Goal: Task Accomplishment & Management: Manage account settings

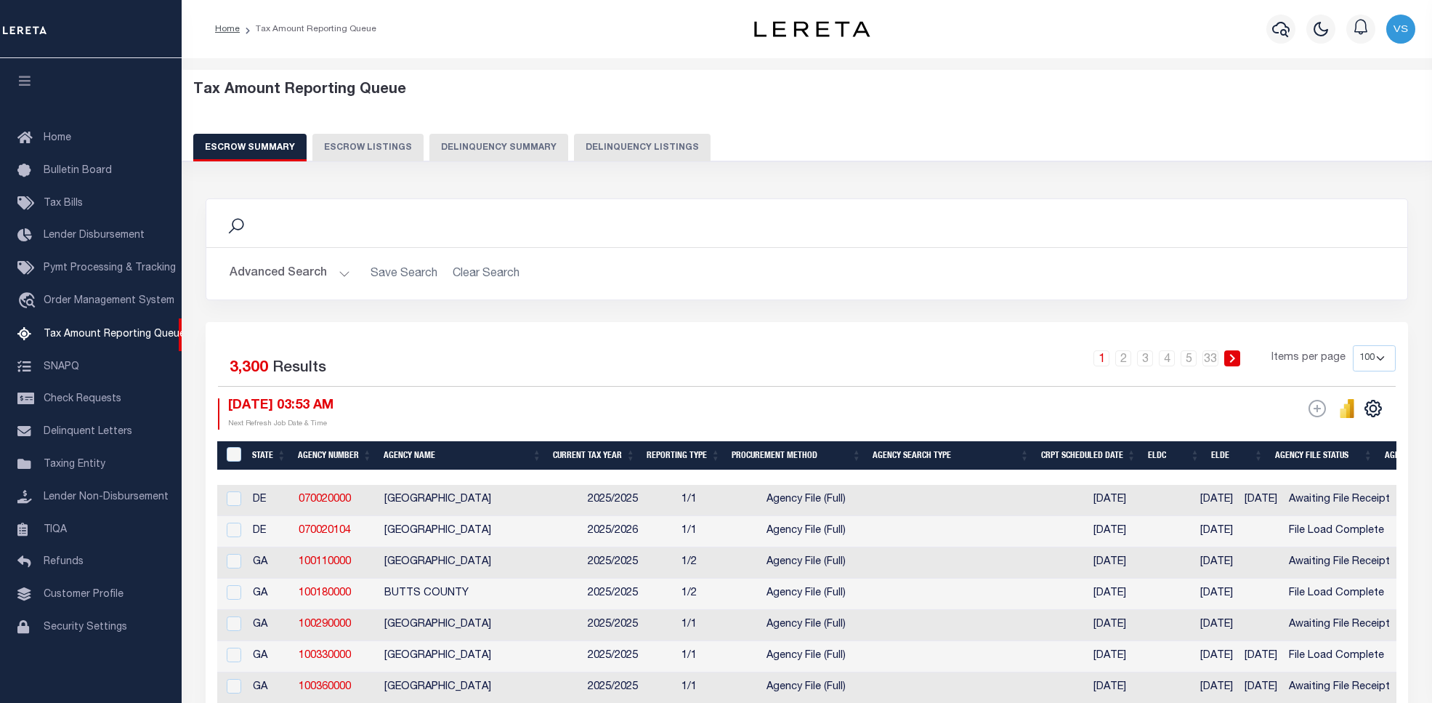
select select "100"
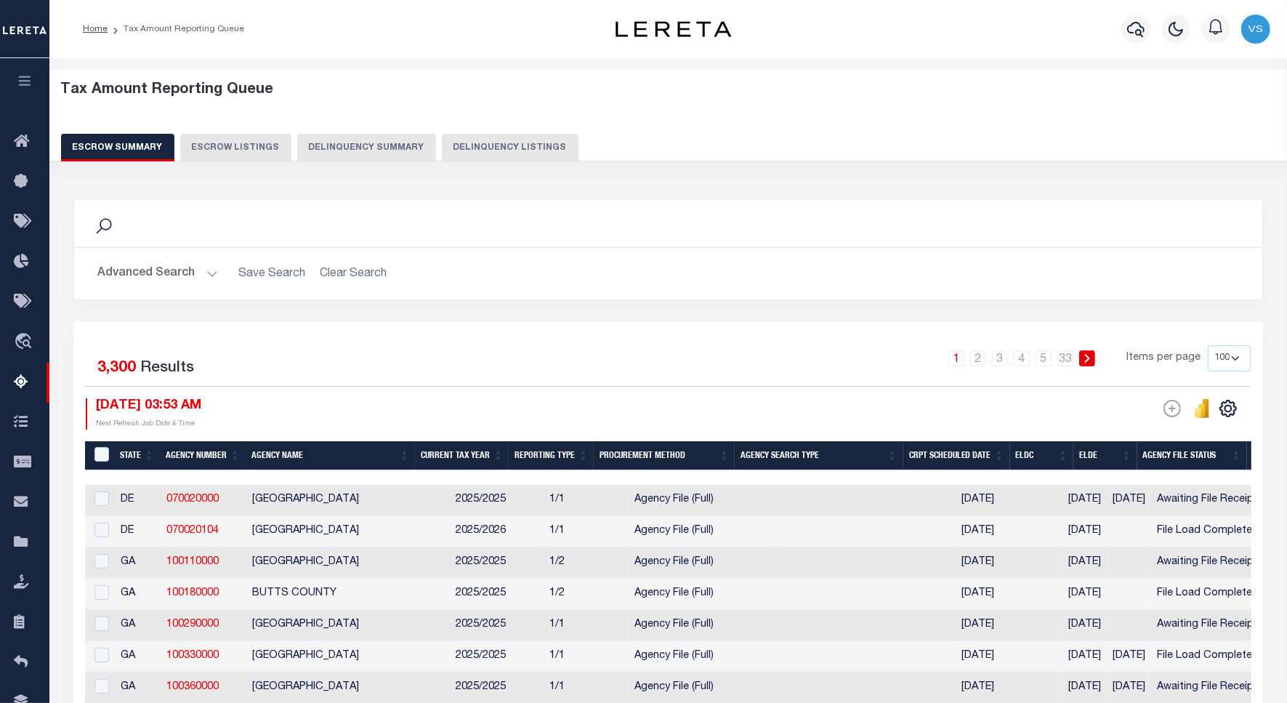
click at [538, 147] on button "Delinquency Listings" at bounding box center [510, 148] width 137 height 28
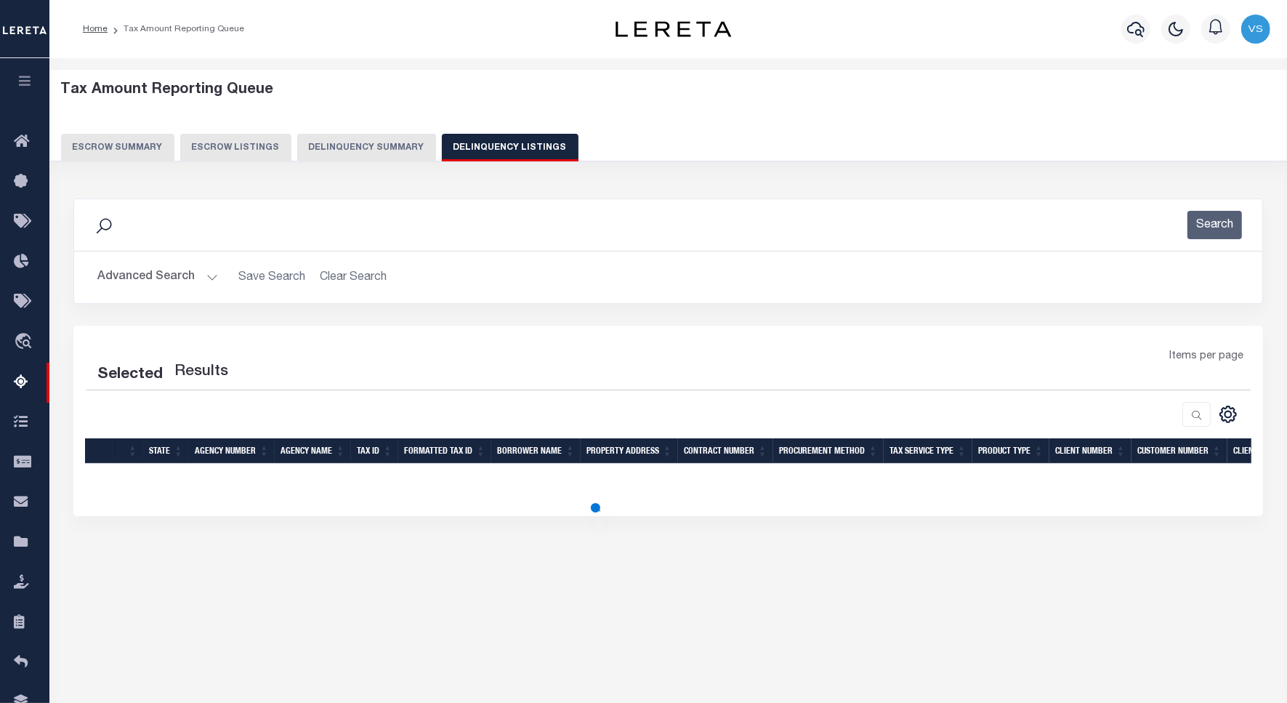
select select "100"
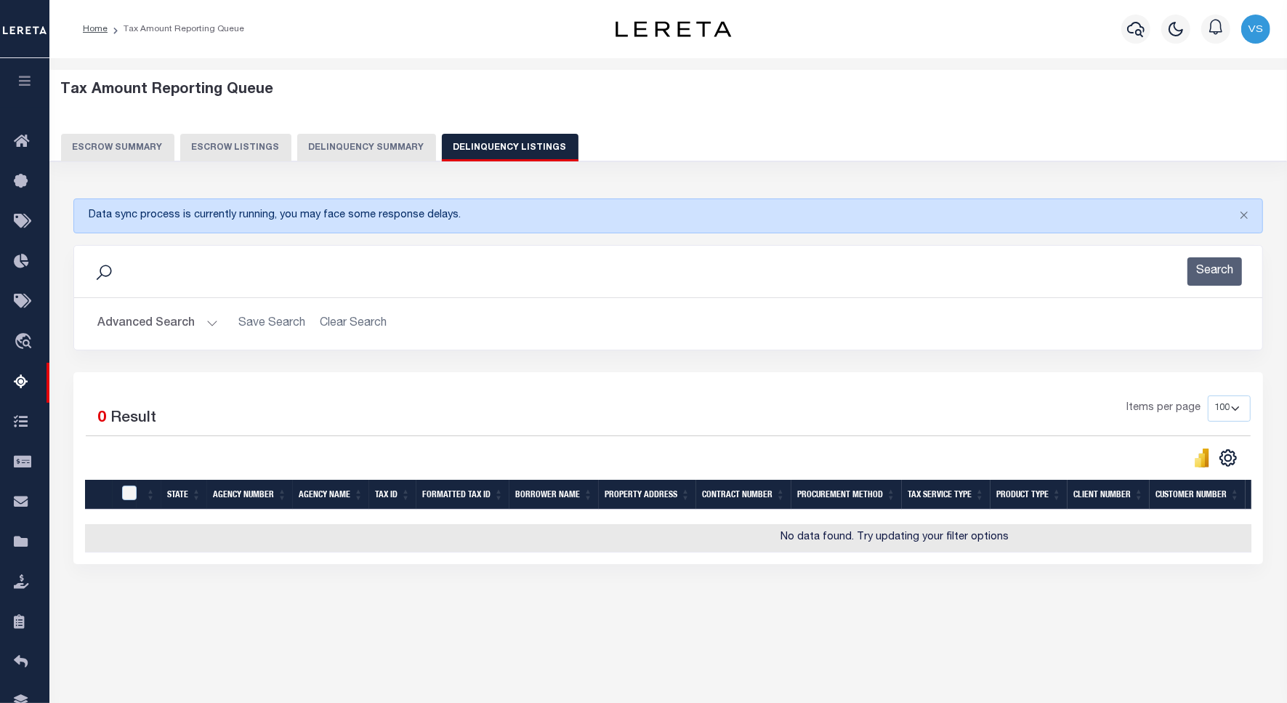
click at [153, 331] on button "Advanced Search" at bounding box center [157, 324] width 121 height 28
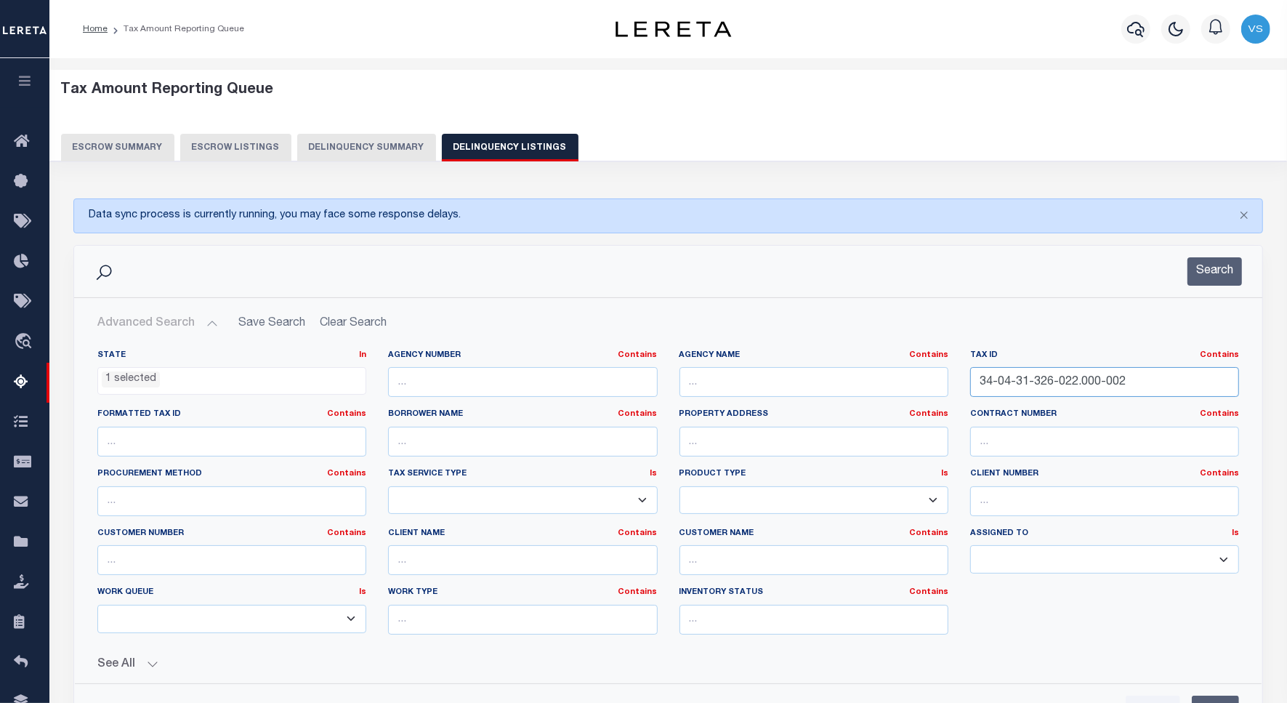
click at [999, 378] on input "34-04-31-326-022.000-002" at bounding box center [1104, 382] width 269 height 30
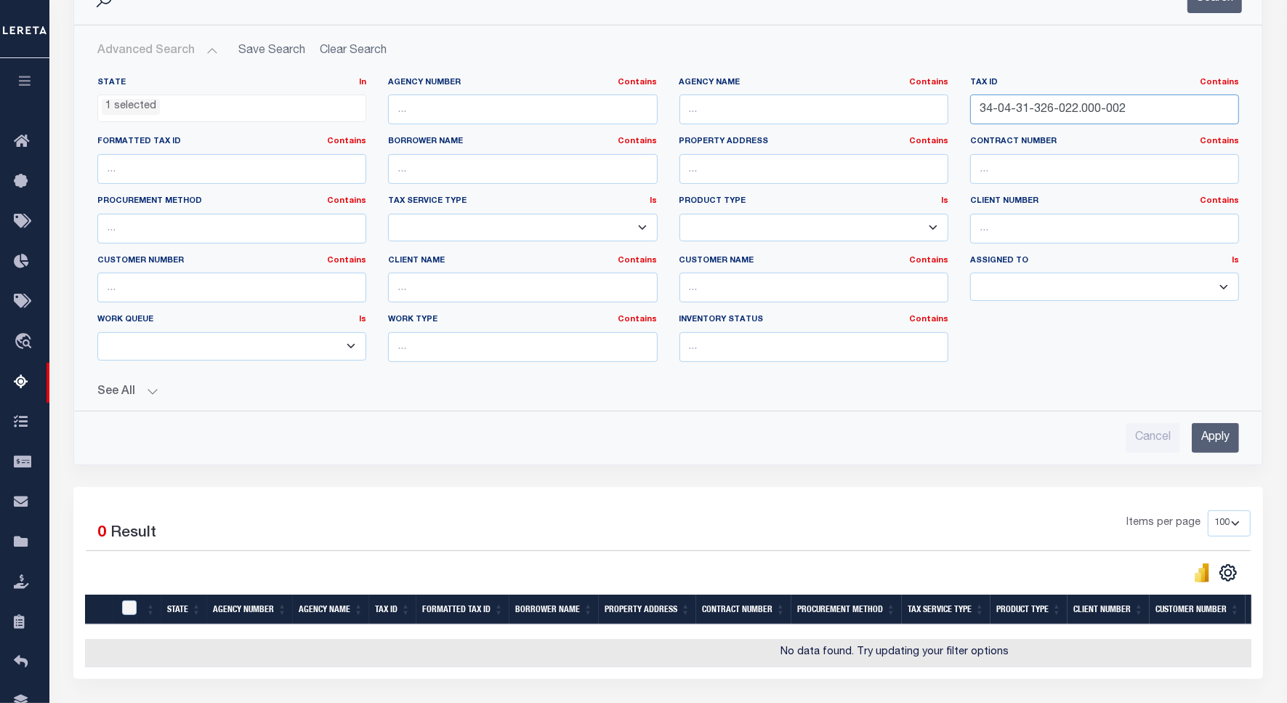
scroll to position [394, 0]
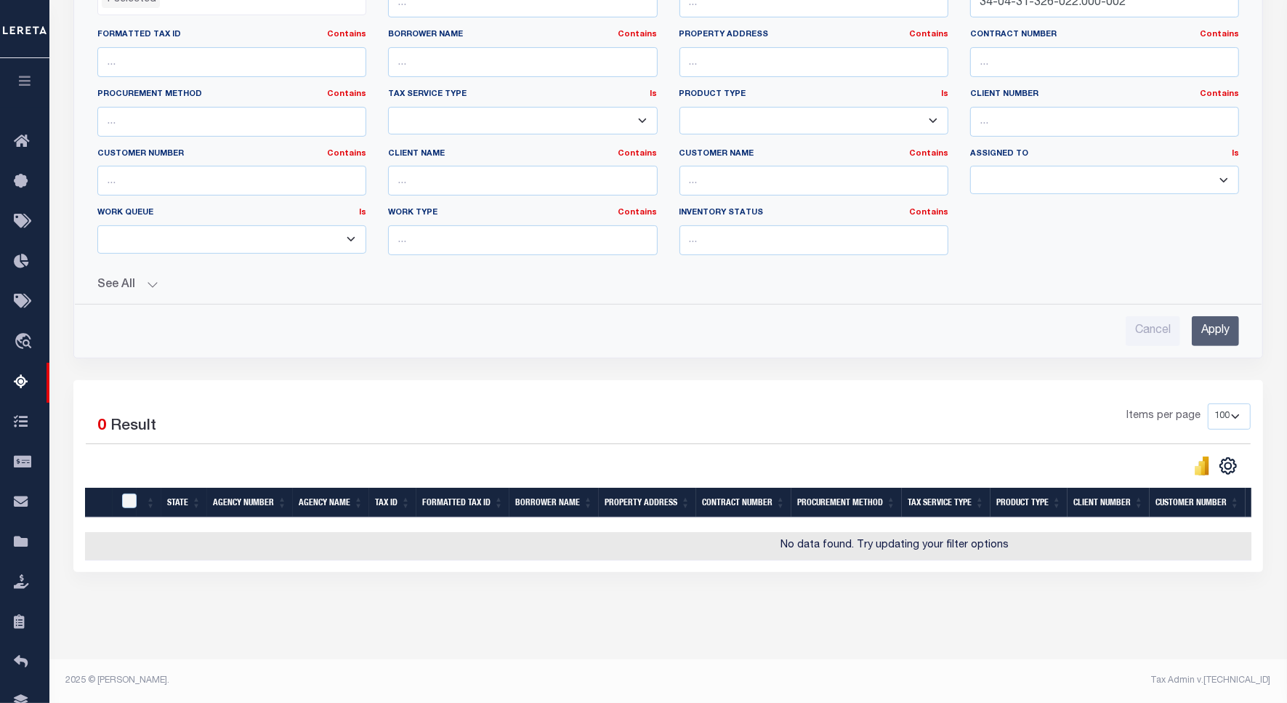
click at [1201, 320] on input "Apply" at bounding box center [1215, 331] width 47 height 30
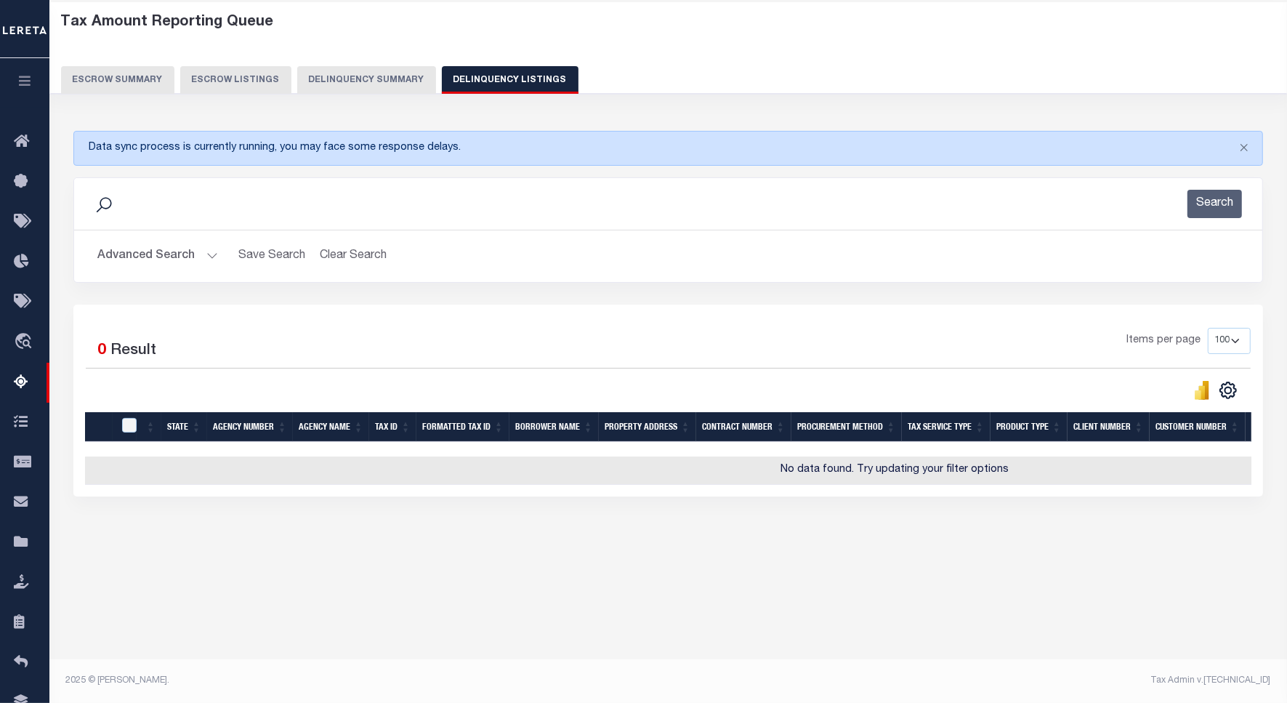
scroll to position [67, 0]
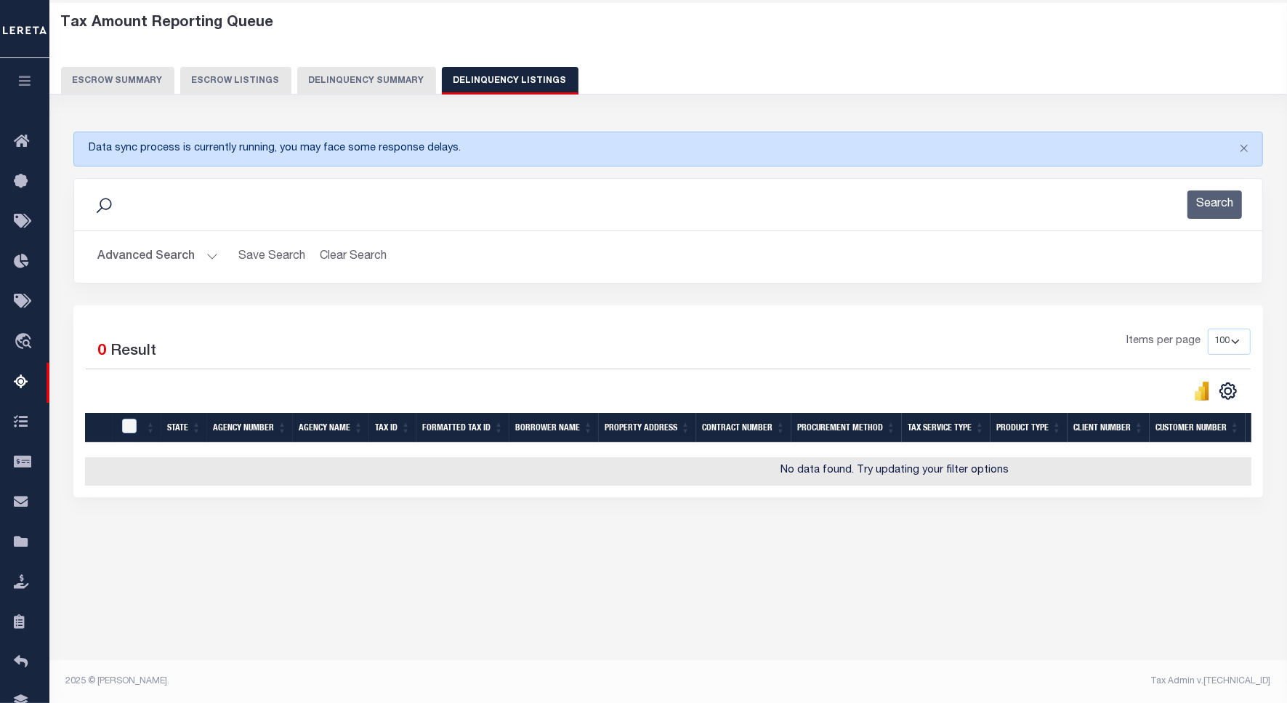
click at [160, 260] on button "Advanced Search" at bounding box center [157, 257] width 121 height 28
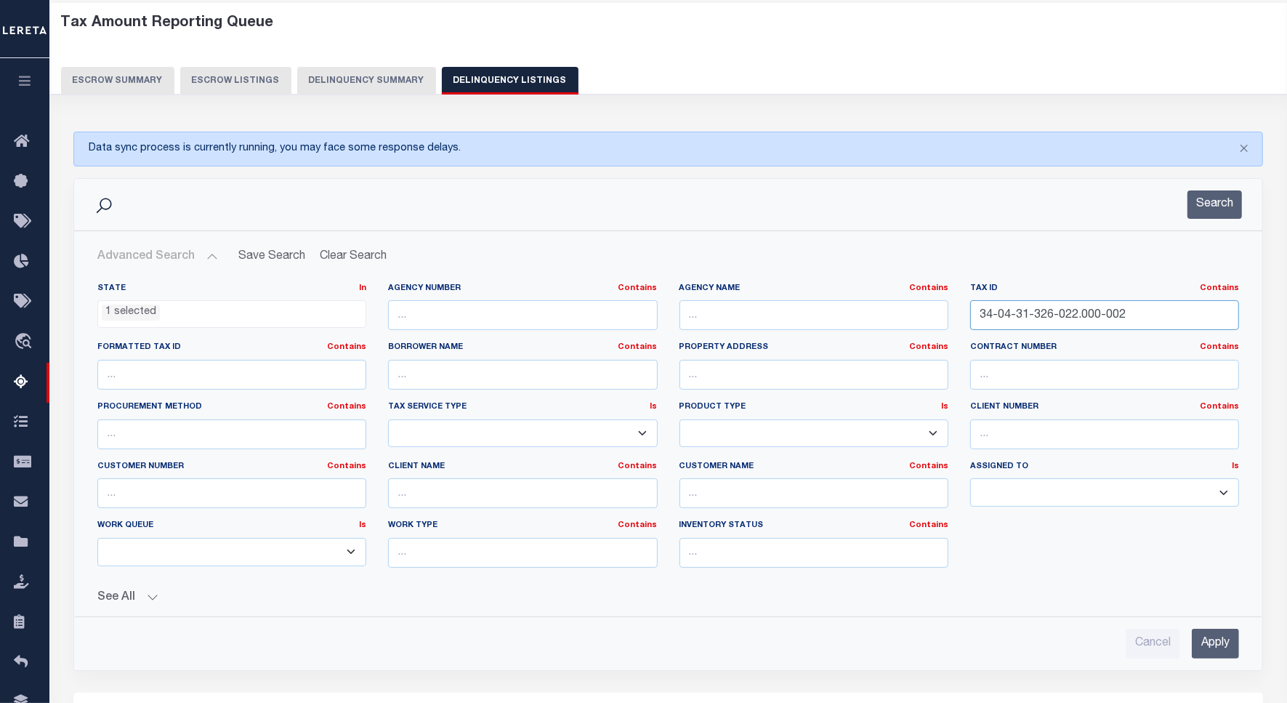
click at [1059, 309] on input "34-04-31-326-022.000-002" at bounding box center [1104, 315] width 269 height 30
paste input "10-15-385-008.000-024"
paste input "text"
type input "34-10-15-385-008.000-024"
click at [1212, 648] on input "Apply" at bounding box center [1215, 643] width 47 height 30
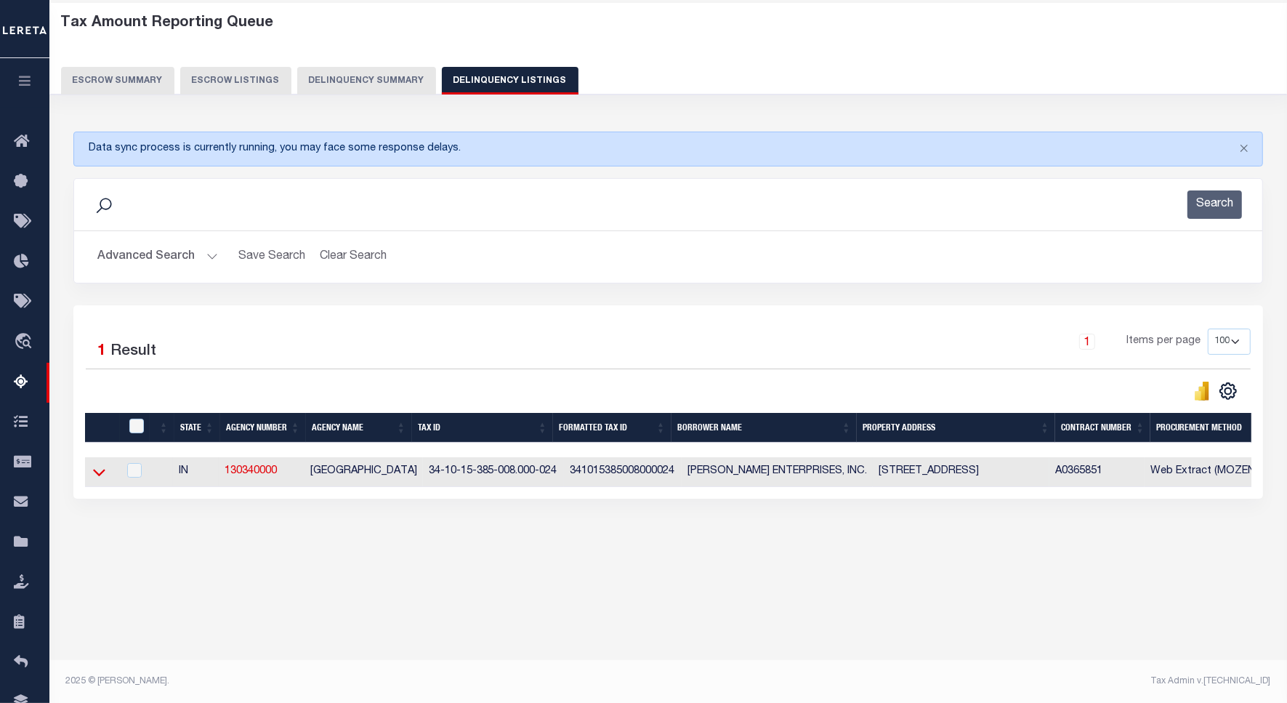
click at [99, 474] on icon at bounding box center [99, 471] width 12 height 15
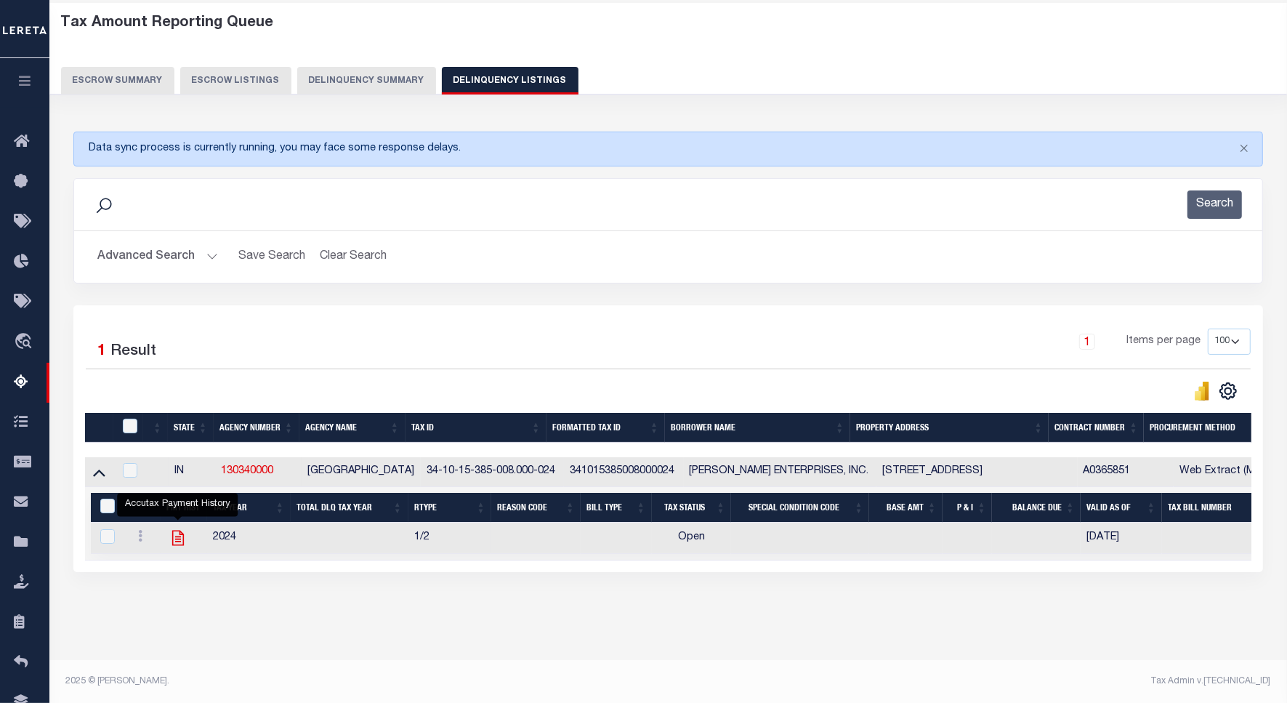
click at [177, 545] on icon "" at bounding box center [177, 537] width 12 height 15
checkbox input "true"
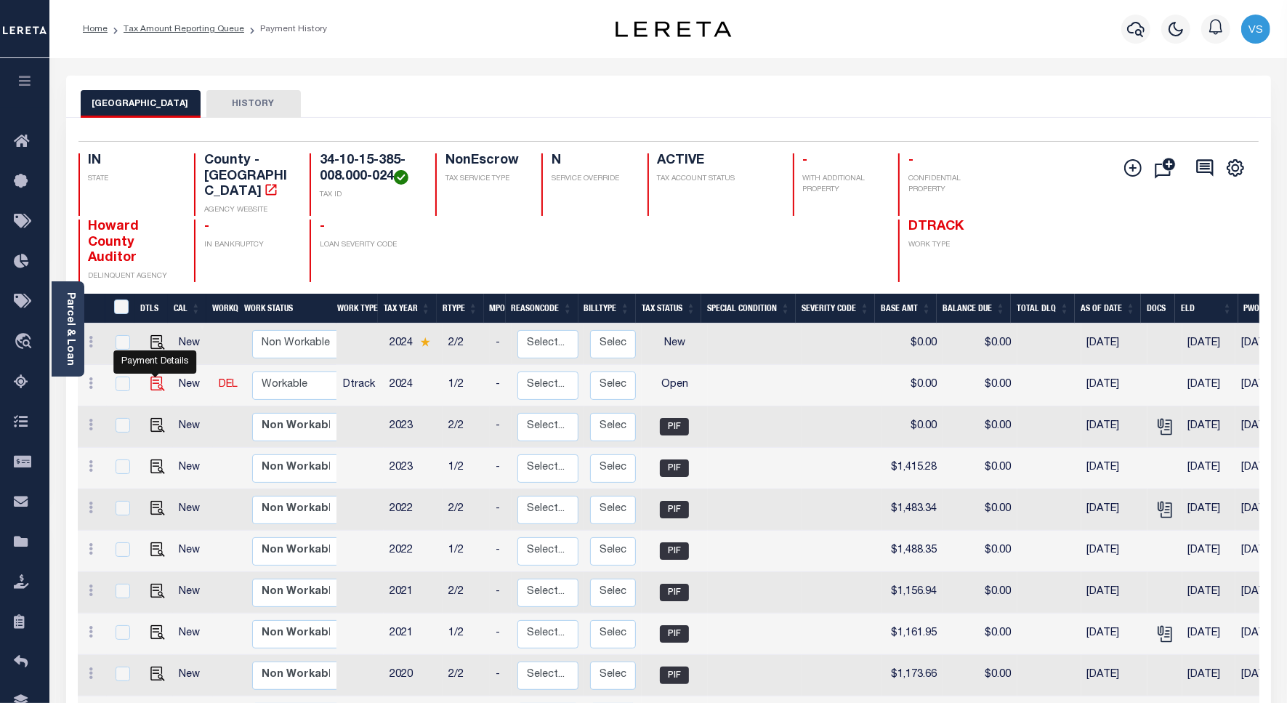
click at [156, 376] on img "" at bounding box center [157, 383] width 15 height 15
checkbox input "true"
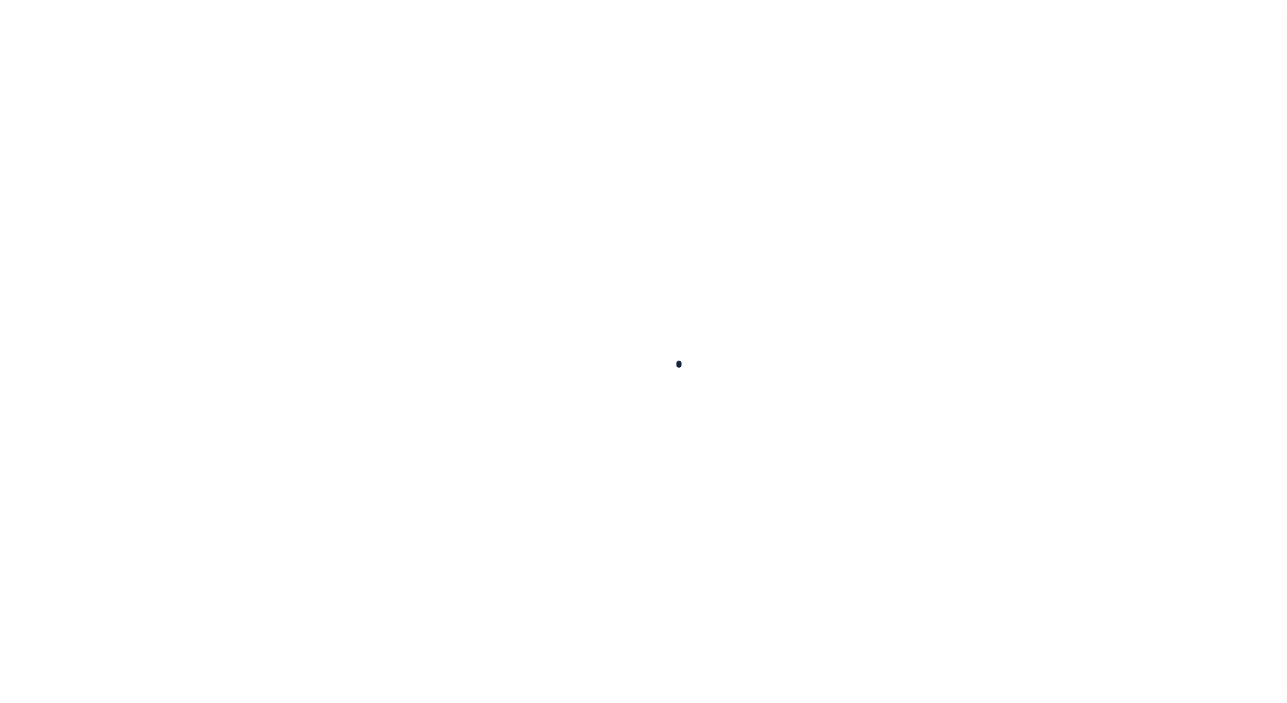
checkbox input "false"
type input "05/13/2025"
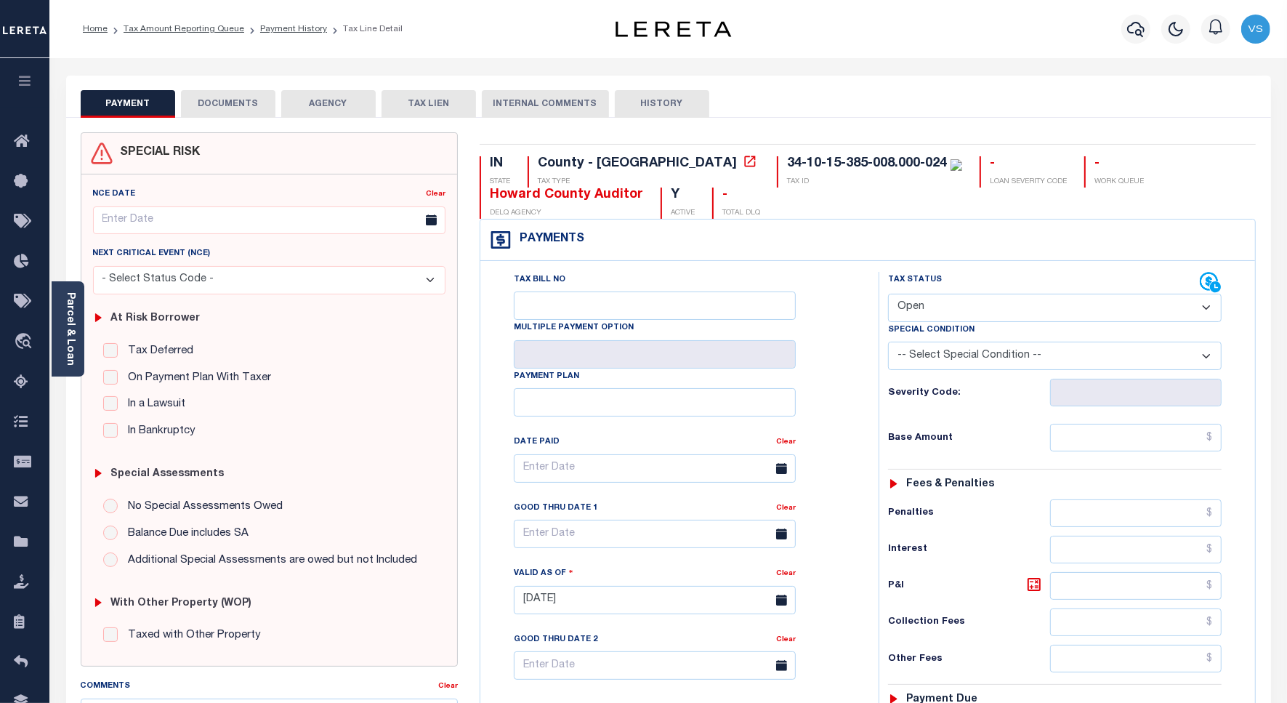
click at [727, 227] on div "Payments Warning! Search Status is not "Completed", amounts can not be keyed." at bounding box center [867, 239] width 775 height 41
click at [942, 310] on select "- Select Status Code - Open Due/Unpaid Paid Incomplete No Tax Due Internal Refu…" at bounding box center [1055, 308] width 334 height 28
click at [919, 310] on select "- Select Status Code - Open Due/Unpaid Paid Incomplete No Tax Due Internal Refu…" at bounding box center [1055, 308] width 334 height 28
select select "PYD"
click at [888, 295] on select "- Select Status Code - Open Due/Unpaid Paid Incomplete No Tax Due Internal Refu…" at bounding box center [1055, 308] width 334 height 28
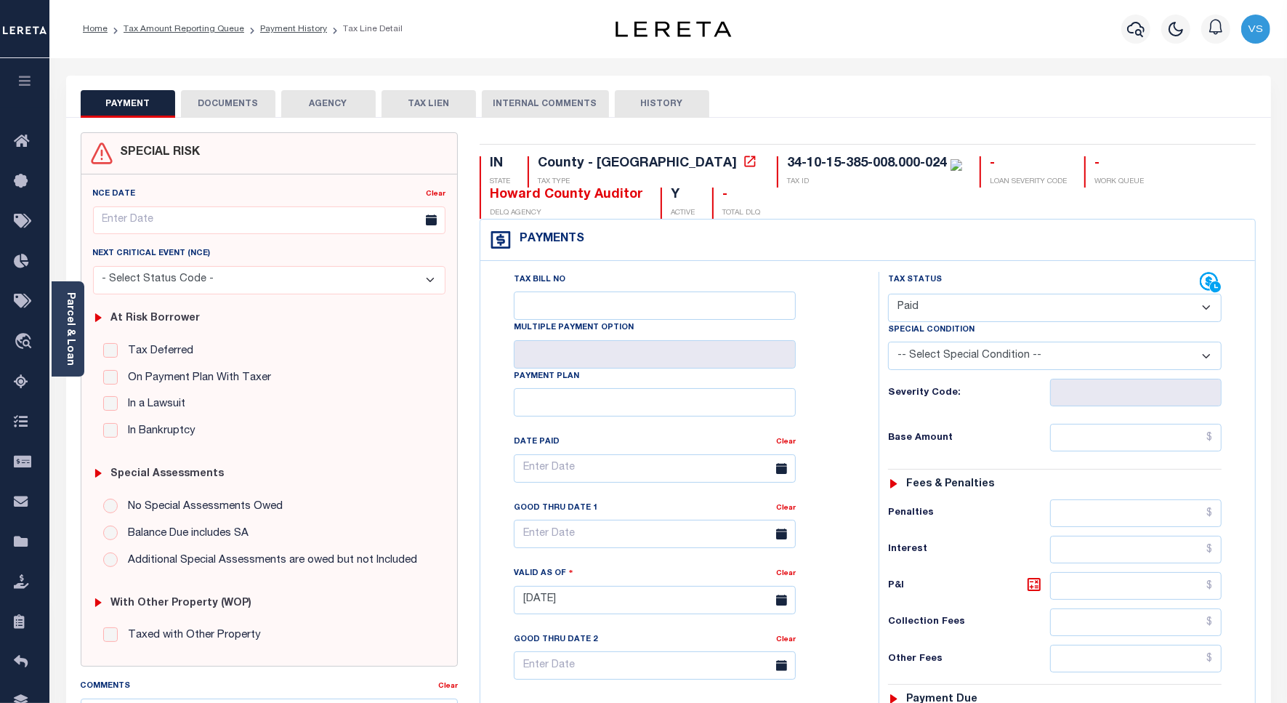
type input "[DATE]"
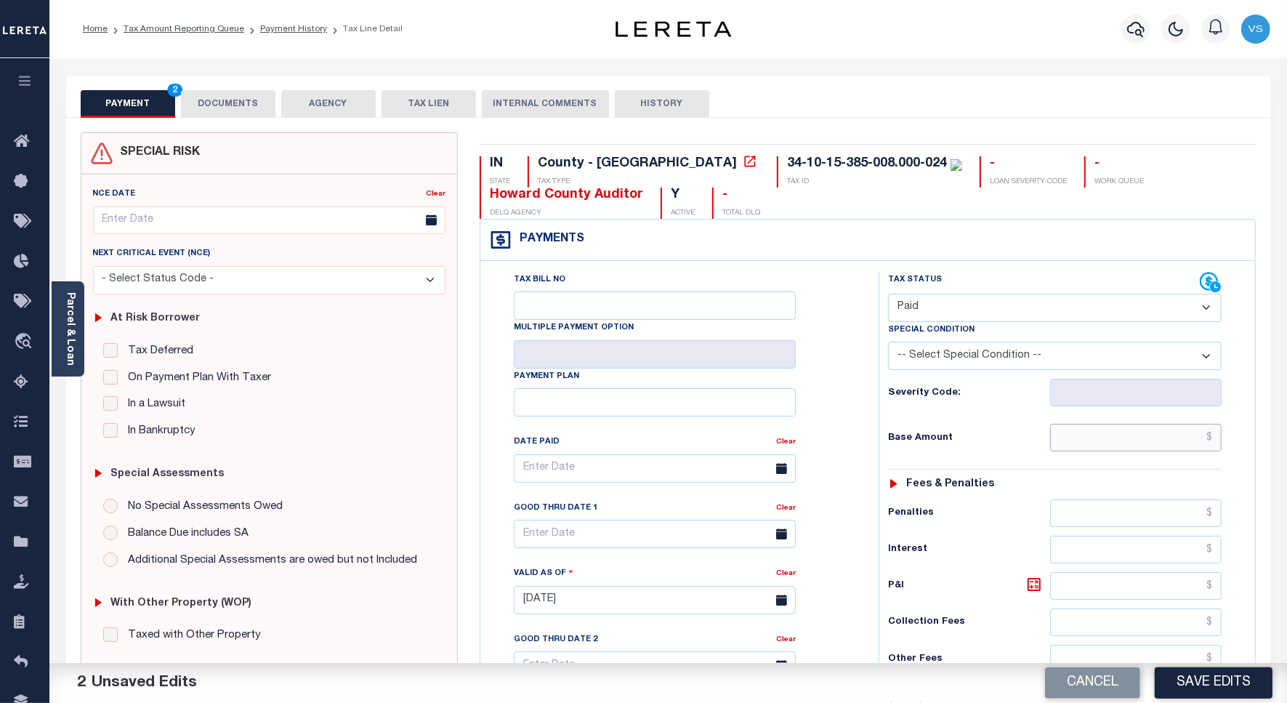
click at [1088, 440] on input "text" at bounding box center [1135, 438] width 171 height 28
click at [743, 165] on icon at bounding box center [750, 161] width 15 height 15
click at [67, 339] on link "Parcel & Loan" at bounding box center [70, 328] width 10 height 73
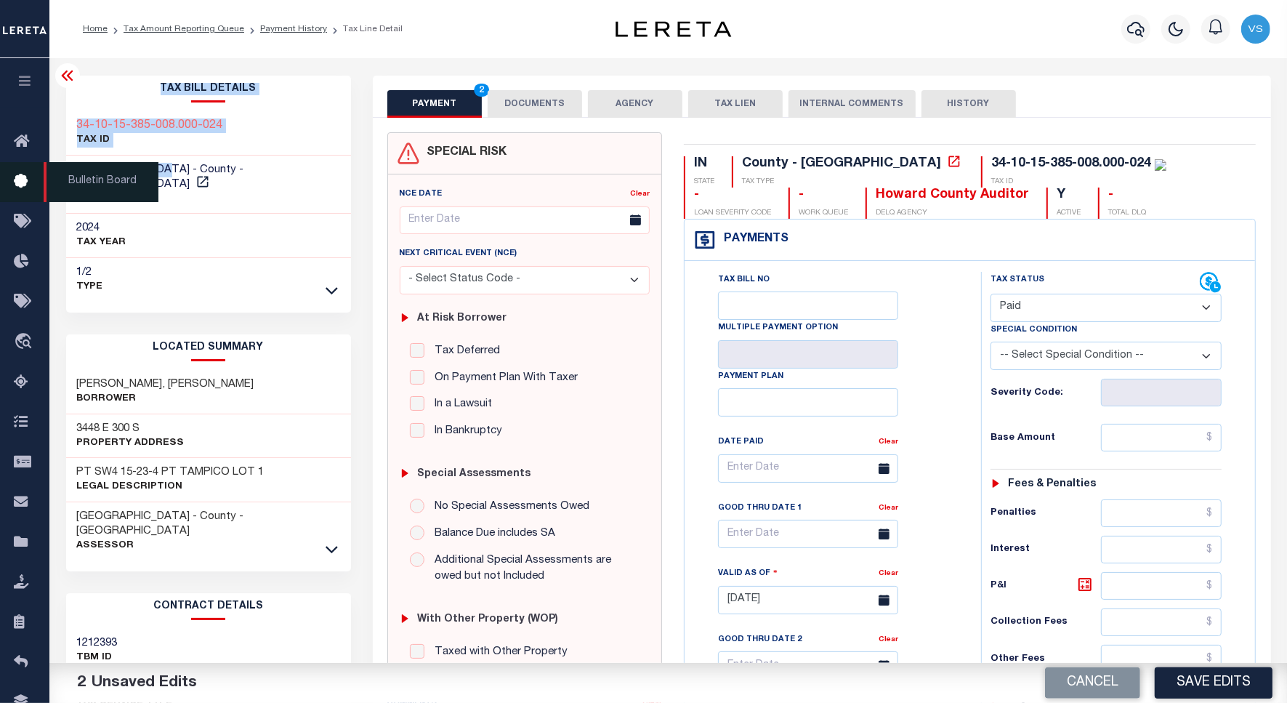
drag, startPoint x: 176, startPoint y: 169, endPoint x: 39, endPoint y: 163, distance: 137.4
click at [39, 163] on div "Home Tax Amount Reporting Queue Payment History Tax Line Detail Profile Sign out" at bounding box center [643, 549] width 1287 height 1099
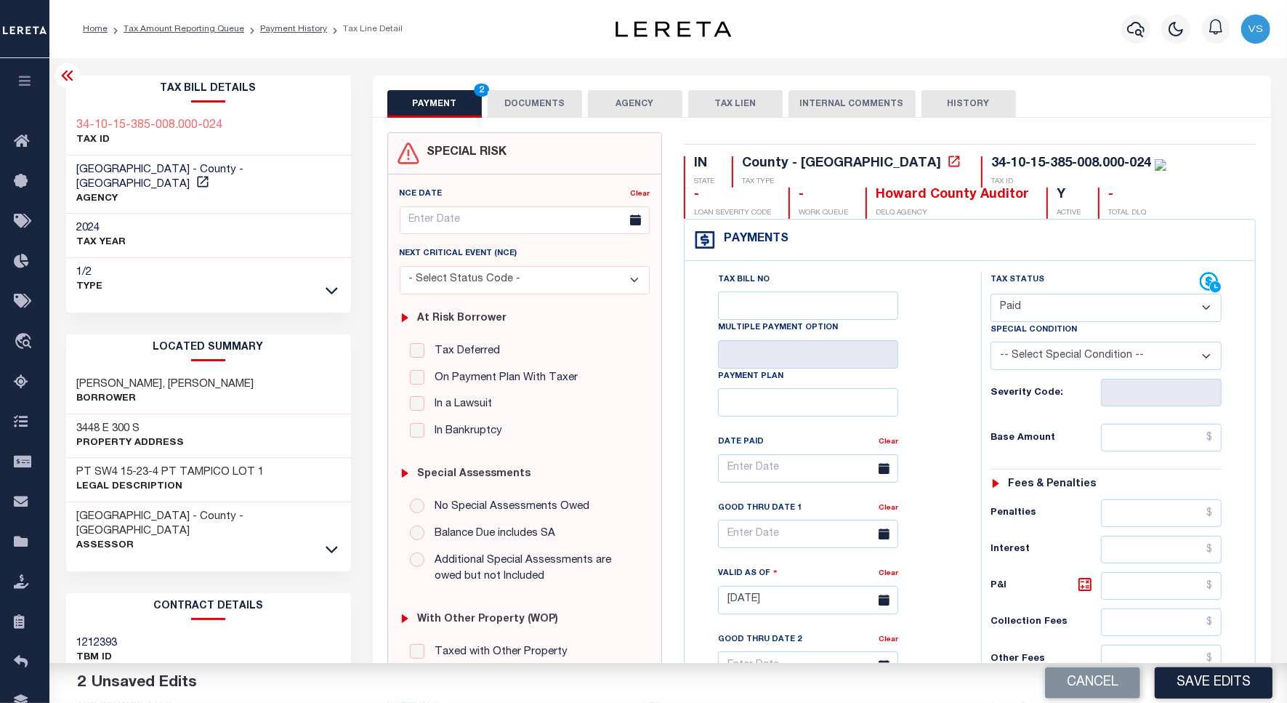
click at [191, 214] on div "2024 TAX YEAR" at bounding box center [208, 236] width 285 height 44
drag, startPoint x: 172, startPoint y: 169, endPoint x: 65, endPoint y: 166, distance: 106.9
click at [66, 166] on div "HOWARD COUNTY - County - IN AGENCY" at bounding box center [208, 184] width 285 height 59
copy span "[GEOGRAPHIC_DATA]"
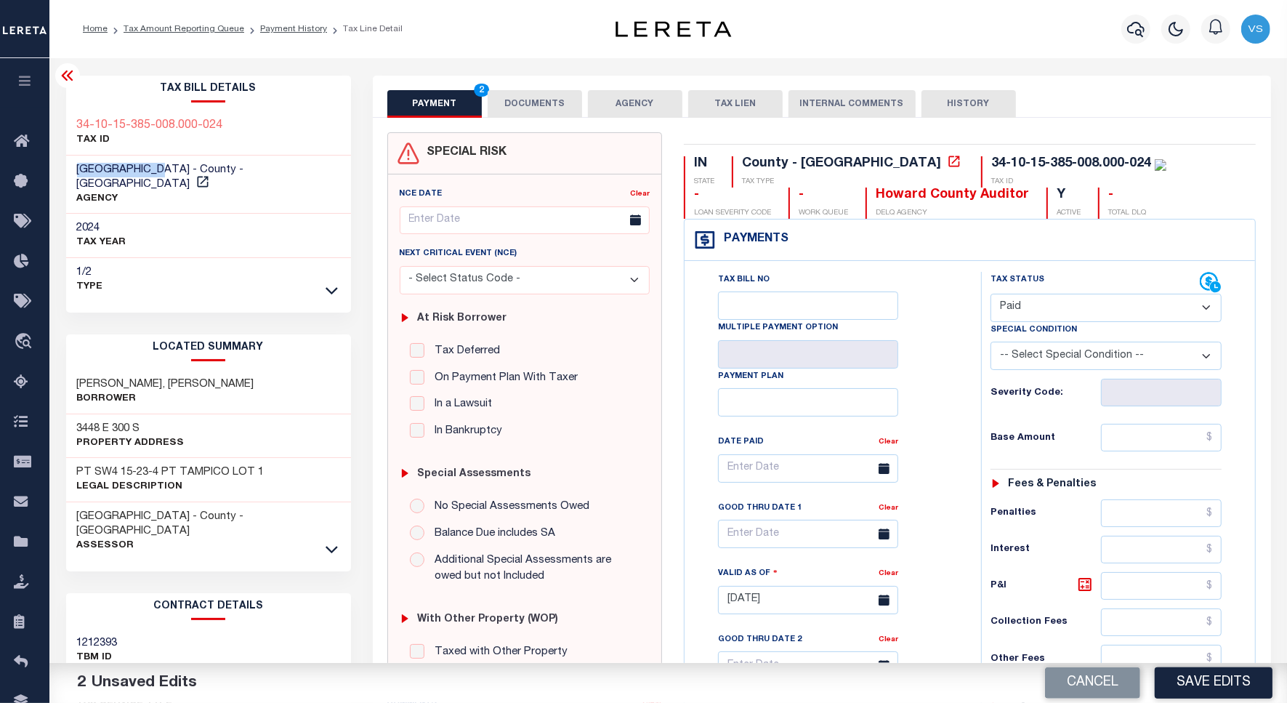
copy span "[GEOGRAPHIC_DATA]"
click at [1126, 440] on input "text" at bounding box center [1161, 438] width 121 height 28
paste input "1,445.43"
type input "$1,445.43"
click at [546, 102] on button "DOCUMENTS" at bounding box center [535, 104] width 94 height 28
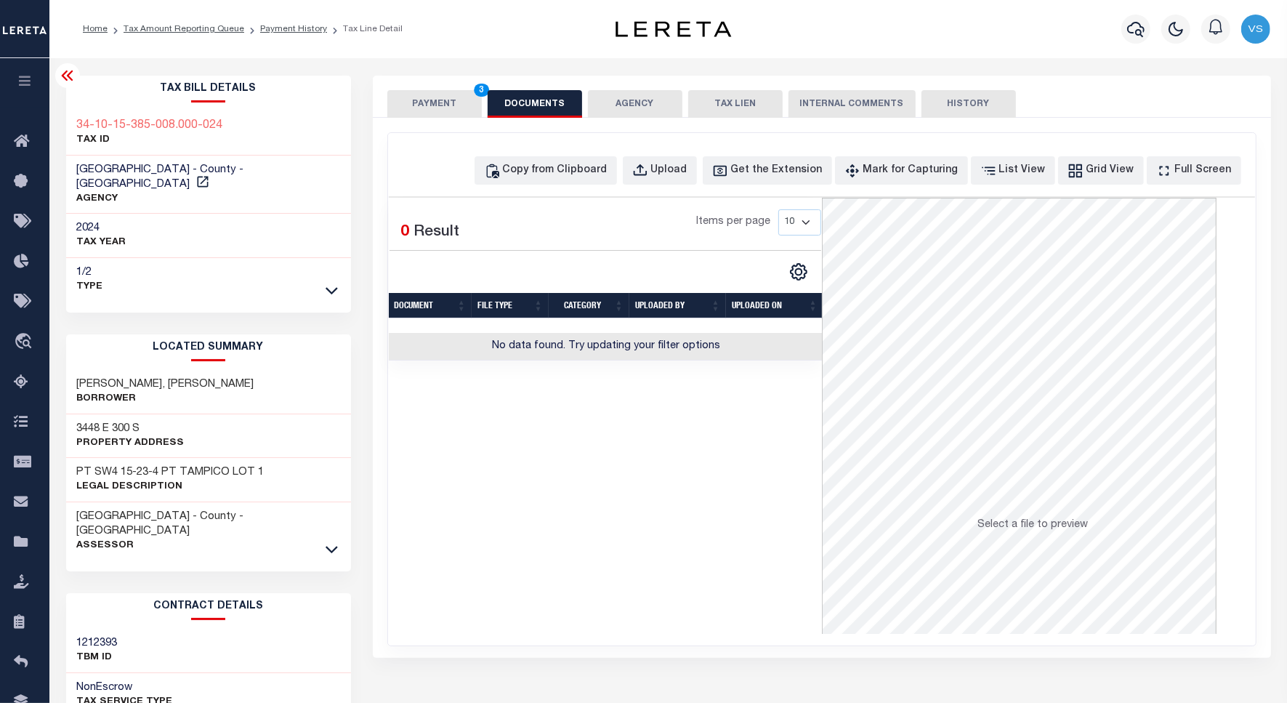
click at [416, 105] on button "PAYMENT 3" at bounding box center [434, 104] width 94 height 28
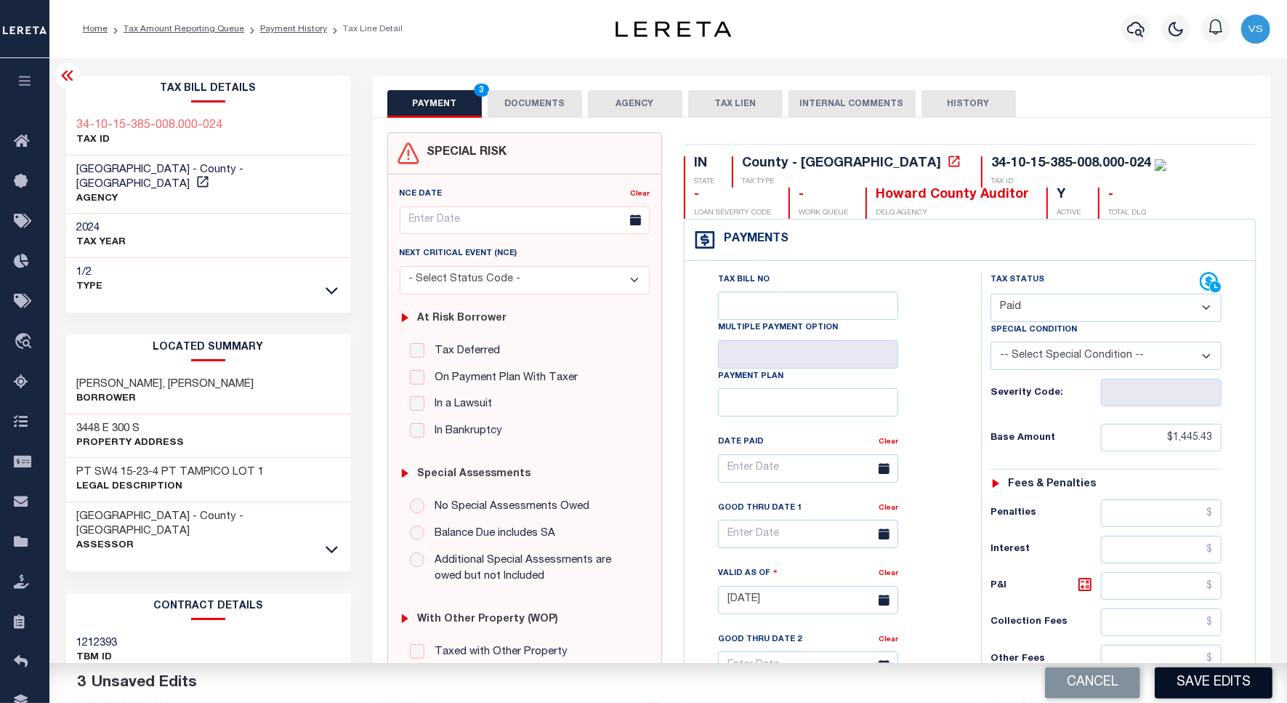
click at [1179, 684] on button "Save Edits" at bounding box center [1214, 682] width 118 height 31
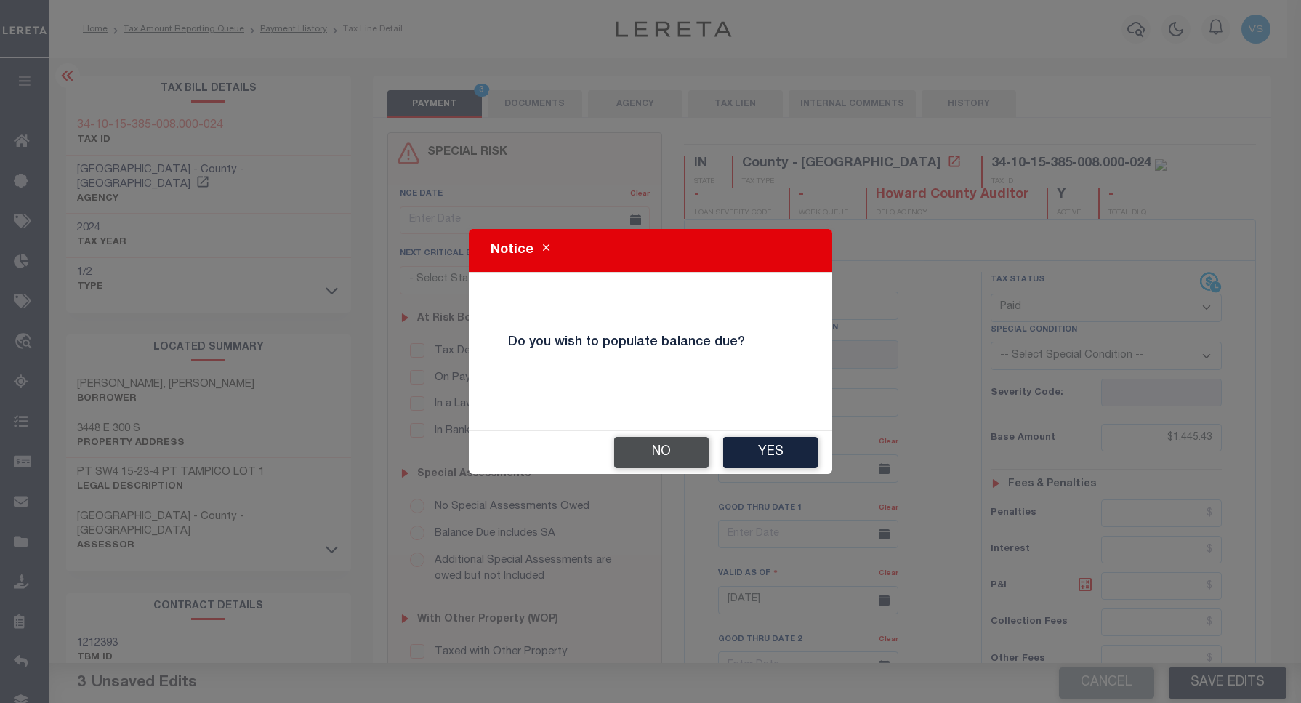
click at [647, 456] on button "No" at bounding box center [661, 452] width 94 height 31
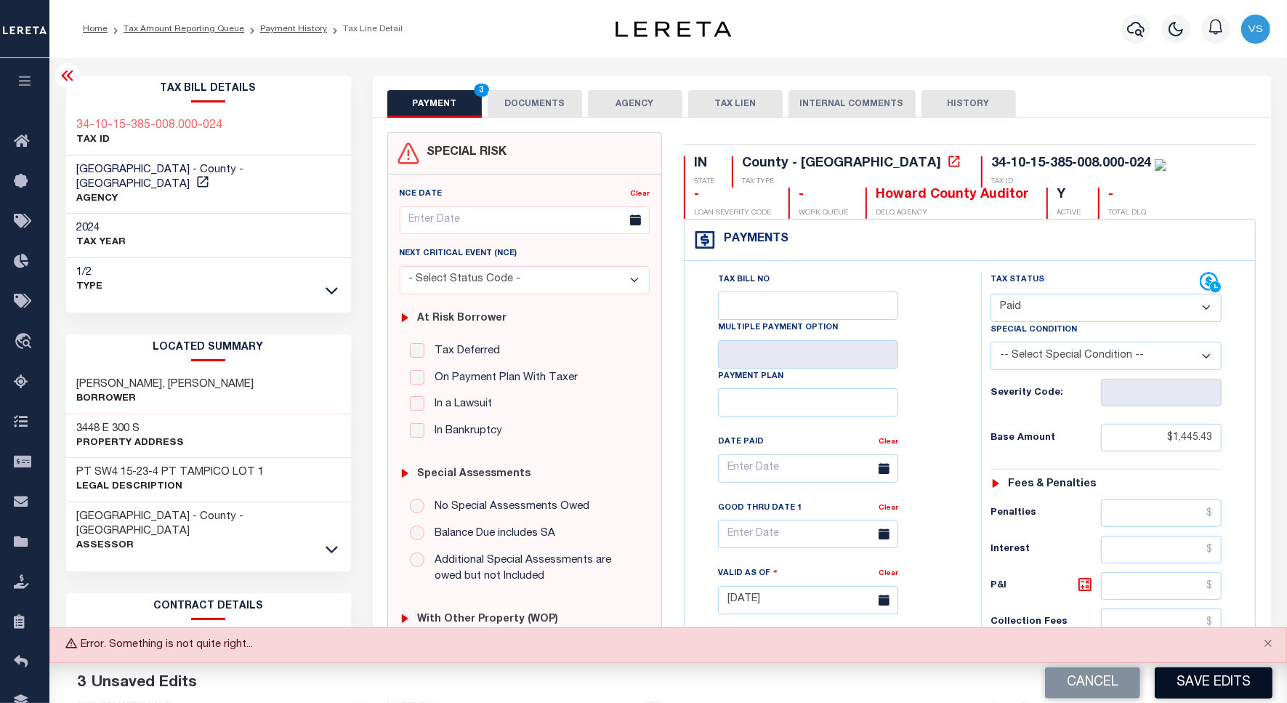
click at [1190, 685] on button "Save Edits" at bounding box center [1214, 682] width 118 height 31
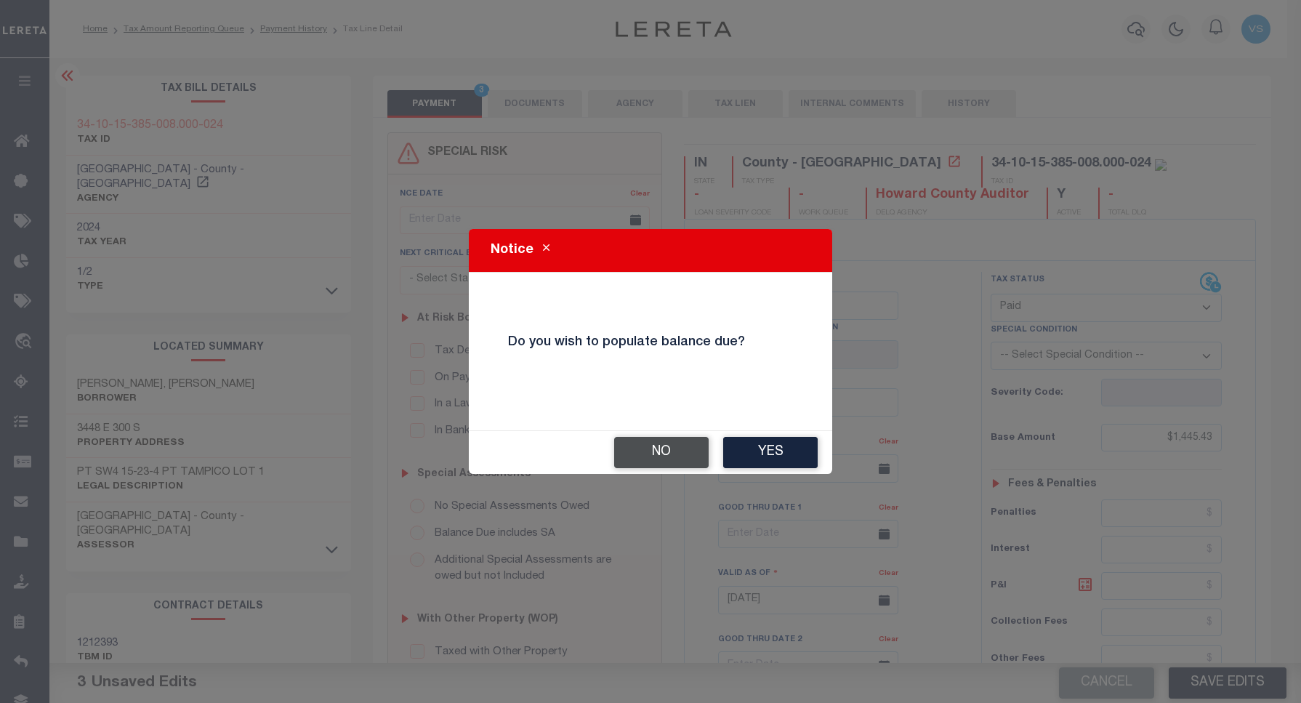
click at [659, 456] on button "No" at bounding box center [661, 452] width 94 height 31
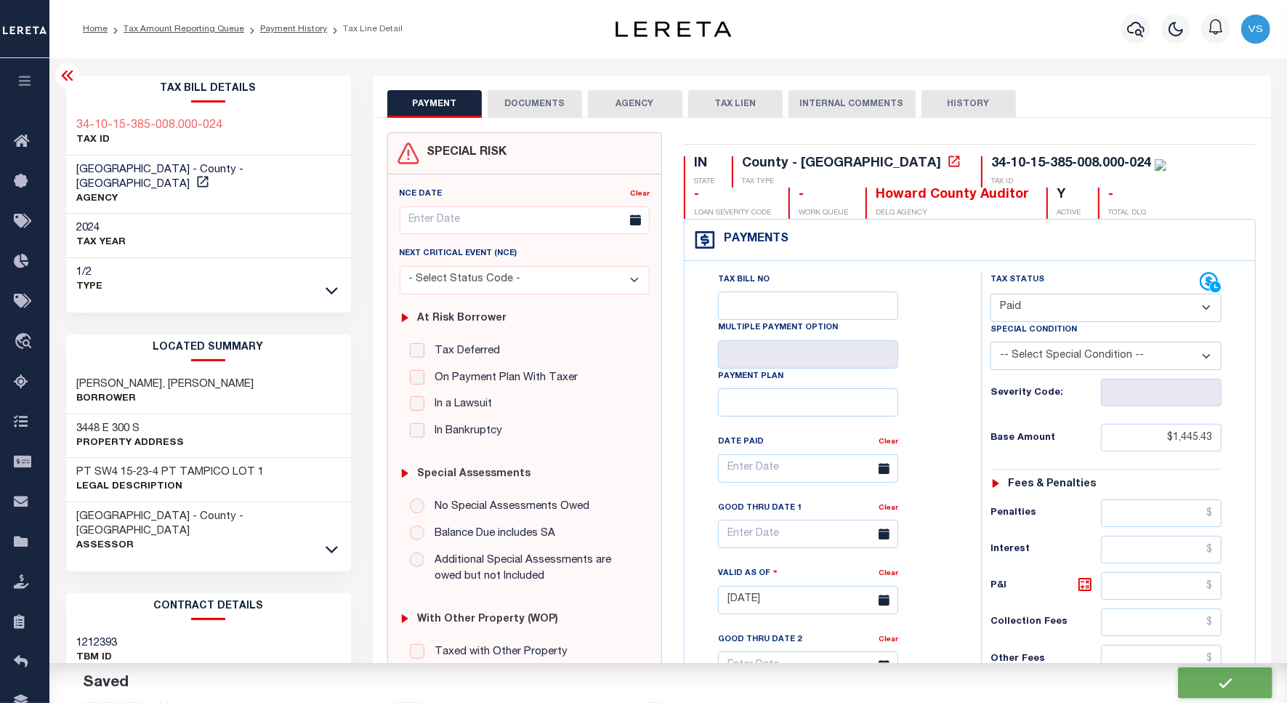
checkbox input "false"
type input "$1,445.43"
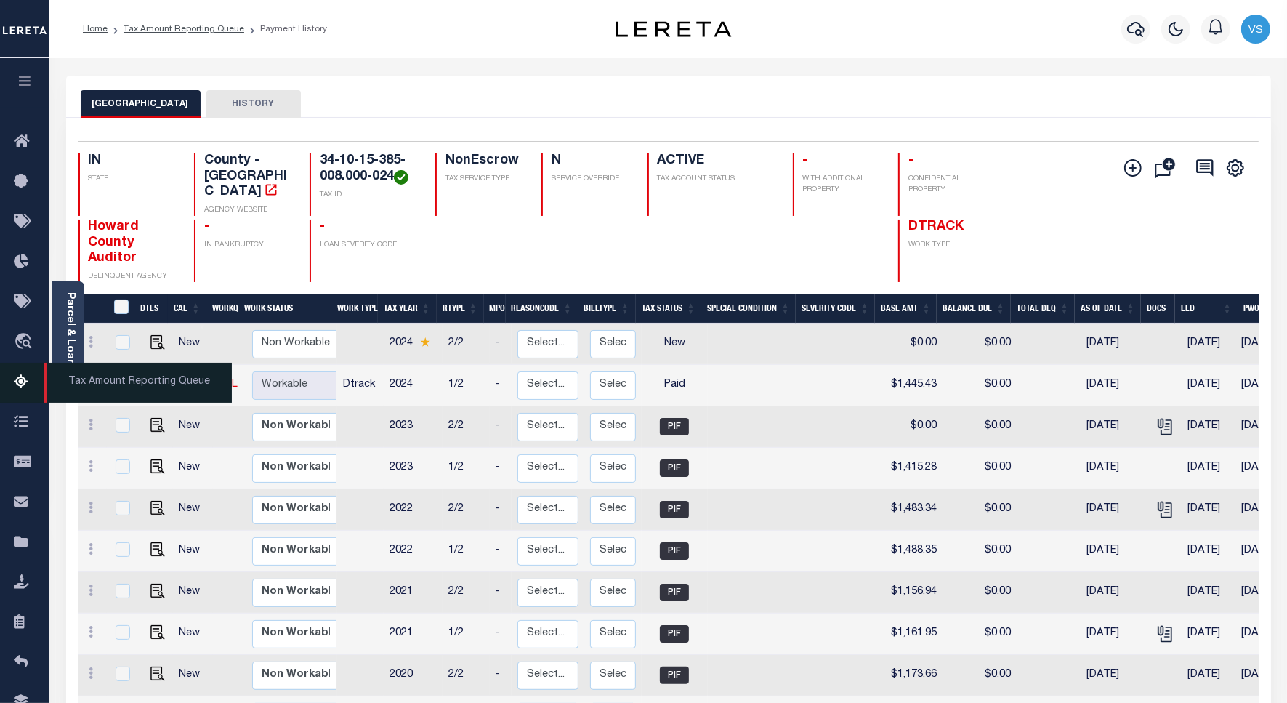
click at [143, 384] on span "Tax Amount Reporting Queue" at bounding box center [138, 383] width 188 height 40
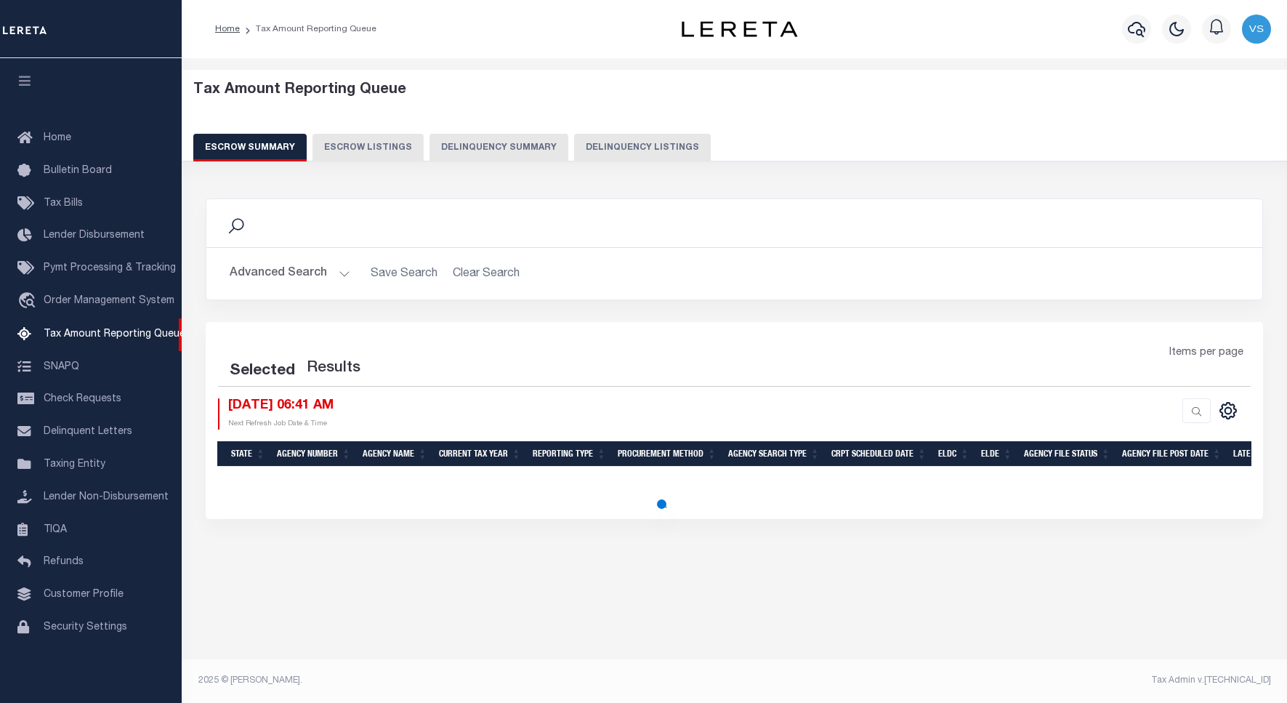
select select "100"
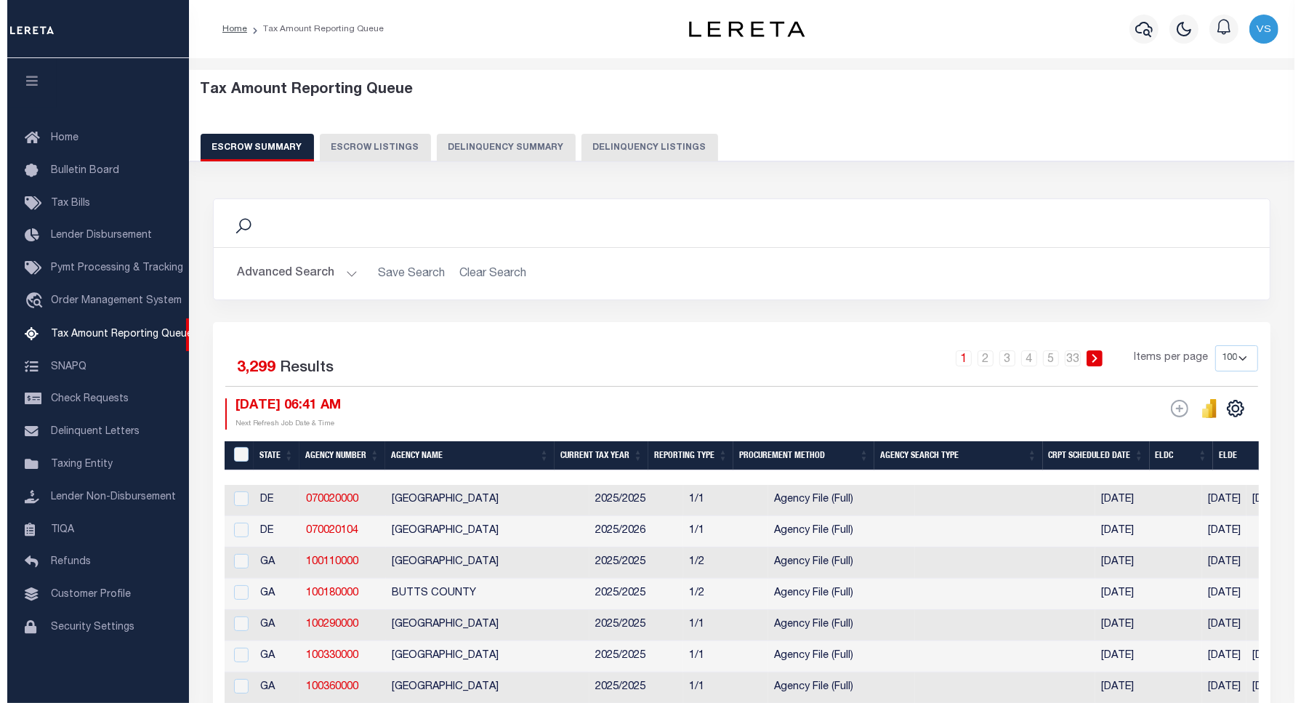
scroll to position [4, 0]
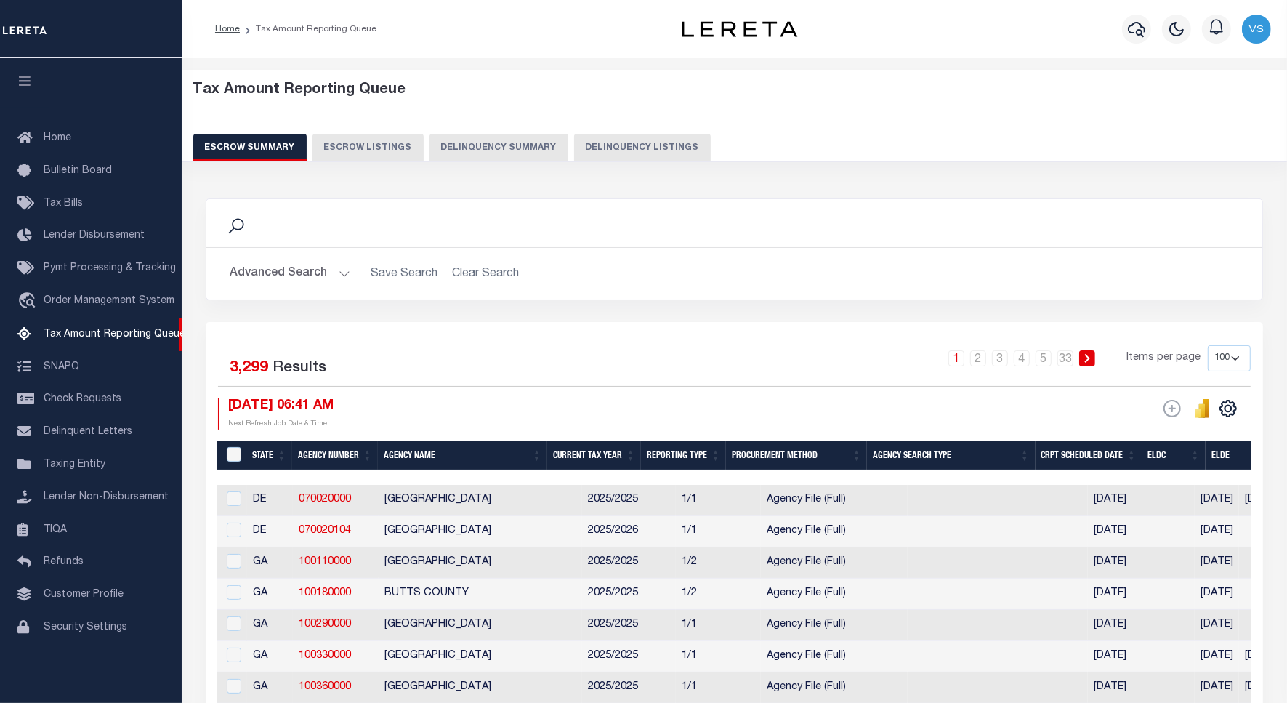
click at [591, 147] on button "Delinquency Listings" at bounding box center [642, 148] width 137 height 28
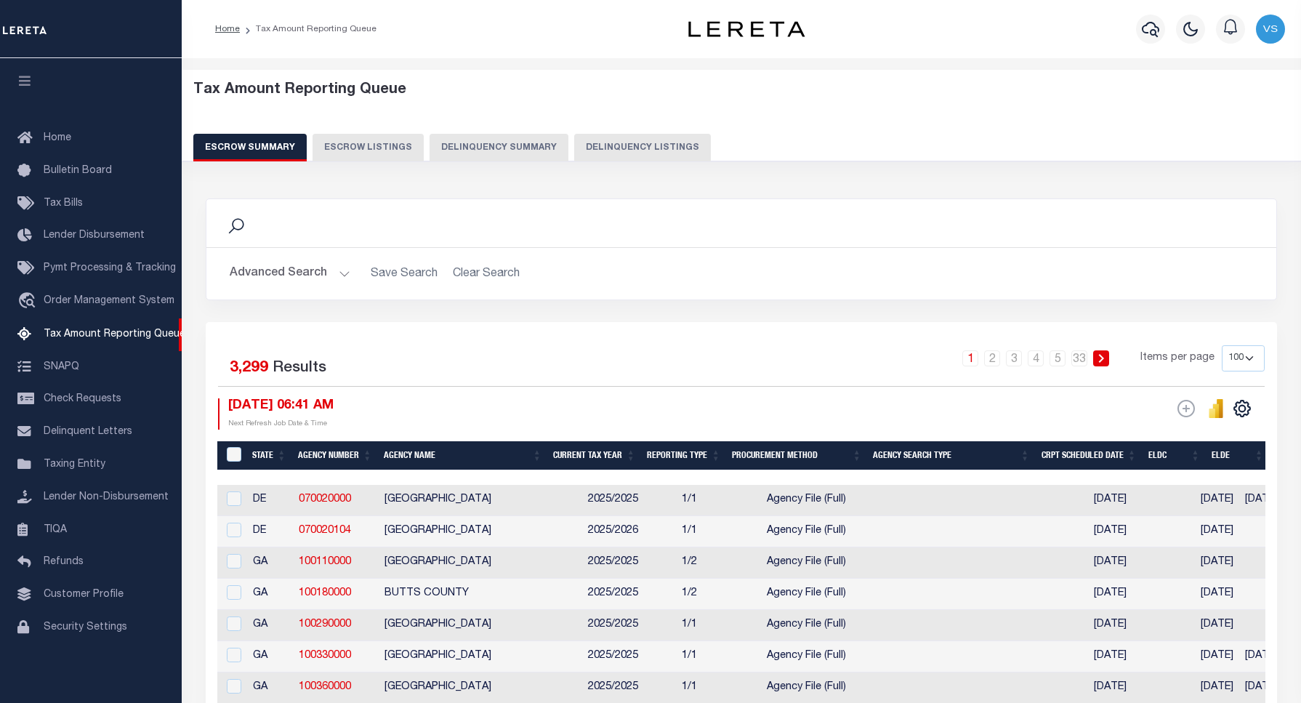
select select "100"
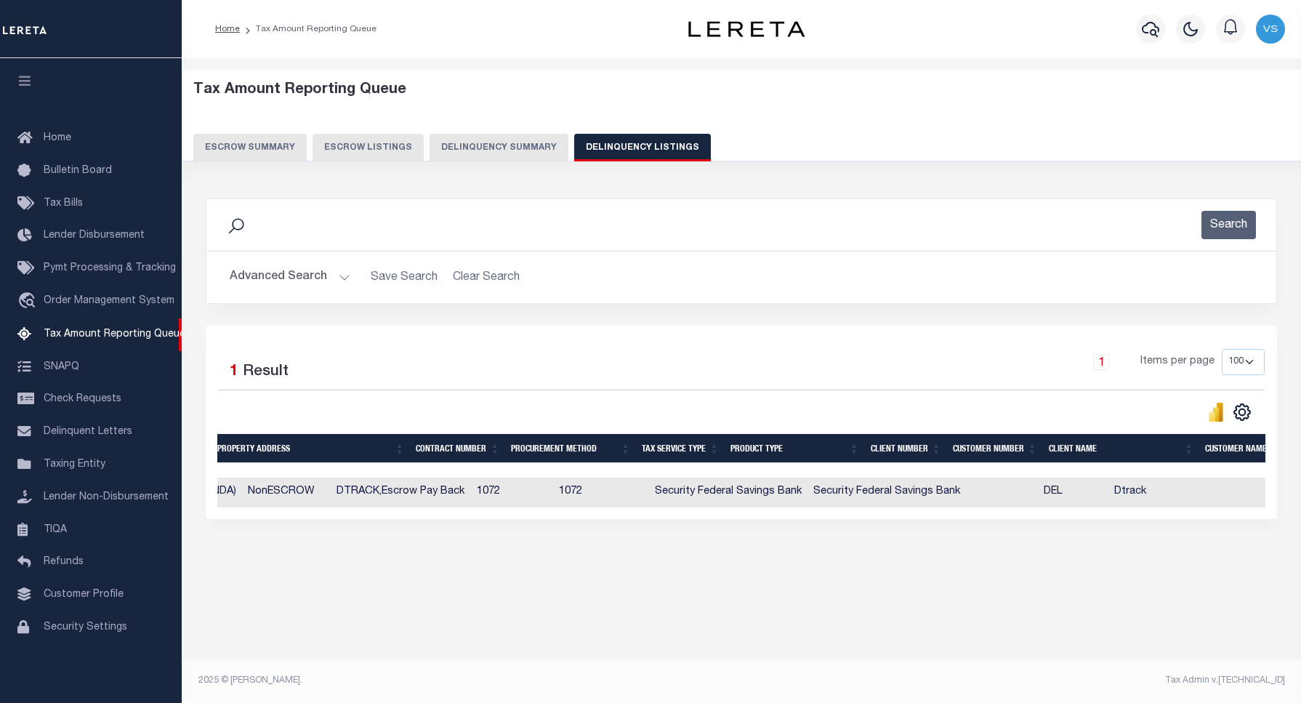
scroll to position [0, 1168]
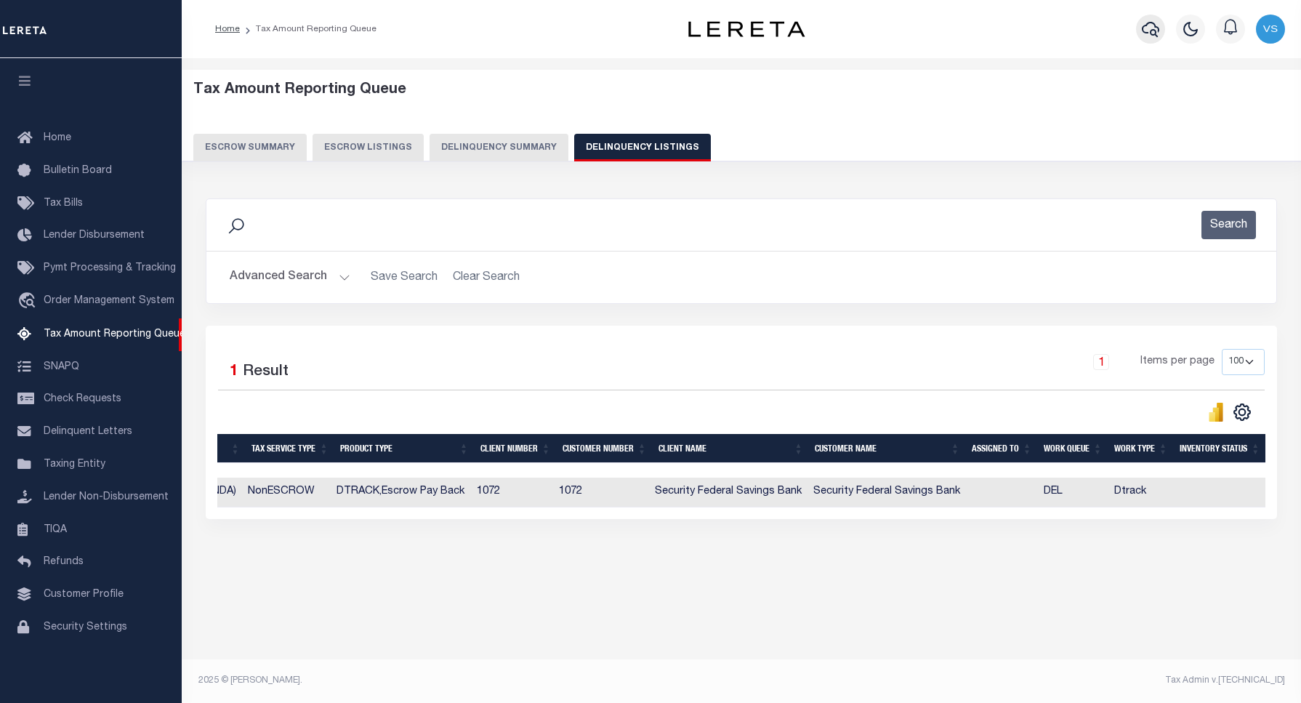
click at [1149, 26] on icon "button" at bounding box center [1149, 28] width 17 height 17
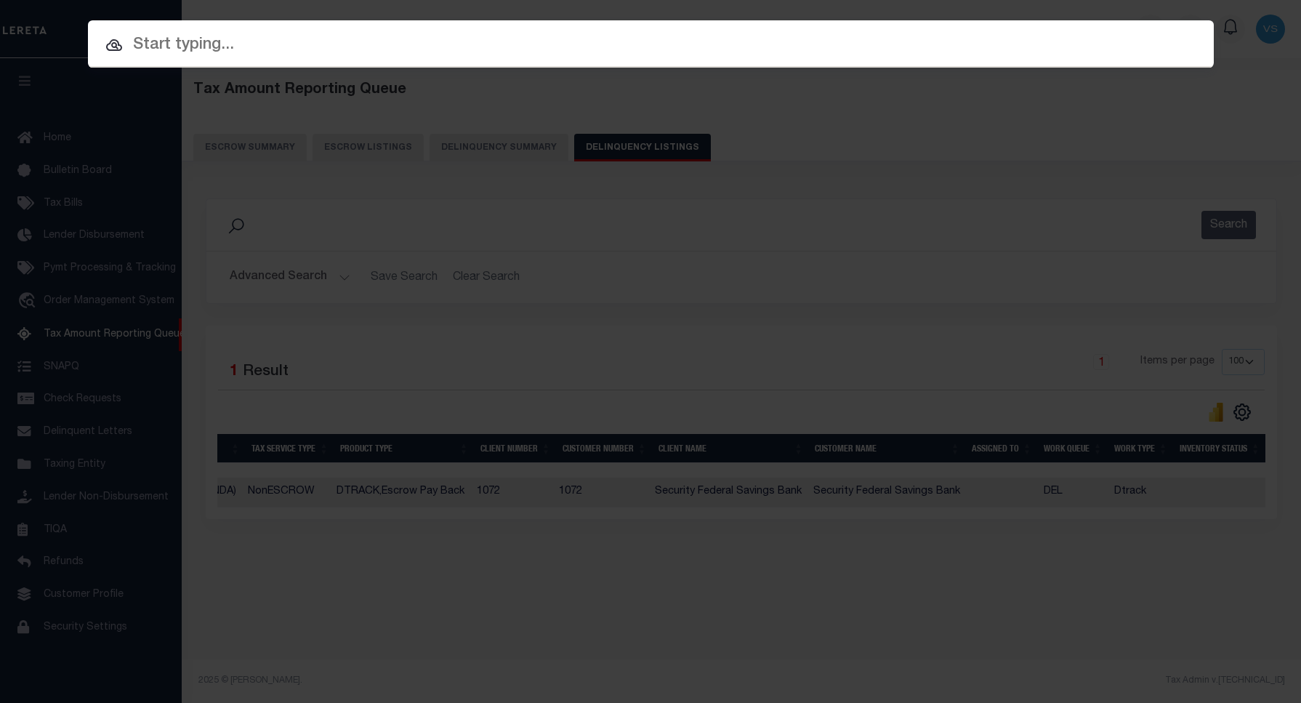
paste input "9059903"
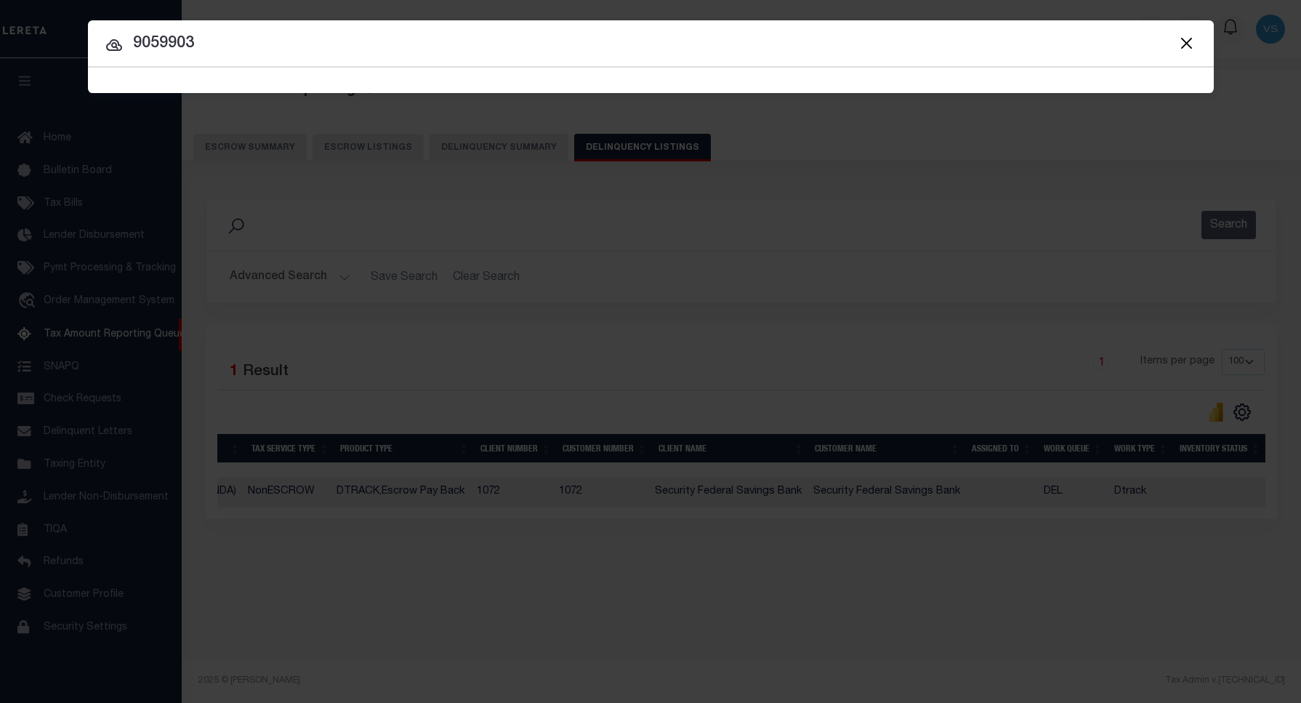
type input "9059903"
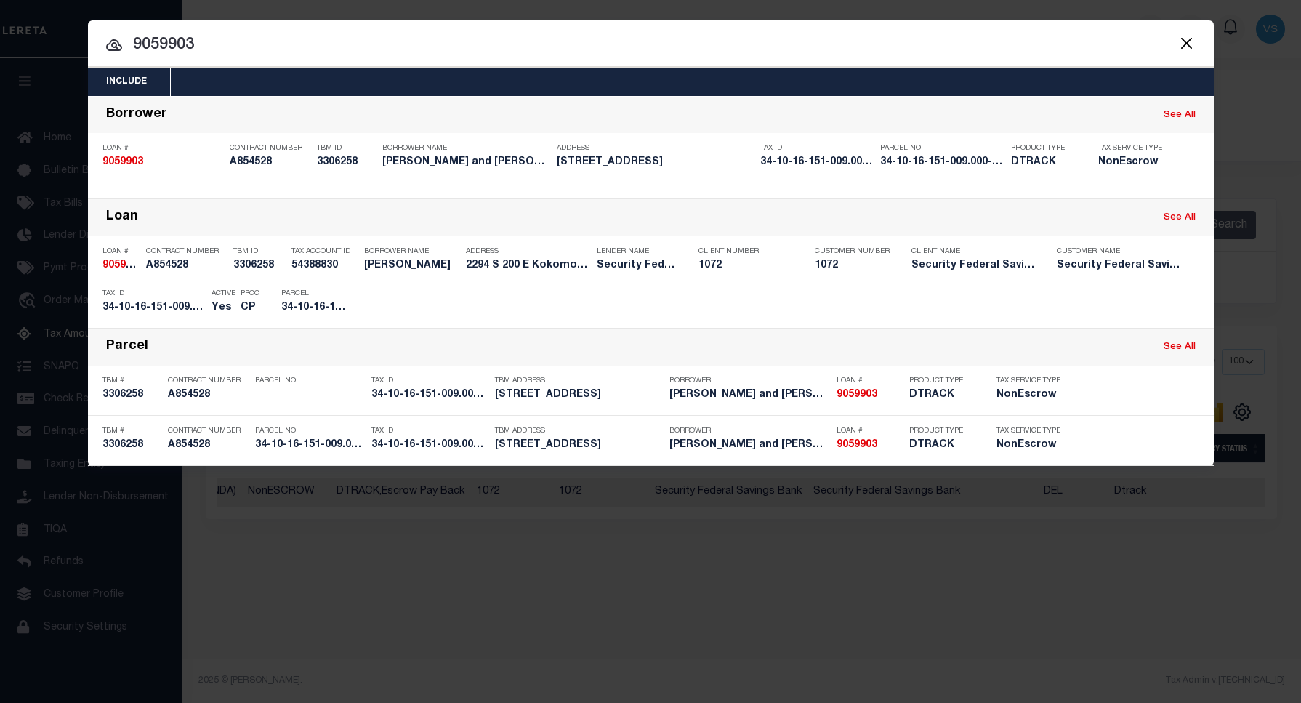
click at [380, 45] on input "9059903" at bounding box center [650, 45] width 1125 height 25
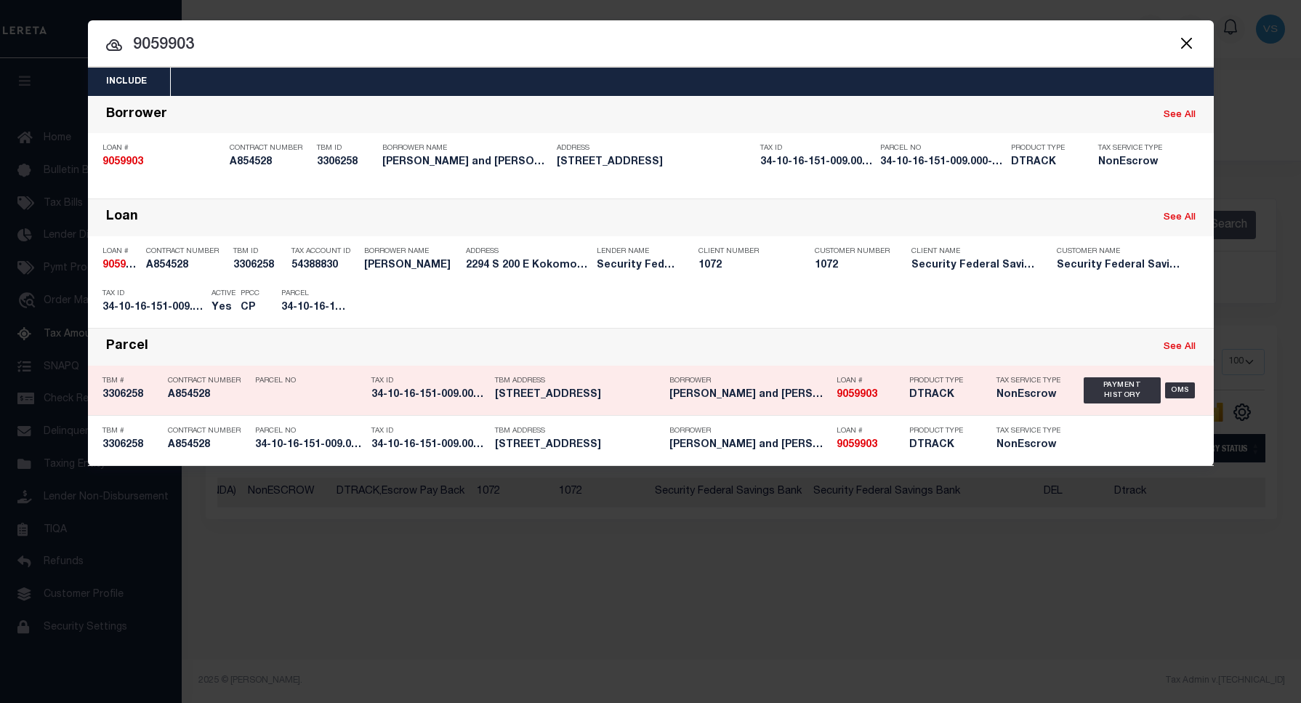
click at [1085, 300] on div "Payment History" at bounding box center [1116, 303] width 89 height 16
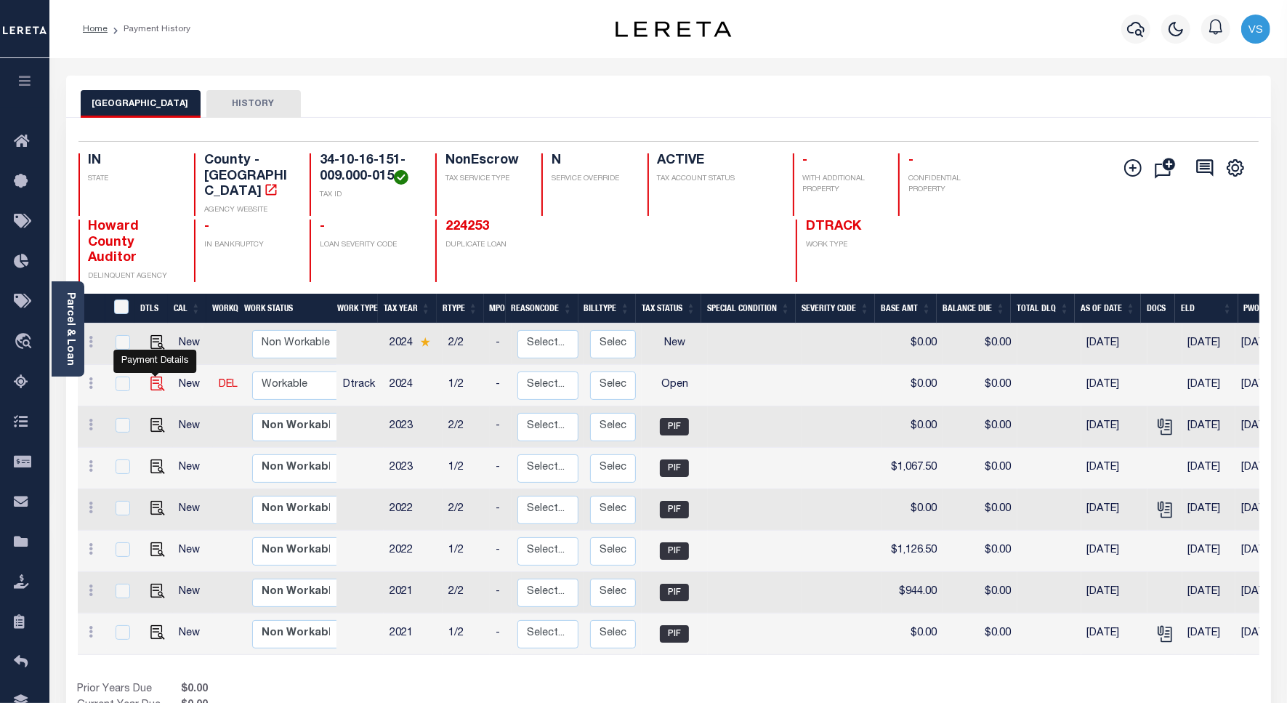
click at [153, 376] on img "" at bounding box center [157, 383] width 15 height 15
checkbox input "true"
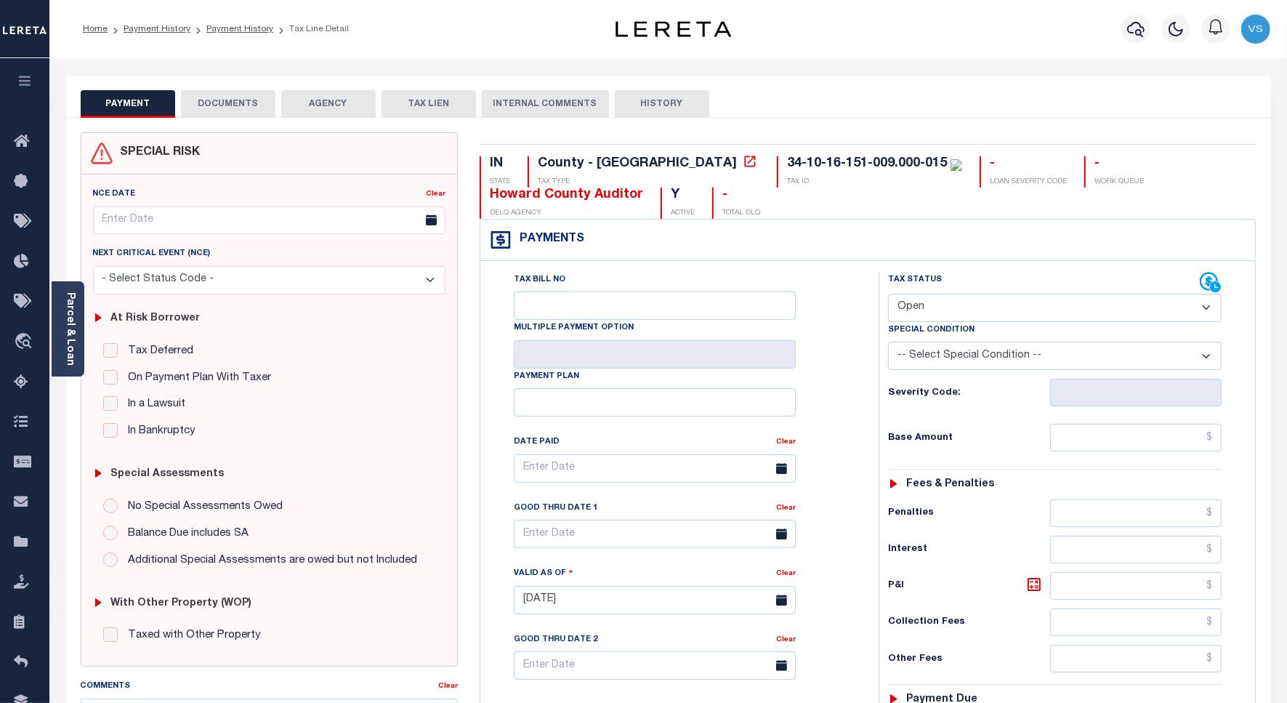
click at [1030, 310] on select "- Select Status Code - Open Due/Unpaid Paid Incomplete No Tax Due Internal Refu…" at bounding box center [1055, 308] width 334 height 28
select select "PYD"
click at [888, 295] on select "- Select Status Code - Open Due/Unpaid Paid Incomplete No Tax Due Internal Refu…" at bounding box center [1055, 308] width 334 height 28
type input "[DATE]"
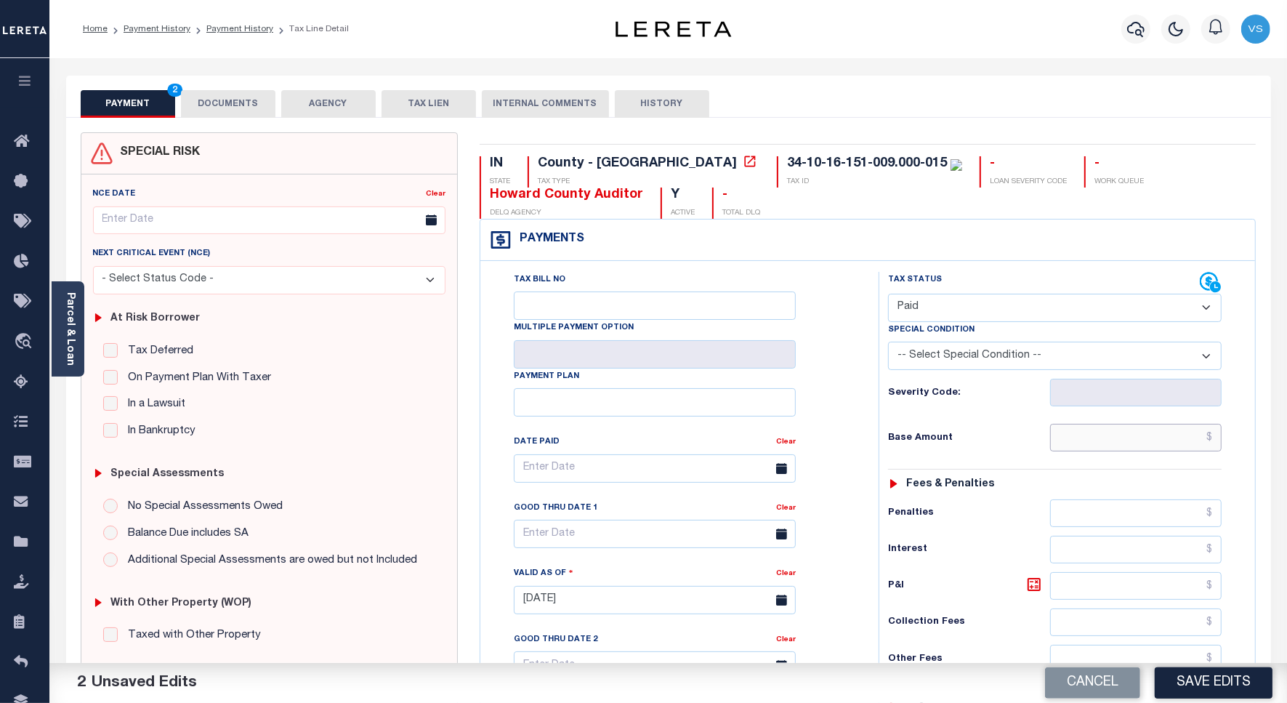
click at [1090, 441] on input "text" at bounding box center [1135, 438] width 171 height 28
paste input "1,208.50"
type input "$1,208.50"
click at [248, 100] on button "DOCUMENTS" at bounding box center [228, 104] width 94 height 28
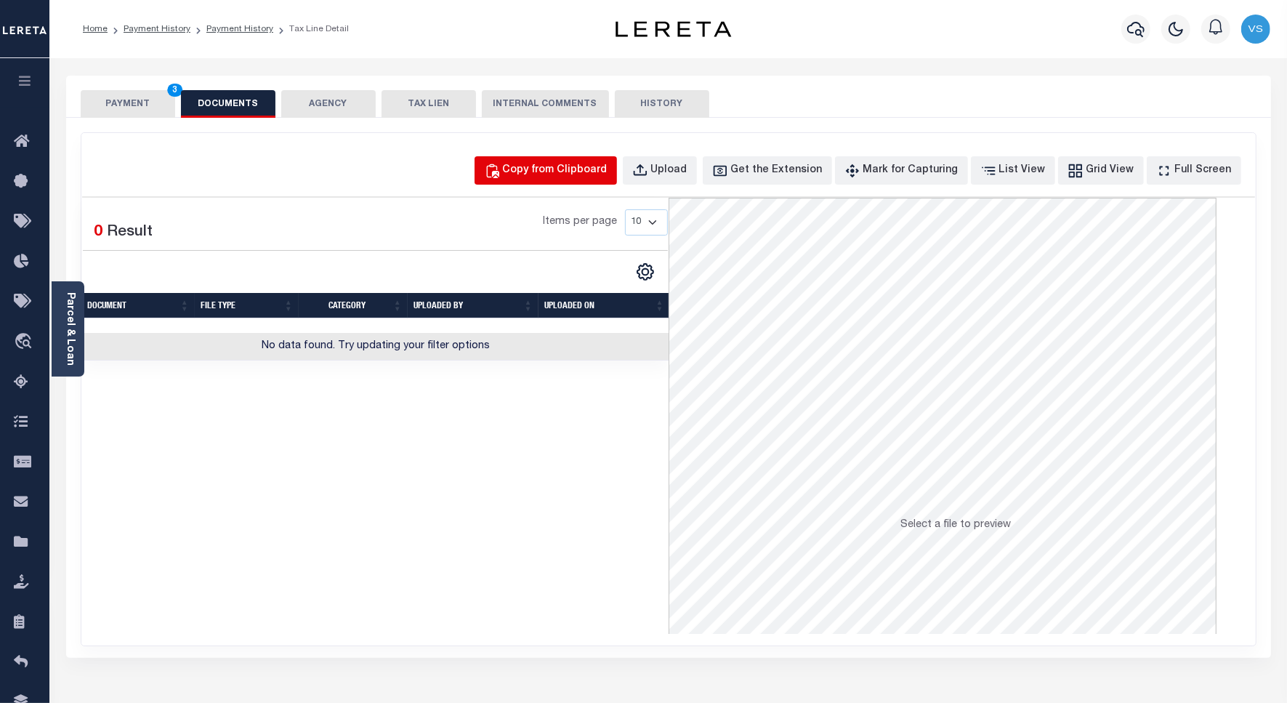
click at [551, 171] on div "Copy from Clipboard" at bounding box center [555, 171] width 105 height 16
select select "POP"
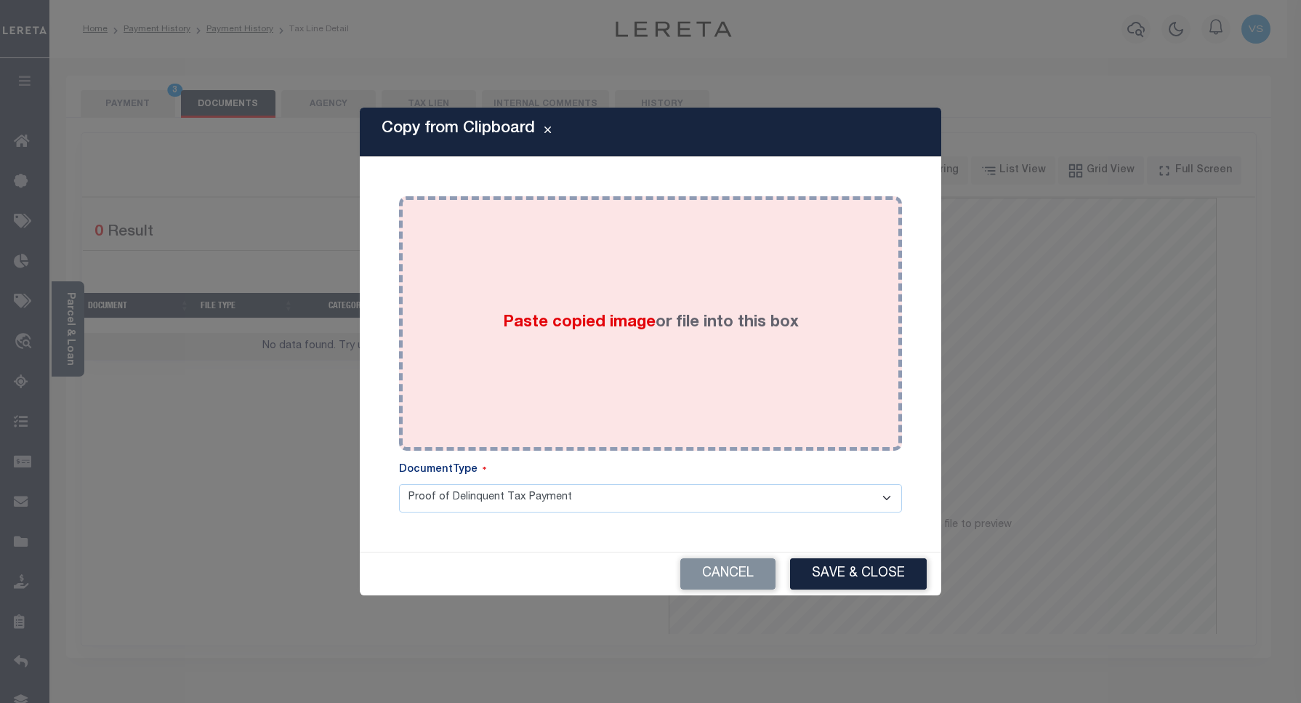
click at [556, 311] on label "Paste copied image or file into this box" at bounding box center [651, 323] width 296 height 24
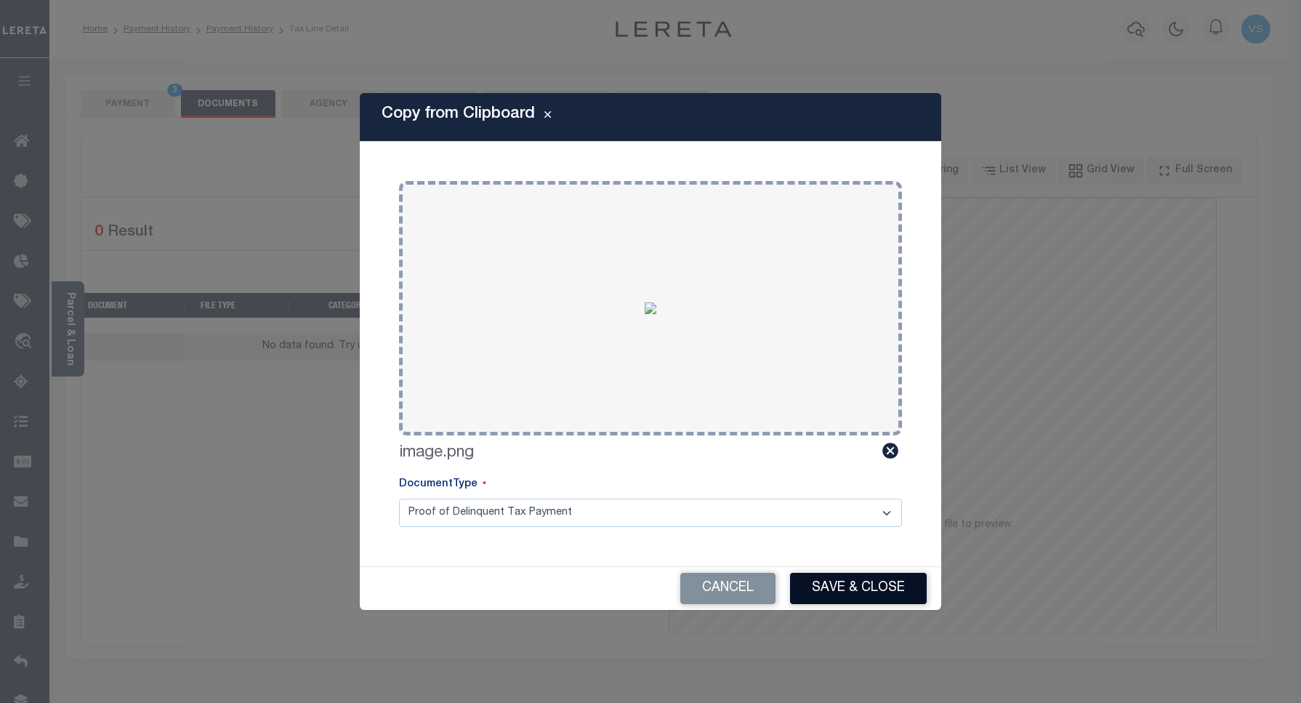
click at [812, 578] on button "Save & Close" at bounding box center [858, 588] width 137 height 31
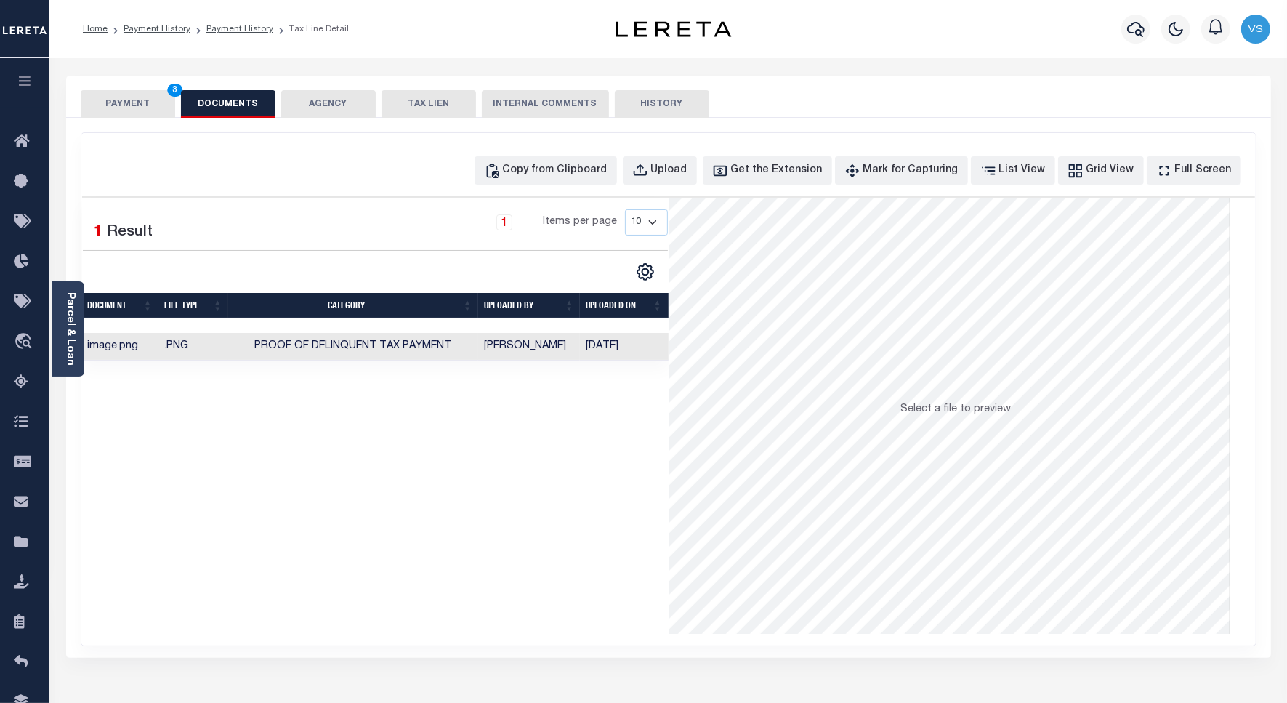
click at [105, 105] on button "PAYMENT 3" at bounding box center [128, 104] width 94 height 28
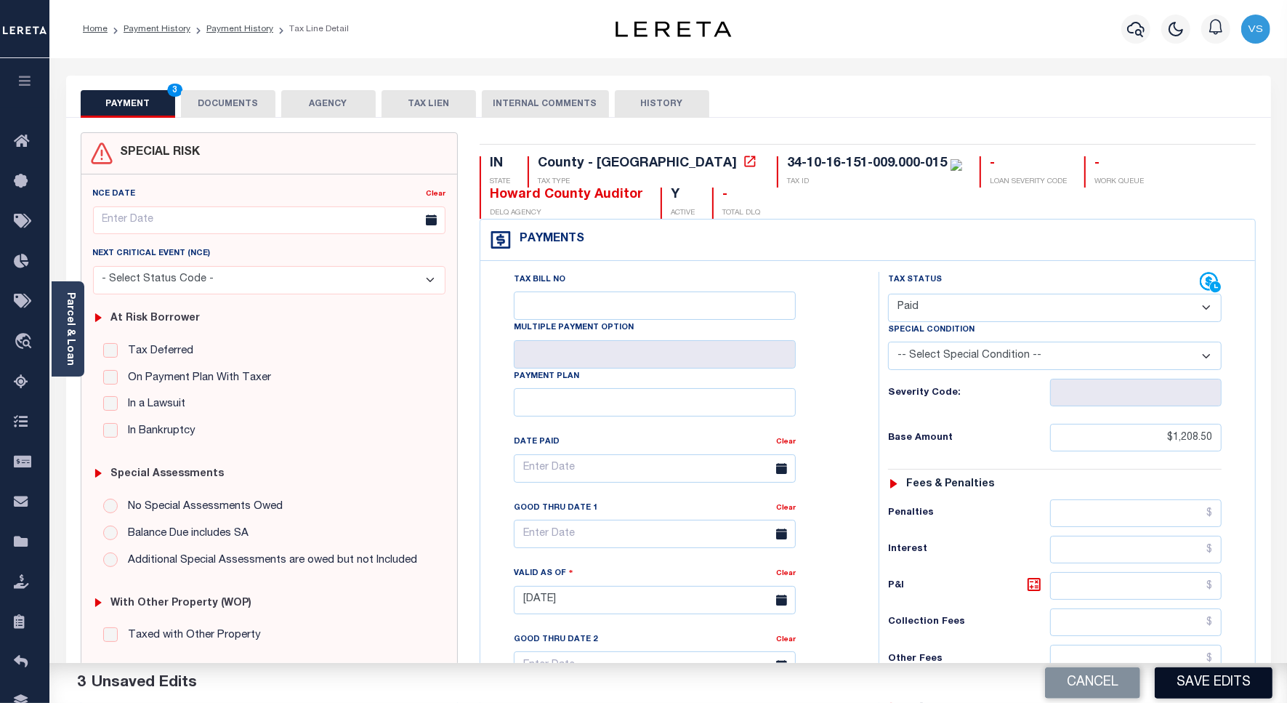
click at [1207, 681] on button "Save Edits" at bounding box center [1214, 682] width 118 height 31
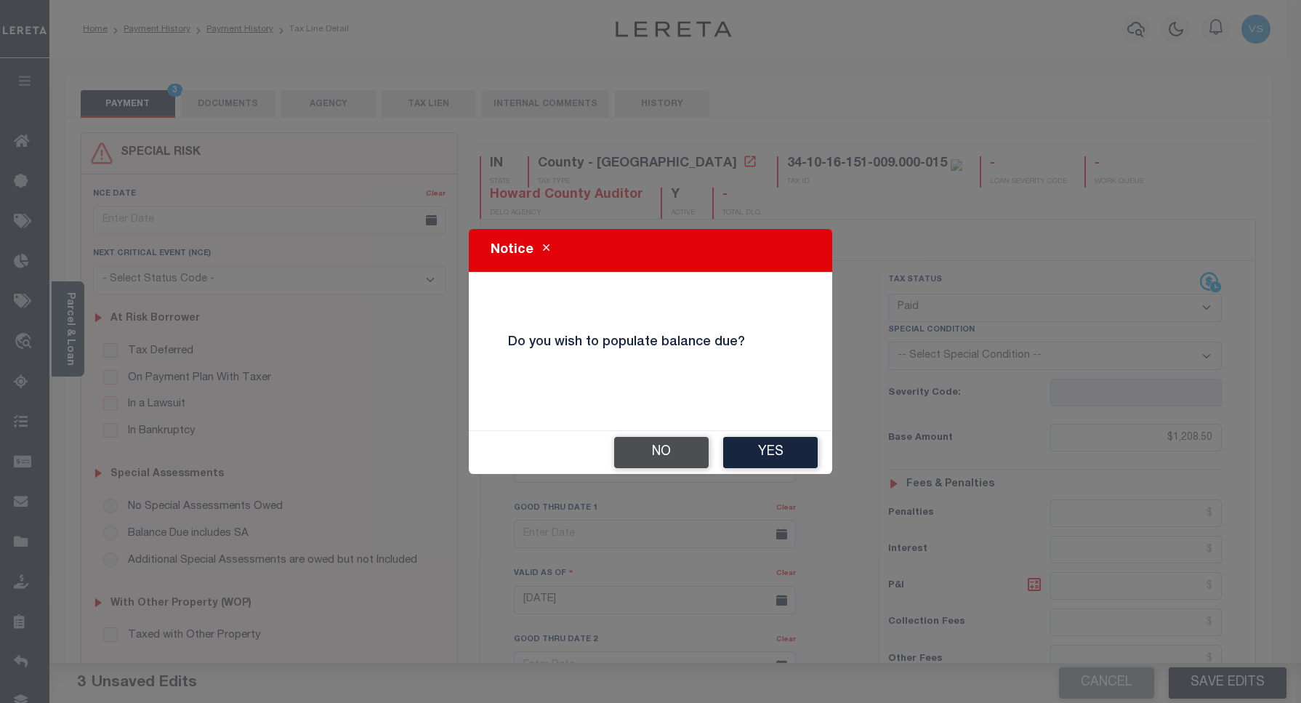
click at [667, 452] on button "No" at bounding box center [661, 452] width 94 height 31
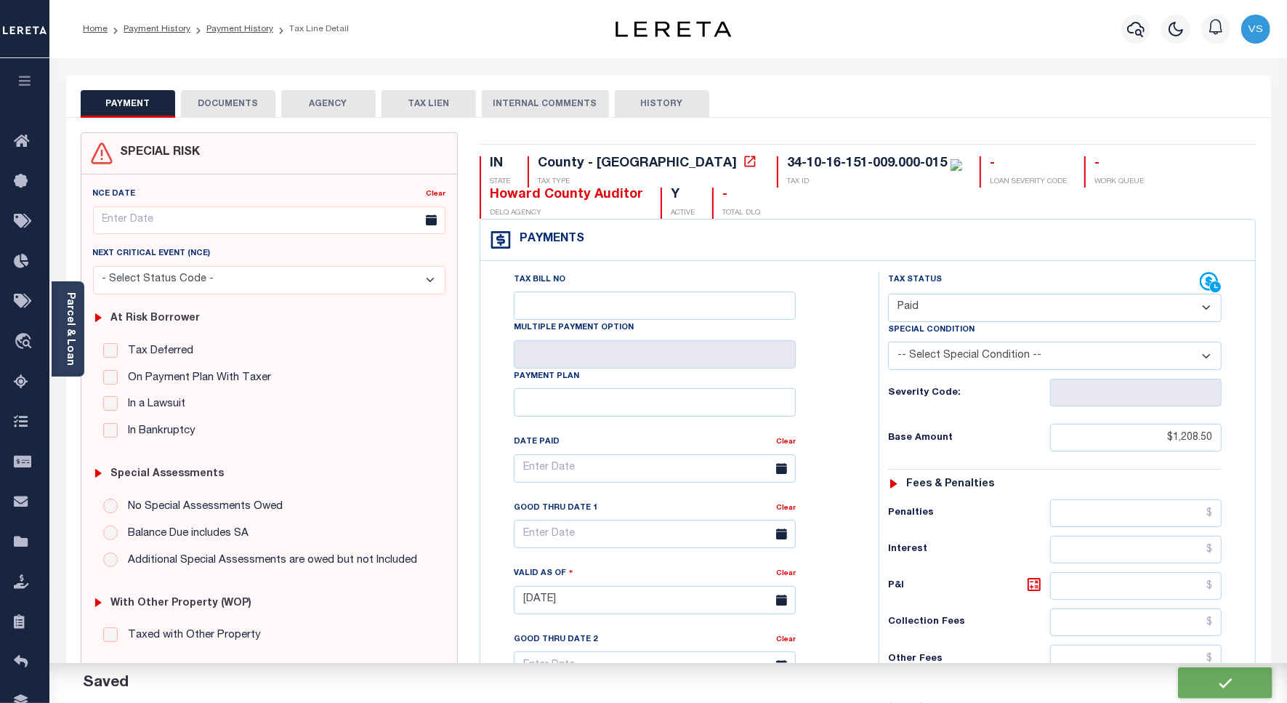
checkbox input "false"
type input "$1,208.5"
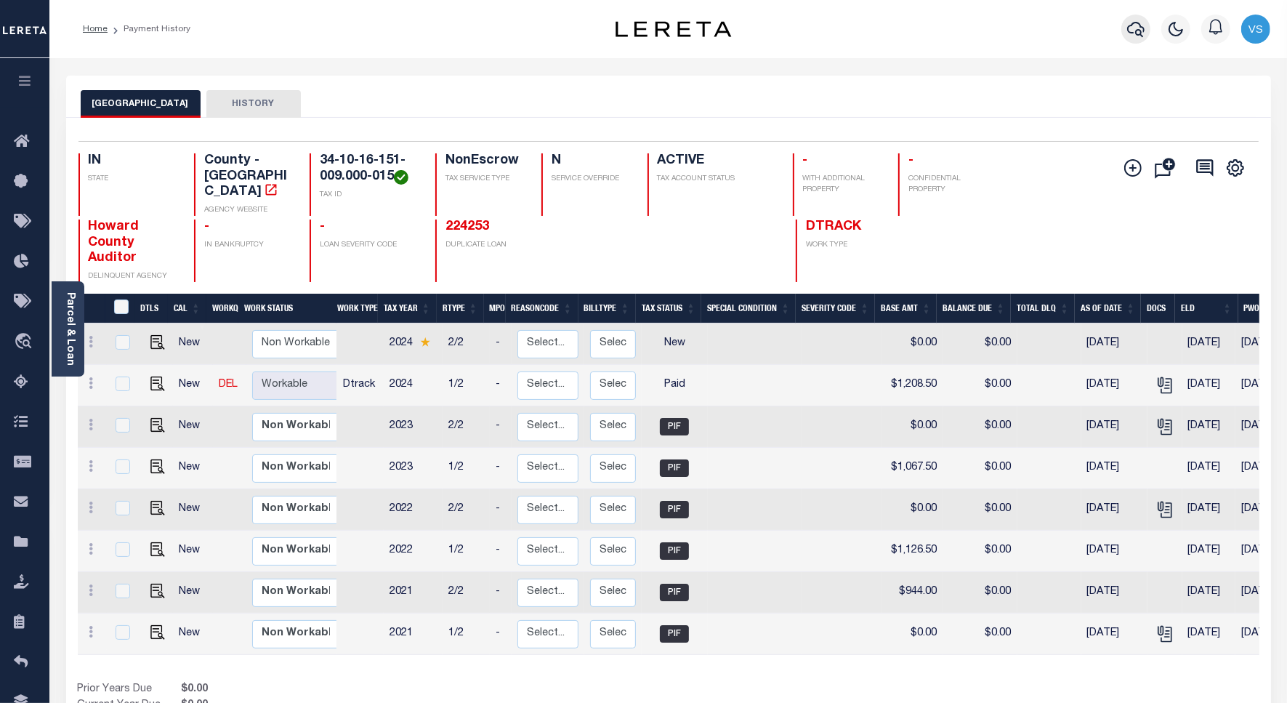
click at [1134, 28] on icon "button" at bounding box center [1135, 28] width 17 height 17
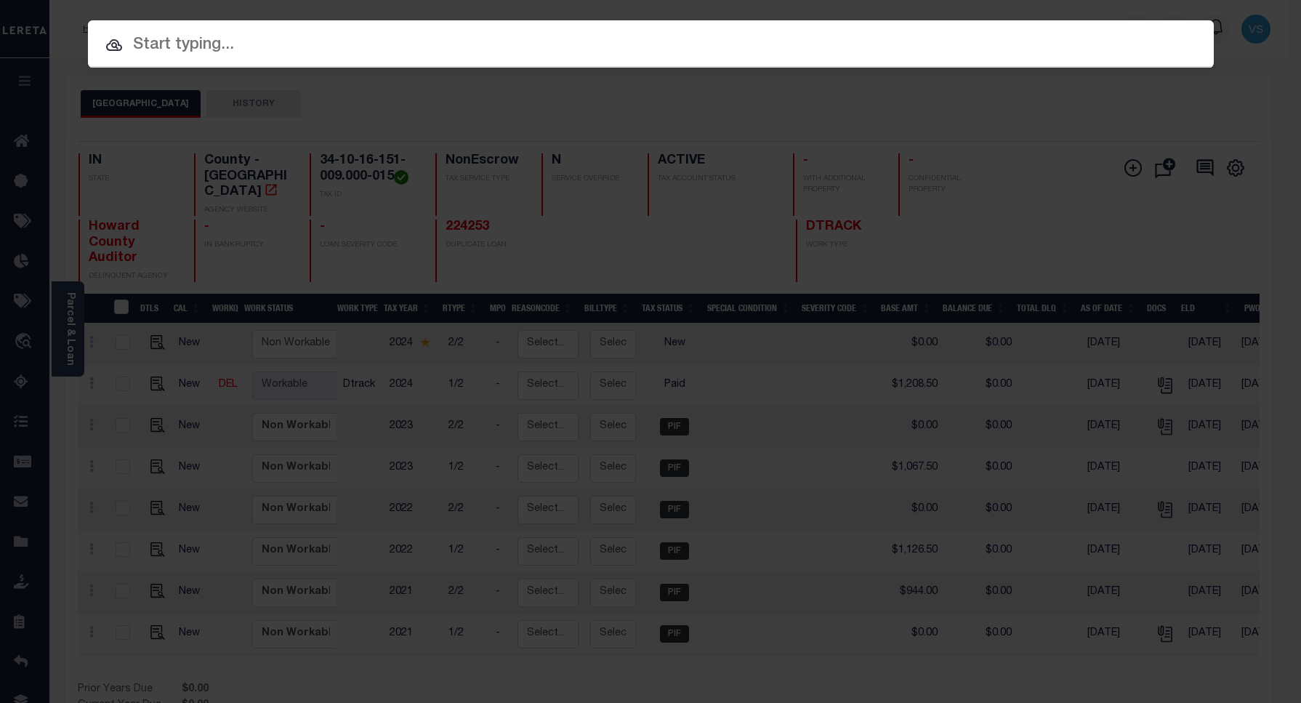
paste input "34141937"
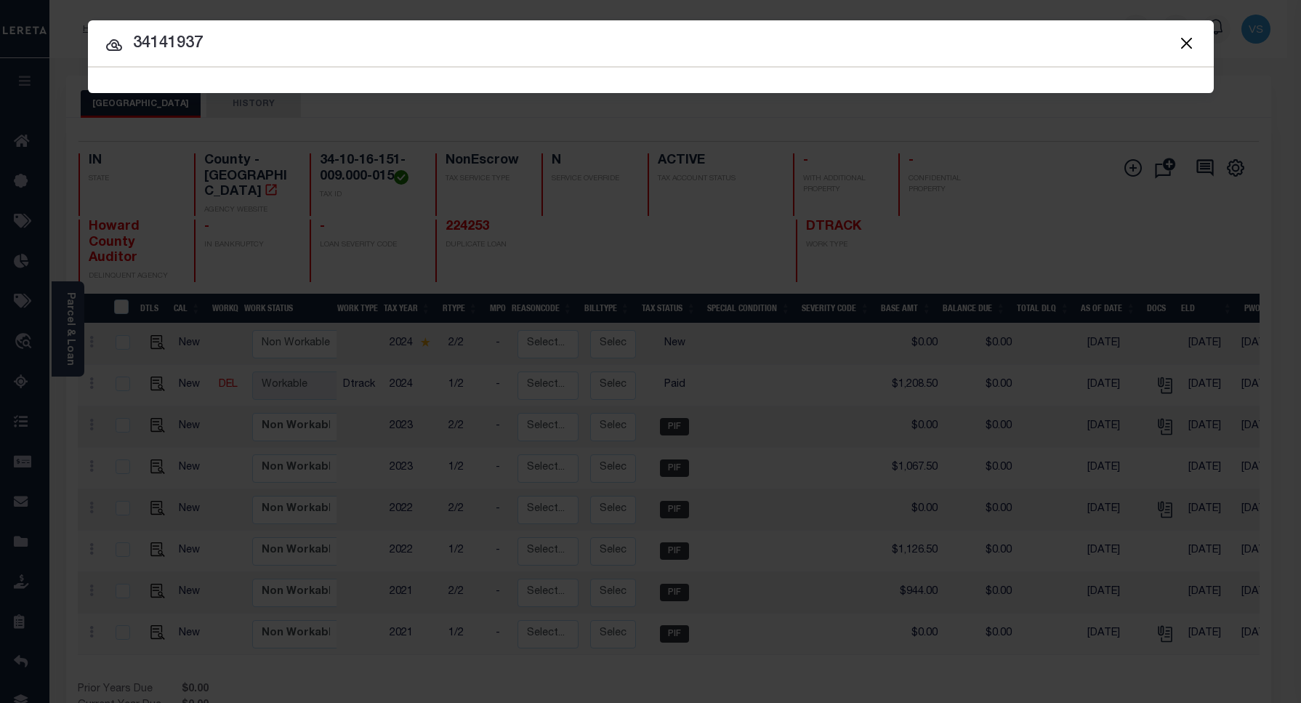
type input "34141937"
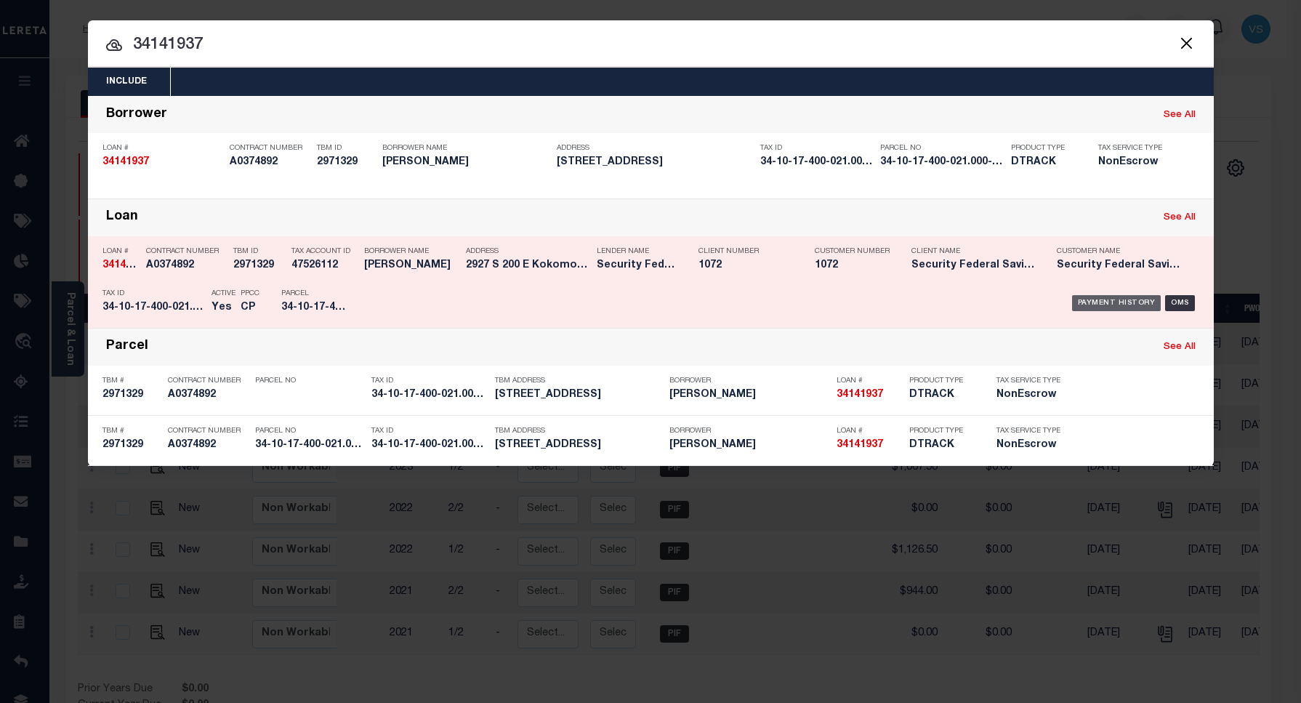
click at [1101, 299] on div "Payment History" at bounding box center [1116, 303] width 89 height 16
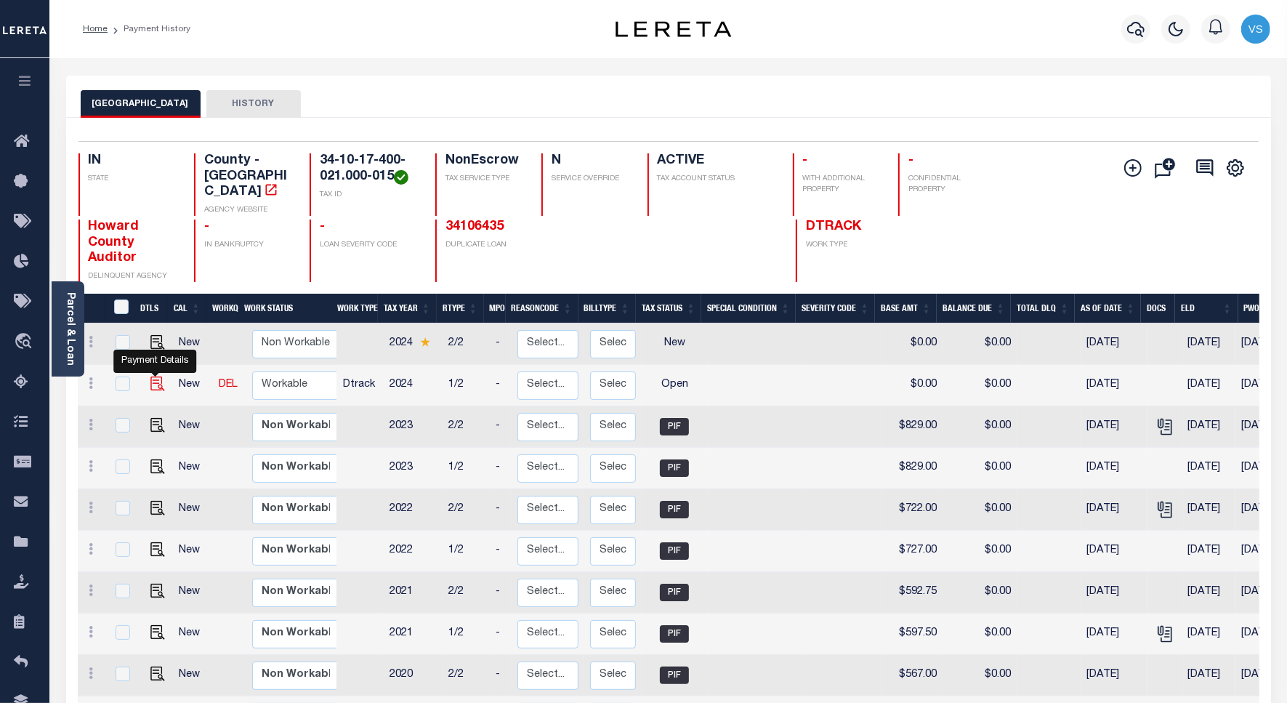
click at [157, 376] on img "" at bounding box center [157, 383] width 15 height 15
checkbox input "true"
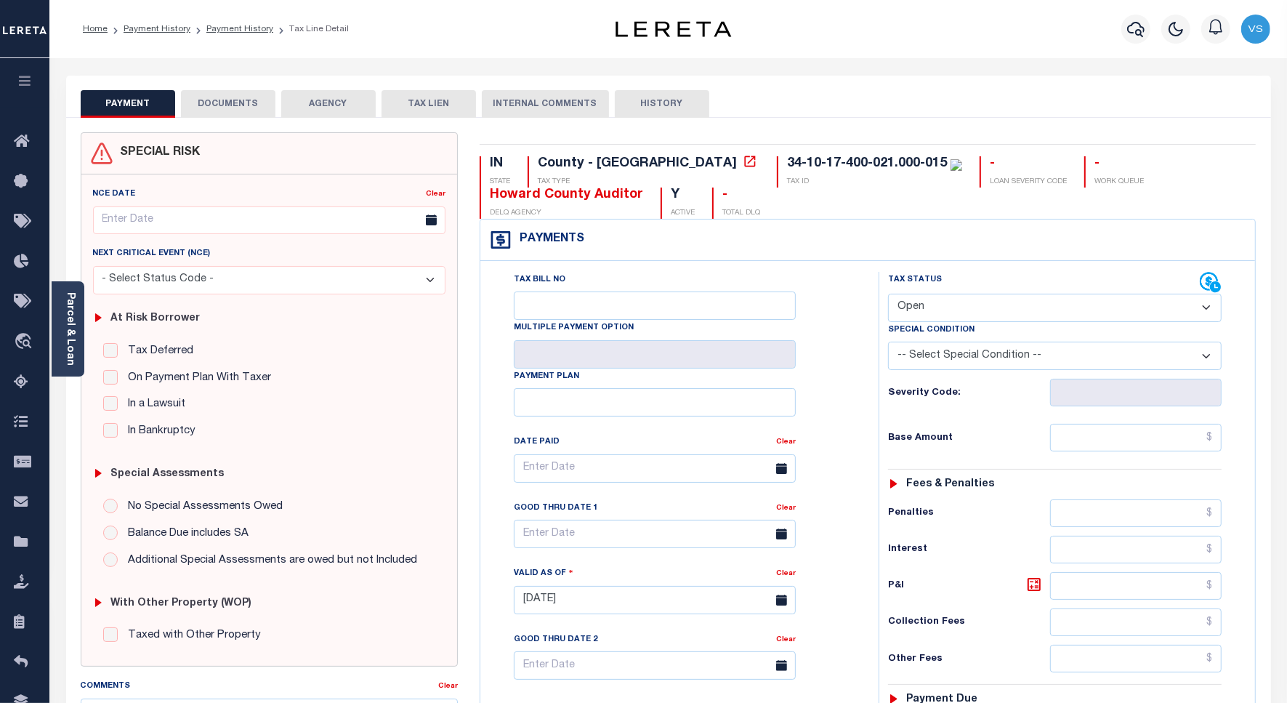
click at [950, 315] on select "- Select Status Code - Open Due/Unpaid Paid Incomplete No Tax Due Internal Refu…" at bounding box center [1055, 308] width 334 height 28
select select "PYD"
click at [888, 295] on select "- Select Status Code - Open Due/Unpaid Paid Incomplete No Tax Due Internal Refu…" at bounding box center [1055, 308] width 334 height 28
type input "[DATE]"
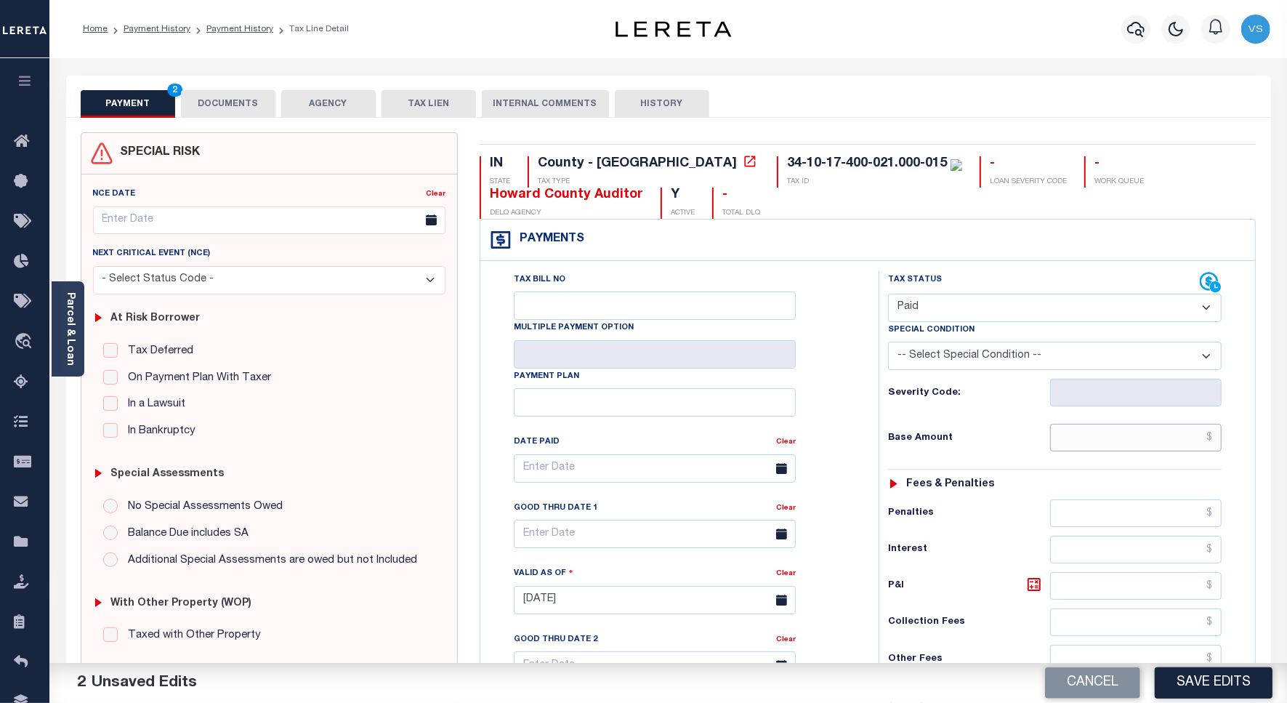
click at [1101, 438] on input "text" at bounding box center [1135, 438] width 171 height 28
paste input "890.50"
type input "$890.50"
click at [204, 98] on button "DOCUMENTS" at bounding box center [228, 104] width 94 height 28
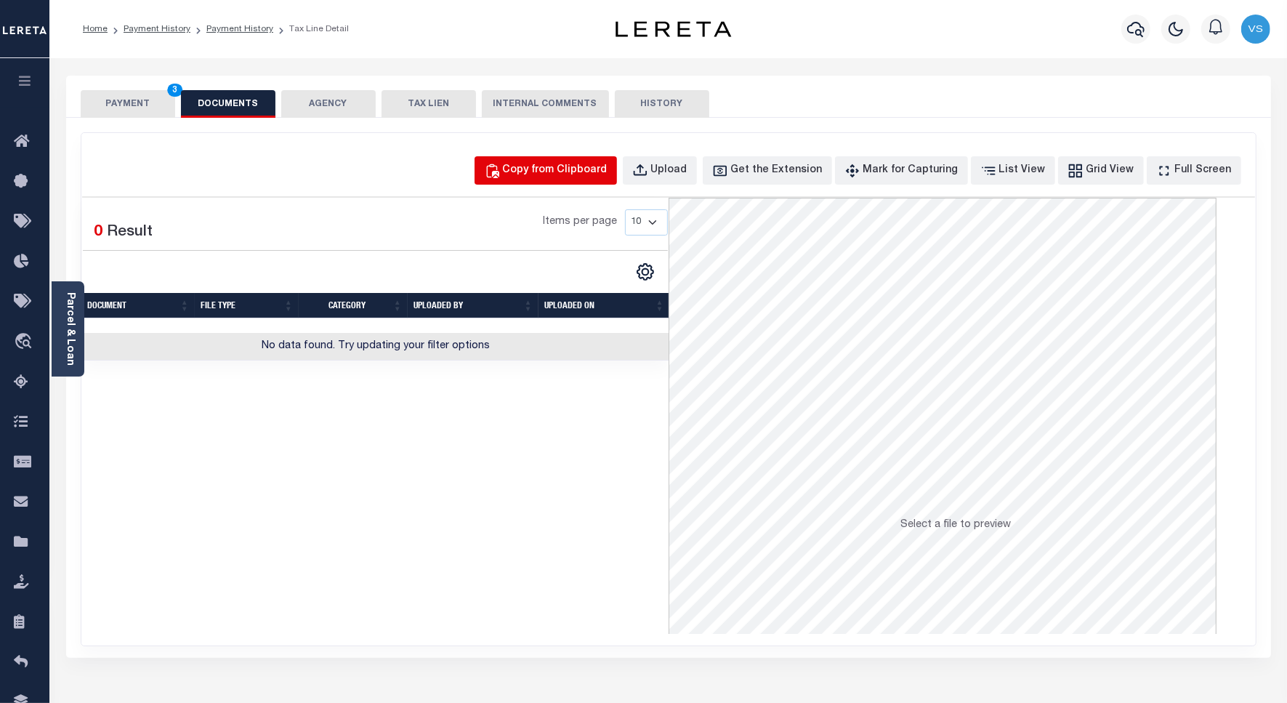
click at [607, 175] on div "Copy from Clipboard" at bounding box center [555, 171] width 105 height 16
select select "POP"
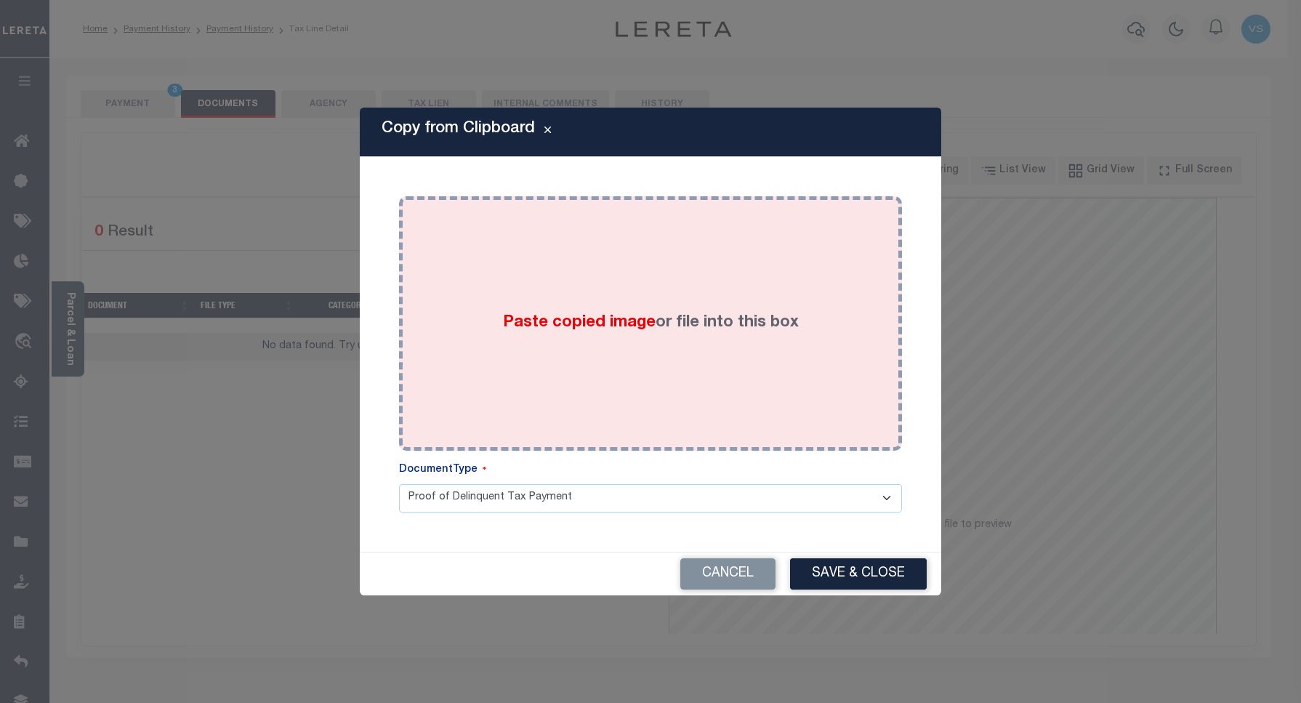
click at [581, 362] on div "Paste copied image or file into this box" at bounding box center [650, 323] width 481 height 233
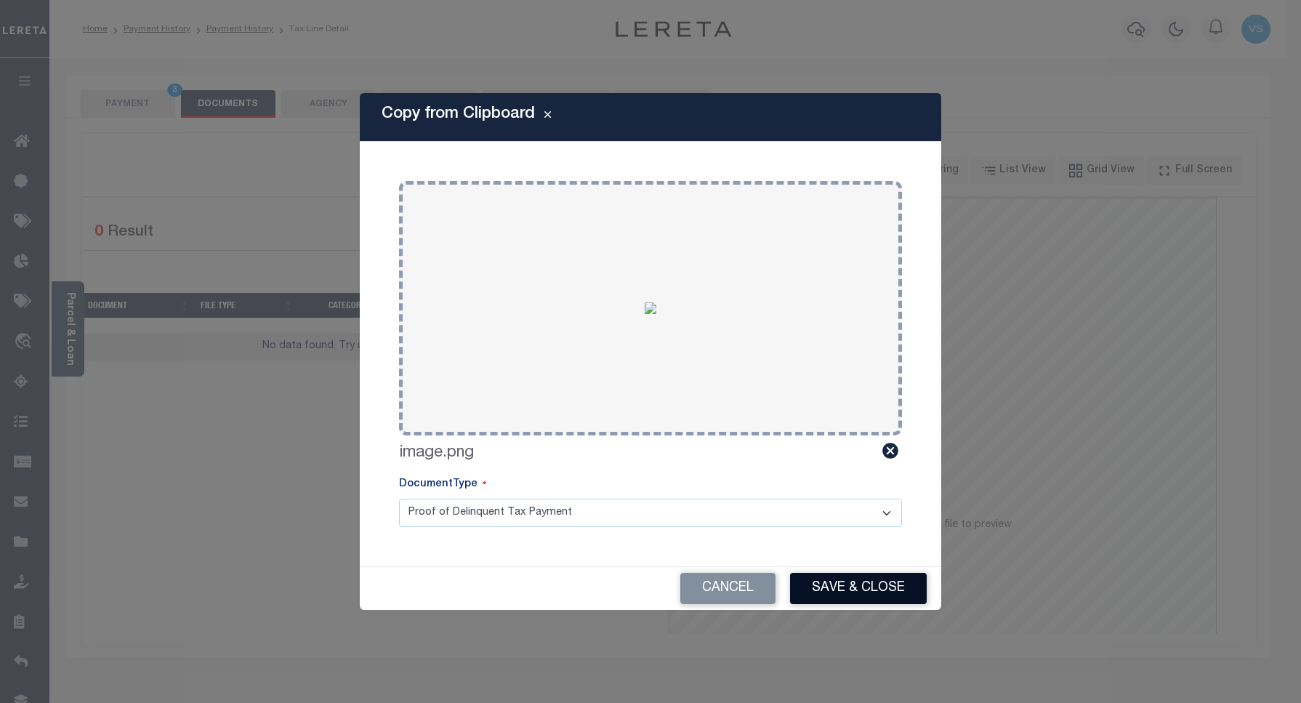
click at [822, 591] on button "Save & Close" at bounding box center [858, 588] width 137 height 31
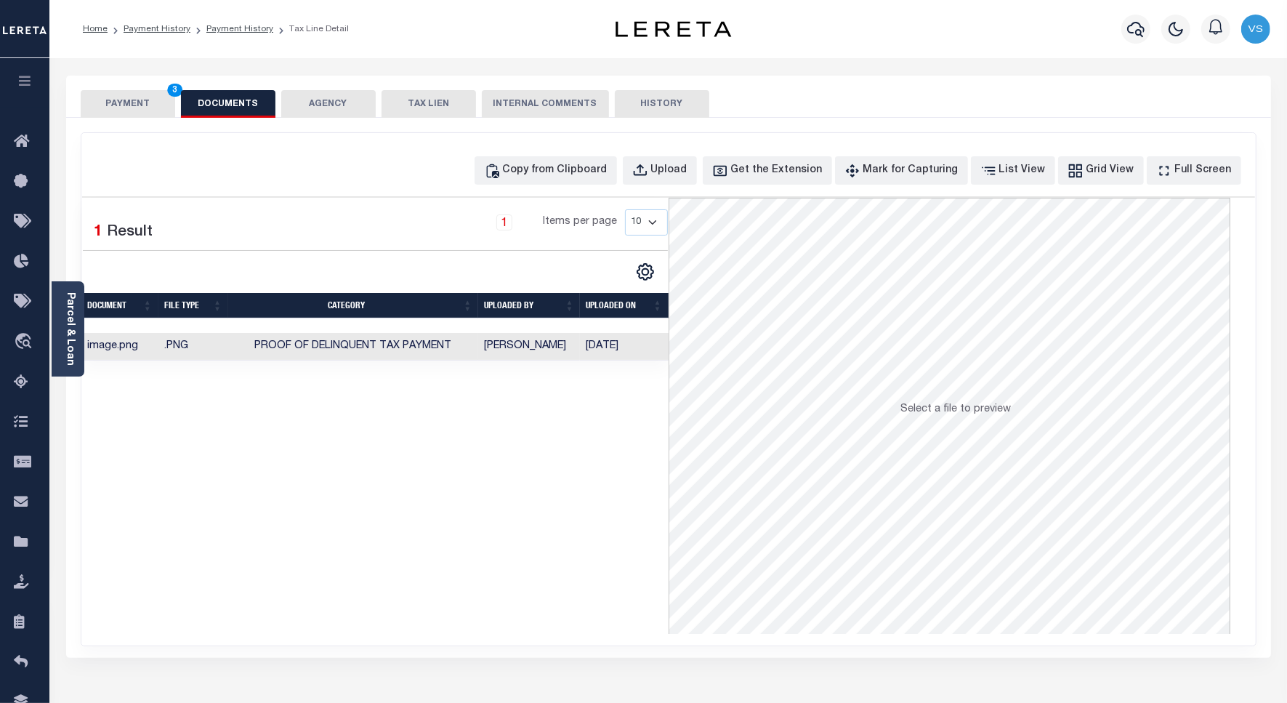
click at [125, 100] on button "PAYMENT 3" at bounding box center [128, 104] width 94 height 28
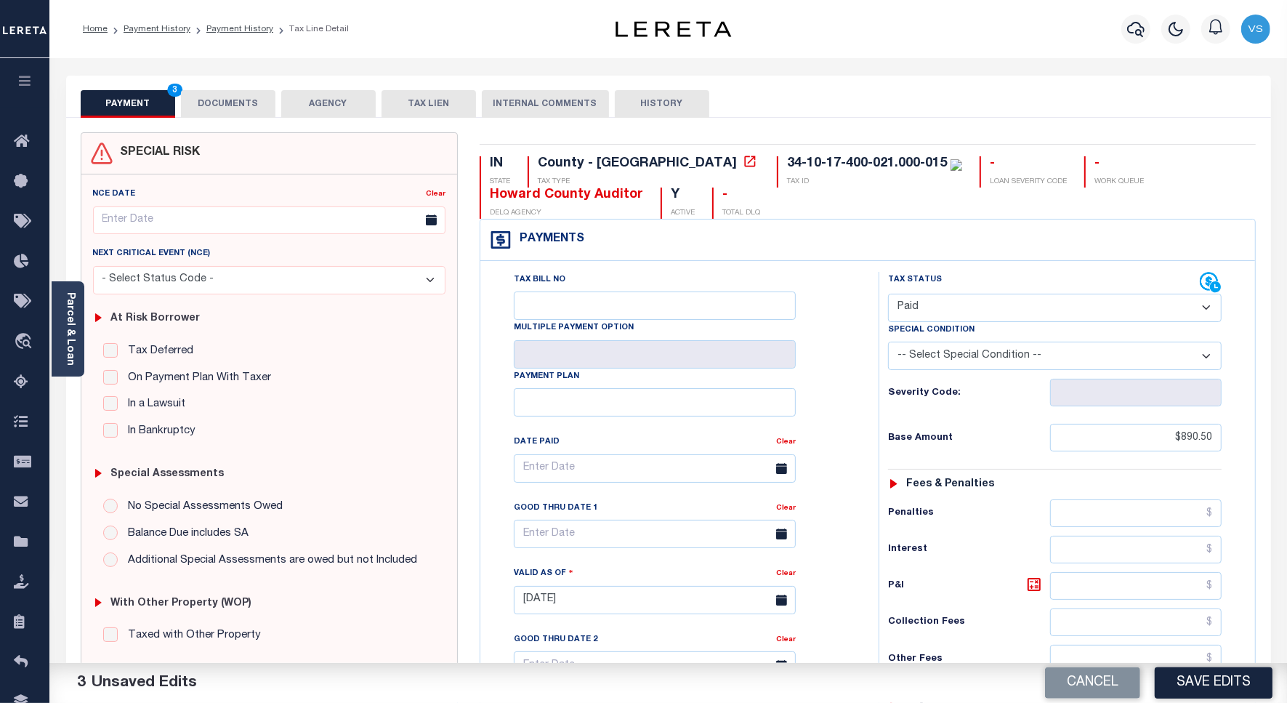
scroll to position [272, 0]
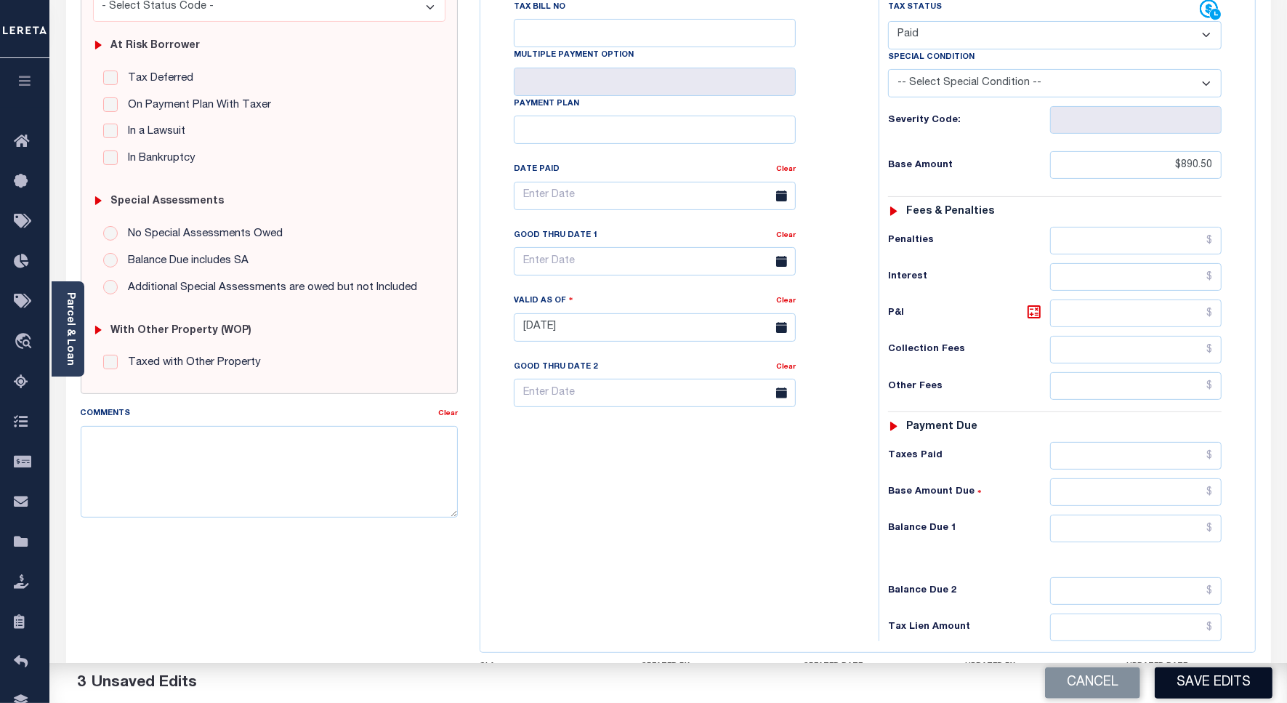
click at [1189, 687] on button "Save Edits" at bounding box center [1214, 682] width 118 height 31
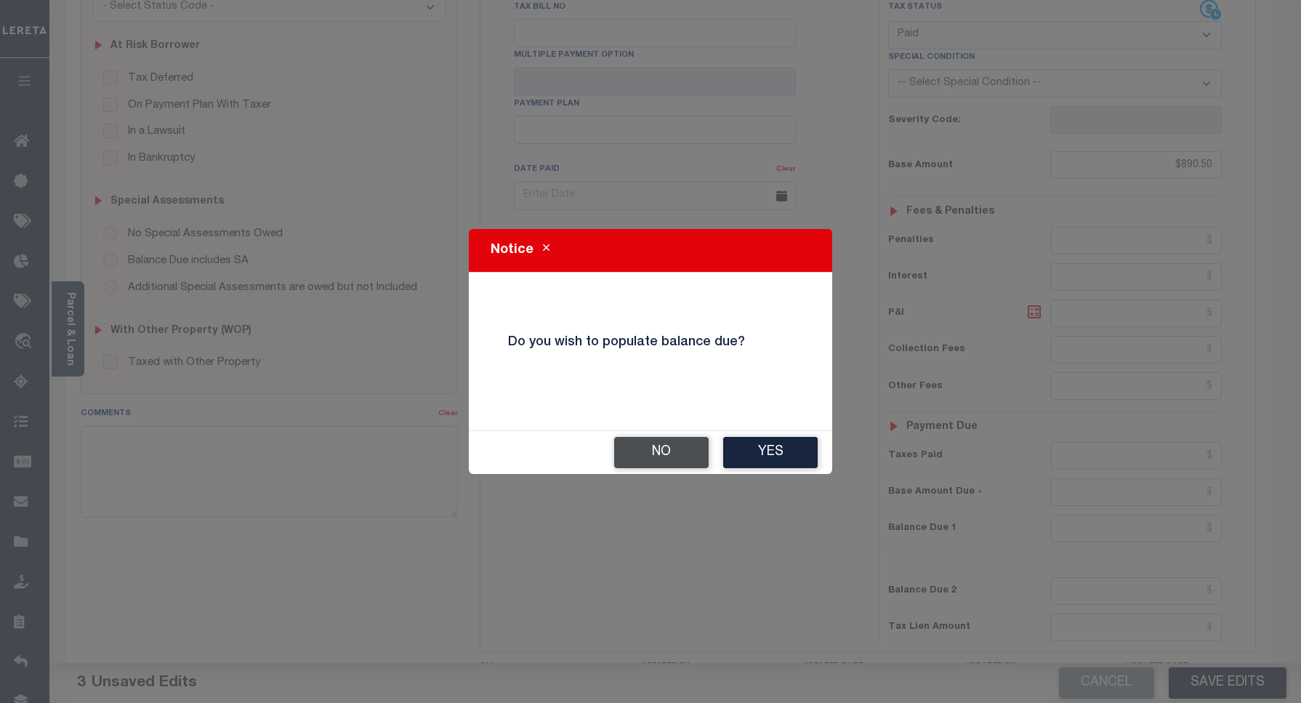
click at [668, 450] on button "No" at bounding box center [661, 452] width 94 height 31
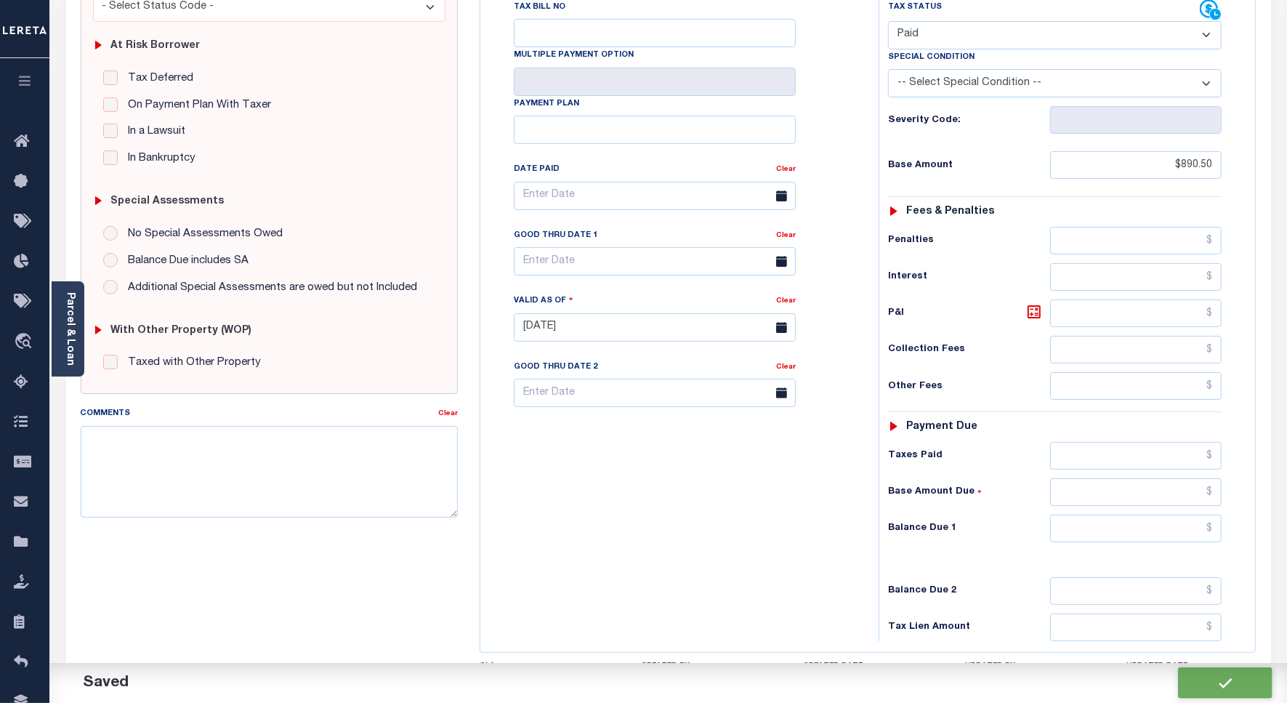
checkbox input "false"
type input "$890.5"
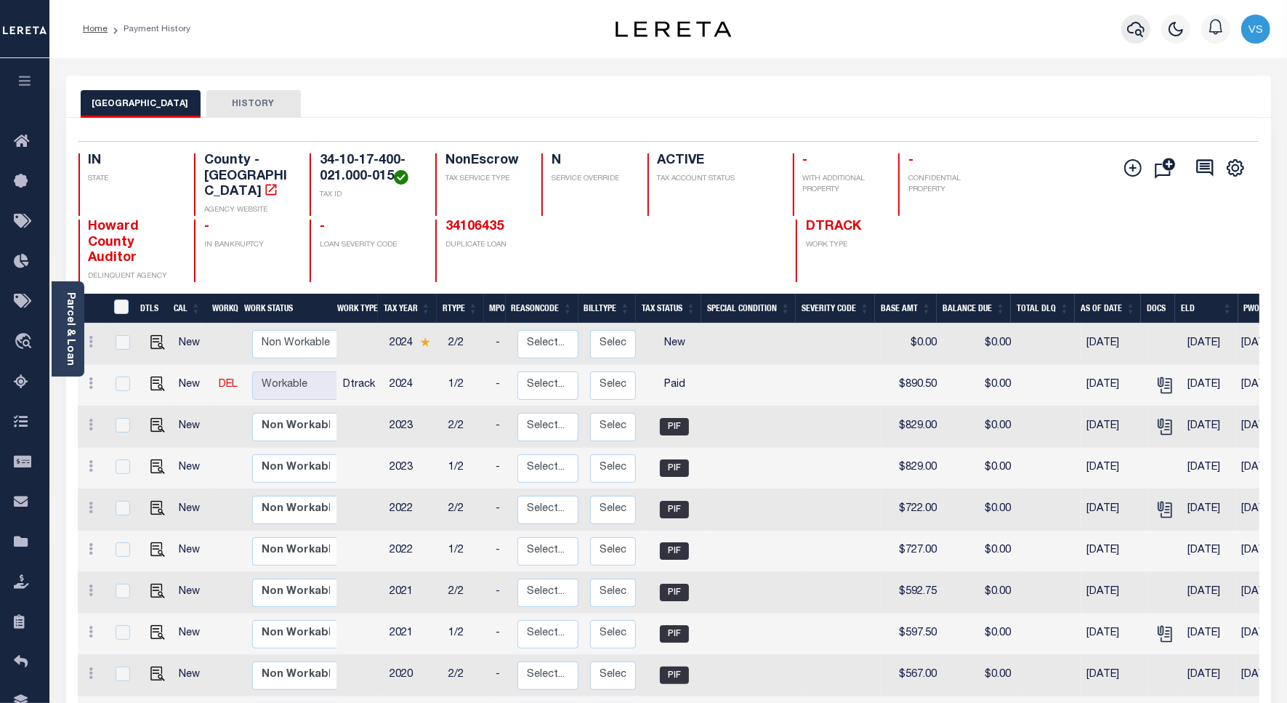
click at [1128, 30] on icon "button" at bounding box center [1135, 29] width 17 height 15
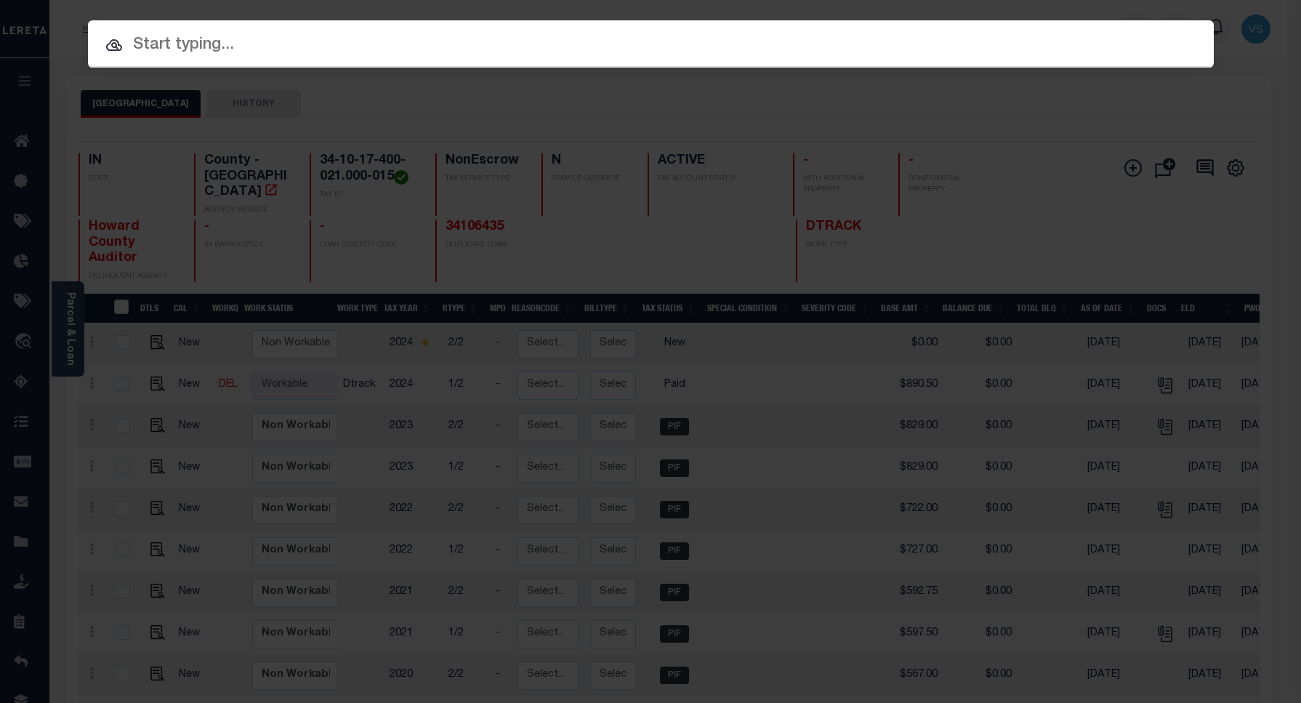
paste input "34135038"
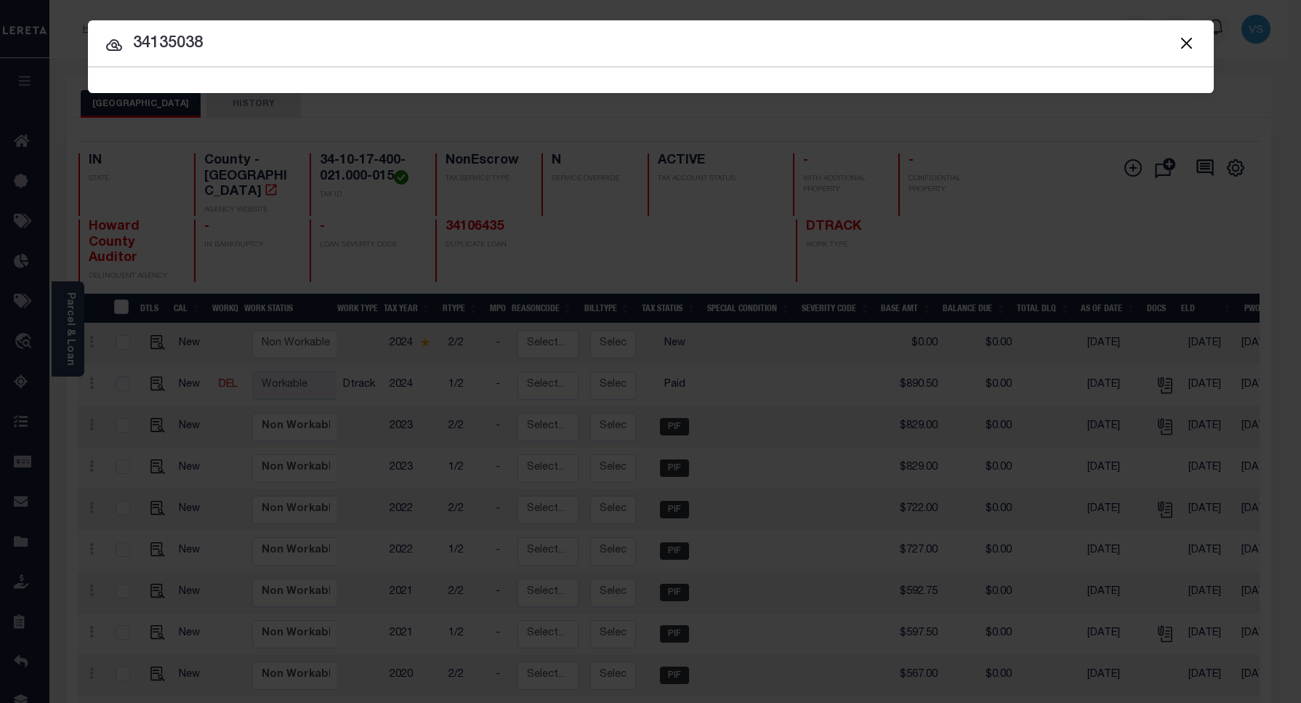
type input "34135038"
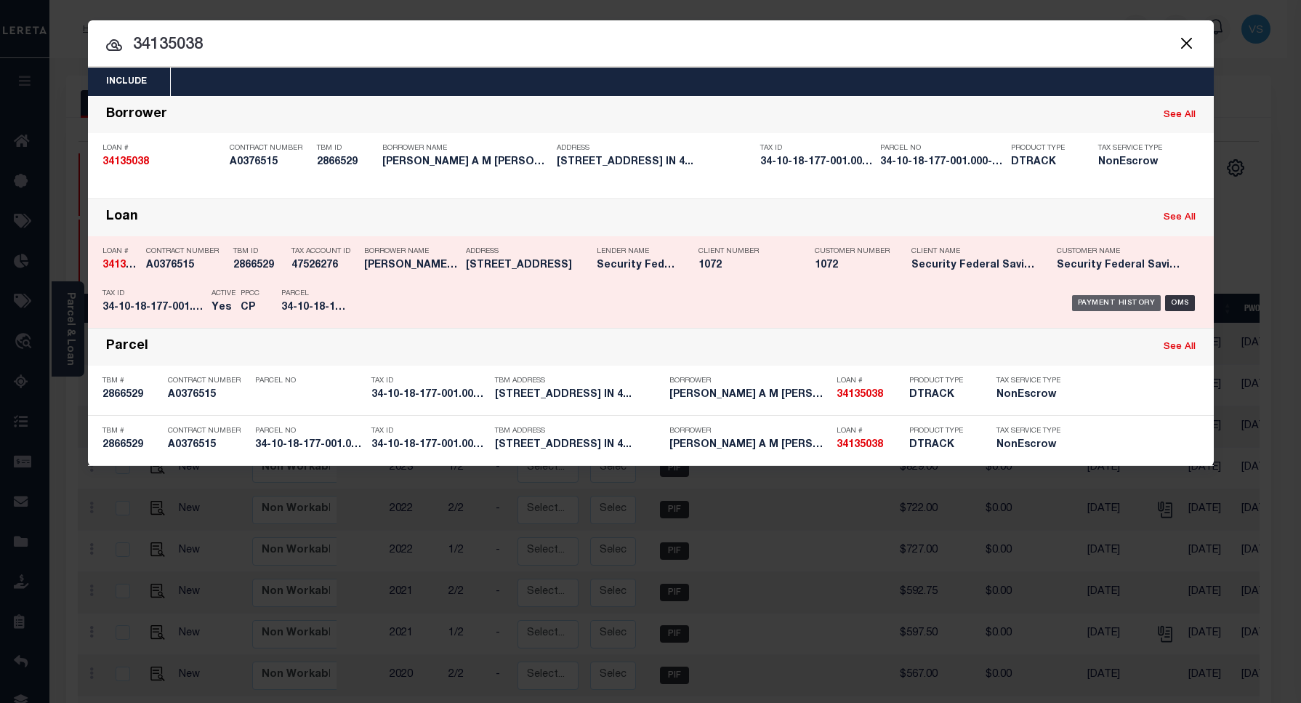
click at [1101, 303] on div "Payment History" at bounding box center [1116, 303] width 89 height 16
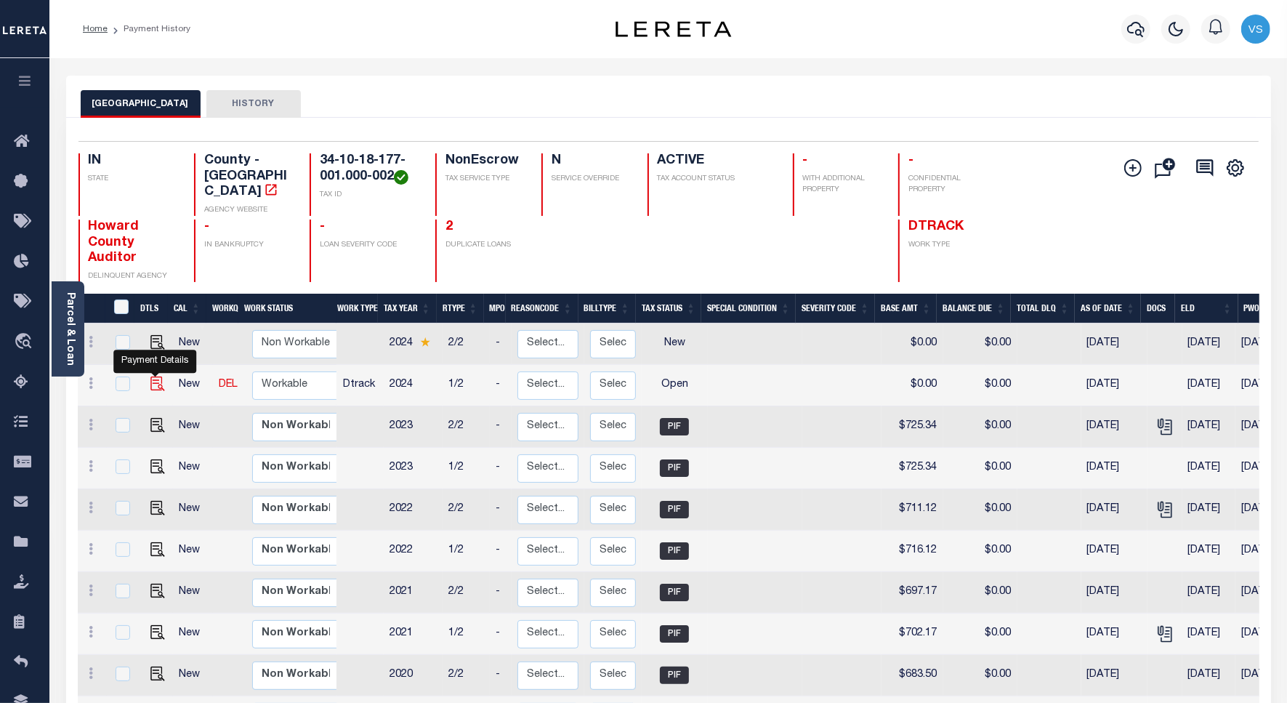
click at [153, 376] on img "" at bounding box center [157, 383] width 15 height 15
checkbox input "true"
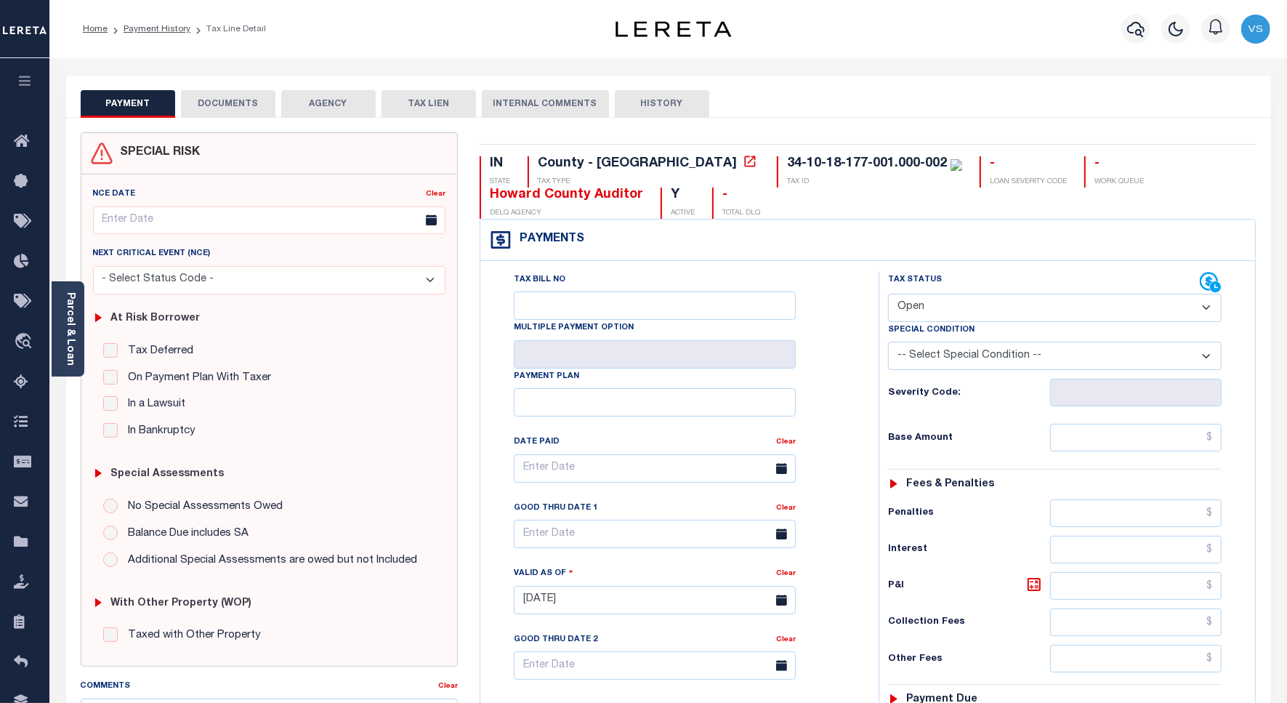
click at [923, 310] on select "- Select Status Code - Open Due/Unpaid Paid Incomplete No Tax Due Internal Refu…" at bounding box center [1055, 308] width 334 height 28
select select "PYD"
click at [888, 295] on select "- Select Status Code - Open Due/Unpaid Paid Incomplete No Tax Due Internal Refu…" at bounding box center [1055, 308] width 334 height 28
type input "[DATE]"
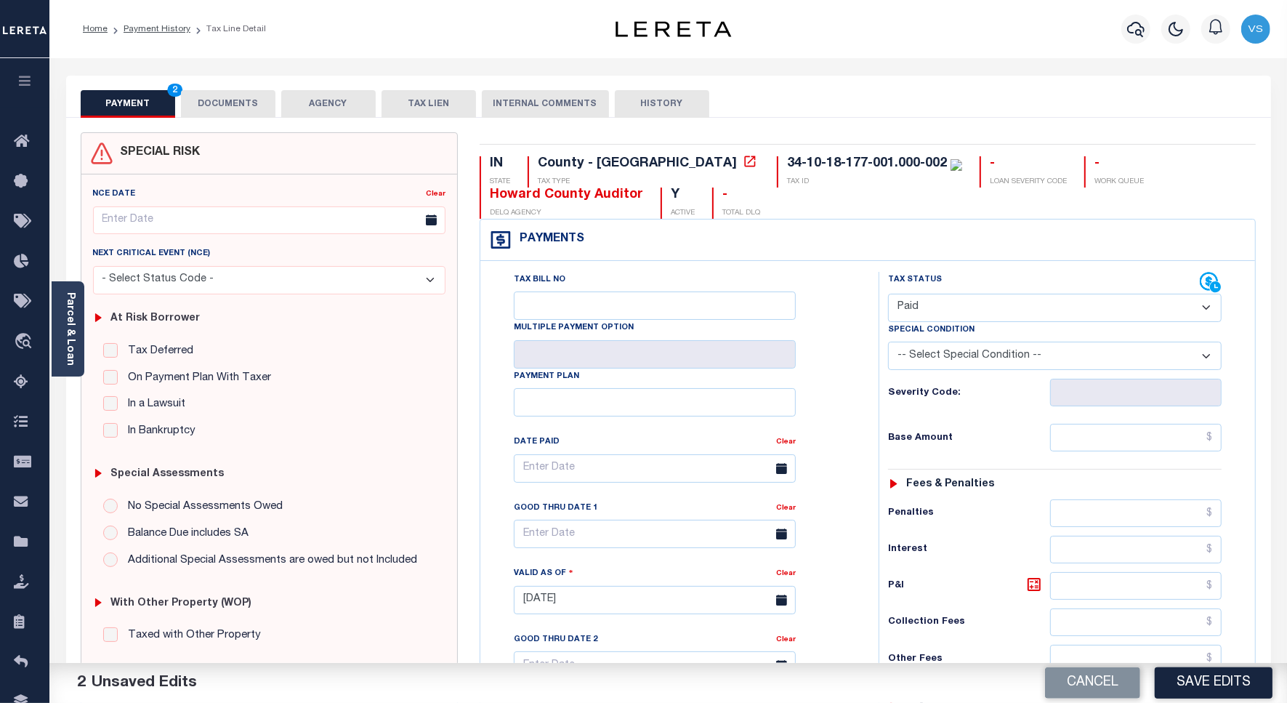
click at [225, 108] on button "DOCUMENTS" at bounding box center [228, 104] width 94 height 28
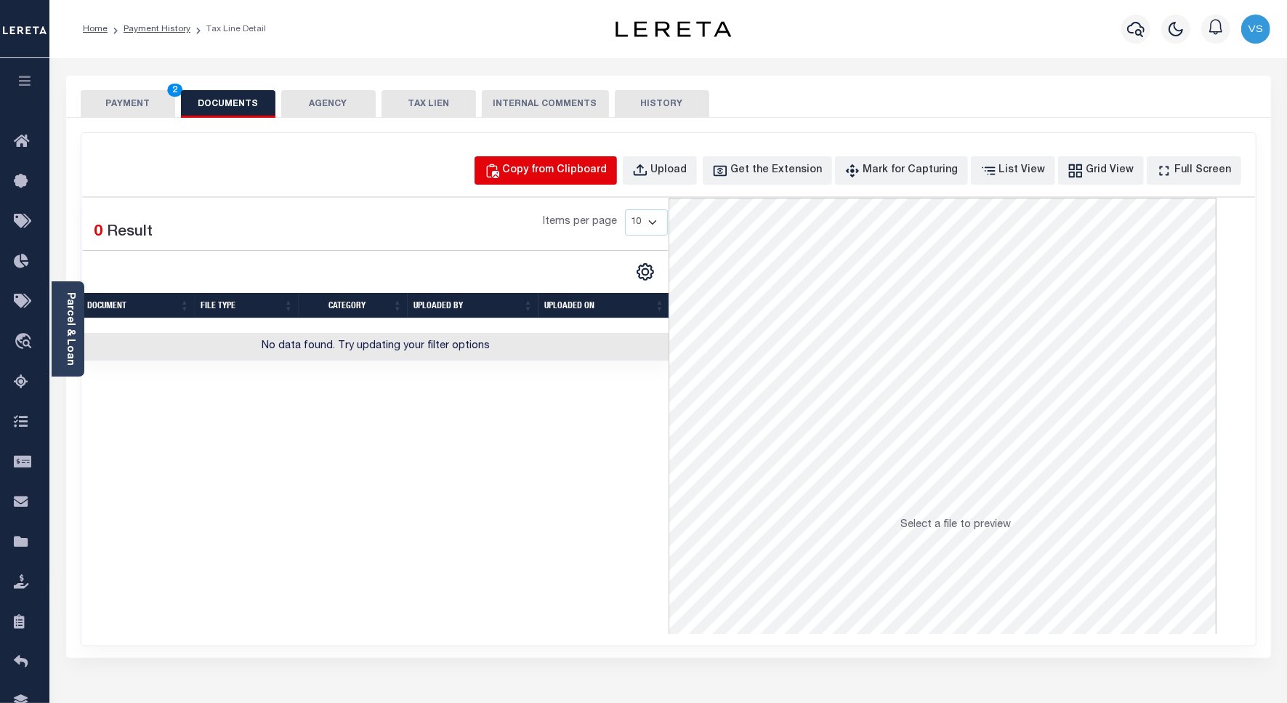
click at [575, 171] on div "Copy from Clipboard" at bounding box center [555, 171] width 105 height 16
select select "POP"
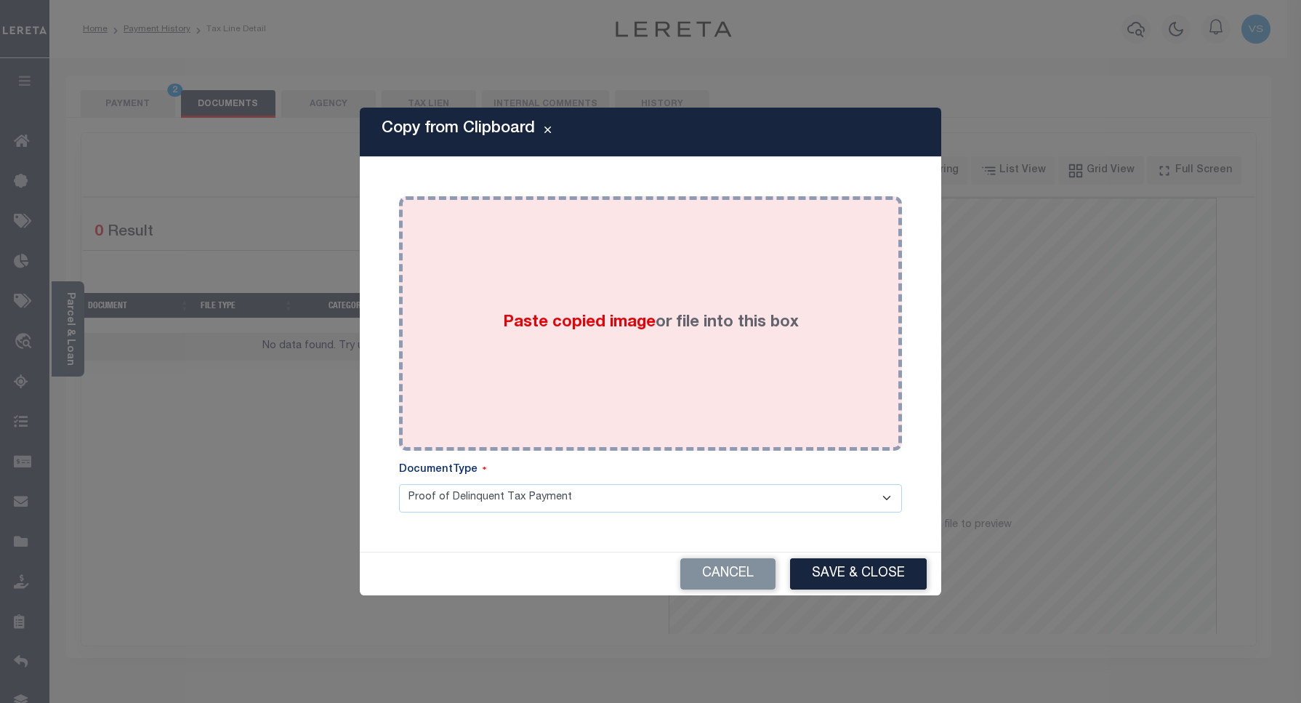
click at [644, 358] on div "Paste copied image or file into this box" at bounding box center [650, 323] width 481 height 233
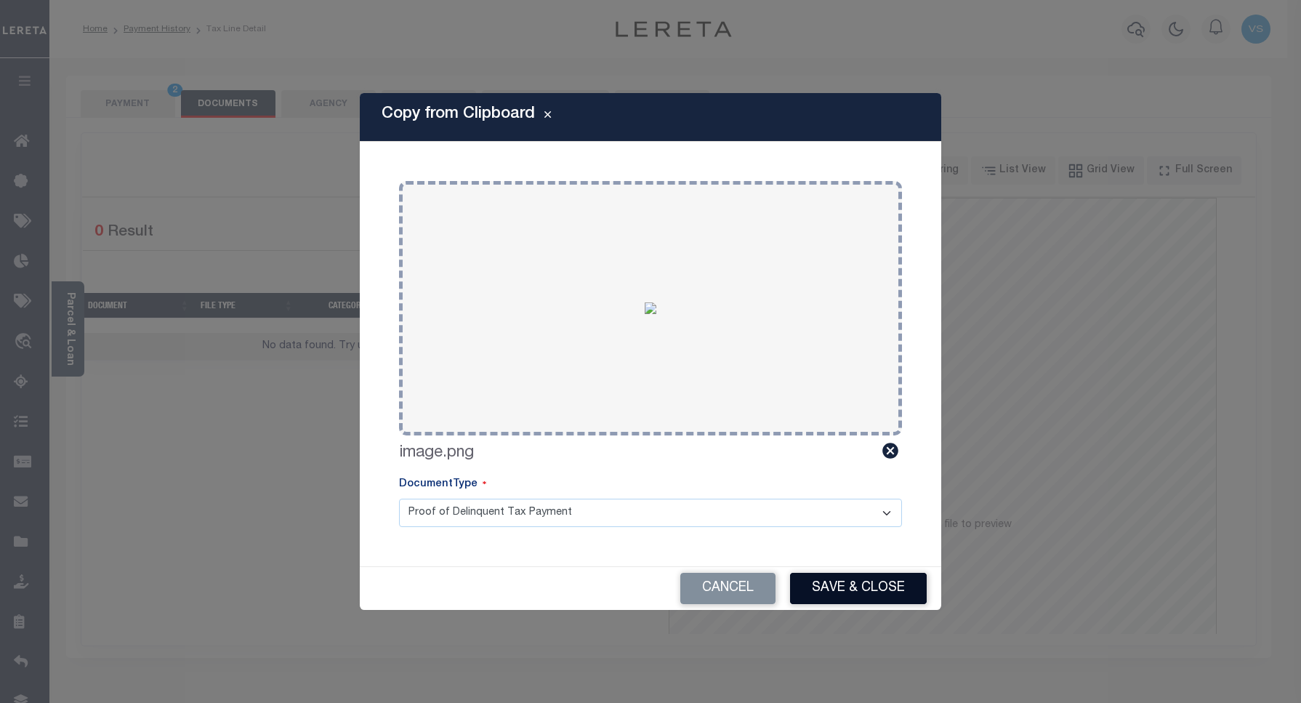
click at [836, 590] on button "Save & Close" at bounding box center [858, 588] width 137 height 31
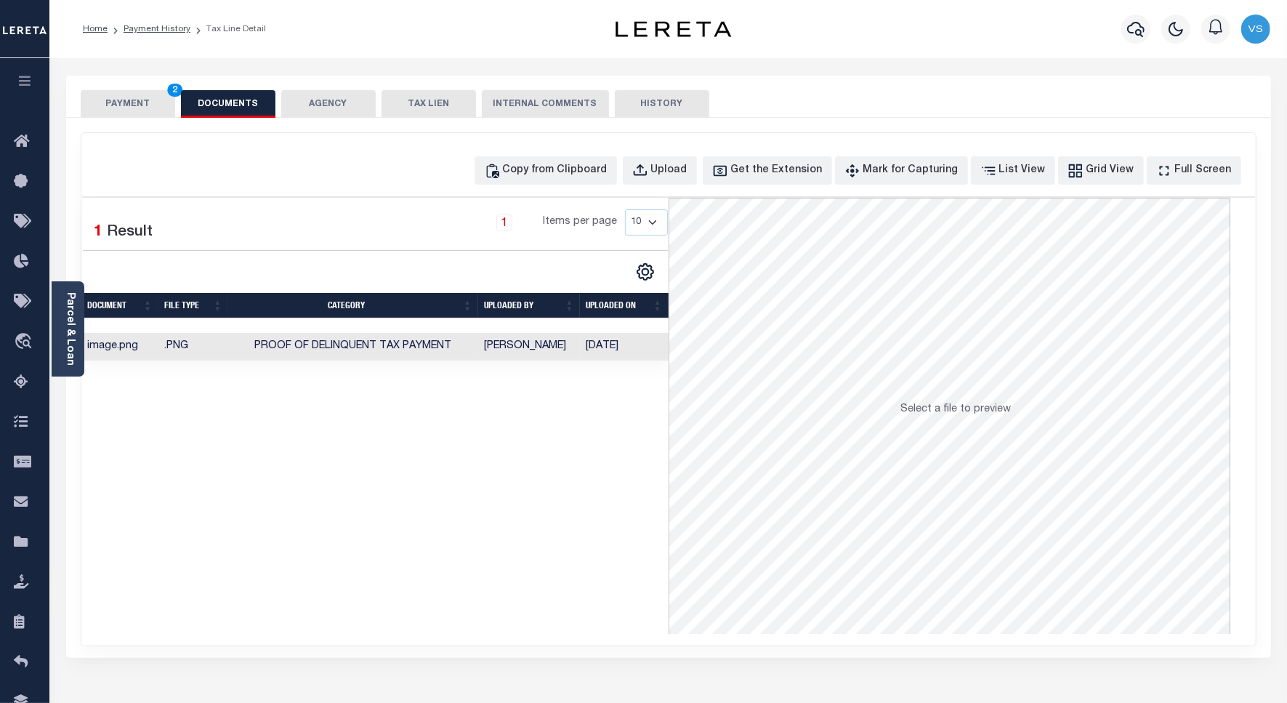
click at [121, 104] on button "PAYMENT 2" at bounding box center [128, 104] width 94 height 28
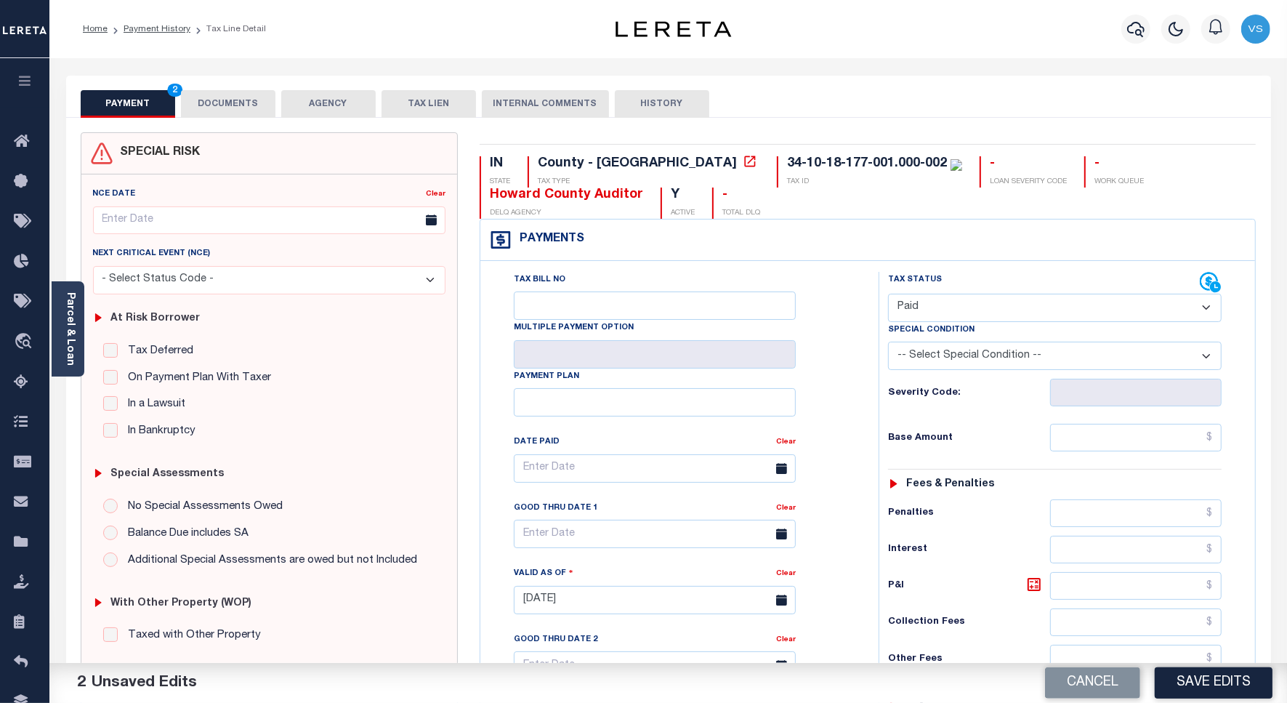
scroll to position [91, 0]
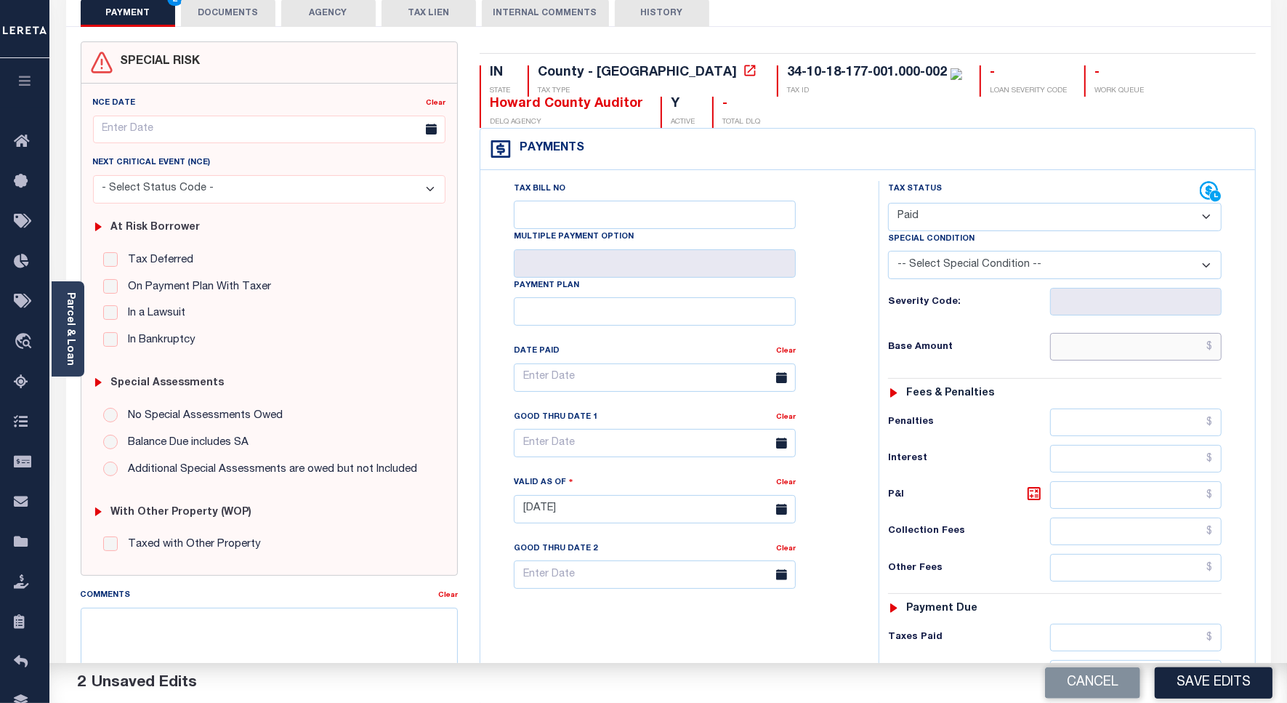
click at [1110, 349] on input "text" at bounding box center [1135, 347] width 171 height 28
click at [1109, 349] on input "text" at bounding box center [1135, 347] width 171 height 28
click at [1163, 357] on input "text" at bounding box center [1135, 347] width 171 height 28
paste input "744.84"
type input "$744.84"
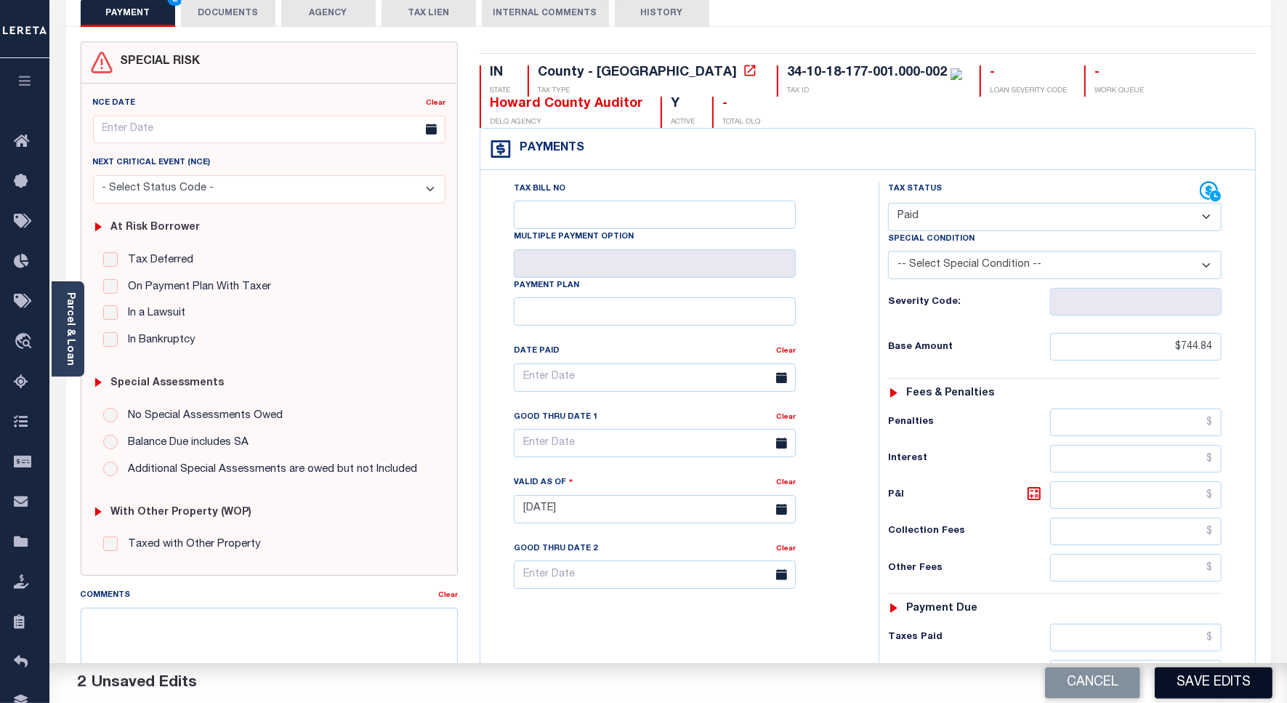
click at [1165, 676] on button "Save Edits" at bounding box center [1214, 682] width 118 height 31
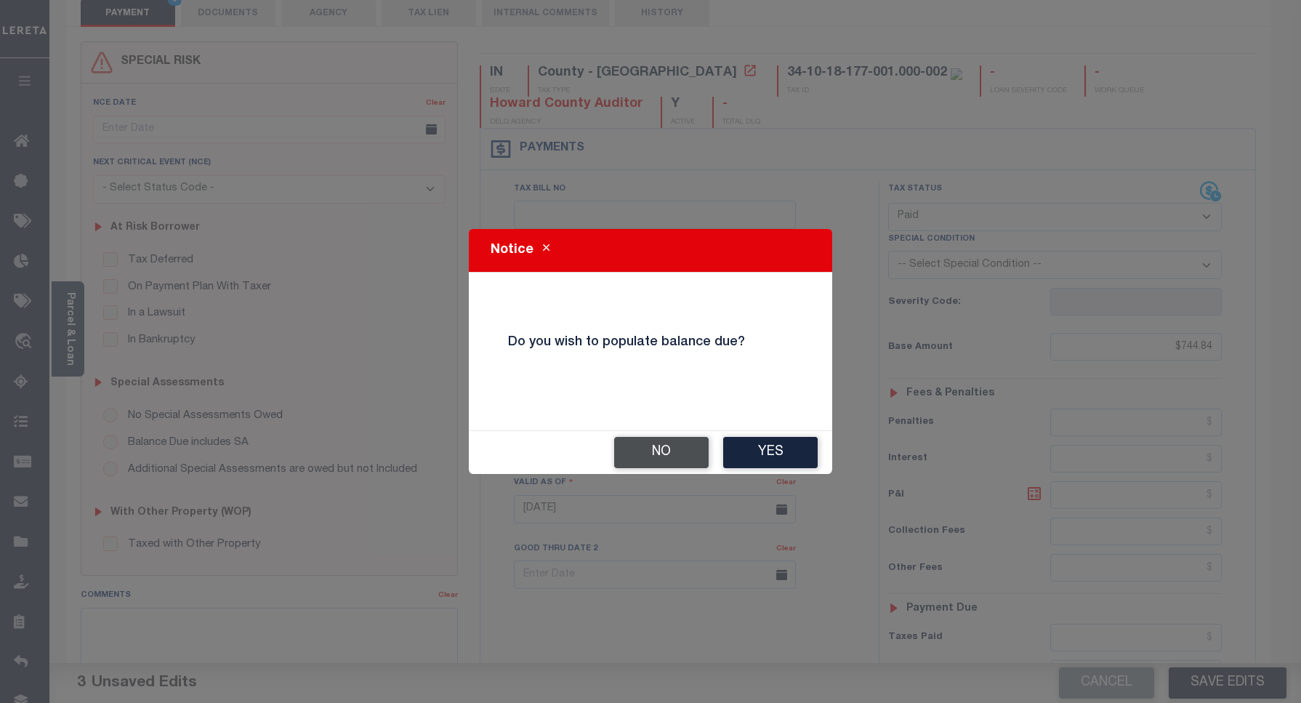
click at [652, 448] on button "No" at bounding box center [661, 452] width 94 height 31
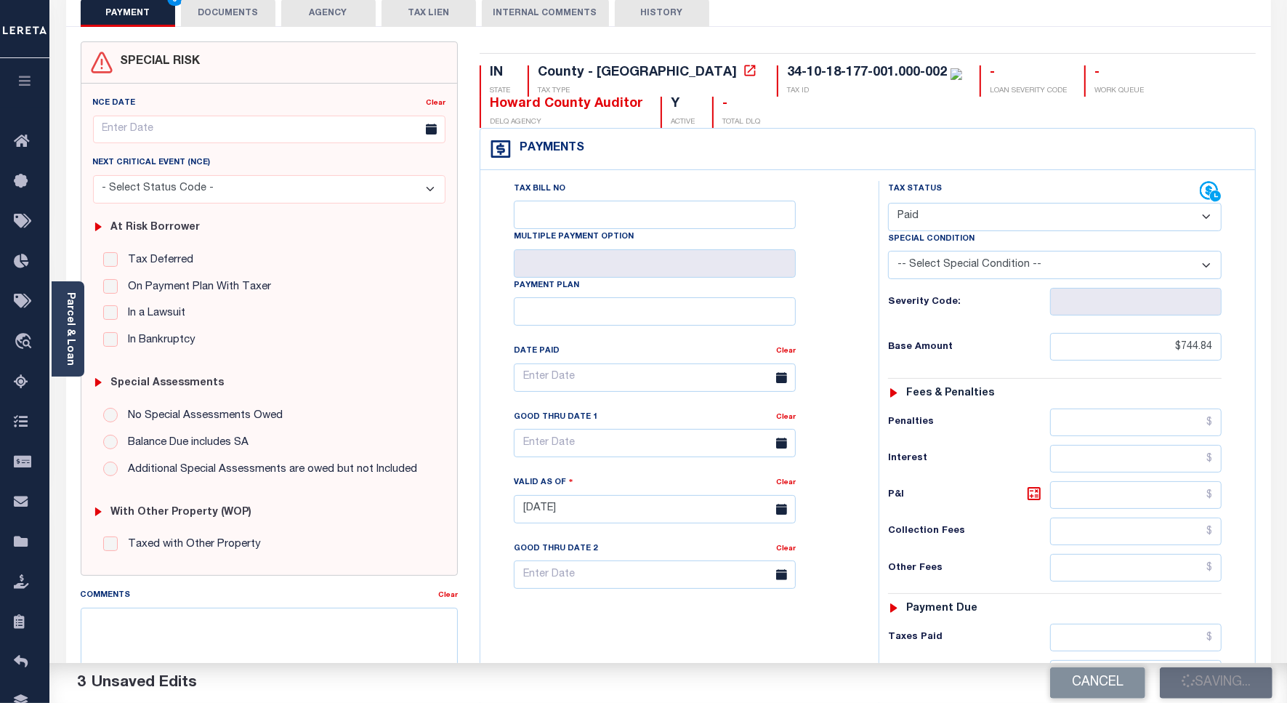
checkbox input "false"
type input "$744.84"
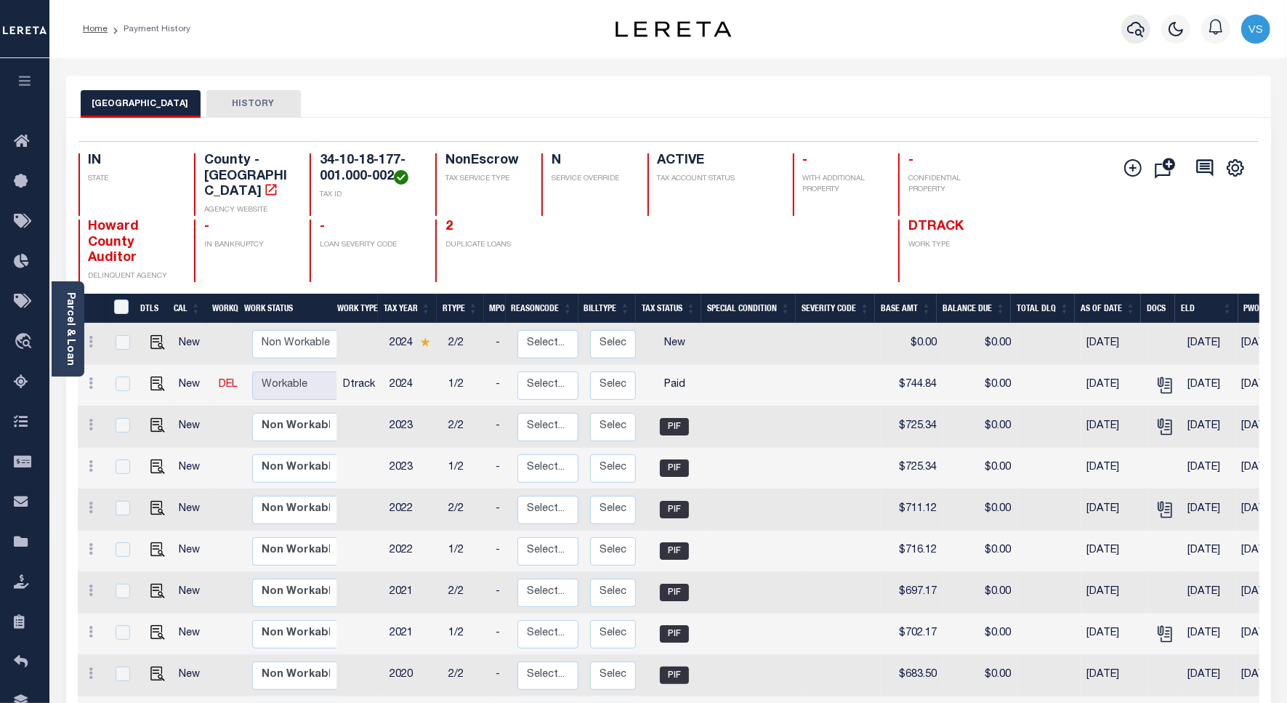
click at [1138, 33] on icon "button" at bounding box center [1135, 28] width 17 height 17
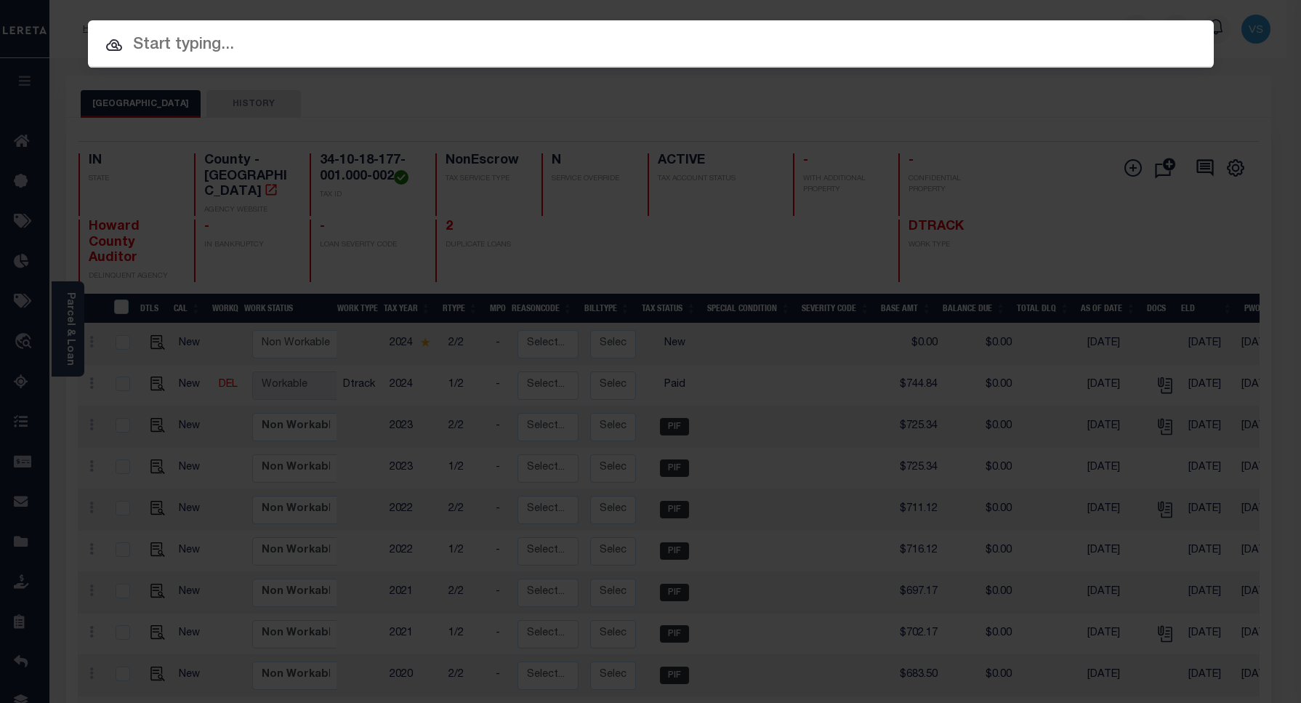
click at [1133, 33] on input "text" at bounding box center [650, 45] width 1125 height 25
click at [379, 51] on input "text" at bounding box center [650, 45] width 1125 height 25
paste input "9055088"
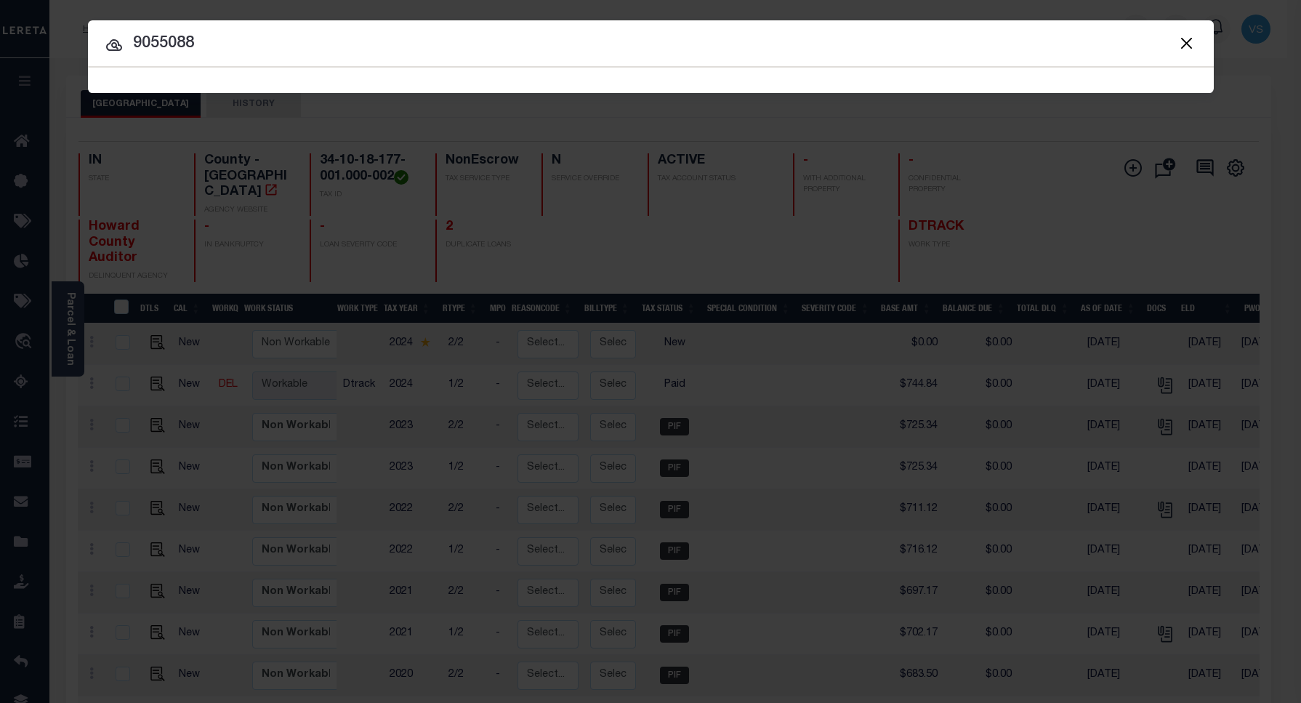
type input "9055088"
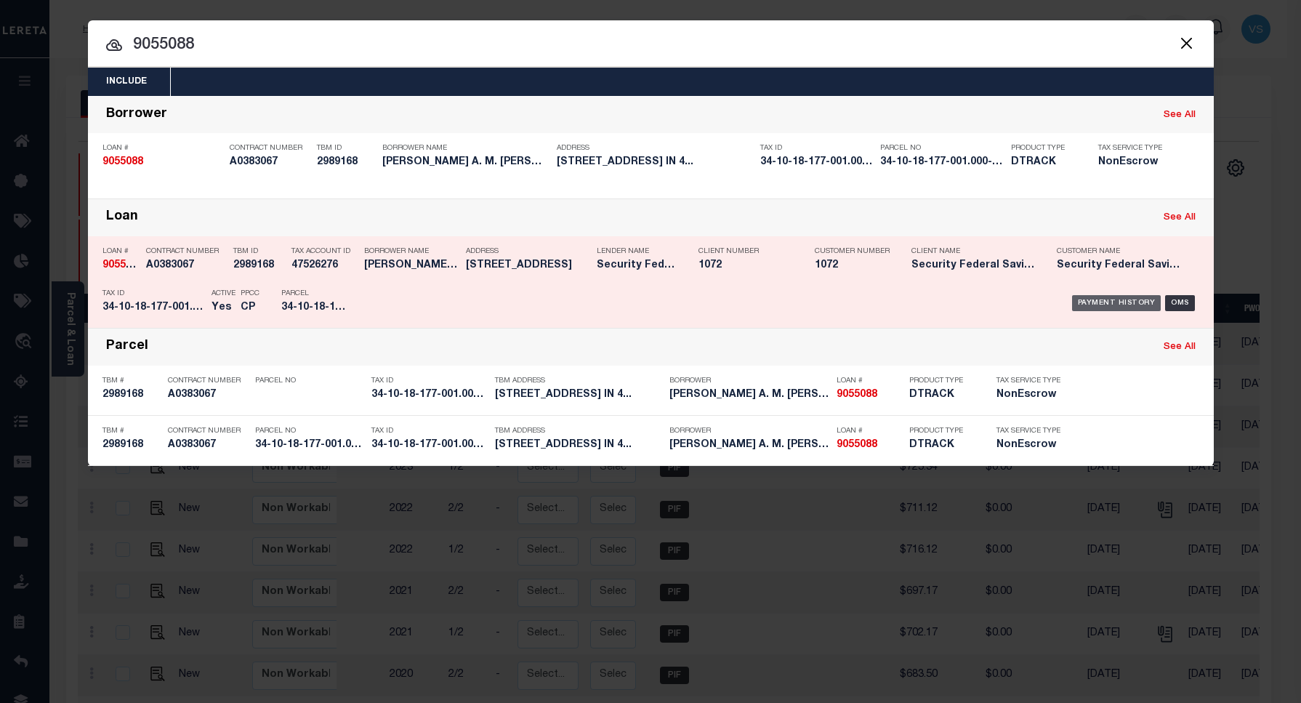
click at [1092, 302] on div "Payment History" at bounding box center [1116, 303] width 89 height 16
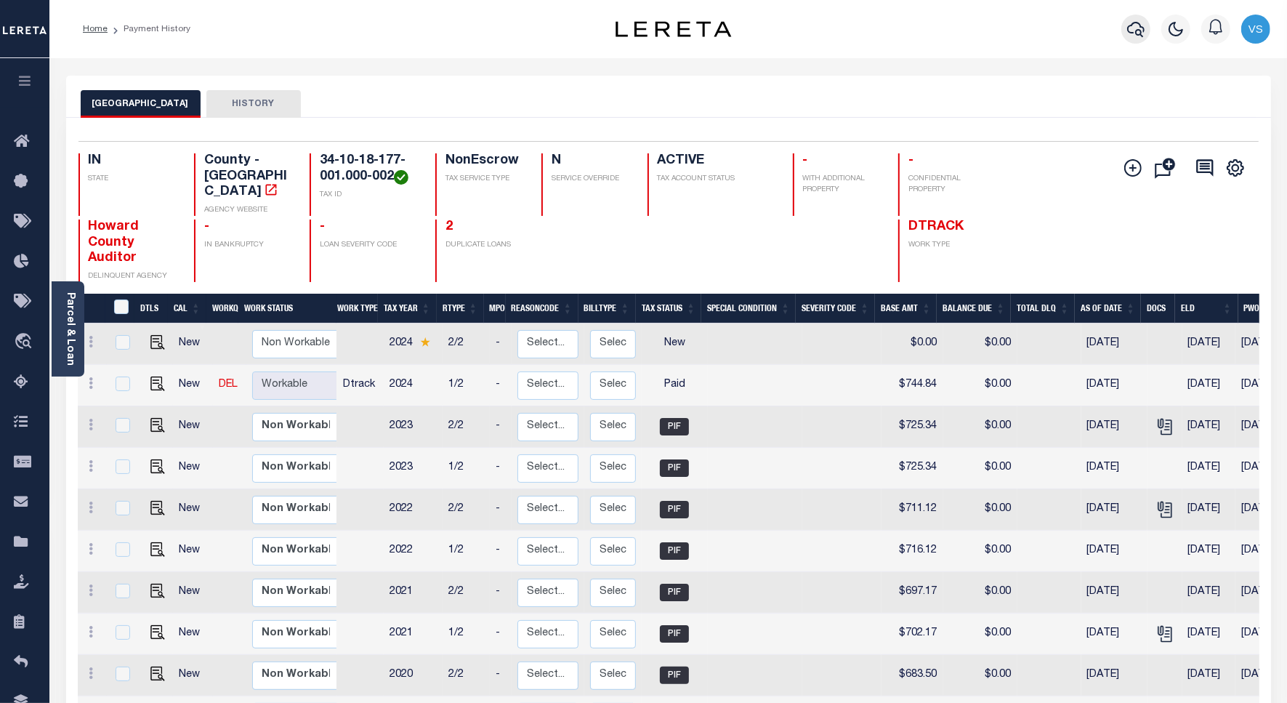
click at [1136, 31] on icon "button" at bounding box center [1135, 28] width 17 height 17
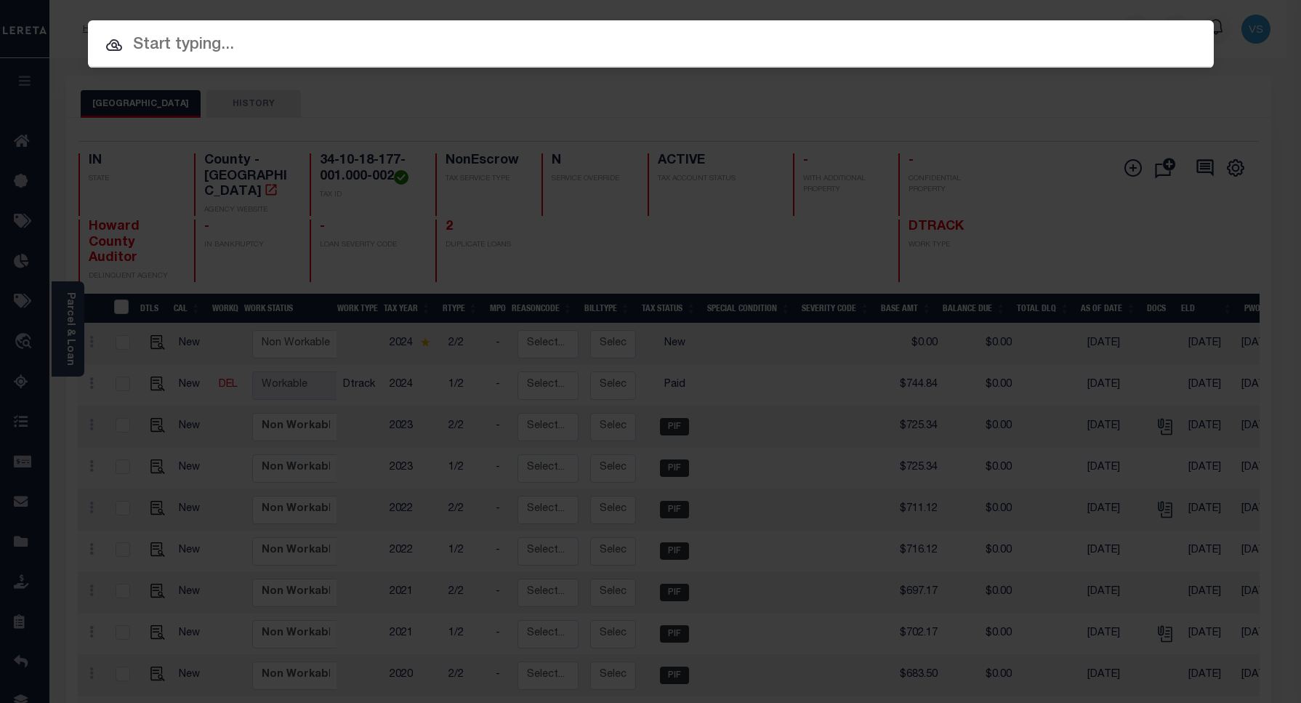
paste input "9961202"
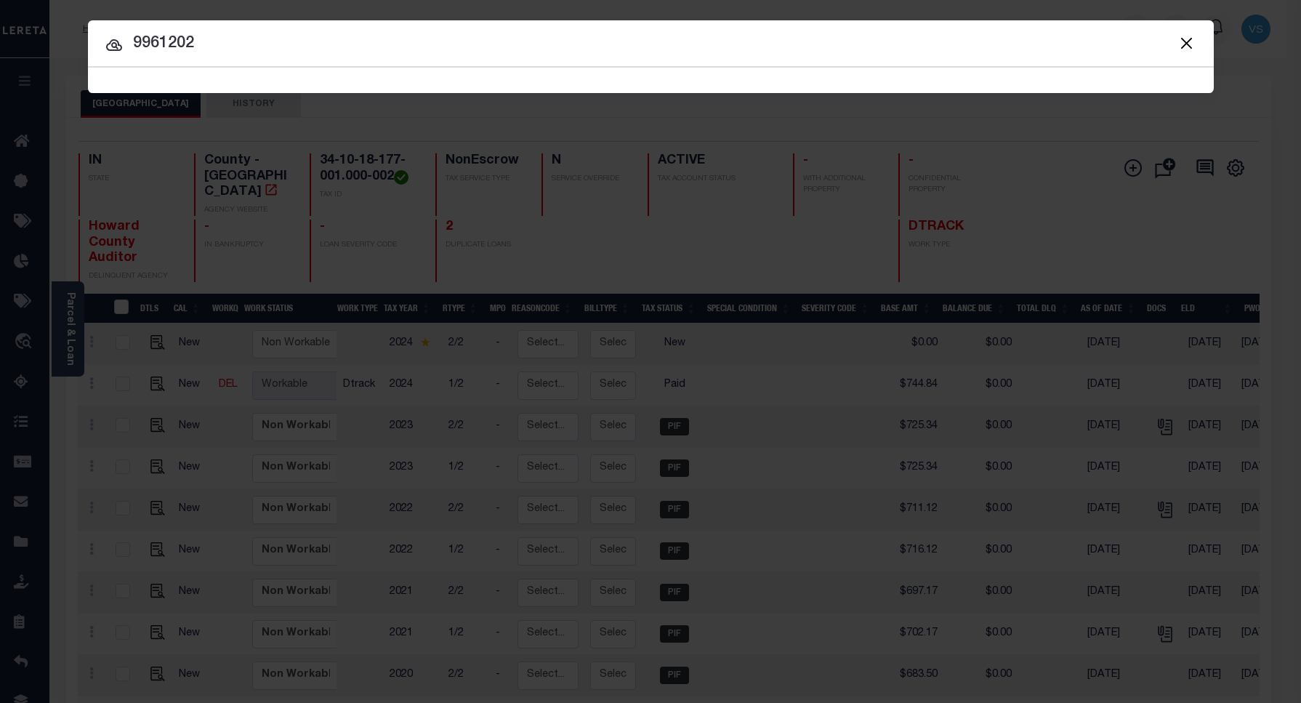
type input "9961202"
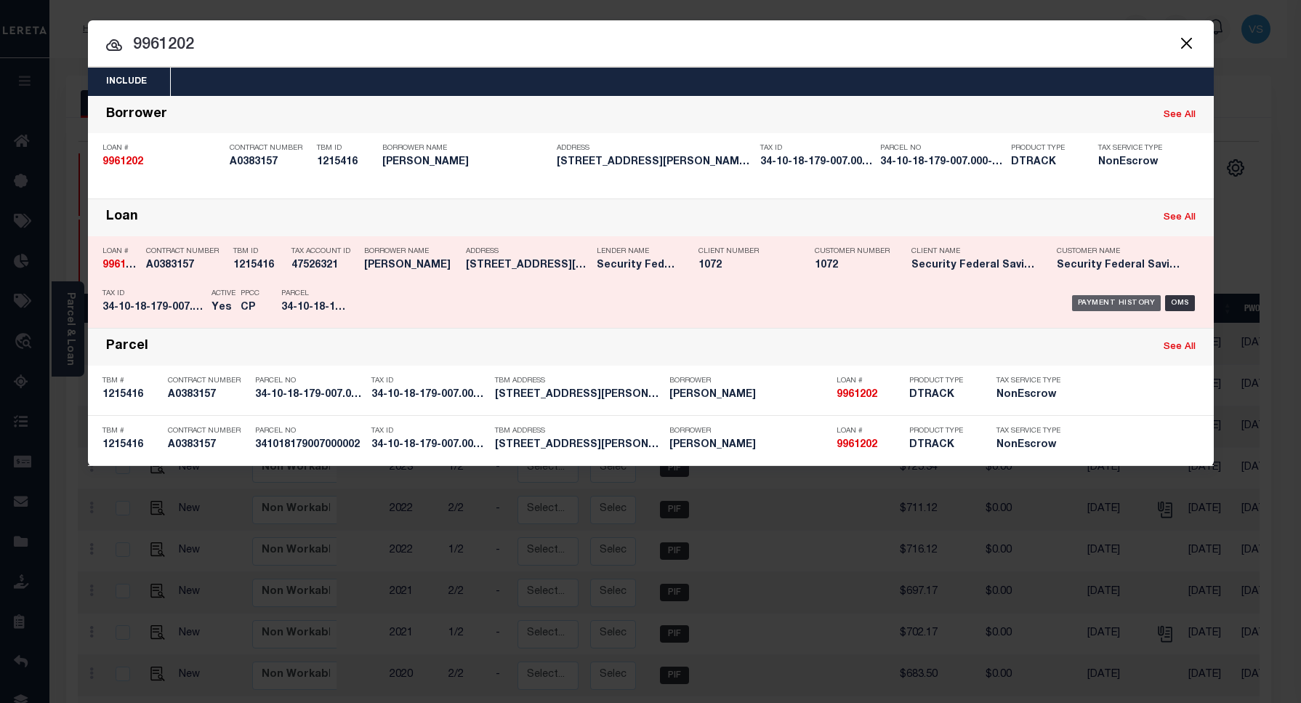
click at [1080, 302] on div "Payment History" at bounding box center [1116, 303] width 89 height 16
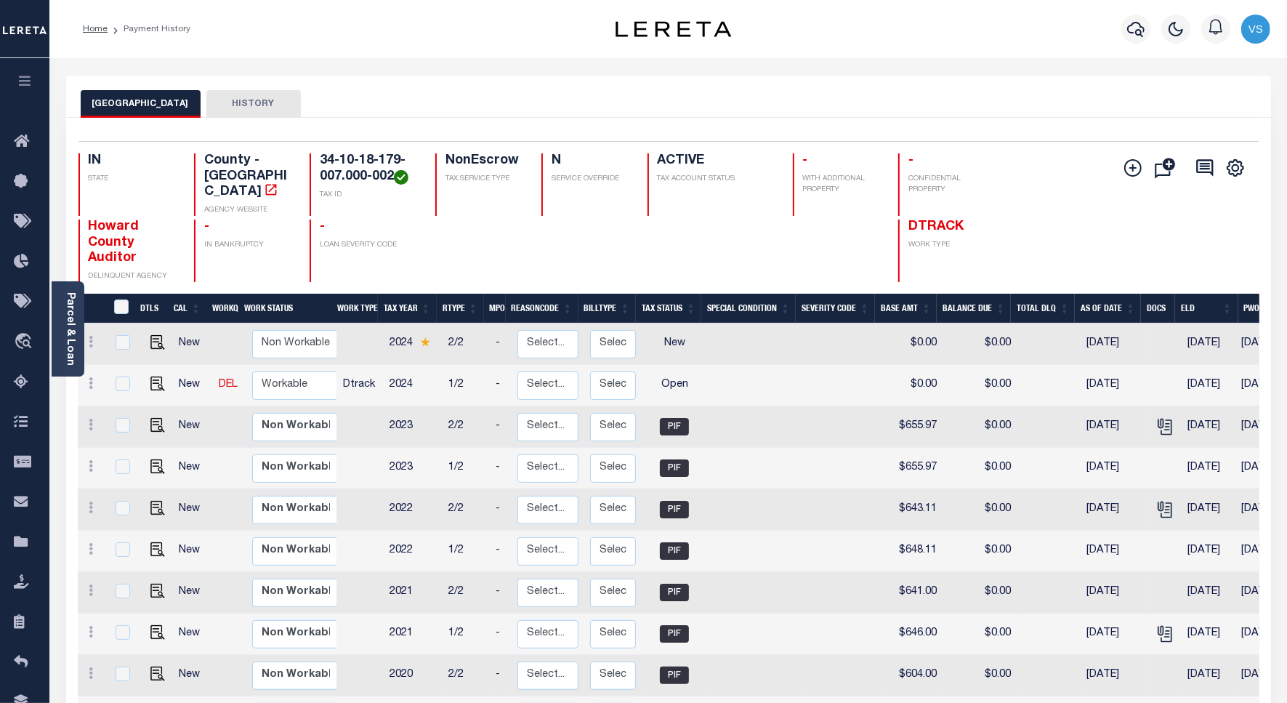
click at [1104, 303] on th "As of Date" at bounding box center [1108, 309] width 66 height 30
click at [372, 296] on th "Work Type" at bounding box center [354, 309] width 47 height 30
click at [387, 294] on th "Tax Year" at bounding box center [407, 309] width 59 height 30
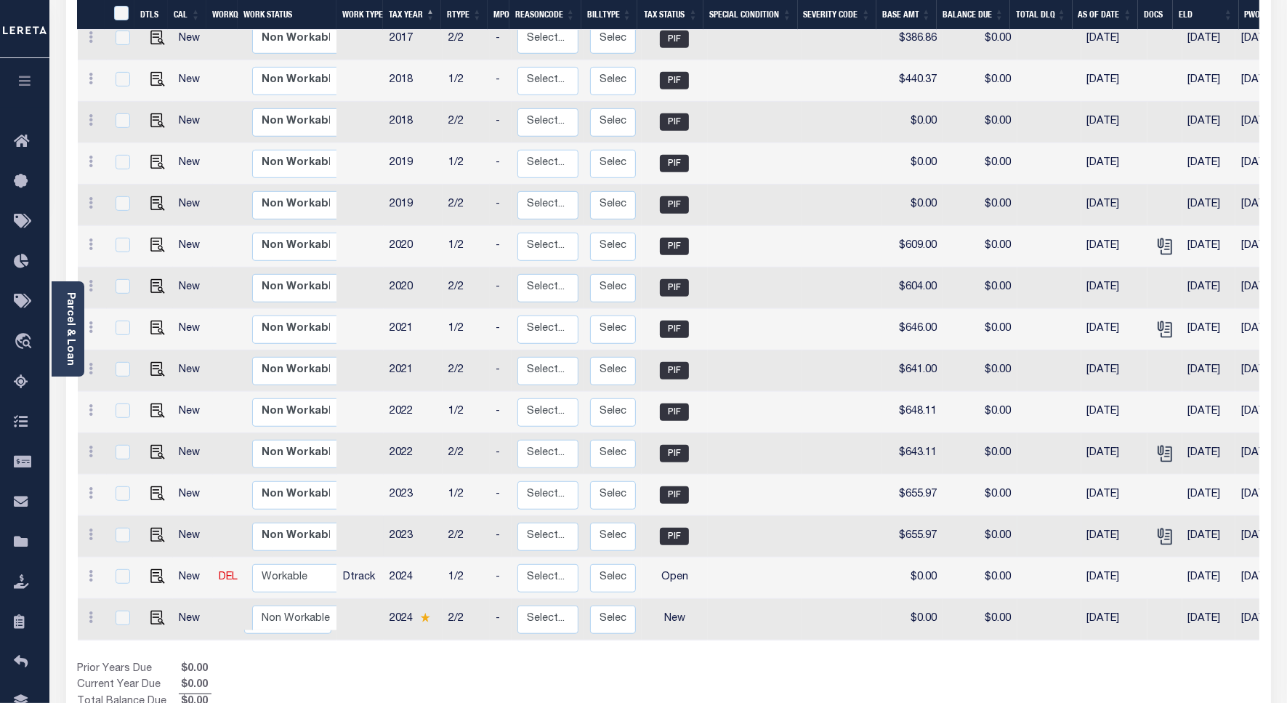
scroll to position [681, 0]
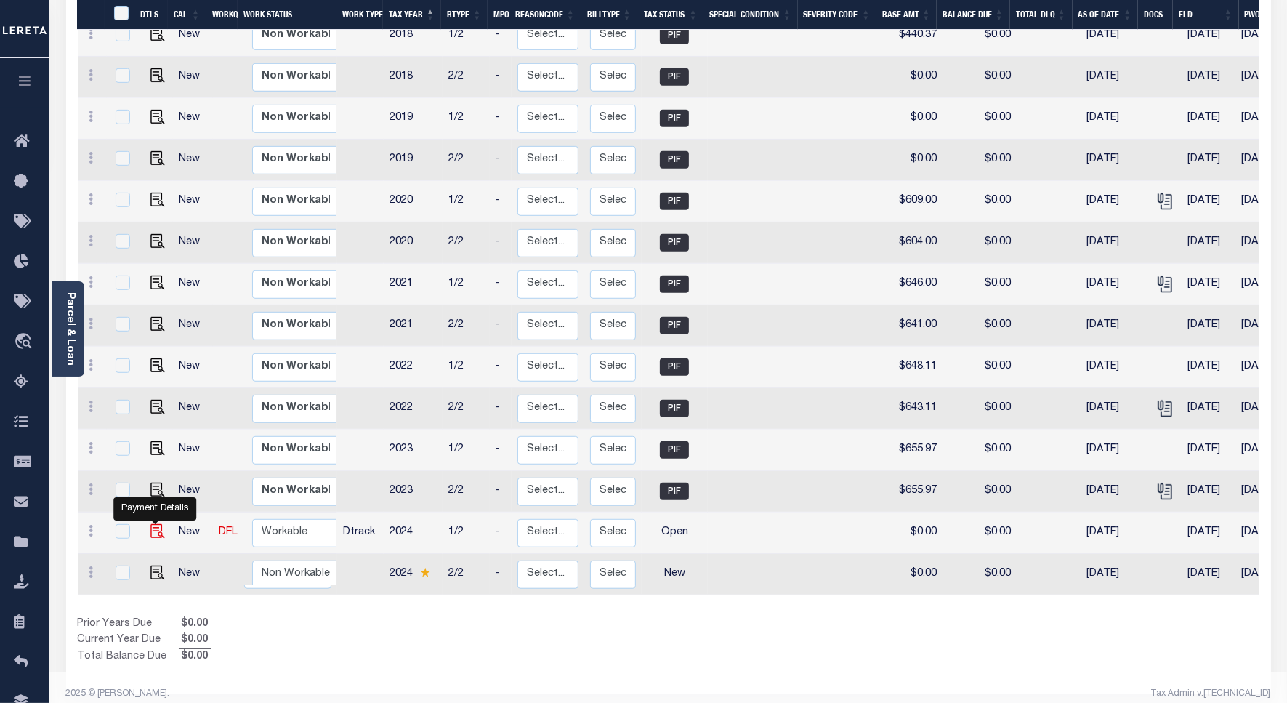
click at [155, 524] on img at bounding box center [157, 531] width 15 height 15
checkbox input "true"
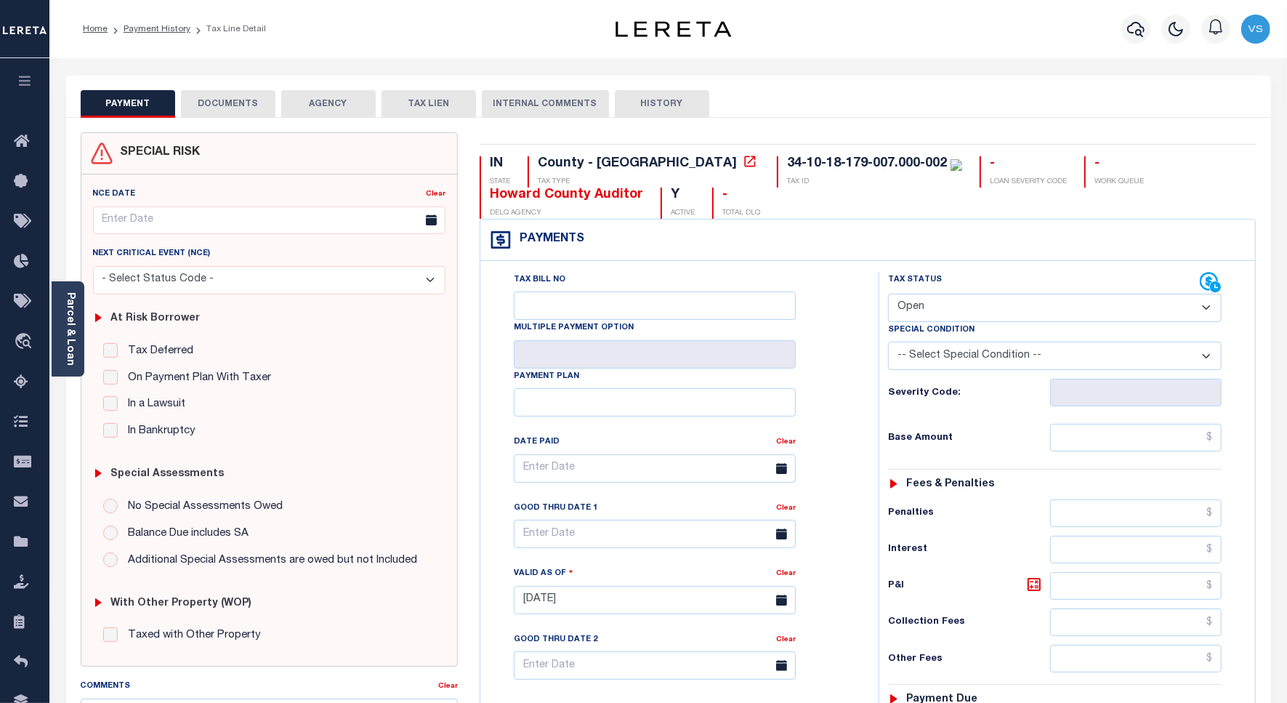
click at [921, 305] on select "- Select Status Code - Open Due/Unpaid Paid Incomplete No Tax Due Internal Refu…" at bounding box center [1055, 308] width 334 height 28
select select "PYD"
click at [888, 295] on select "- Select Status Code - Open Due/Unpaid Paid Incomplete No Tax Due Internal Refu…" at bounding box center [1055, 308] width 334 height 28
type input "09/05/2025"
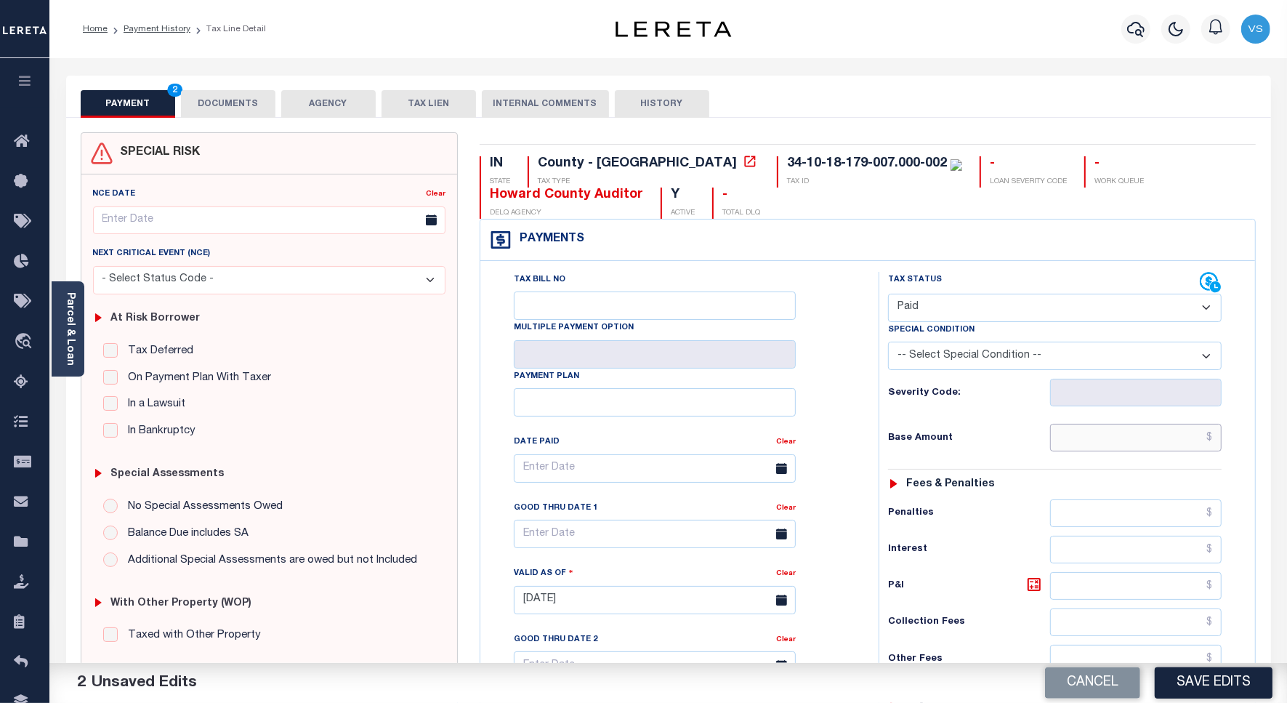
click at [1128, 440] on input "text" at bounding box center [1135, 438] width 171 height 28
paste input "674.09"
type input "$674.09"
click at [222, 97] on button "DOCUMENTS" at bounding box center [228, 104] width 94 height 28
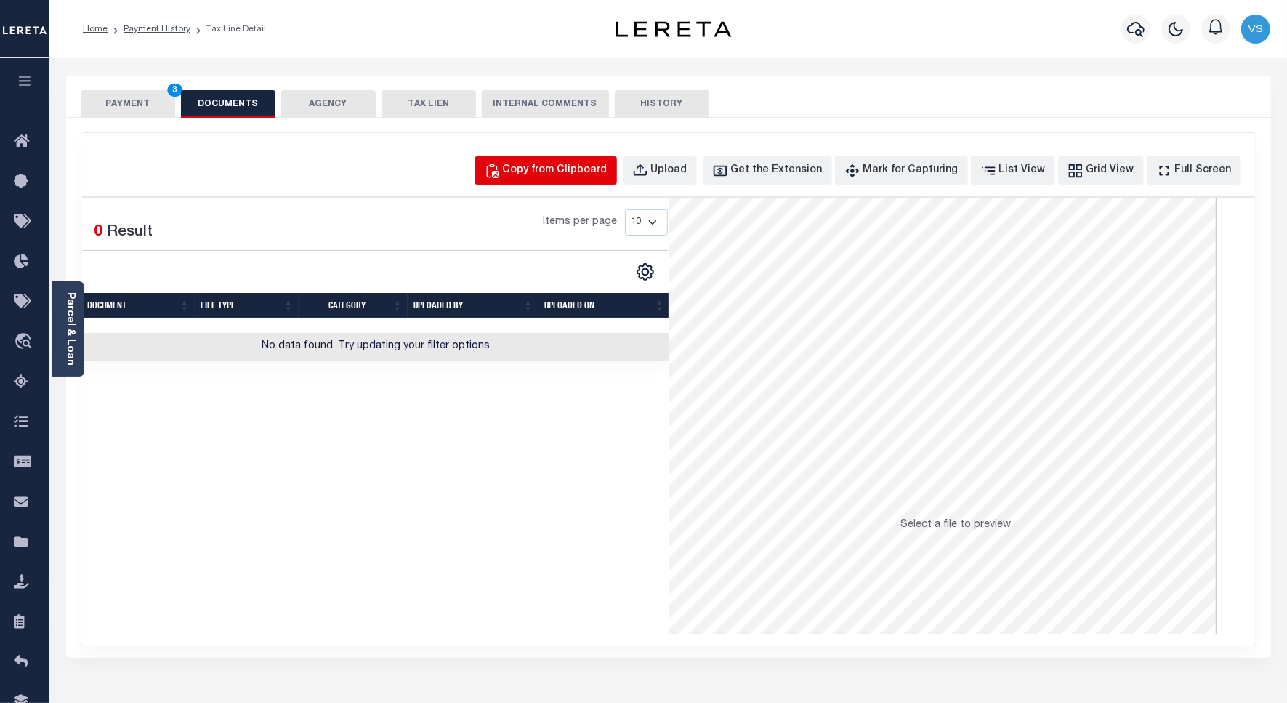
click at [547, 173] on div "Copy from Clipboard" at bounding box center [555, 171] width 105 height 16
select select "POP"
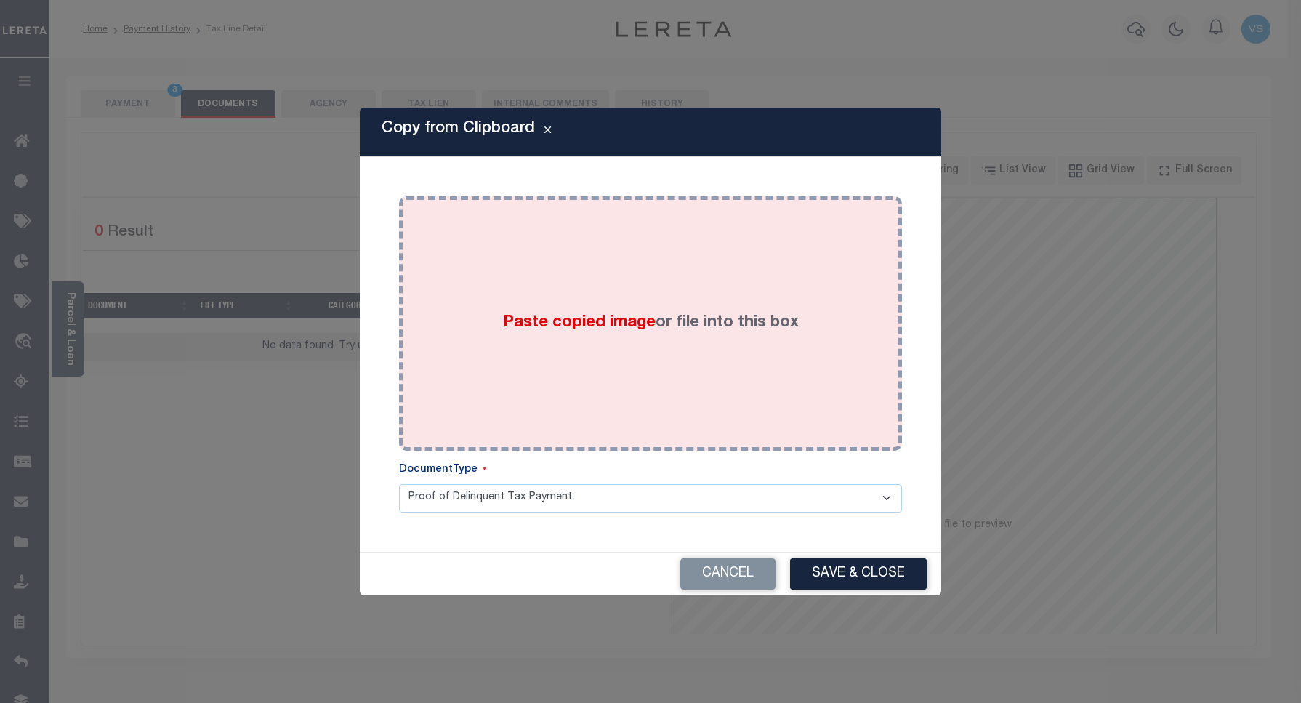
click at [487, 333] on div "Paste copied image or file into this box" at bounding box center [650, 323] width 481 height 233
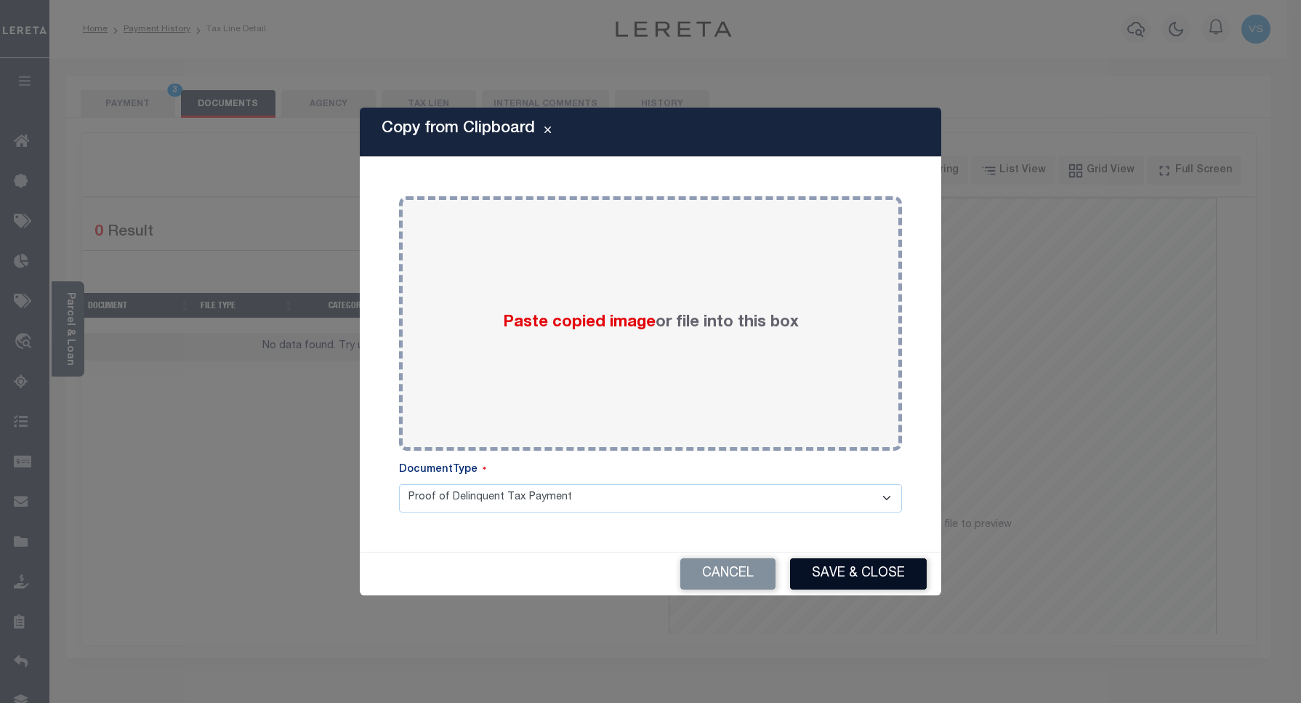
click at [807, 576] on button "Save & Close" at bounding box center [858, 573] width 137 height 31
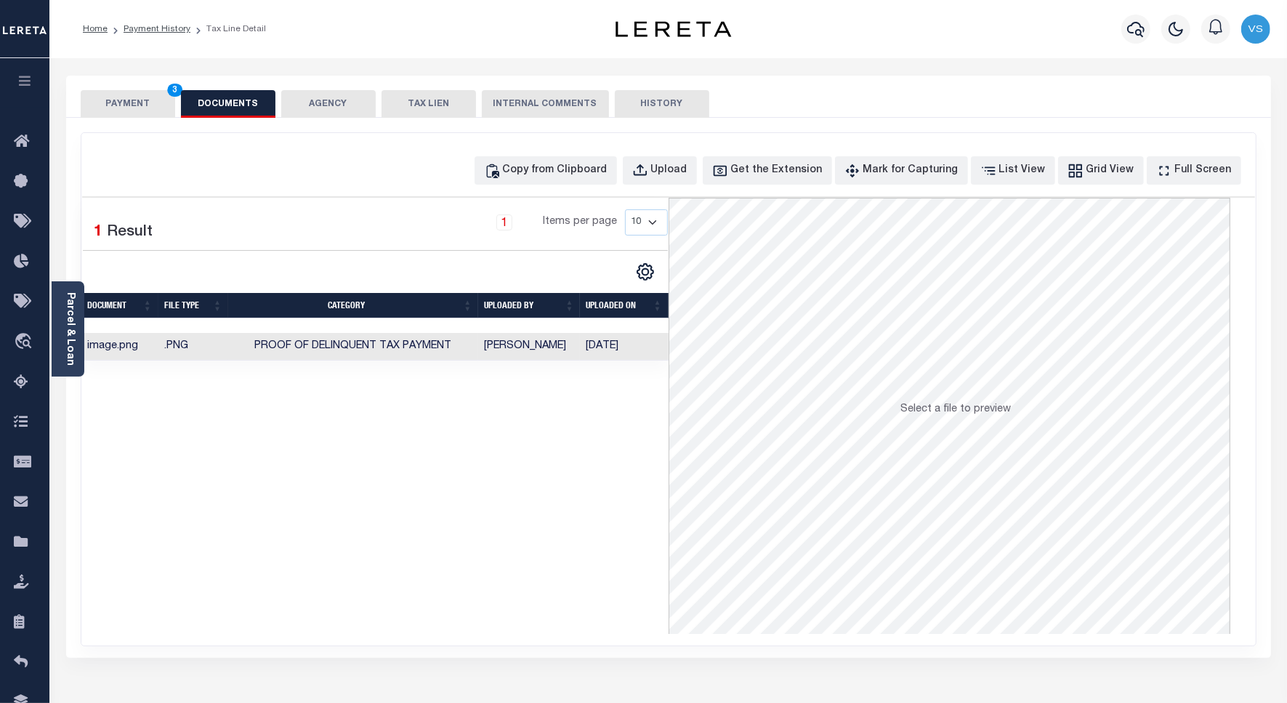
click at [116, 107] on button "PAYMENT 3" at bounding box center [128, 104] width 94 height 28
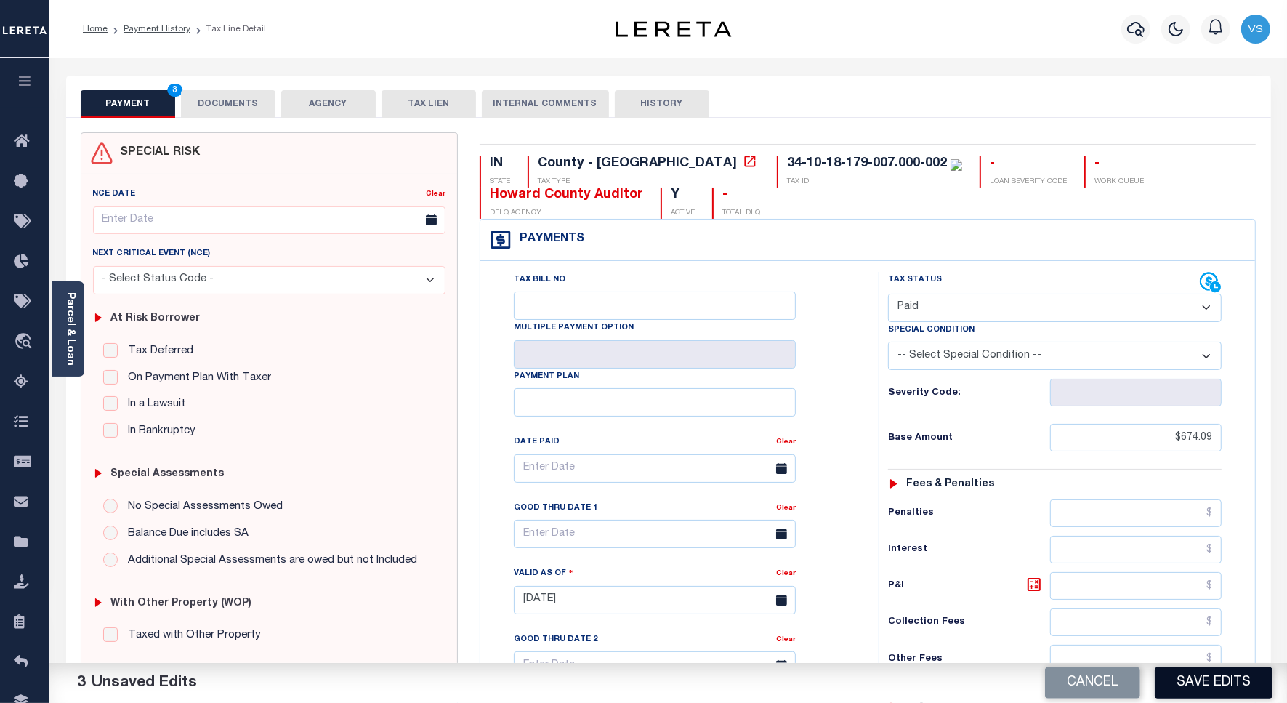
click at [1189, 685] on button "Save Edits" at bounding box center [1214, 682] width 118 height 31
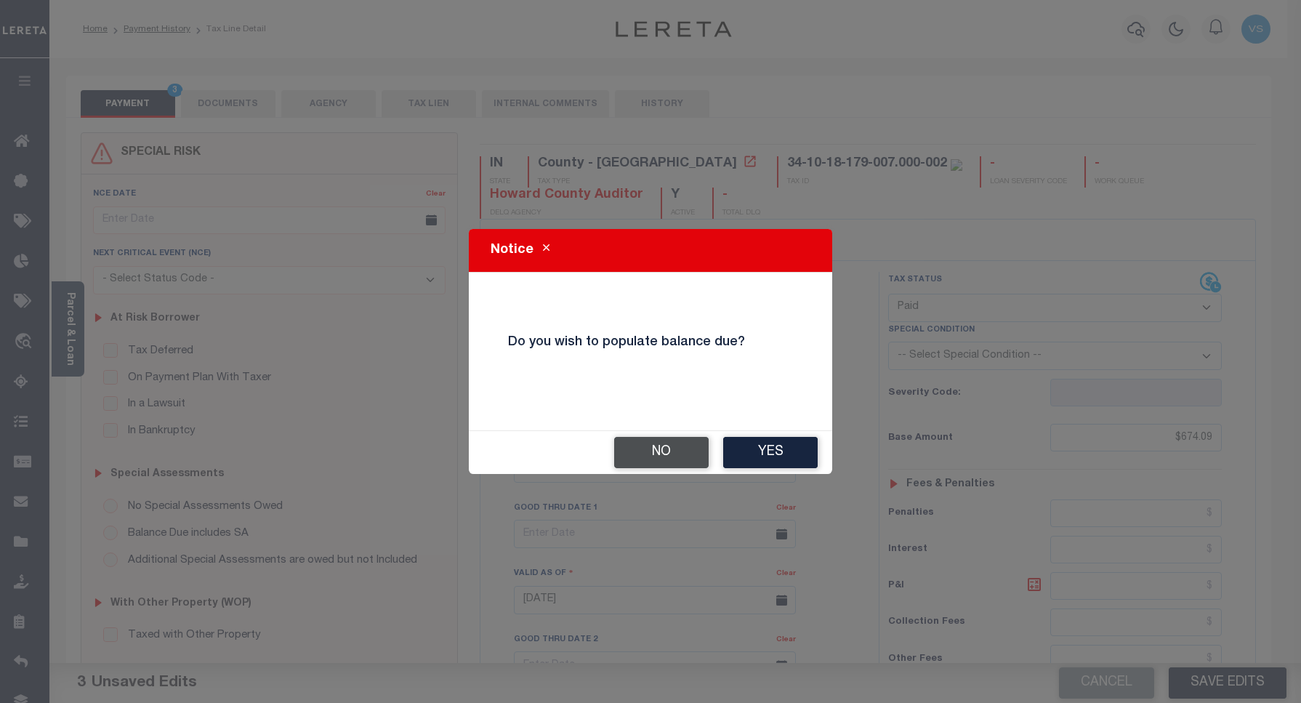
click at [641, 455] on button "No" at bounding box center [661, 452] width 94 height 31
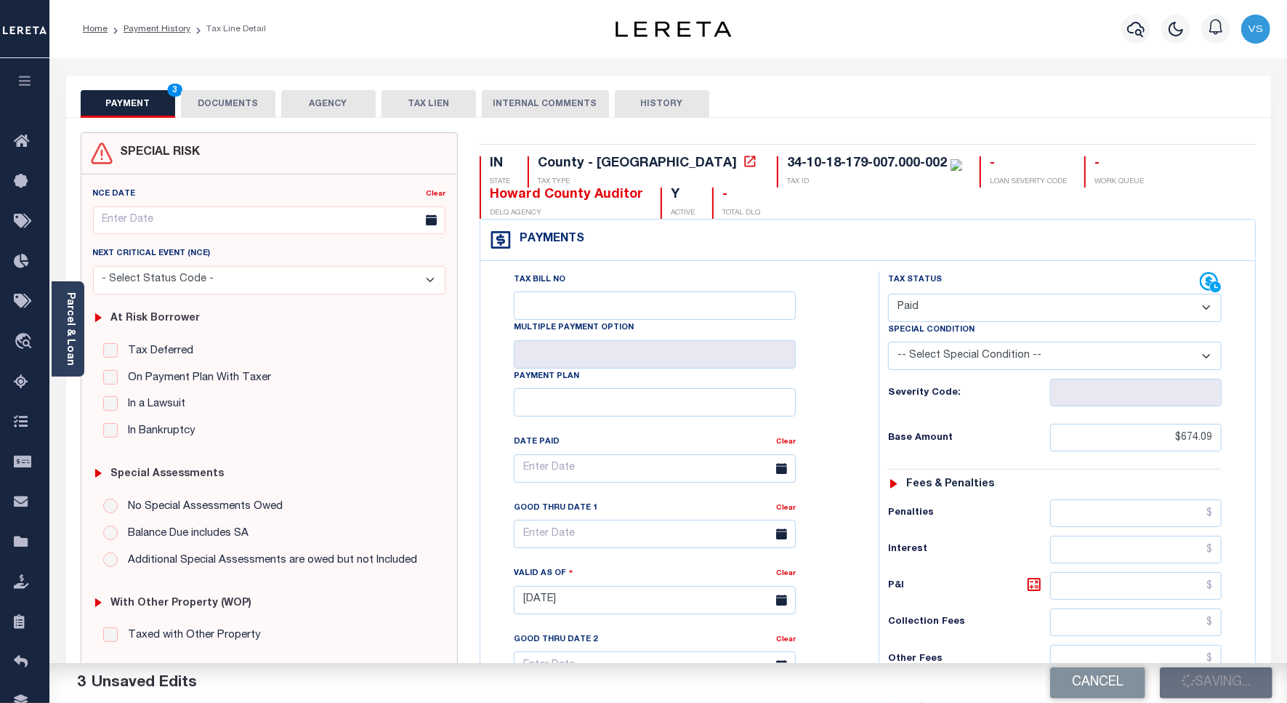
checkbox input "false"
type input "$674.09"
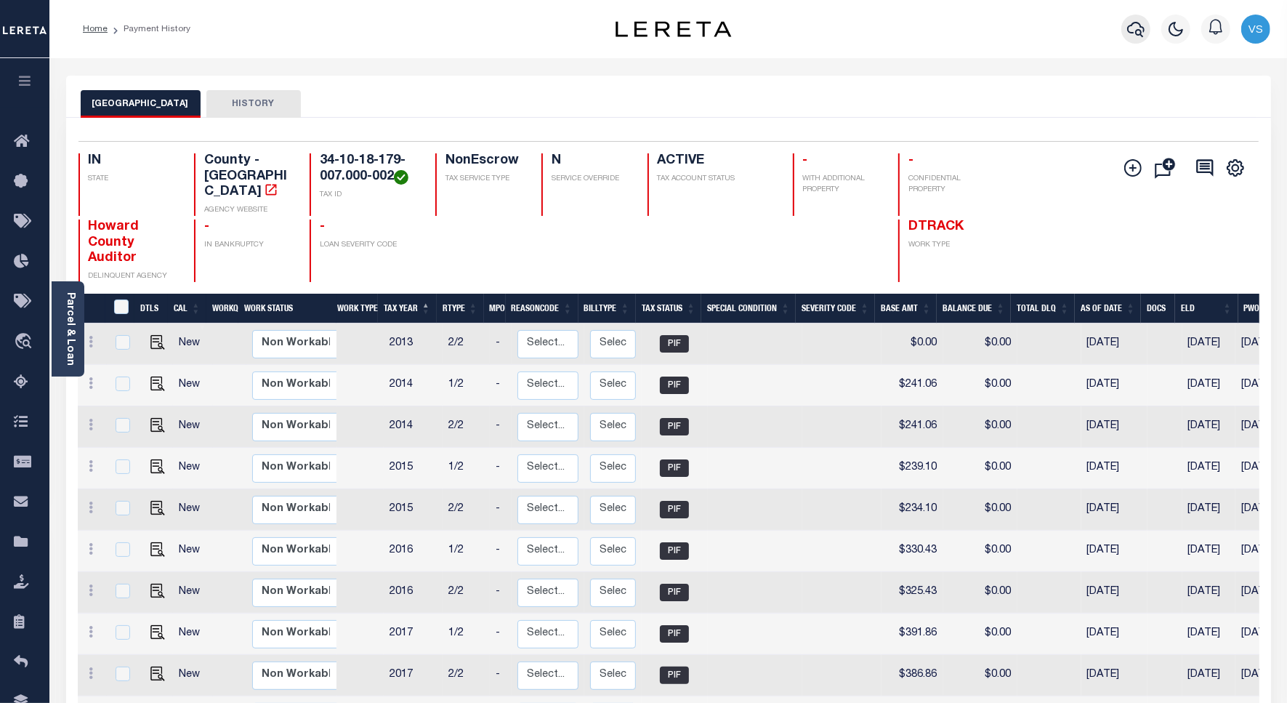
click at [1131, 31] on icon "button" at bounding box center [1135, 28] width 17 height 17
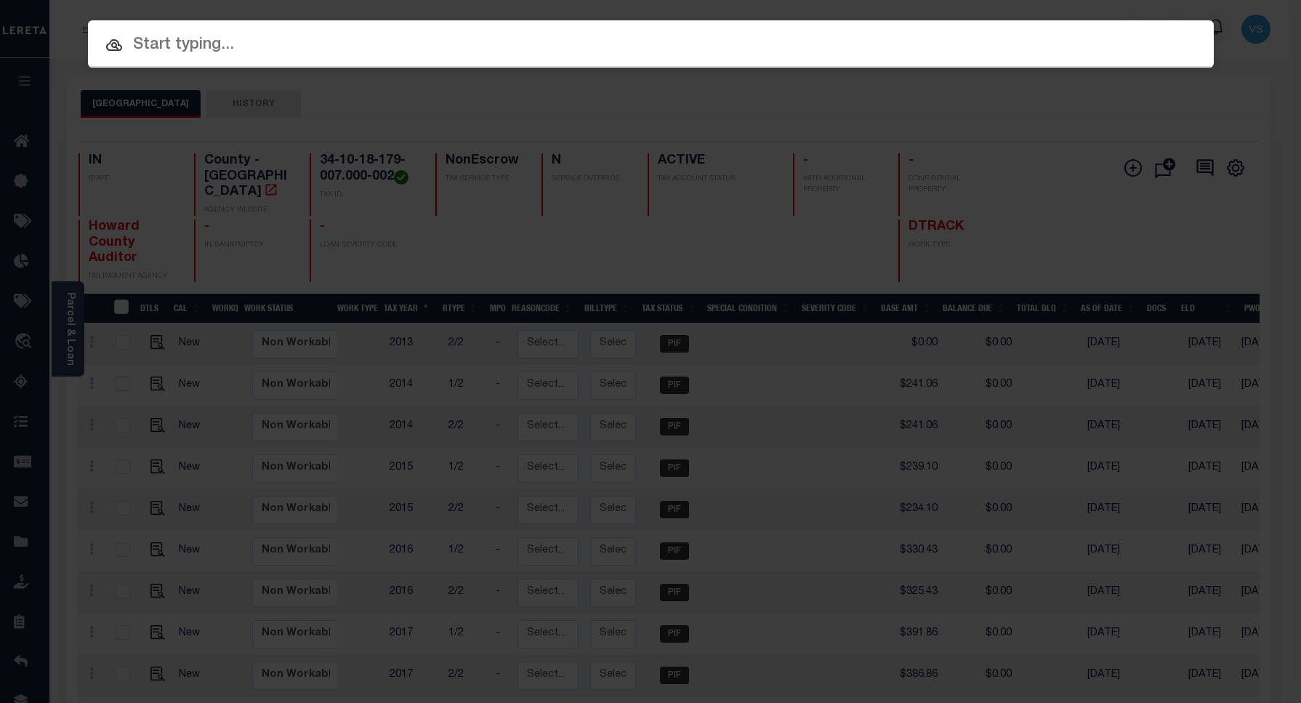
paste input "223743"
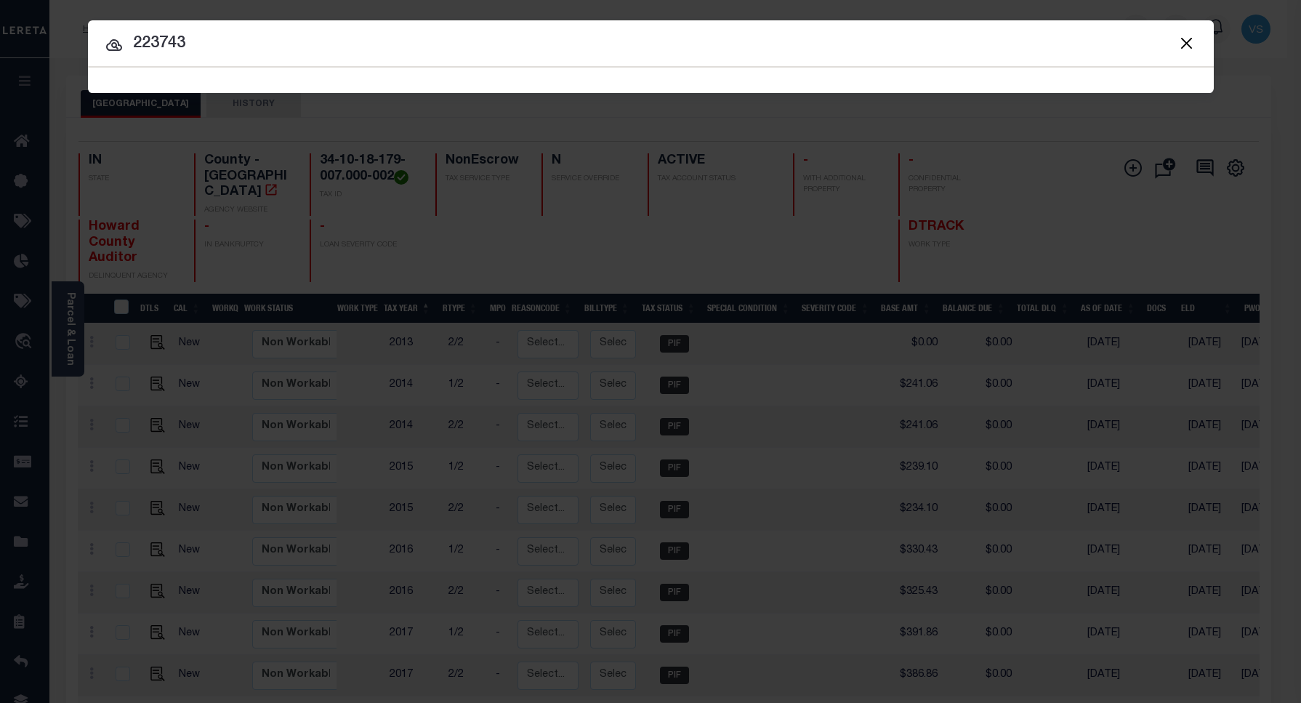
type input "223743"
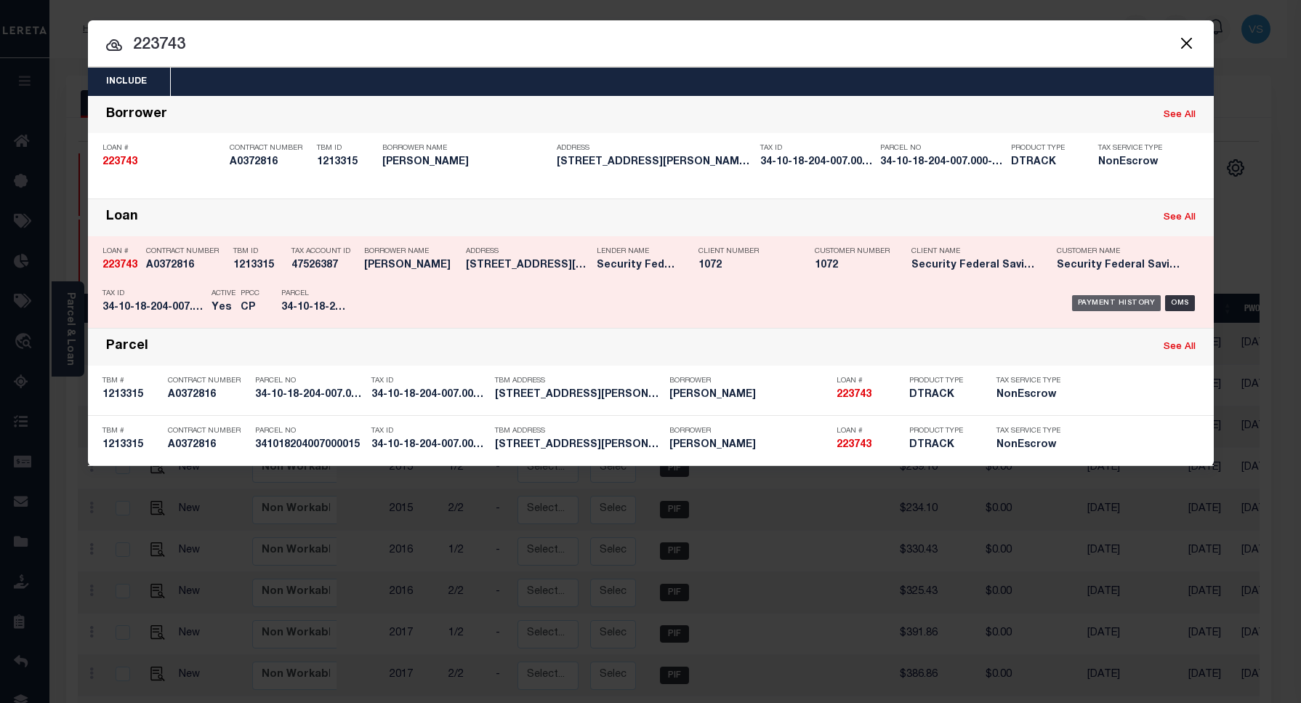
click at [1099, 302] on div "Payment History" at bounding box center [1116, 303] width 89 height 16
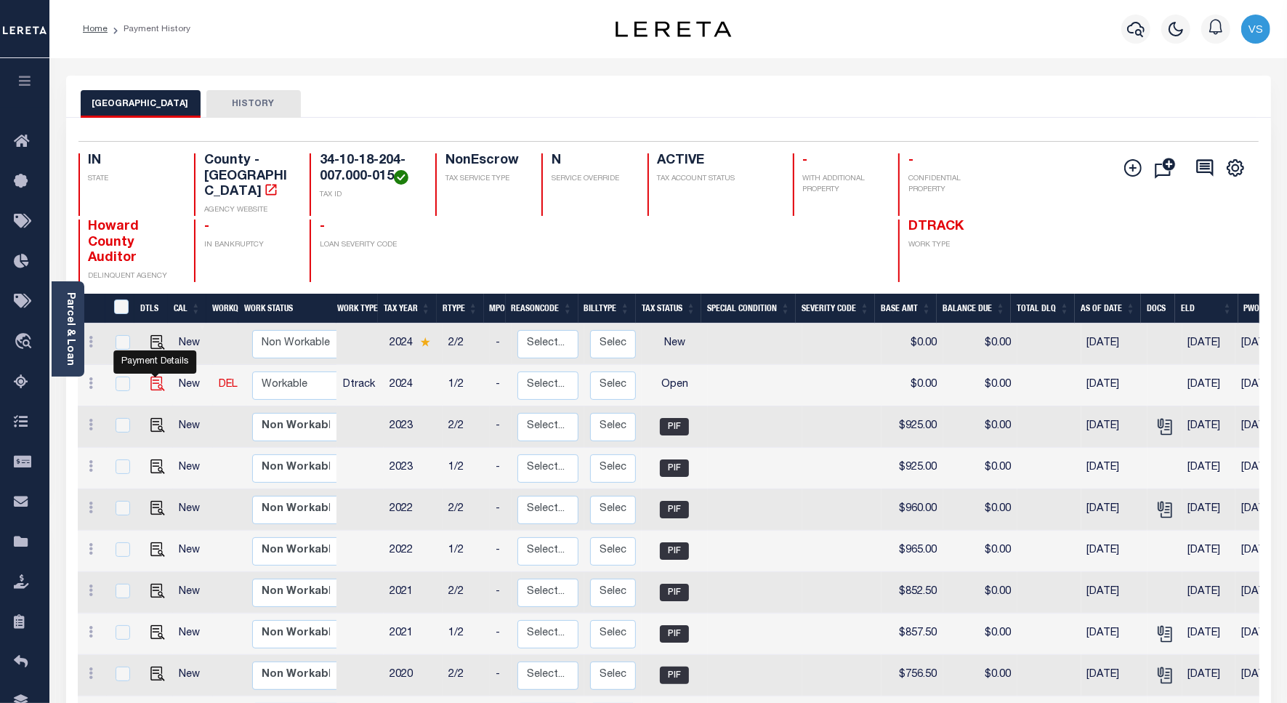
click at [151, 376] on img "" at bounding box center [157, 383] width 15 height 15
checkbox input "true"
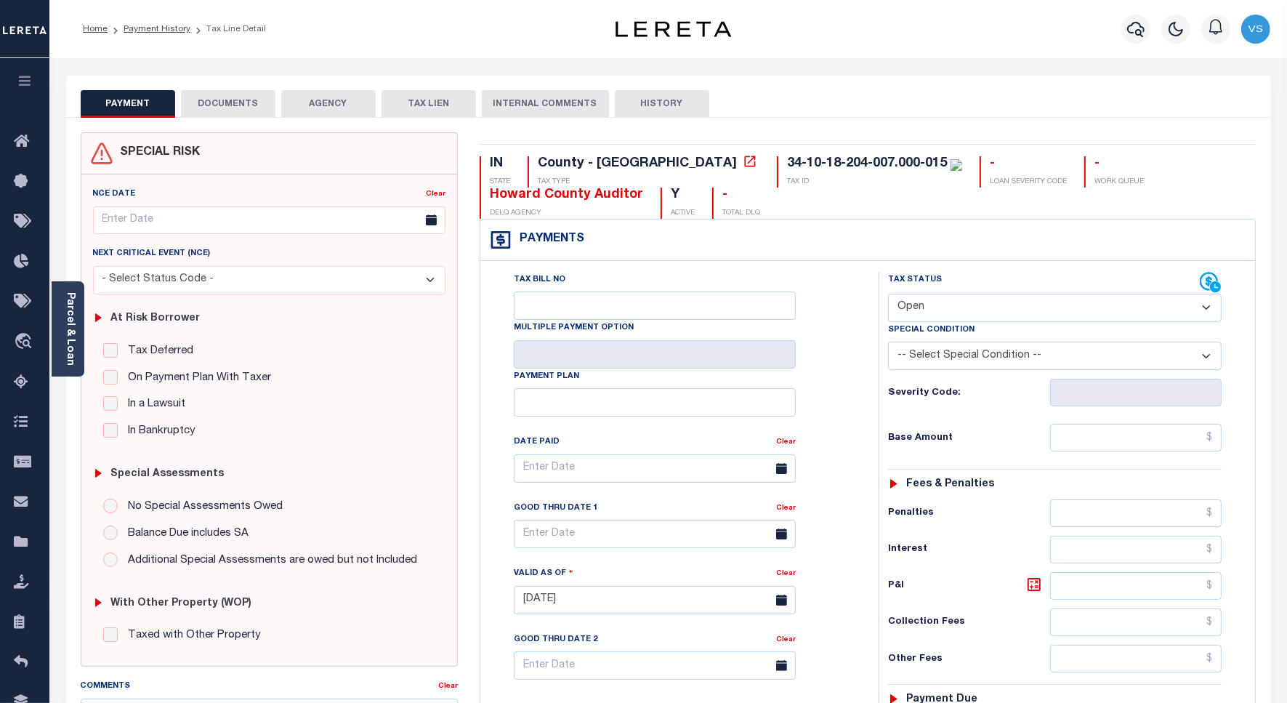
drag, startPoint x: 910, startPoint y: 310, endPoint x: 948, endPoint y: 310, distance: 38.5
click at [910, 310] on select "- Select Status Code - Open Due/Unpaid Paid Incomplete No Tax Due Internal Refu…" at bounding box center [1055, 308] width 334 height 28
select select "PYD"
click at [888, 295] on select "- Select Status Code - Open Due/Unpaid Paid Incomplete No Tax Due Internal Refu…" at bounding box center [1055, 308] width 334 height 28
type input "[DATE]"
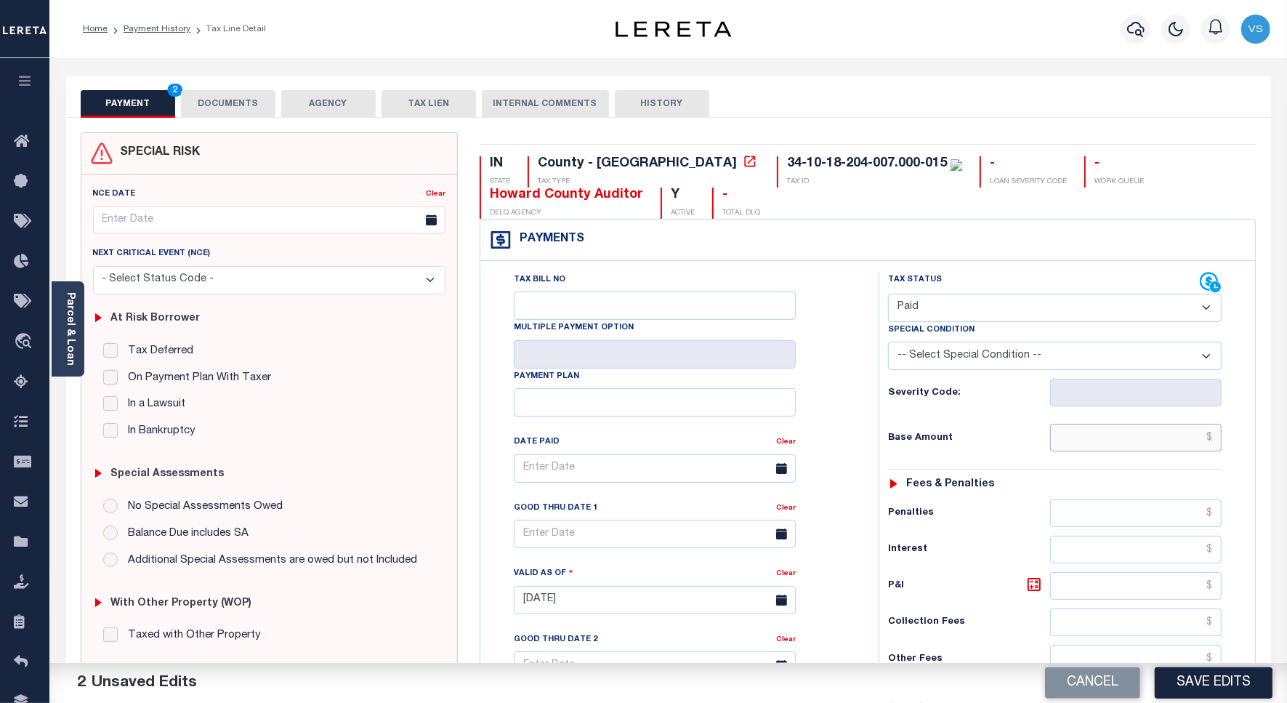
click at [1155, 441] on input "text" at bounding box center [1135, 438] width 171 height 28
paste input "959.50"
type input "$959.50"
click at [212, 100] on button "DOCUMENTS" at bounding box center [228, 104] width 94 height 28
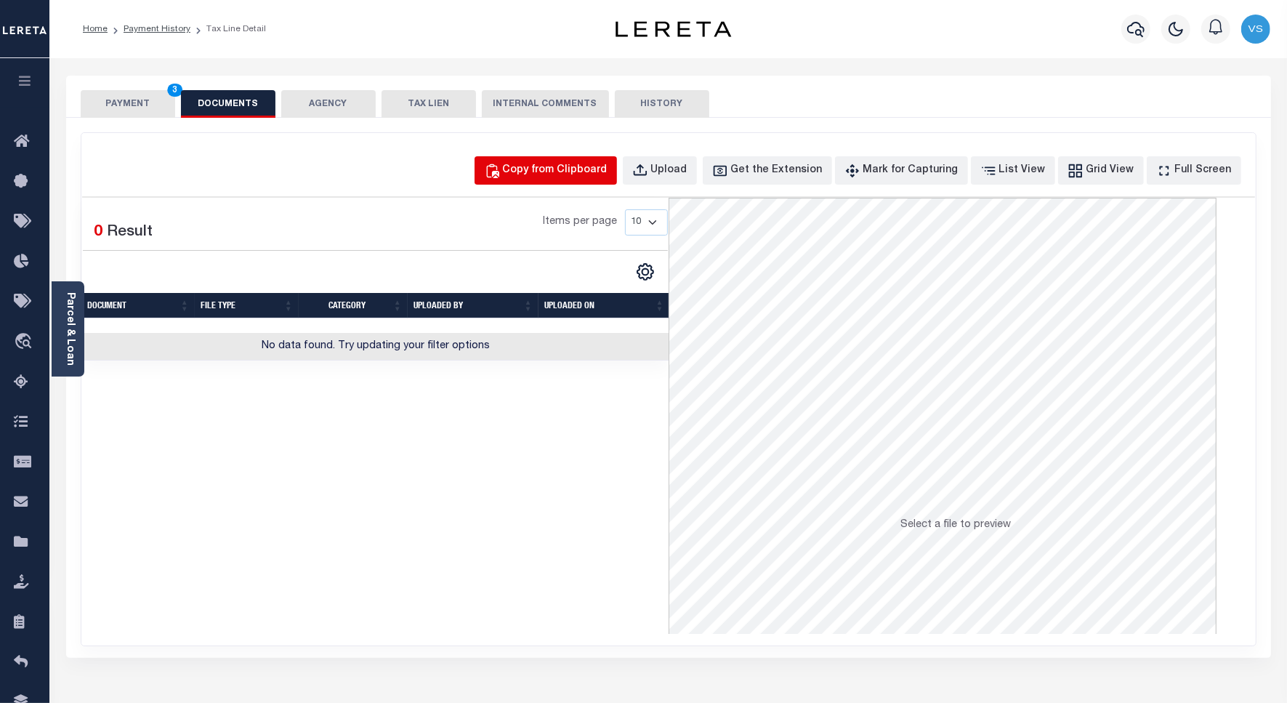
click at [559, 171] on div "Copy from Clipboard" at bounding box center [555, 171] width 105 height 16
select select "POP"
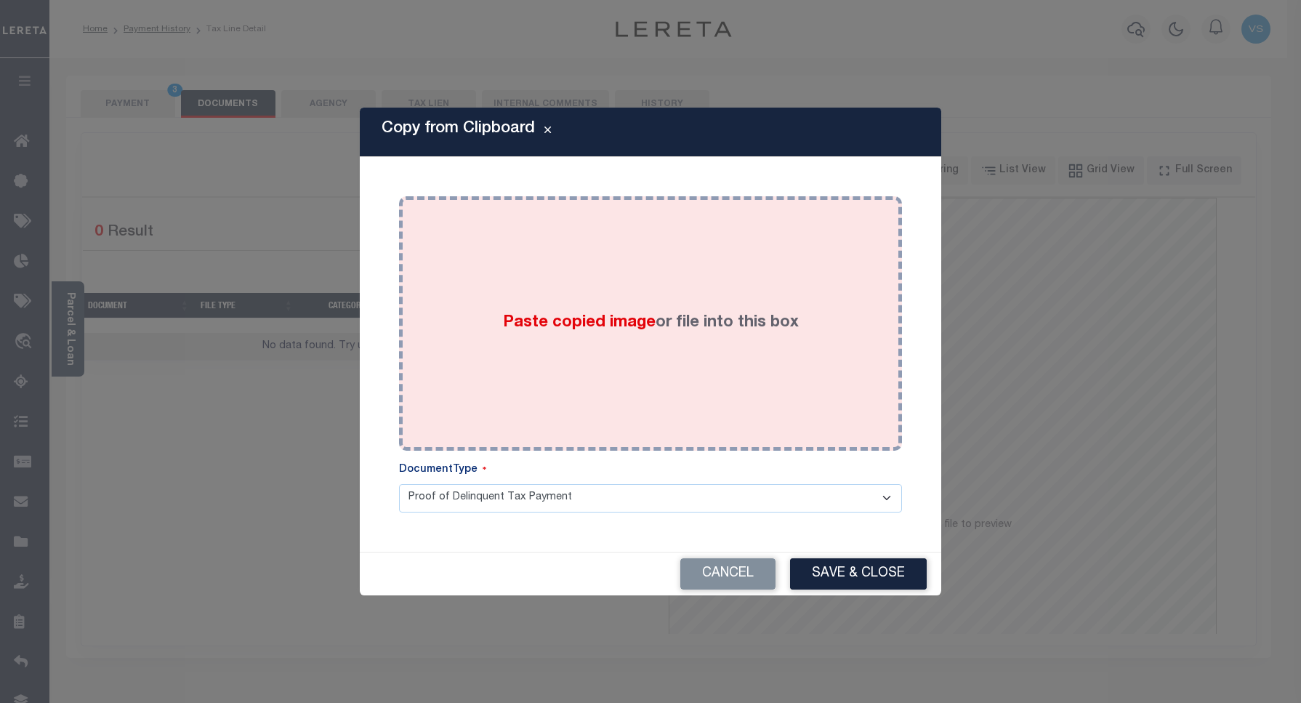
click at [625, 280] on div "Paste copied image or file into this box" at bounding box center [650, 323] width 481 height 233
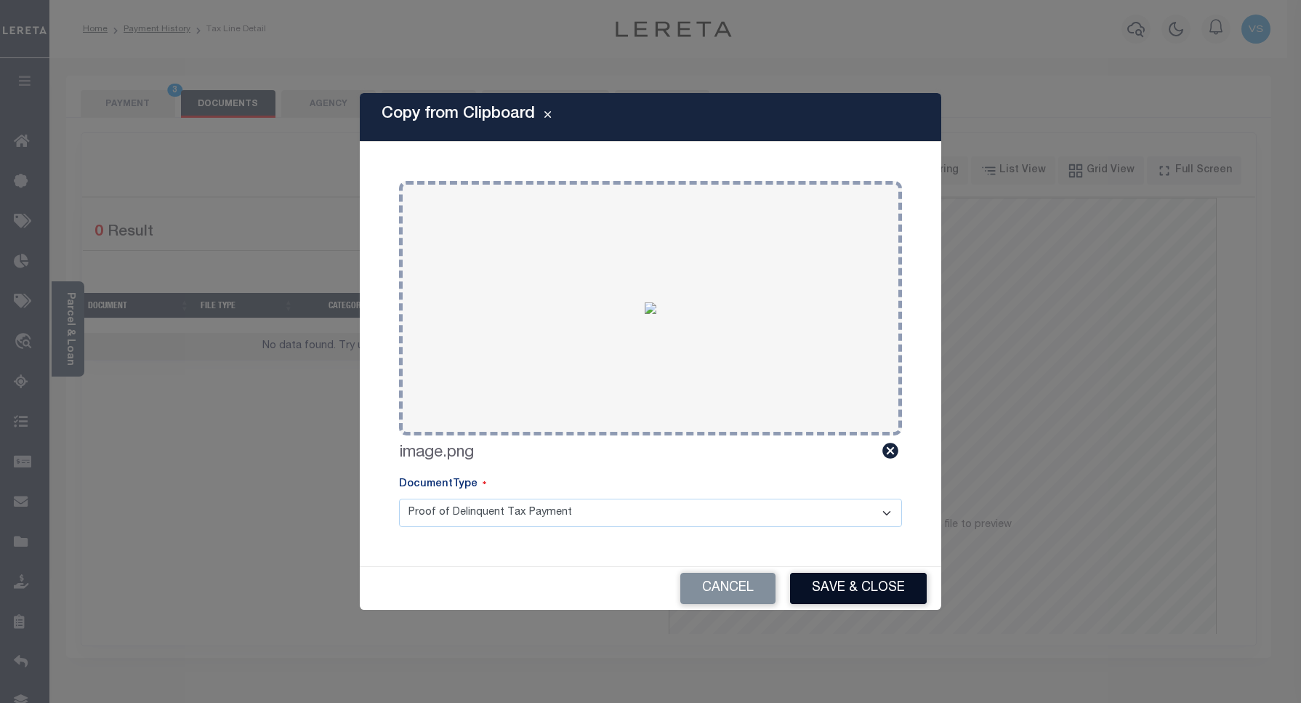
click at [812, 576] on button "Save & Close" at bounding box center [858, 588] width 137 height 31
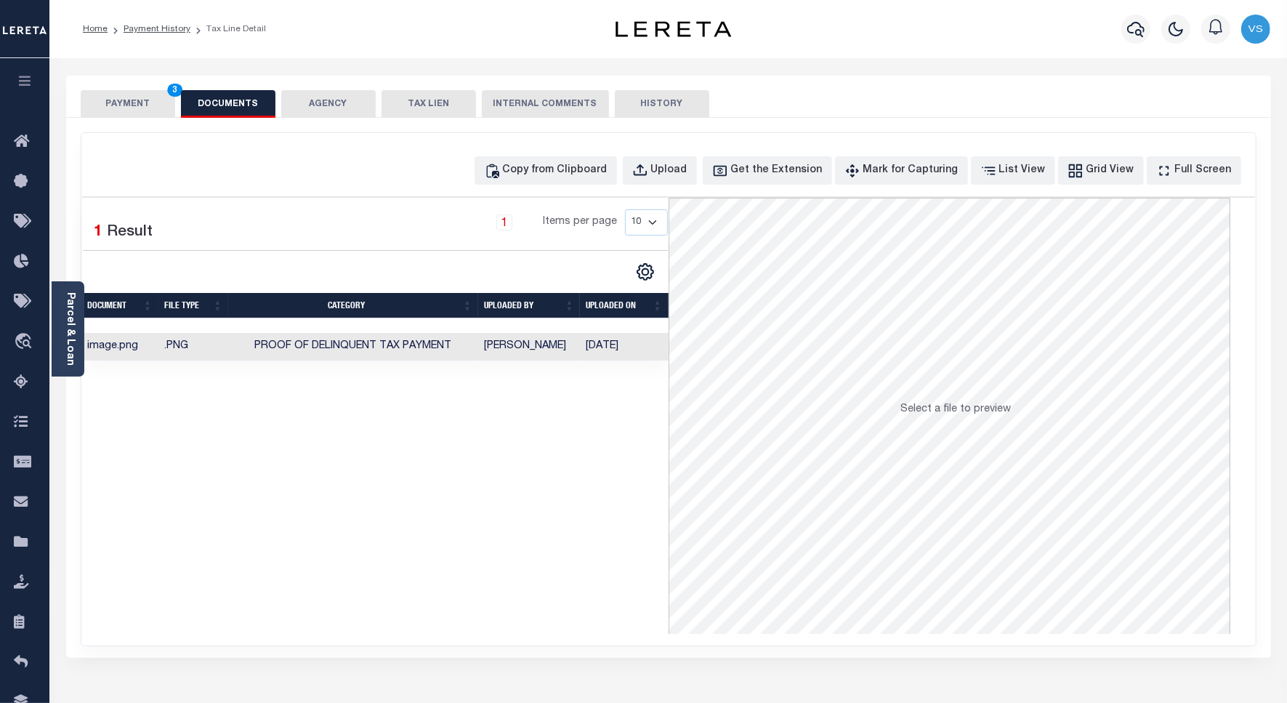
click at [137, 106] on button "PAYMENT 3" at bounding box center [128, 104] width 94 height 28
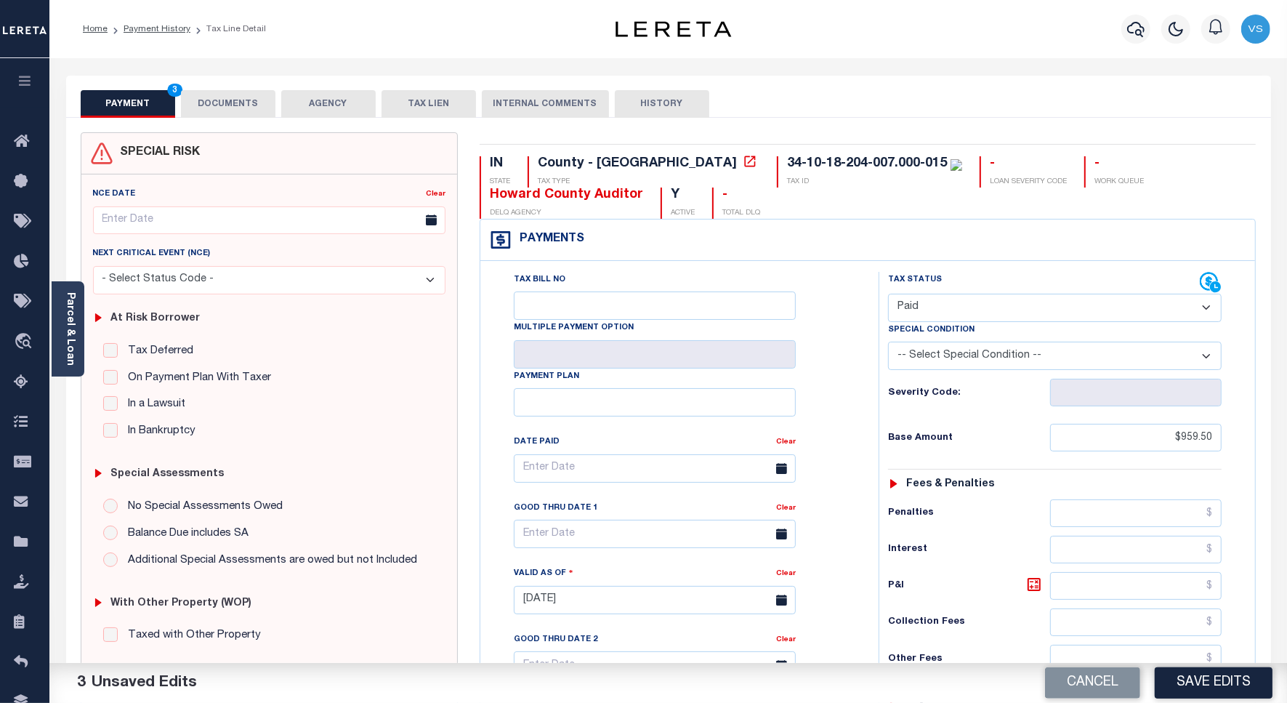
scroll to position [272, 0]
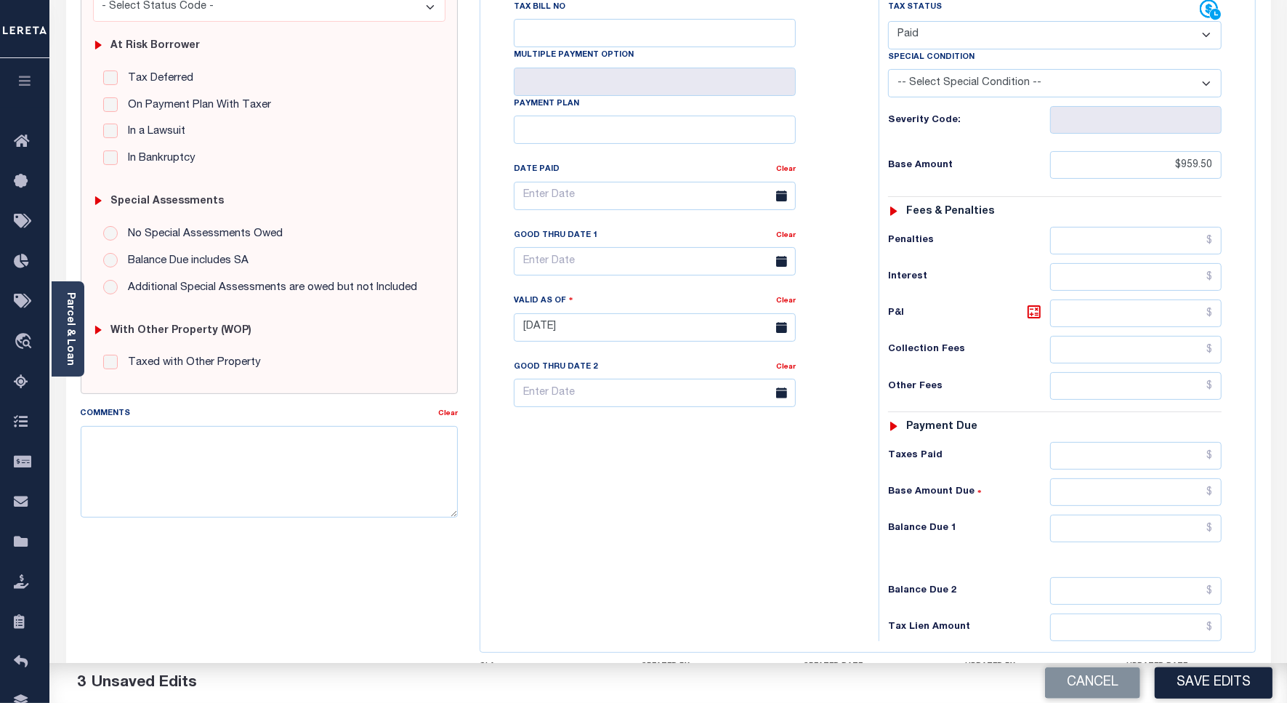
drag, startPoint x: 1190, startPoint y: 692, endPoint x: 1192, endPoint y: 667, distance: 25.5
click at [1190, 692] on button "Save Edits" at bounding box center [1214, 682] width 118 height 31
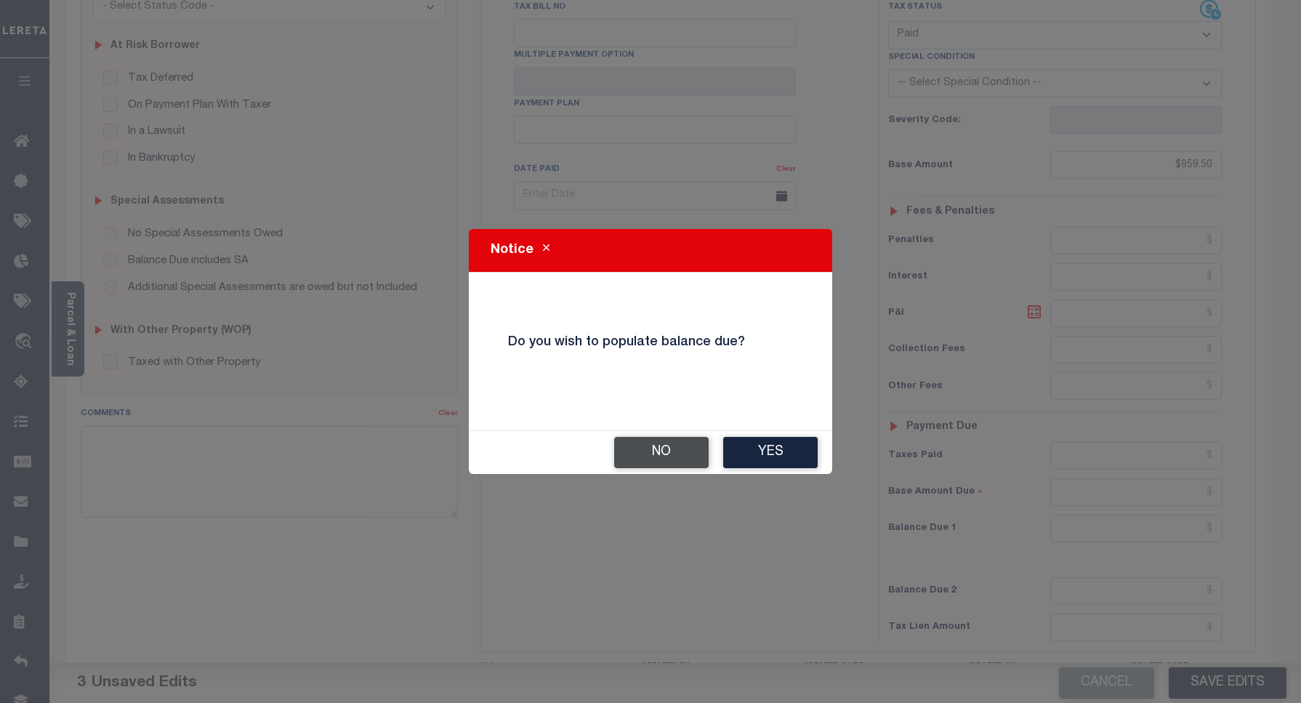
click at [655, 449] on button "No" at bounding box center [661, 452] width 94 height 31
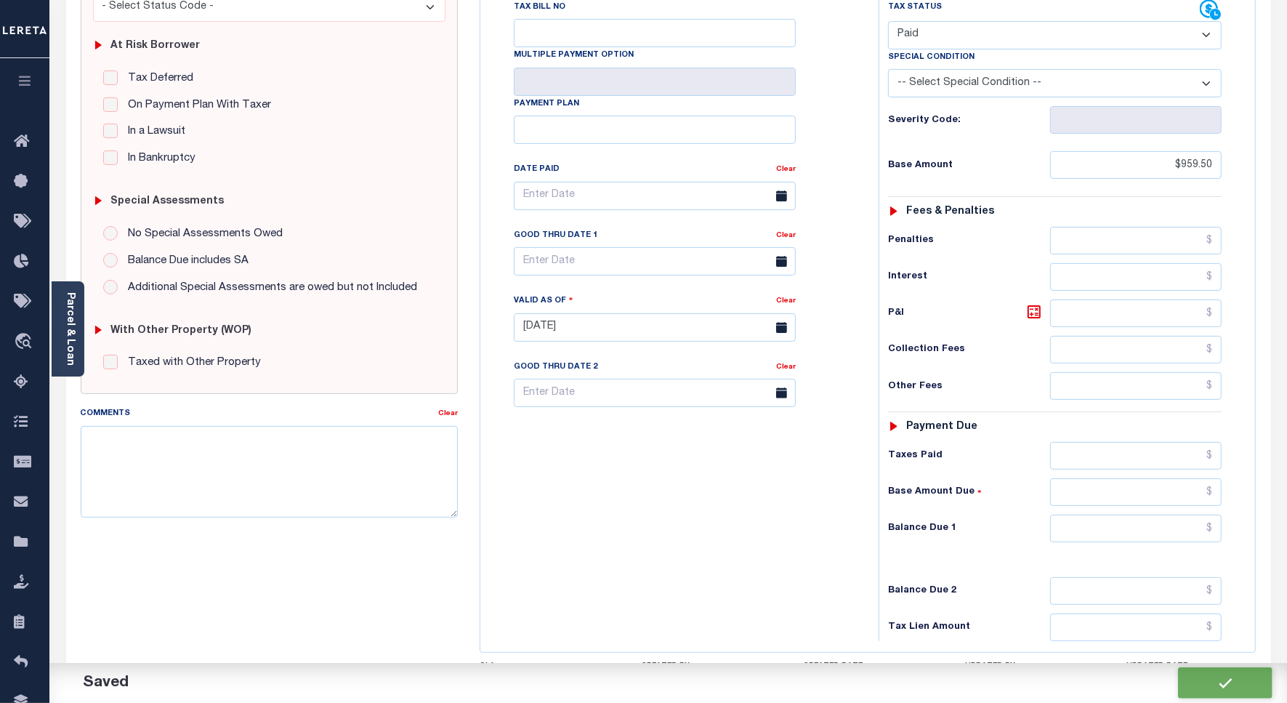
checkbox input "false"
type input "$959.5"
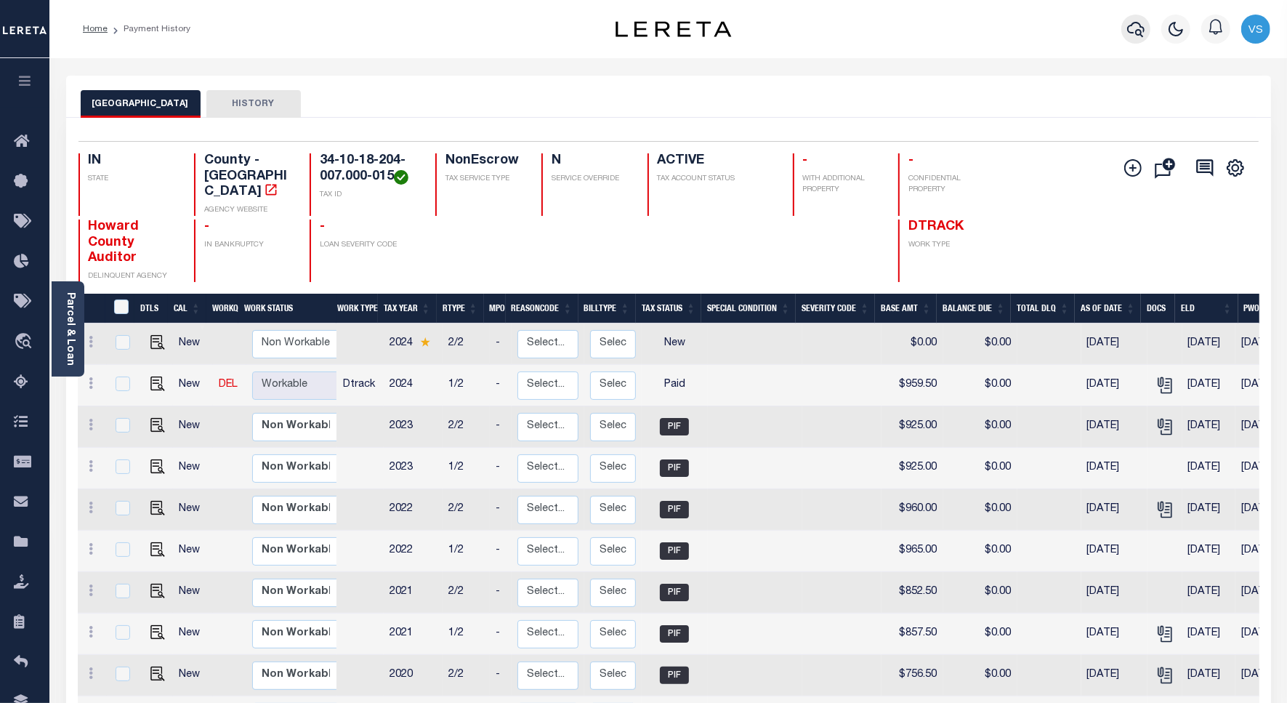
click at [1123, 30] on button "button" at bounding box center [1135, 29] width 29 height 29
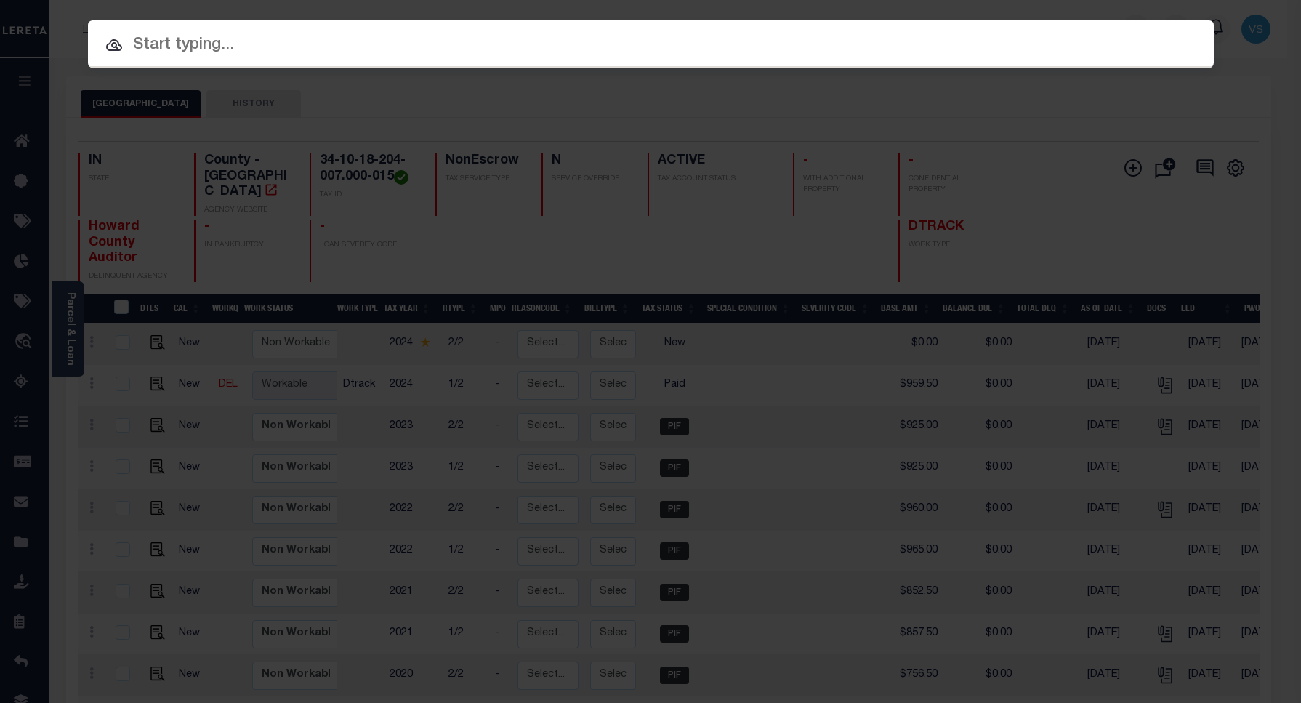
paste input "9050570"
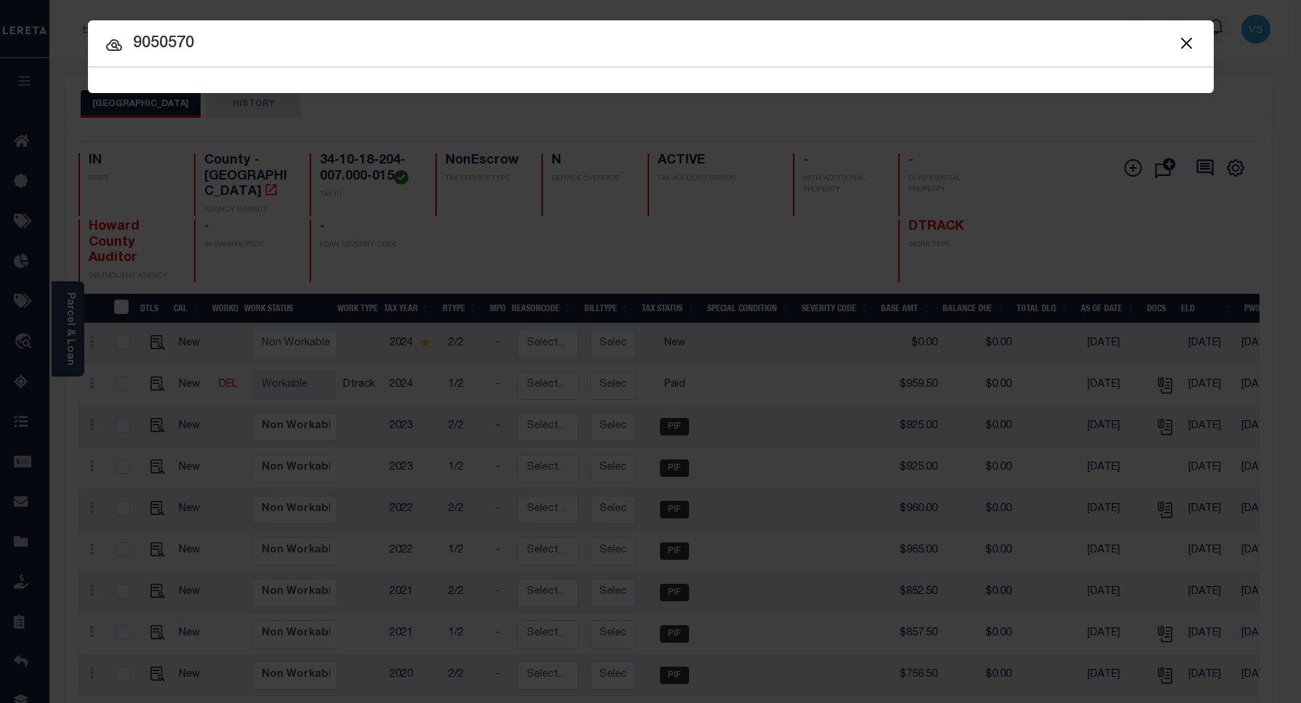
type input "9050570"
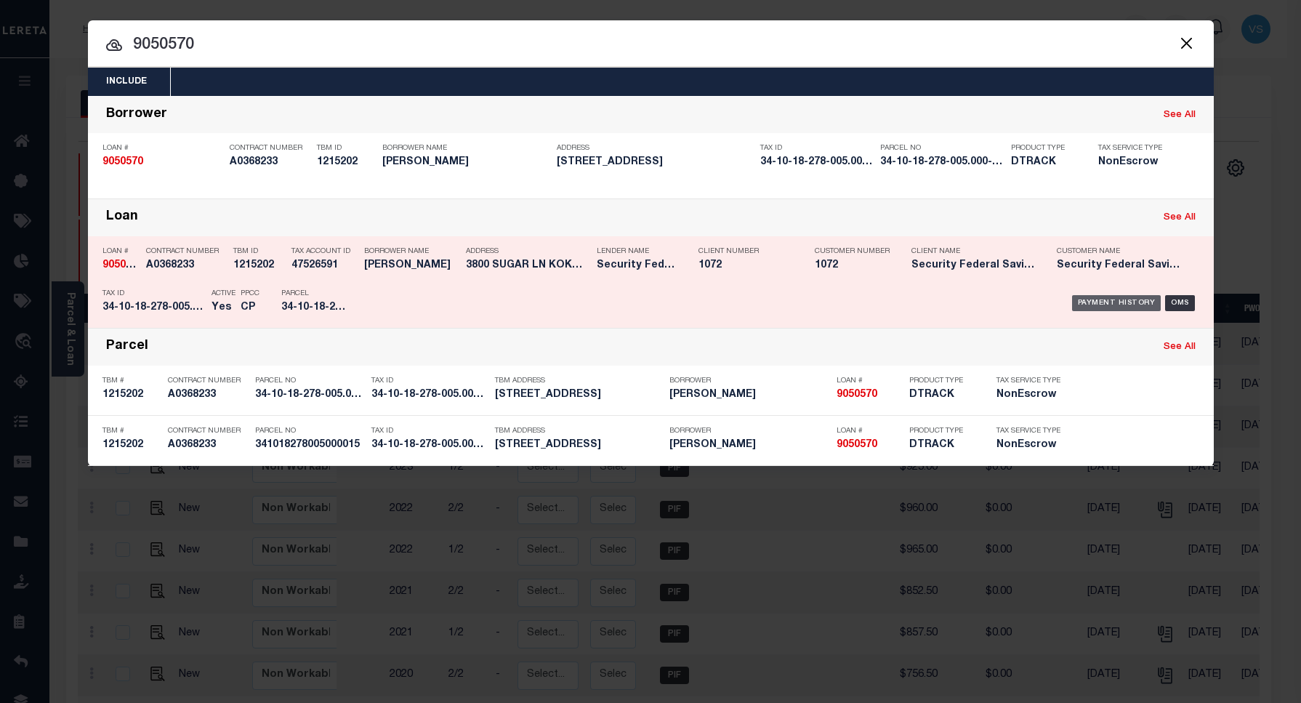
click at [1107, 299] on div "Payment History" at bounding box center [1116, 303] width 89 height 16
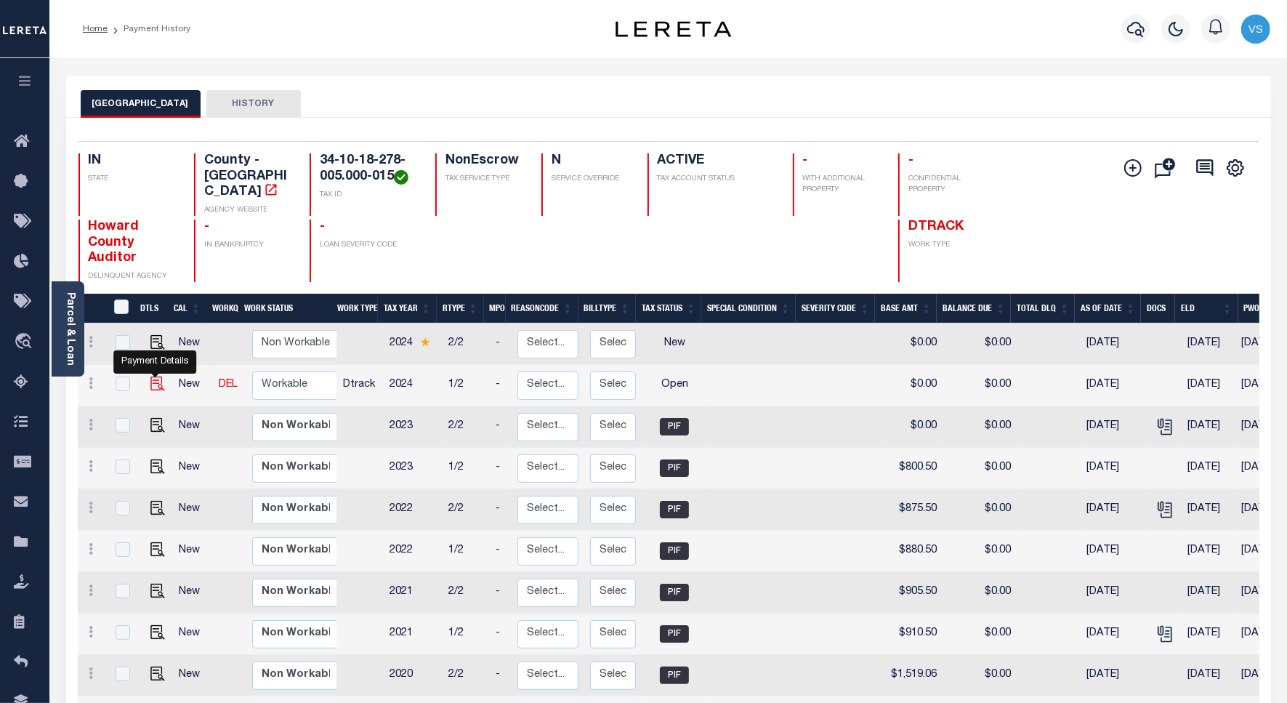
click at [155, 376] on img "" at bounding box center [157, 383] width 15 height 15
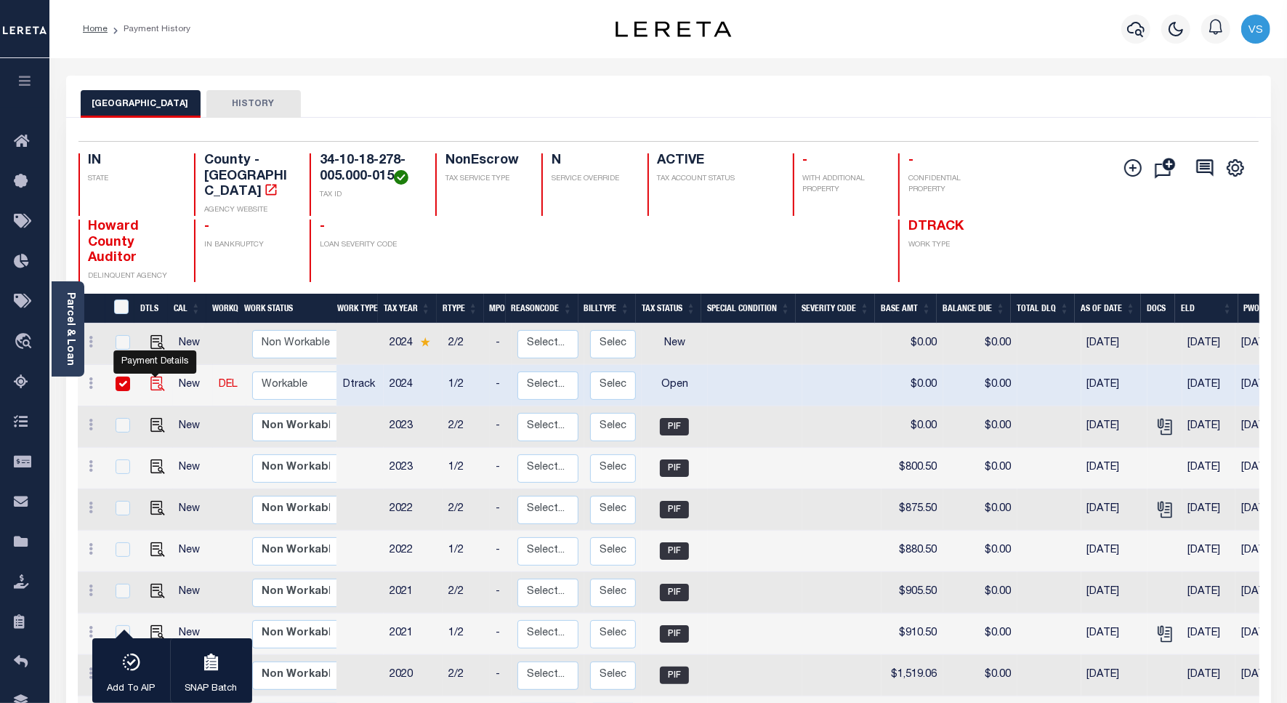
checkbox input "true"
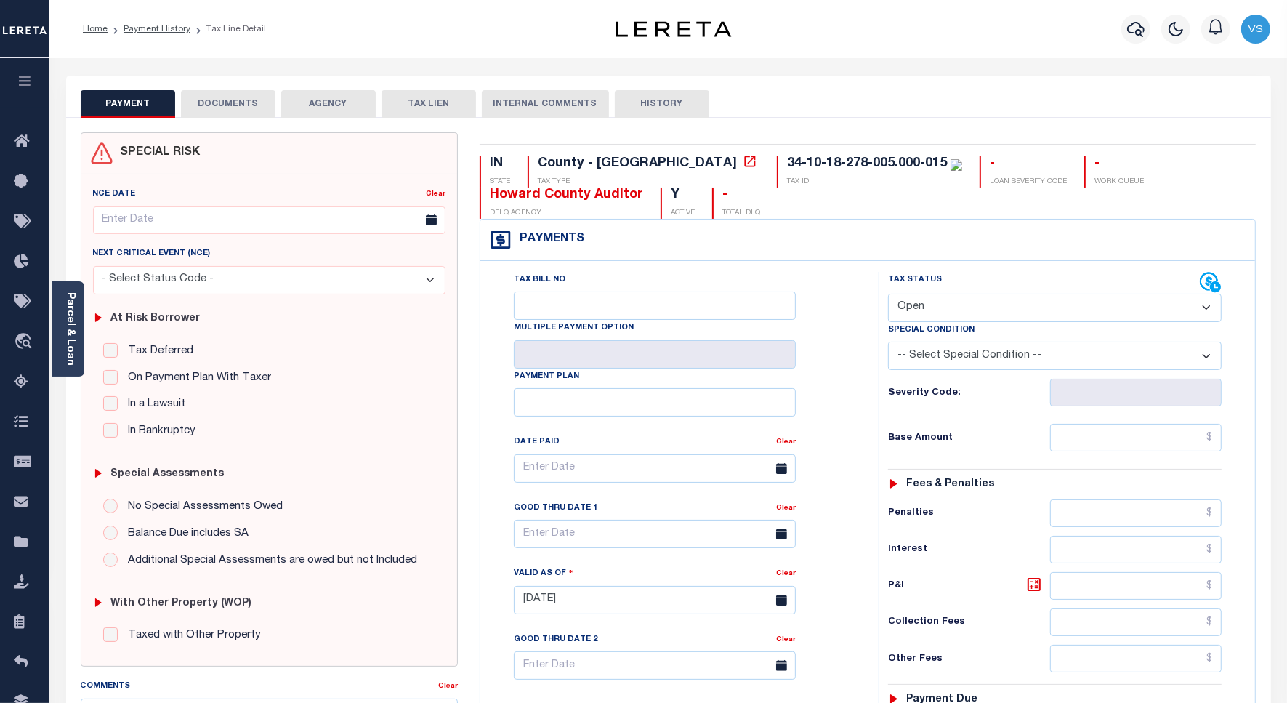
click at [931, 310] on select "- Select Status Code - Open Due/Unpaid Paid Incomplete No Tax Due Internal Refu…" at bounding box center [1055, 308] width 334 height 28
select select "PYD"
click at [888, 295] on select "- Select Status Code - Open Due/Unpaid Paid Incomplete No Tax Due Internal Refu…" at bounding box center [1055, 308] width 334 height 28
type input "[DATE]"
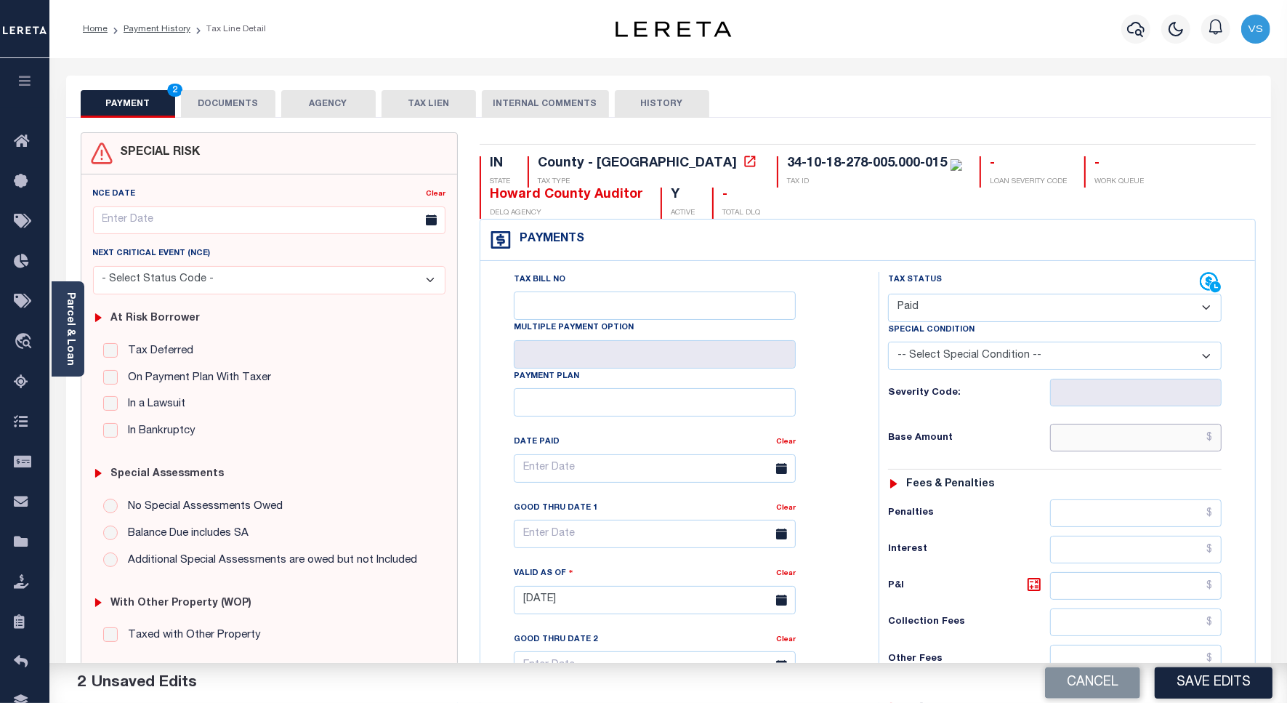
click at [1123, 440] on input "text" at bounding box center [1135, 438] width 171 height 28
paste input "853.50"
type input "$853.50"
click at [226, 99] on button "DOCUMENTS" at bounding box center [228, 104] width 94 height 28
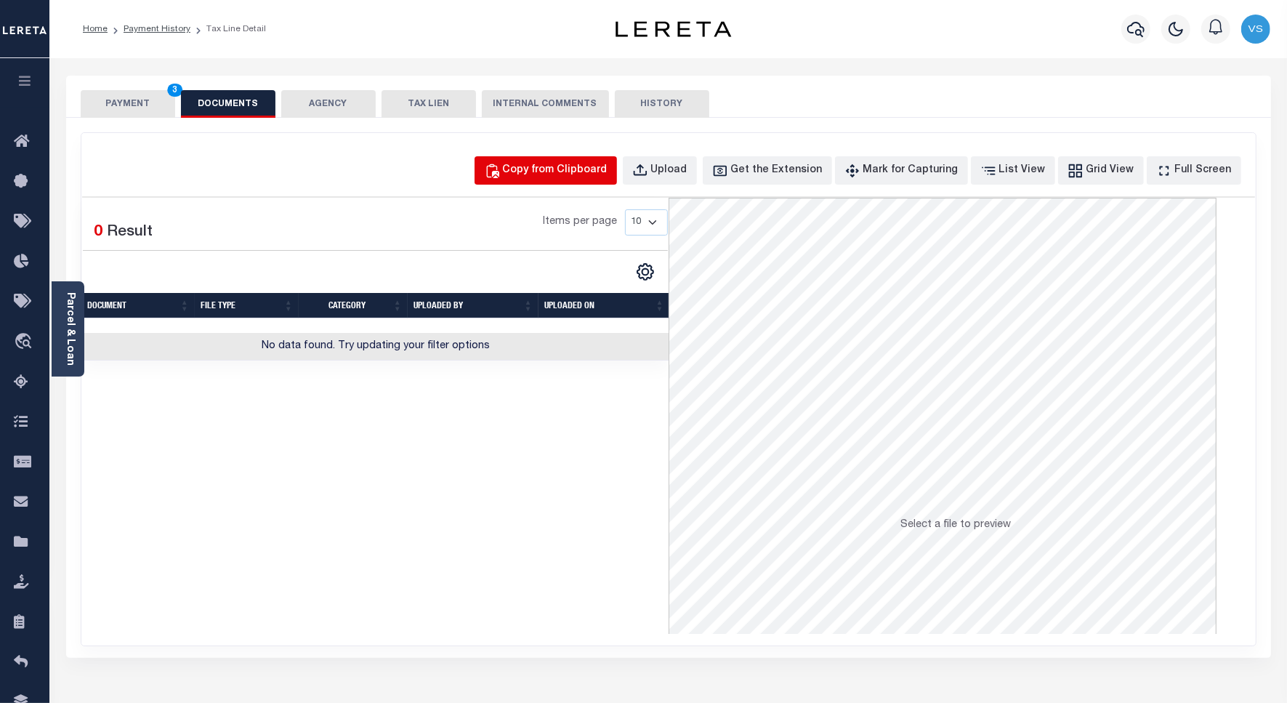
click at [564, 175] on div "Copy from Clipboard" at bounding box center [555, 171] width 105 height 16
select select "POP"
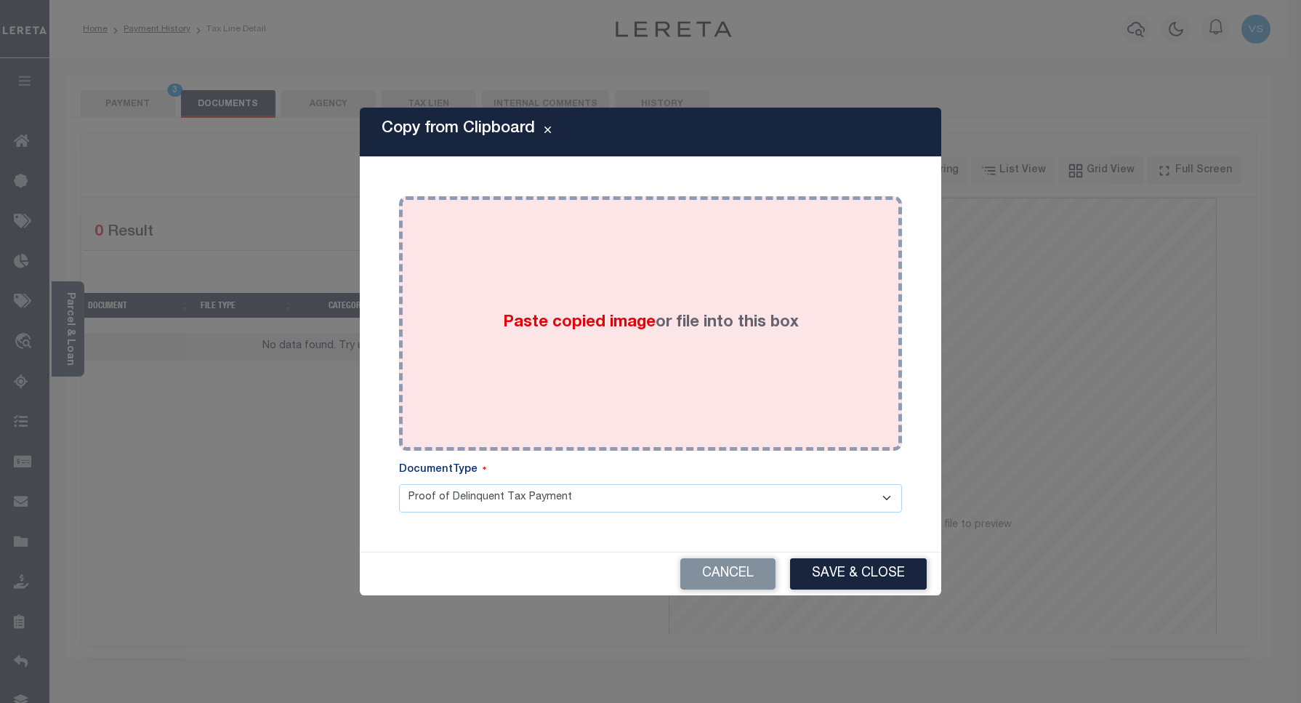
click at [516, 249] on div "Paste copied image or file into this box" at bounding box center [650, 323] width 481 height 233
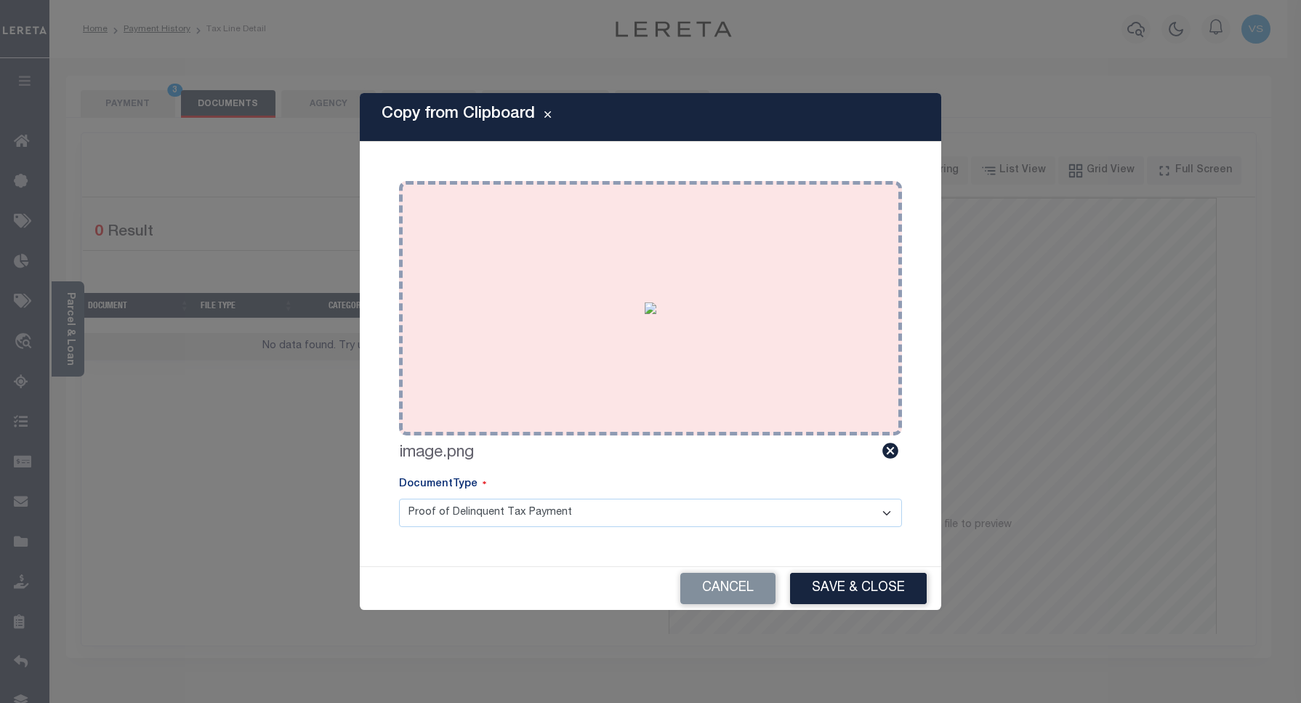
click at [656, 314] on img at bounding box center [650, 308] width 12 height 12
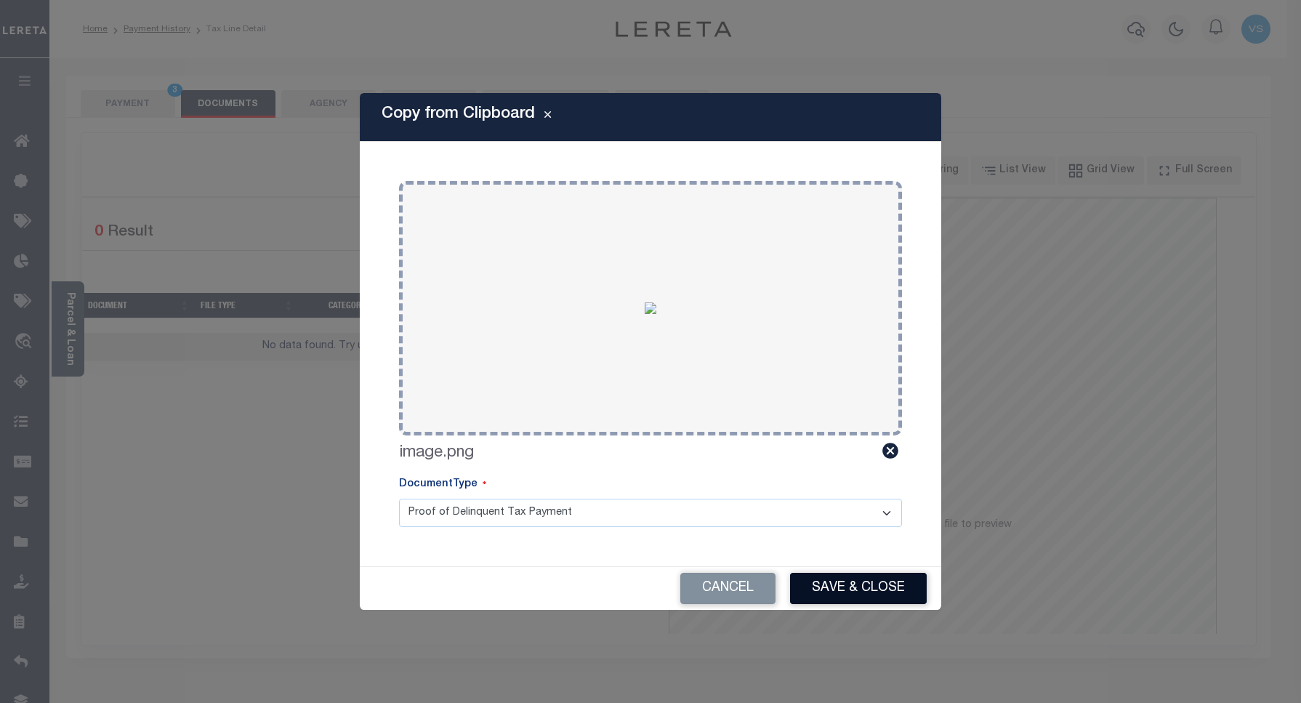
click at [856, 589] on button "Save & Close" at bounding box center [858, 588] width 137 height 31
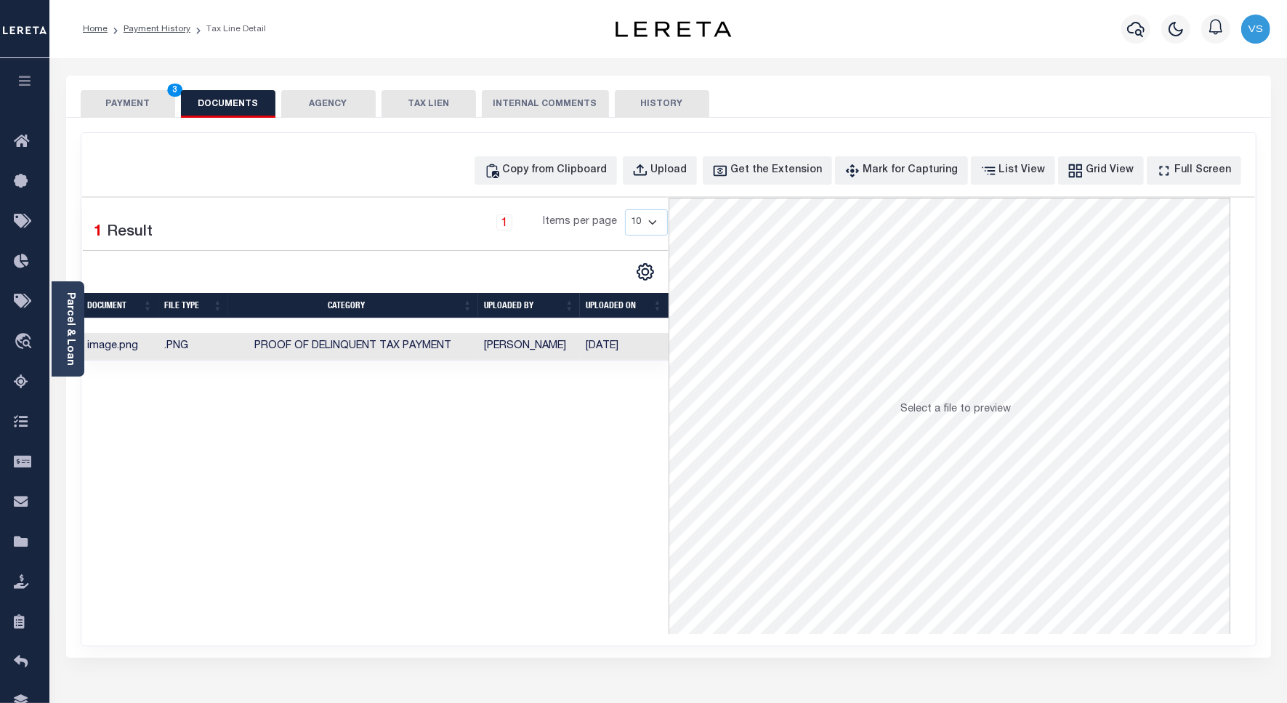
drag, startPoint x: 131, startPoint y: 109, endPoint x: 240, endPoint y: 153, distance: 118.3
click at [129, 109] on button "PAYMENT 3" at bounding box center [128, 104] width 94 height 28
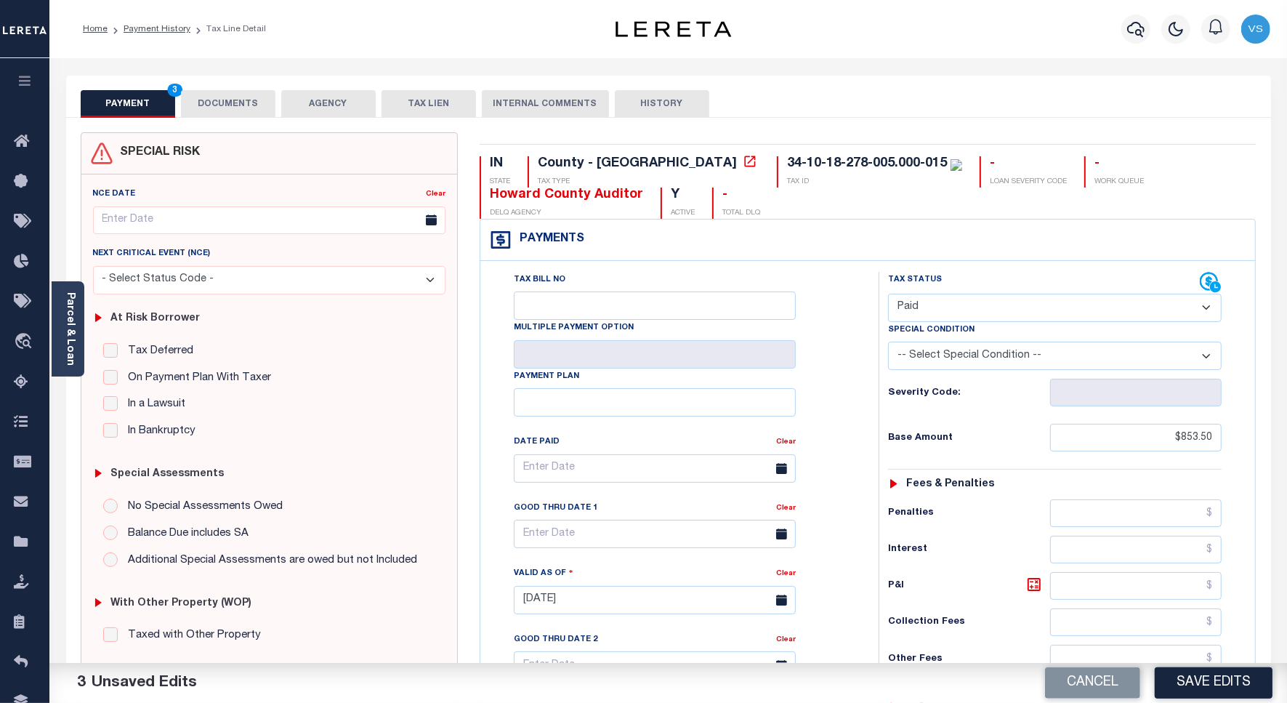
scroll to position [272, 0]
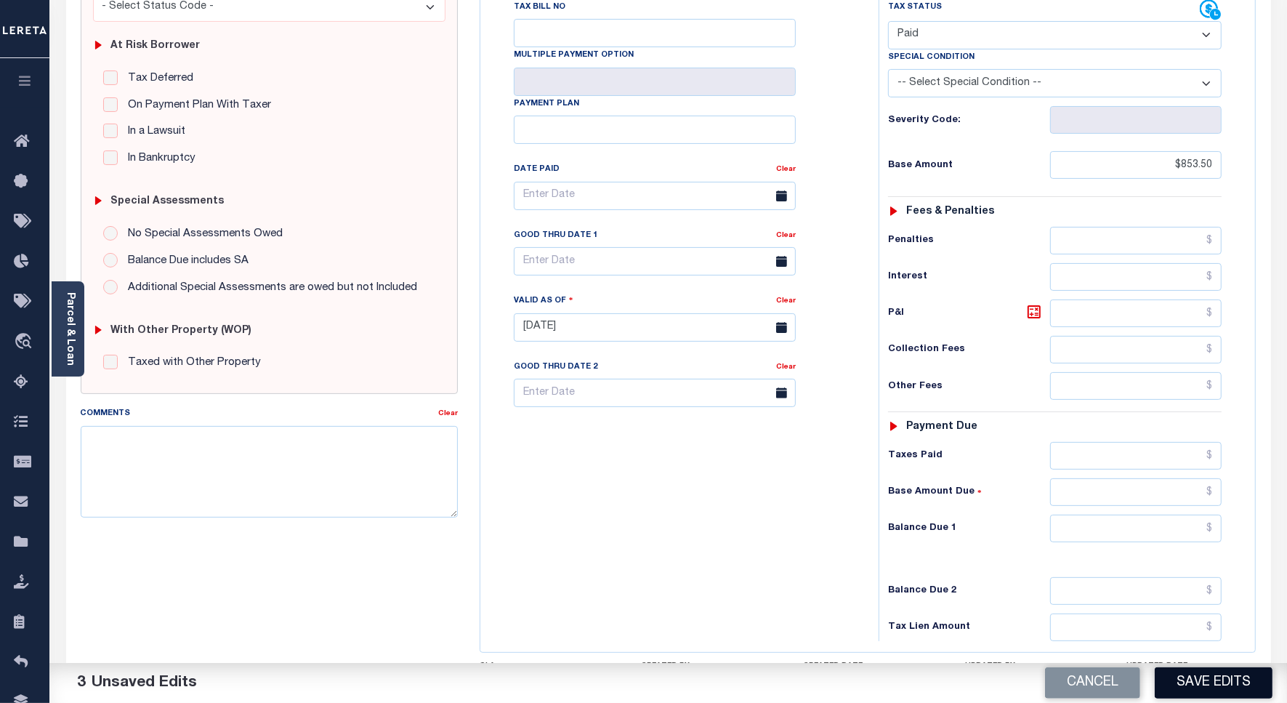
click at [1195, 684] on button "Save Edits" at bounding box center [1214, 682] width 118 height 31
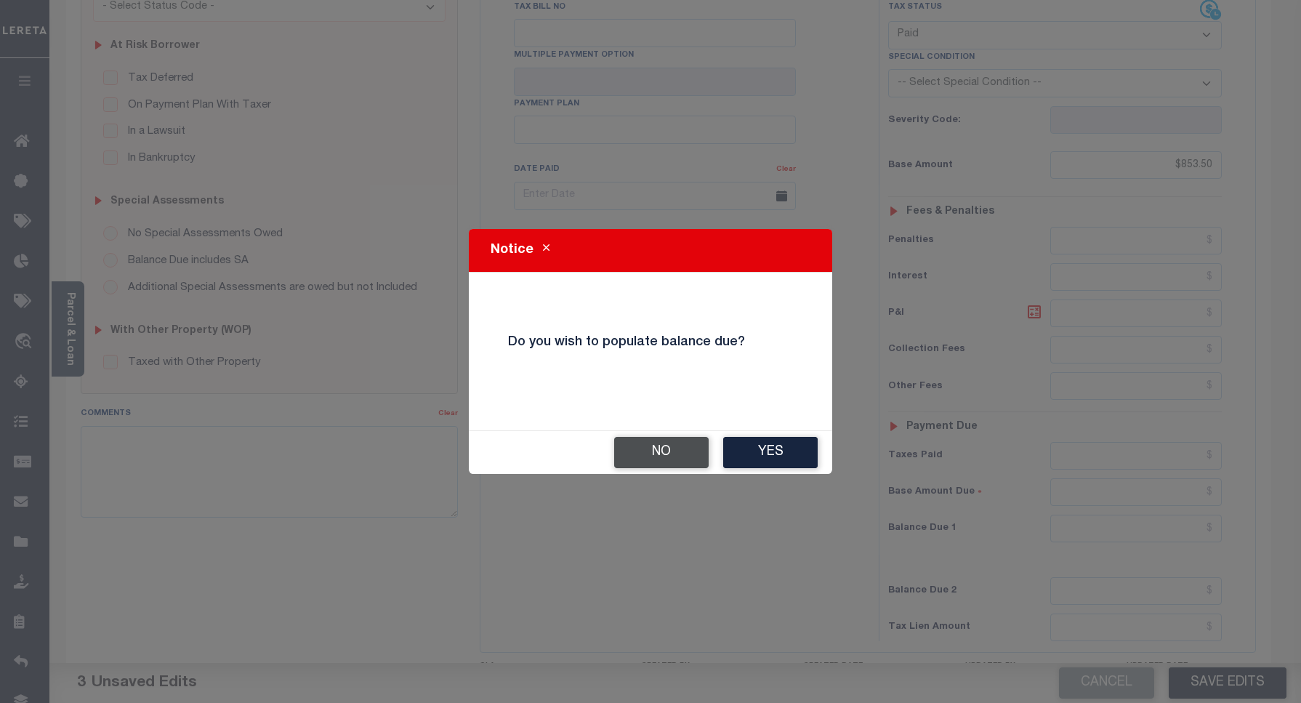
click at [667, 448] on button "No" at bounding box center [661, 452] width 94 height 31
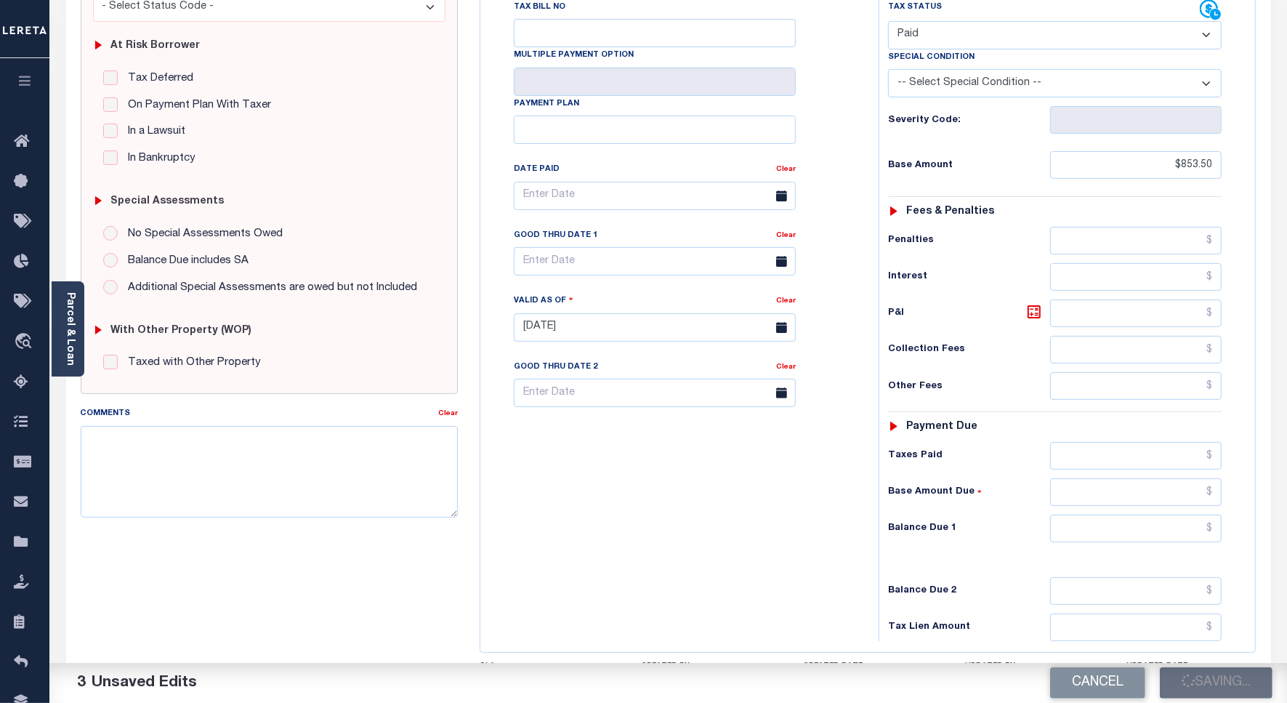
checkbox input "false"
type input "$853.5"
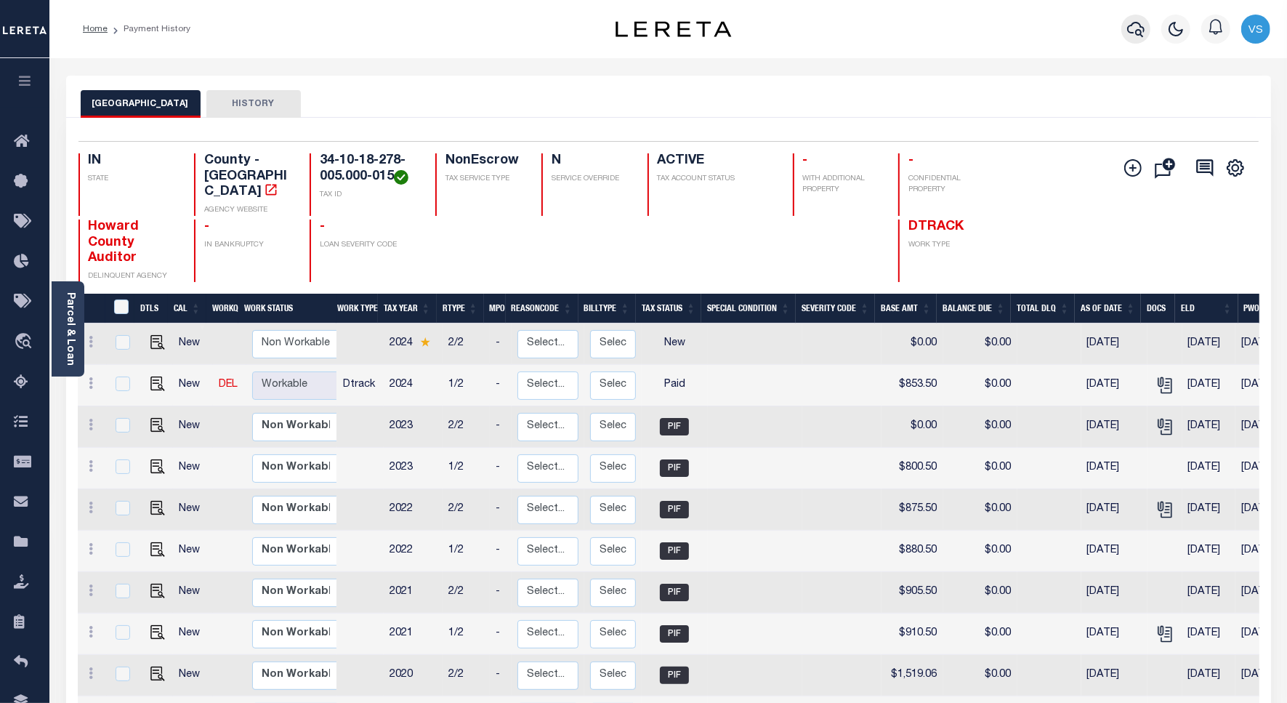
click at [1128, 31] on icon "button" at bounding box center [1135, 29] width 17 height 15
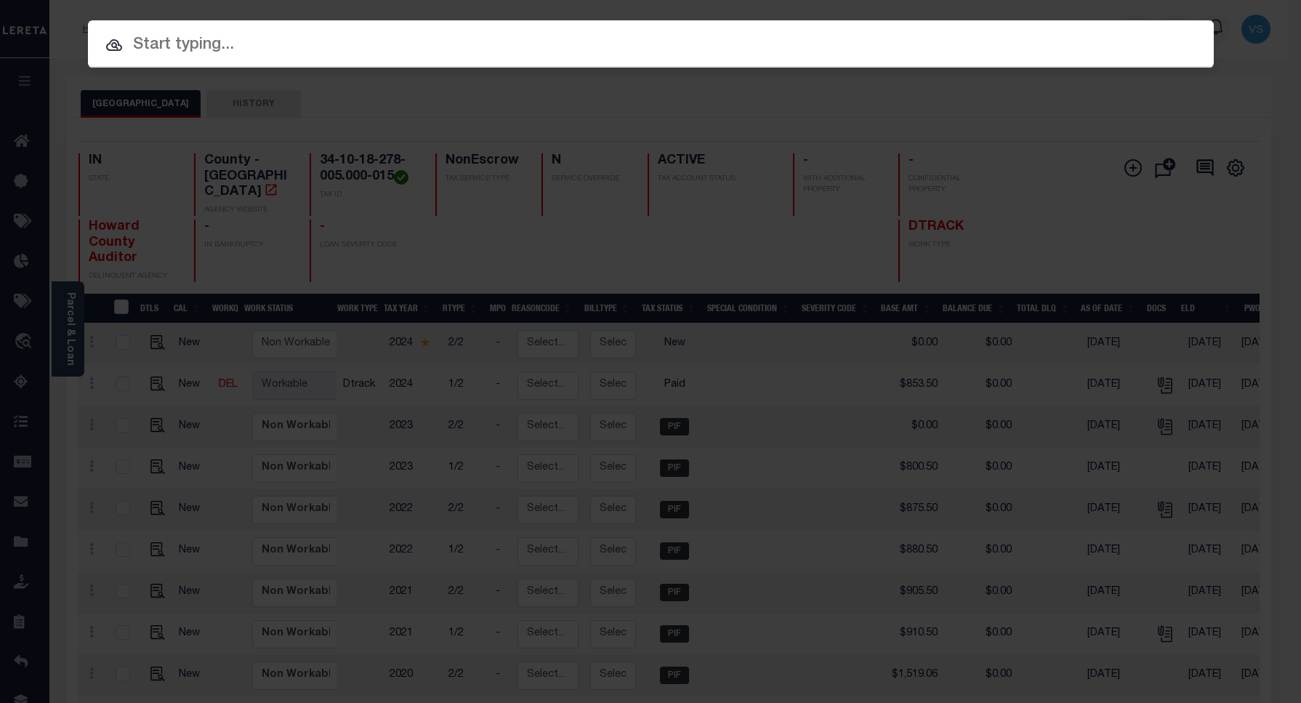
paste input "15000894"
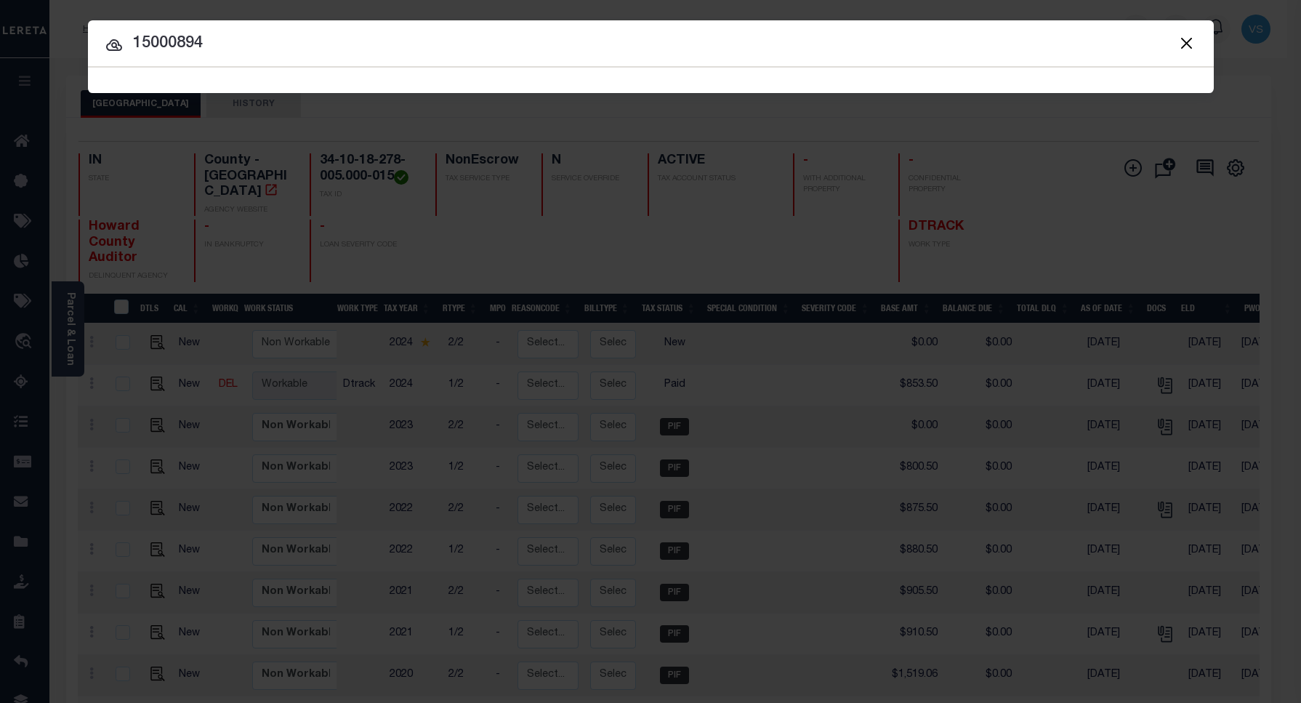
type input "15000894"
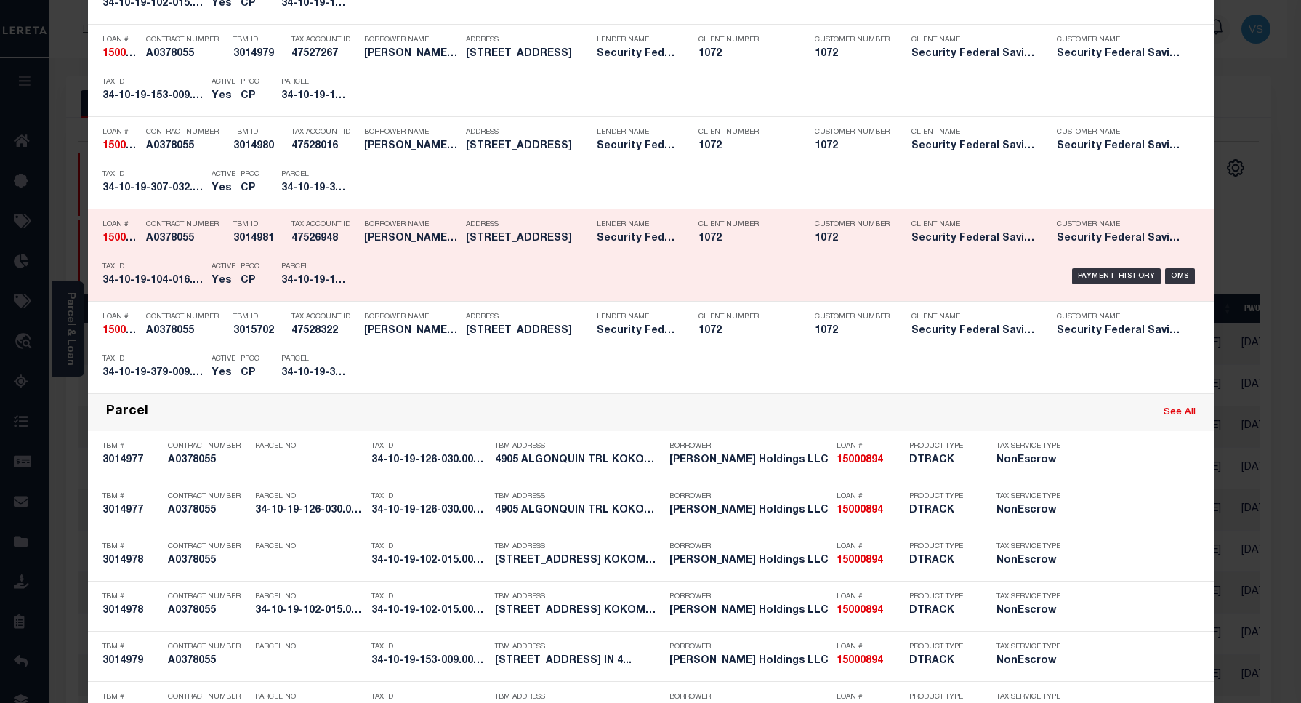
scroll to position [636, 0]
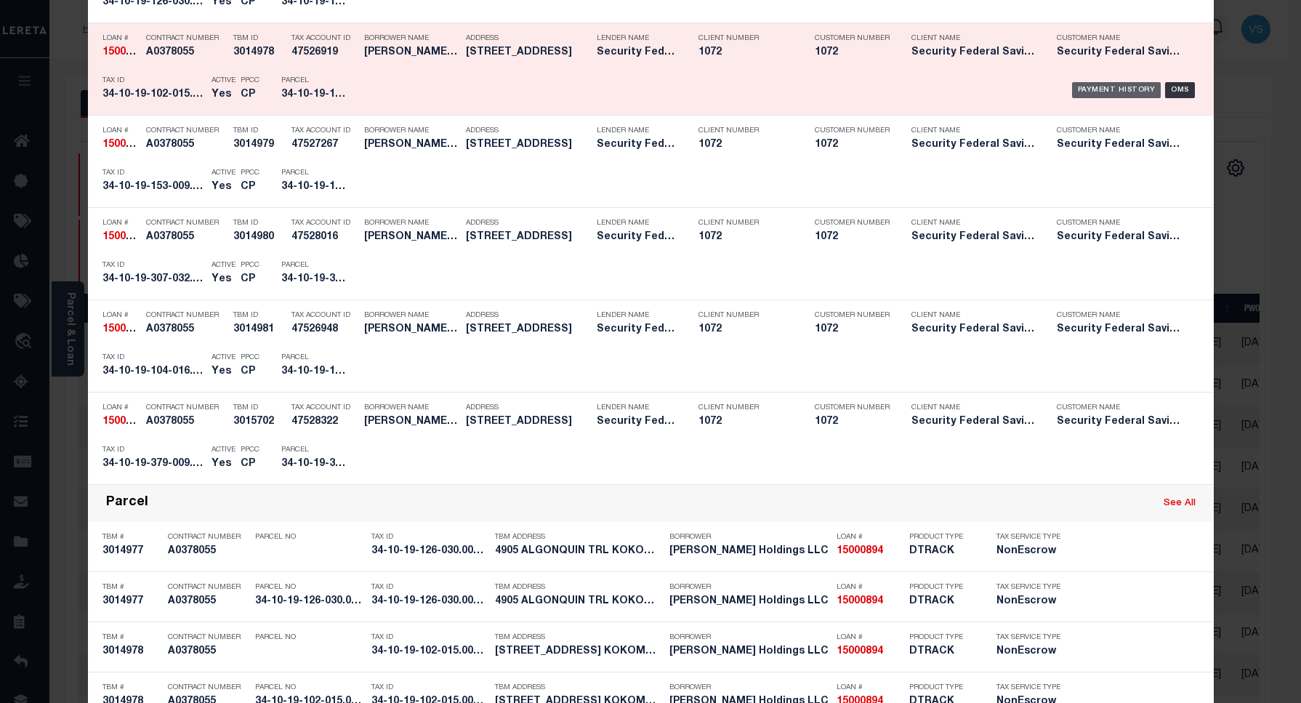
click at [1097, 91] on div "Payment History" at bounding box center [1116, 90] width 89 height 16
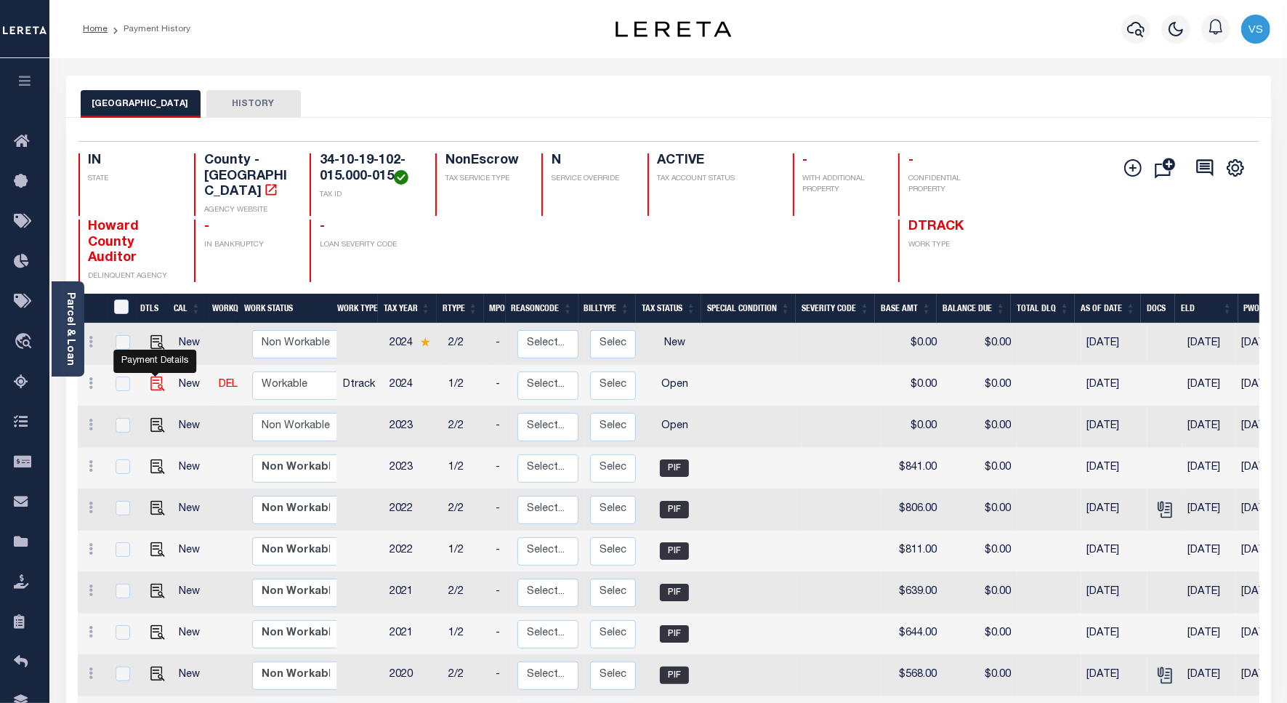
click at [154, 376] on img "" at bounding box center [157, 383] width 15 height 15
checkbox input "true"
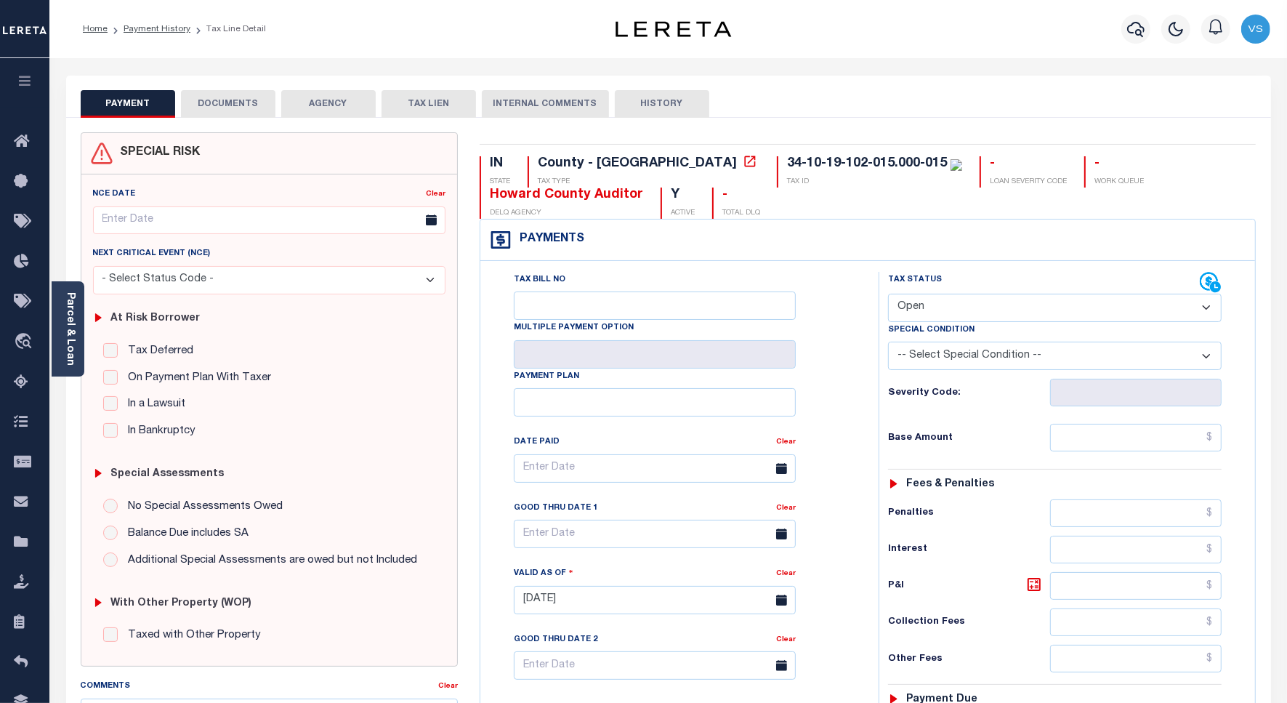
click at [902, 310] on select "- Select Status Code - Open Due/Unpaid Paid Incomplete No Tax Due Internal Refu…" at bounding box center [1055, 308] width 334 height 28
select select "PYD"
click at [888, 295] on select "- Select Status Code - Open Due/Unpaid Paid Incomplete No Tax Due Internal Refu…" at bounding box center [1055, 308] width 334 height 28
type input "[DATE]"
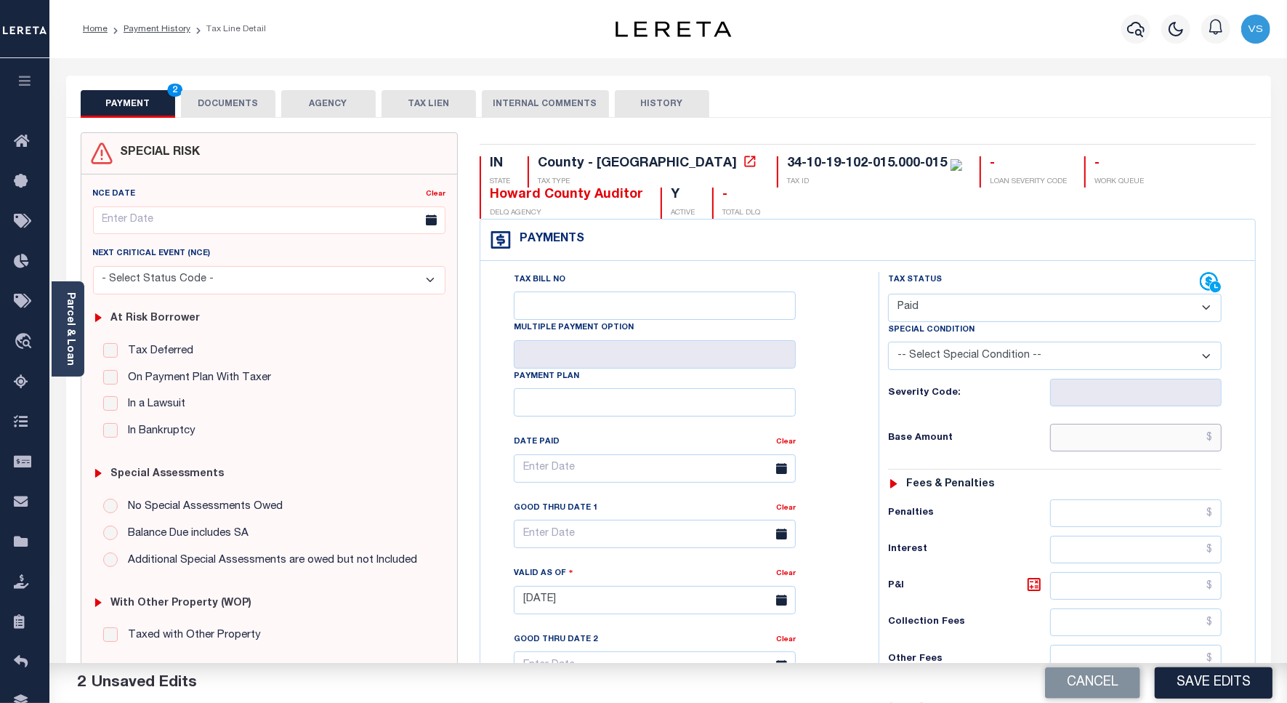
click at [1148, 441] on input "text" at bounding box center [1135, 438] width 171 height 28
drag, startPoint x: 1106, startPoint y: 437, endPoint x: 1113, endPoint y: 437, distance: 7.3
click at [1106, 437] on input "text" at bounding box center [1135, 438] width 171 height 28
paste input "853.50"
click at [229, 102] on button "DOCUMENTS" at bounding box center [228, 104] width 94 height 28
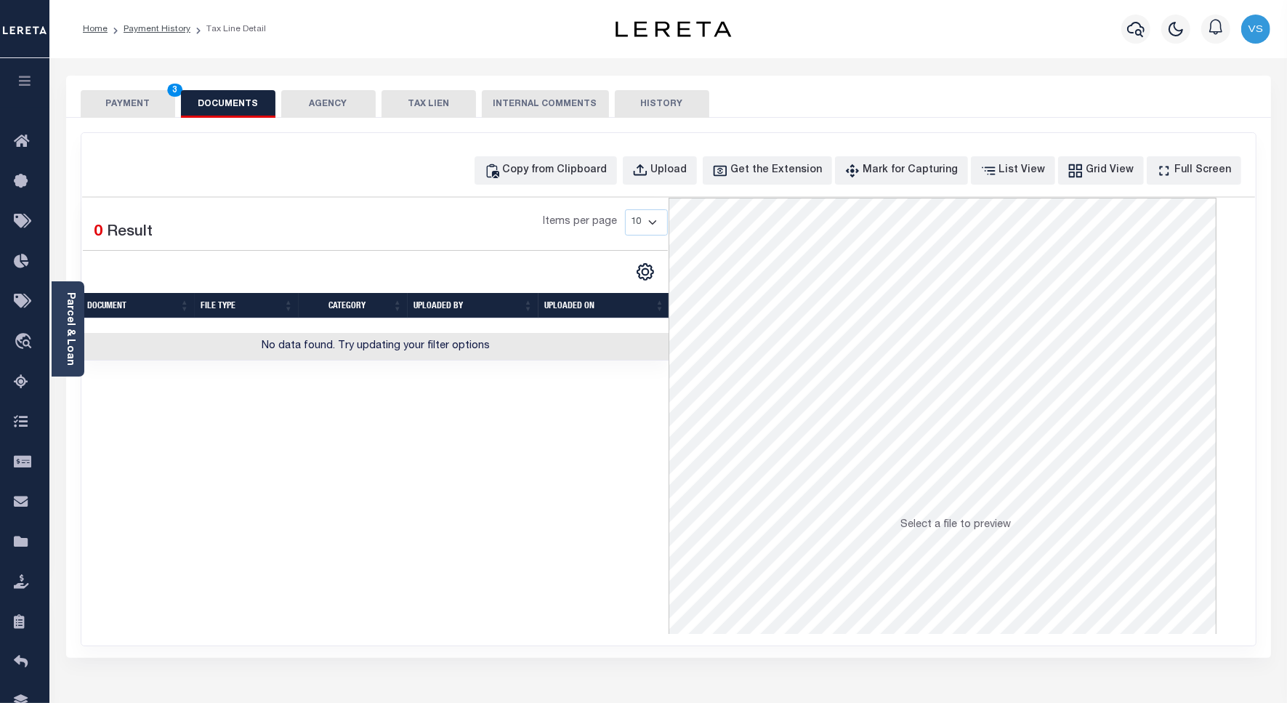
click at [121, 103] on button "PAYMENT 3" at bounding box center [128, 104] width 94 height 28
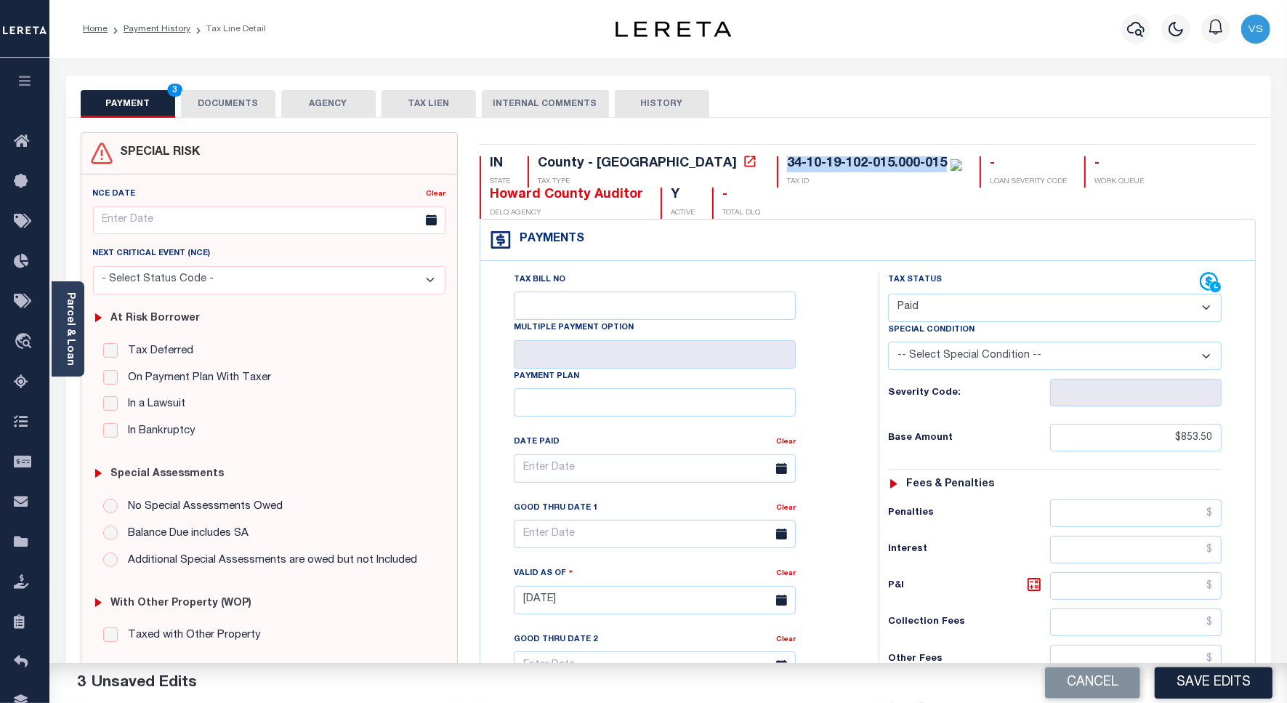
drag, startPoint x: 817, startPoint y: 165, endPoint x: 650, endPoint y: 153, distance: 167.5
click at [650, 153] on div "IN STATE County - IN TAX TYPE 34-10-19-102-015.000-015 TAX ID - LOAN SEVERITY C…" at bounding box center [868, 598] width 799 height 933
copy div "34-10-19-102-015.000-015"
click at [1197, 434] on input "$853.50" at bounding box center [1135, 438] width 171 height 28
paste input "972.00"
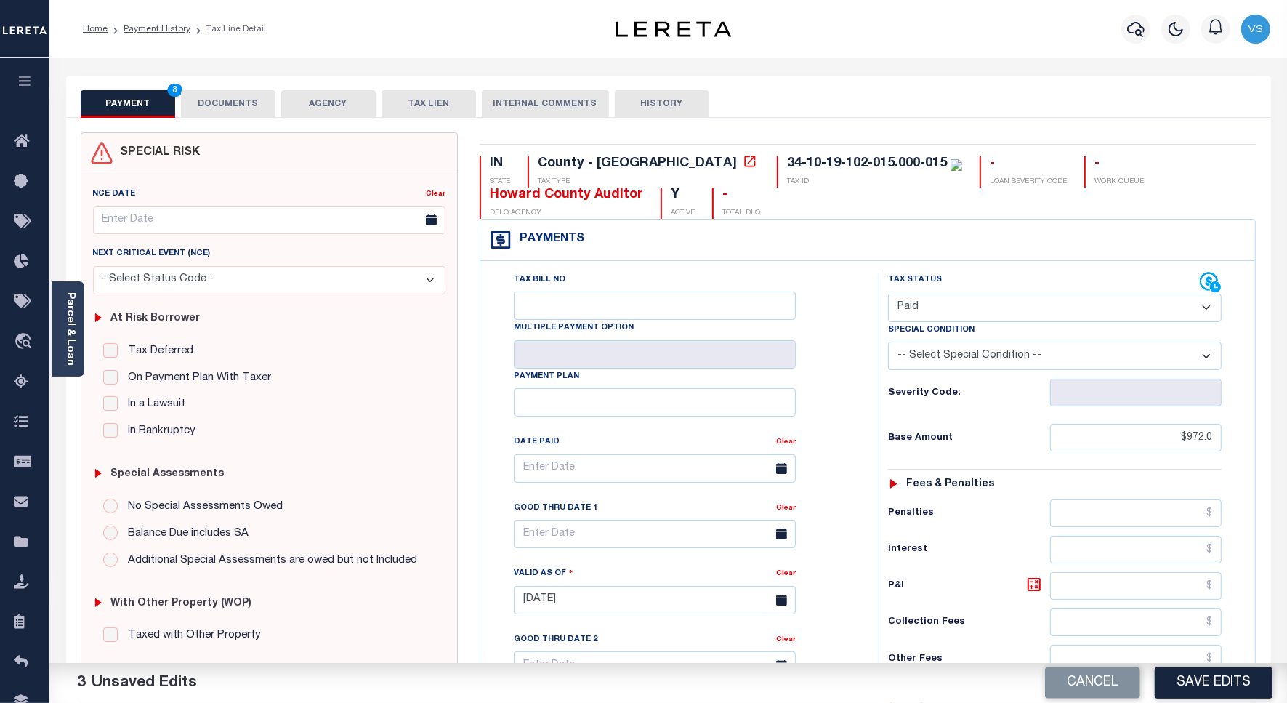
type input "$972.00"
click at [249, 100] on button "DOCUMENTS" at bounding box center [228, 104] width 94 height 28
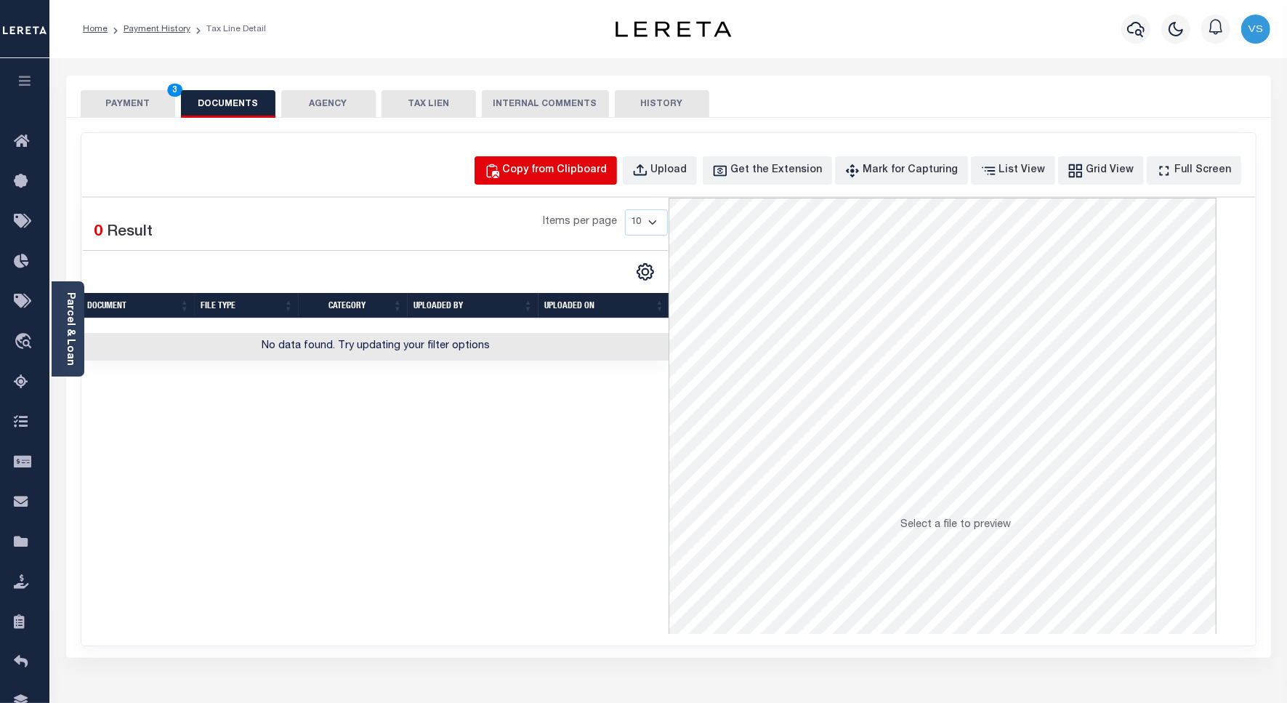
click at [561, 169] on div "Copy from Clipboard" at bounding box center [555, 171] width 105 height 16
select select "POP"
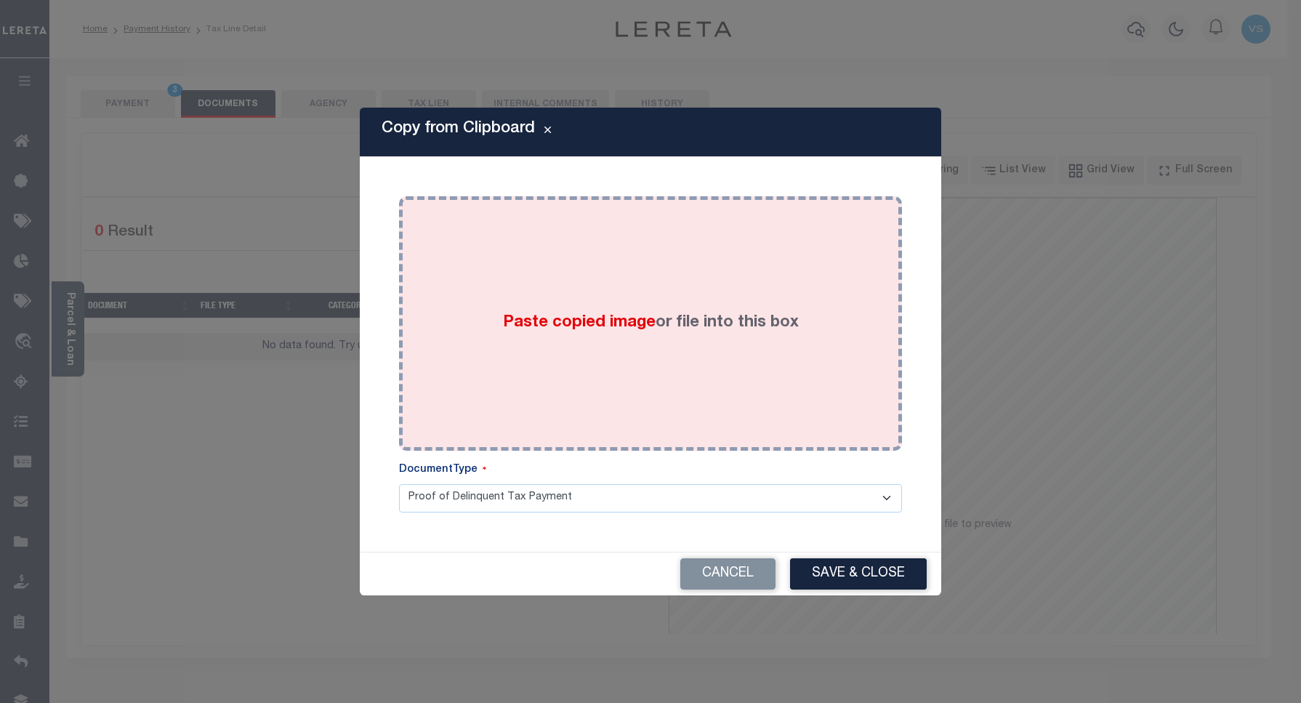
click at [649, 262] on div "Paste copied image or file into this box" at bounding box center [650, 323] width 481 height 233
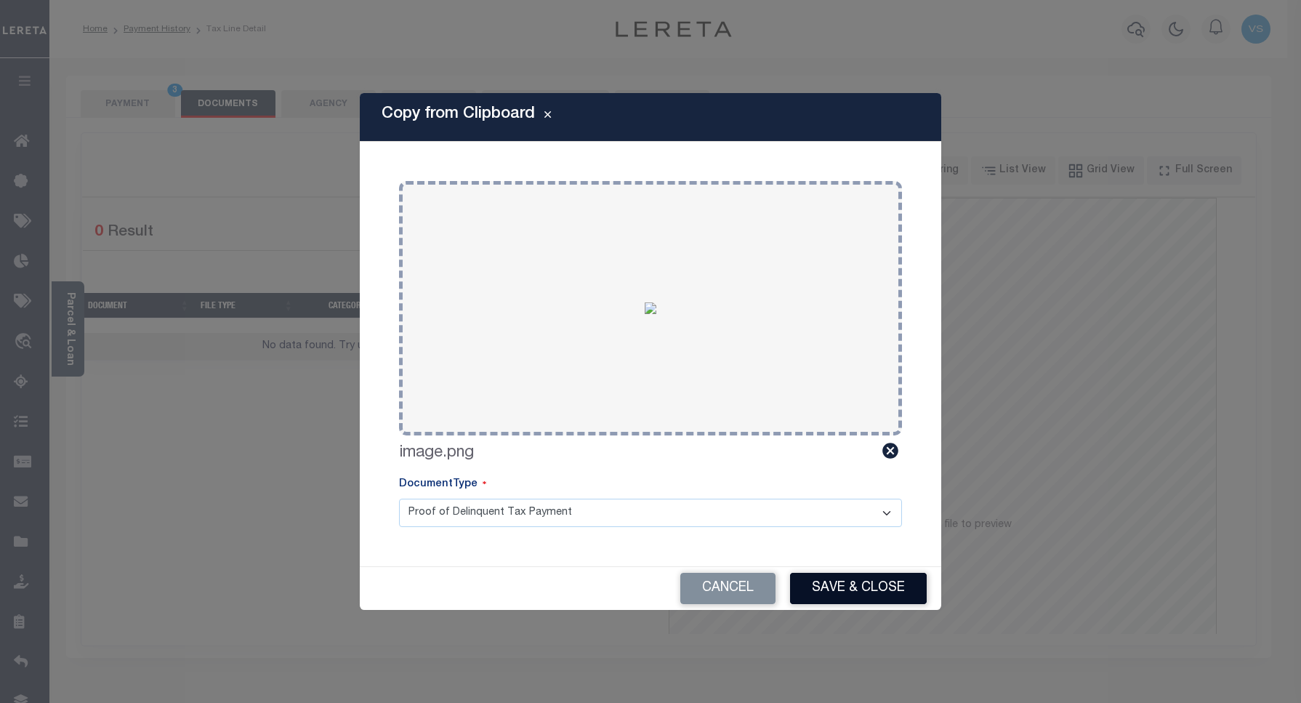
click at [856, 583] on button "Save & Close" at bounding box center [858, 588] width 137 height 31
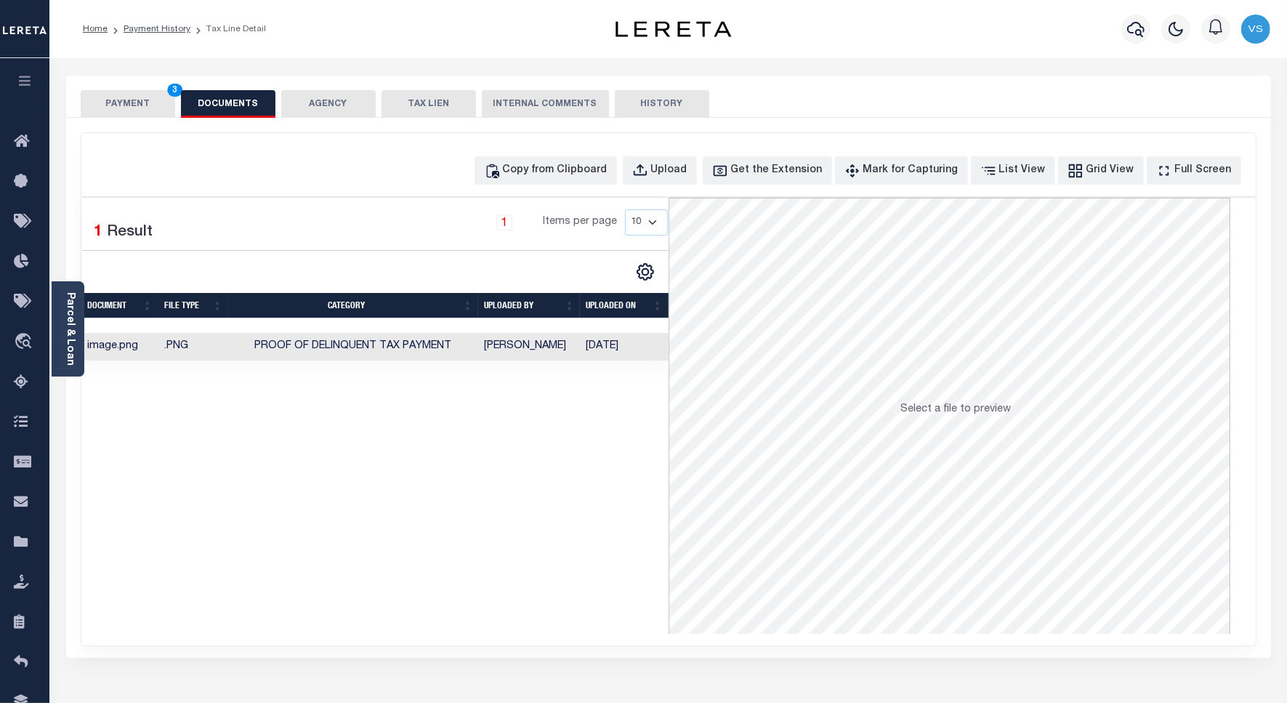
click at [146, 105] on button "PAYMENT 3" at bounding box center [128, 104] width 94 height 28
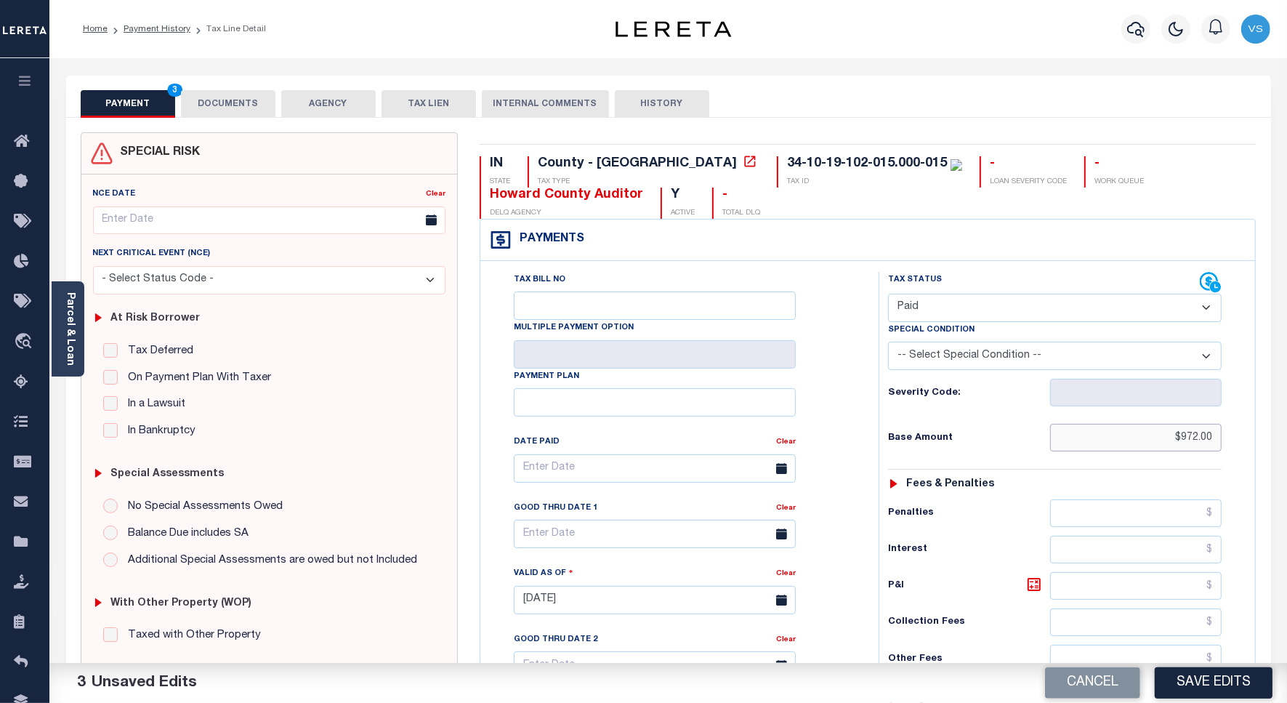
drag, startPoint x: 1214, startPoint y: 438, endPoint x: 1149, endPoint y: 441, distance: 65.5
click at [1149, 441] on input "$972.00" at bounding box center [1135, 438] width 171 height 28
paste input "997"
type input "$997.01"
click at [209, 99] on button "DOCUMENTS" at bounding box center [228, 104] width 94 height 28
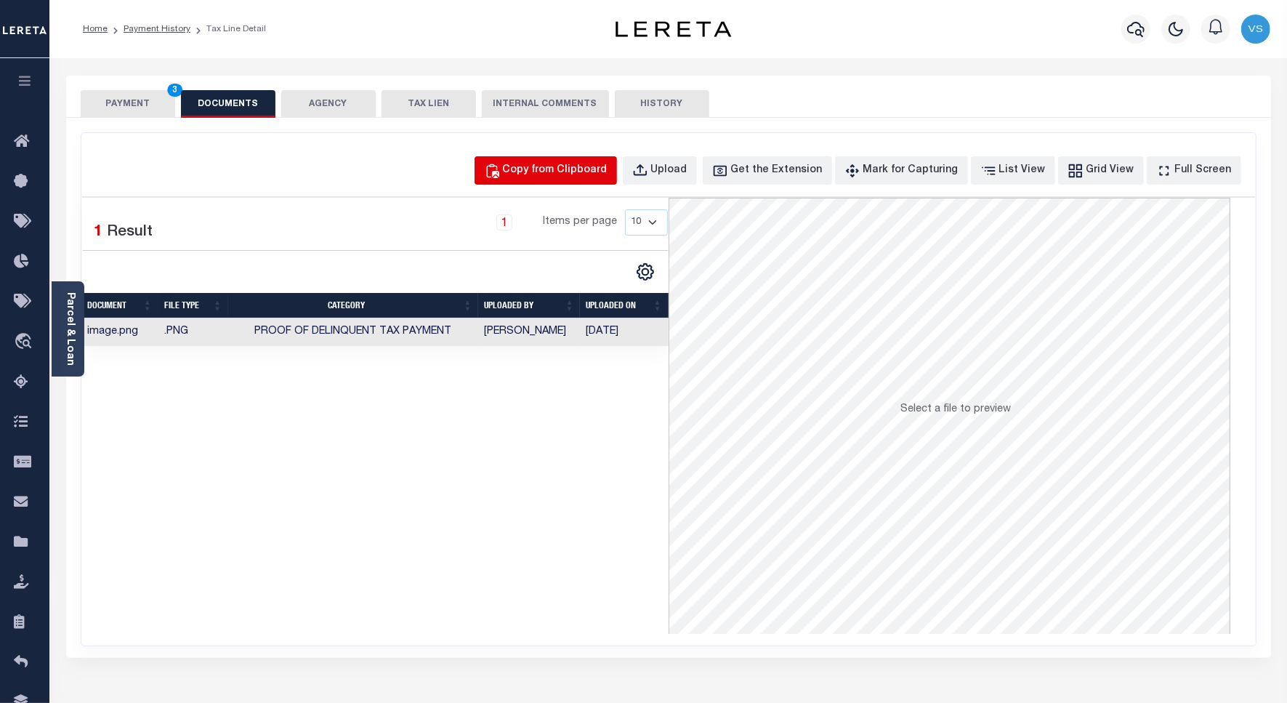
click at [561, 169] on div "Copy from Clipboard" at bounding box center [555, 171] width 105 height 16
select select "POP"
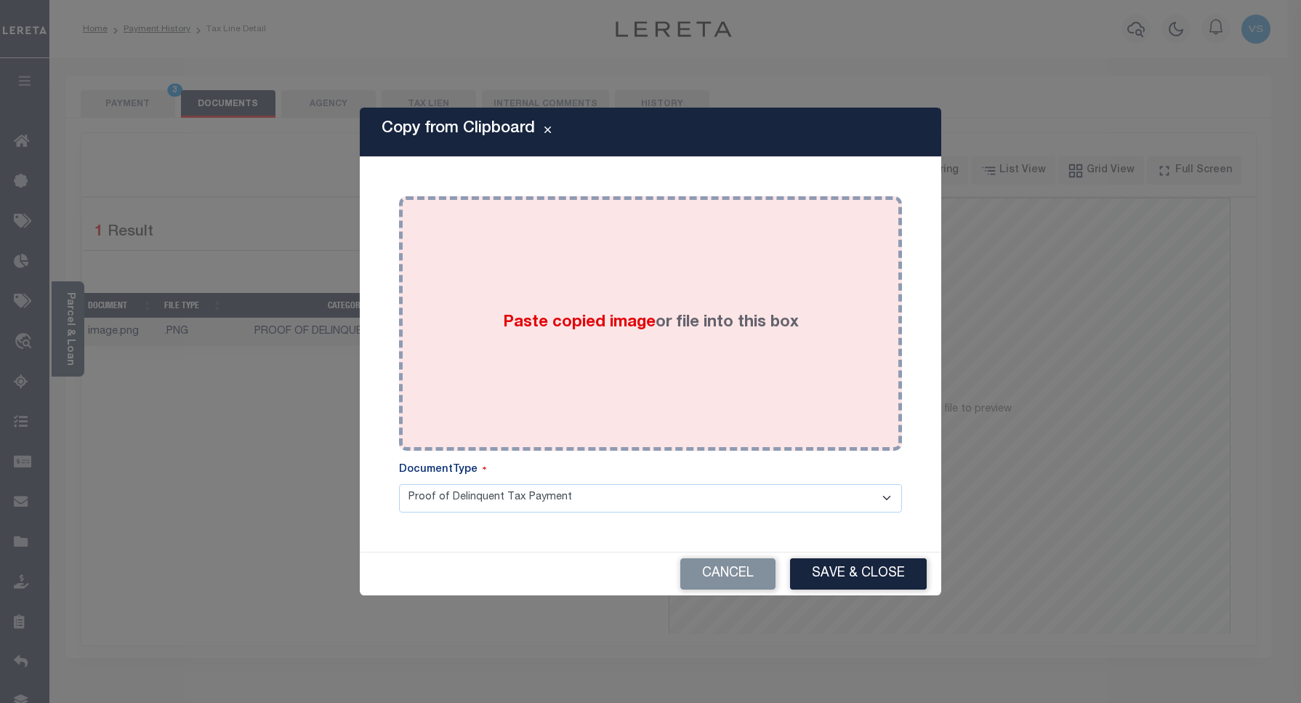
click at [560, 318] on span "Paste copied image" at bounding box center [579, 323] width 153 height 16
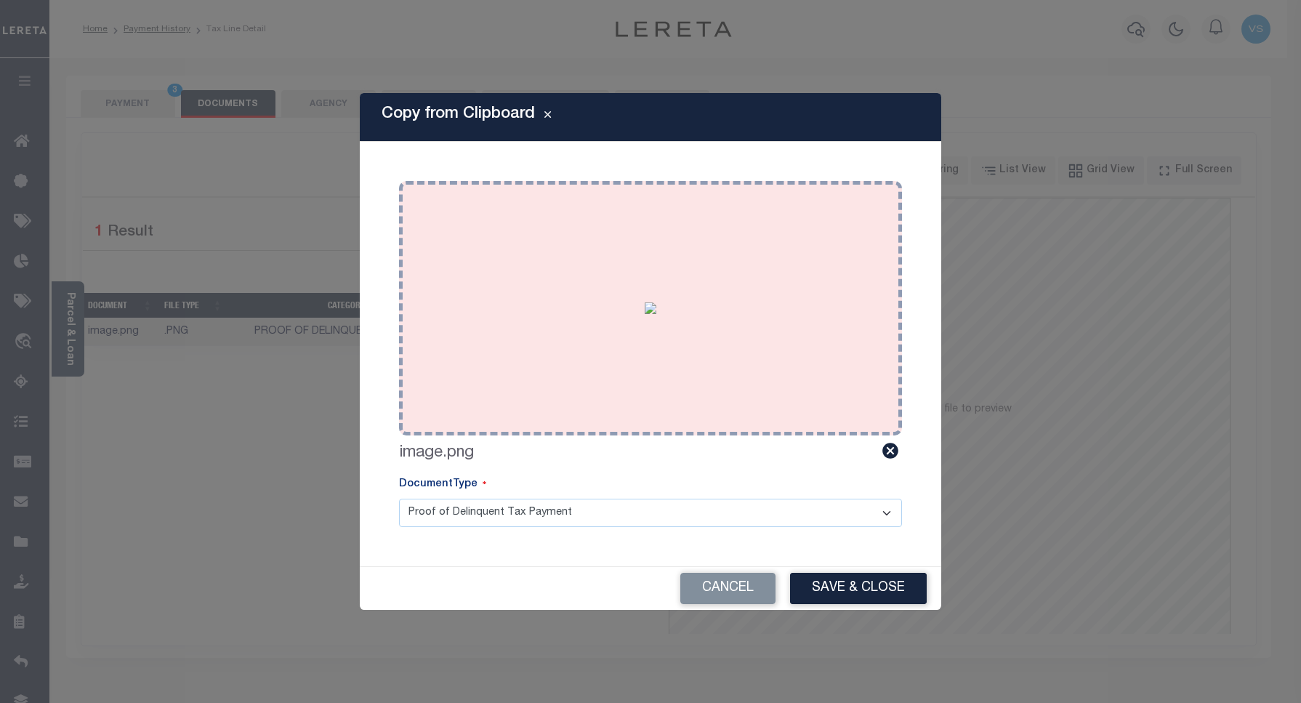
click at [656, 314] on img at bounding box center [650, 308] width 12 height 12
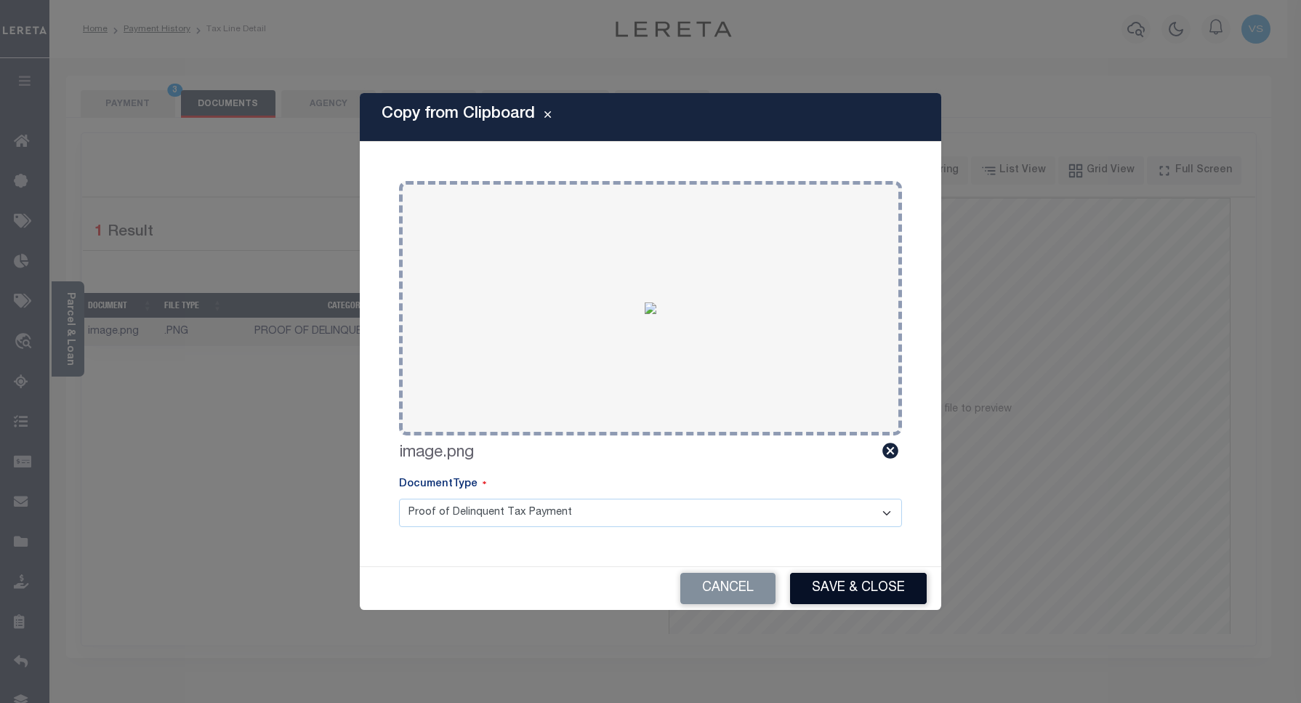
click at [825, 583] on button "Save & Close" at bounding box center [858, 588] width 137 height 31
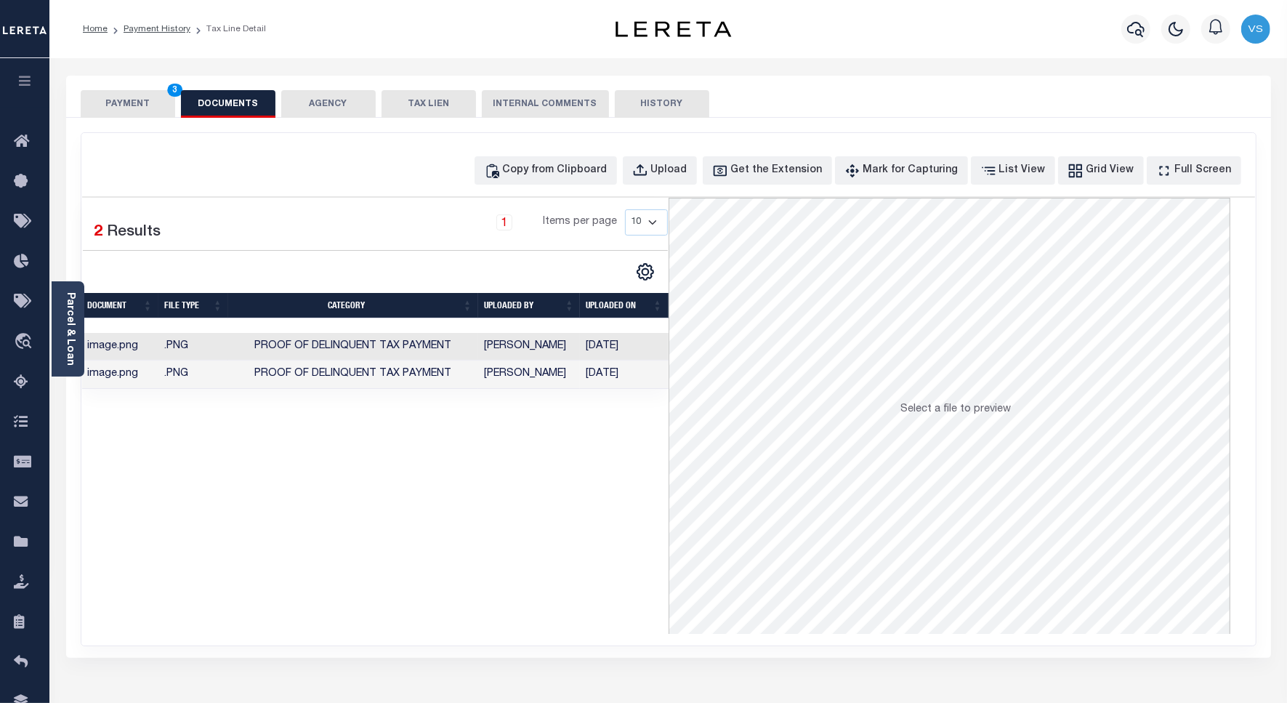
click at [129, 100] on button "PAYMENT 3" at bounding box center [128, 104] width 94 height 28
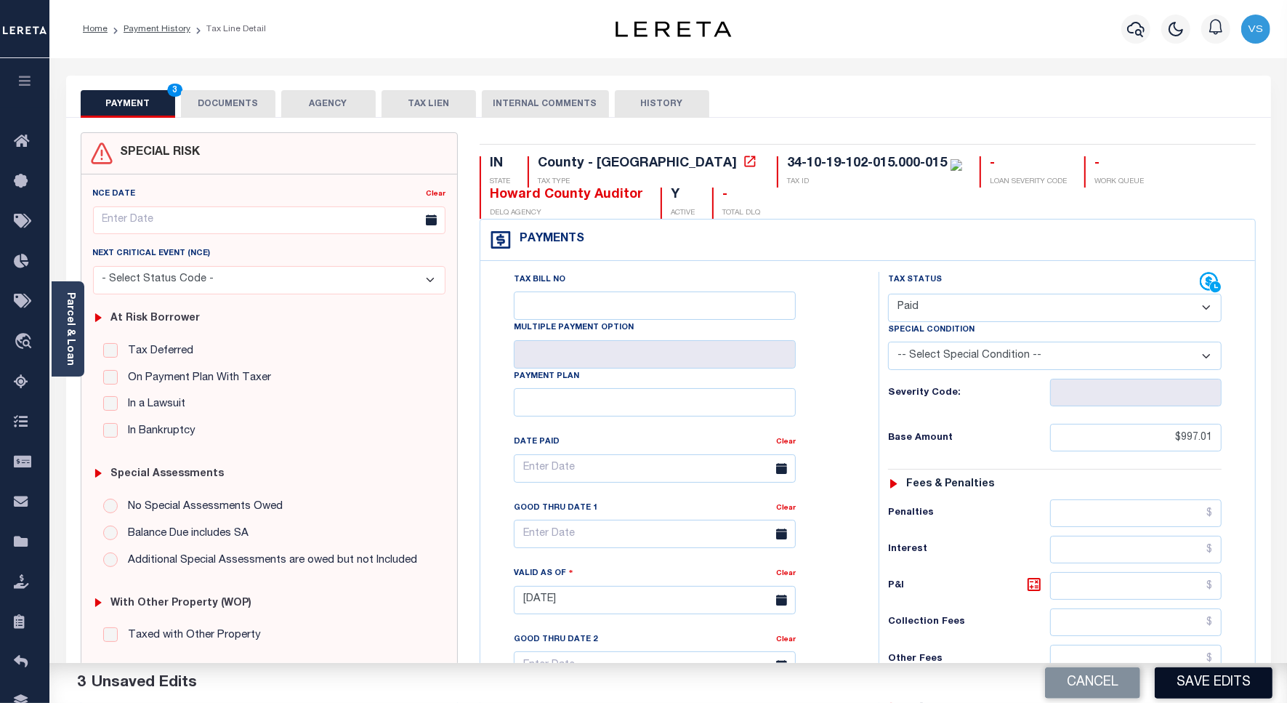
click at [1200, 676] on button "Save Edits" at bounding box center [1214, 682] width 118 height 31
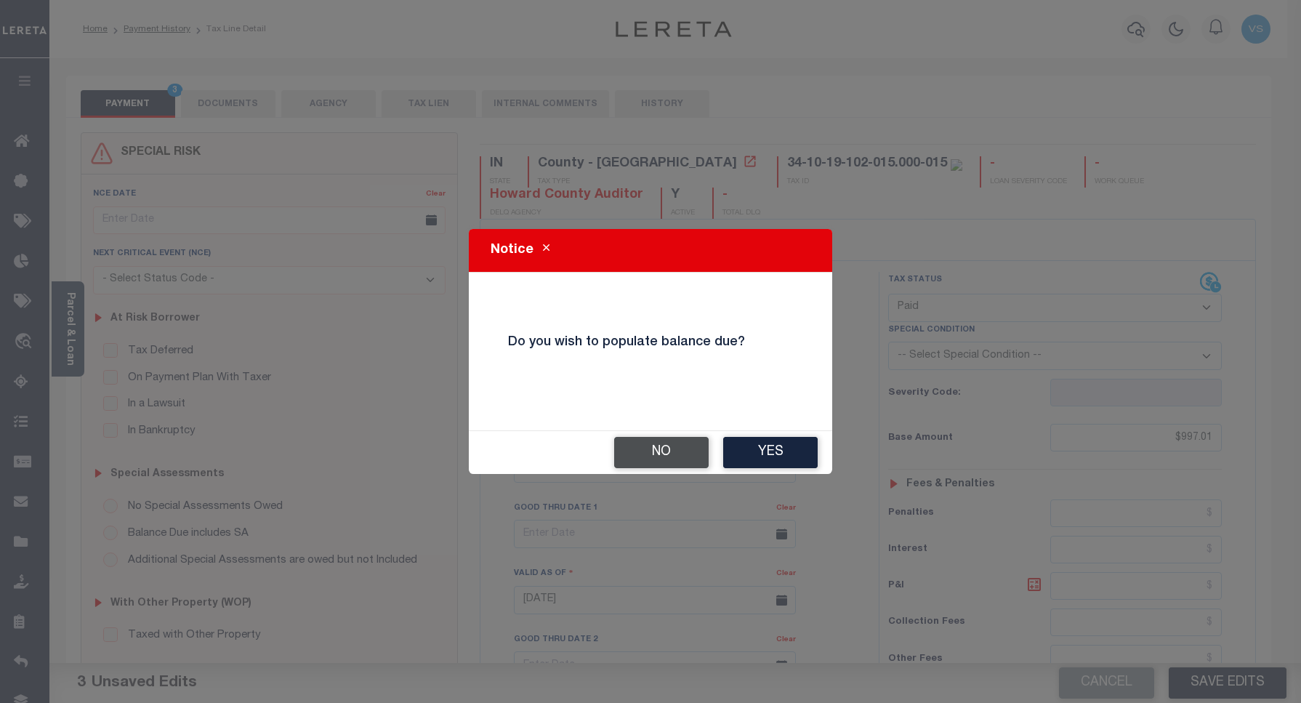
click at [663, 456] on button "No" at bounding box center [661, 452] width 94 height 31
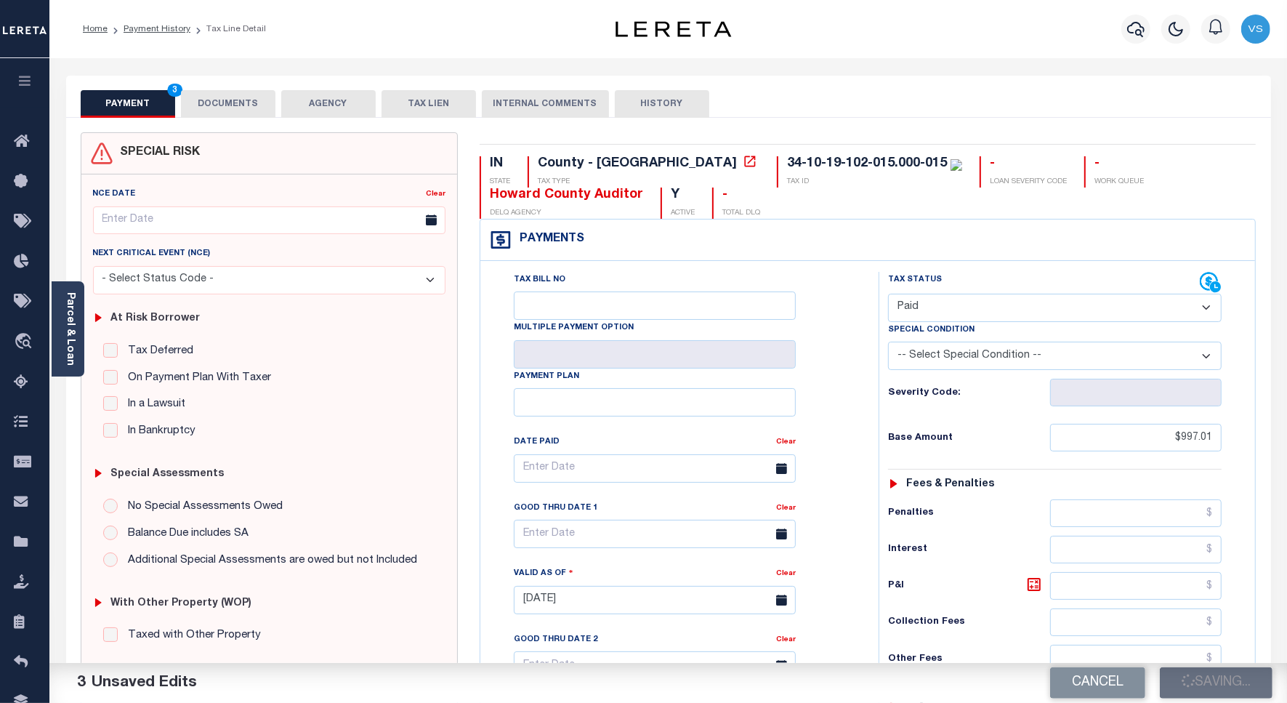
checkbox input "false"
type input "$997.01"
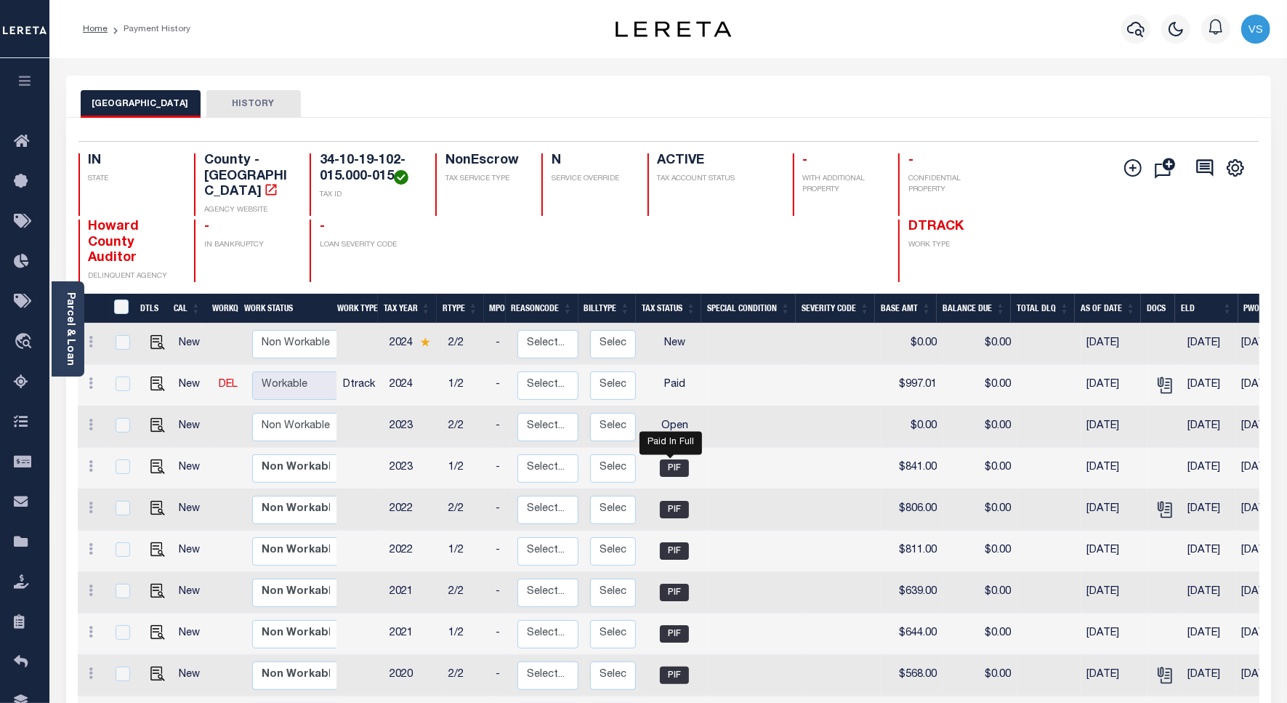
click at [660, 459] on span "PIF" at bounding box center [674, 467] width 29 height 17
checkbox input "true"
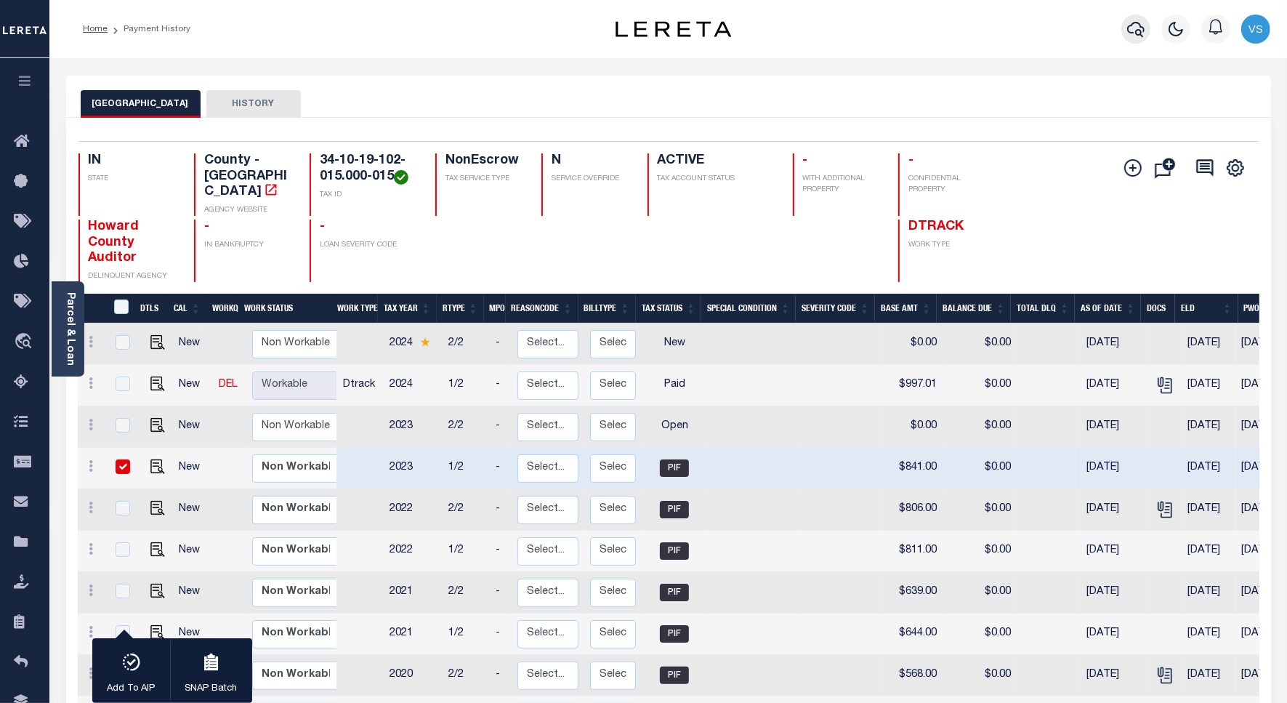
click at [1131, 24] on icon "button" at bounding box center [1135, 28] width 17 height 17
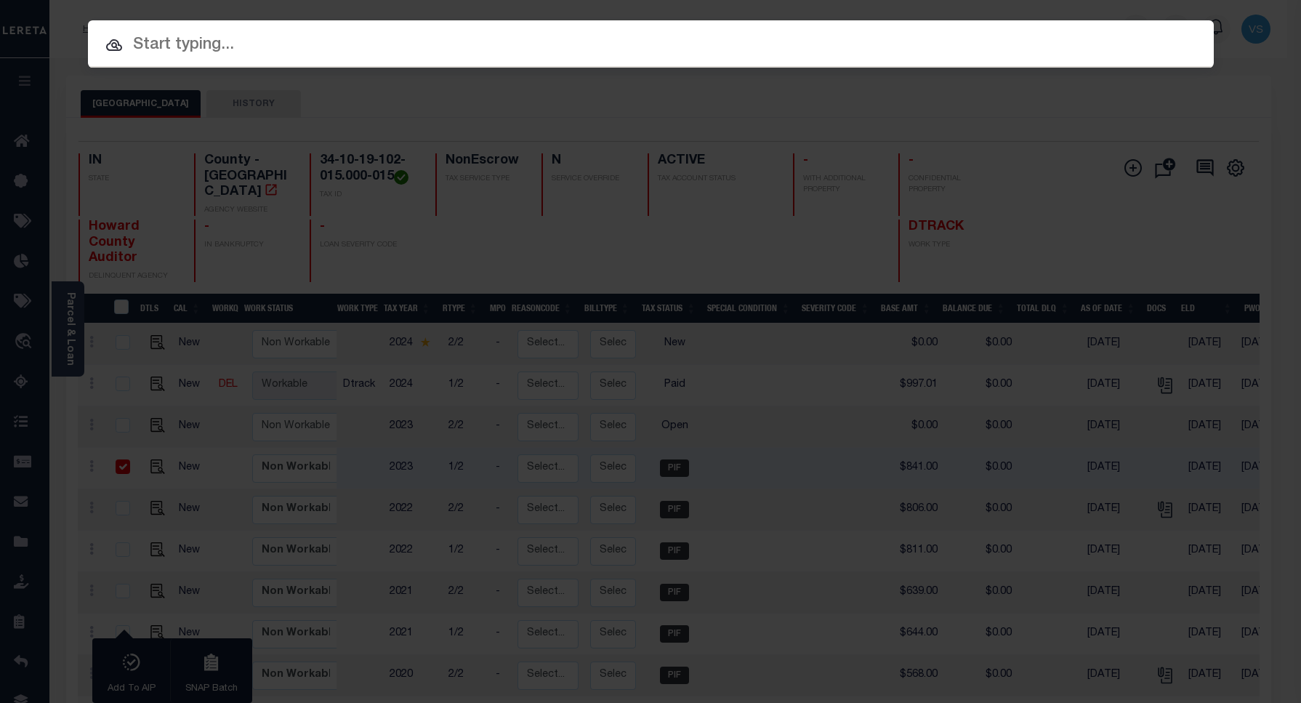
paste input "15000894"
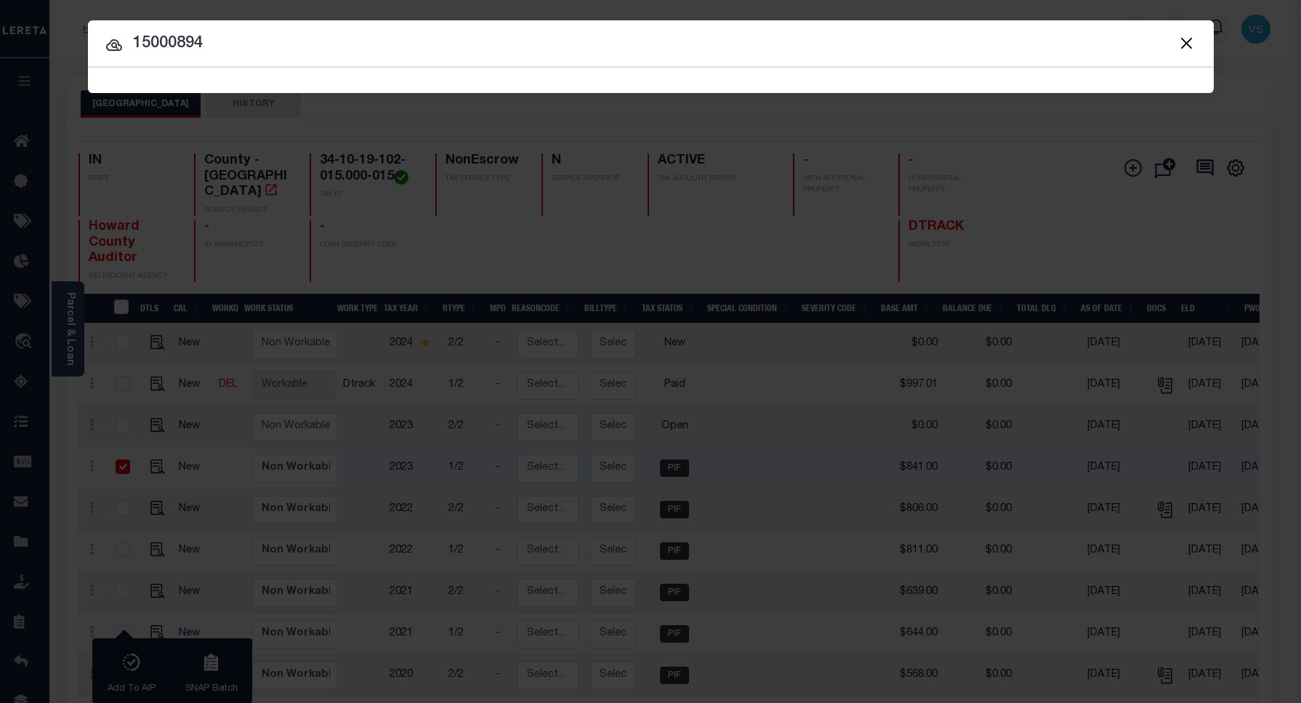
type input "15000894"
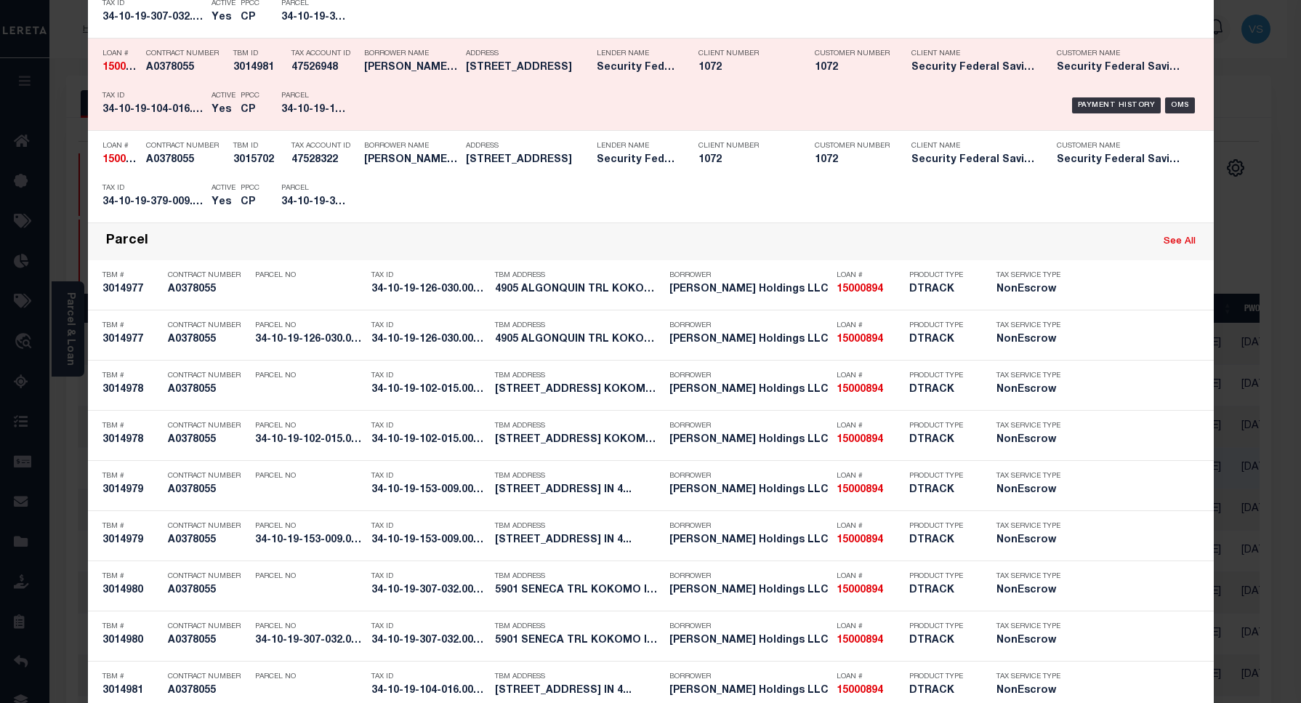
scroll to position [807, 0]
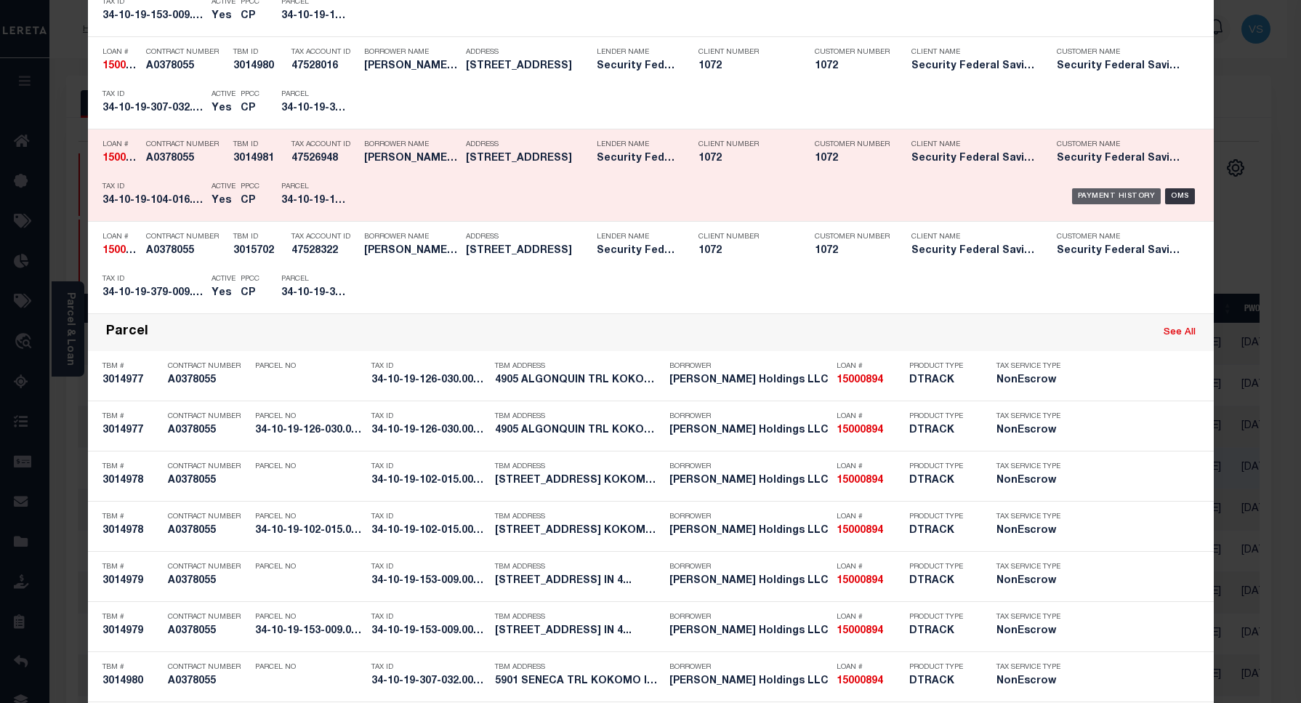
click at [1092, 193] on div "Payment History" at bounding box center [1116, 196] width 89 height 16
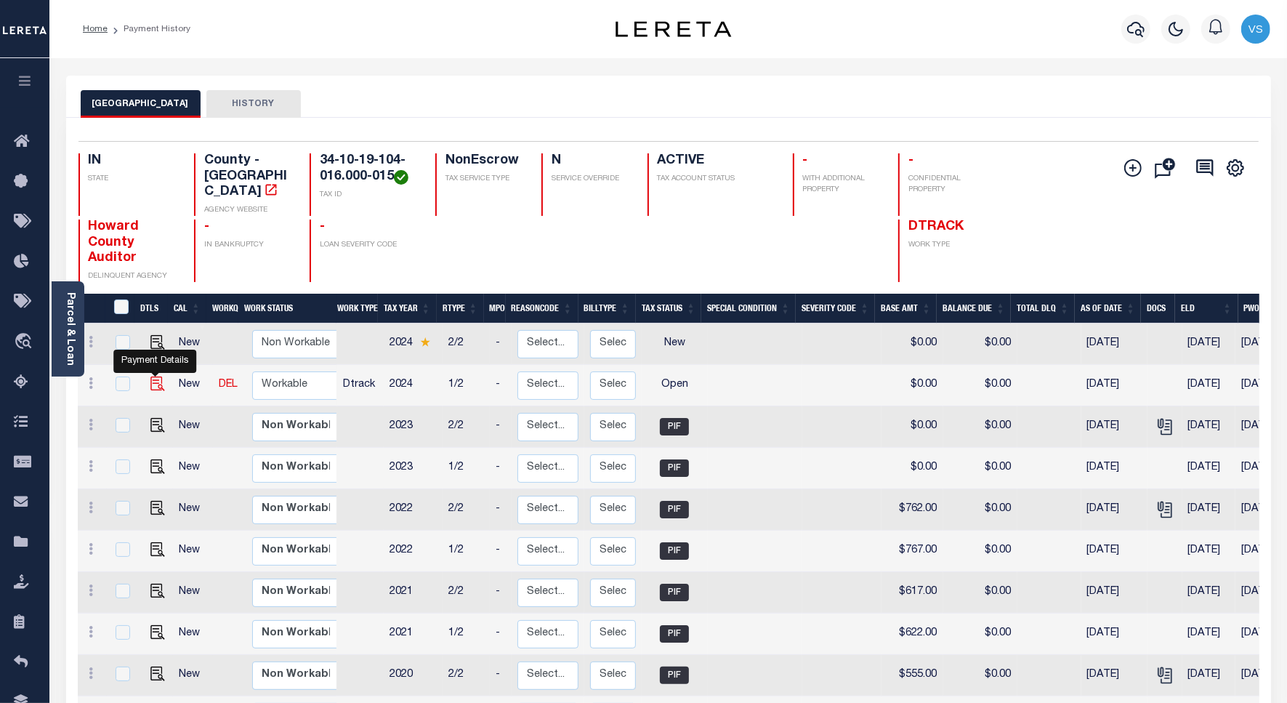
click at [150, 376] on img "" at bounding box center [157, 383] width 15 height 15
checkbox input "true"
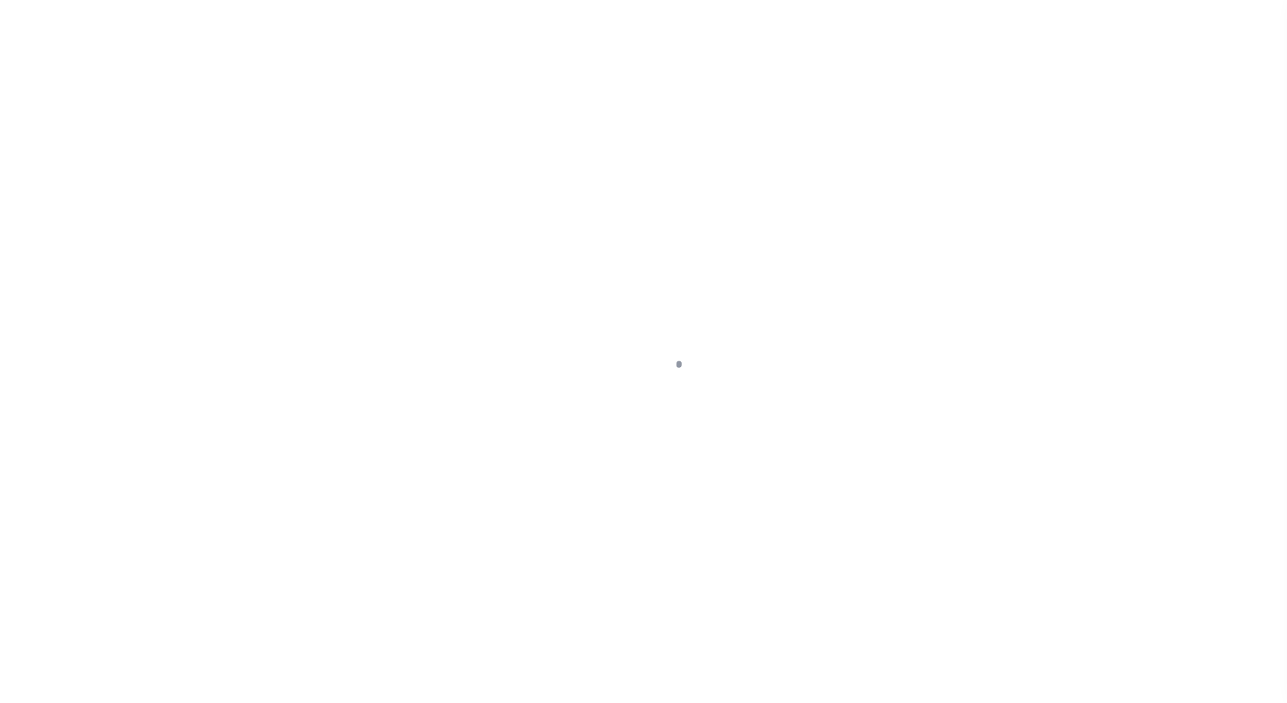
select select "OP2"
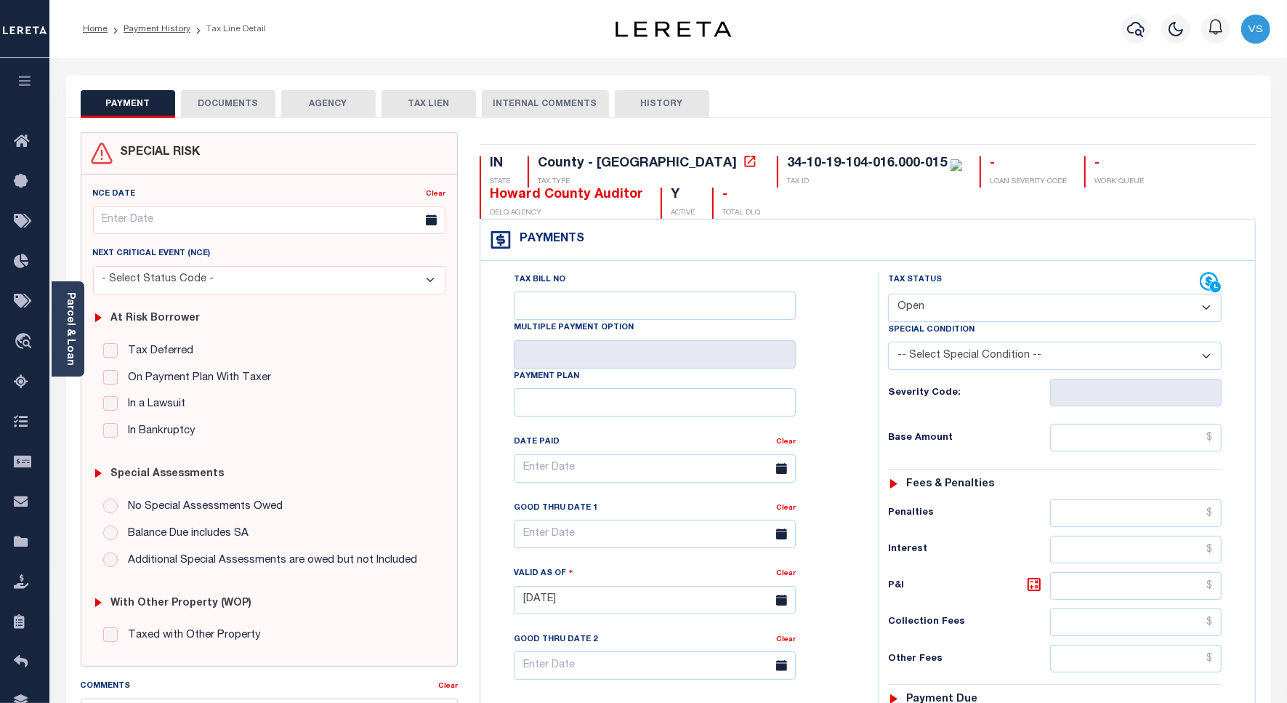
click at [217, 100] on button "DOCUMENTS" at bounding box center [228, 104] width 94 height 28
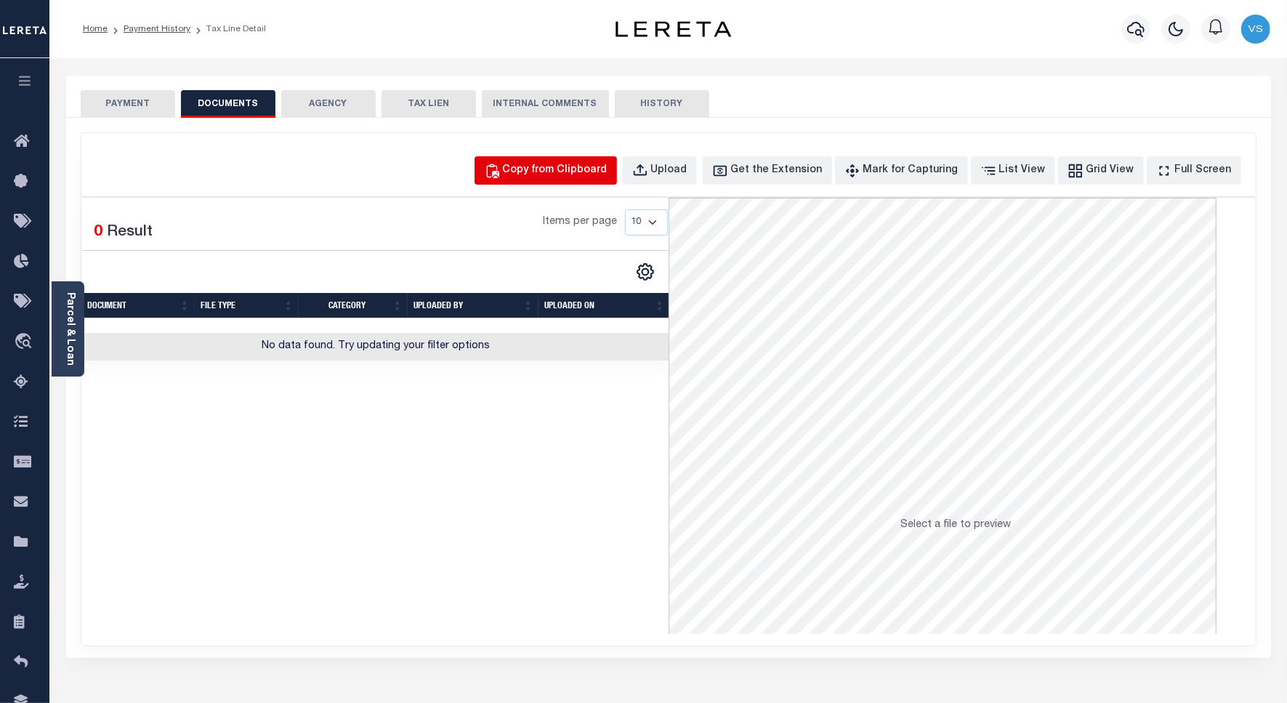
click at [534, 165] on button "Copy from Clipboard" at bounding box center [545, 170] width 142 height 28
select select "POP"
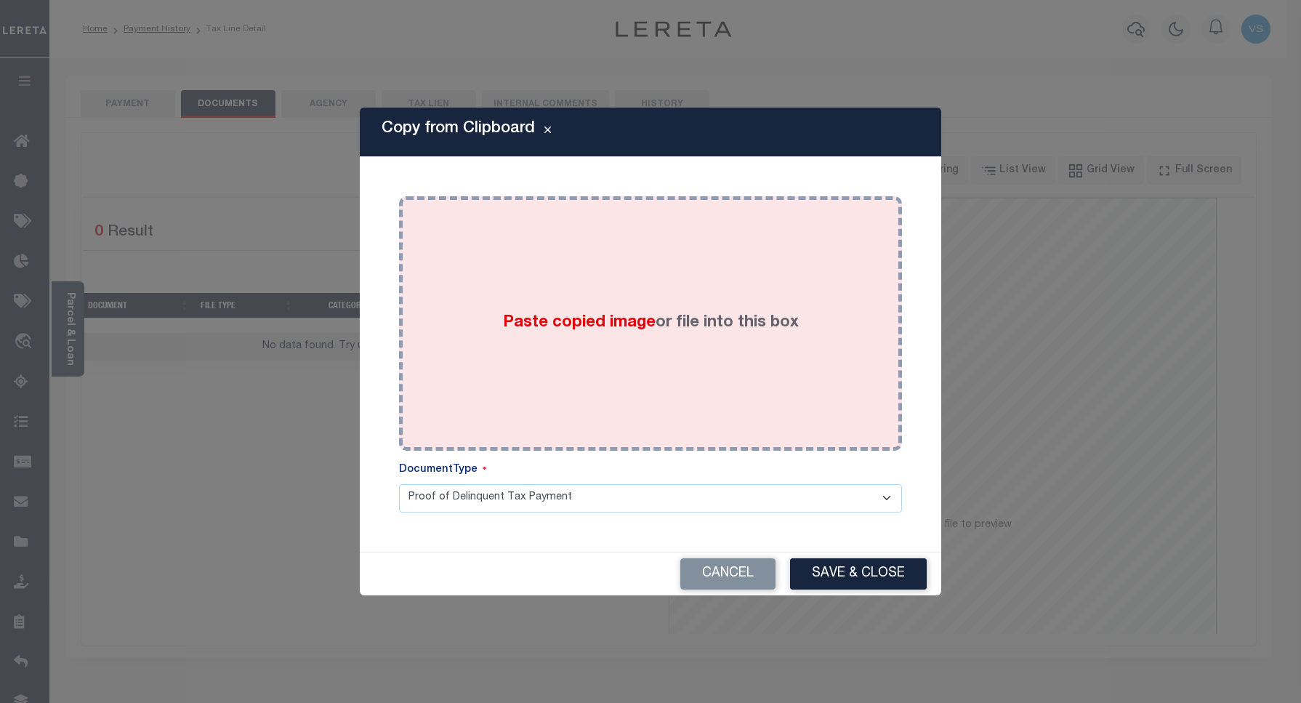
click at [573, 260] on div "Paste copied image or file into this box" at bounding box center [650, 323] width 481 height 233
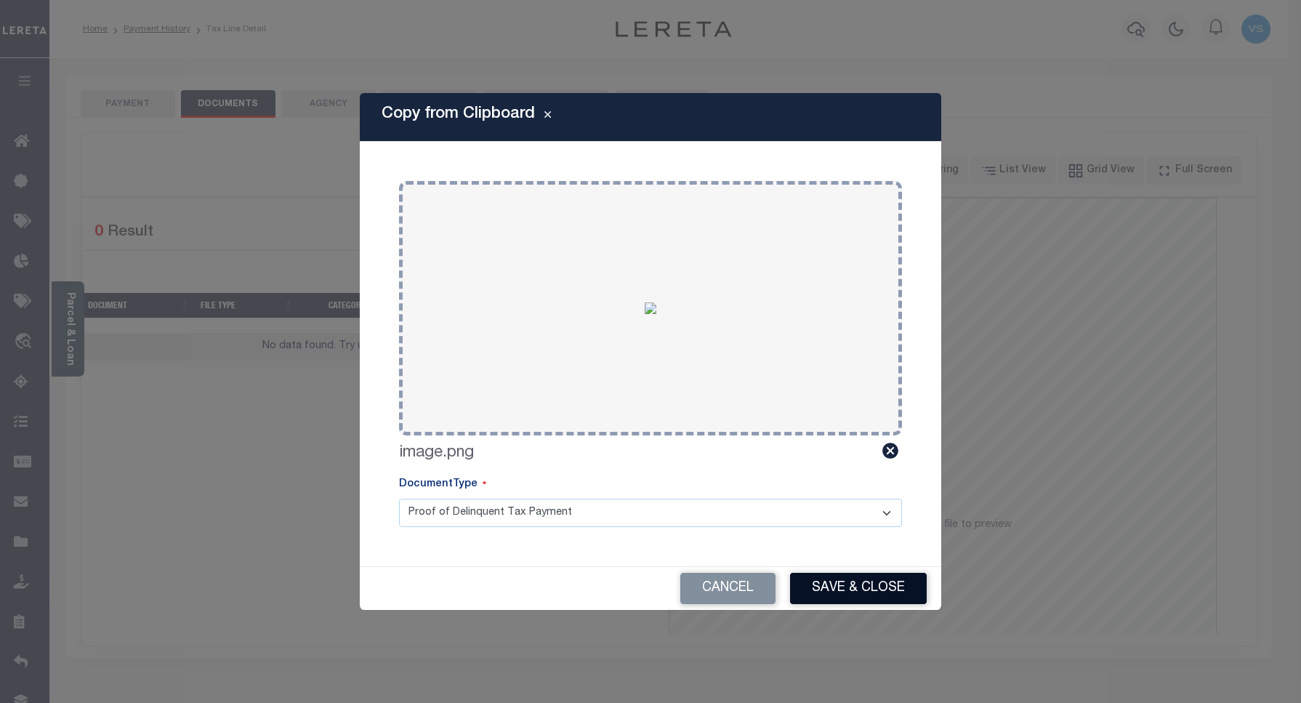
click at [866, 585] on button "Save & Close" at bounding box center [858, 588] width 137 height 31
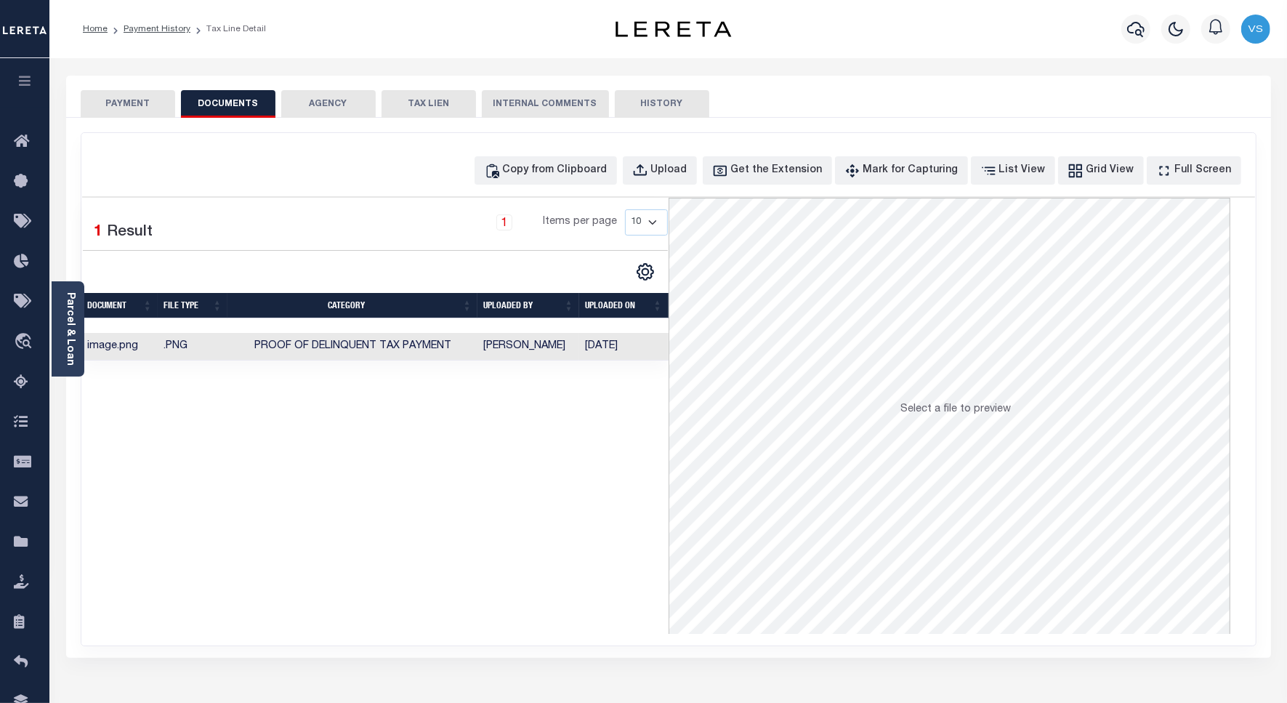
click at [117, 104] on button "PAYMENT" at bounding box center [128, 104] width 94 height 28
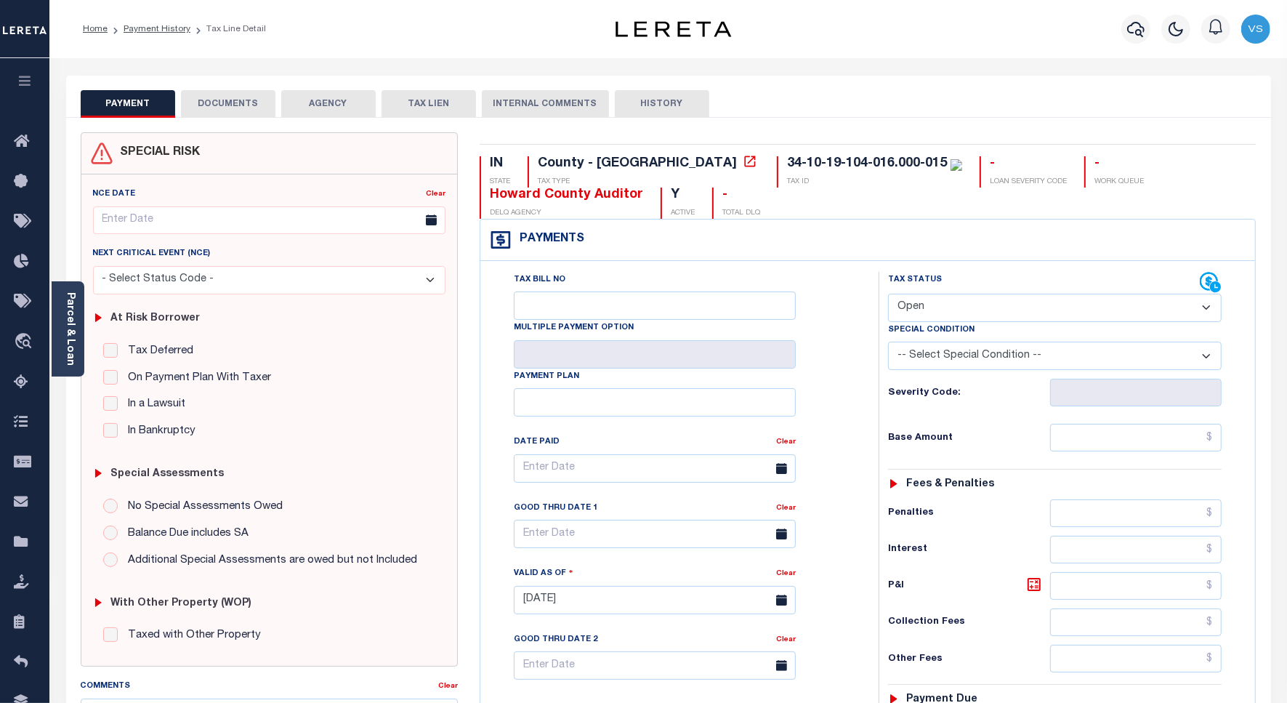
click at [924, 310] on select "- Select Status Code - Open Due/Unpaid Paid Incomplete No Tax Due Internal Refu…" at bounding box center [1055, 308] width 334 height 28
select select "PYD"
click at [888, 295] on select "- Select Status Code - Open Due/Unpaid Paid Incomplete No Tax Due Internal Refu…" at bounding box center [1055, 308] width 334 height 28
type input "[DATE]"
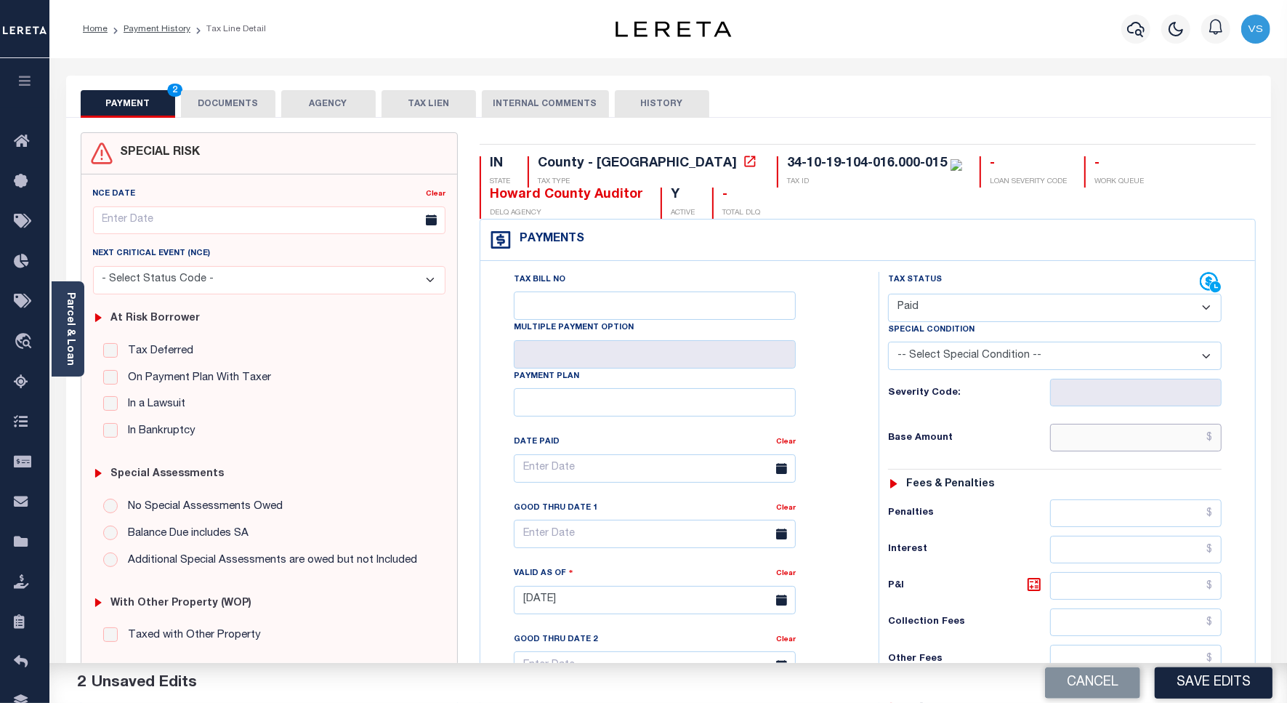
click at [1121, 447] on input "text" at bounding box center [1135, 438] width 171 height 28
paste input "924"
type input "$924.00"
click at [247, 109] on button "DOCUMENTS" at bounding box center [228, 104] width 94 height 28
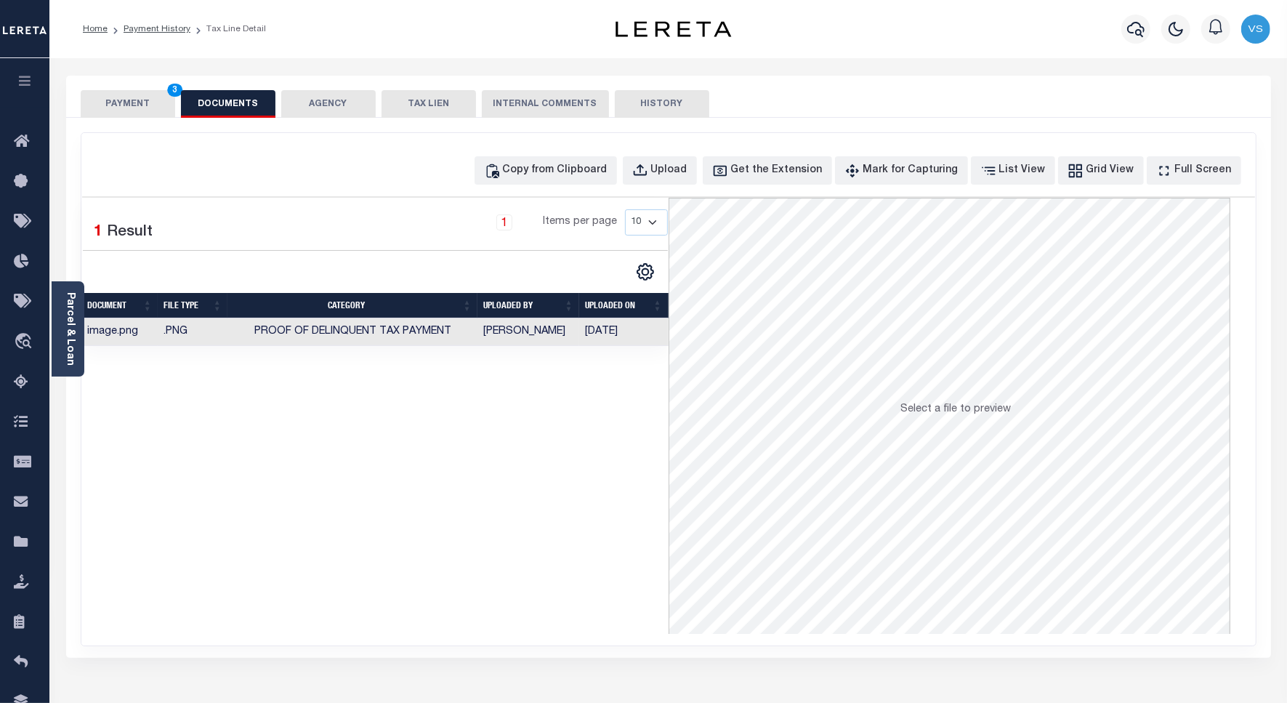
click at [115, 103] on button "PAYMENT 3" at bounding box center [128, 104] width 94 height 28
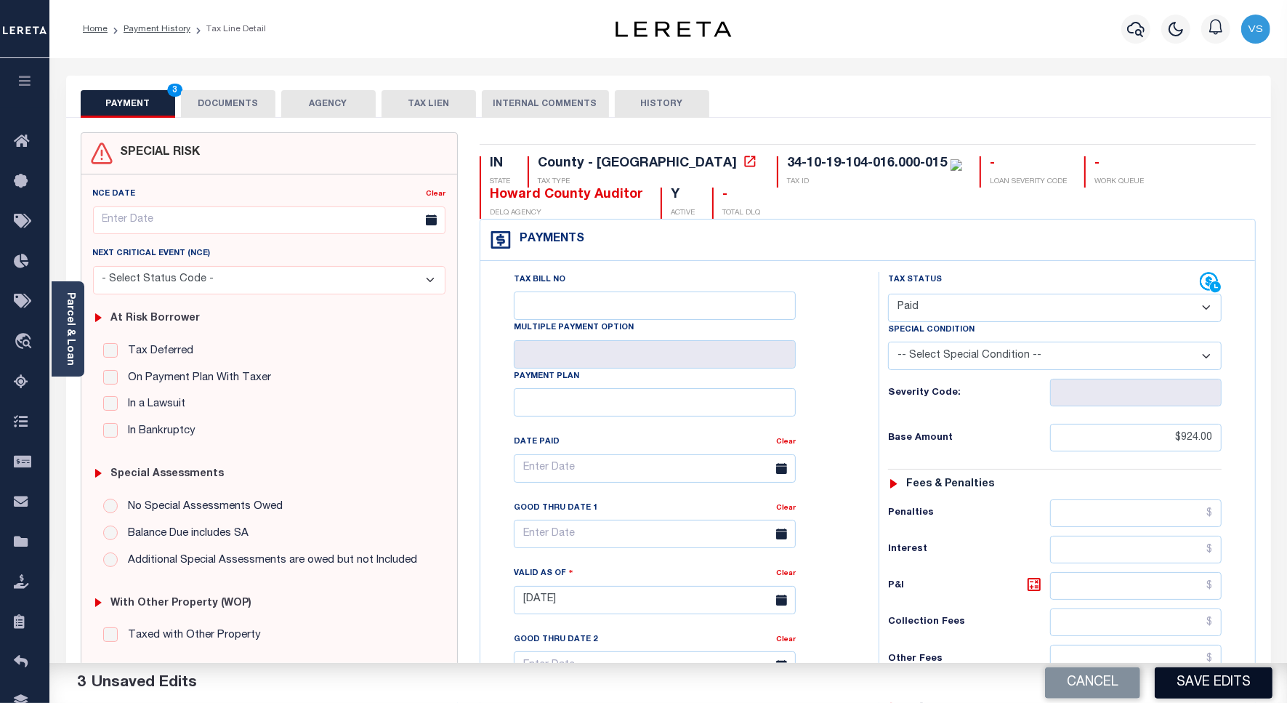
click at [1189, 685] on button "Save Edits" at bounding box center [1214, 682] width 118 height 31
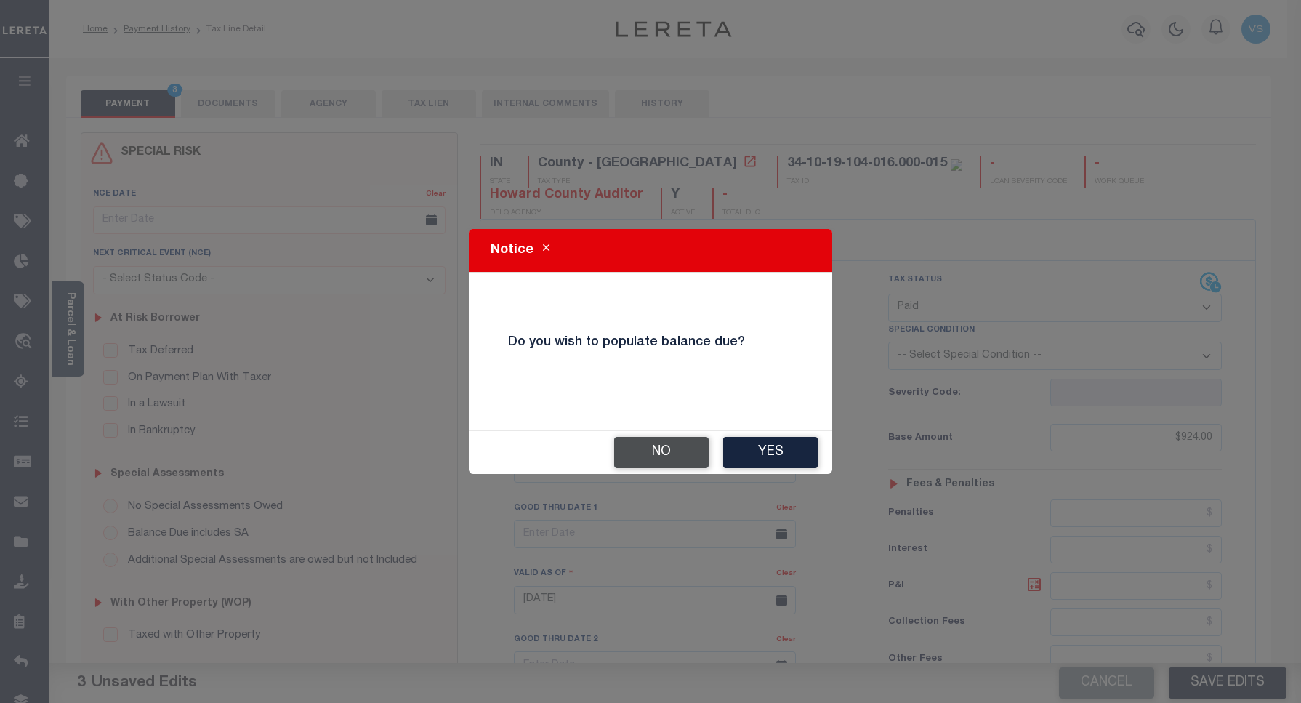
click at [659, 453] on button "No" at bounding box center [661, 452] width 94 height 31
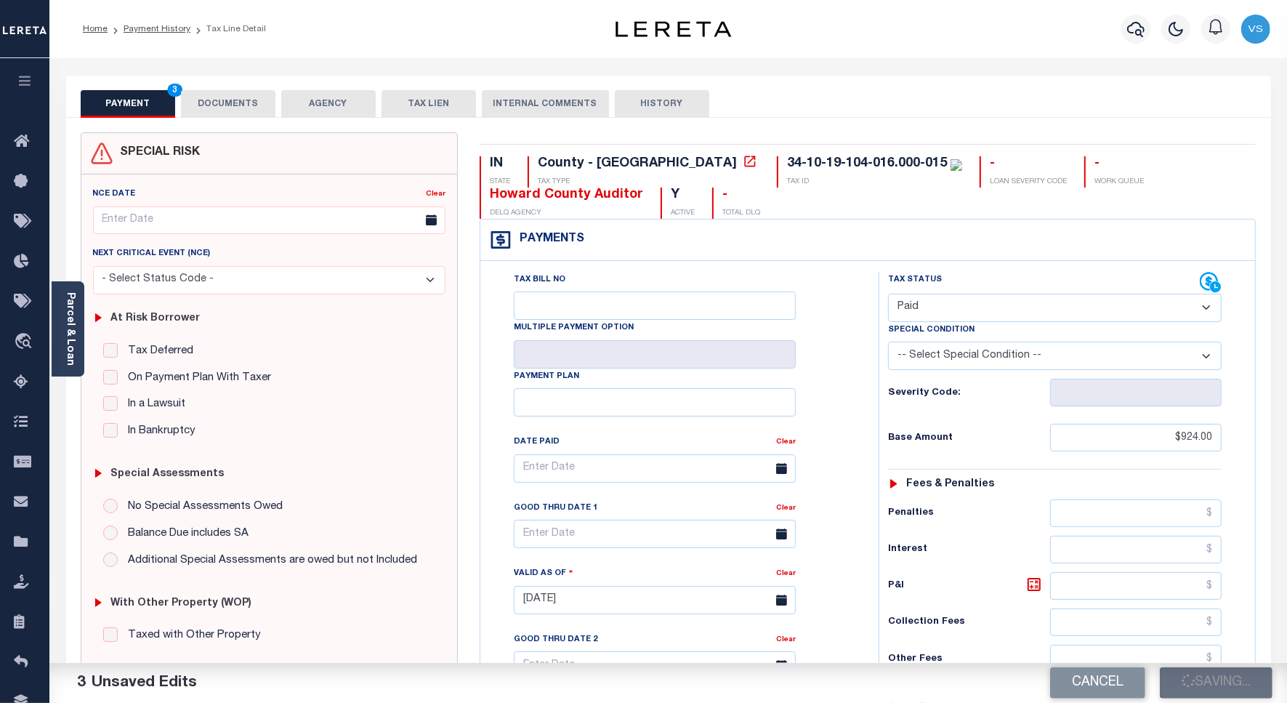
checkbox input "false"
type input "$924"
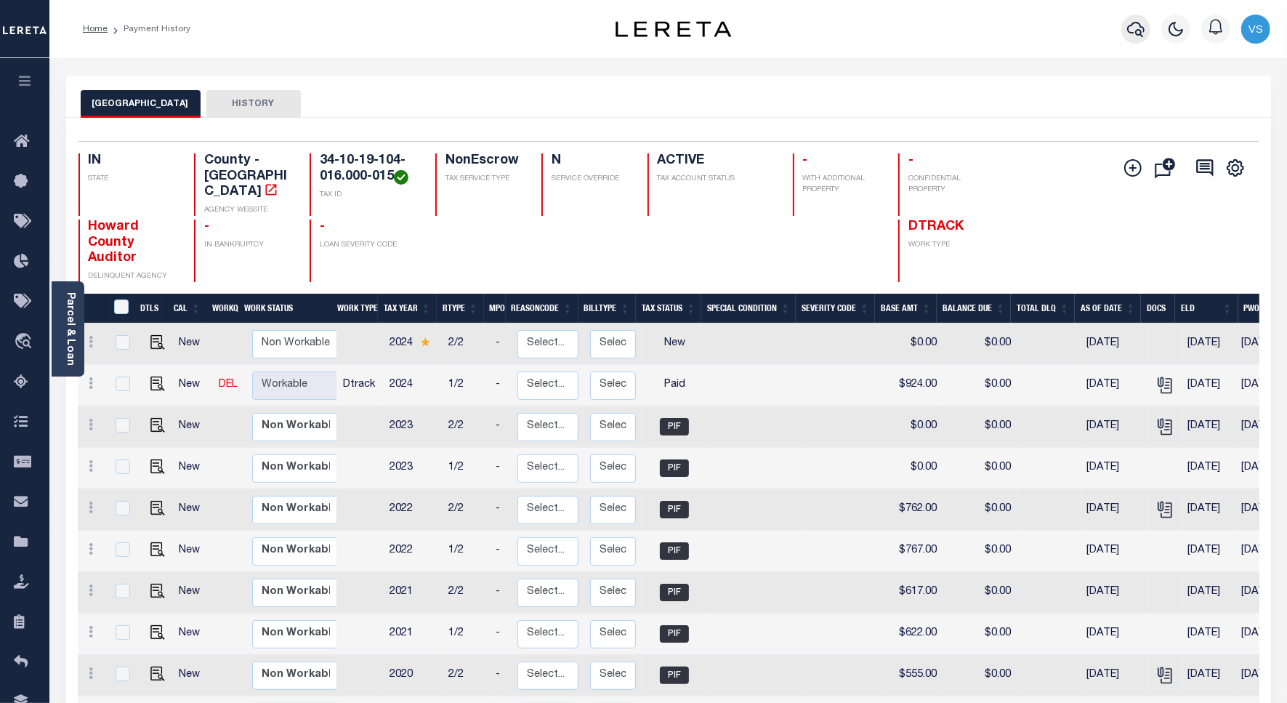
click at [1143, 34] on icon "button" at bounding box center [1135, 28] width 17 height 17
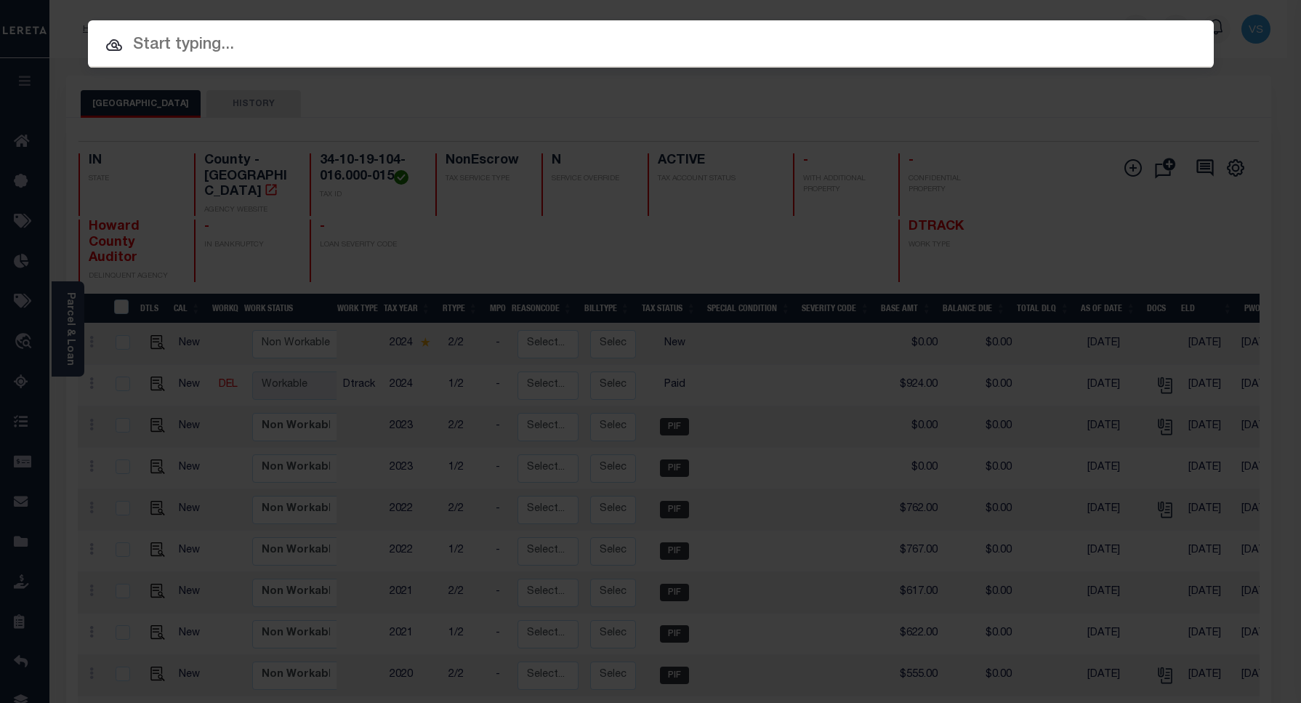
paste input "15000894"
click at [176, 44] on input "text" at bounding box center [650, 45] width 1125 height 25
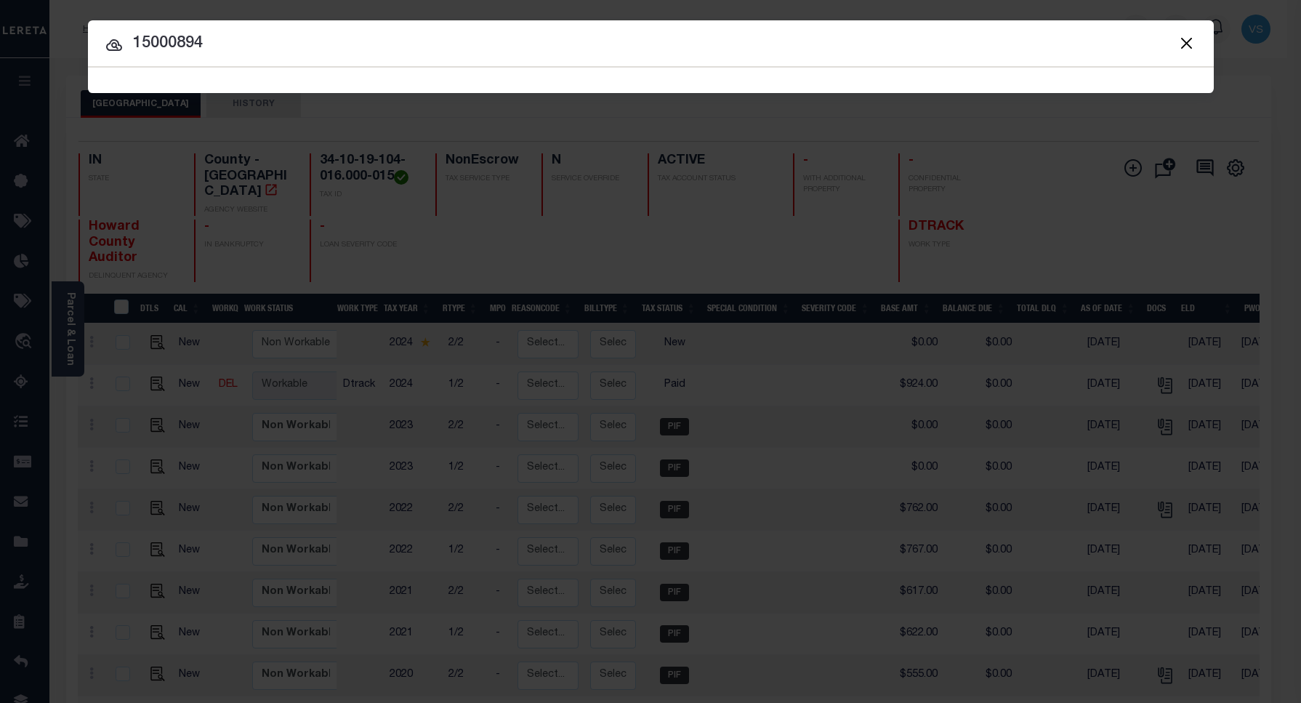
type input "15000894"
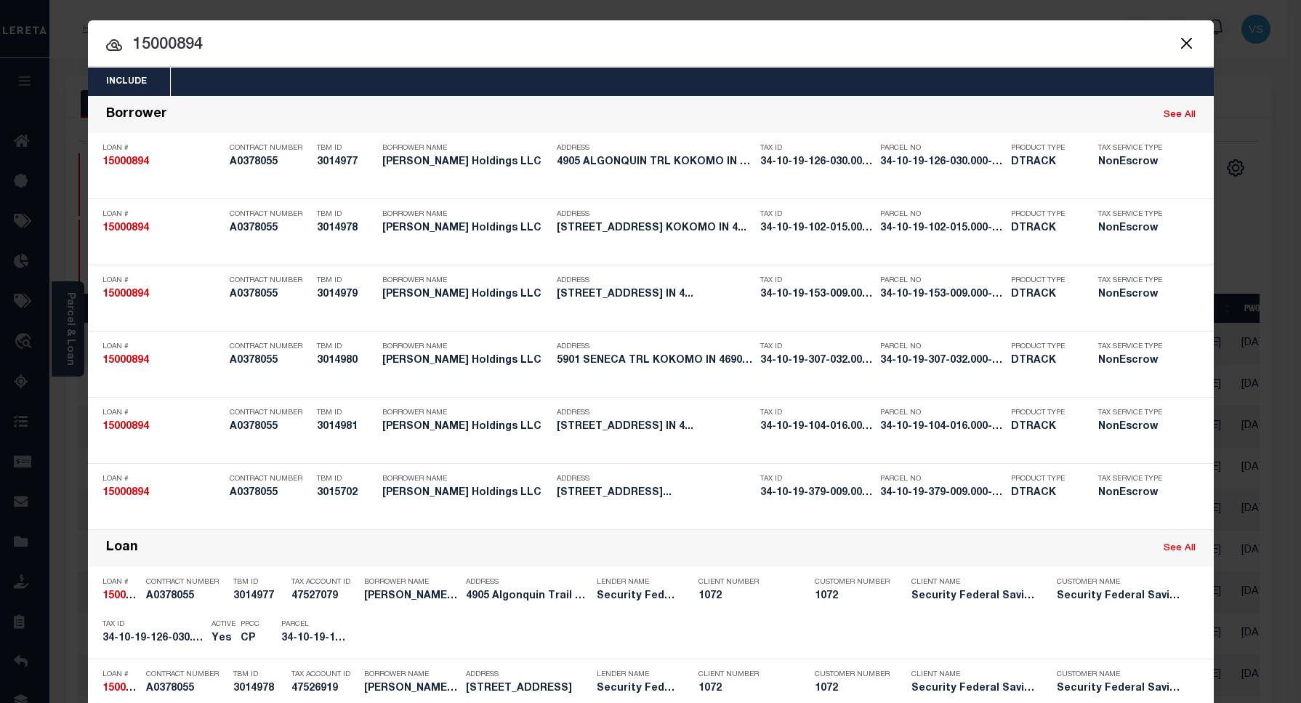
click at [299, 47] on input "15000894" at bounding box center [650, 45] width 1125 height 25
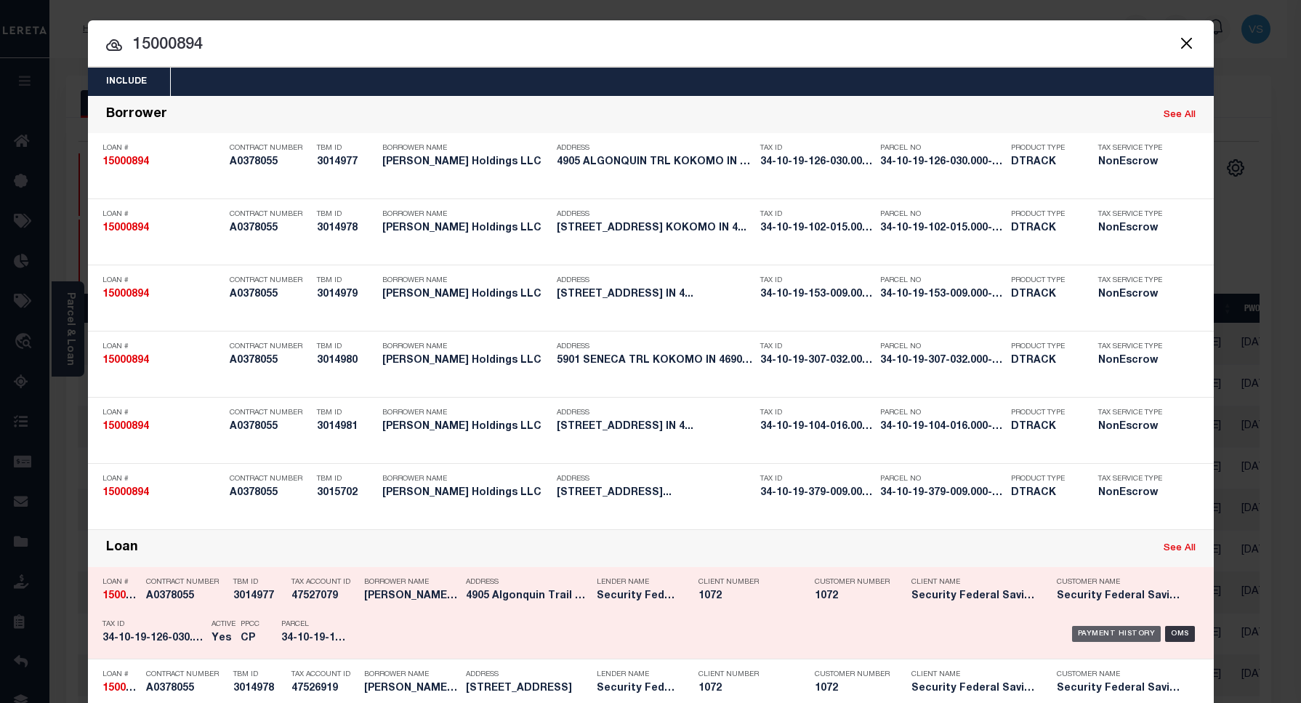
click at [1079, 633] on div "Payment History" at bounding box center [1116, 634] width 89 height 16
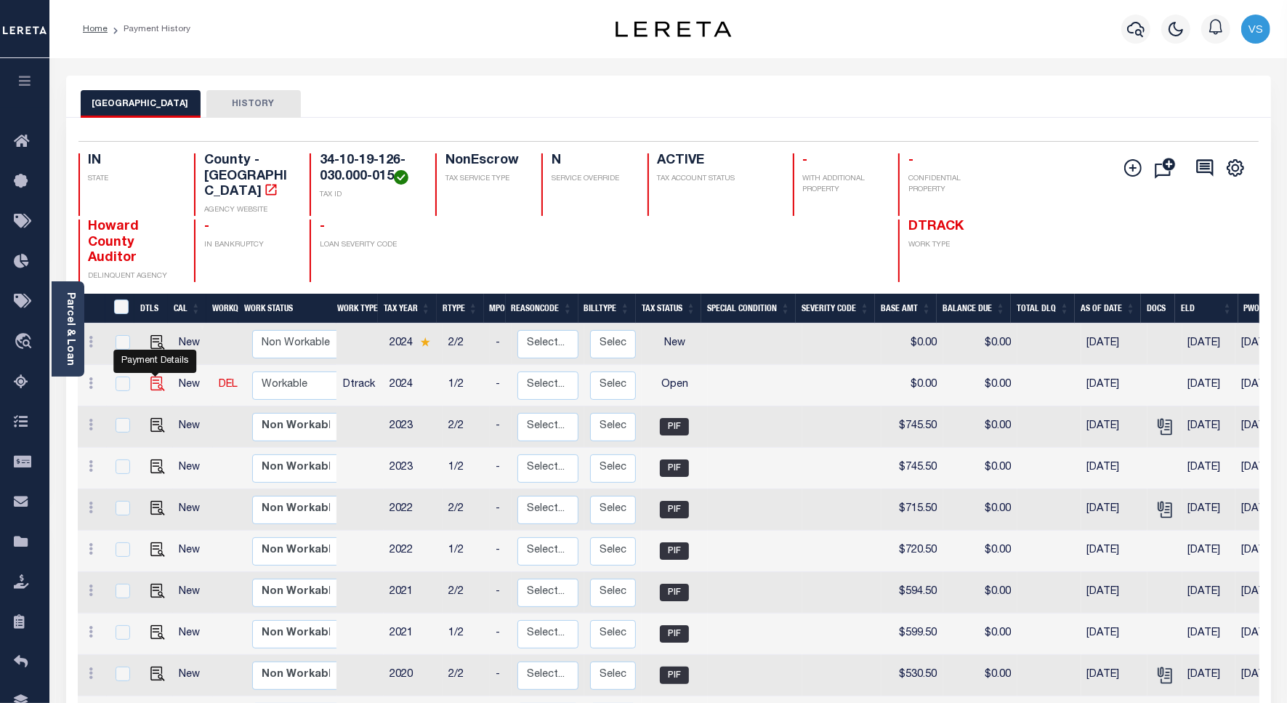
click at [153, 376] on img "" at bounding box center [157, 383] width 15 height 15
checkbox input "true"
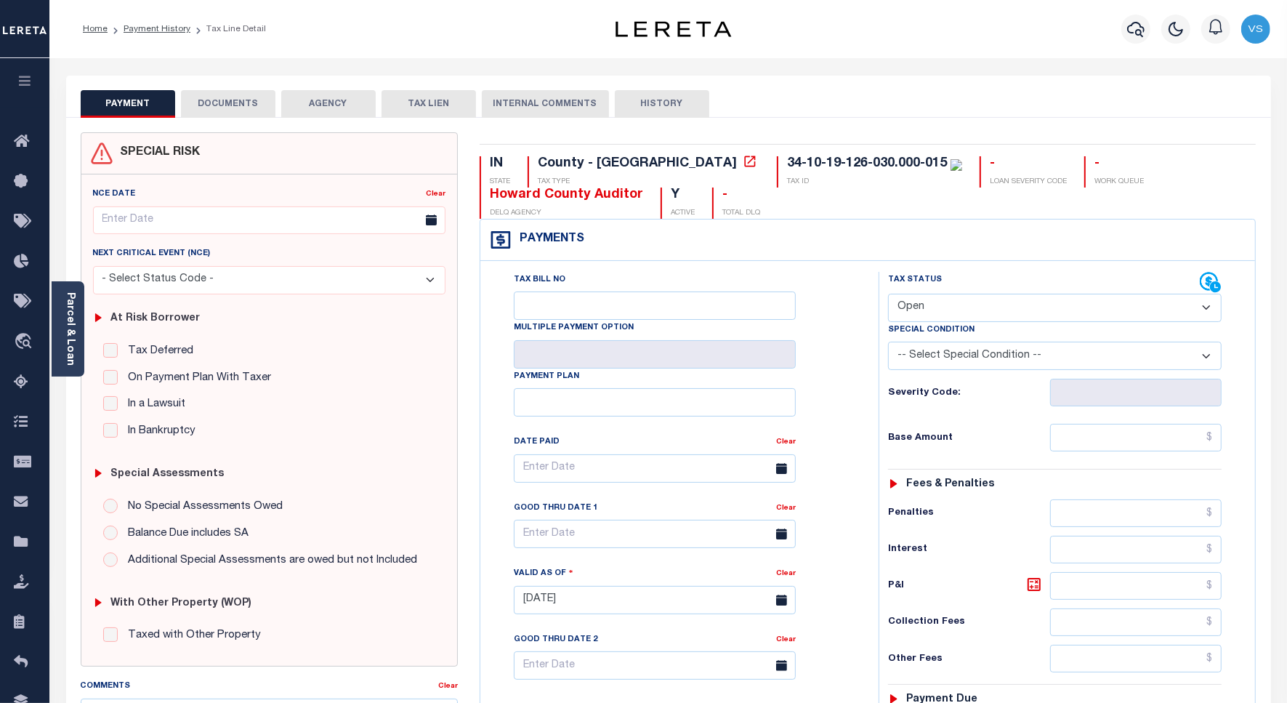
click at [942, 306] on select "- Select Status Code - Open Due/Unpaid Paid Incomplete No Tax Due Internal Refu…" at bounding box center [1055, 308] width 334 height 28
select select "PYD"
click at [888, 295] on select "- Select Status Code - Open Due/Unpaid Paid Incomplete No Tax Due Internal Refu…" at bounding box center [1055, 308] width 334 height 28
type input "[DATE]"
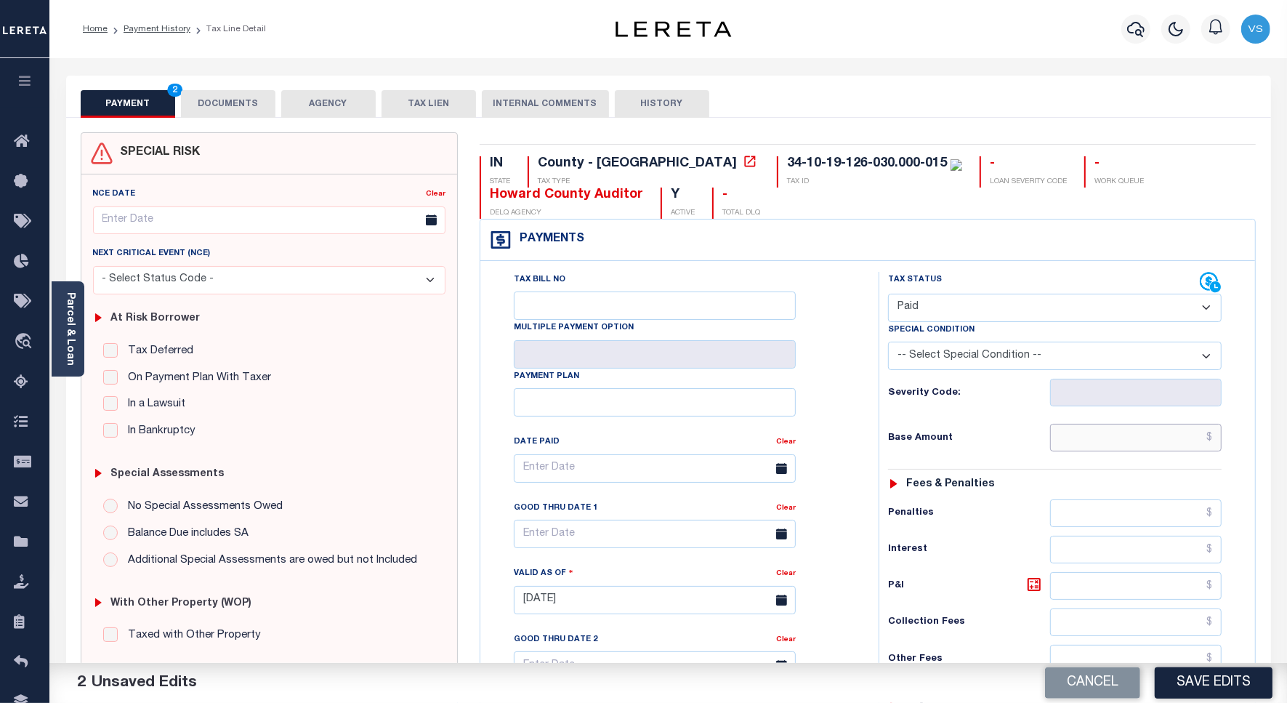
click at [1124, 437] on input "text" at bounding box center [1135, 438] width 171 height 28
click at [1106, 447] on input "text" at bounding box center [1135, 438] width 171 height 28
paste input "924"
type input "$924.00"
drag, startPoint x: 225, startPoint y: 94, endPoint x: 231, endPoint y: 107, distance: 13.7
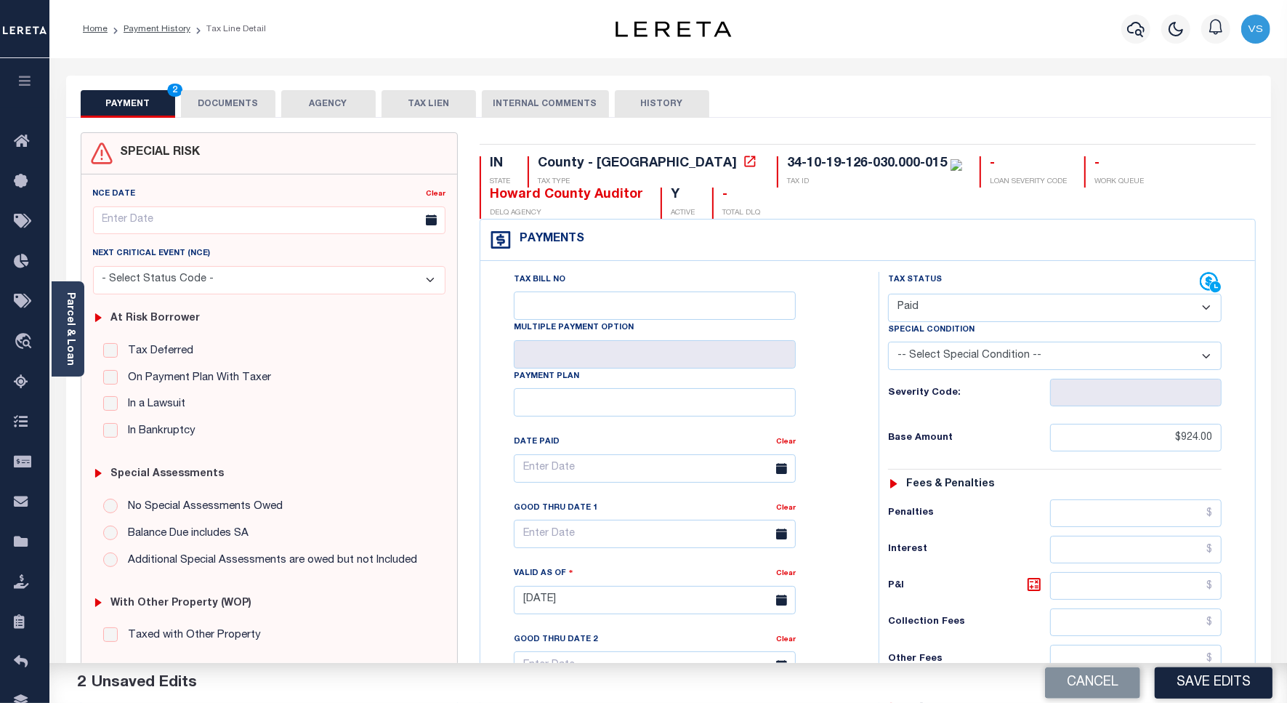
click at [225, 94] on button "DOCUMENTS" at bounding box center [228, 104] width 94 height 28
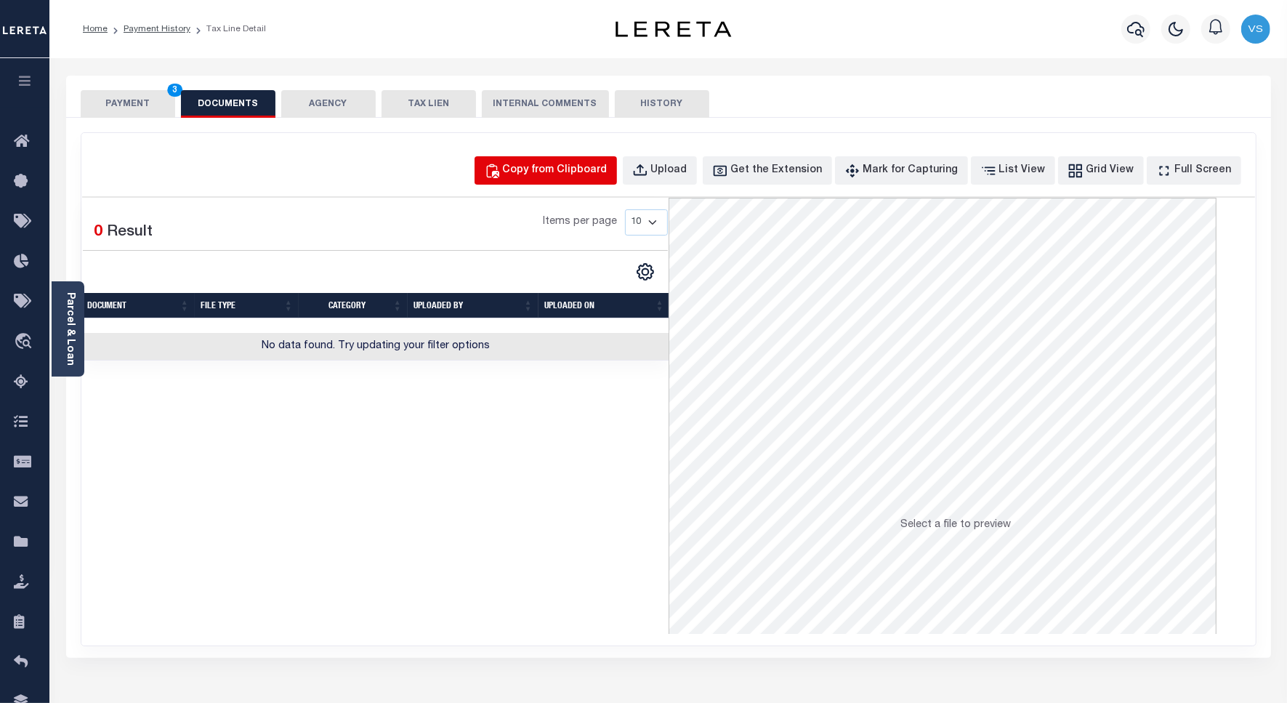
click at [557, 171] on div "Copy from Clipboard" at bounding box center [555, 171] width 105 height 16
select select "POP"
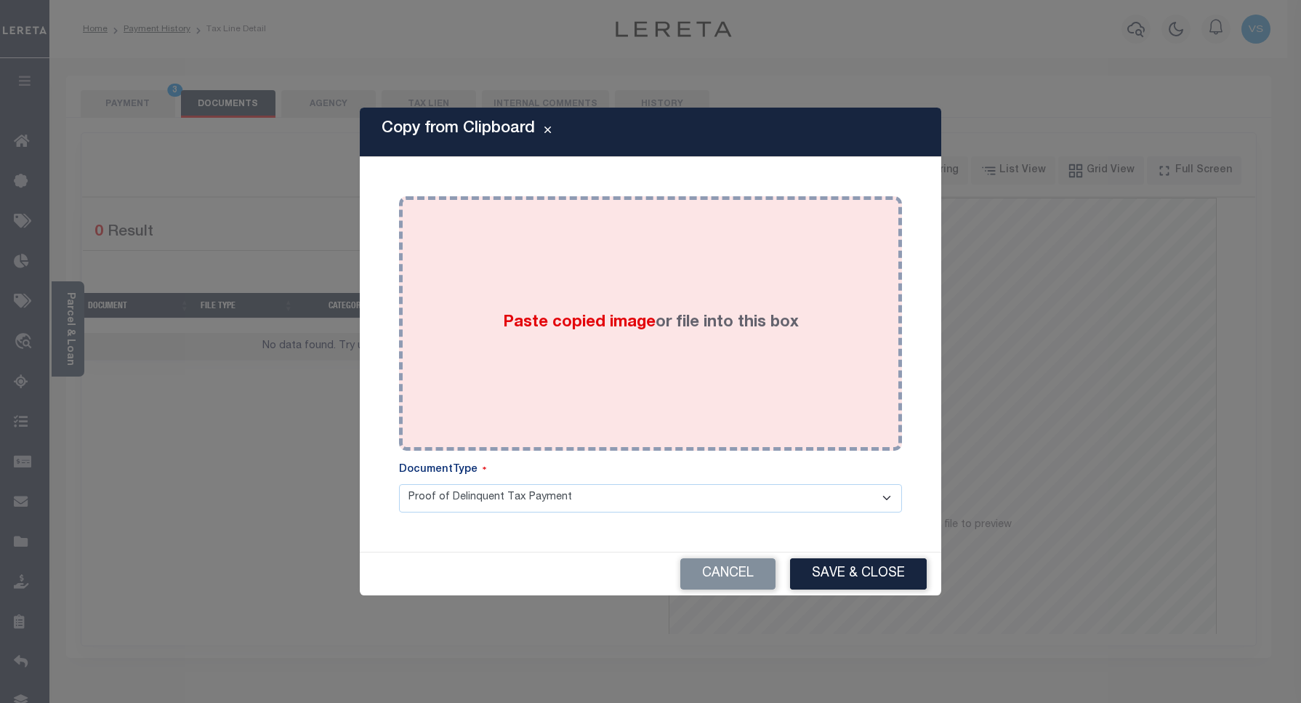
click at [611, 336] on div "Paste copied image or file into this box" at bounding box center [650, 323] width 481 height 233
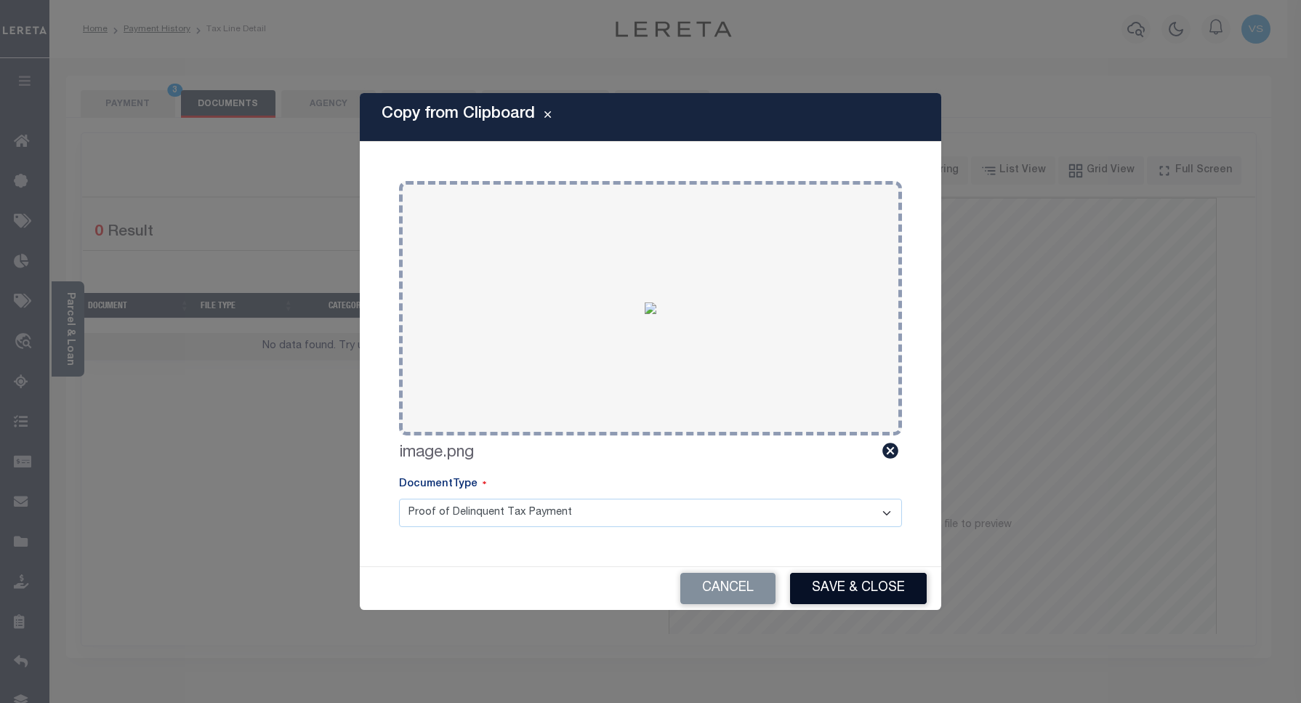
click at [865, 574] on button "Save & Close" at bounding box center [858, 588] width 137 height 31
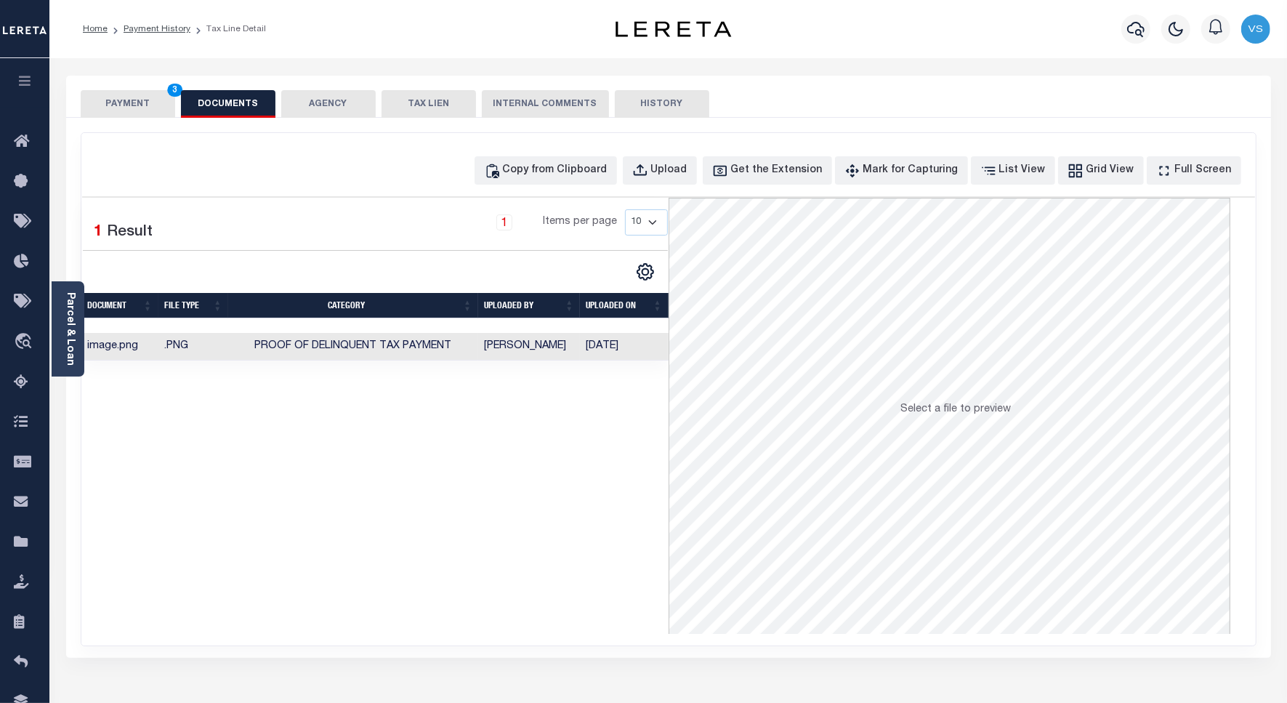
click at [132, 103] on button "PAYMENT 3" at bounding box center [128, 104] width 94 height 28
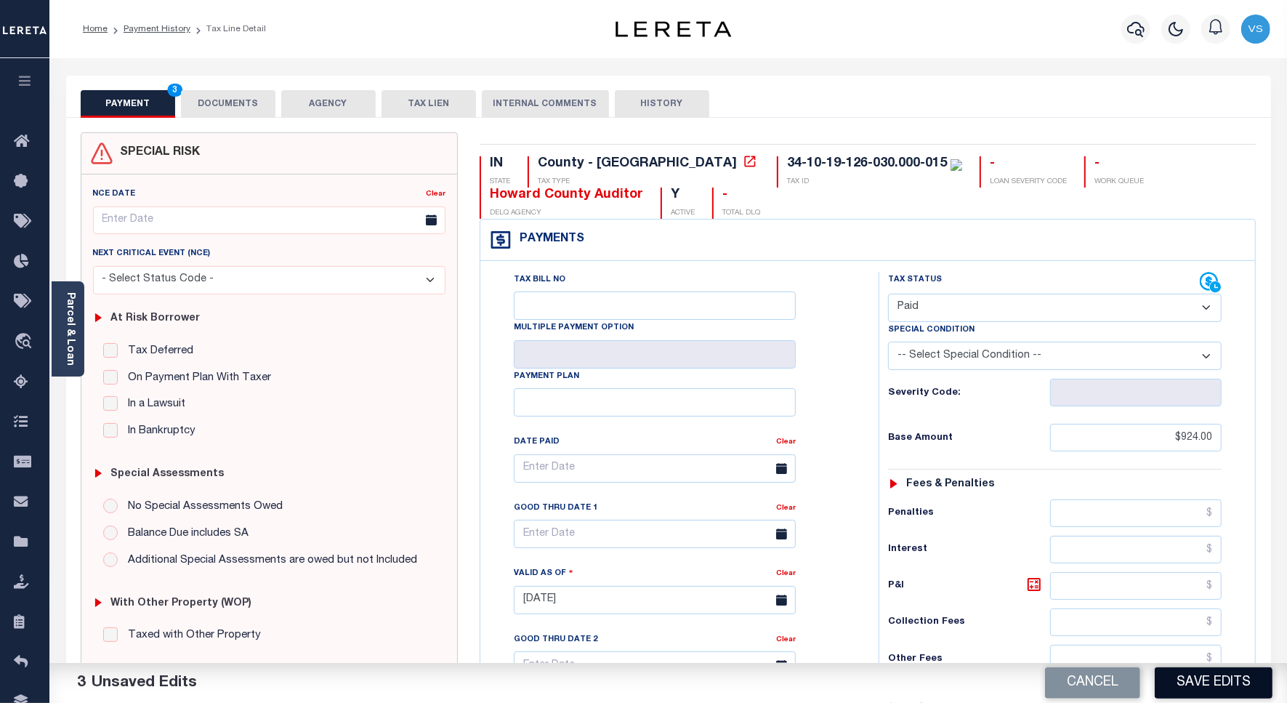
click at [1199, 684] on button "Save Edits" at bounding box center [1214, 682] width 118 height 31
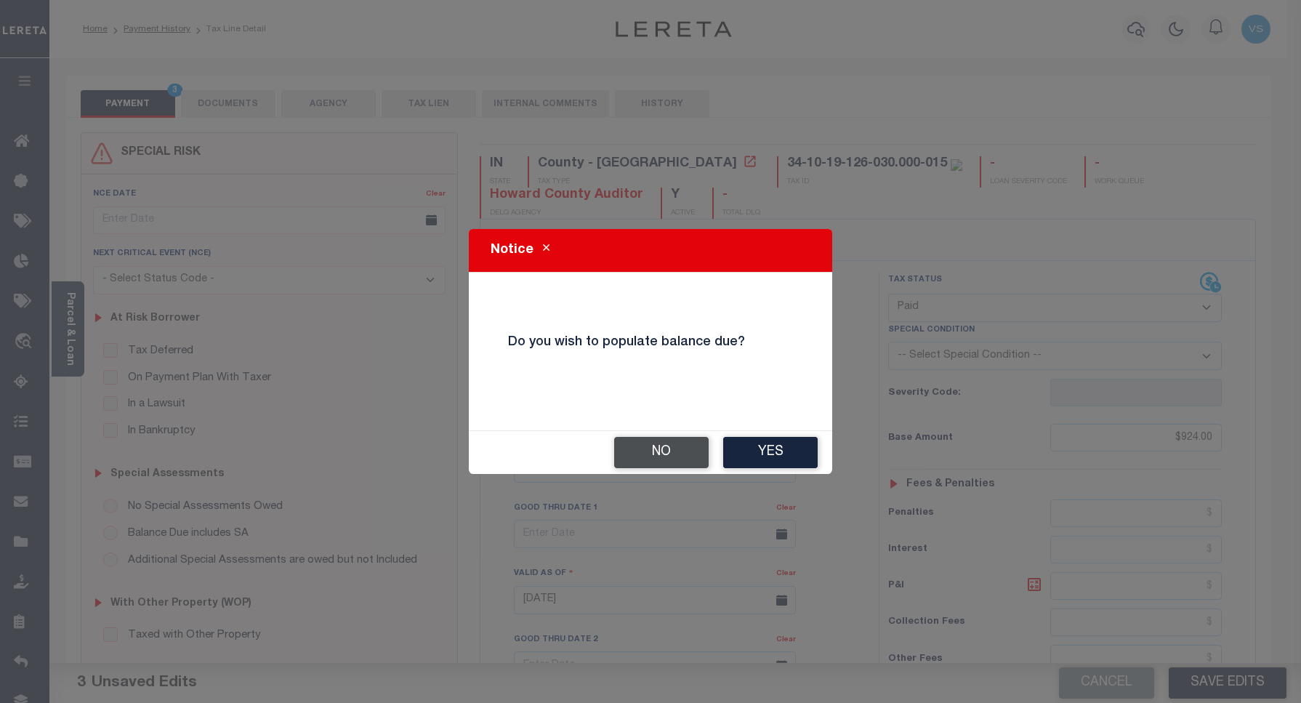
click at [660, 448] on button "No" at bounding box center [661, 452] width 94 height 31
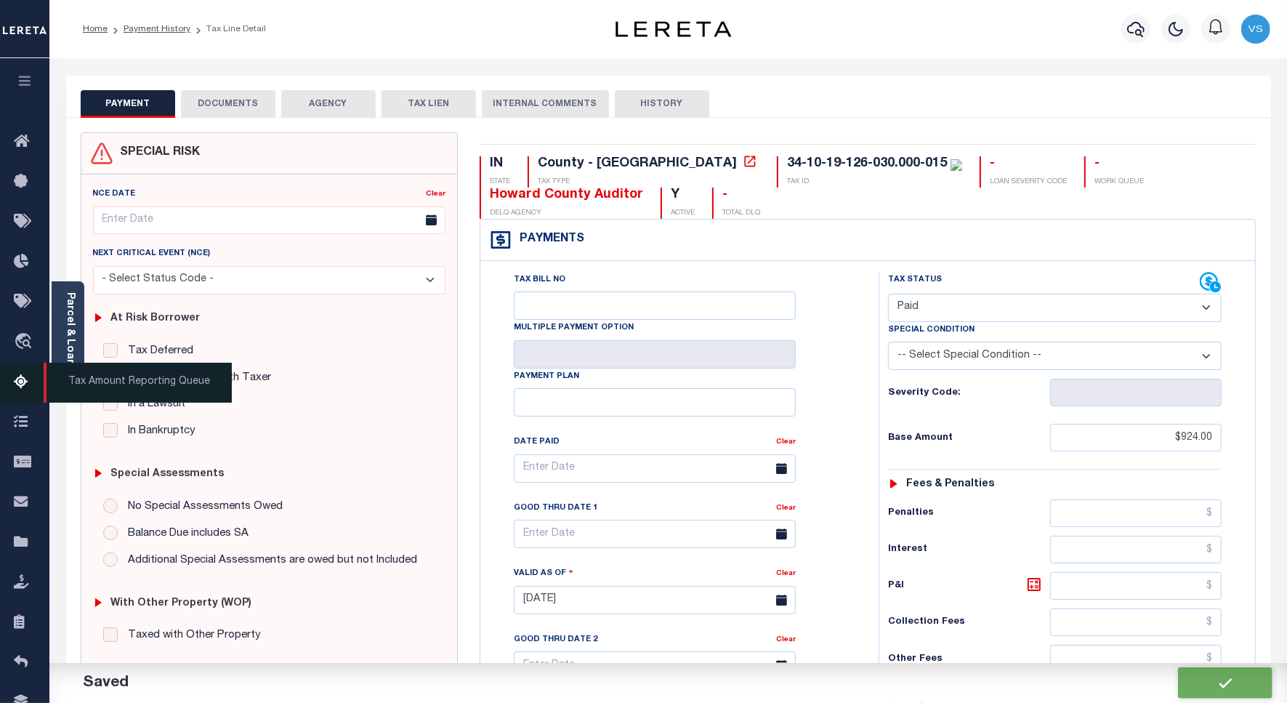
checkbox input "false"
type input "$924"
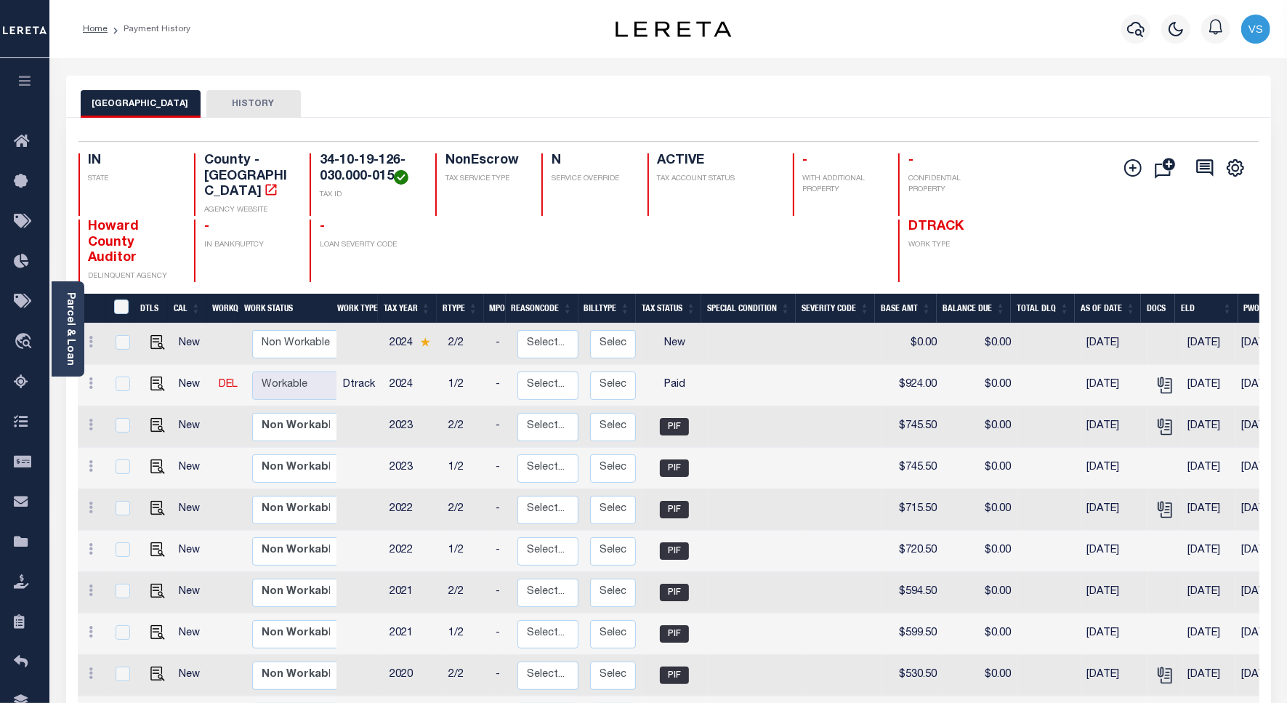
click at [692, 91] on div "HOWARD COUNTY HISTORY" at bounding box center [669, 103] width 1176 height 27
click at [1146, 91] on div "HOWARD COUNTY HISTORY" at bounding box center [669, 103] width 1176 height 27
click at [1137, 33] on icon "button" at bounding box center [1135, 28] width 17 height 17
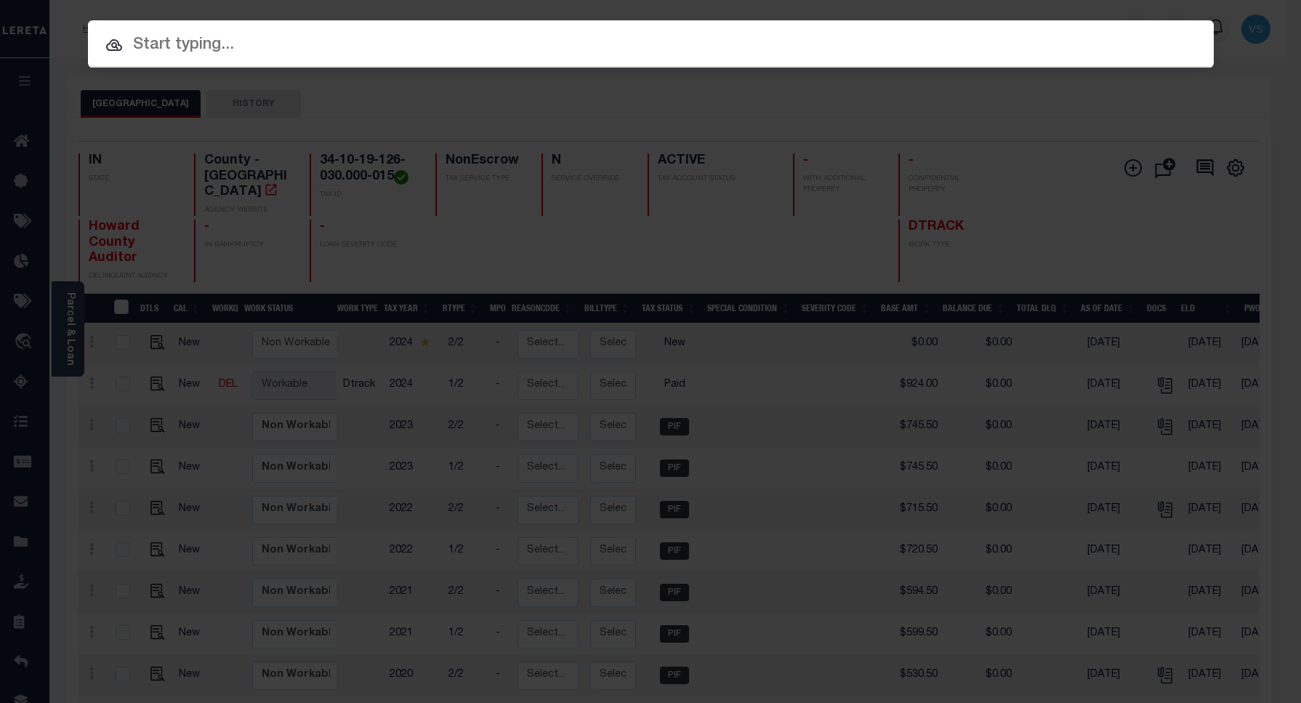
paste input "15000894"
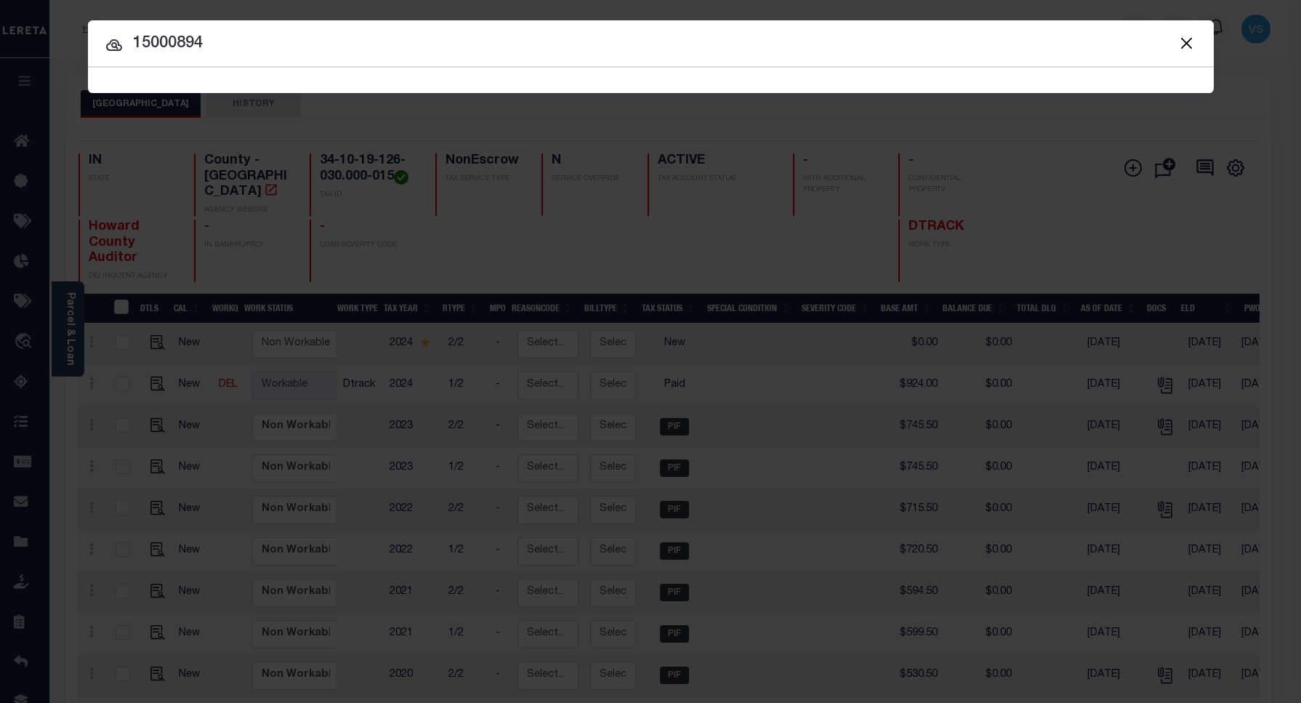
type input "15000894"
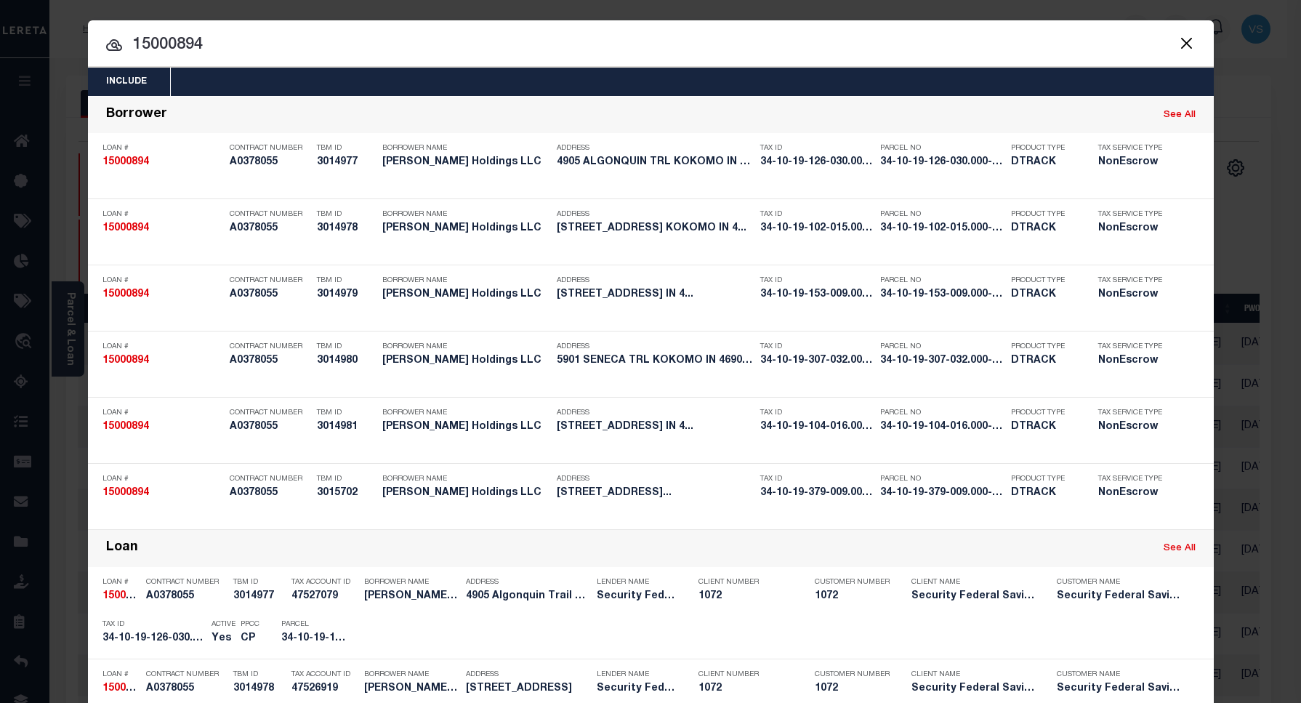
scroll to position [363, 0]
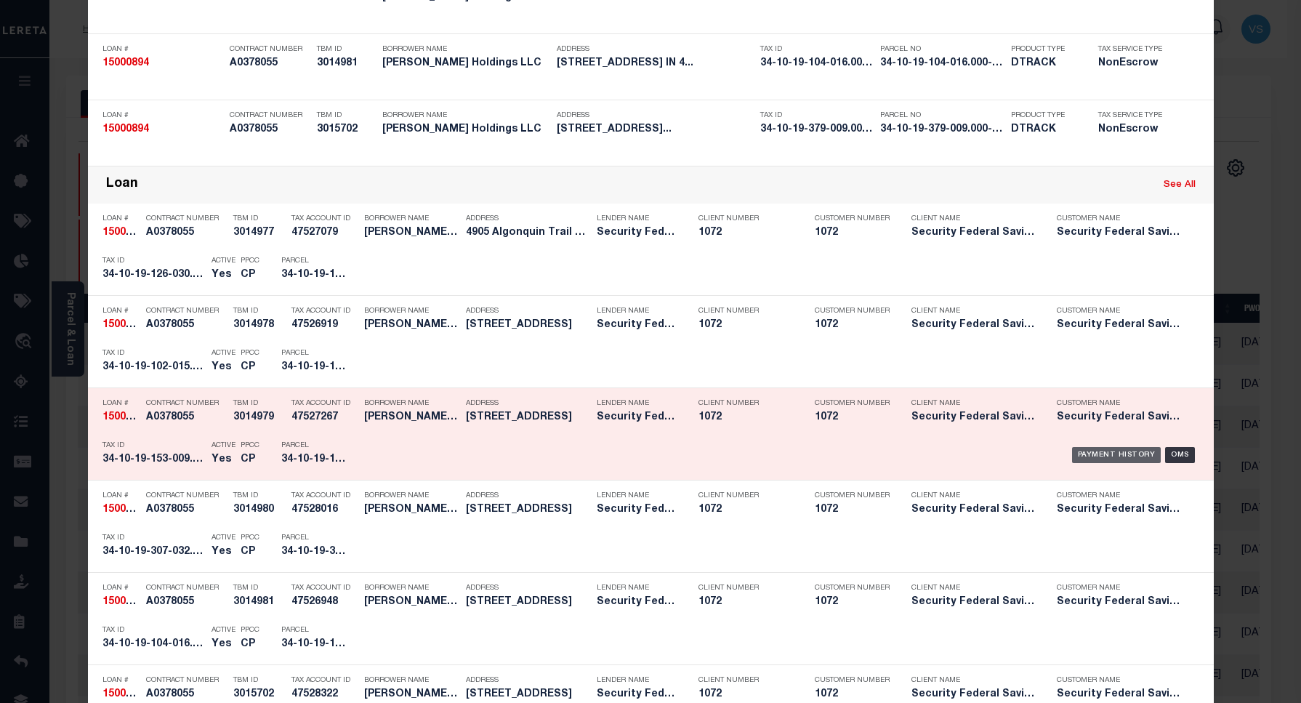
click at [1098, 449] on div "Payment History" at bounding box center [1116, 455] width 89 height 16
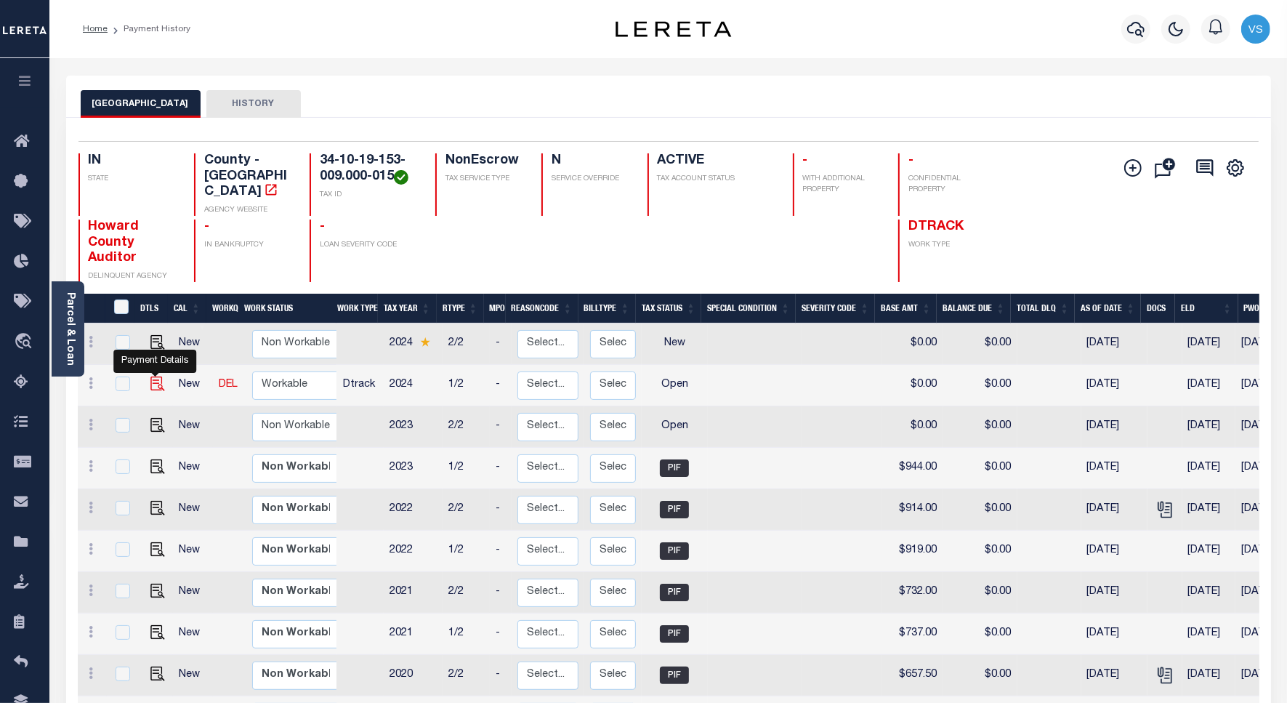
click at [154, 376] on img "" at bounding box center [157, 383] width 15 height 15
checkbox input "true"
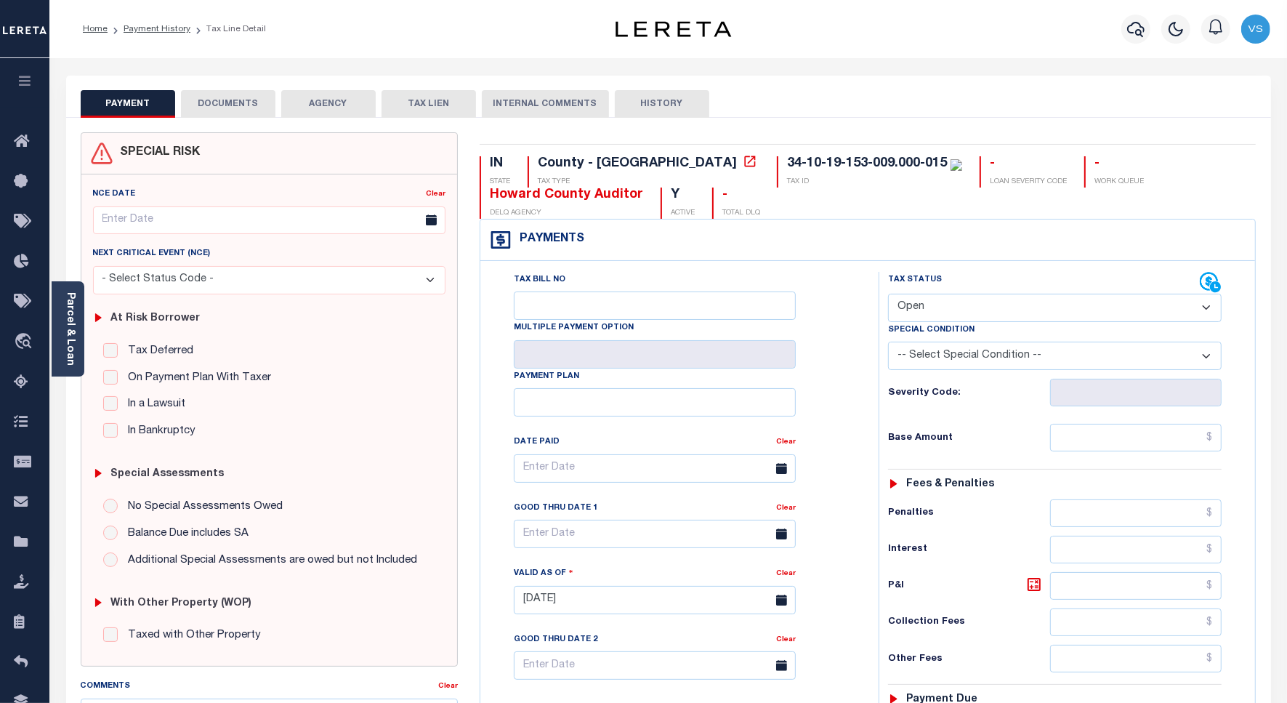
click at [913, 309] on select "- Select Status Code - Open Due/Unpaid Paid Incomplete No Tax Due Internal Refu…" at bounding box center [1055, 308] width 334 height 28
select select "PYD"
click at [888, 295] on select "- Select Status Code - Open Due/Unpaid Paid Incomplete No Tax Due Internal Refu…" at bounding box center [1055, 308] width 334 height 28
type input "[DATE]"
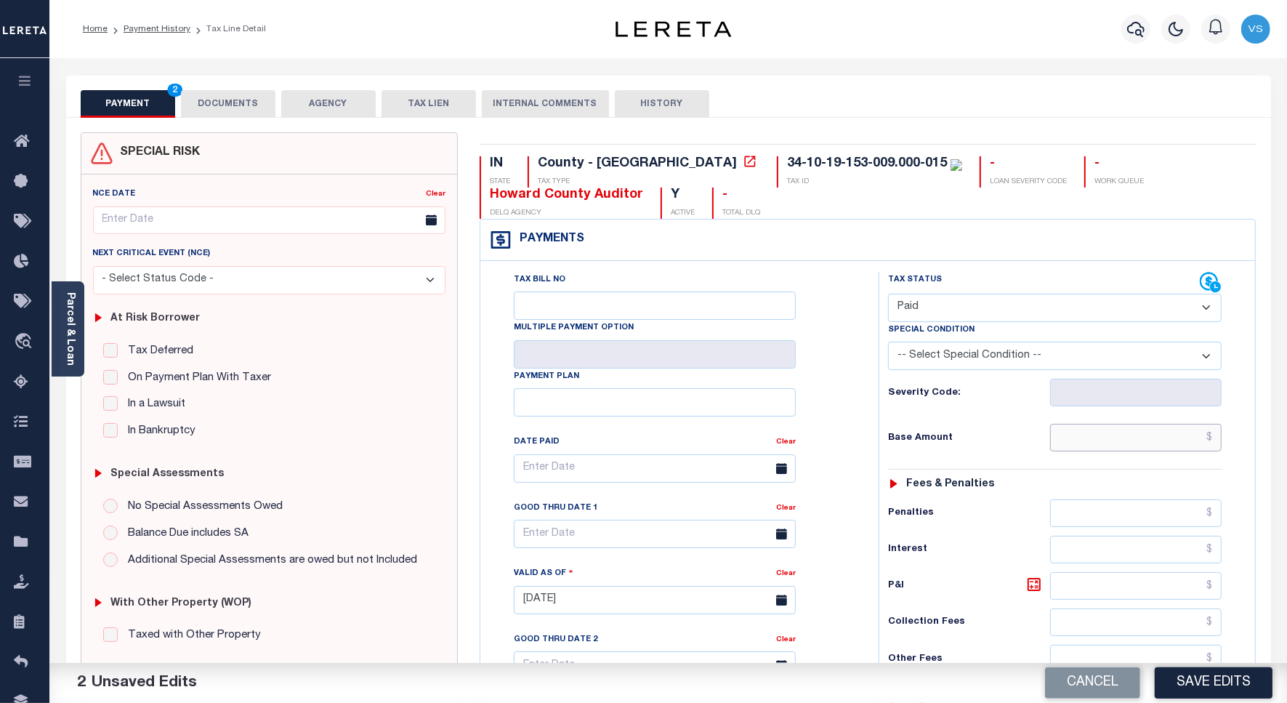
drag, startPoint x: 1123, startPoint y: 438, endPoint x: 1128, endPoint y: 433, distance: 7.7
click at [1123, 438] on input "text" at bounding box center [1135, 438] width 171 height 28
click at [1072, 438] on input "text" at bounding box center [1135, 438] width 171 height 28
click at [1197, 437] on input "text" at bounding box center [1135, 438] width 171 height 28
paste input "1,104"
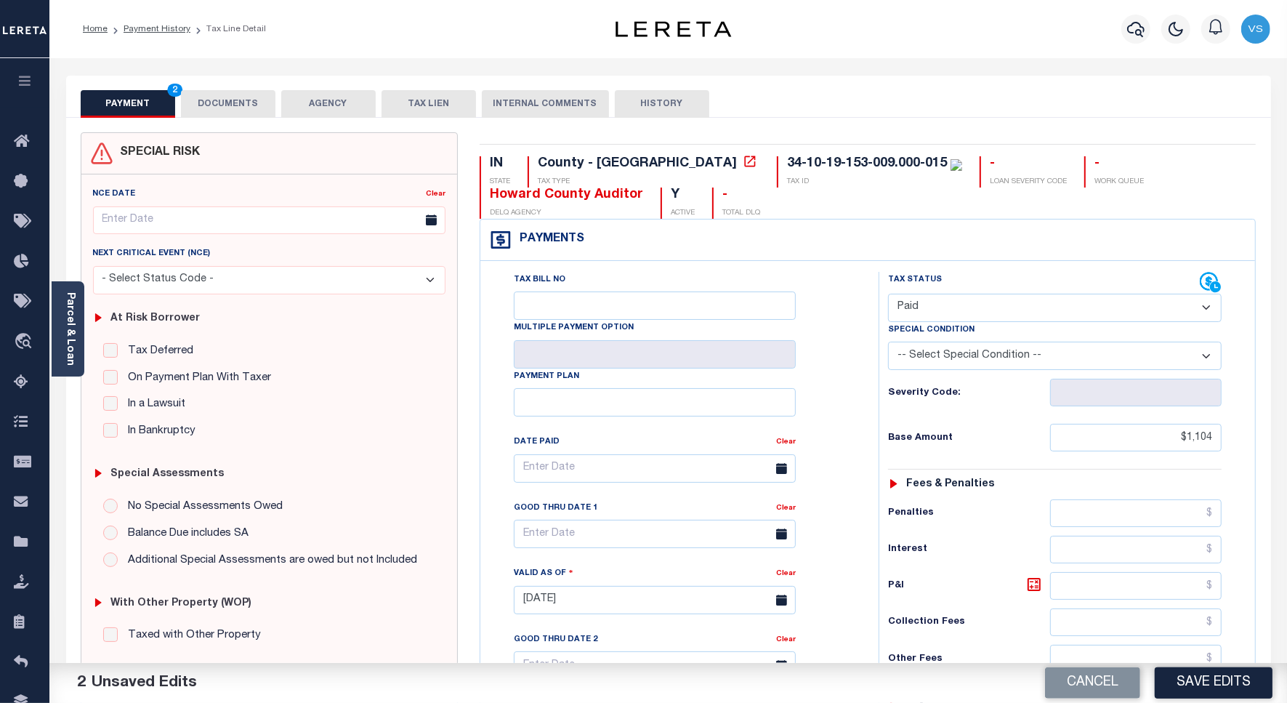
type input "$1,104.00"
click at [217, 110] on button "DOCUMENTS" at bounding box center [228, 104] width 94 height 28
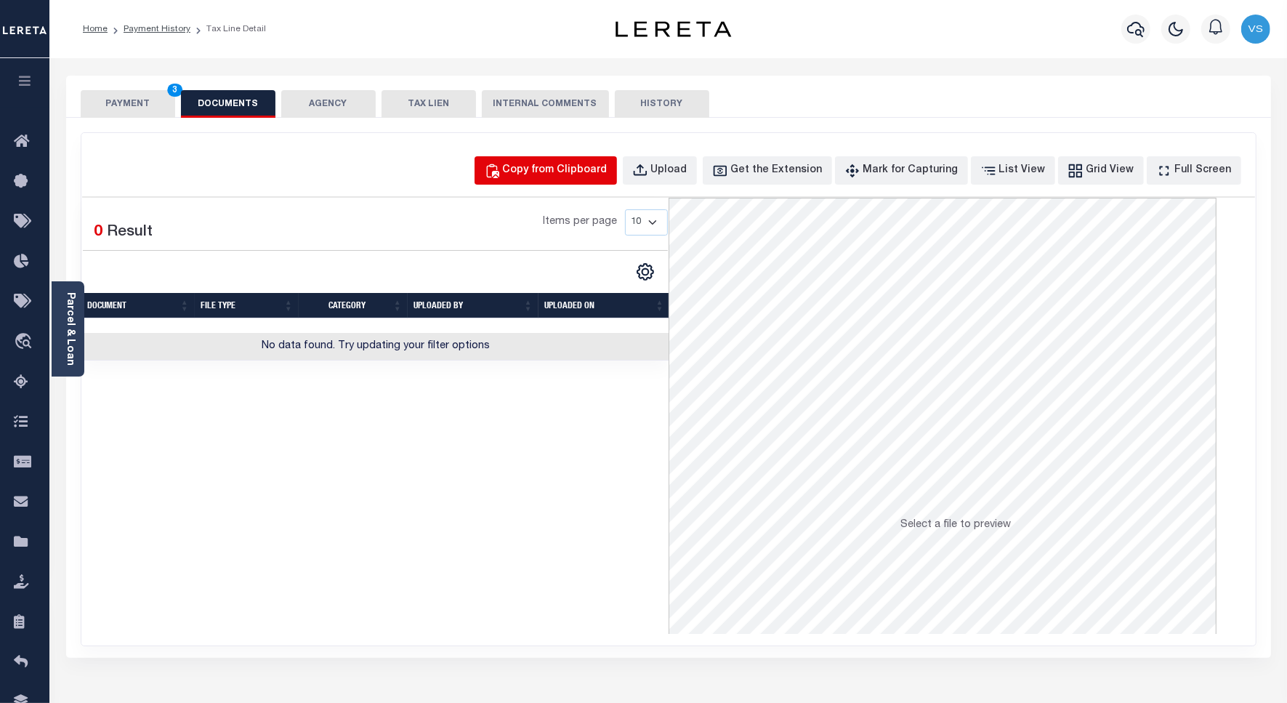
click at [543, 165] on div "Copy from Clipboard" at bounding box center [555, 171] width 105 height 16
select select "POP"
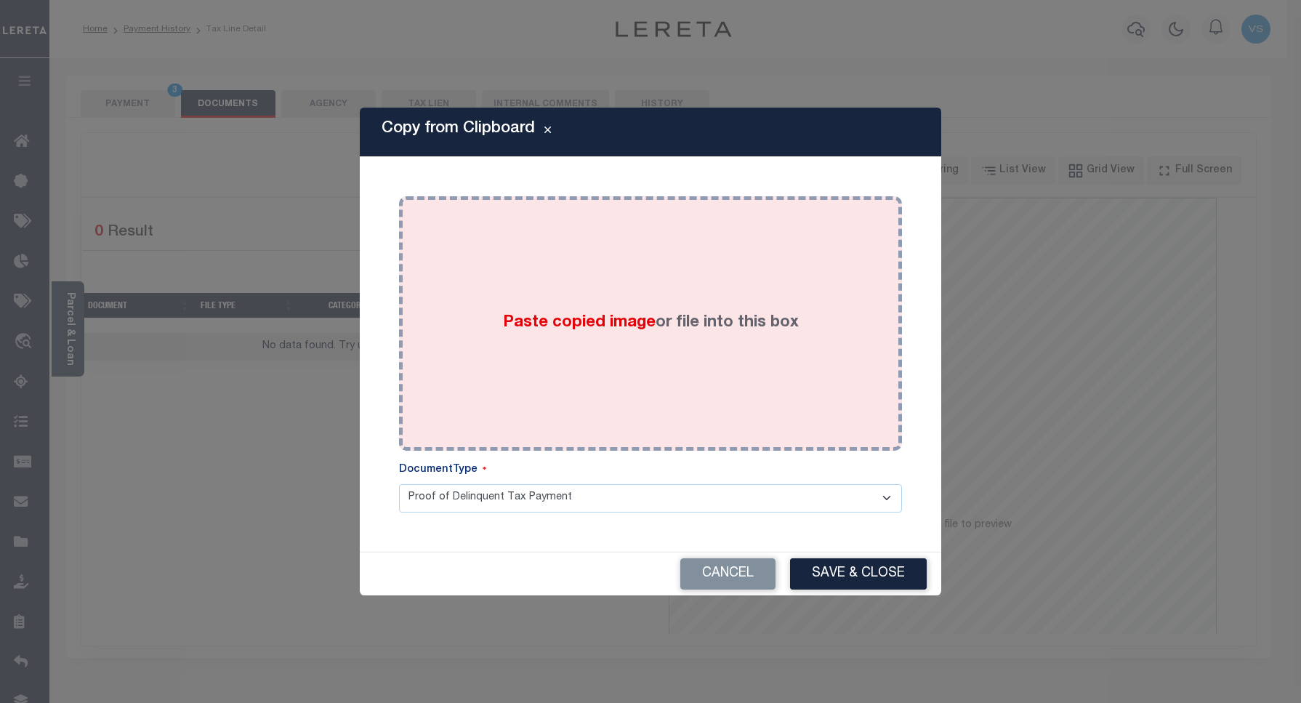
click at [494, 336] on div "Paste copied image or file into this box" at bounding box center [650, 323] width 481 height 233
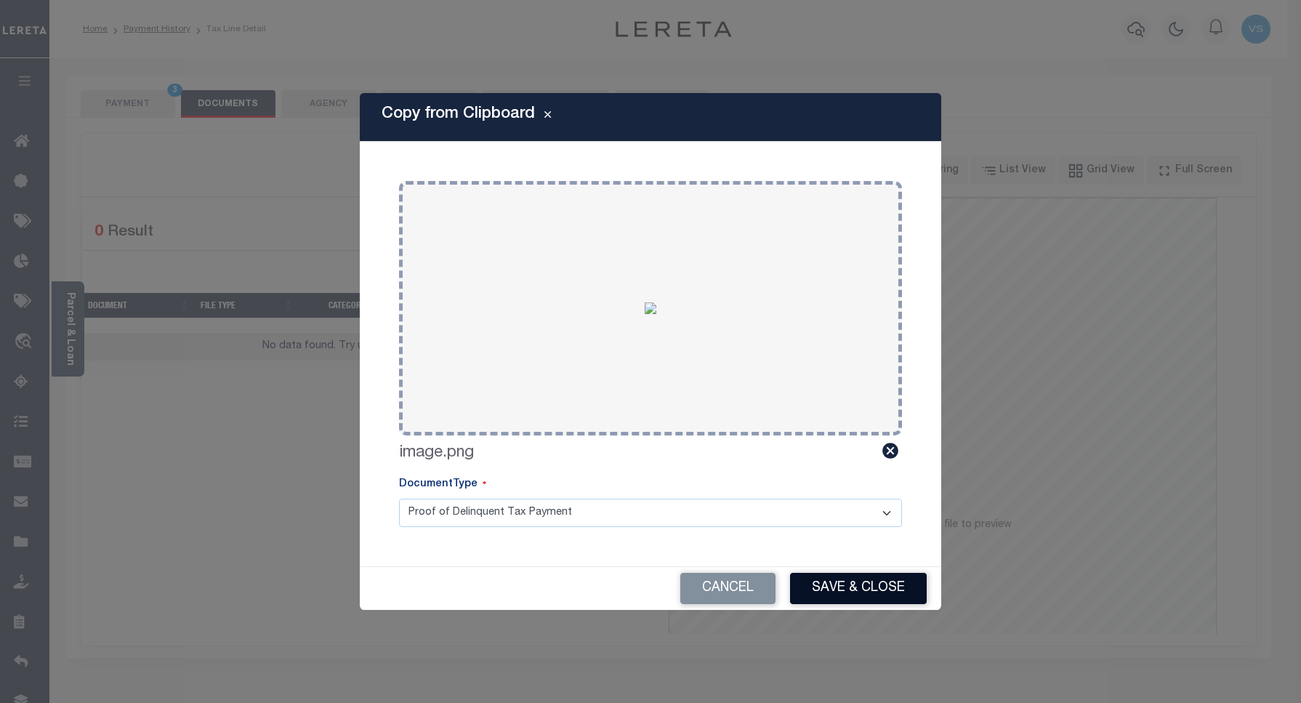
click at [840, 583] on button "Save & Close" at bounding box center [858, 588] width 137 height 31
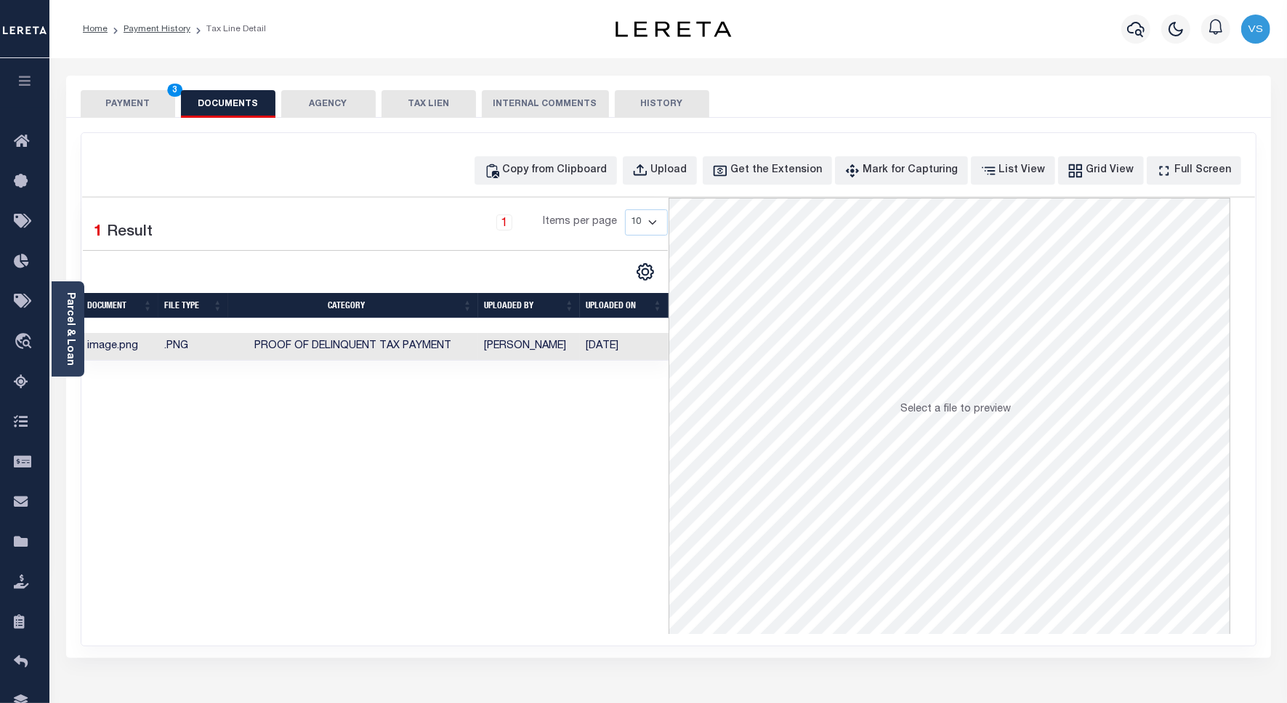
click at [128, 105] on button "PAYMENT 3" at bounding box center [128, 104] width 94 height 28
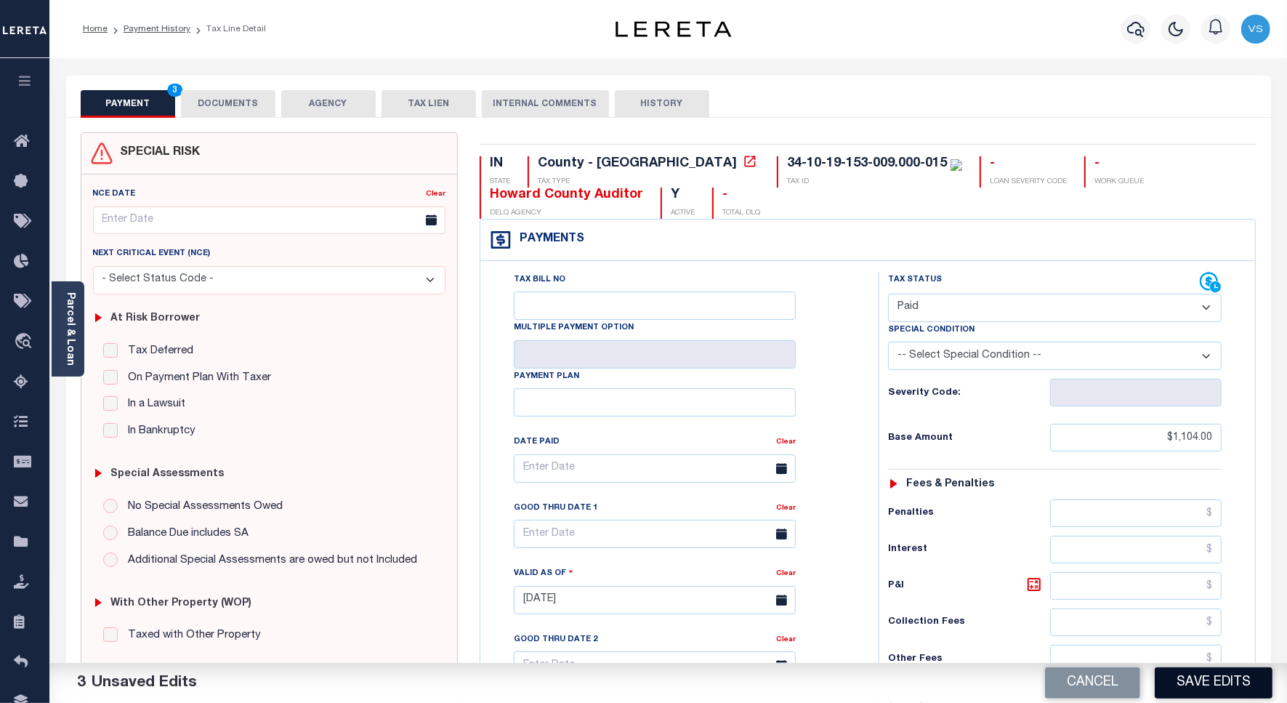
click at [1204, 674] on button "Save Edits" at bounding box center [1214, 682] width 118 height 31
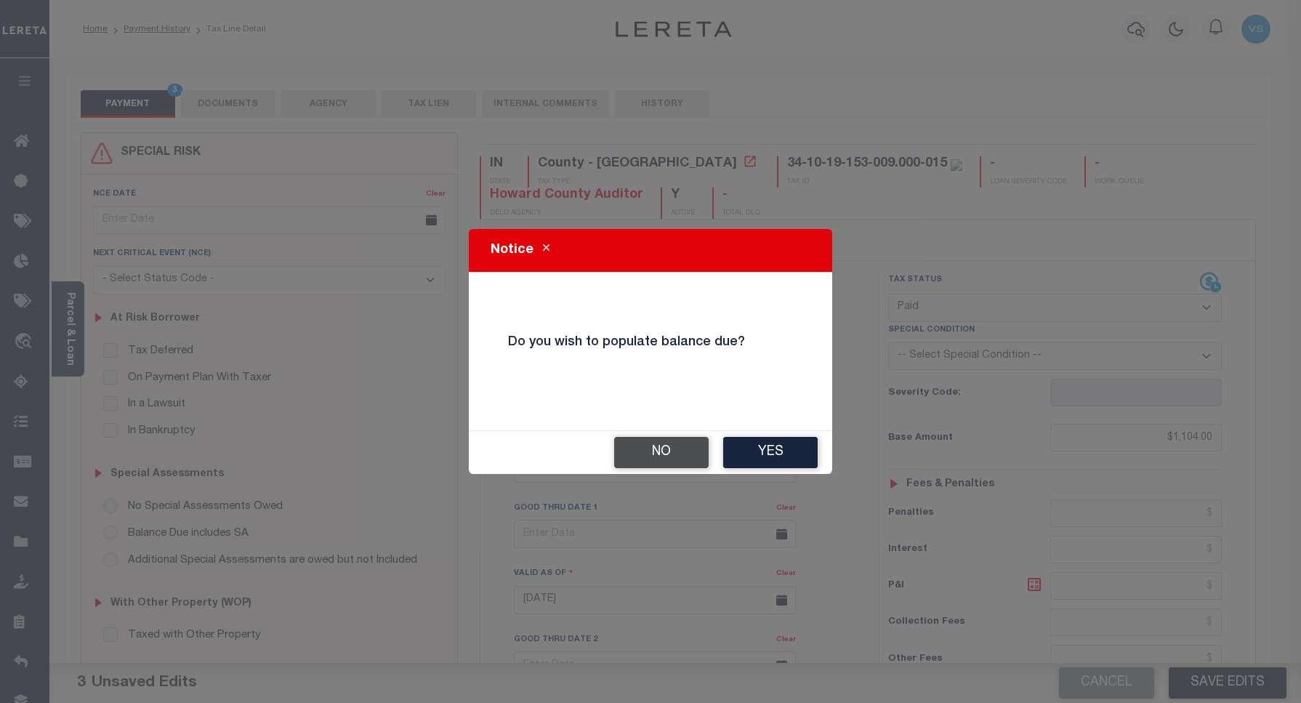
click at [655, 451] on button "No" at bounding box center [661, 452] width 94 height 31
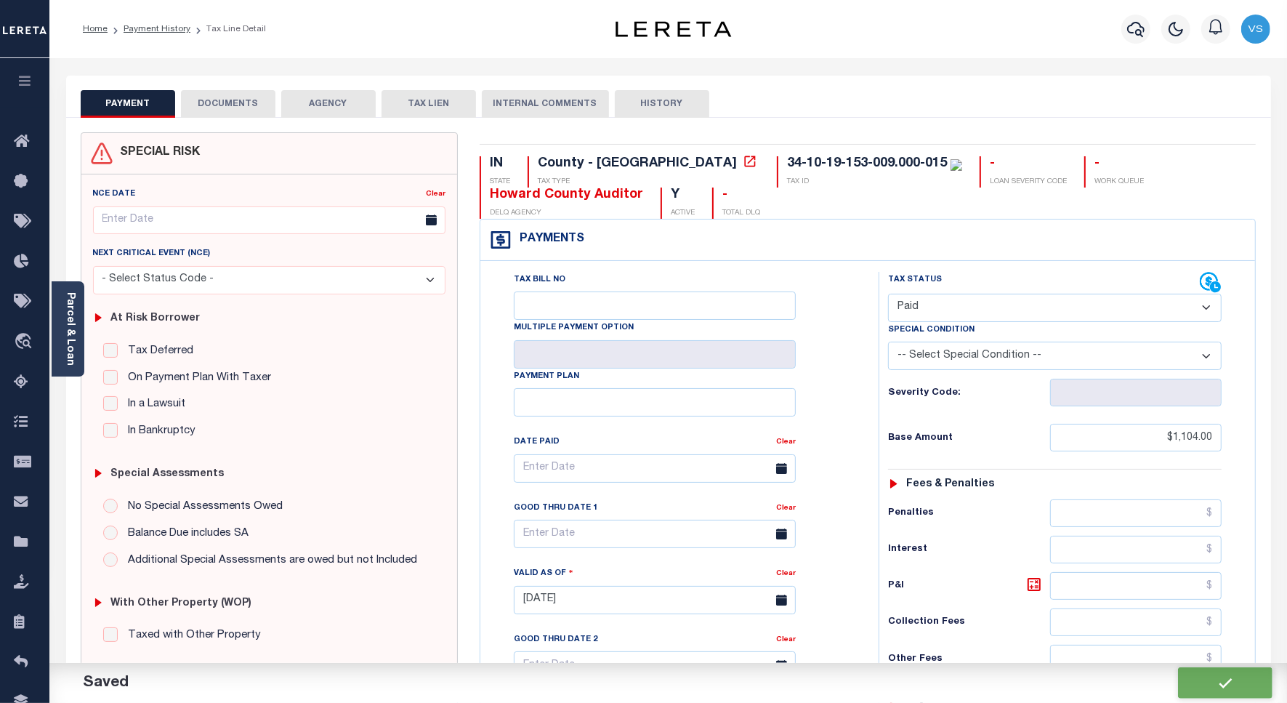
checkbox input "false"
type input "$1,104"
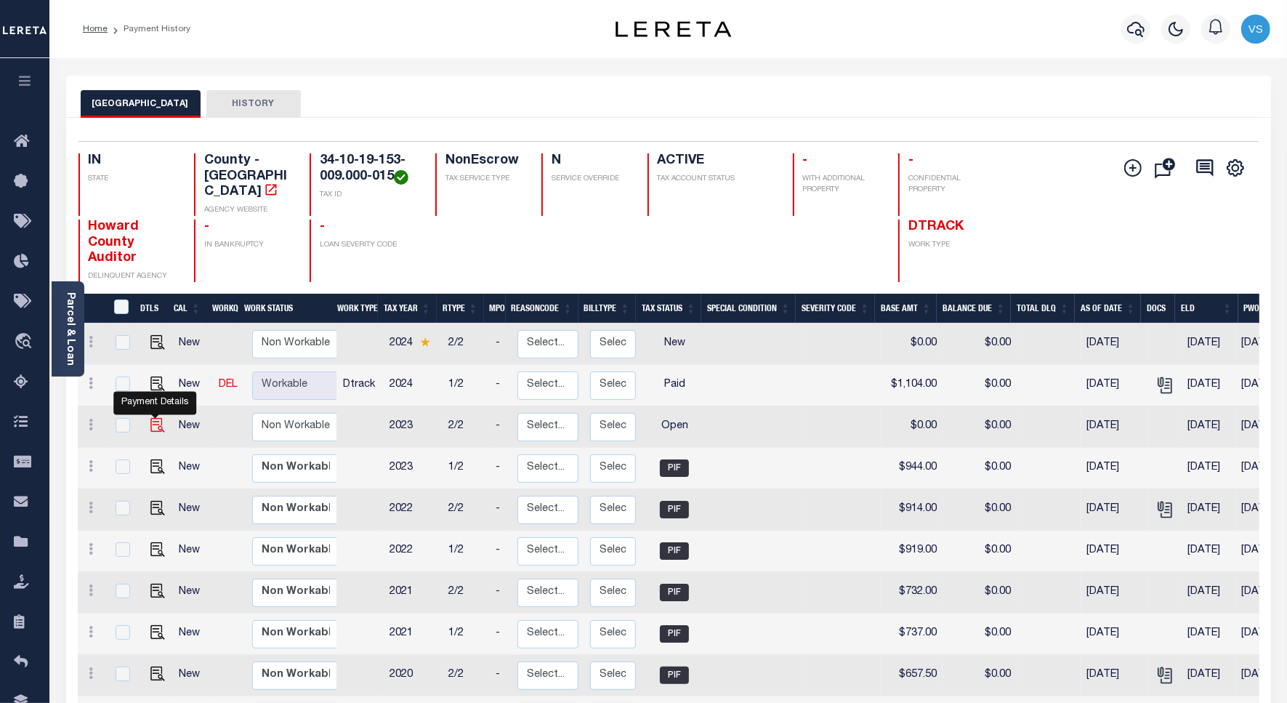
click at [150, 418] on img "" at bounding box center [157, 425] width 15 height 15
checkbox input "true"
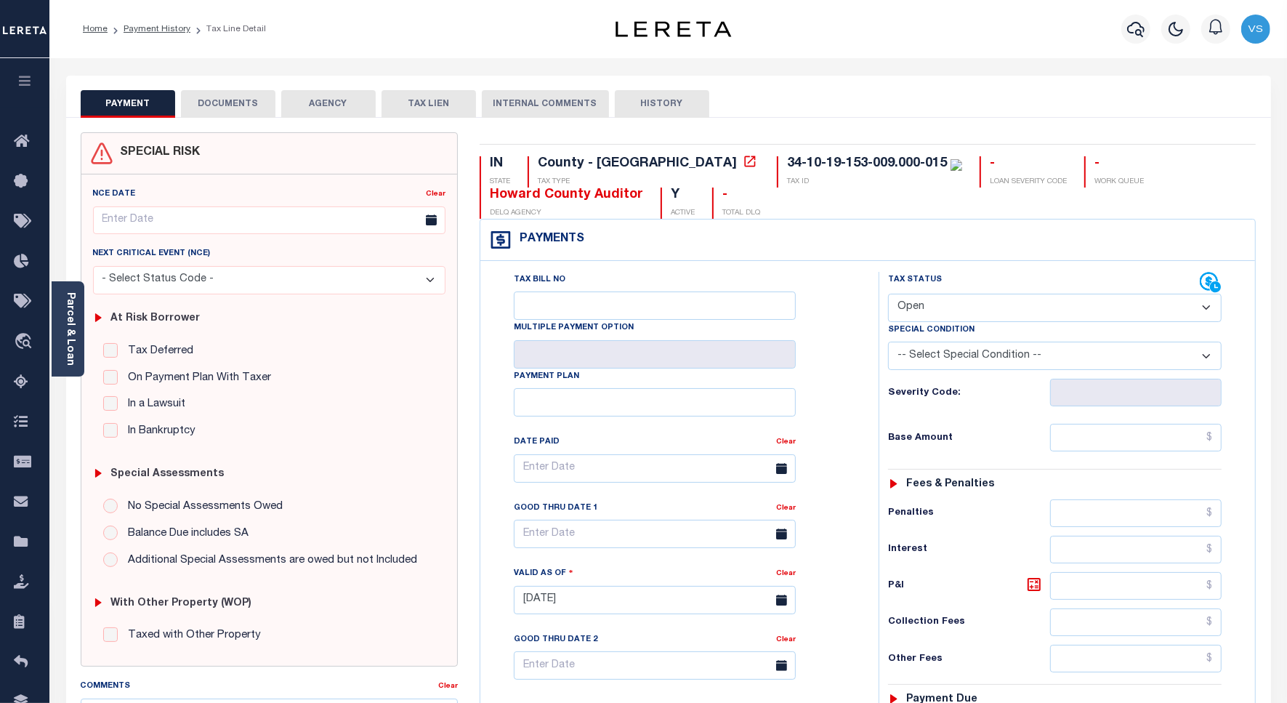
click at [945, 306] on select "- Select Status Code - Open Due/Unpaid Paid Incomplete No Tax Due Internal Refu…" at bounding box center [1055, 308] width 334 height 28
select select "PYD"
click at [888, 295] on select "- Select Status Code - Open Due/Unpaid Paid Incomplete No Tax Due Internal Refu…" at bounding box center [1055, 308] width 334 height 28
type input "[DATE]"
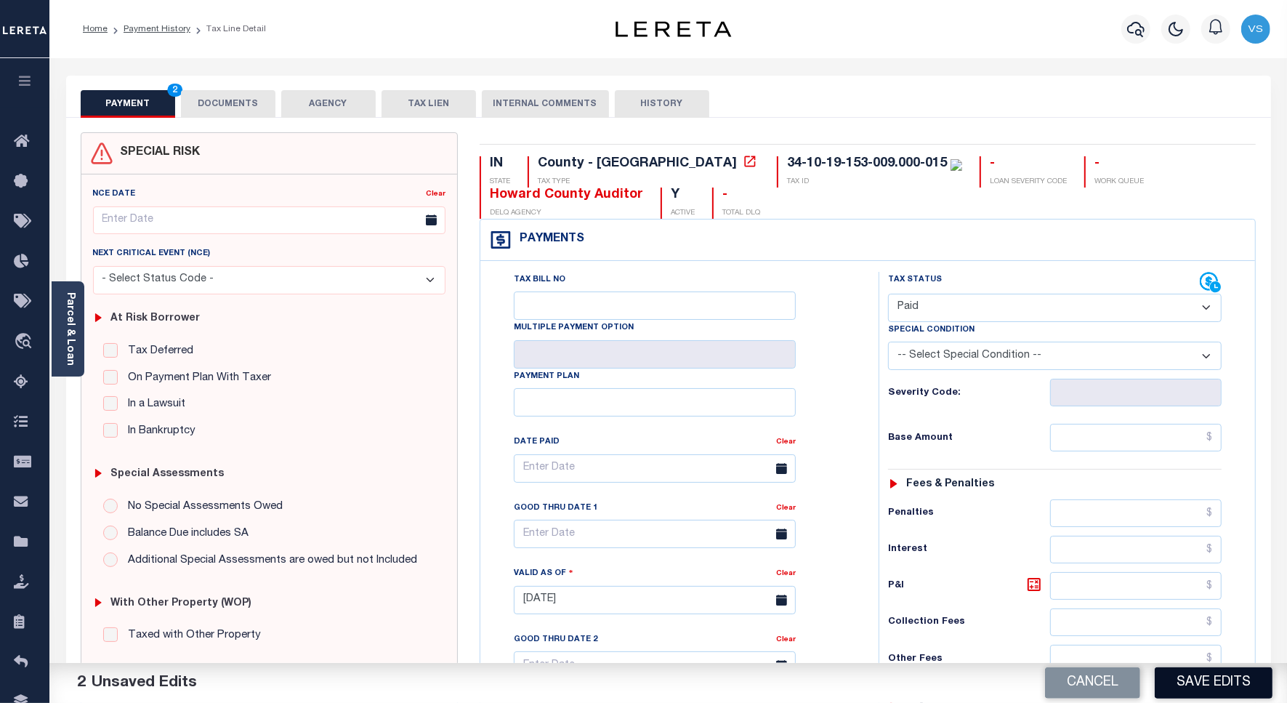
click at [1197, 684] on button "Save Edits" at bounding box center [1214, 682] width 118 height 31
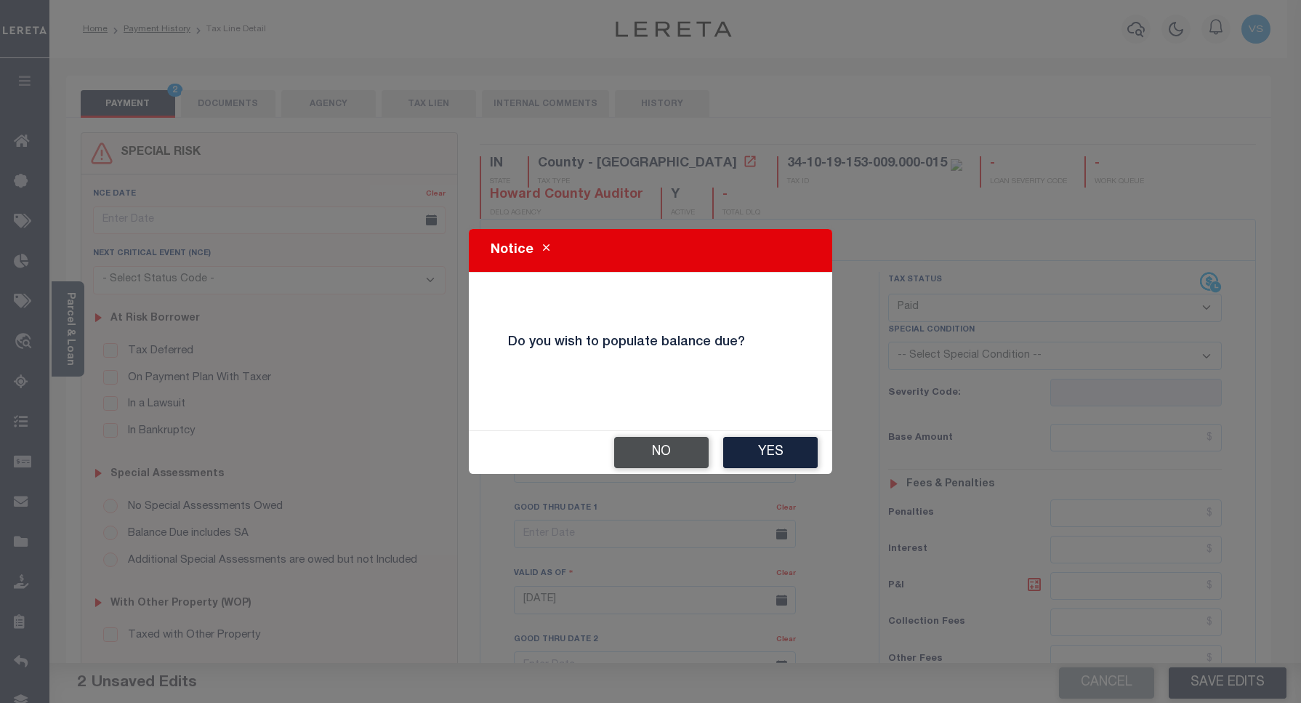
click at [650, 451] on button "No" at bounding box center [661, 452] width 94 height 31
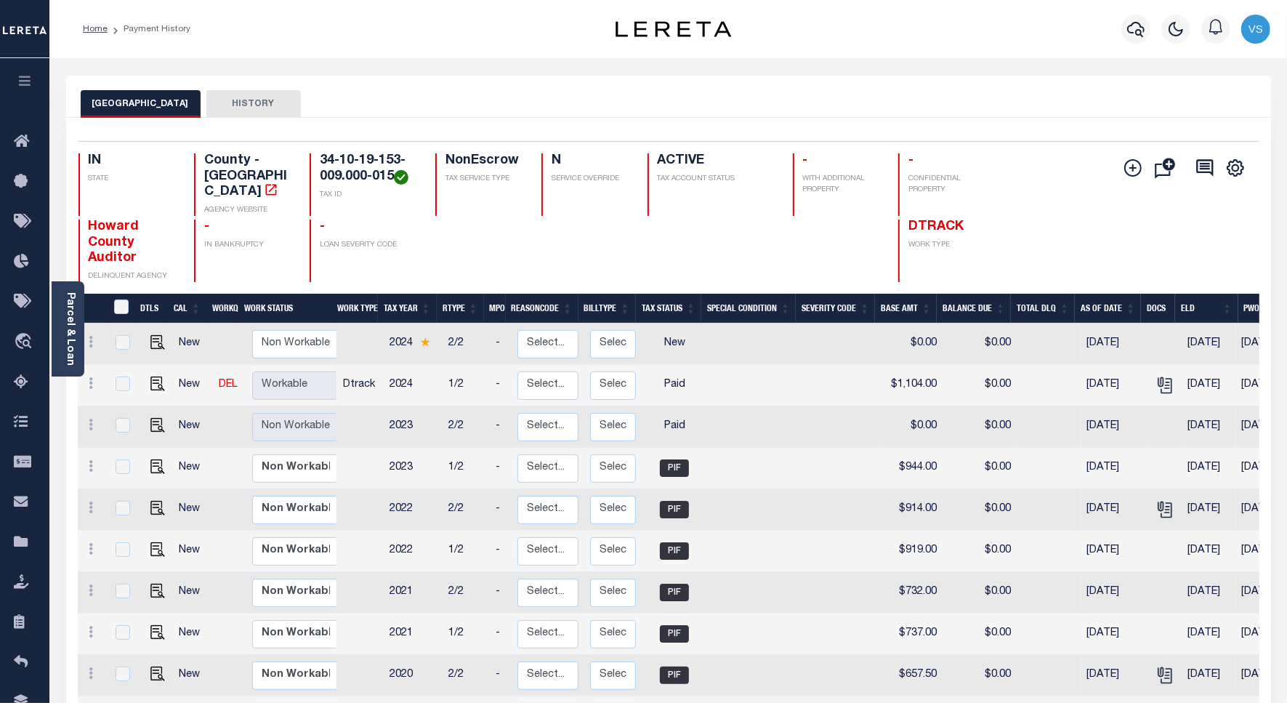
click at [650, 451] on td "PIF" at bounding box center [674, 468] width 65 height 41
checkbox input "true"
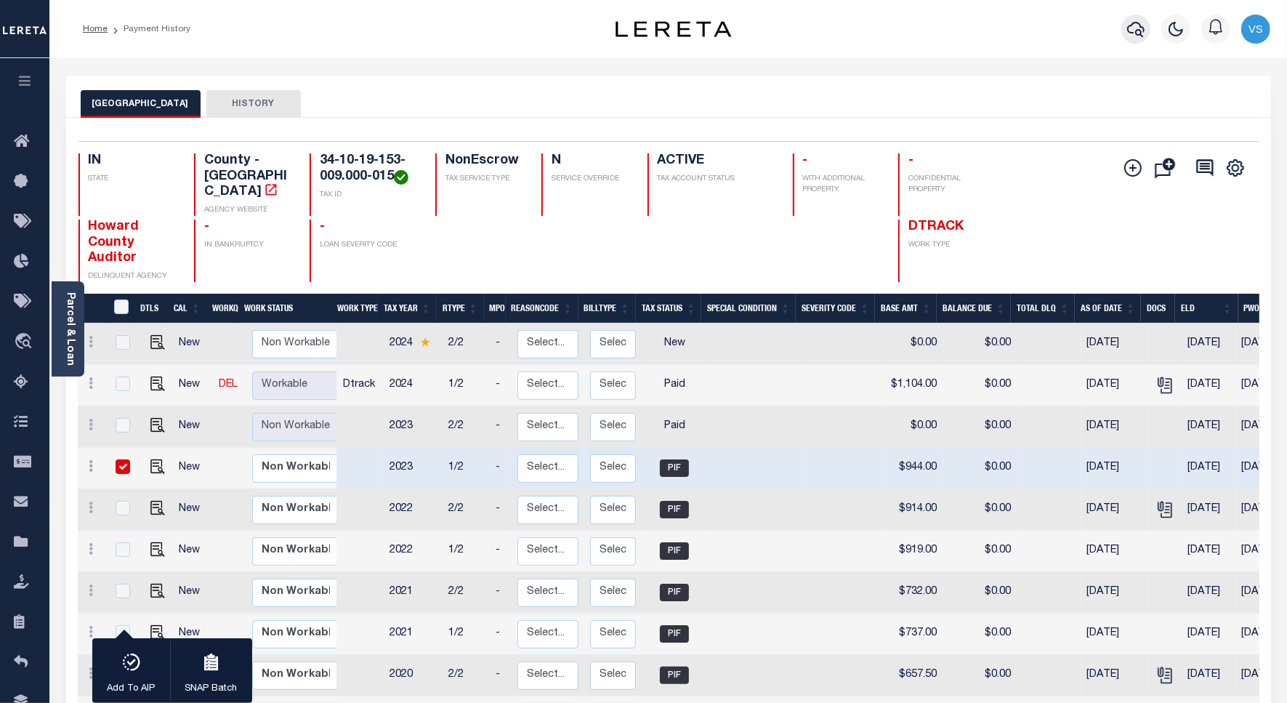
click at [1131, 33] on icon "button" at bounding box center [1135, 29] width 17 height 15
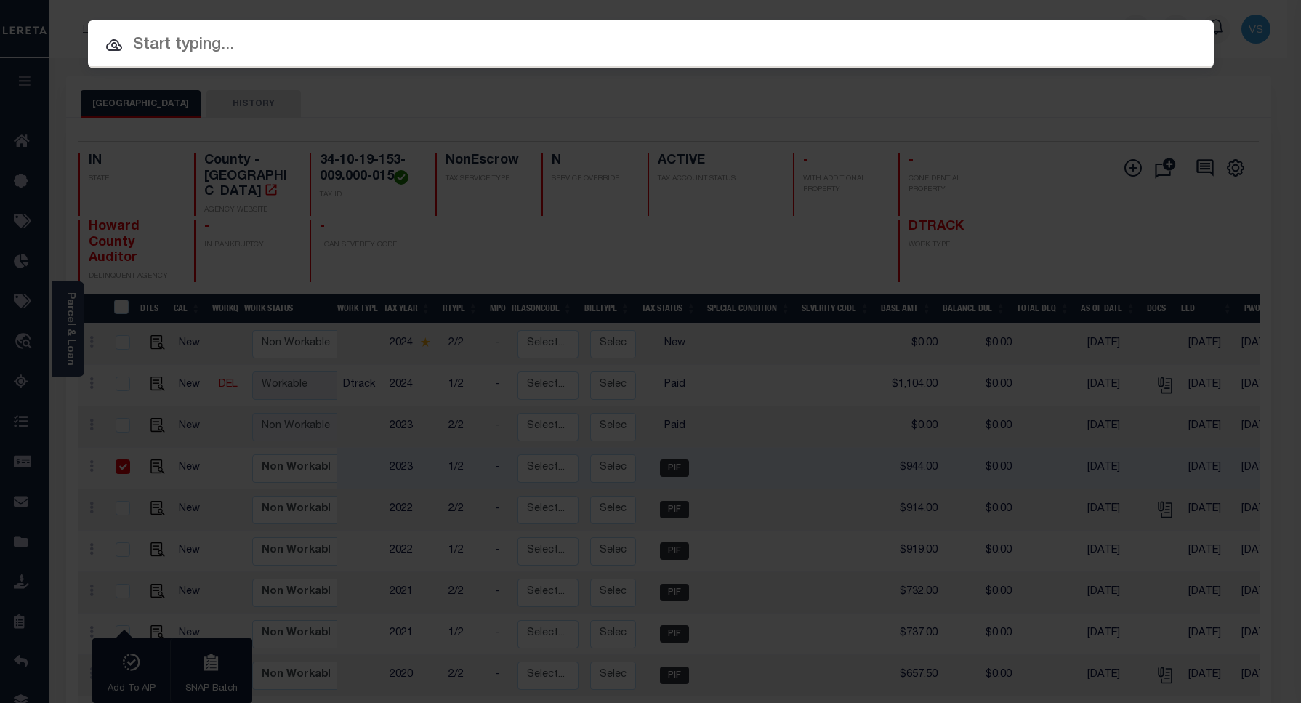
paste input "15000999"
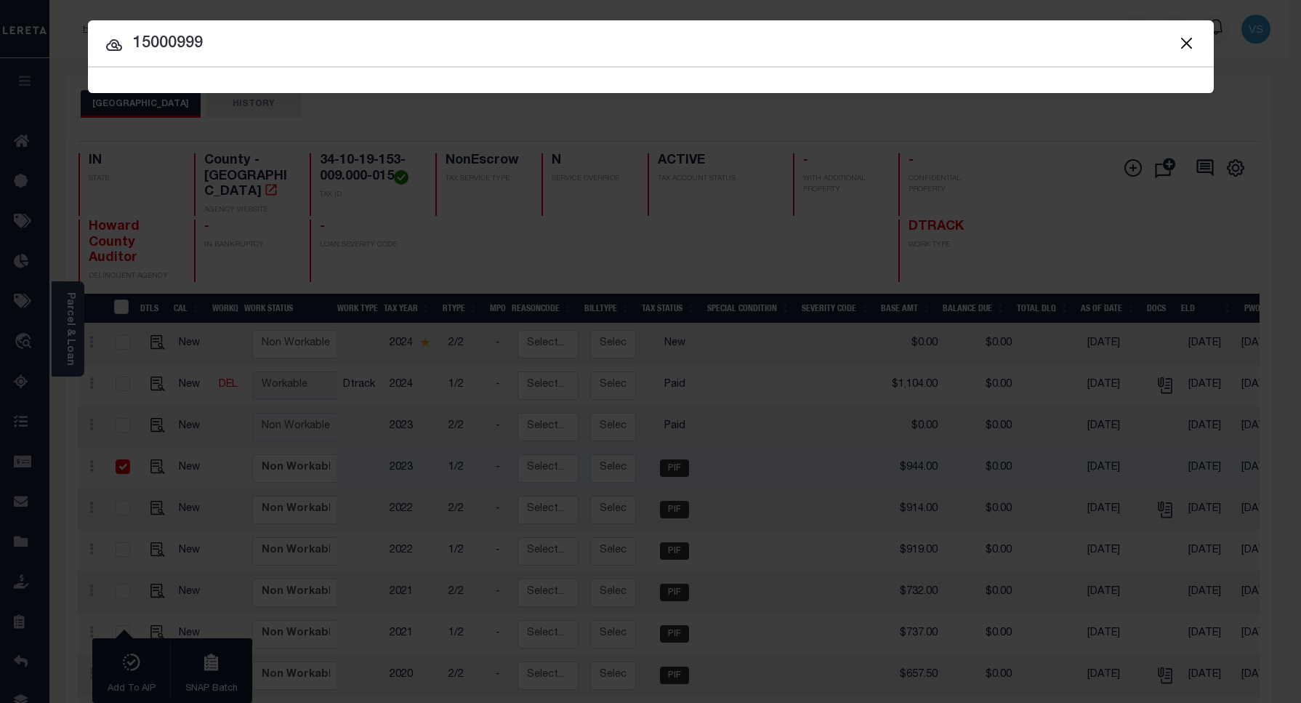
type input "15000999"
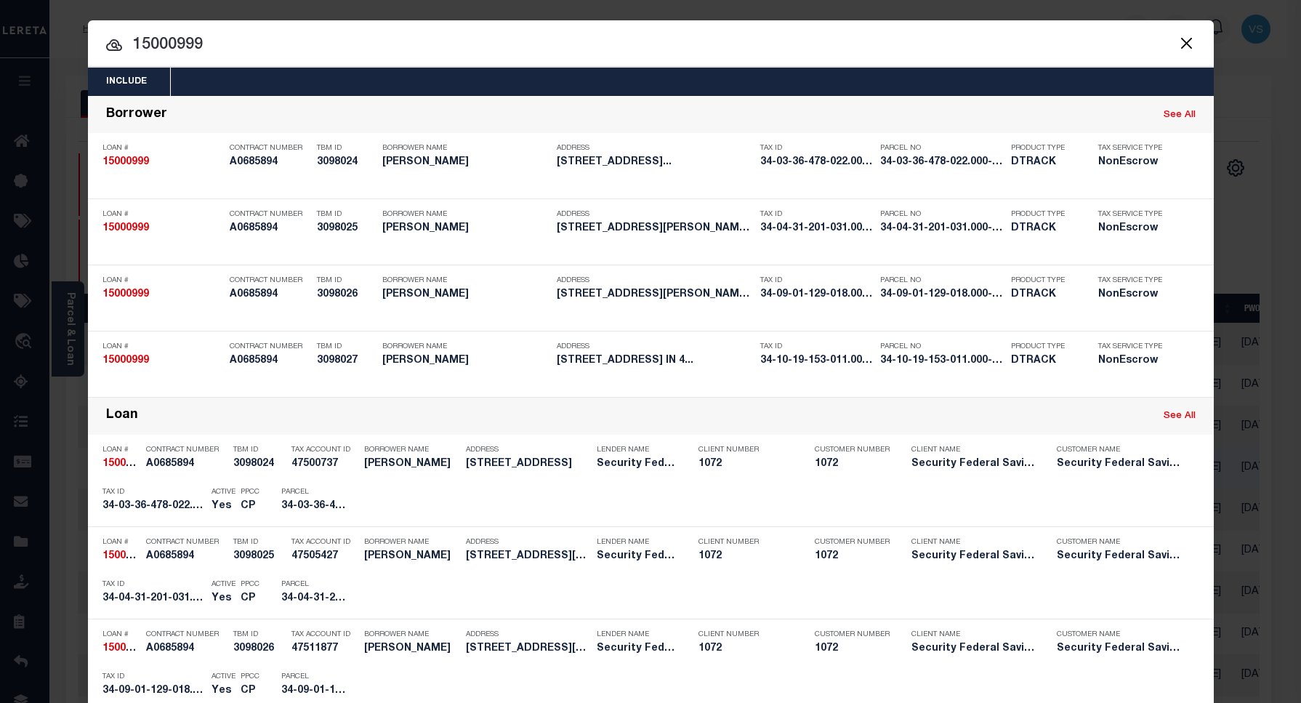
click at [241, 46] on input "15000999" at bounding box center [650, 45] width 1125 height 25
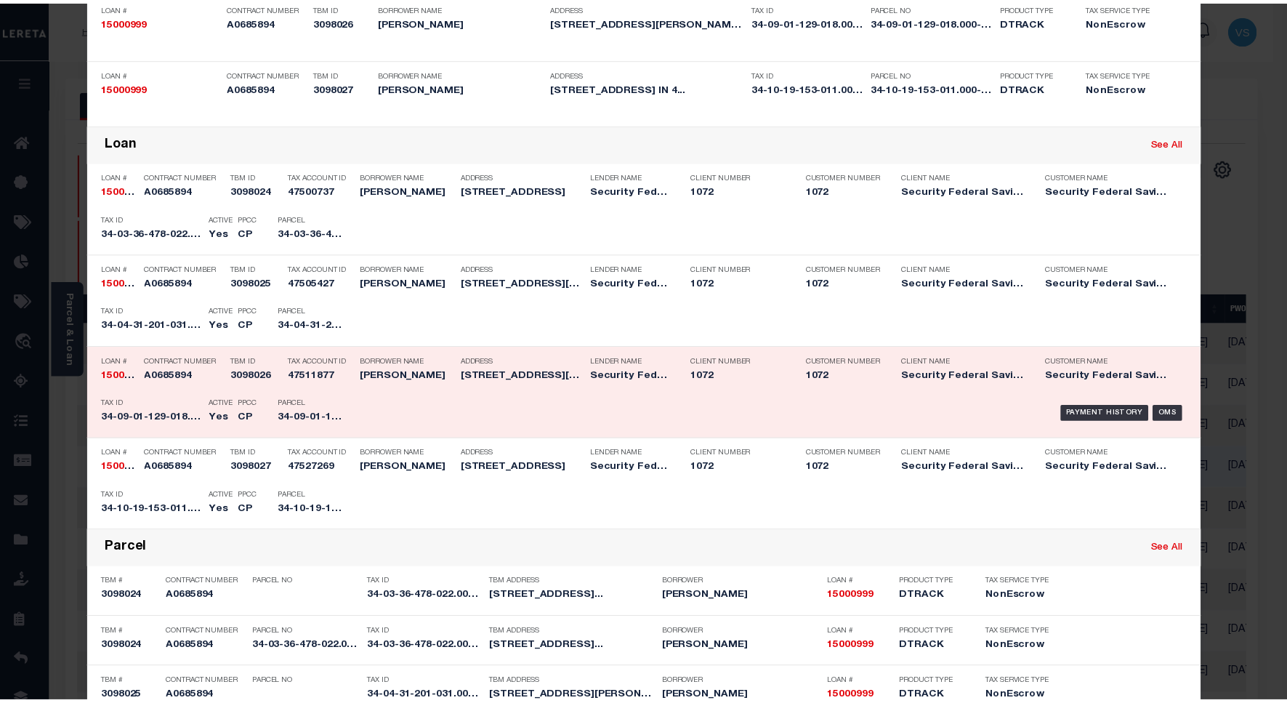
scroll to position [454, 0]
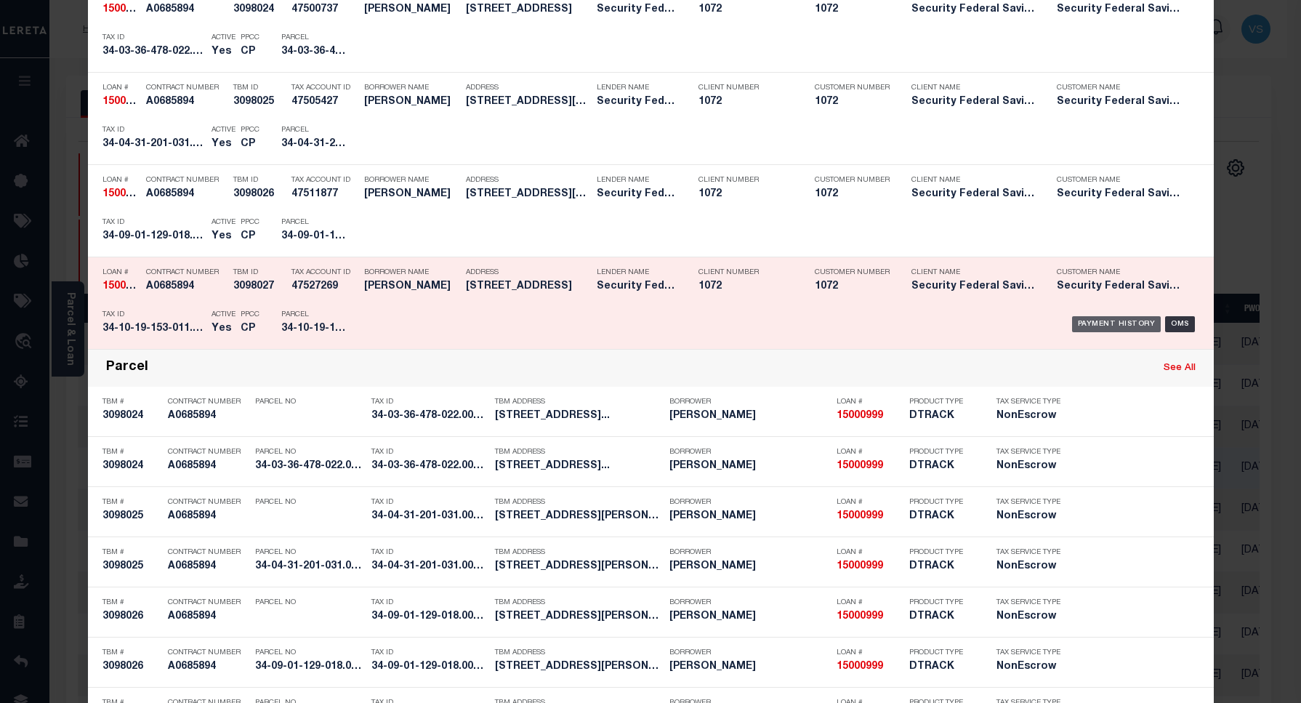
click at [1108, 320] on div "Payment History" at bounding box center [1116, 324] width 89 height 16
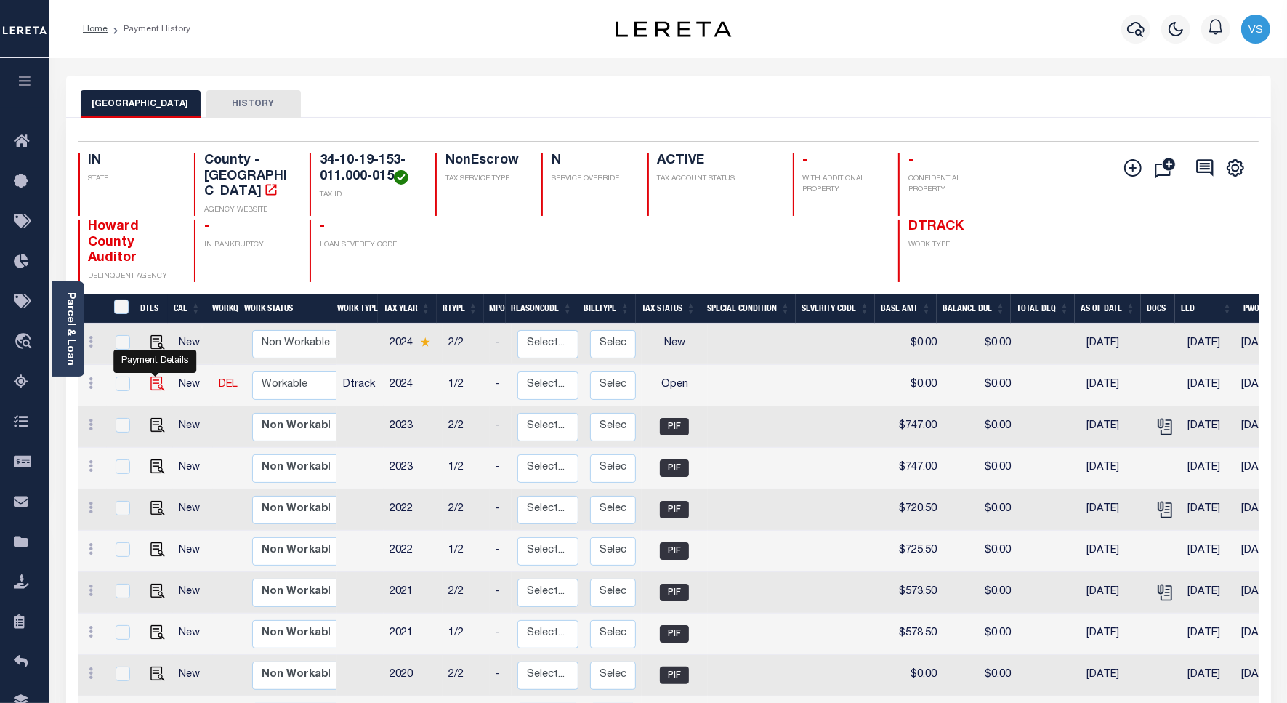
click at [158, 376] on img "" at bounding box center [157, 383] width 15 height 15
checkbox input "true"
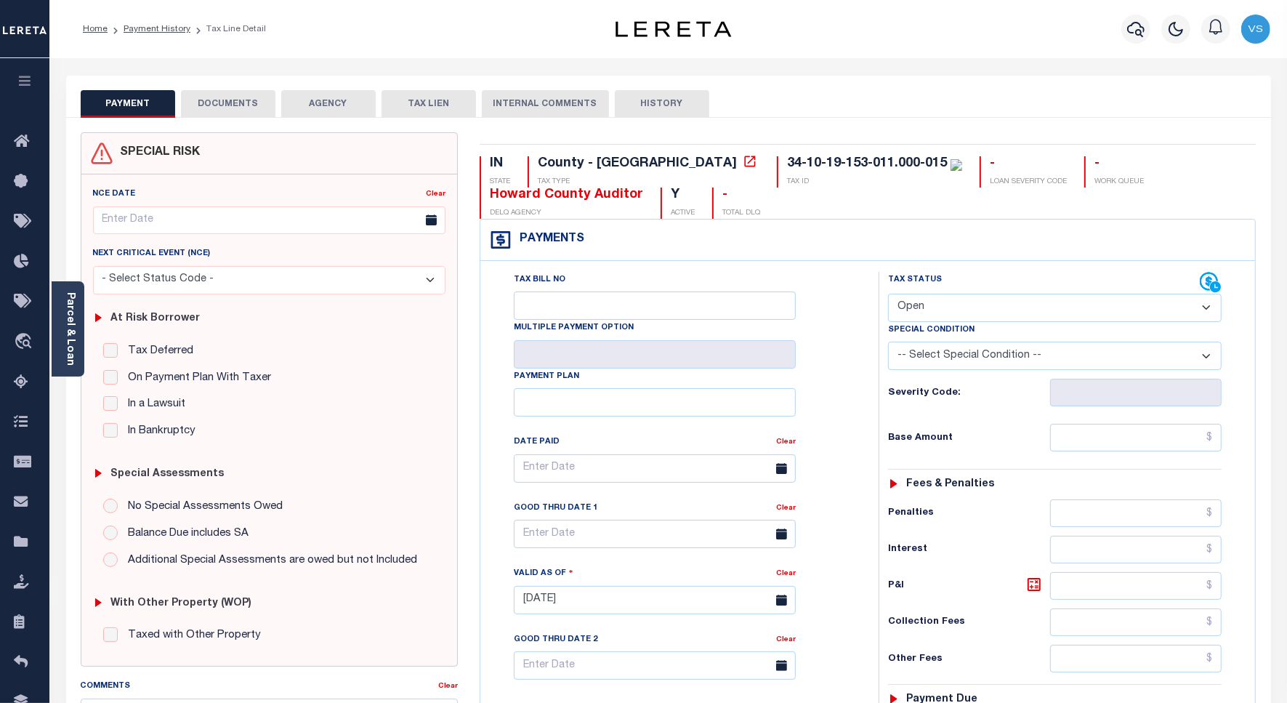
click at [981, 313] on select "- Select Status Code - Open Due/Unpaid Paid Incomplete No Tax Due Internal Refu…" at bounding box center [1055, 308] width 334 height 28
select select "PYD"
click at [888, 295] on select "- Select Status Code - Open Due/Unpaid Paid Incomplete No Tax Due Internal Refu…" at bounding box center [1055, 308] width 334 height 28
type input "[DATE]"
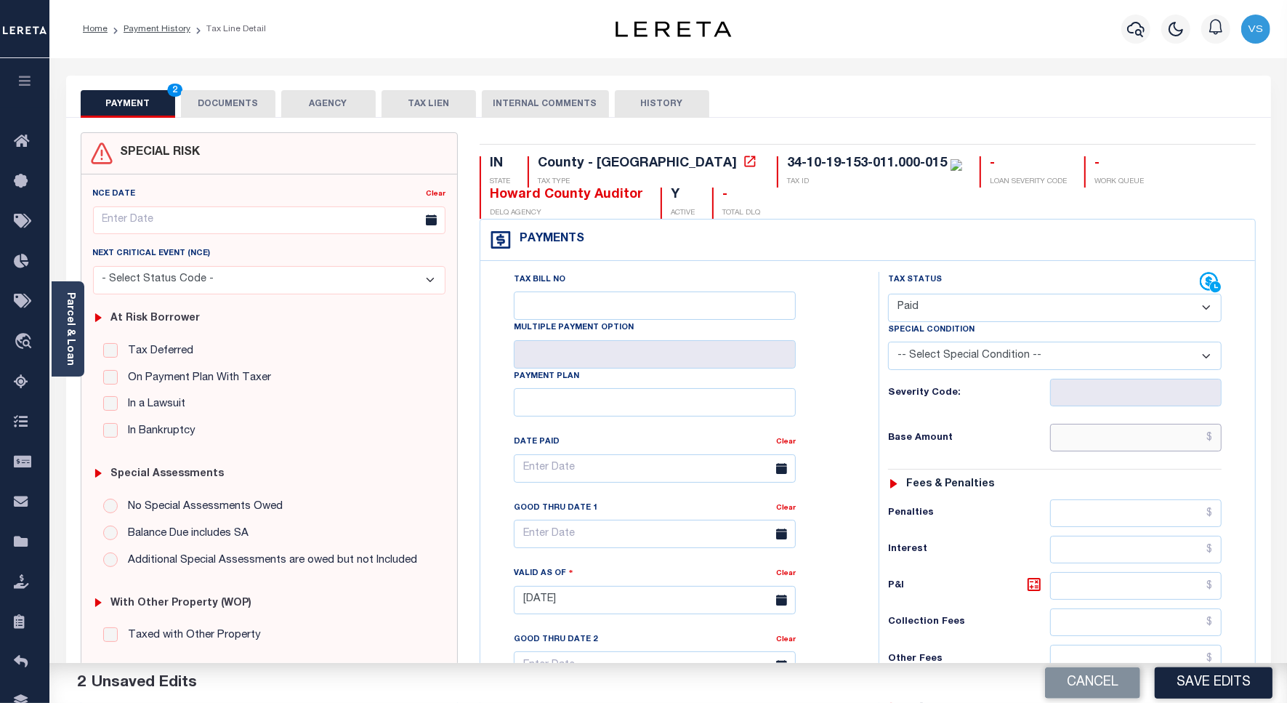
click at [1128, 442] on input "text" at bounding box center [1135, 438] width 171 height 28
paste input "884.00"
type input "$884.00"
click at [233, 108] on button "DOCUMENTS" at bounding box center [228, 104] width 94 height 28
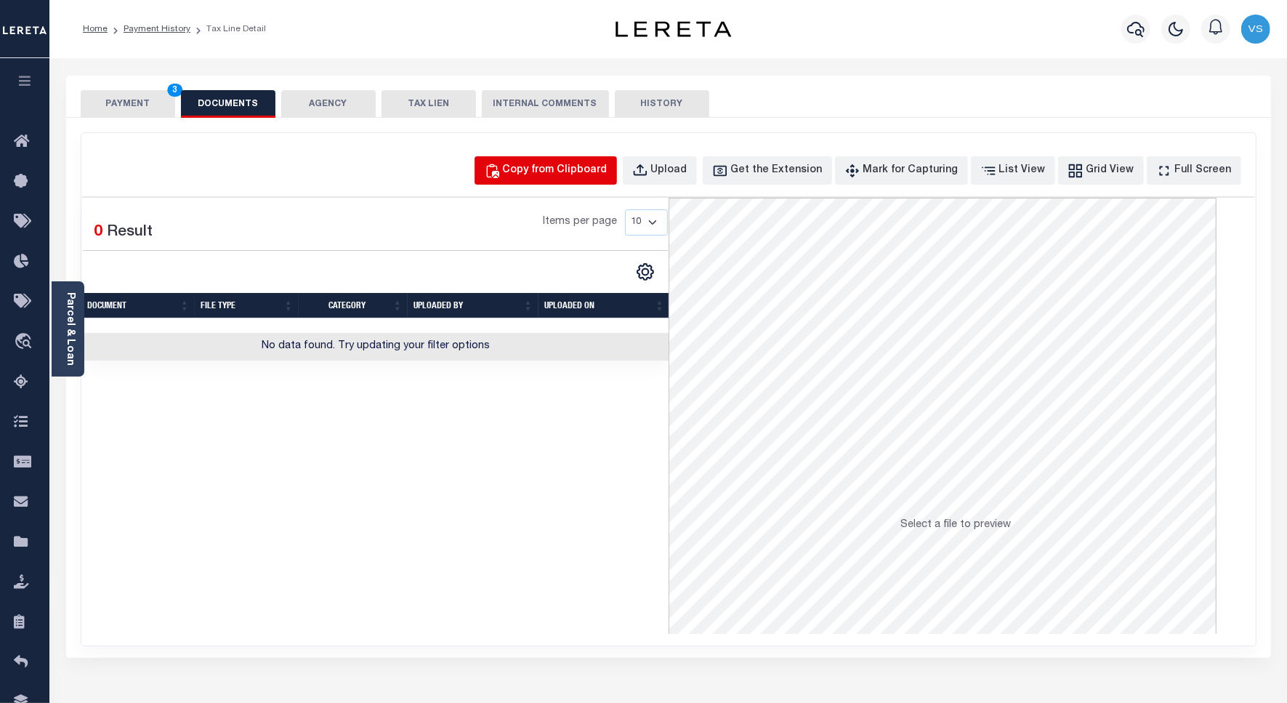
click at [575, 169] on div "Copy from Clipboard" at bounding box center [555, 171] width 105 height 16
select select "POP"
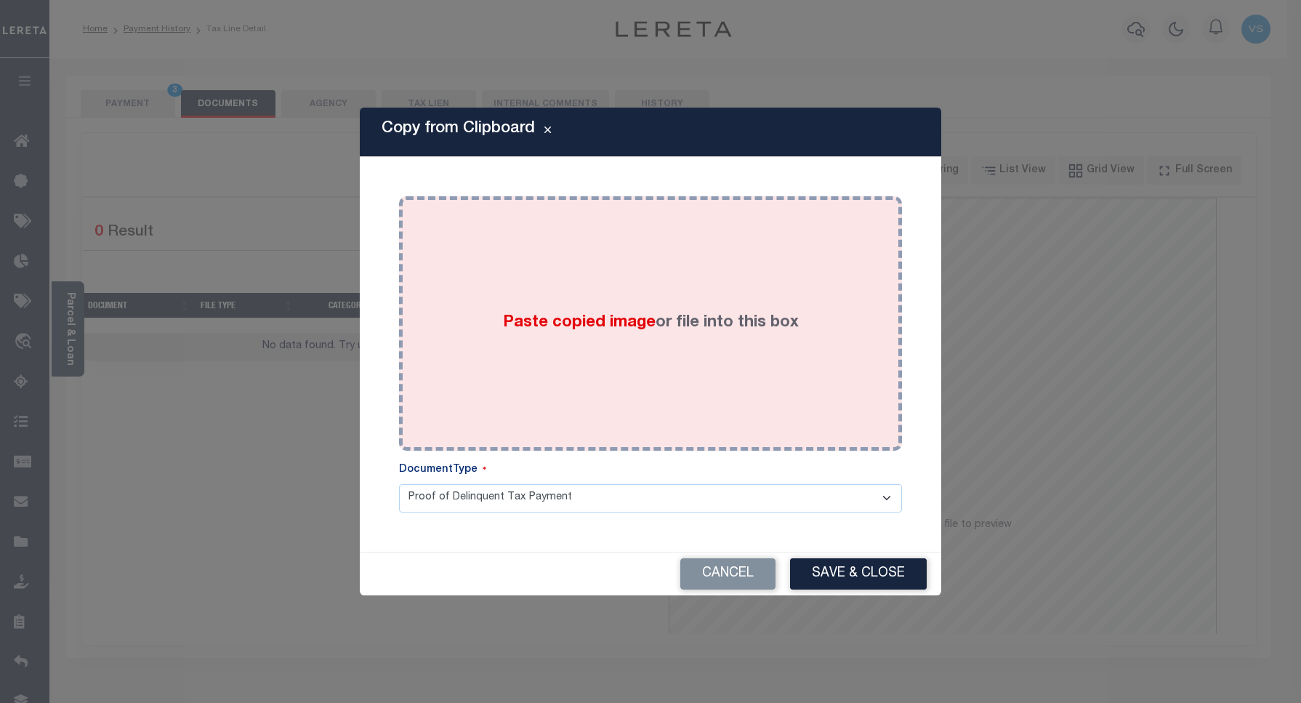
click at [549, 425] on div "Paste copied image or file into this box" at bounding box center [650, 323] width 481 height 233
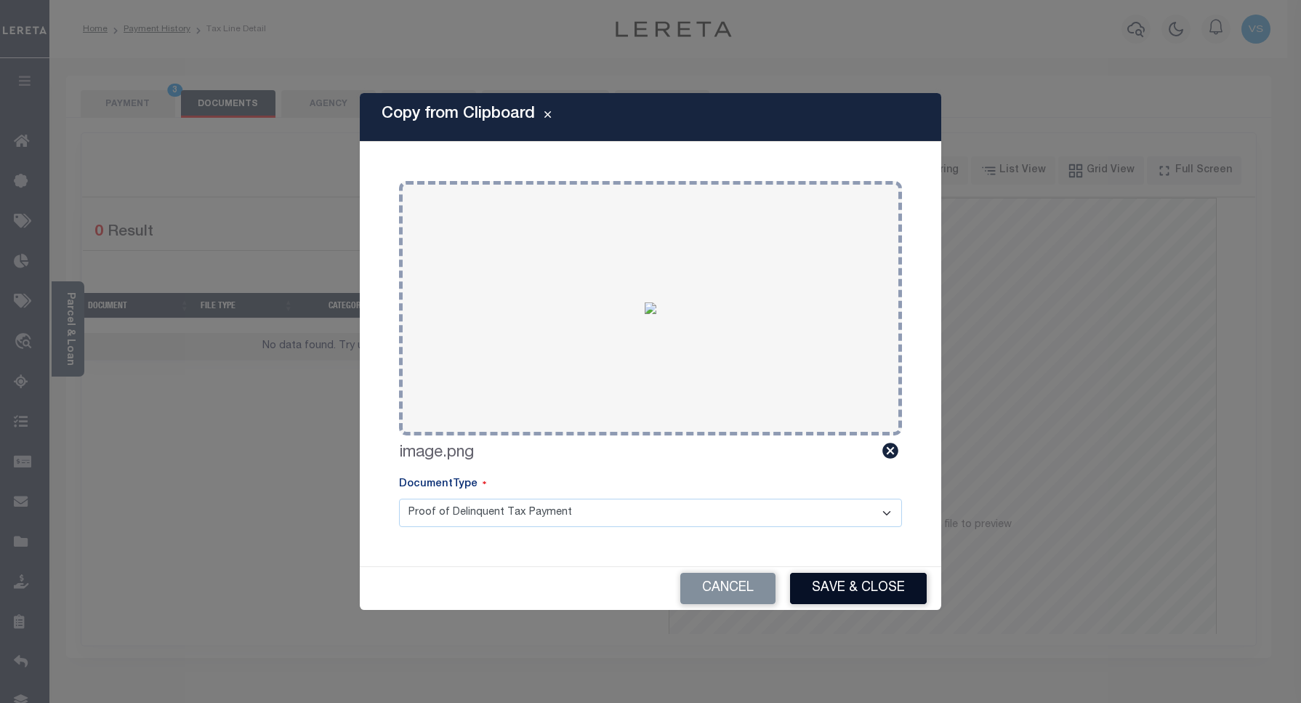
click at [836, 593] on button "Save & Close" at bounding box center [858, 588] width 137 height 31
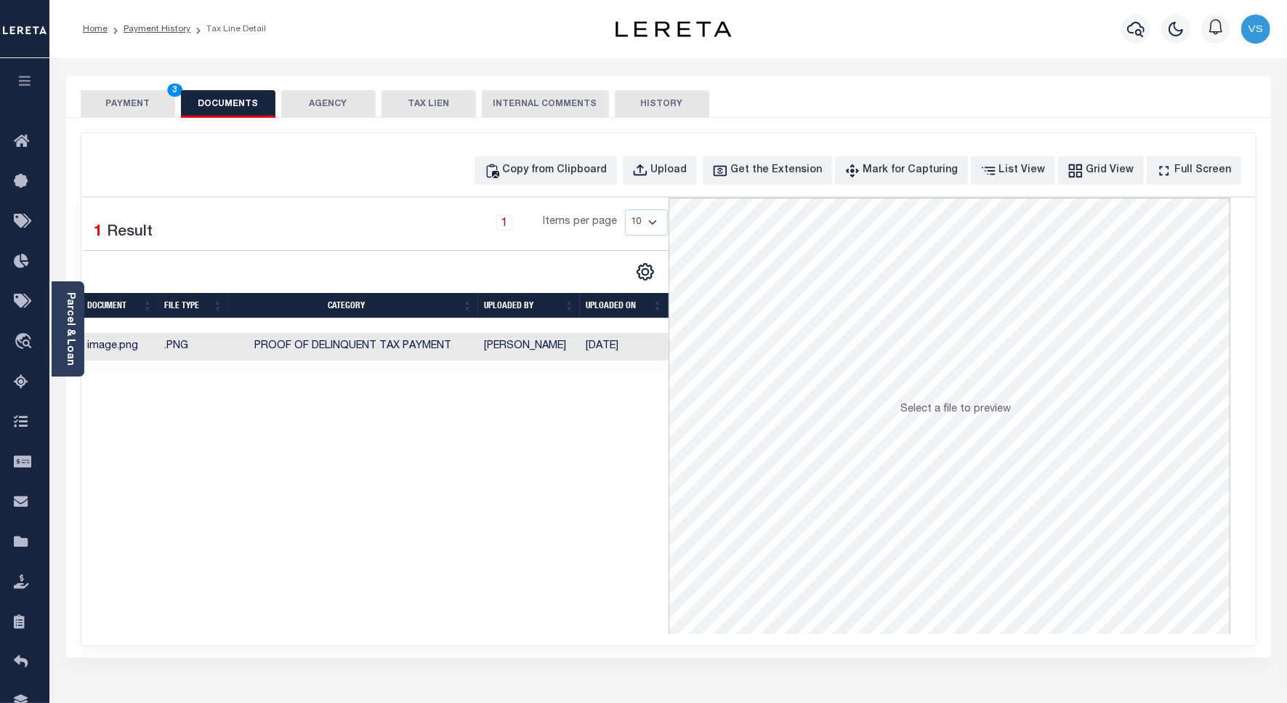
click at [137, 108] on button "PAYMENT 3" at bounding box center [128, 104] width 94 height 28
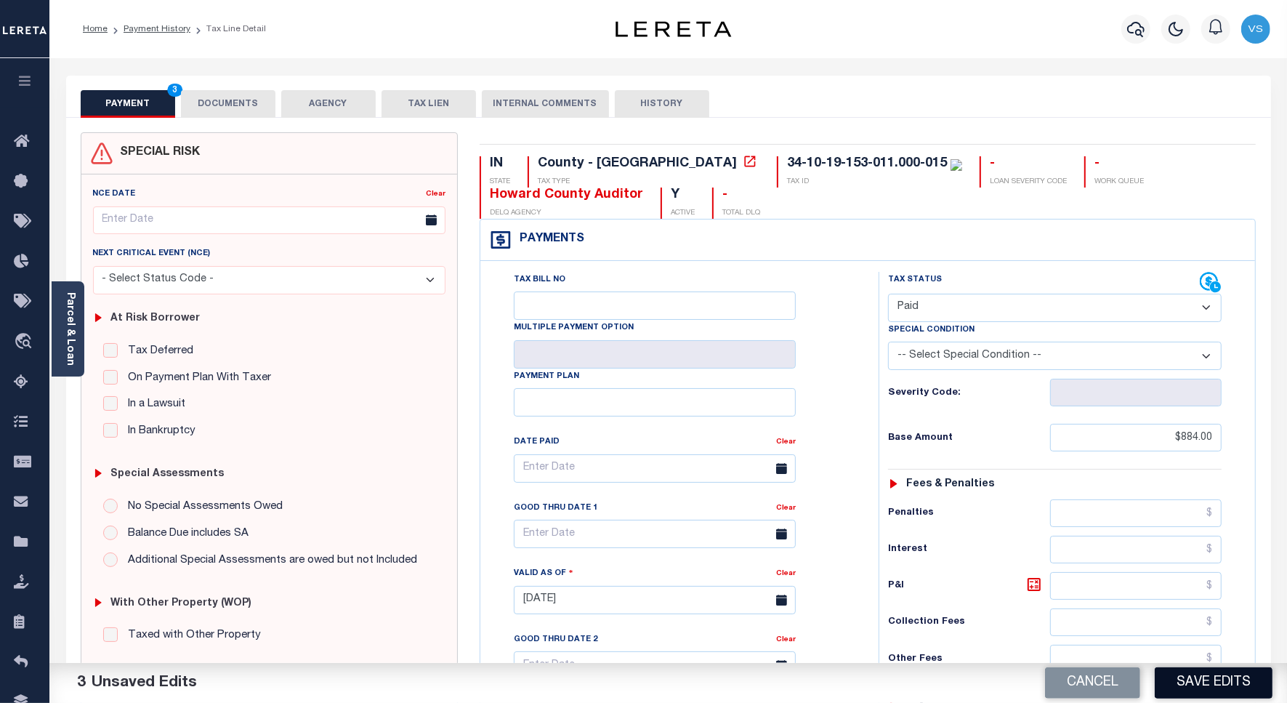
click at [1178, 683] on button "Save Edits" at bounding box center [1214, 682] width 118 height 31
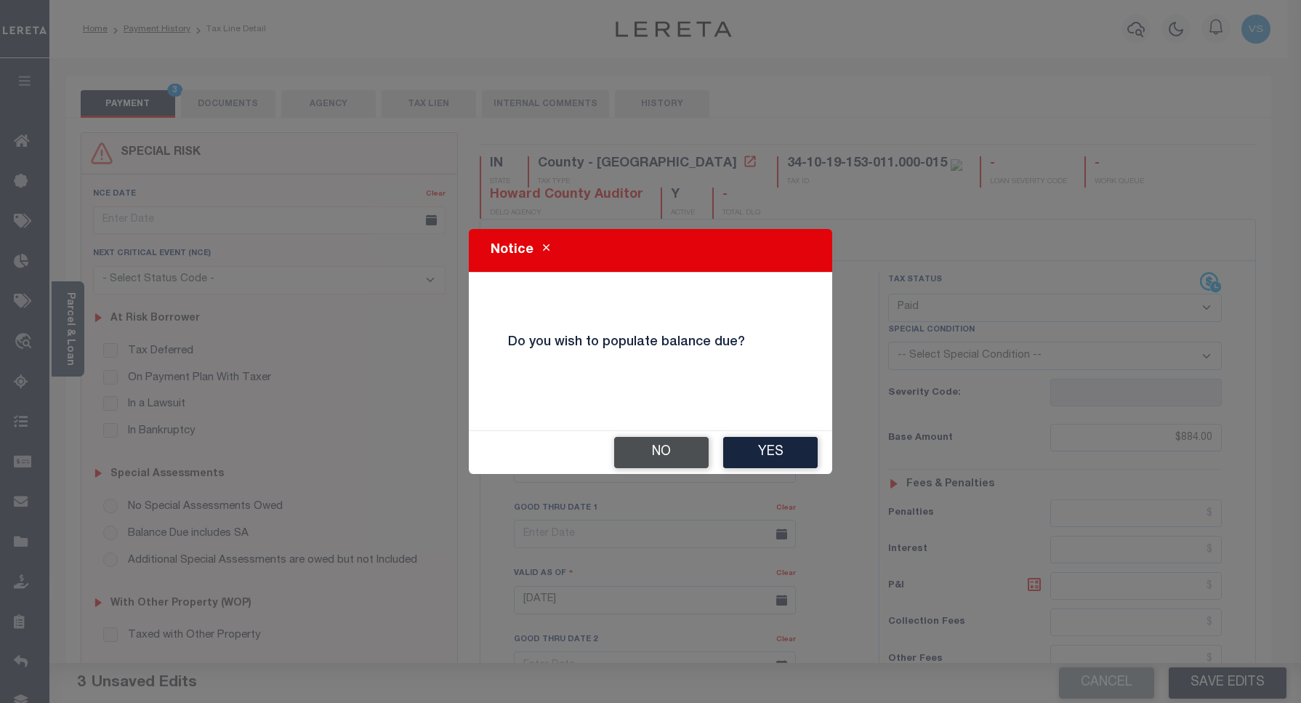
click at [665, 449] on button "No" at bounding box center [661, 452] width 94 height 31
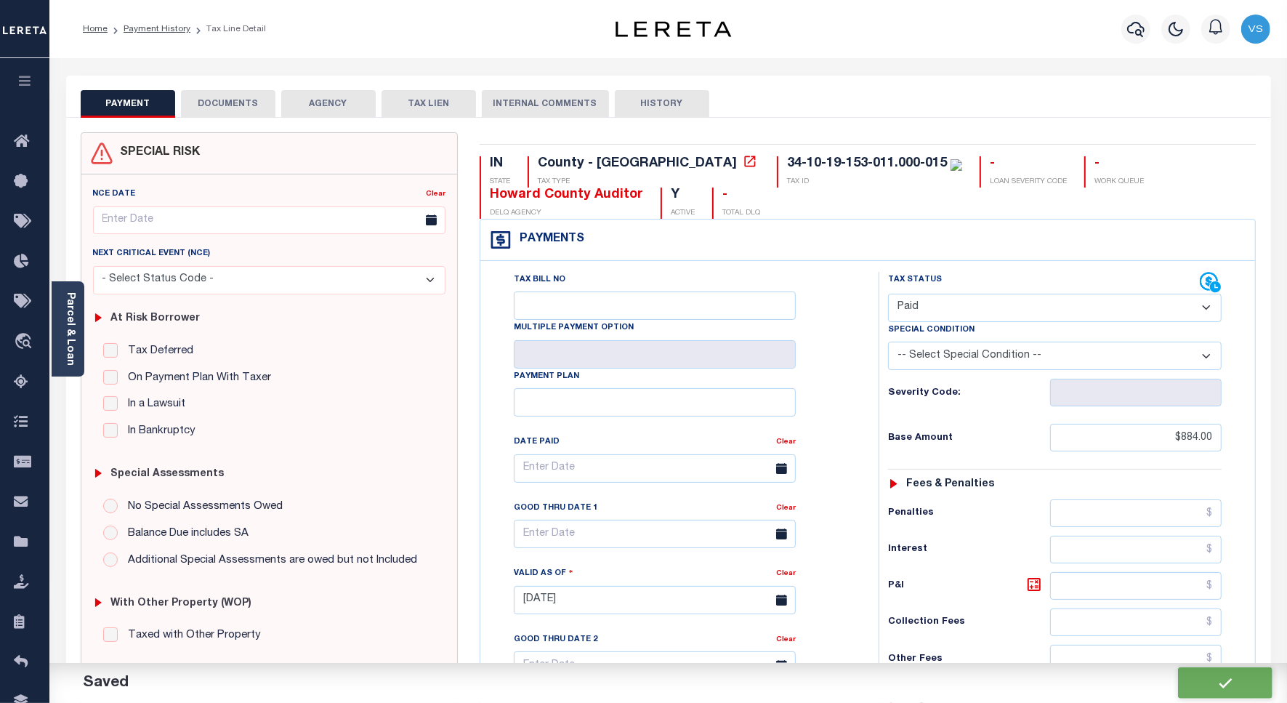
checkbox input "false"
type input "$884"
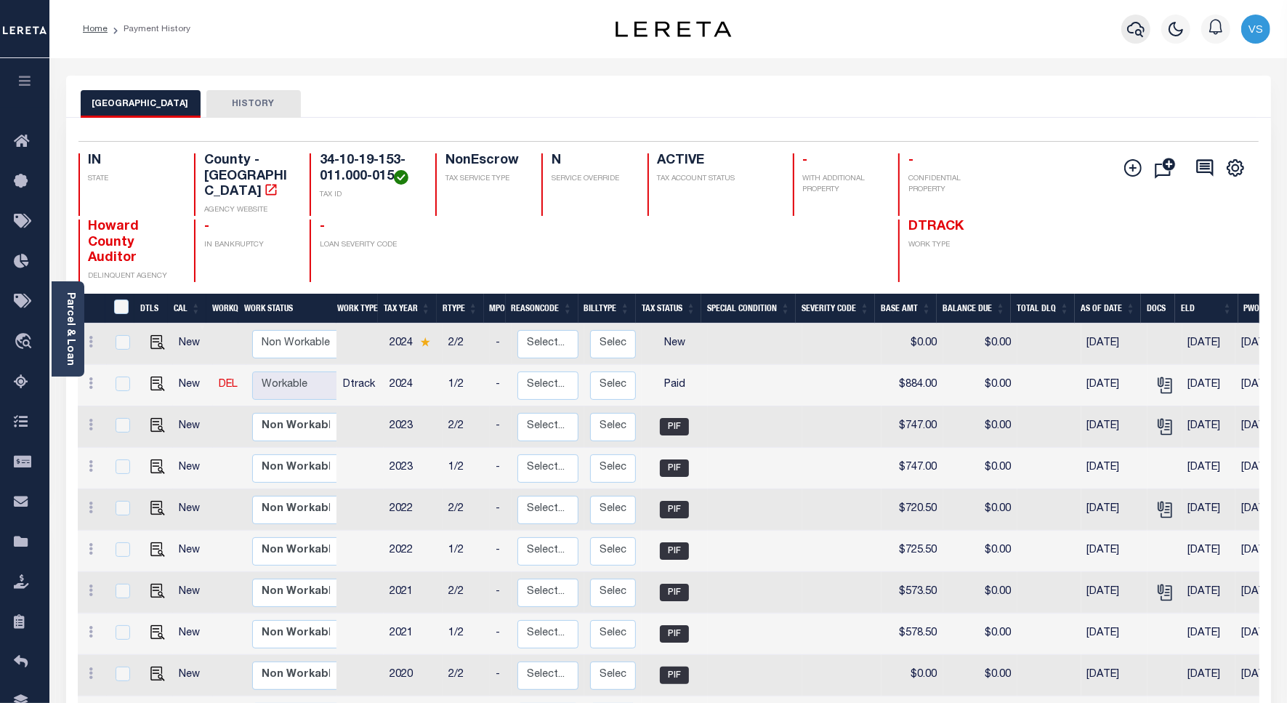
click at [1135, 28] on icon "button" at bounding box center [1135, 28] width 17 height 17
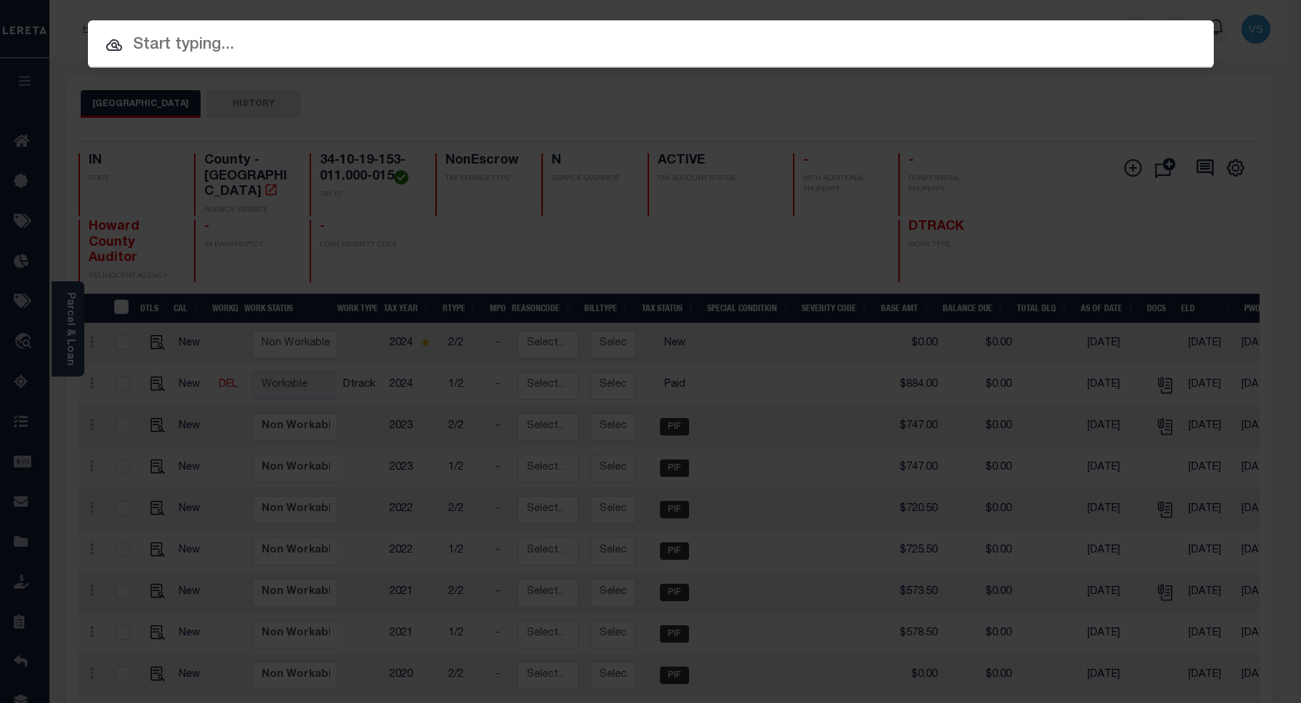
paste input "15000330"
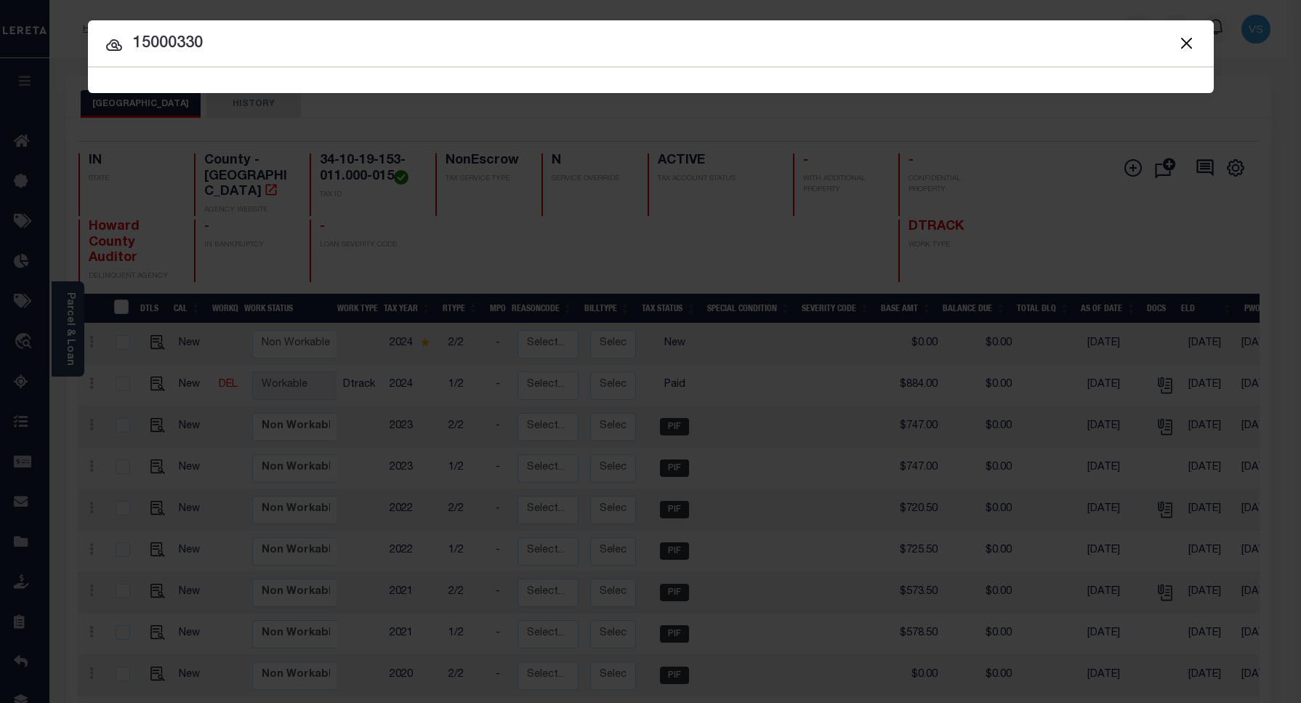
type input "15000330"
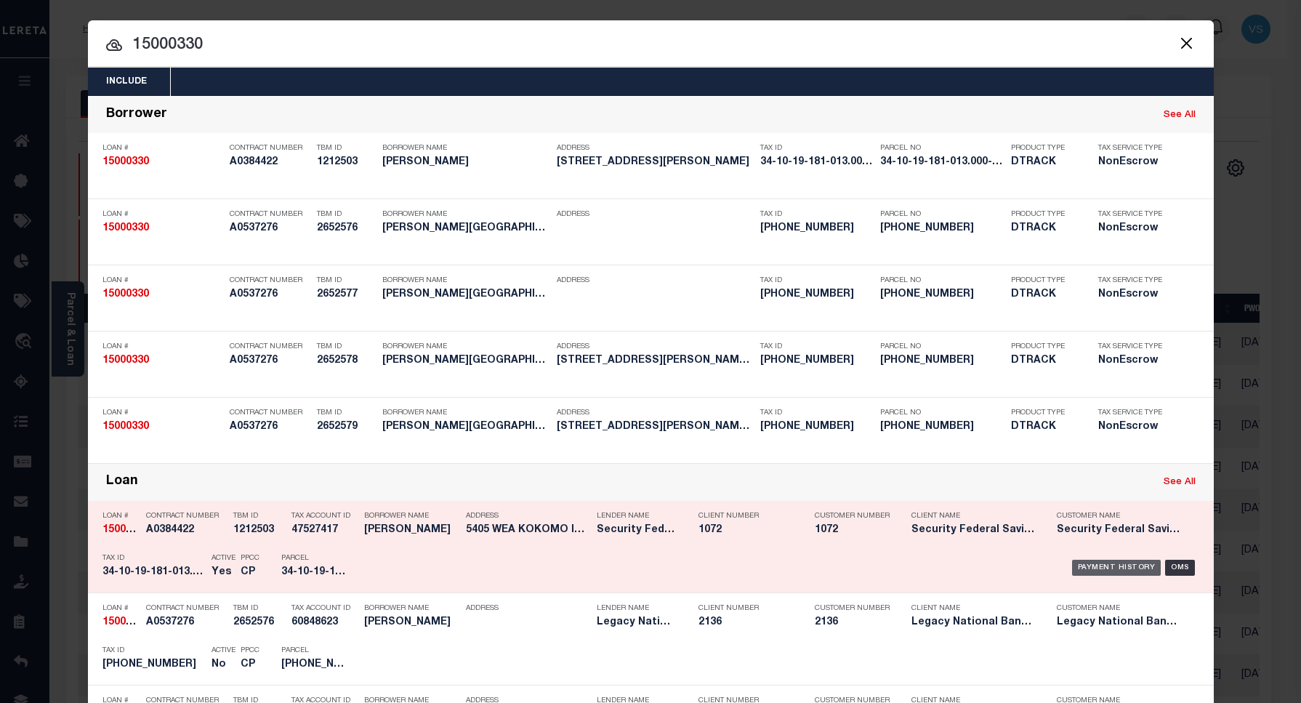
click at [1094, 570] on div "Payment History" at bounding box center [1116, 567] width 89 height 16
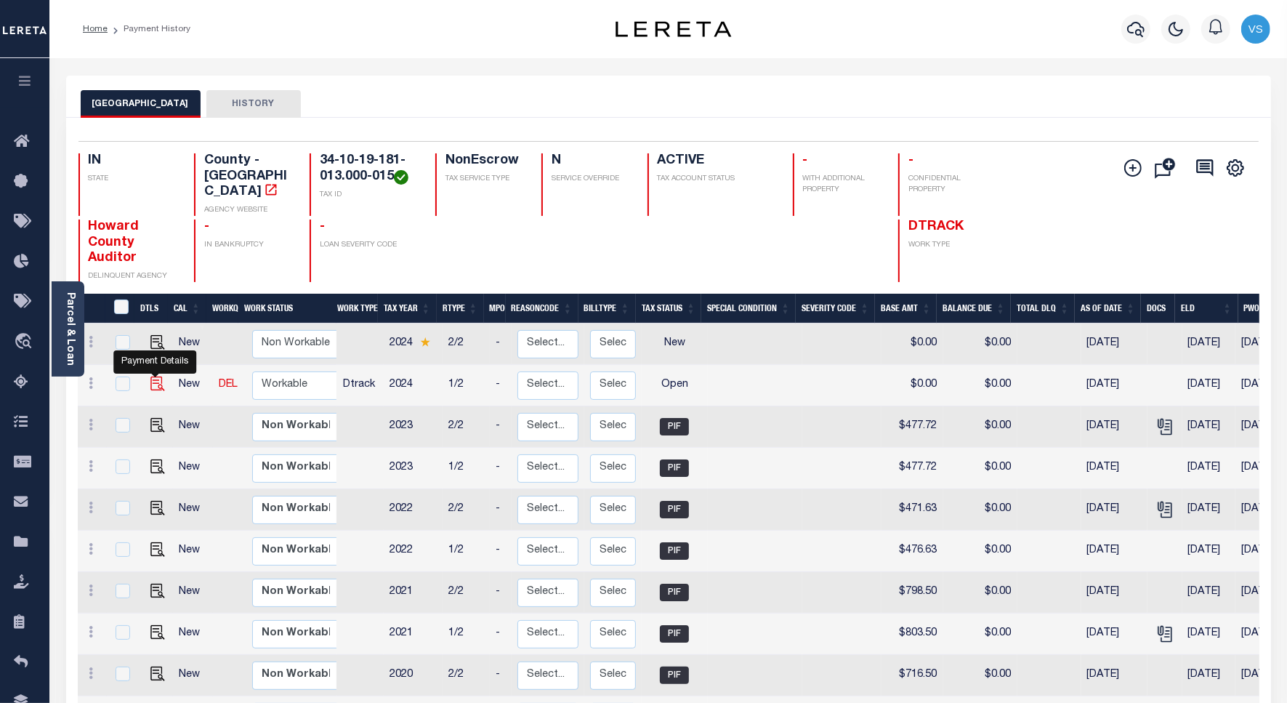
click at [150, 376] on img "" at bounding box center [157, 383] width 15 height 15
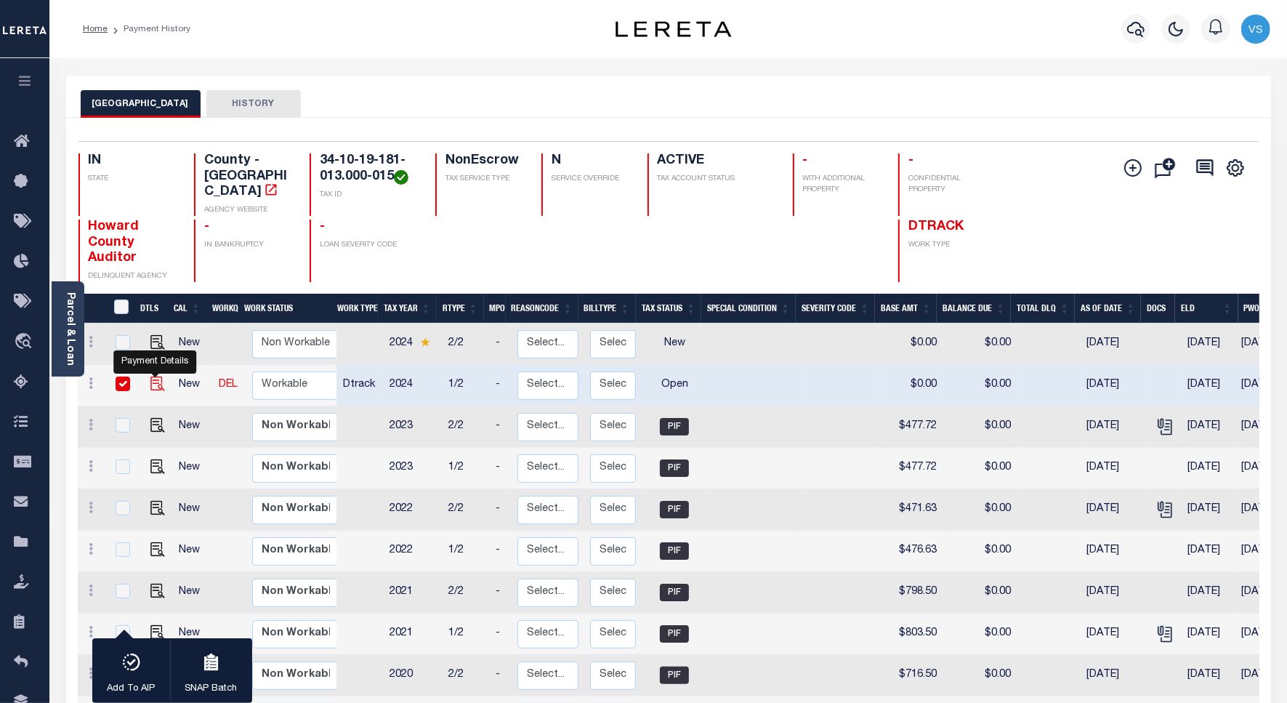
checkbox input "true"
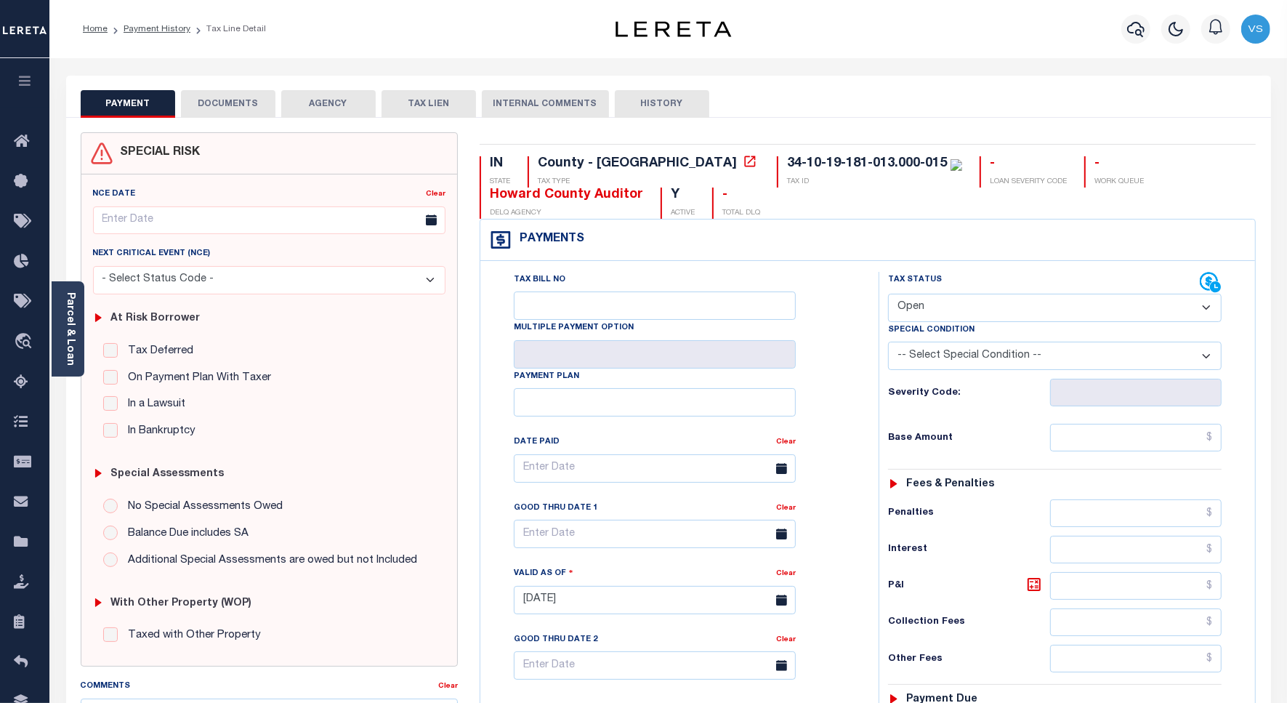
click at [924, 307] on select "- Select Status Code - Open Due/Unpaid Paid Incomplete No Tax Due Internal Refu…" at bounding box center [1055, 308] width 334 height 28
select select "PYD"
click at [888, 295] on select "- Select Status Code - Open Due/Unpaid Paid Incomplete No Tax Due Internal Refu…" at bounding box center [1055, 308] width 334 height 28
type input "[DATE]"
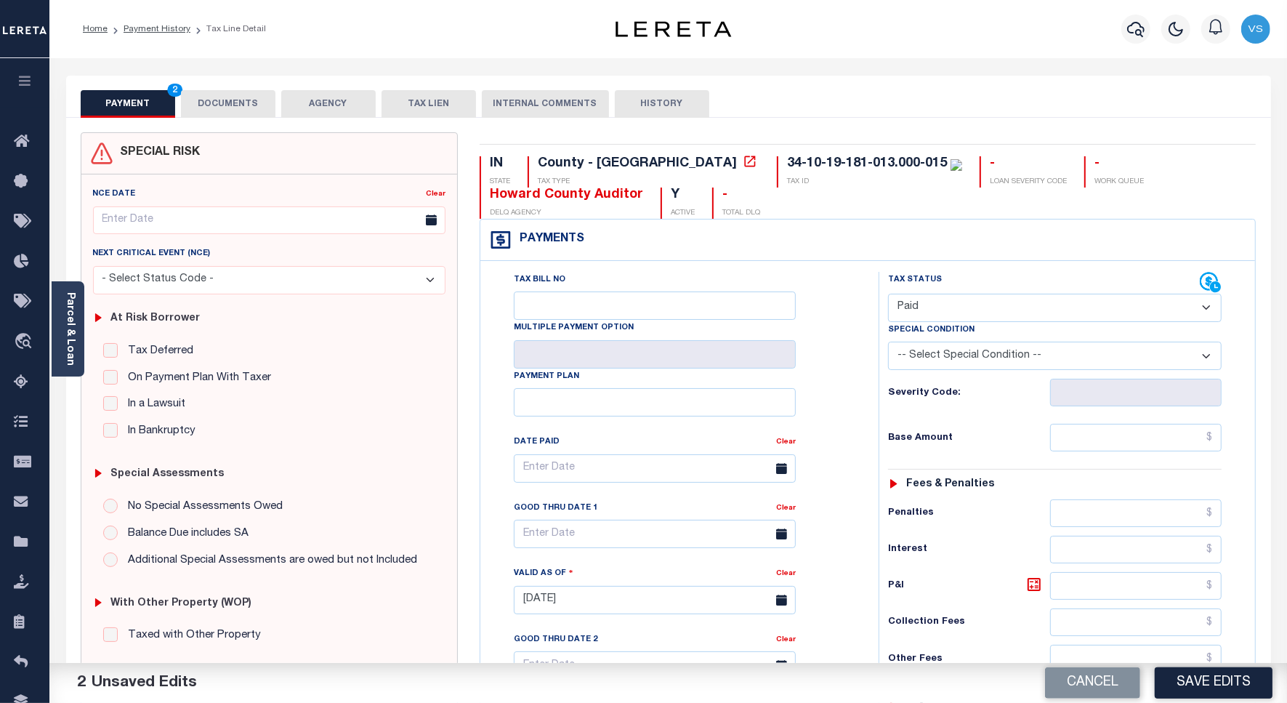
click at [912, 399] on h6 "Severity Code:" at bounding box center [969, 393] width 162 height 12
click at [1106, 443] on input "text" at bounding box center [1135, 438] width 171 height 28
paste input "574.00"
type input "$574.00"
click at [233, 104] on button "DOCUMENTS" at bounding box center [228, 104] width 94 height 28
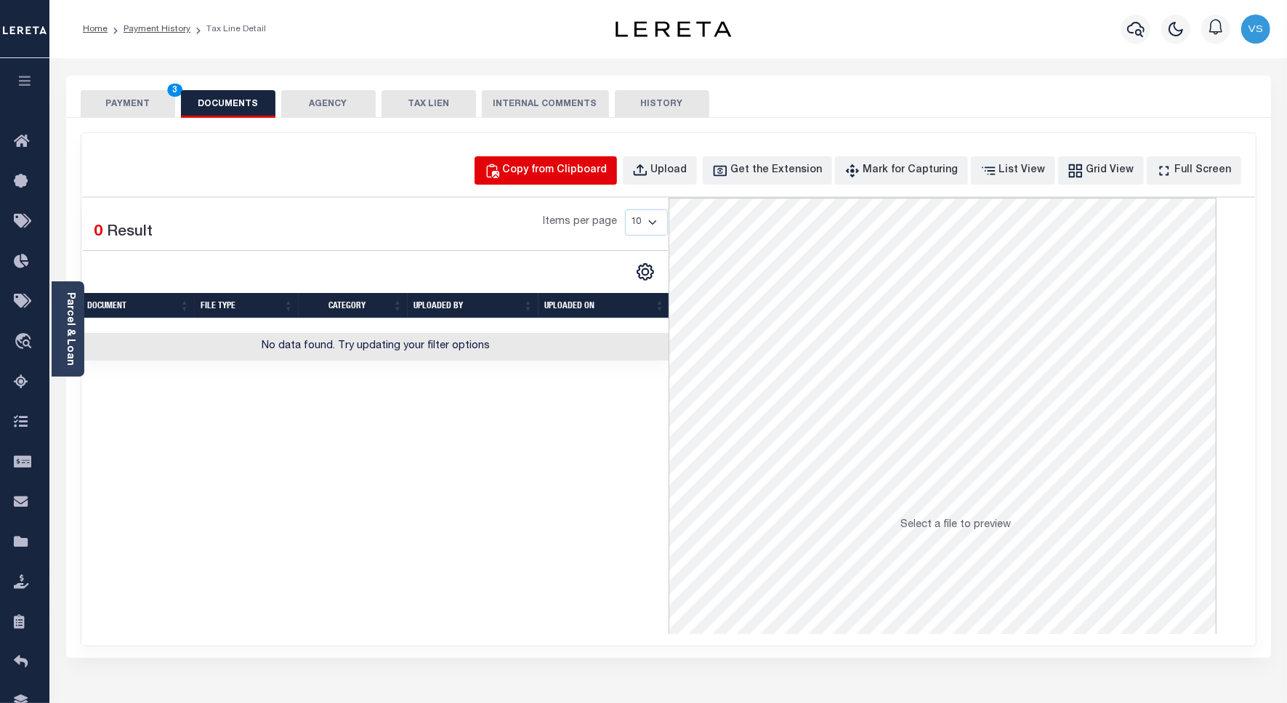
click at [586, 171] on div "Copy from Clipboard" at bounding box center [555, 171] width 105 height 16
select select "POP"
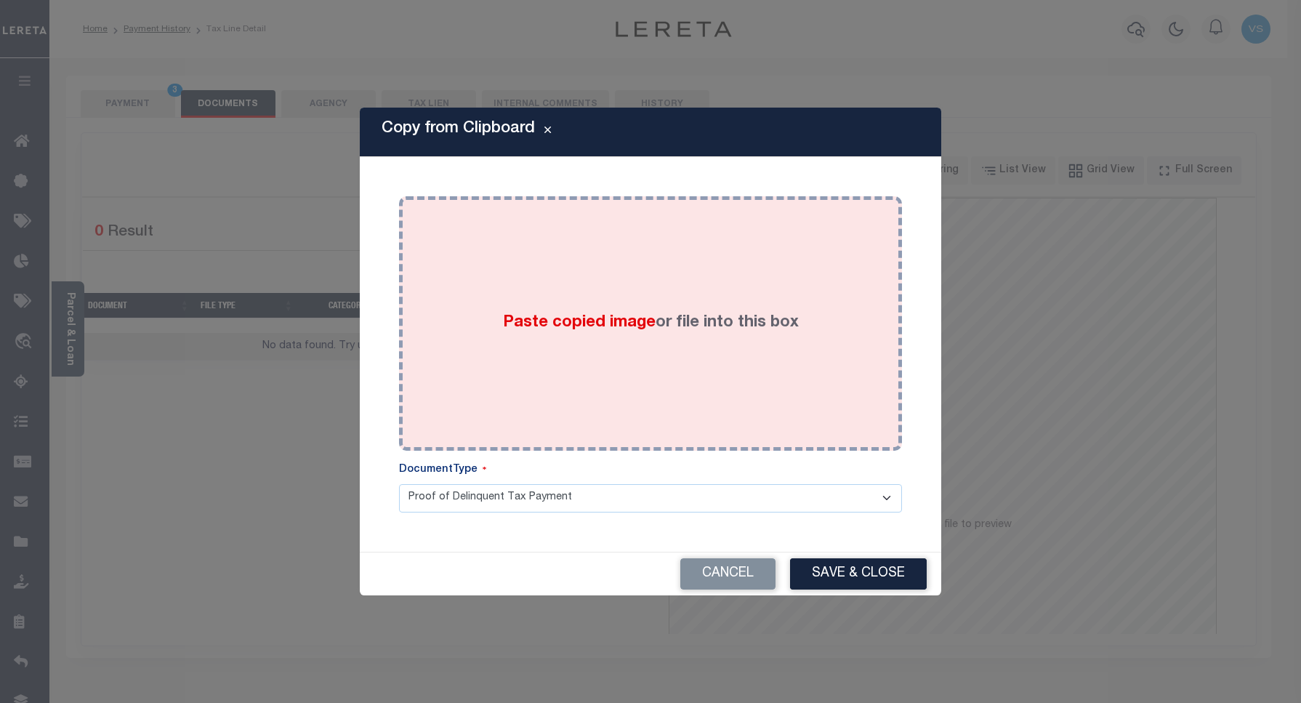
click at [586, 249] on div "Paste copied image or file into this box" at bounding box center [650, 323] width 481 height 233
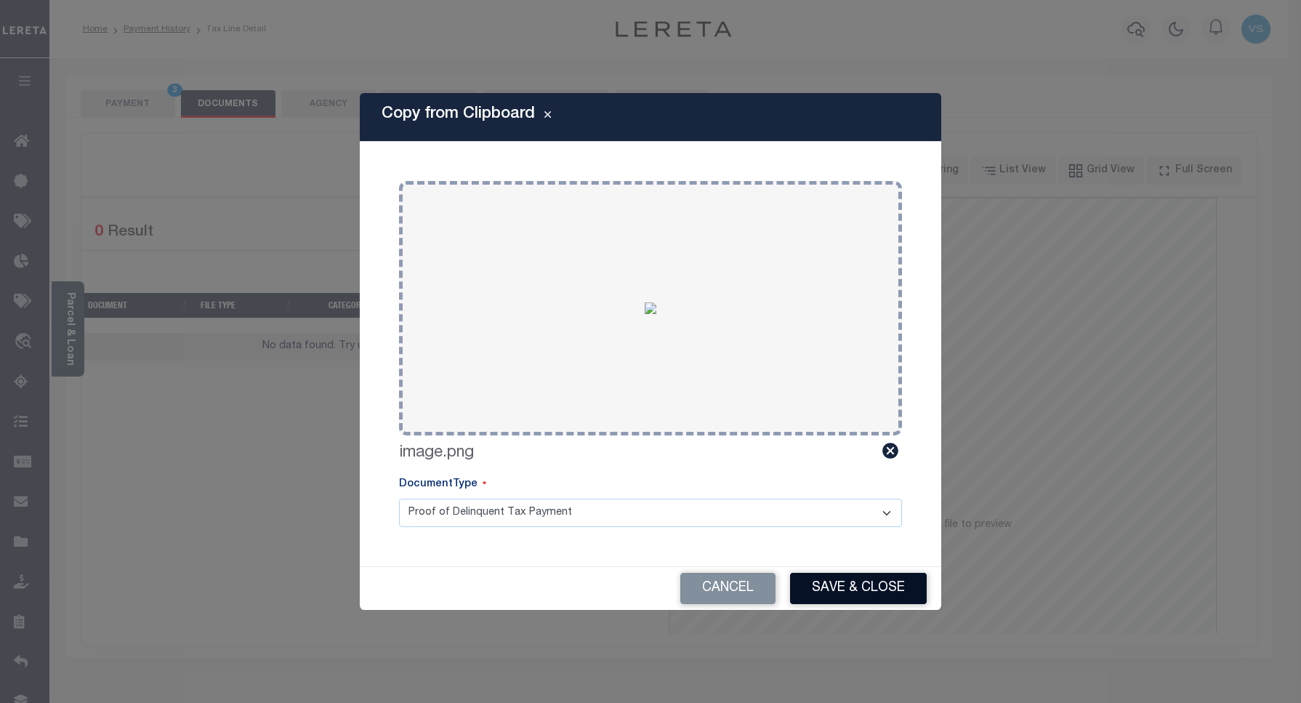
click at [818, 586] on button "Save & Close" at bounding box center [858, 588] width 137 height 31
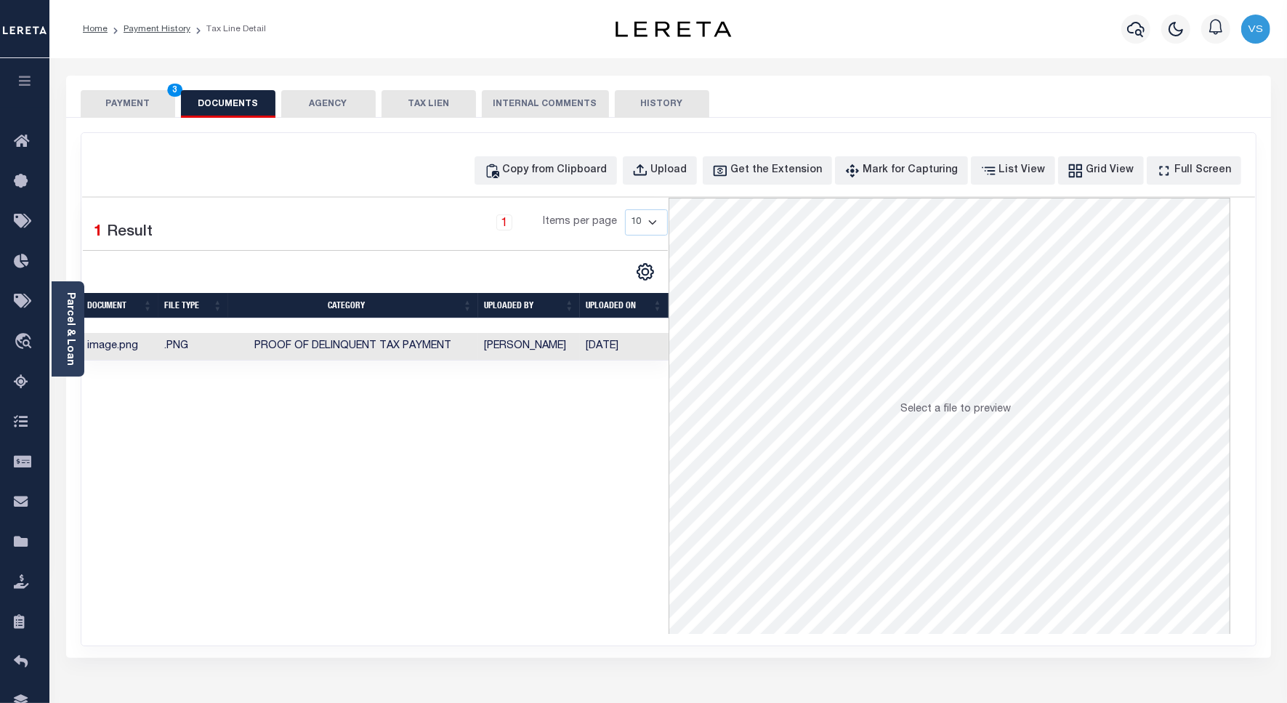
click at [138, 104] on button "PAYMENT 3" at bounding box center [128, 104] width 94 height 28
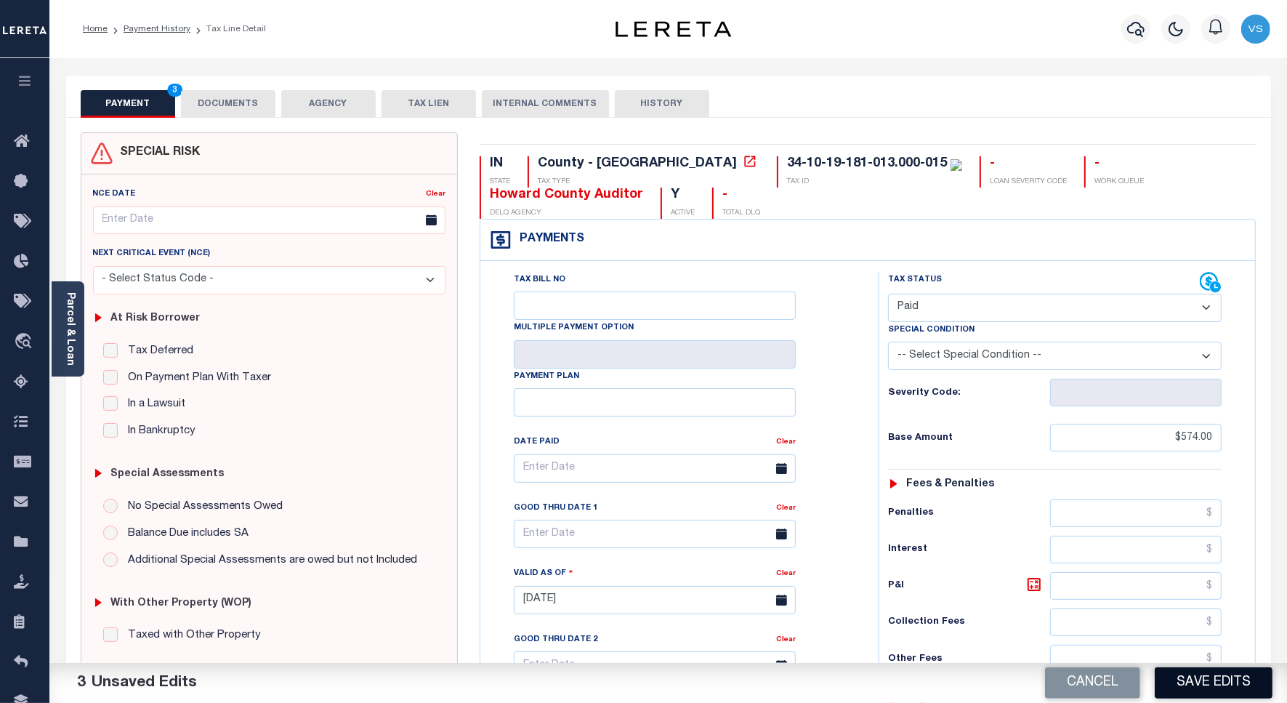
click at [1184, 680] on button "Save Edits" at bounding box center [1214, 682] width 118 height 31
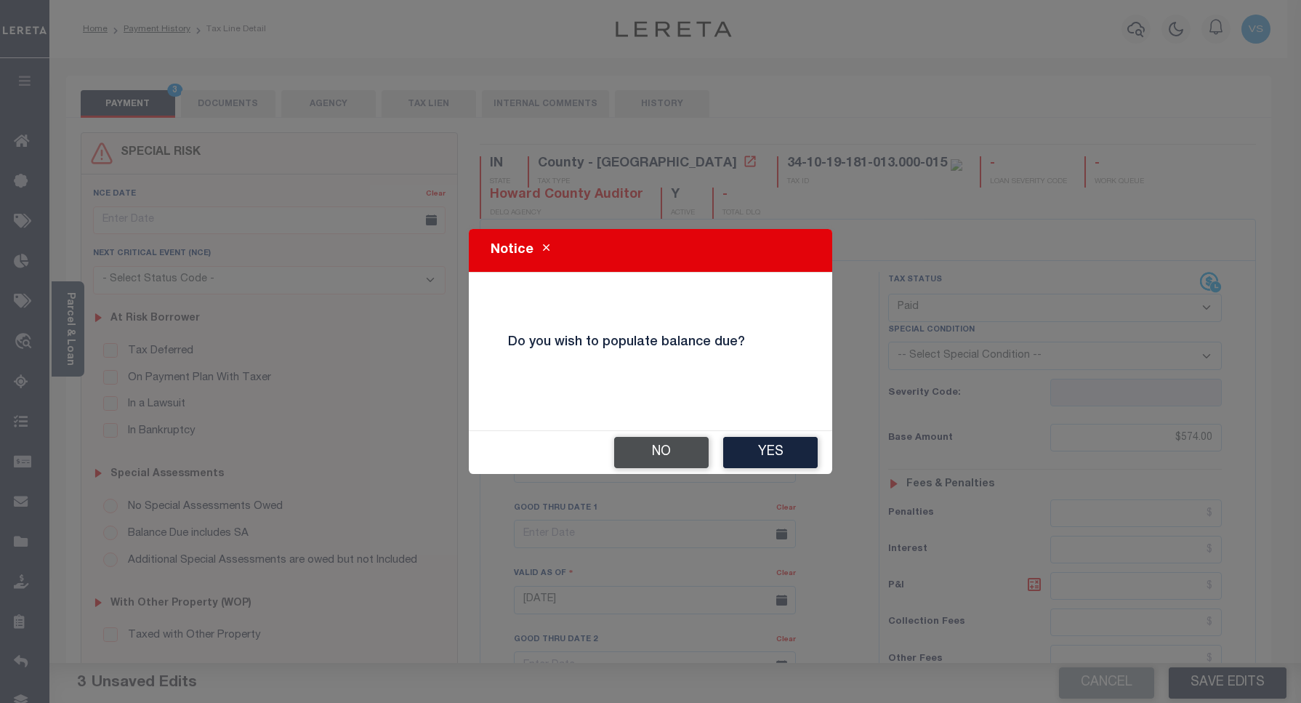
click at [638, 448] on button "No" at bounding box center [661, 452] width 94 height 31
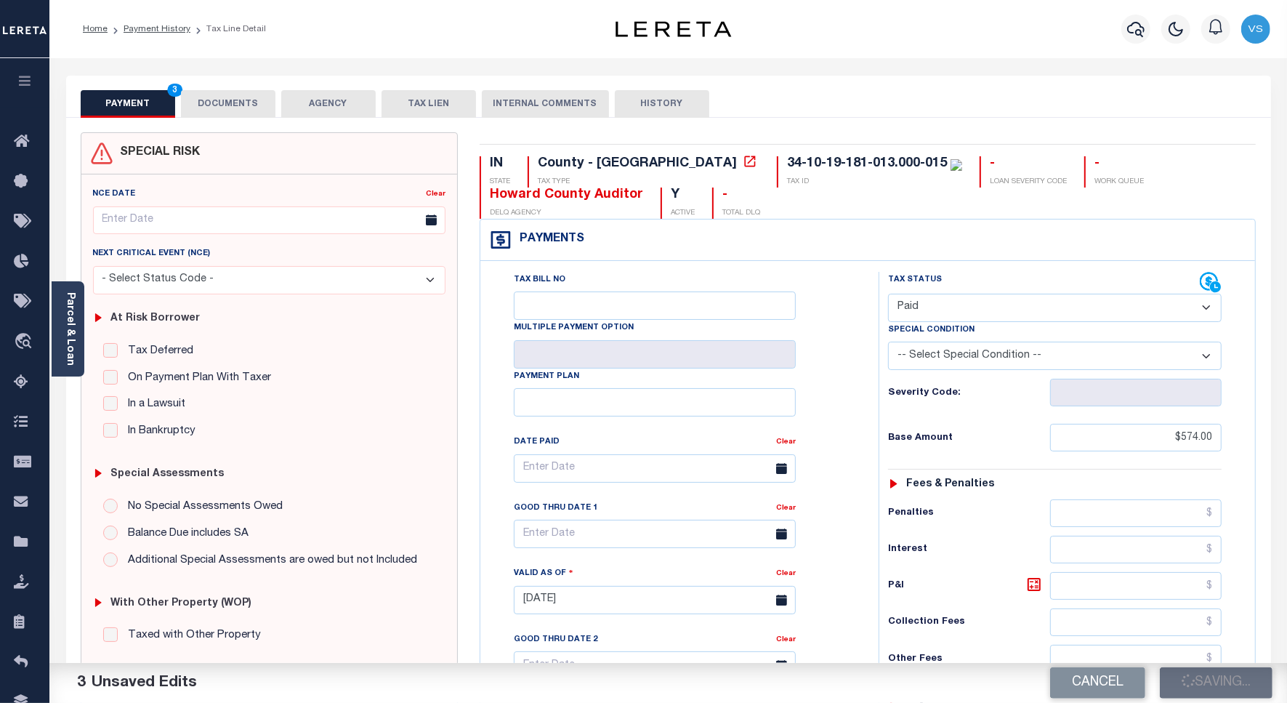
checkbox input "false"
type input "$574"
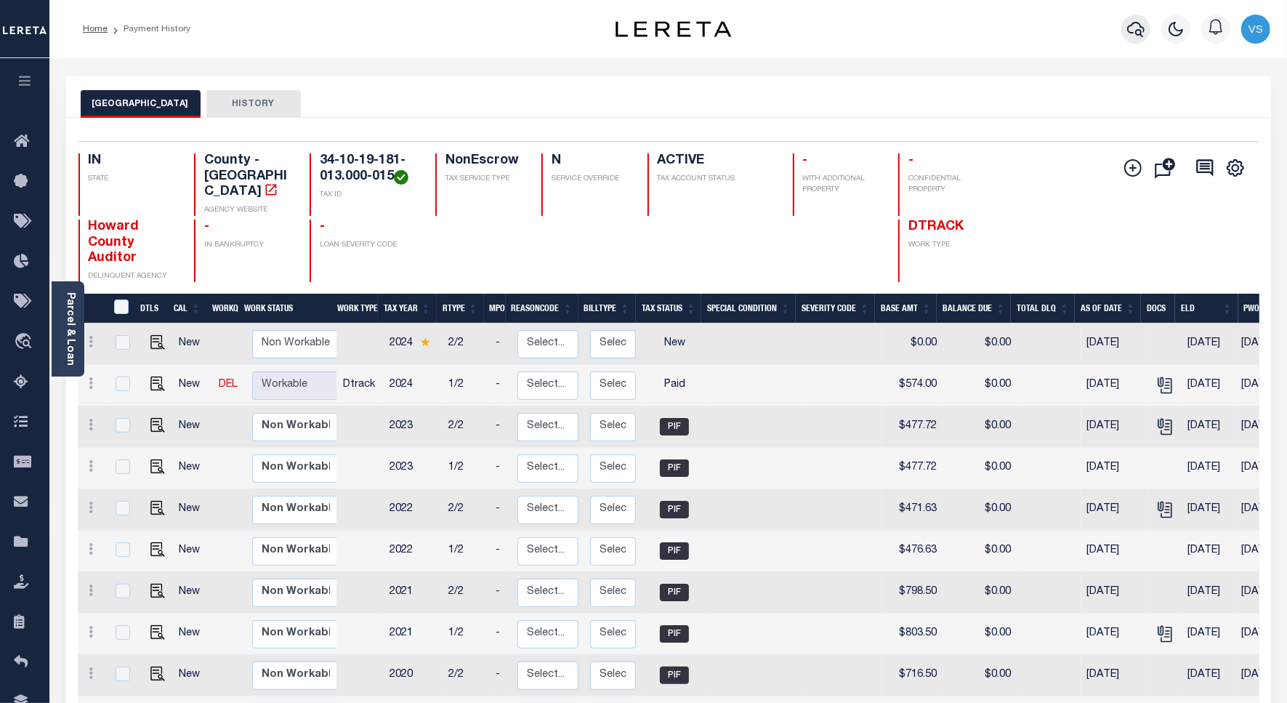
click at [1137, 31] on icon "button" at bounding box center [1135, 29] width 17 height 15
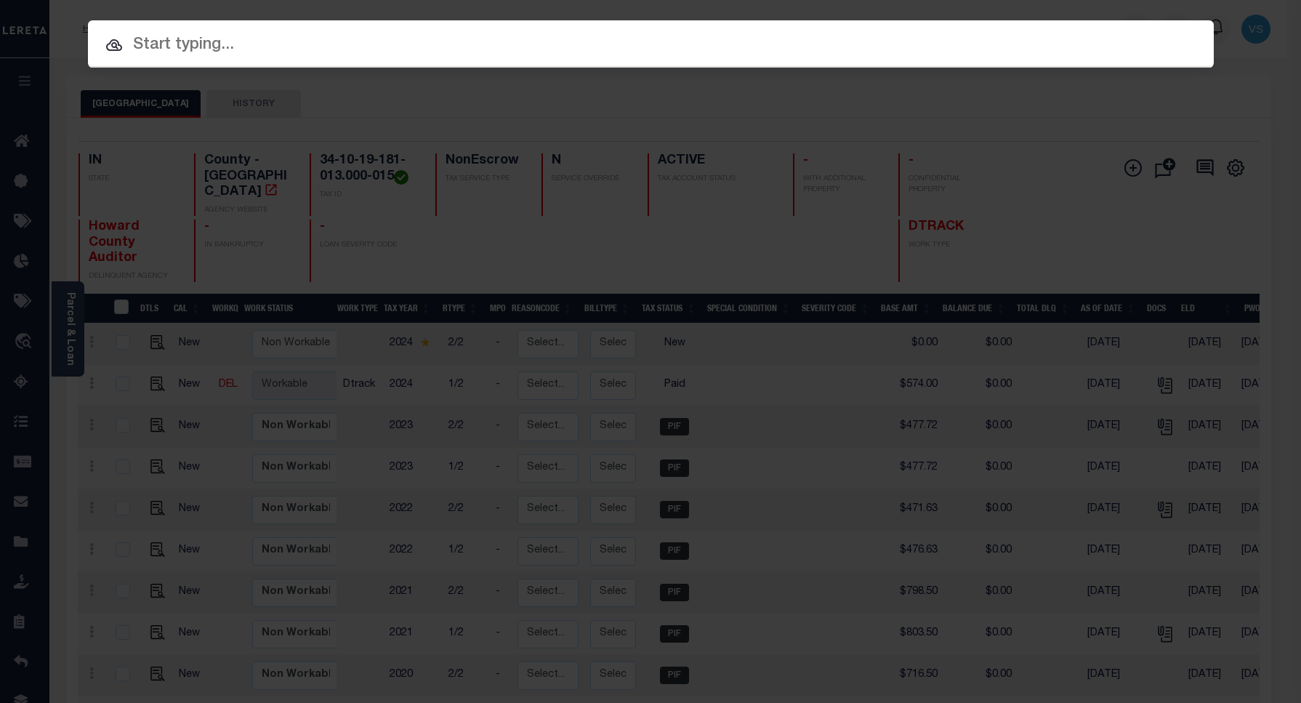
paste input "10435758"
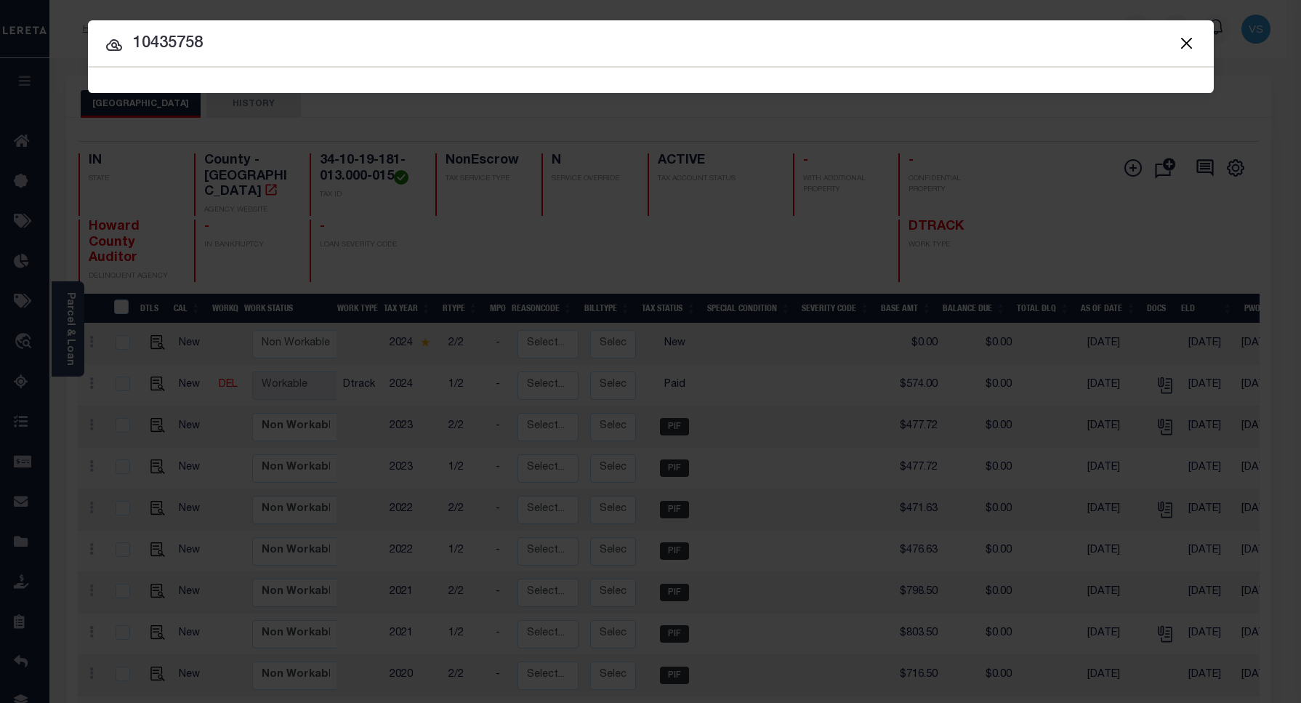
type input "10435758"
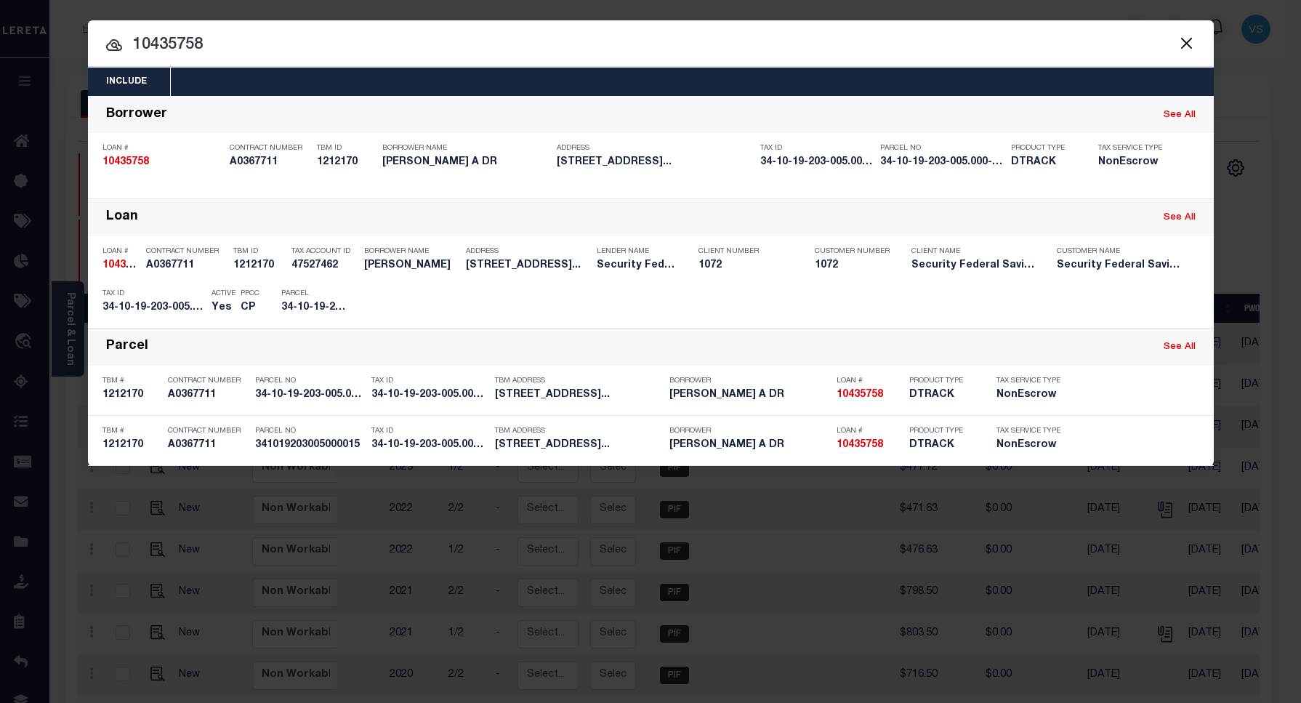
click at [249, 39] on input "10435758" at bounding box center [650, 45] width 1125 height 25
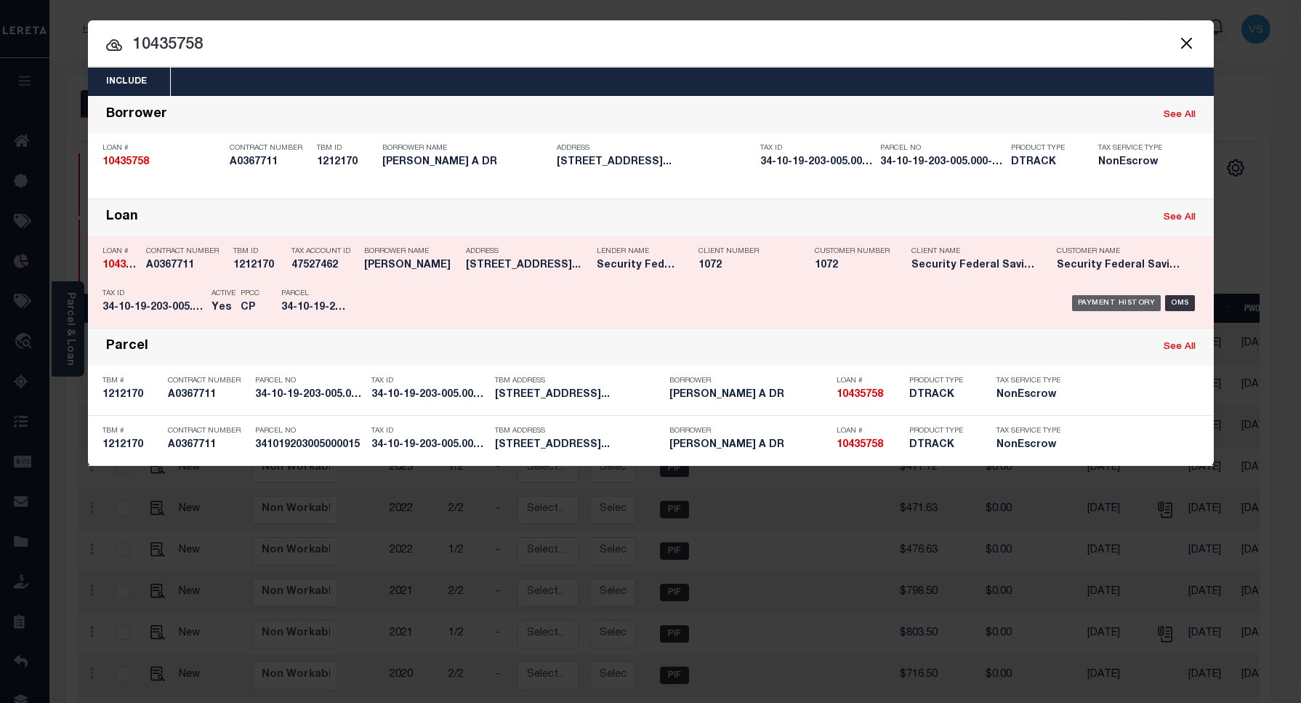
click at [1108, 304] on div "Payment History" at bounding box center [1116, 303] width 89 height 16
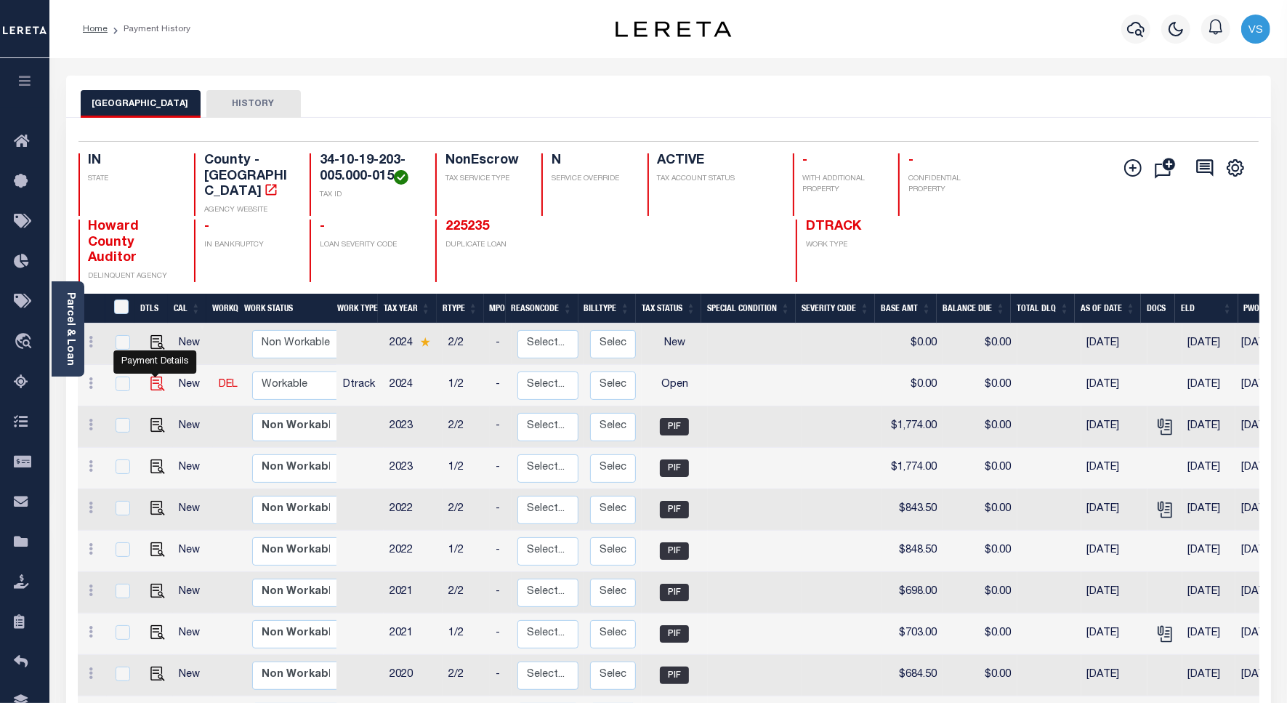
click at [158, 376] on img "" at bounding box center [157, 383] width 15 height 15
checkbox input "true"
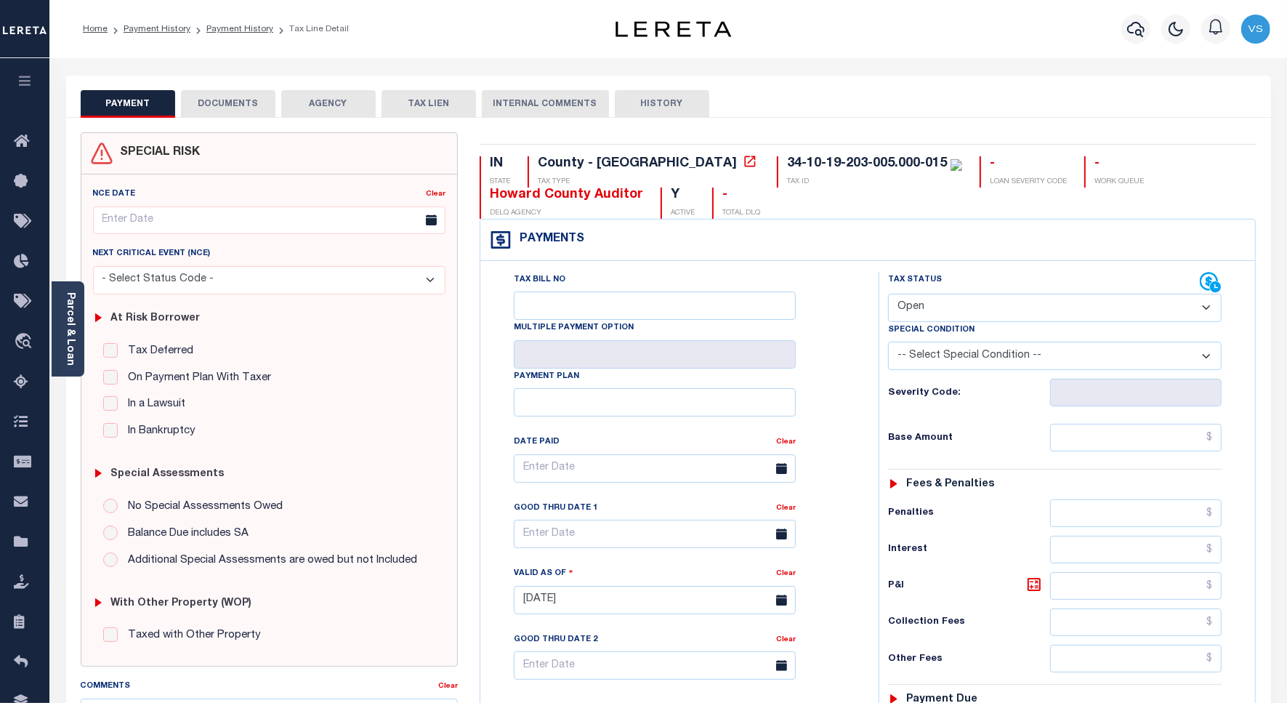
click at [968, 312] on select "- Select Status Code - Open Due/Unpaid Paid Incomplete No Tax Due Internal Refu…" at bounding box center [1055, 308] width 334 height 28
select select "PYD"
click at [888, 295] on select "- Select Status Code - Open Due/Unpaid Paid Incomplete No Tax Due Internal Refu…" at bounding box center [1055, 308] width 334 height 28
type input "[DATE]"
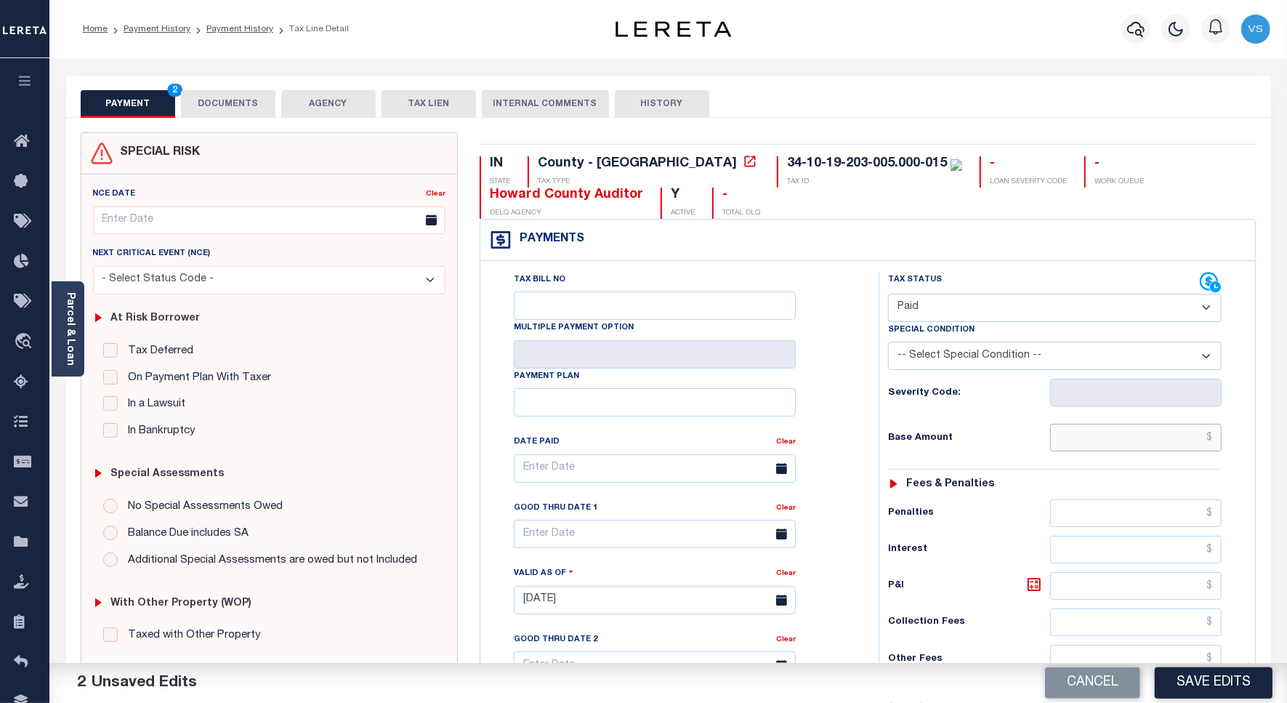
drag, startPoint x: 1136, startPoint y: 434, endPoint x: 1173, endPoint y: 440, distance: 38.2
click at [1136, 434] on input "text" at bounding box center [1135, 438] width 171 height 28
paste input "2,048.00"
type input "$2,048.00"
click at [240, 100] on button "DOCUMENTS" at bounding box center [228, 104] width 94 height 28
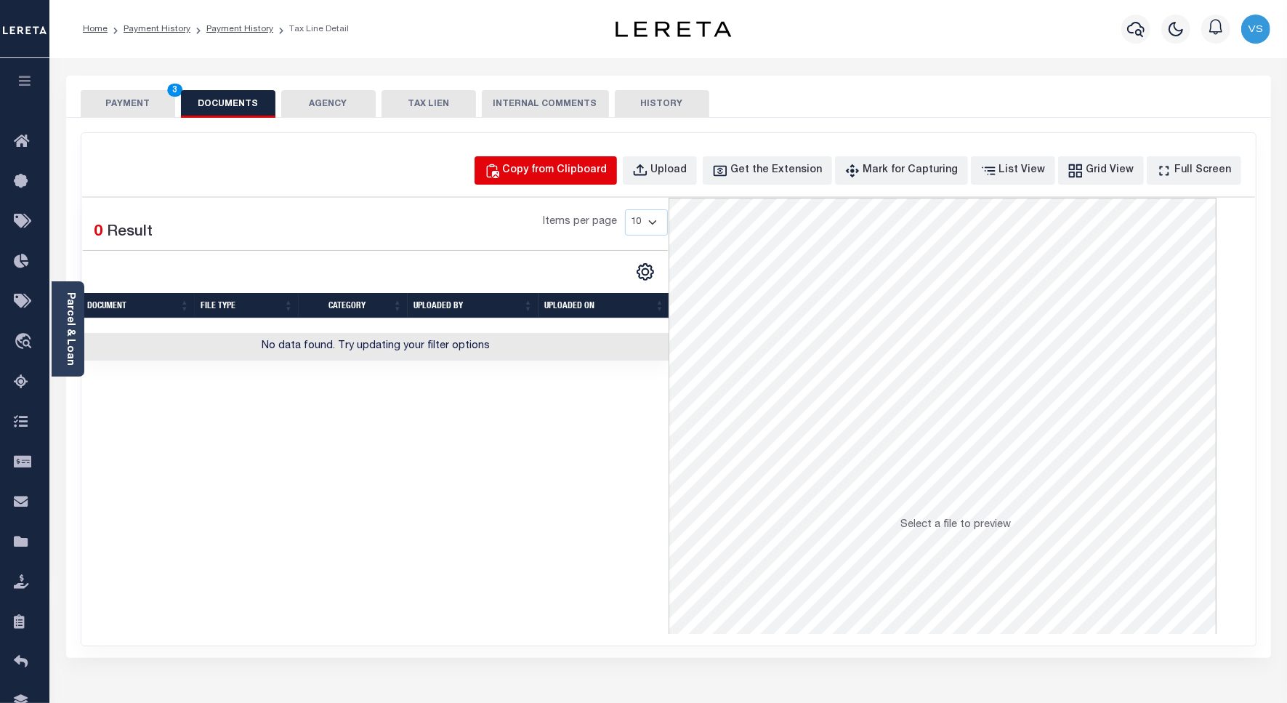
click at [567, 171] on div "Copy from Clipboard" at bounding box center [555, 171] width 105 height 16
select select "POP"
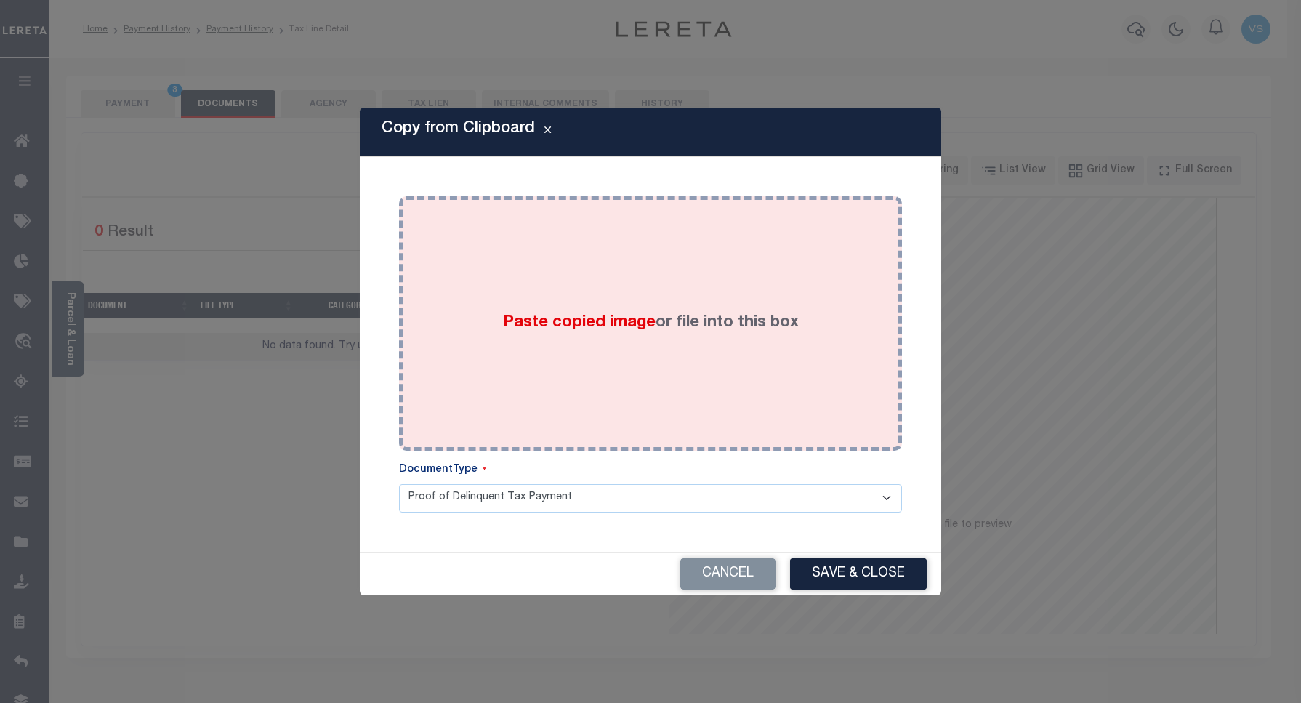
click at [594, 291] on div "Paste copied image or file into this box" at bounding box center [650, 323] width 481 height 233
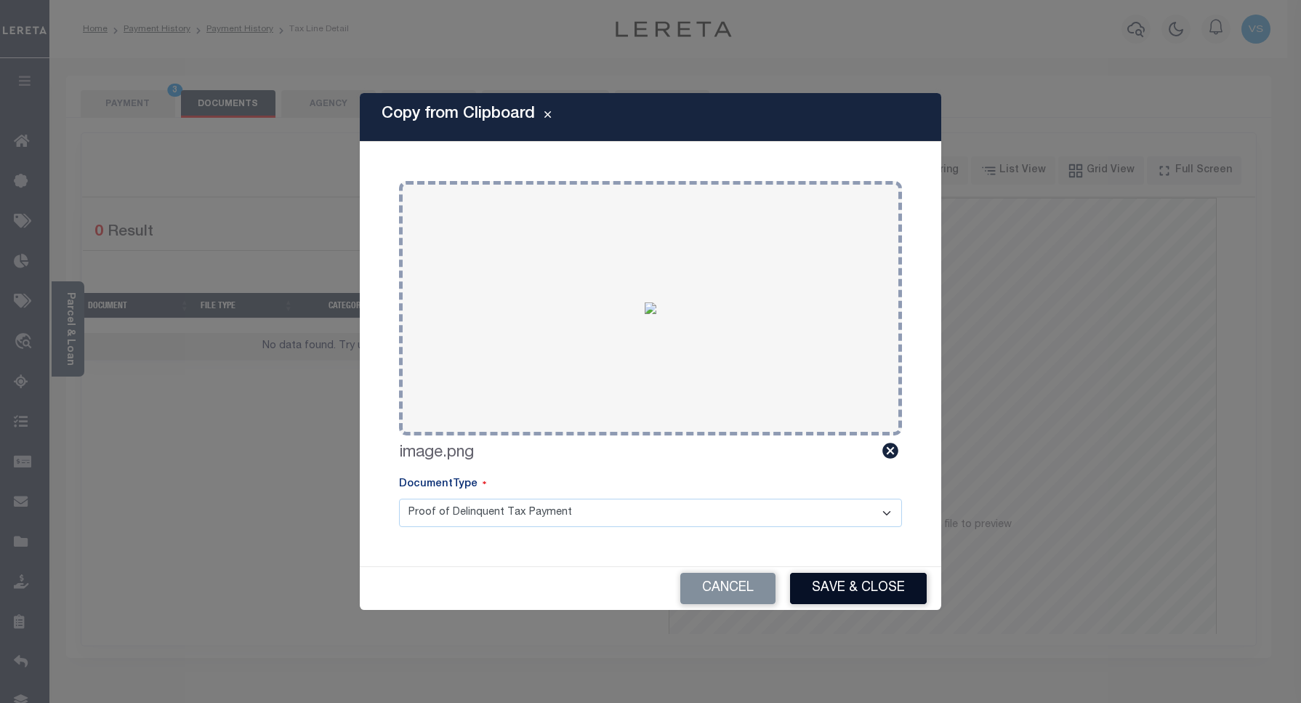
click at [859, 589] on button "Save & Close" at bounding box center [858, 588] width 137 height 31
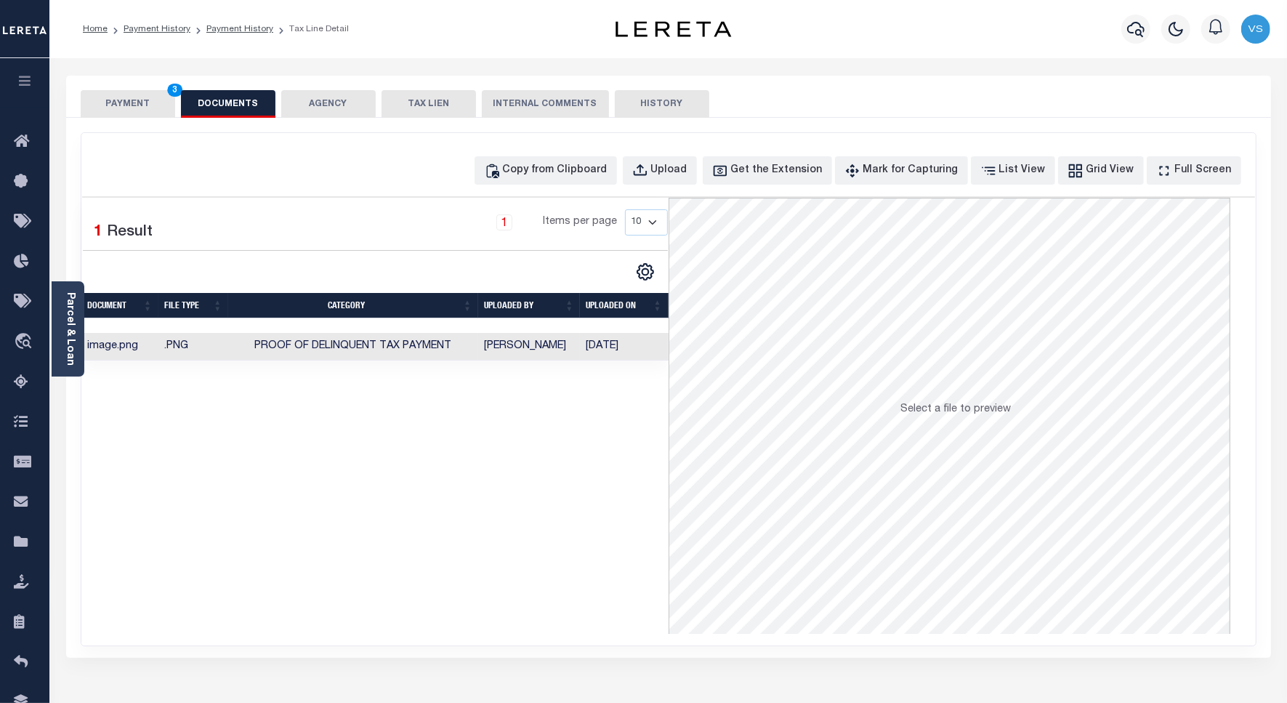
click at [142, 100] on button "PAYMENT 3" at bounding box center [128, 104] width 94 height 28
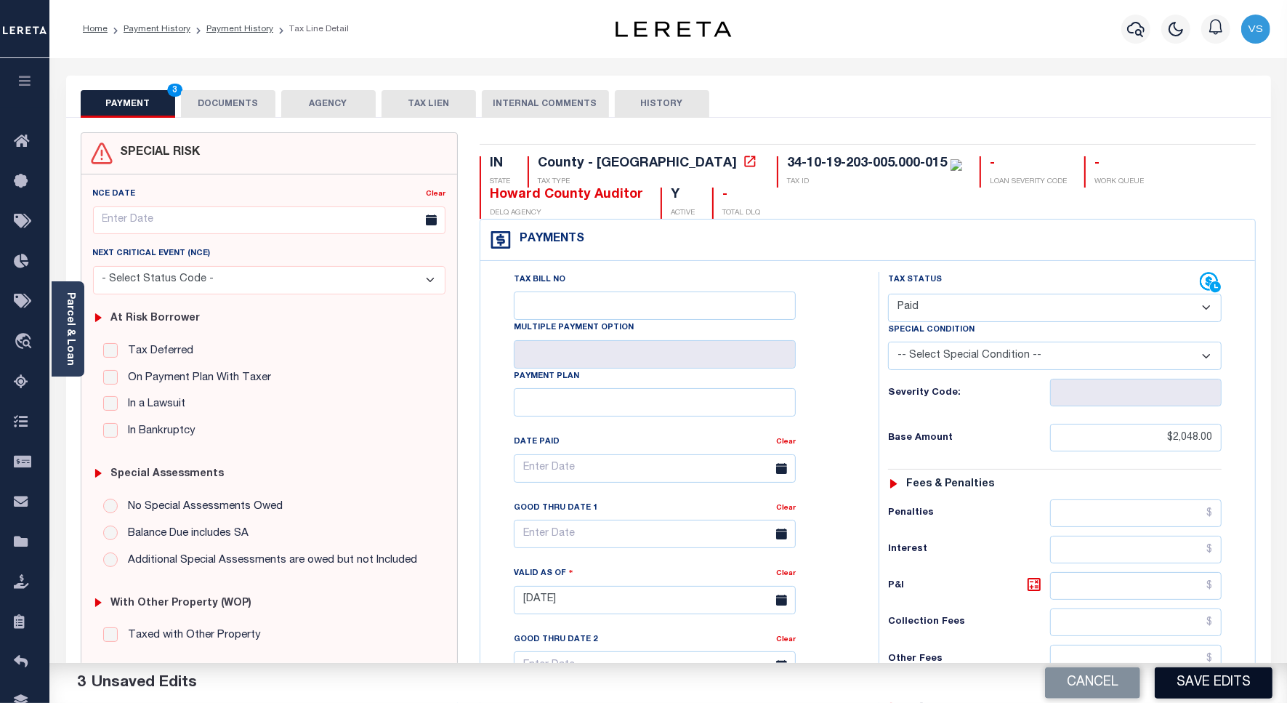
click at [1230, 678] on button "Save Edits" at bounding box center [1214, 682] width 118 height 31
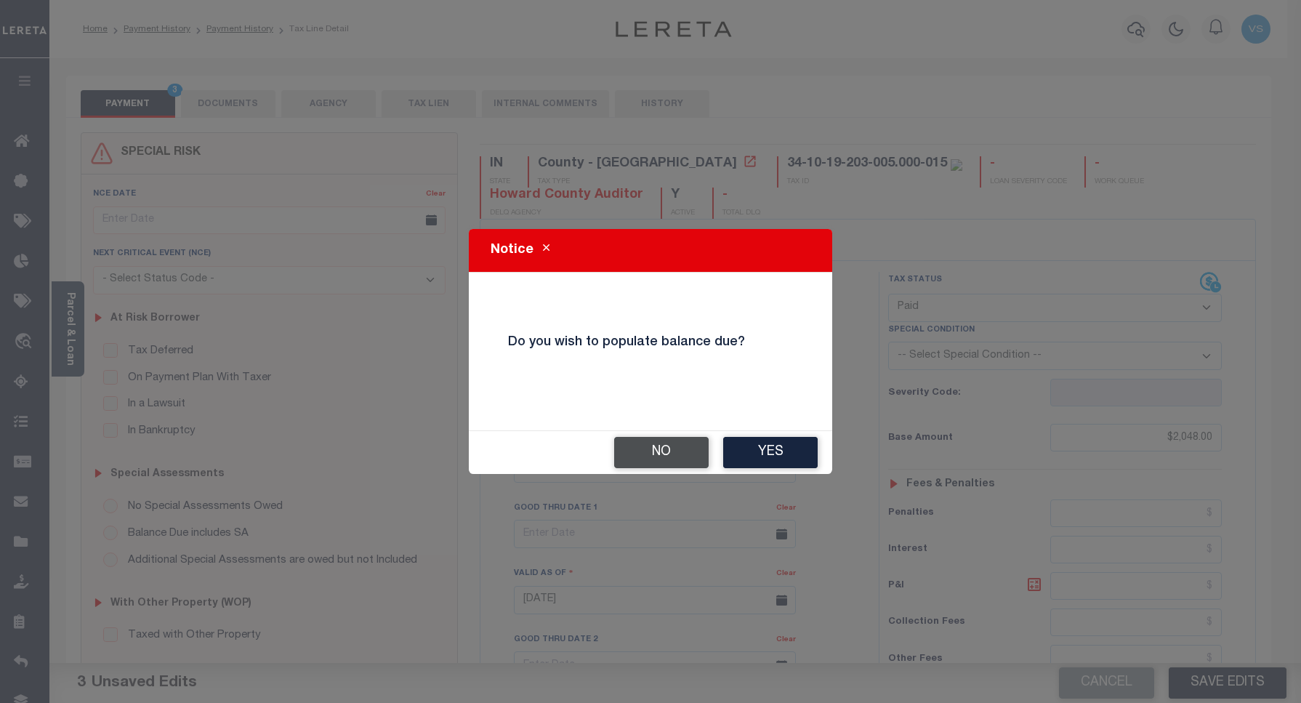
click at [650, 454] on button "No" at bounding box center [661, 452] width 94 height 31
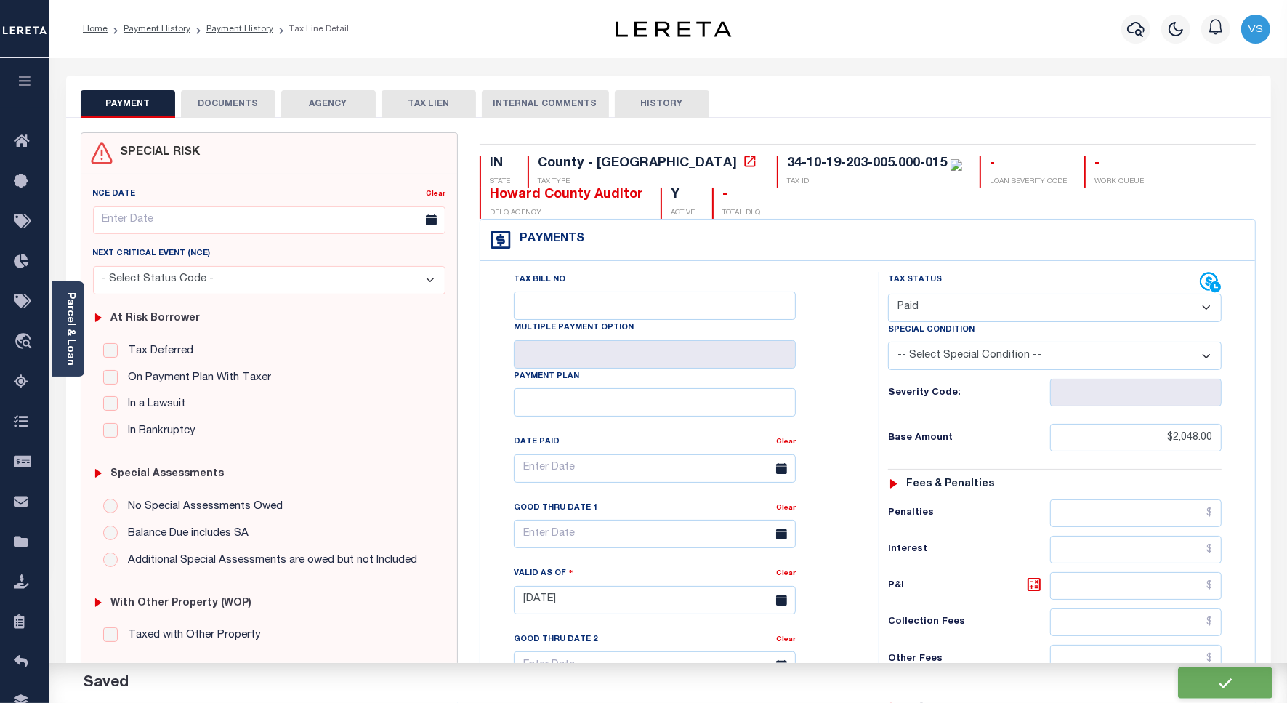
checkbox input "false"
type input "$2,048"
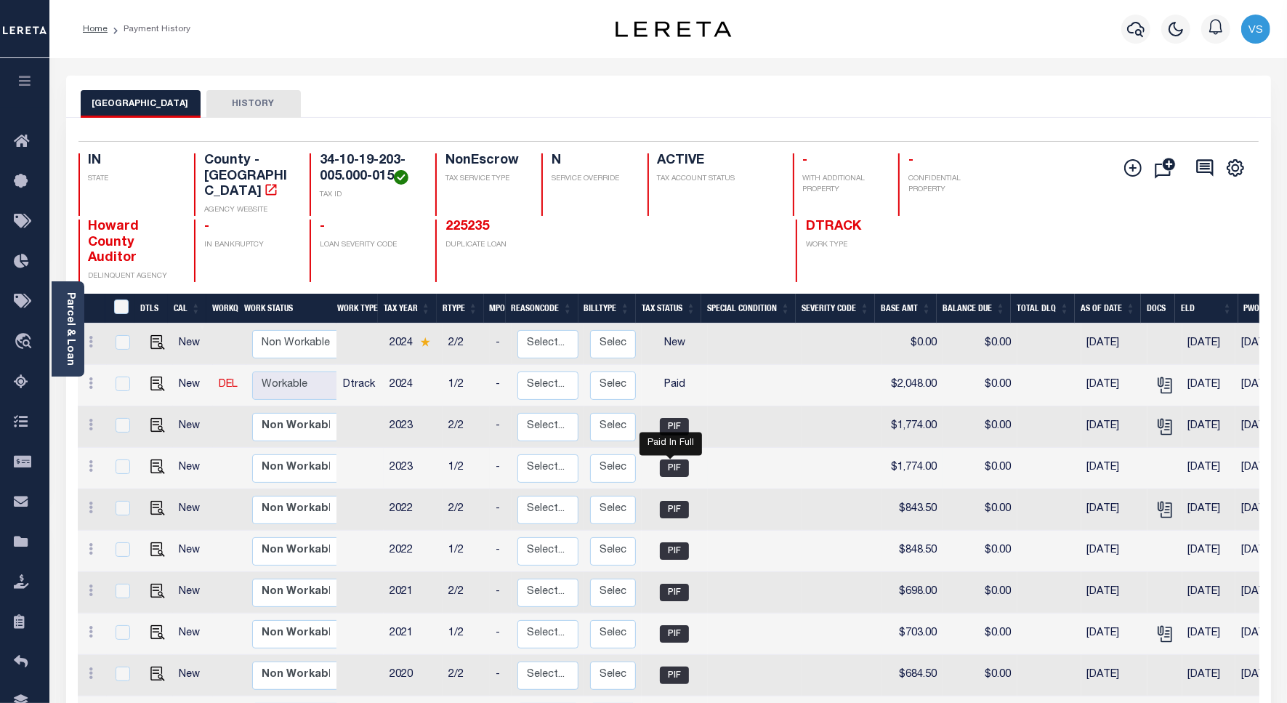
click at [660, 459] on span "PIF" at bounding box center [674, 467] width 29 height 17
checkbox input "true"
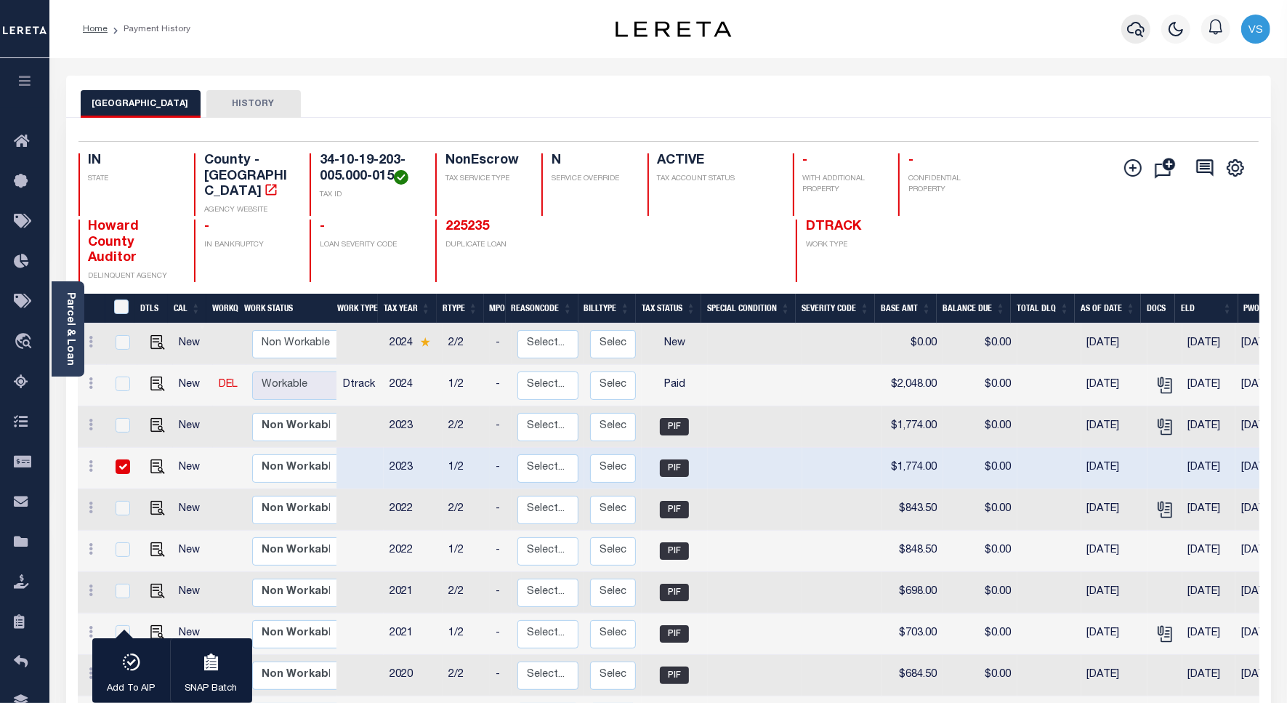
click at [1130, 31] on icon "button" at bounding box center [1135, 28] width 17 height 17
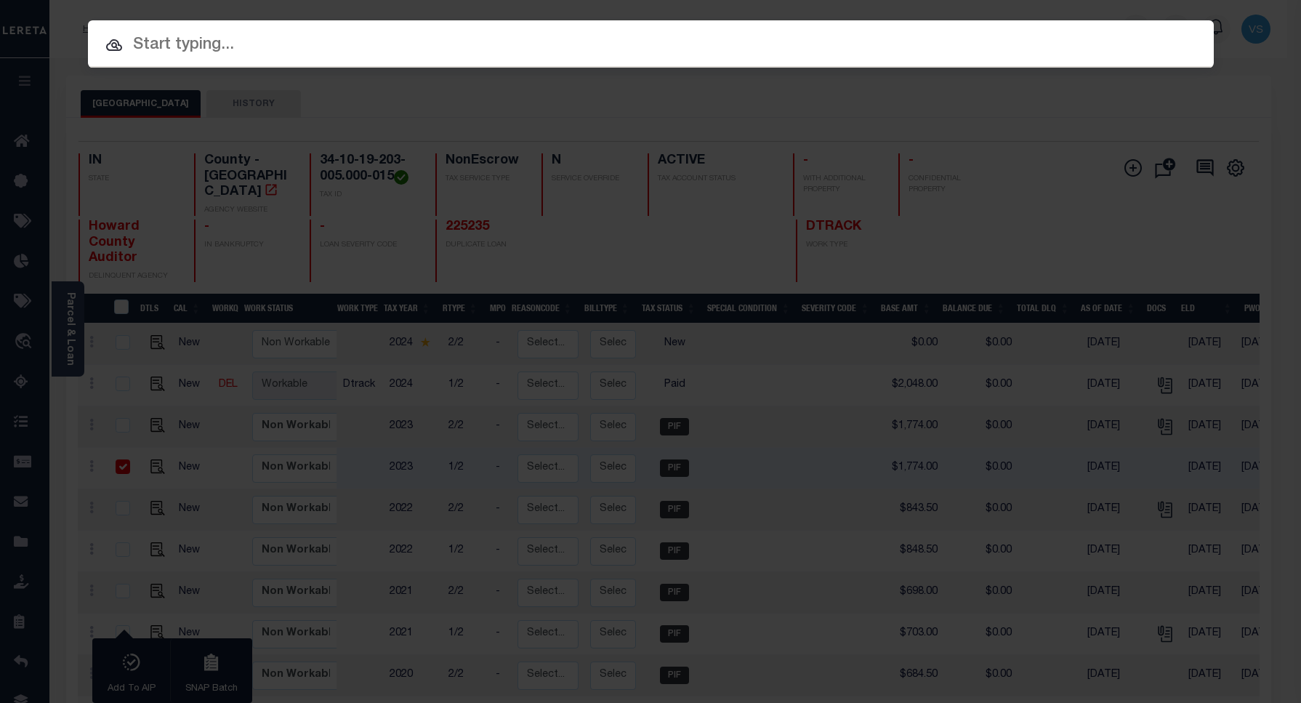
paste input "5010111"
type input "5010111"
drag, startPoint x: 743, startPoint y: 70, endPoint x: 736, endPoint y: 75, distance: 8.5
click at [231, 40] on input "5010111" at bounding box center [650, 45] width 1125 height 25
click at [284, 41] on input "5010111" at bounding box center [650, 45] width 1125 height 25
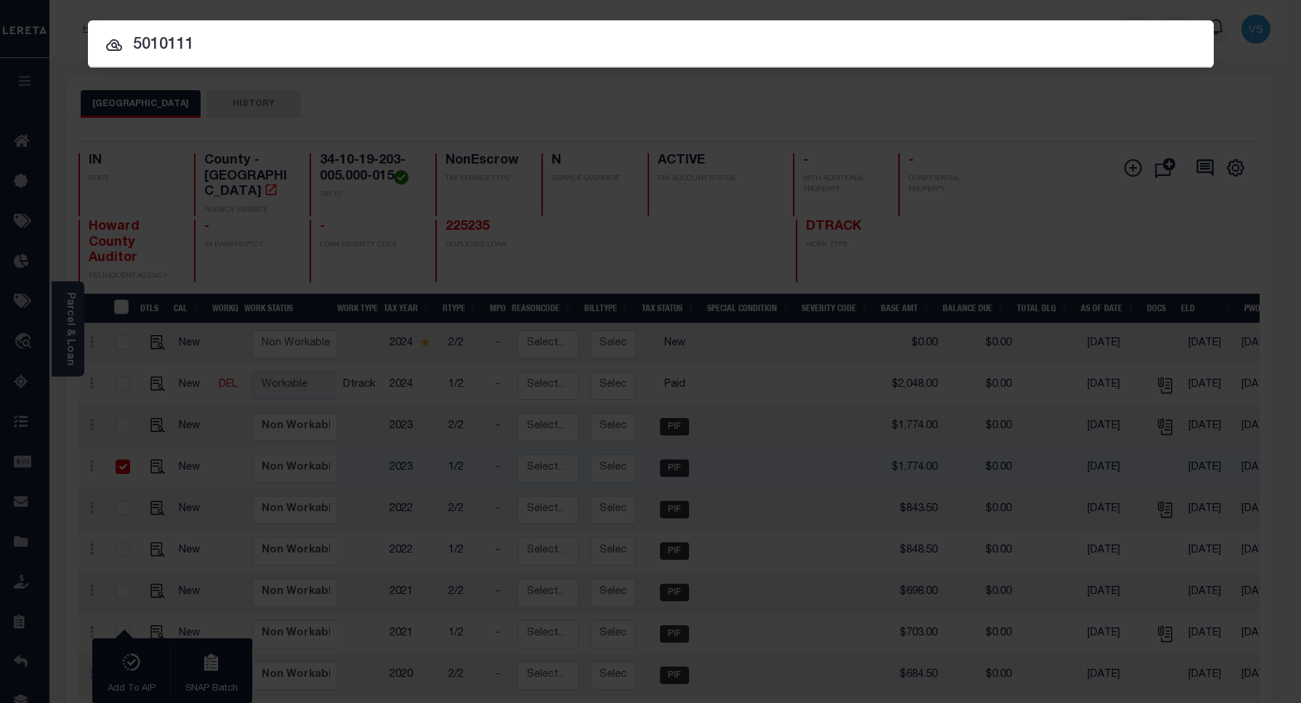
click at [248, 37] on input "5010111" at bounding box center [650, 45] width 1125 height 25
click at [233, 40] on input "5010111" at bounding box center [650, 45] width 1125 height 25
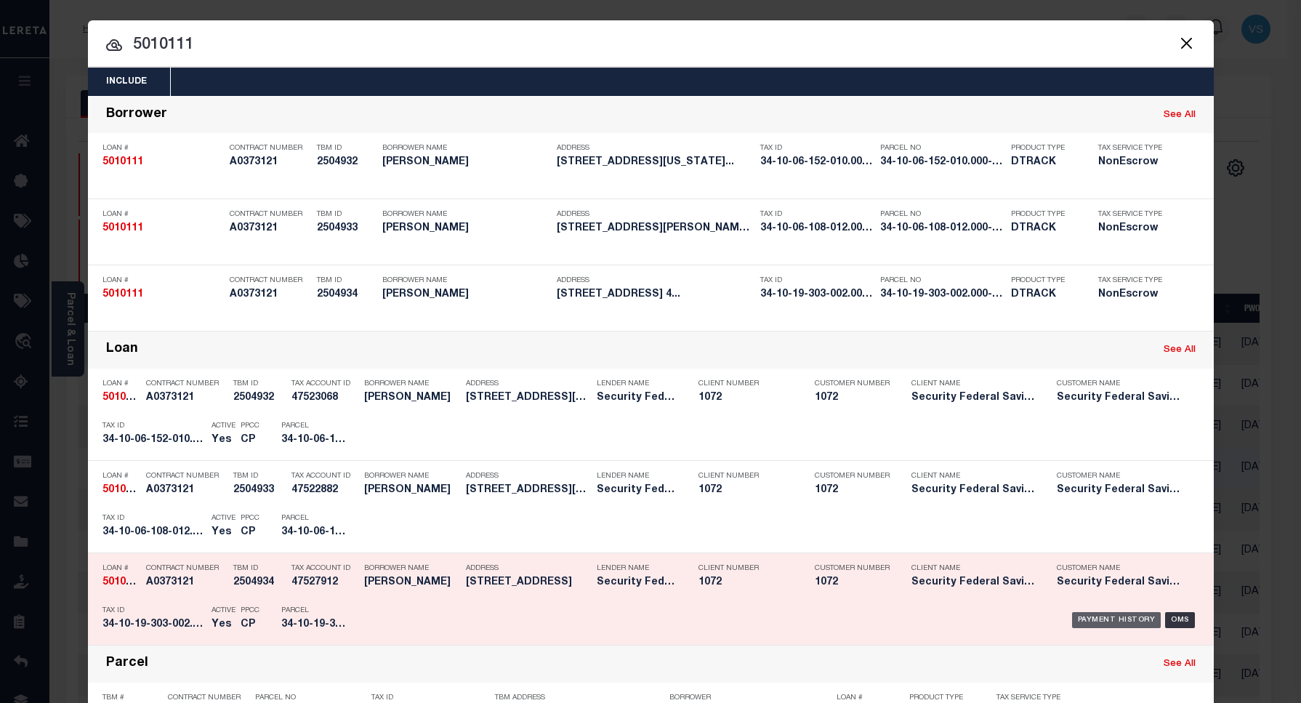
click at [1094, 623] on div "Payment History" at bounding box center [1116, 620] width 89 height 16
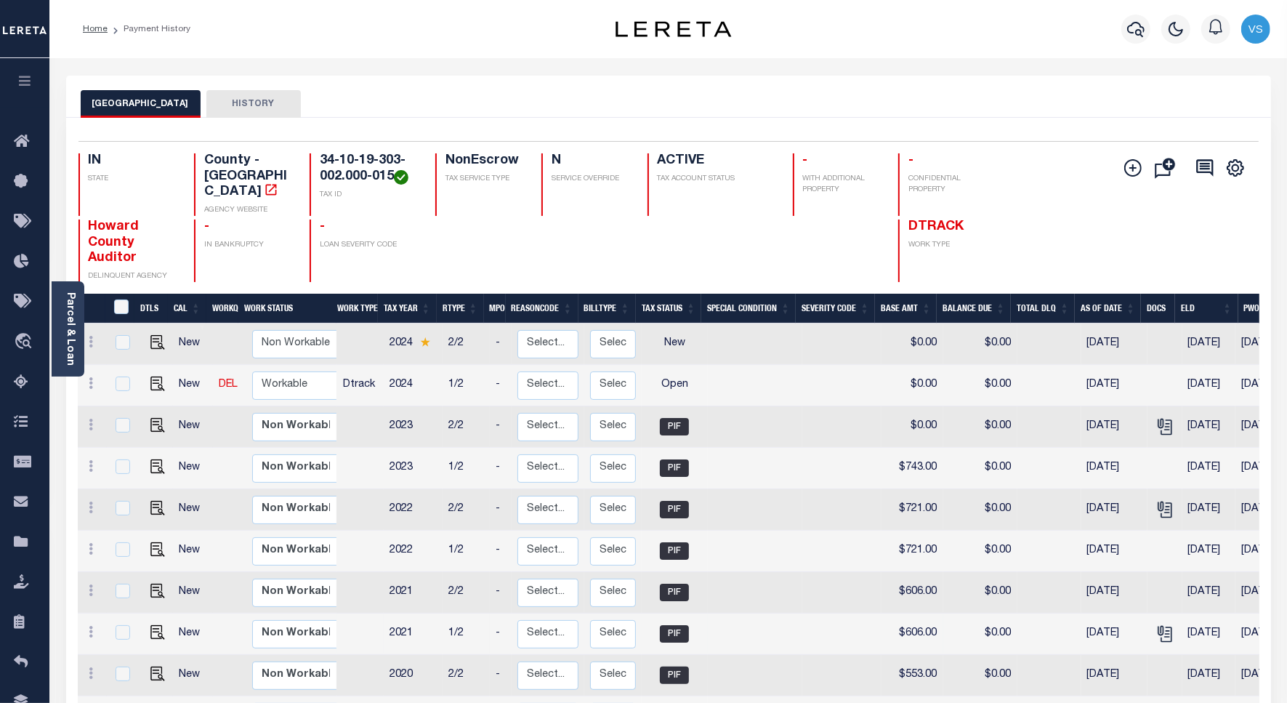
click at [1088, 623] on td "07/29/2022" at bounding box center [1114, 633] width 66 height 41
checkbox input "true"
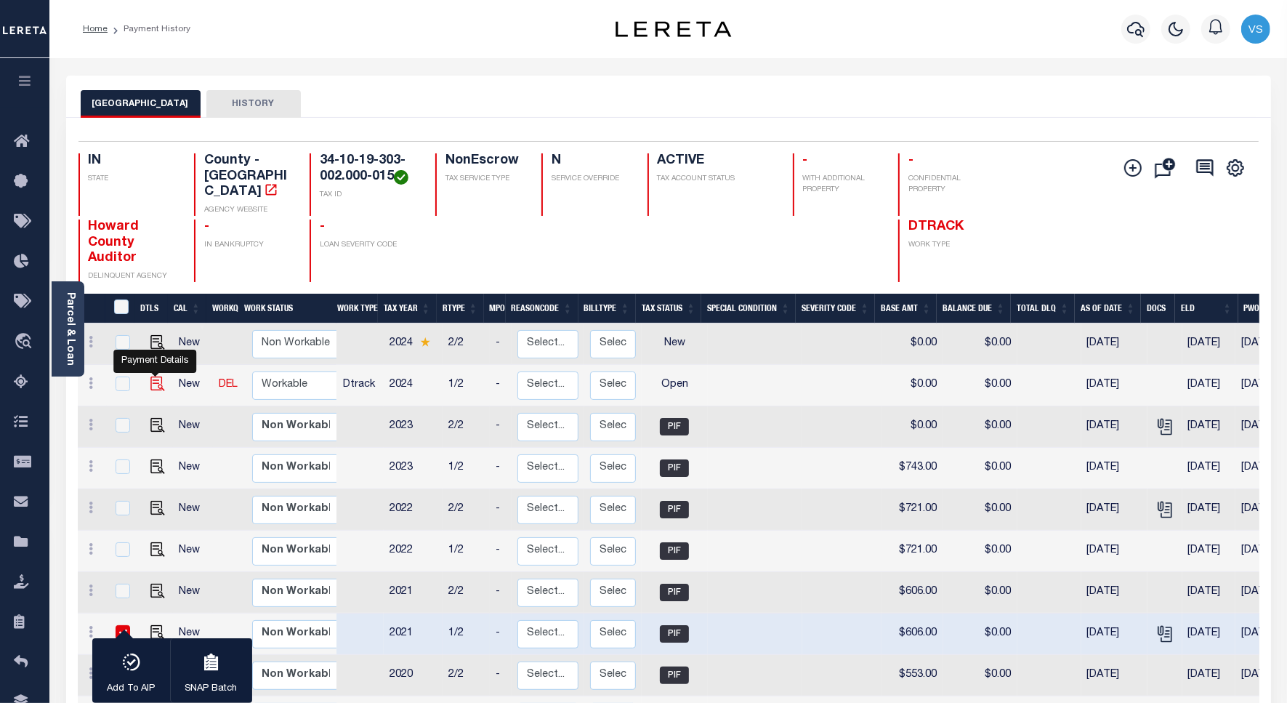
click at [154, 376] on img "" at bounding box center [157, 383] width 15 height 15
checkbox input "true"
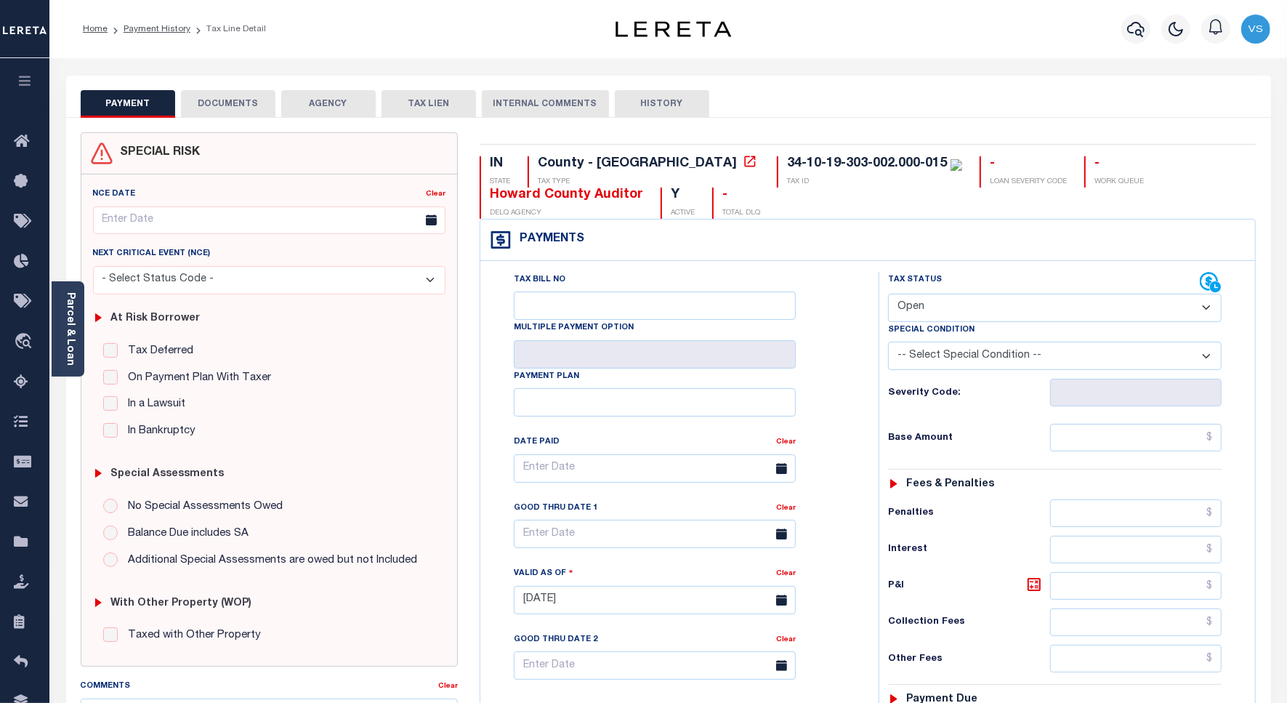
click at [921, 306] on select "- Select Status Code - Open Due/Unpaid Paid Incomplete No Tax Due Internal Refu…" at bounding box center [1055, 308] width 334 height 28
select select "PYD"
click at [888, 295] on select "- Select Status Code - Open Due/Unpaid Paid Incomplete No Tax Due Internal Refu…" at bounding box center [1055, 308] width 334 height 28
type input "[DATE]"
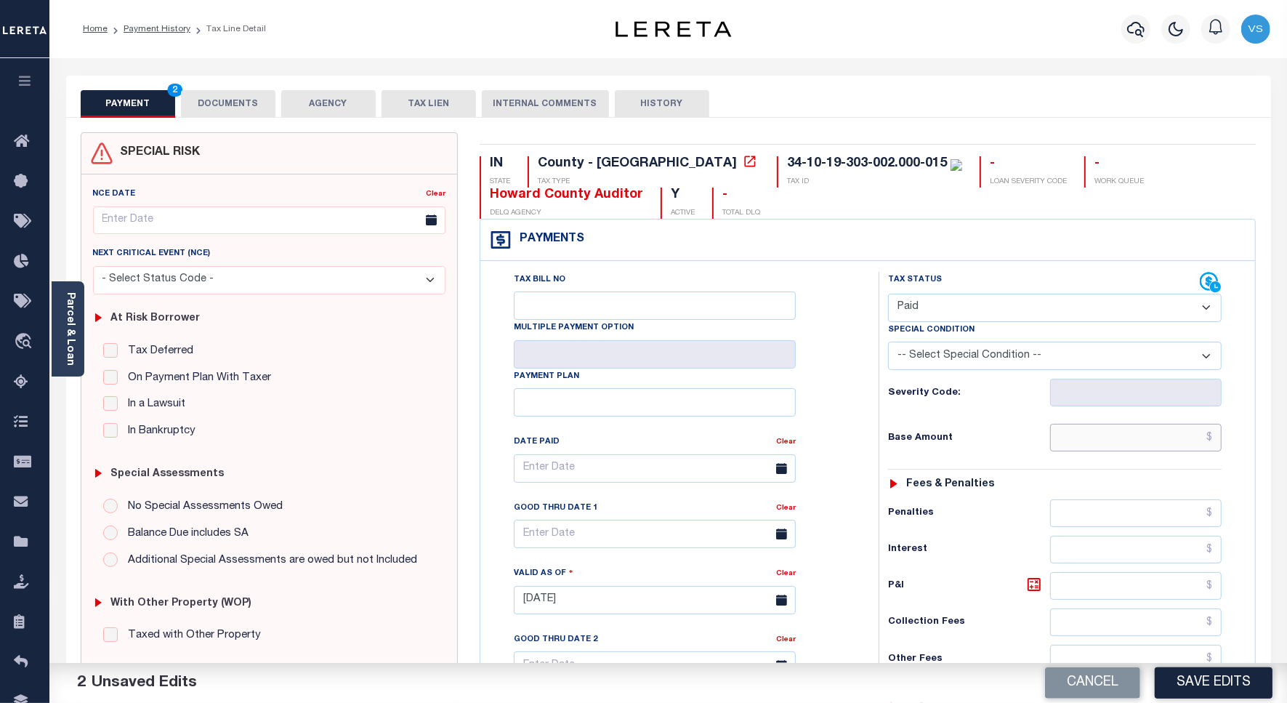
click at [1088, 440] on input "text" at bounding box center [1135, 438] width 171 height 28
paste input "841.00"
type input "$841.00"
click at [230, 105] on button "DOCUMENTS" at bounding box center [228, 104] width 94 height 28
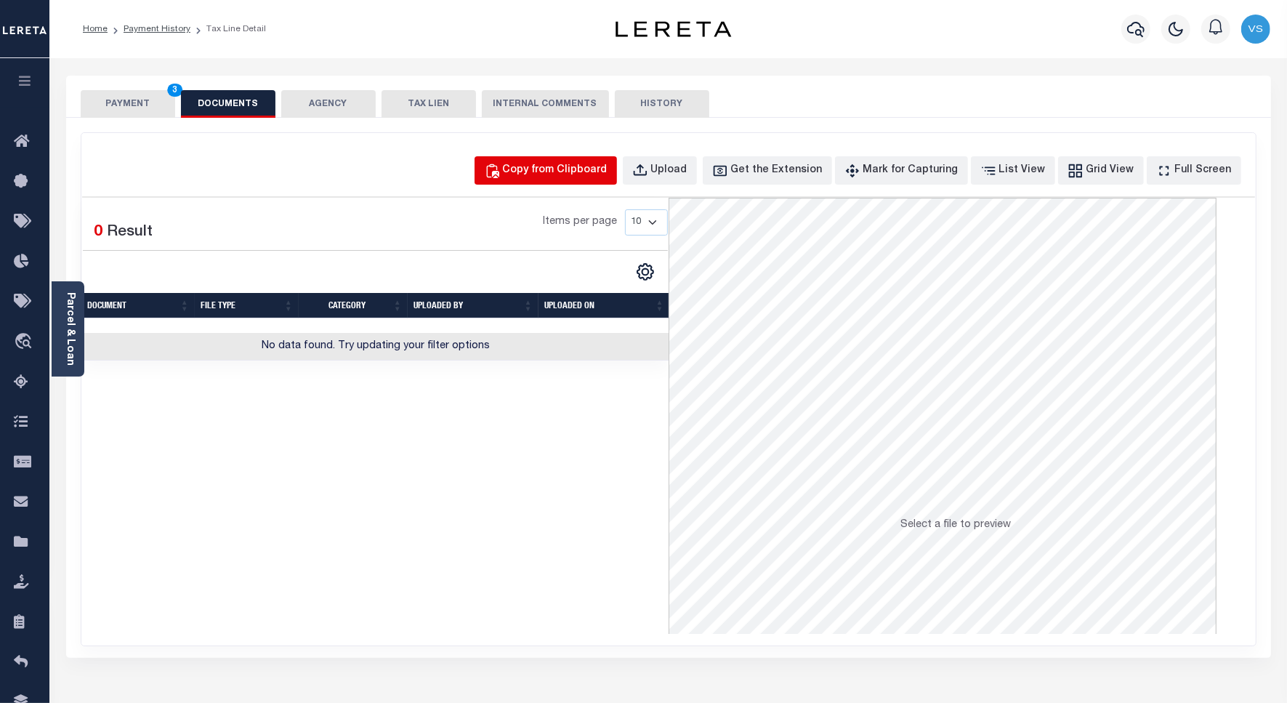
click at [597, 176] on div "Copy from Clipboard" at bounding box center [555, 171] width 105 height 16
select select "POP"
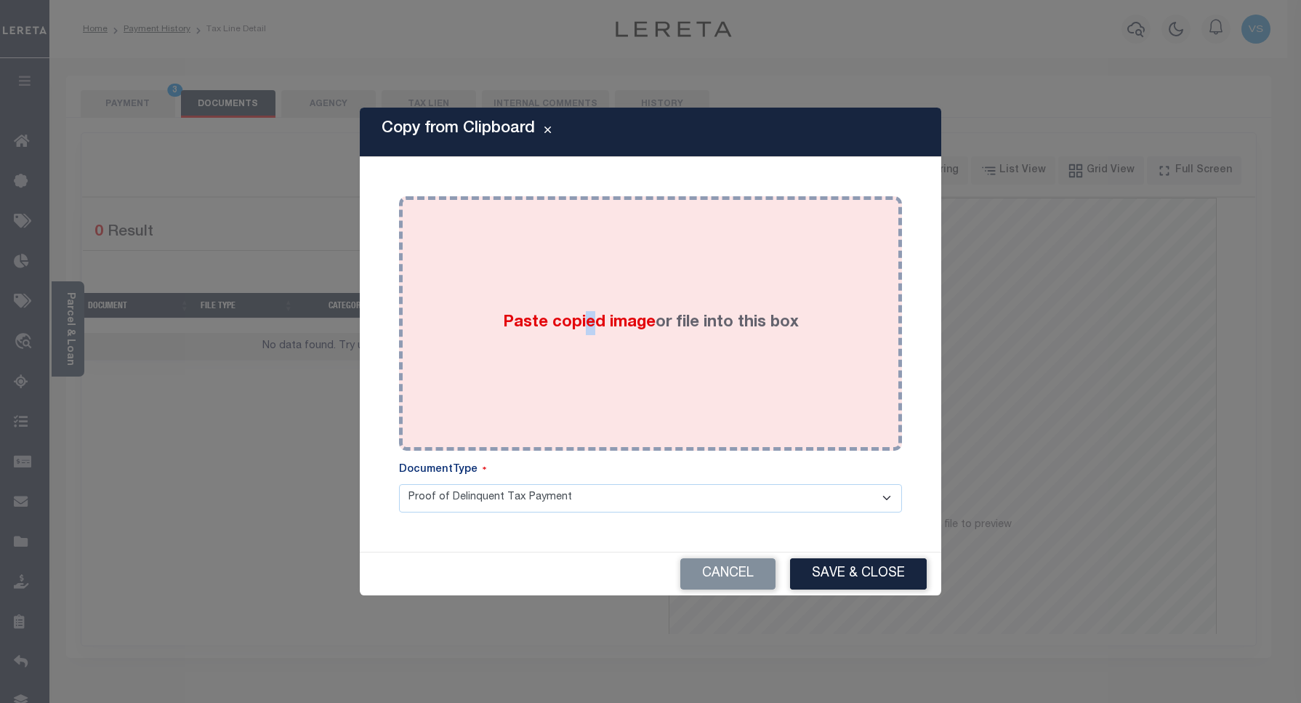
click at [586, 375] on div "Paste copied image or file into this box" at bounding box center [650, 323] width 481 height 233
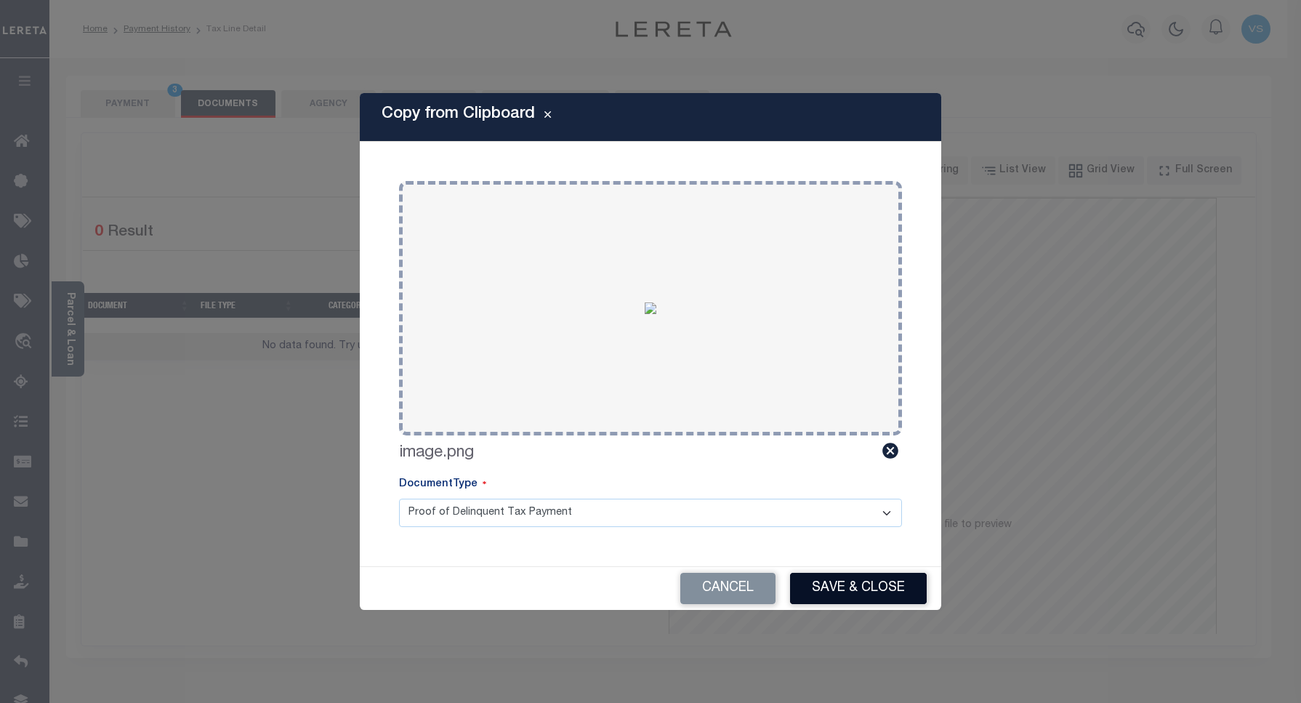
click at [828, 591] on button "Save & Close" at bounding box center [858, 588] width 137 height 31
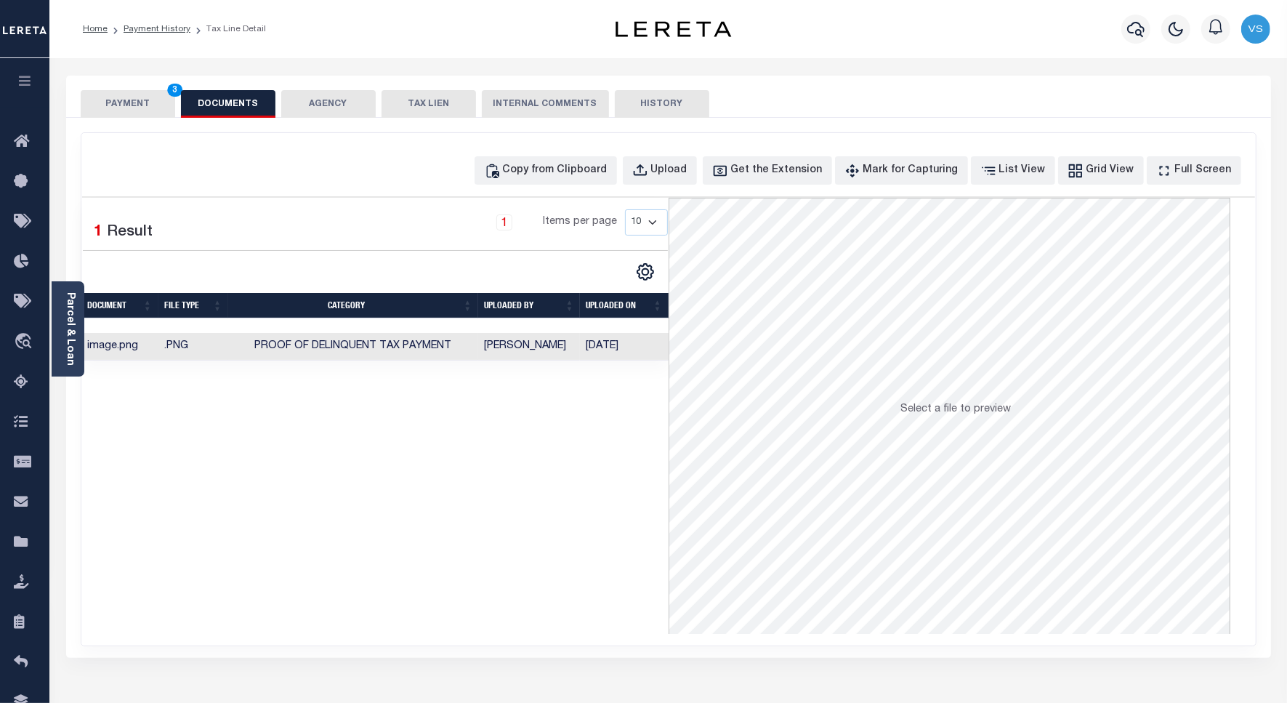
click at [111, 103] on button "PAYMENT 3" at bounding box center [128, 104] width 94 height 28
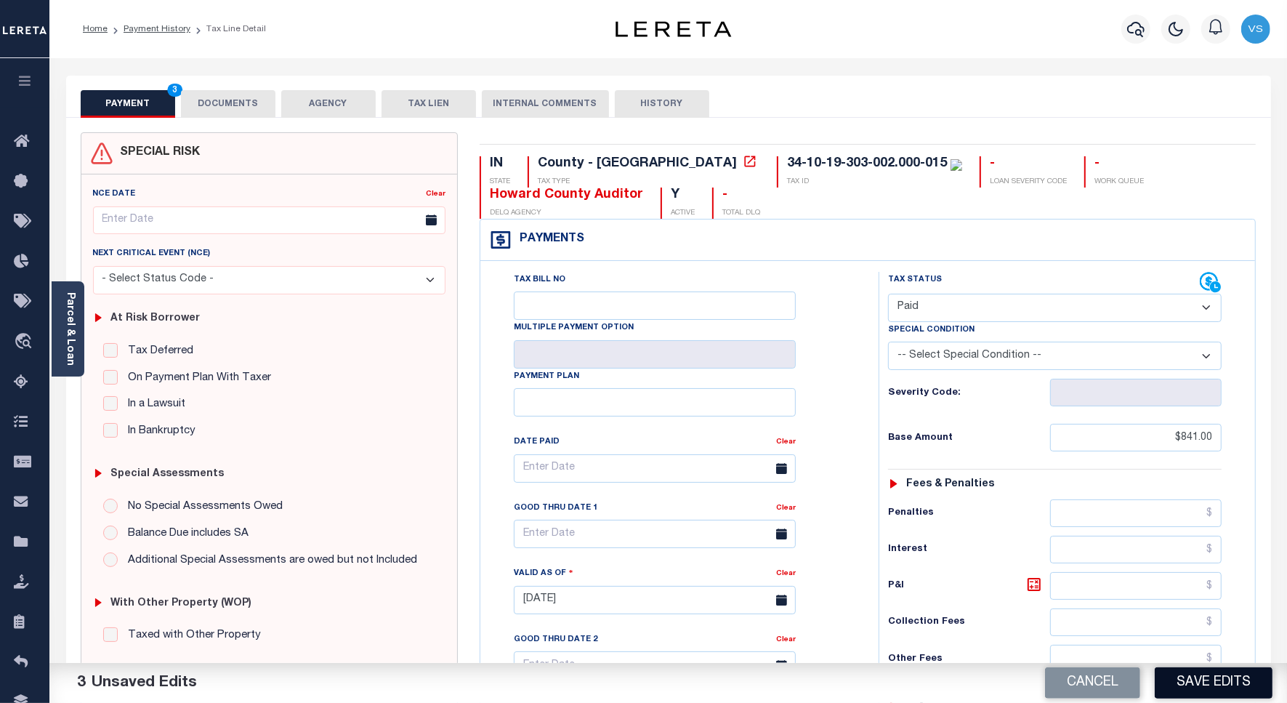
click at [1199, 678] on button "Save Edits" at bounding box center [1214, 682] width 118 height 31
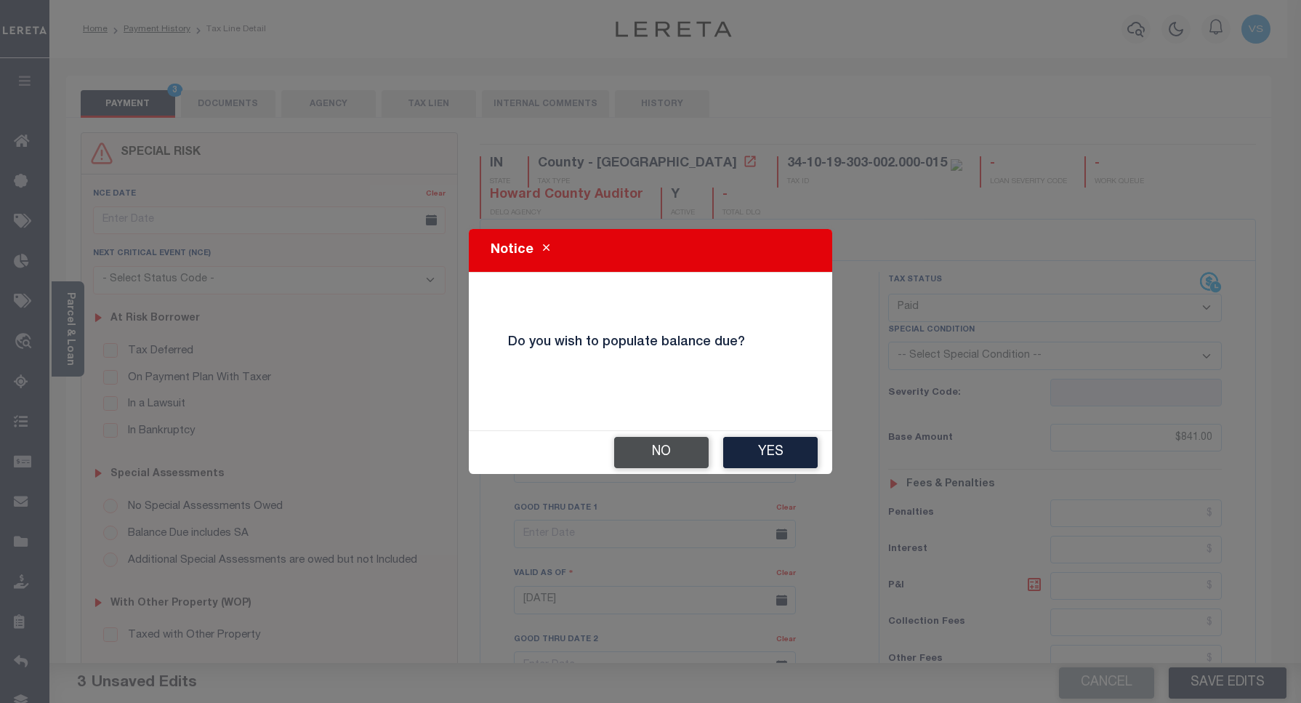
click at [673, 450] on button "No" at bounding box center [661, 452] width 94 height 31
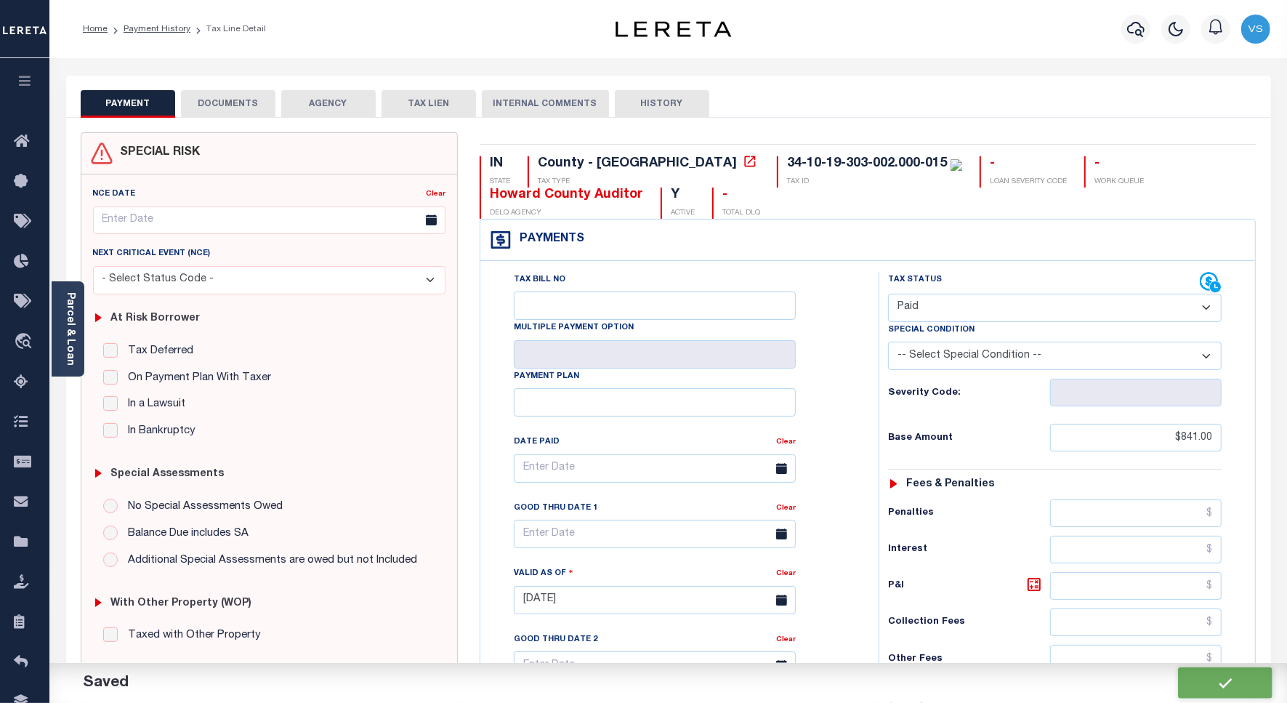
checkbox input "false"
type input "$841"
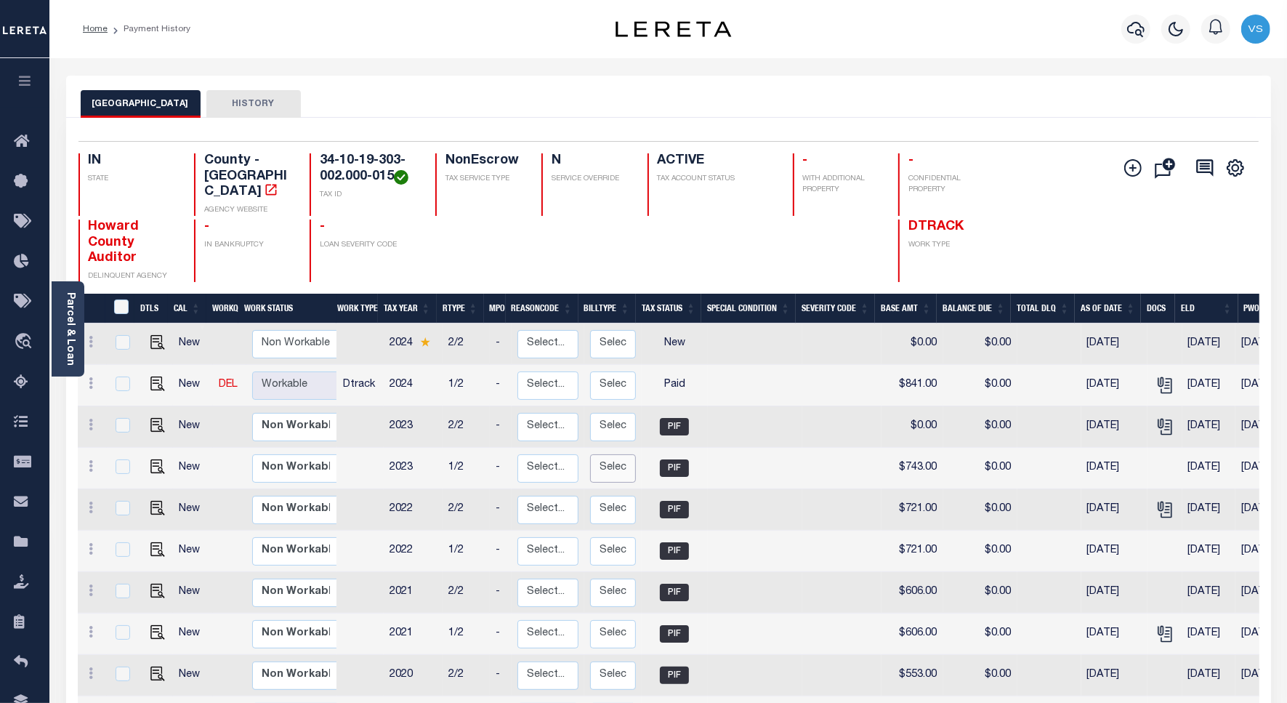
click at [626, 454] on select "Select... Regular Delinquent Supplemental Corrected/Adjusted Bill - Re-Report C…" at bounding box center [613, 468] width 46 height 28
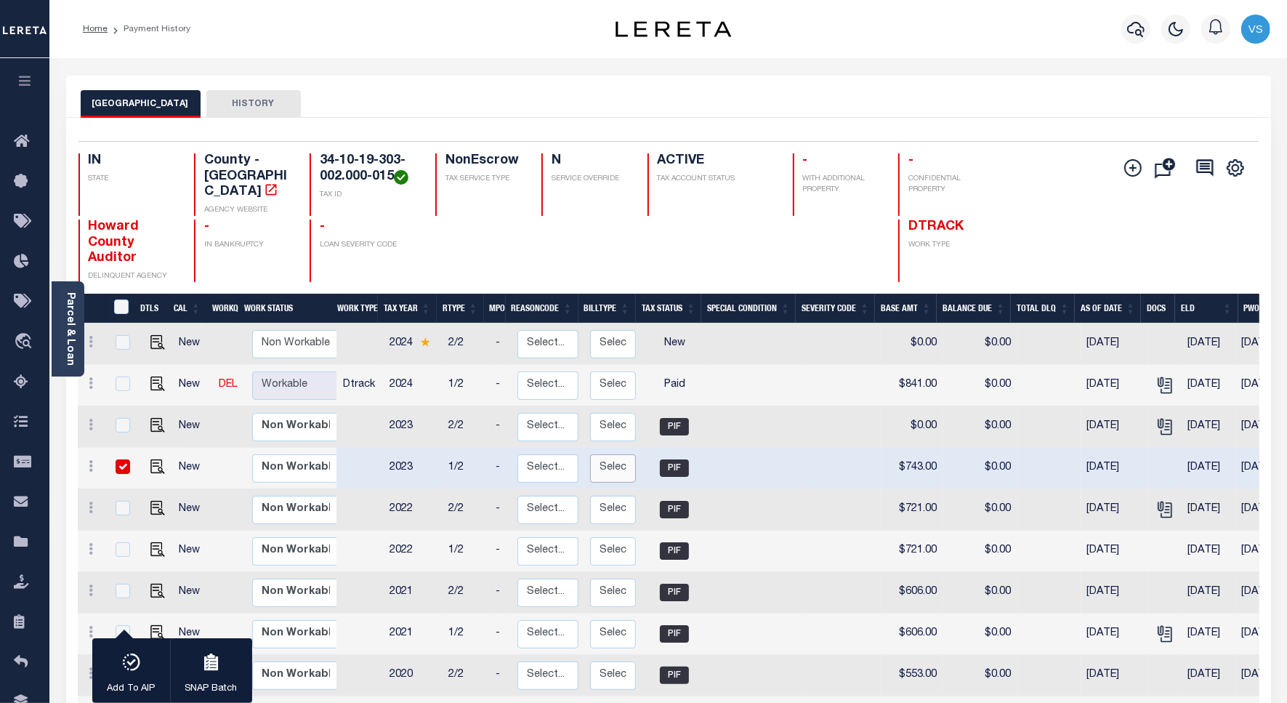
checkbox input "true"
click at [1134, 25] on icon "button" at bounding box center [1135, 28] width 17 height 17
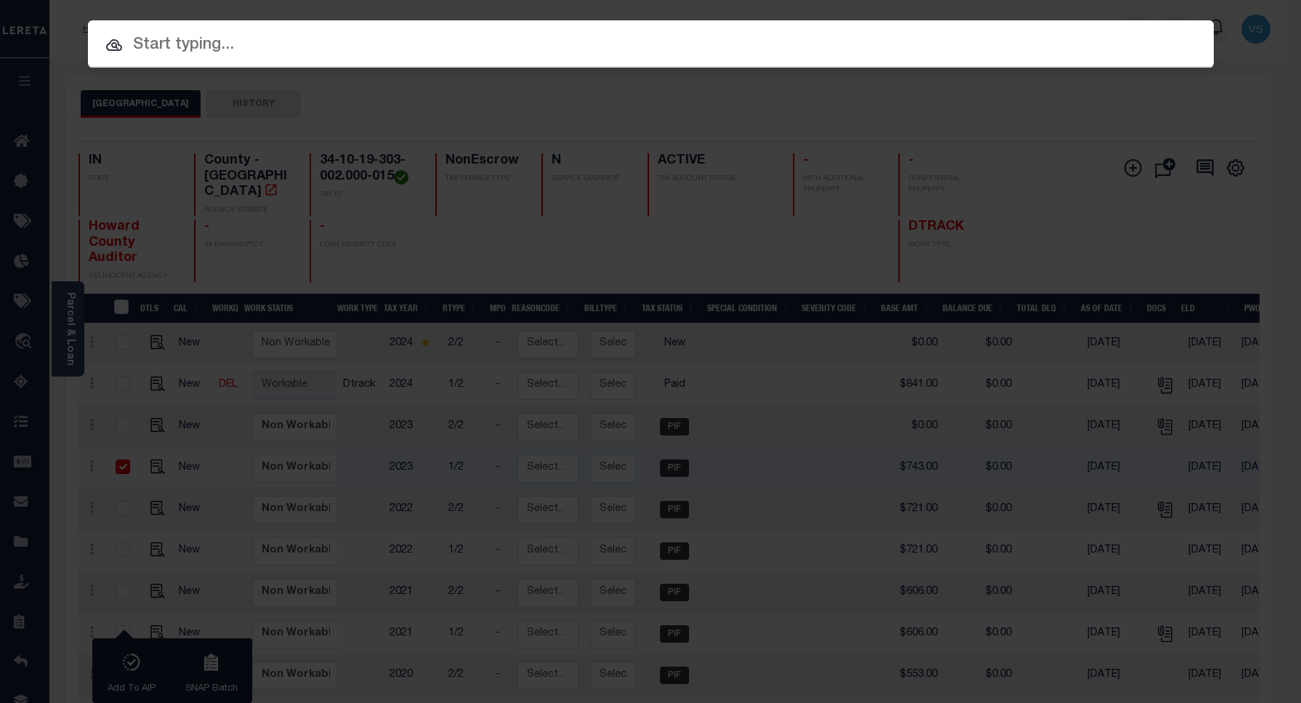
click at [240, 44] on input "text" at bounding box center [650, 45] width 1125 height 25
paste input "15000894"
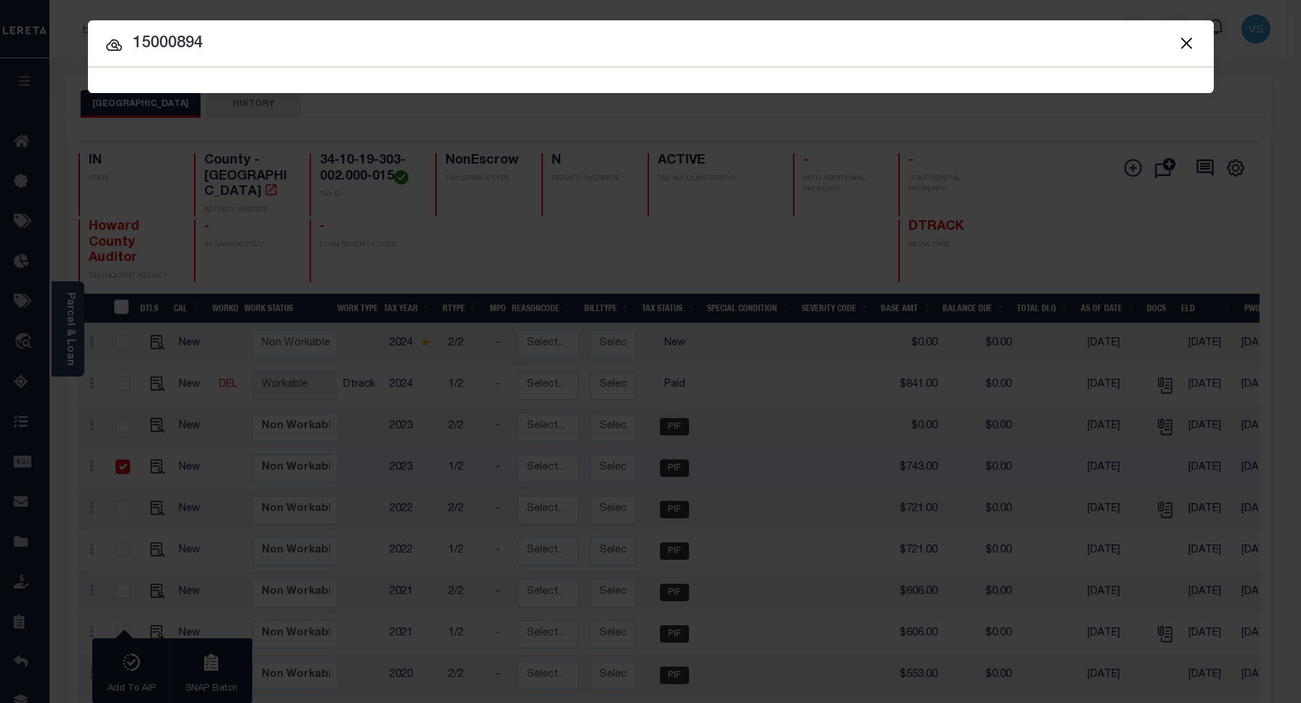
type input "15000894"
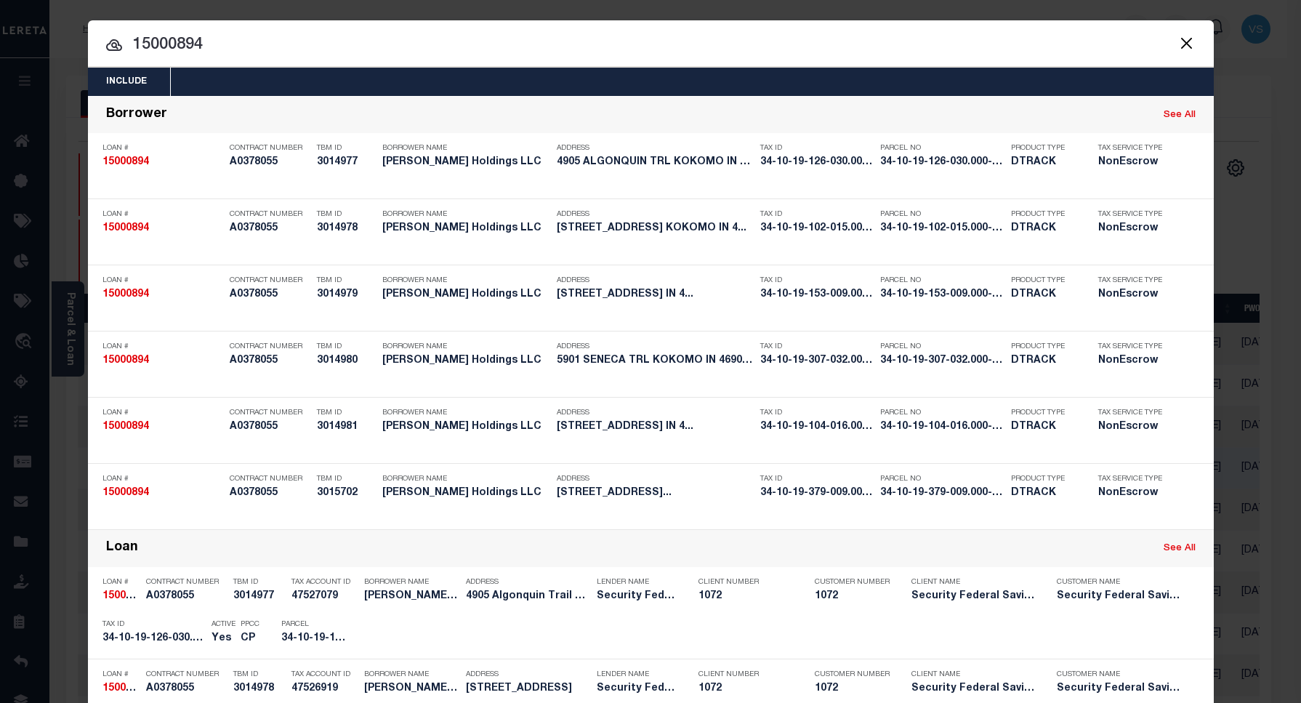
click at [267, 42] on input "15000894" at bounding box center [650, 45] width 1125 height 25
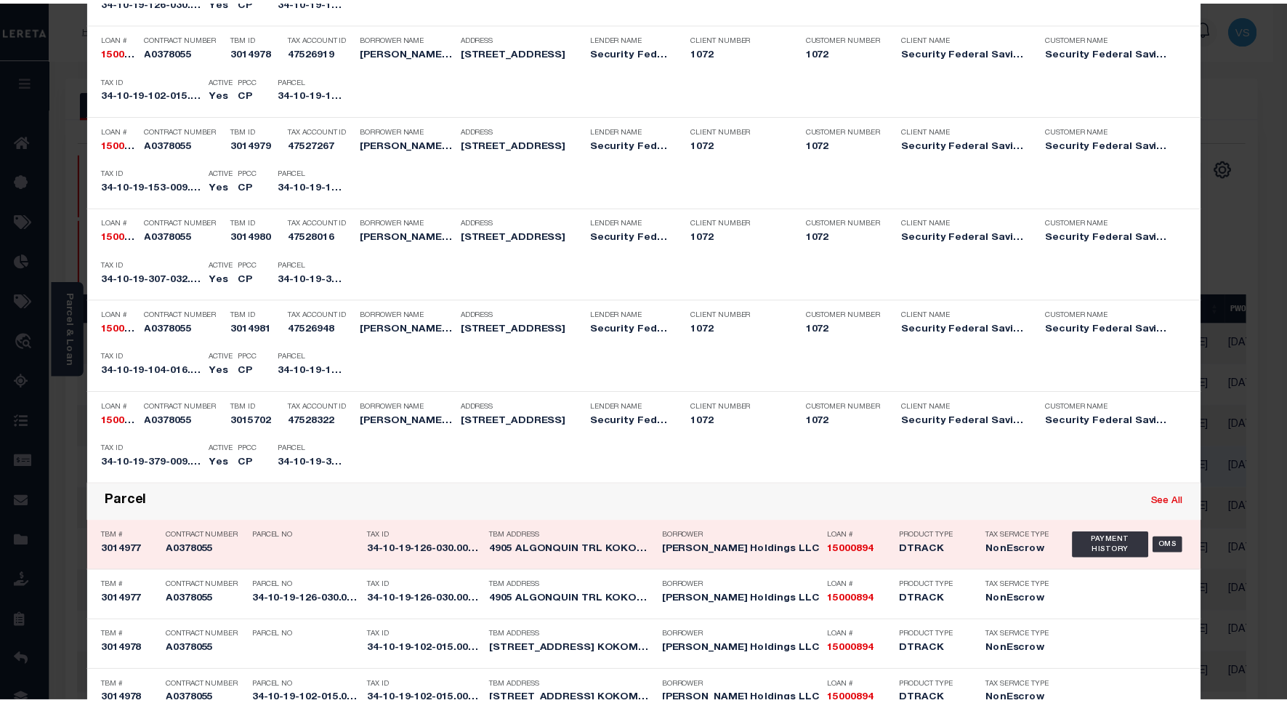
scroll to position [727, 0]
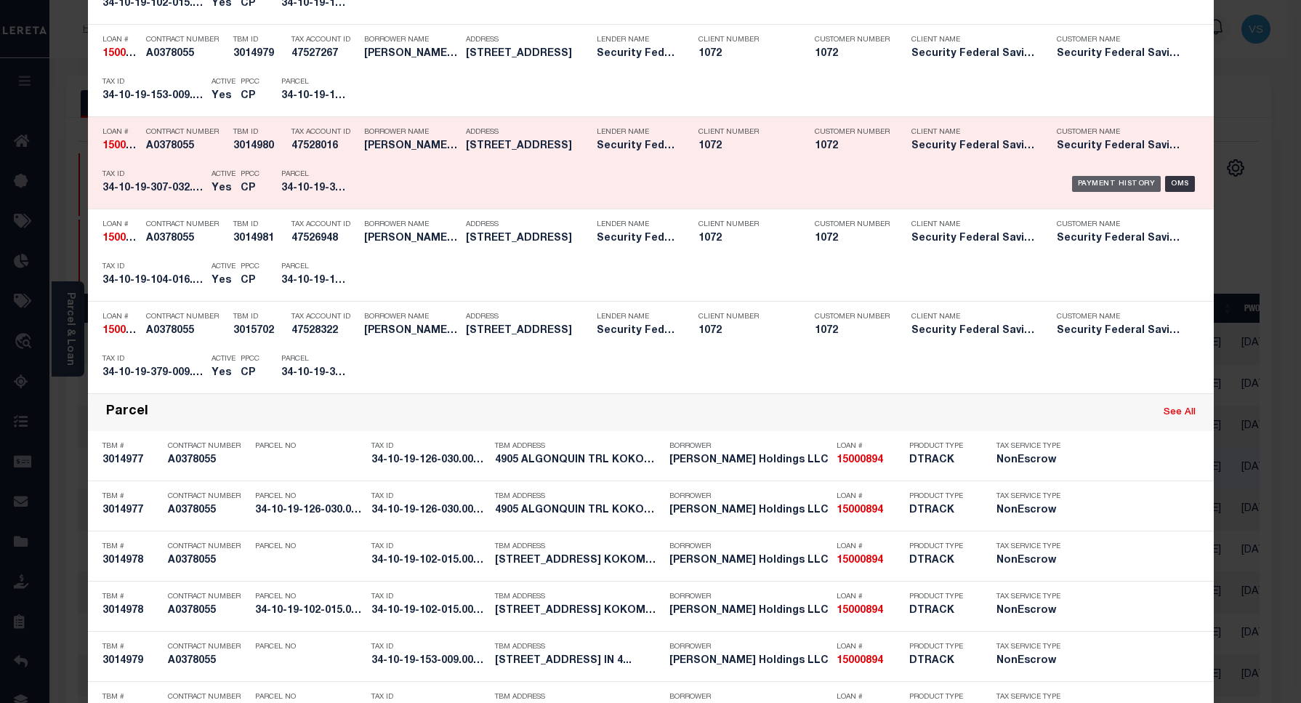
click at [1103, 185] on div "Payment History" at bounding box center [1116, 184] width 89 height 16
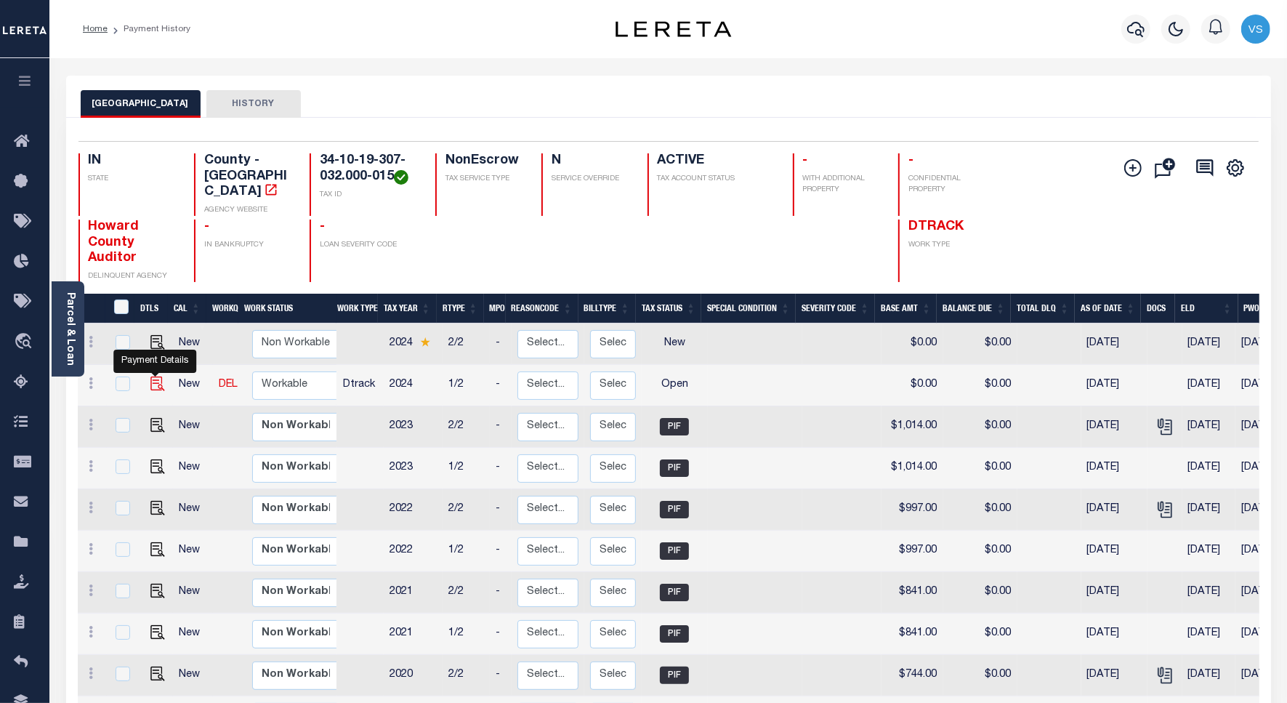
click at [153, 376] on img "" at bounding box center [157, 383] width 15 height 15
checkbox input "true"
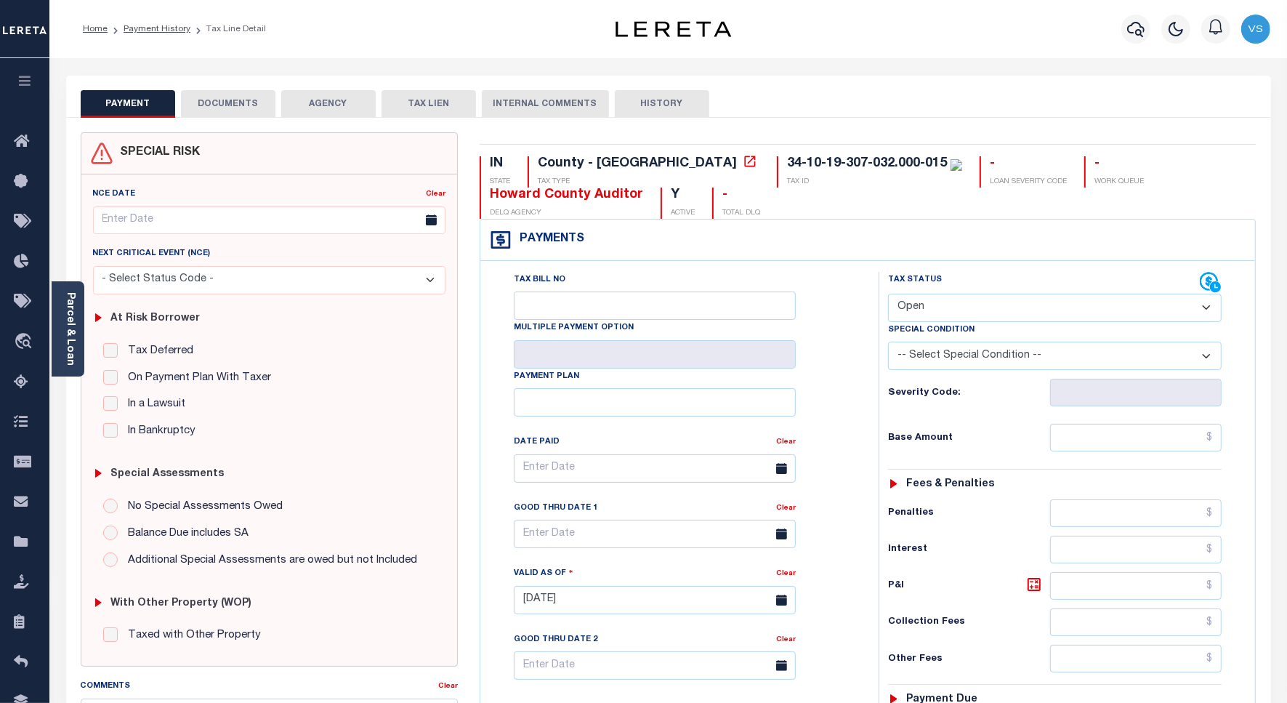
click at [931, 310] on select "- Select Status Code - Open Due/Unpaid Paid Incomplete No Tax Due Internal Refu…" at bounding box center [1055, 308] width 334 height 28
select select "PYD"
click at [888, 295] on select "- Select Status Code - Open Due/Unpaid Paid Incomplete No Tax Due Internal Refu…" at bounding box center [1055, 308] width 334 height 28
type input "[DATE]"
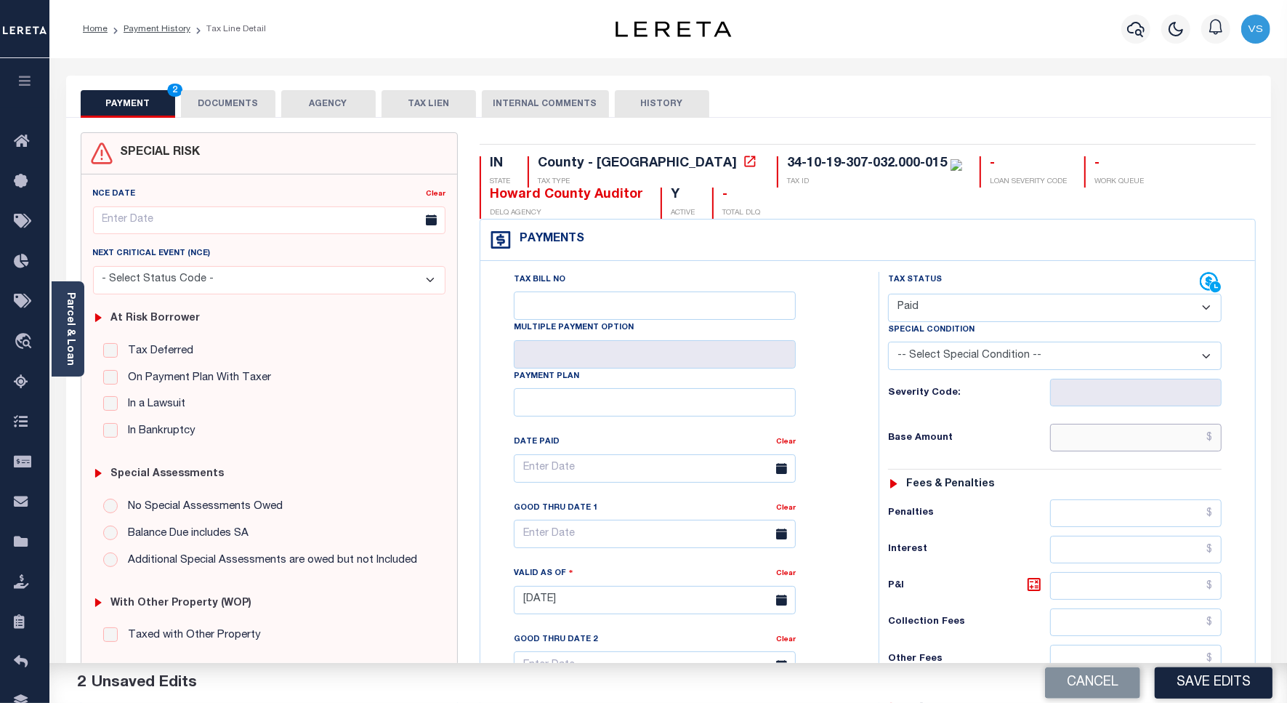
click at [1123, 437] on input "text" at bounding box center [1135, 438] width 171 height 28
paste input "1,177.00"
type input "$1,177.00"
click at [226, 102] on button "DOCUMENTS" at bounding box center [228, 104] width 94 height 28
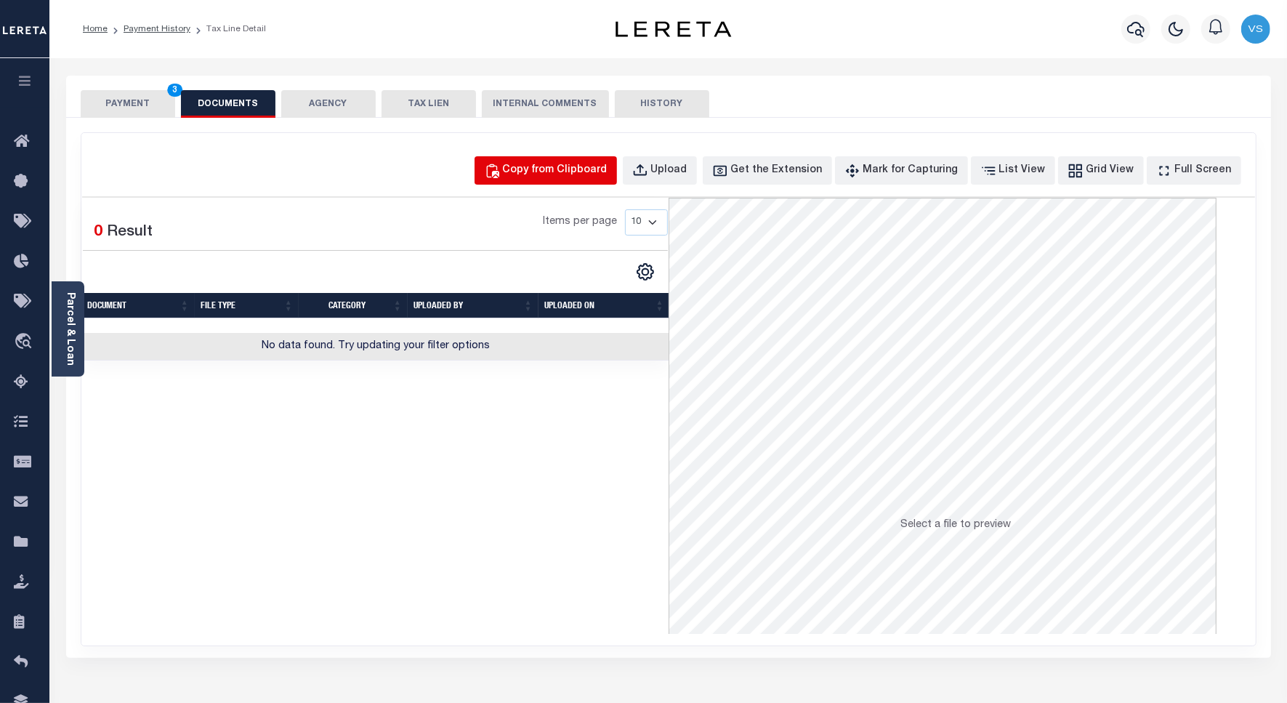
click at [553, 169] on div "Copy from Clipboard" at bounding box center [555, 171] width 105 height 16
select select "POP"
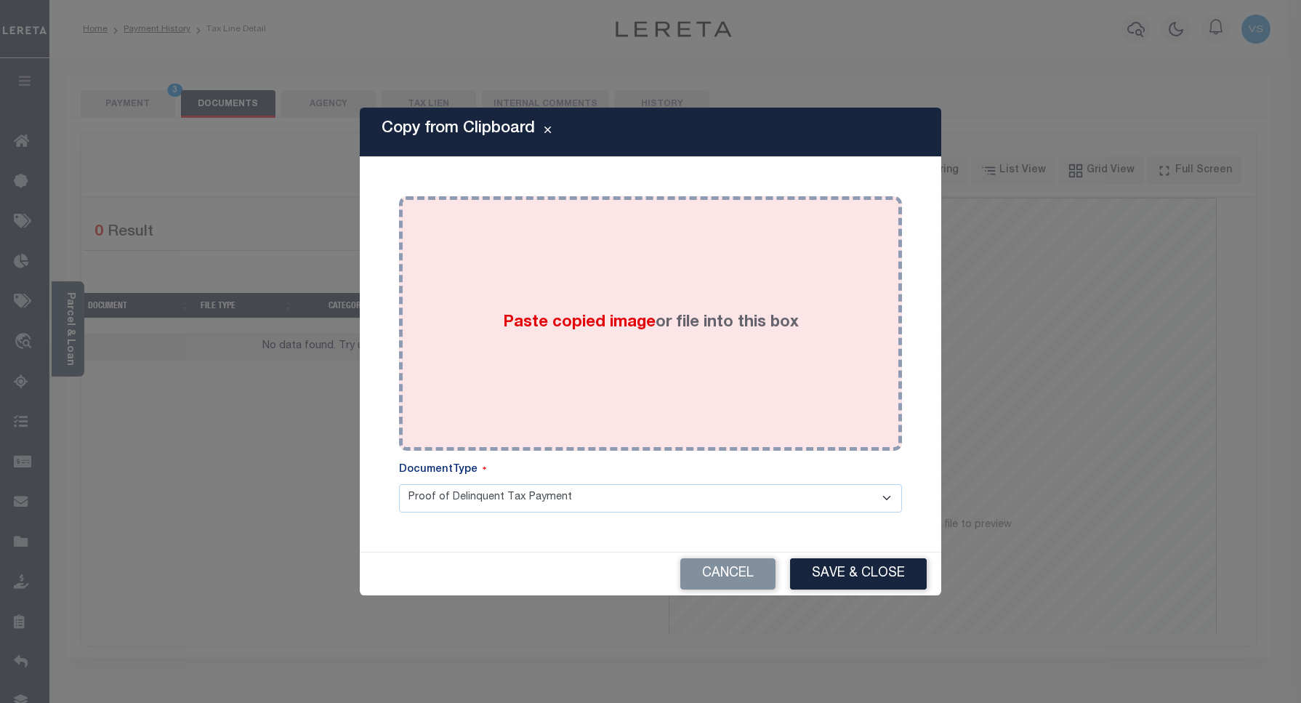
click at [546, 360] on div "Paste copied image or file into this box" at bounding box center [650, 323] width 481 height 233
click at [545, 361] on div "Paste copied image or file into this box" at bounding box center [650, 323] width 481 height 233
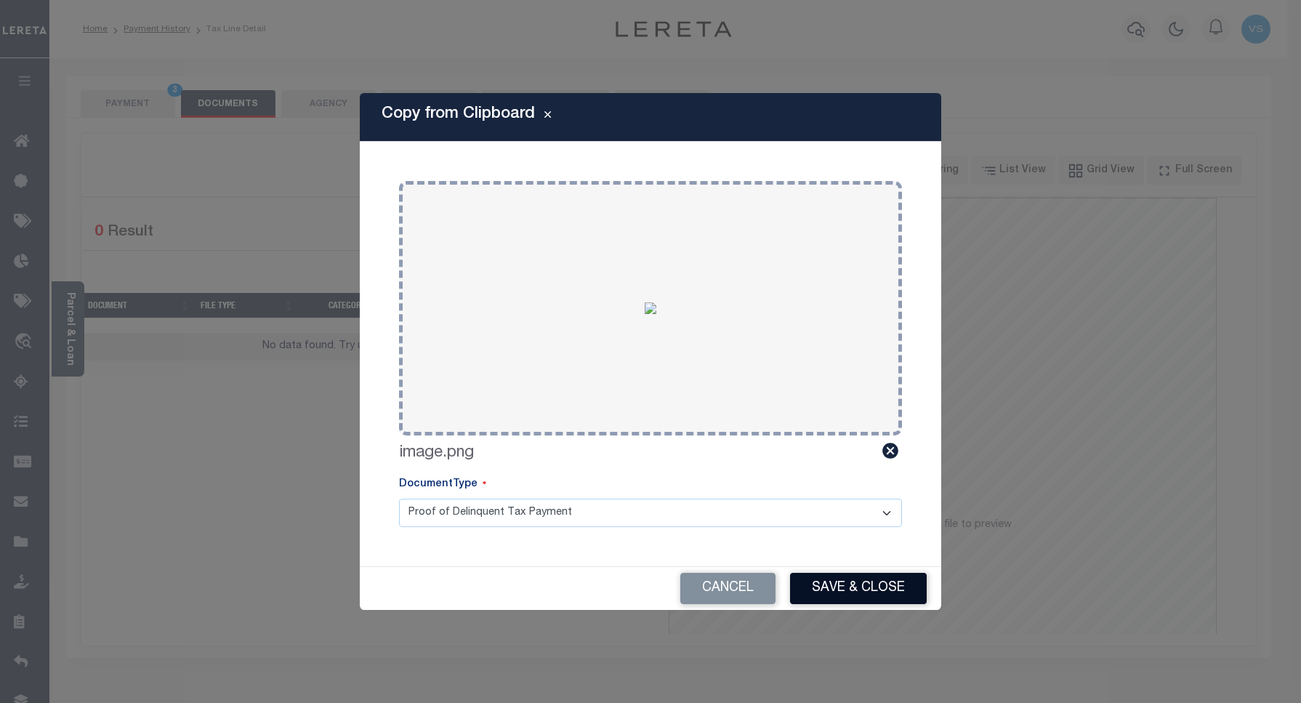
click at [829, 589] on button "Save & Close" at bounding box center [858, 588] width 137 height 31
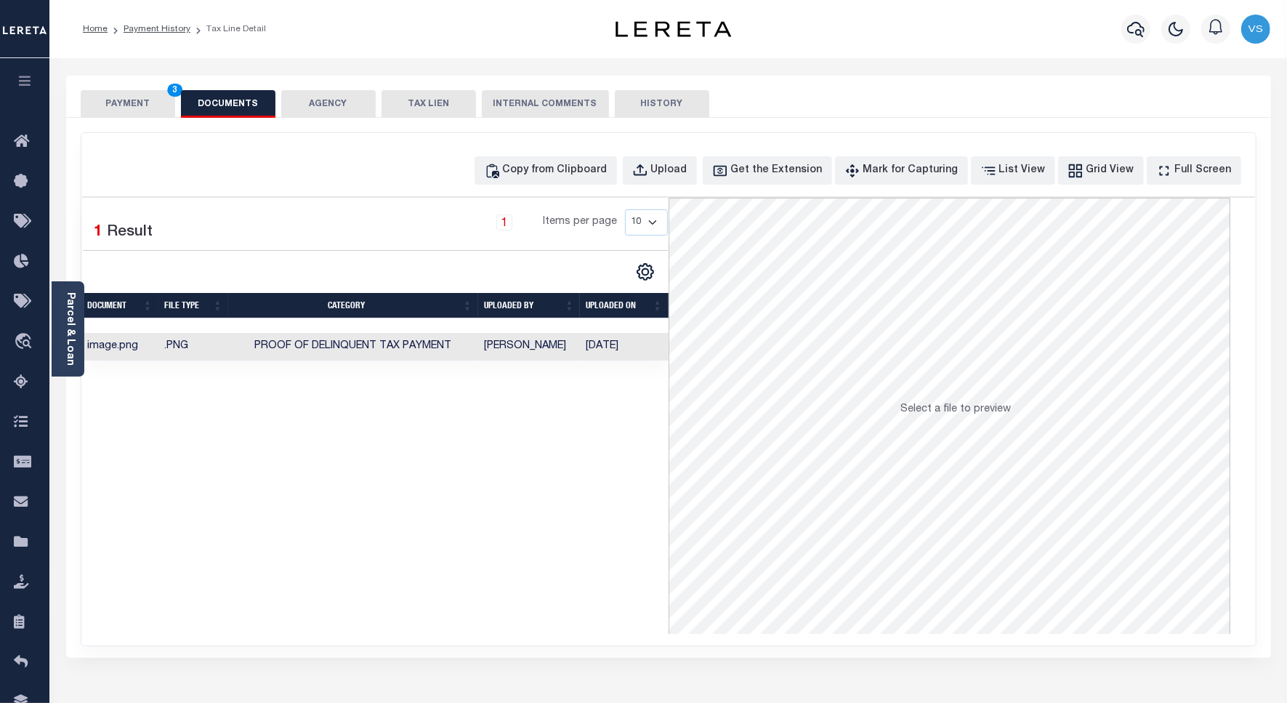
click at [122, 102] on button "PAYMENT 3" at bounding box center [128, 104] width 94 height 28
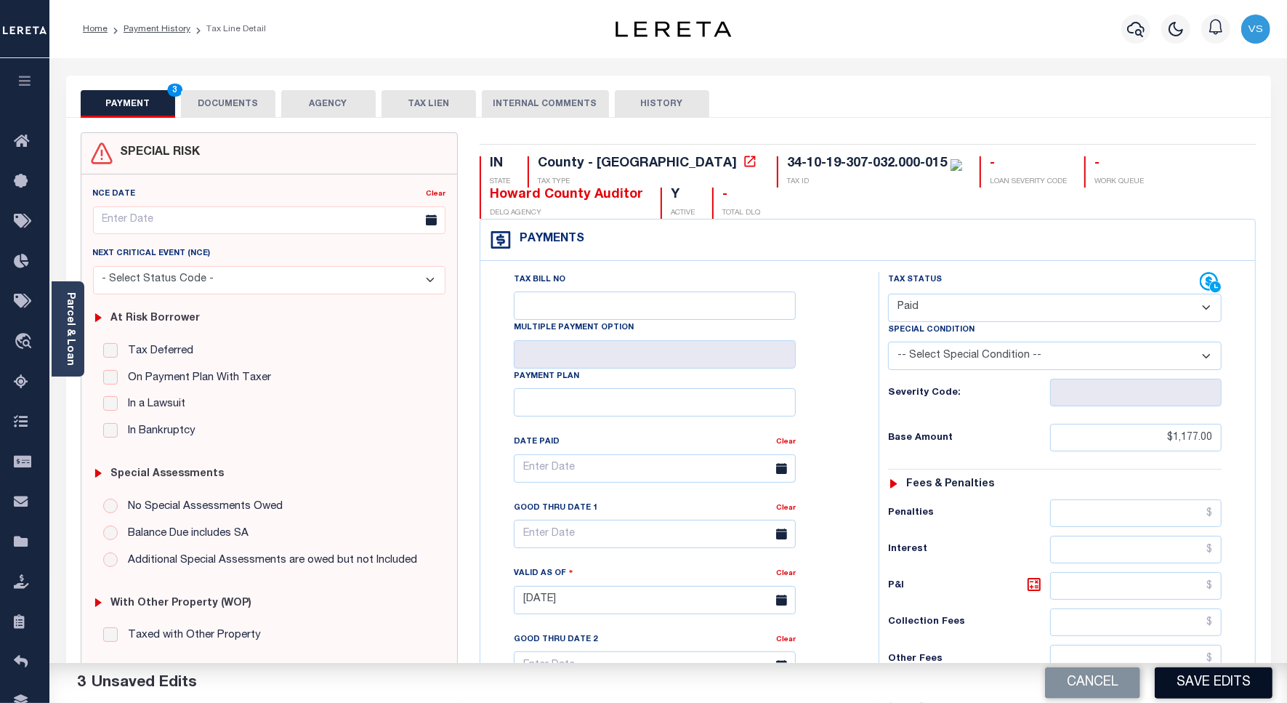
click at [1200, 687] on button "Save Edits" at bounding box center [1214, 682] width 118 height 31
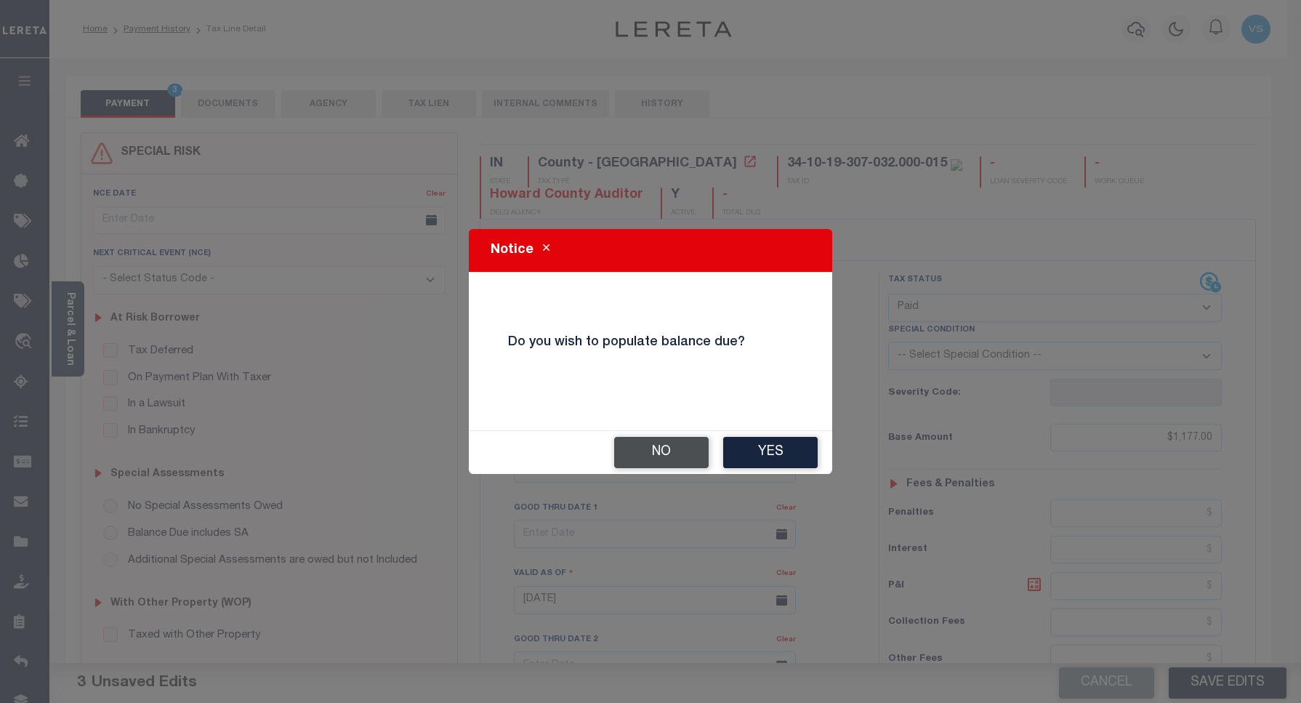
click at [659, 458] on button "No" at bounding box center [661, 452] width 94 height 31
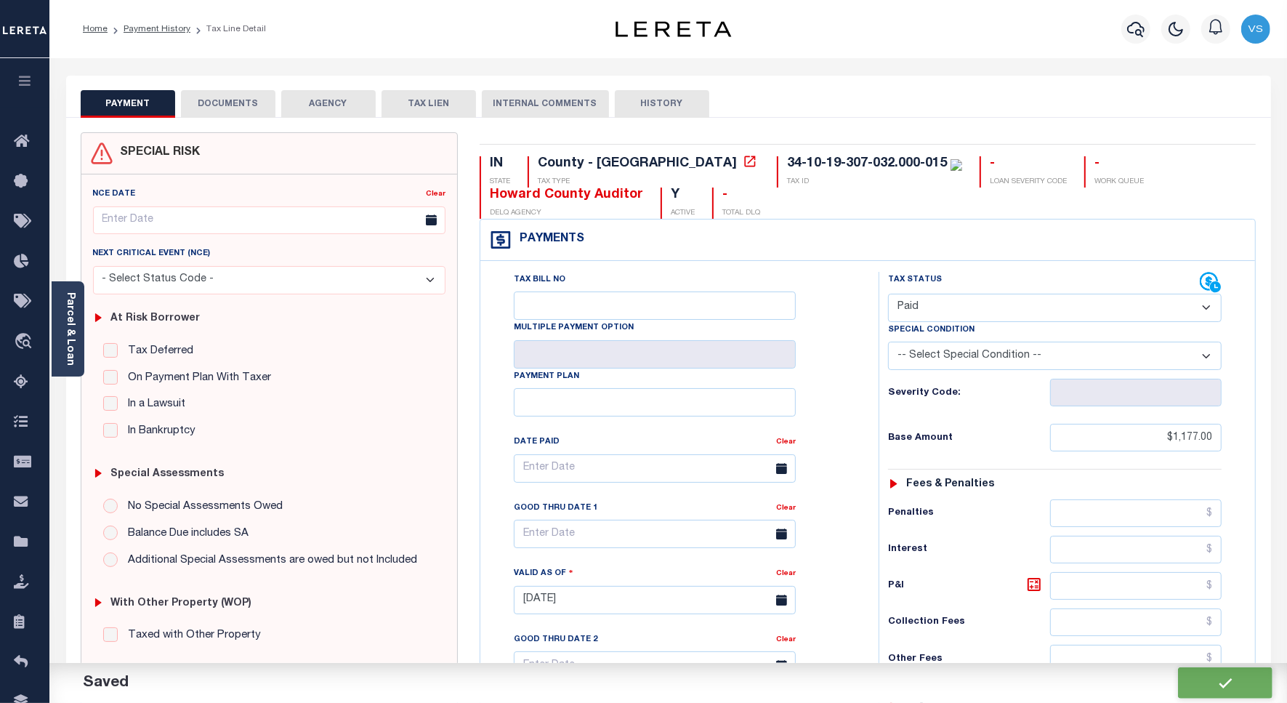
checkbox input "false"
type input "$1,177"
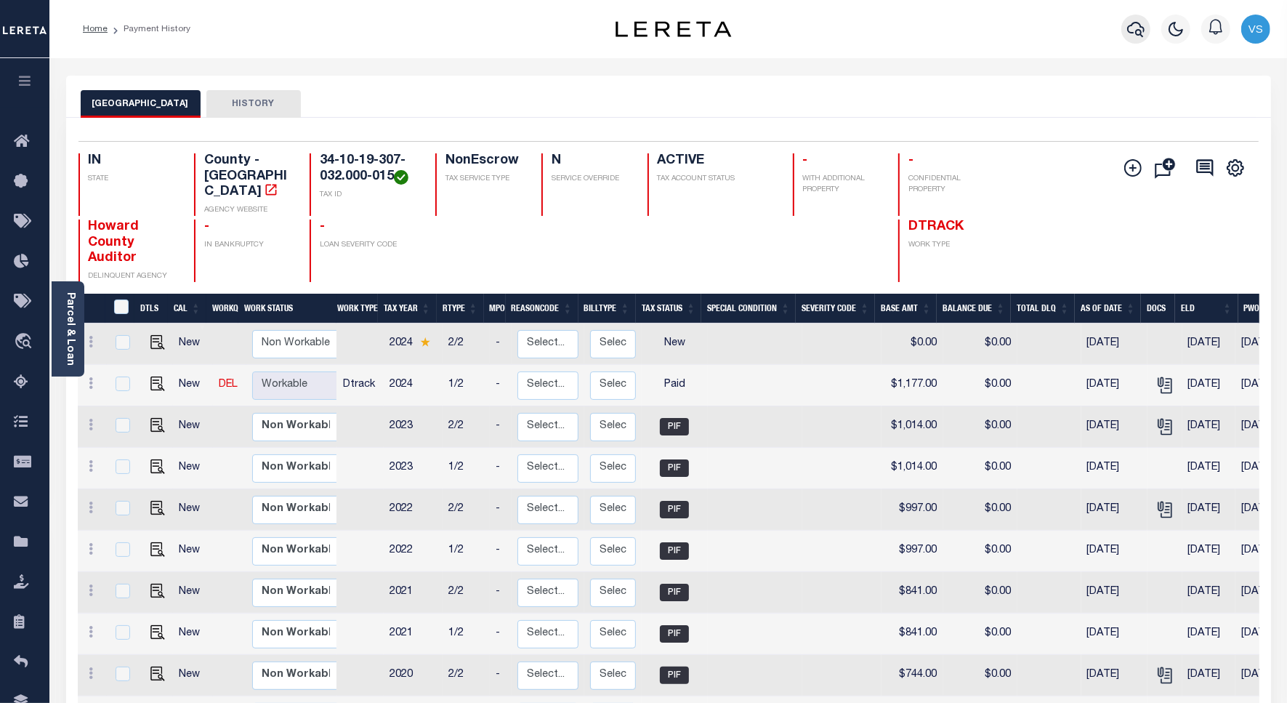
click at [1135, 34] on icon "button" at bounding box center [1135, 28] width 17 height 17
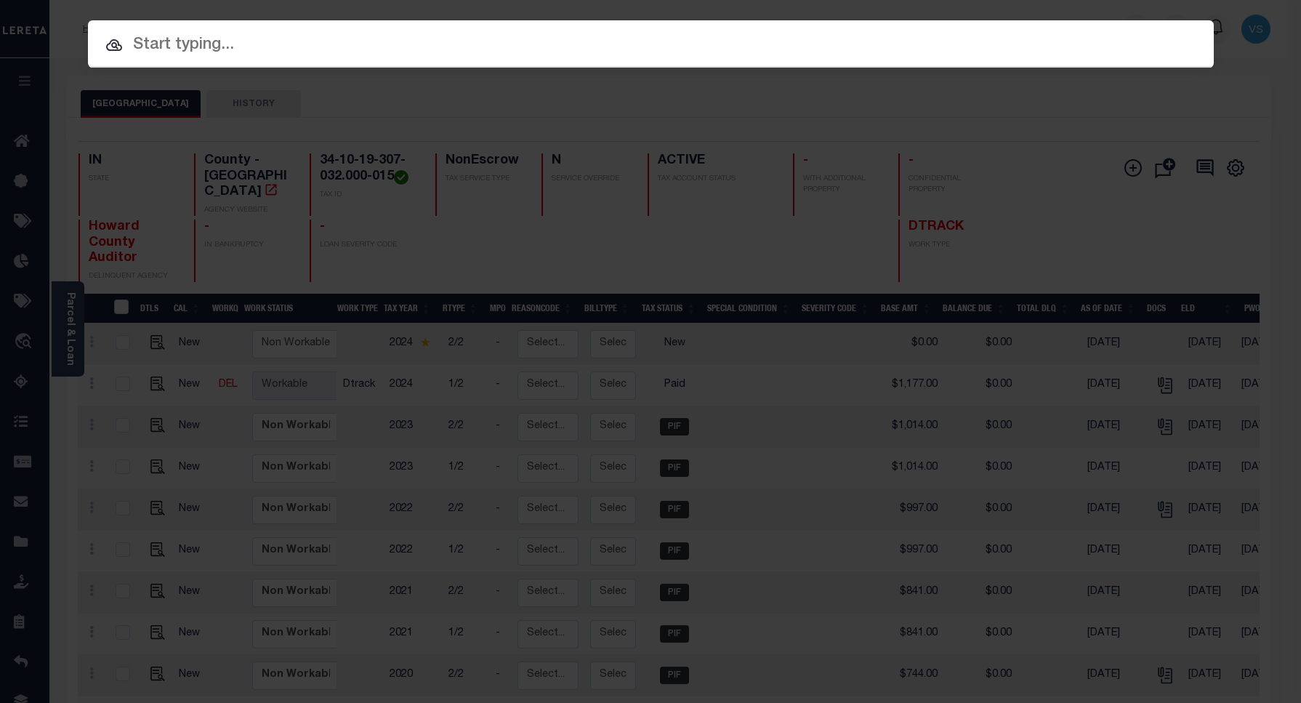
paste input "15000176"
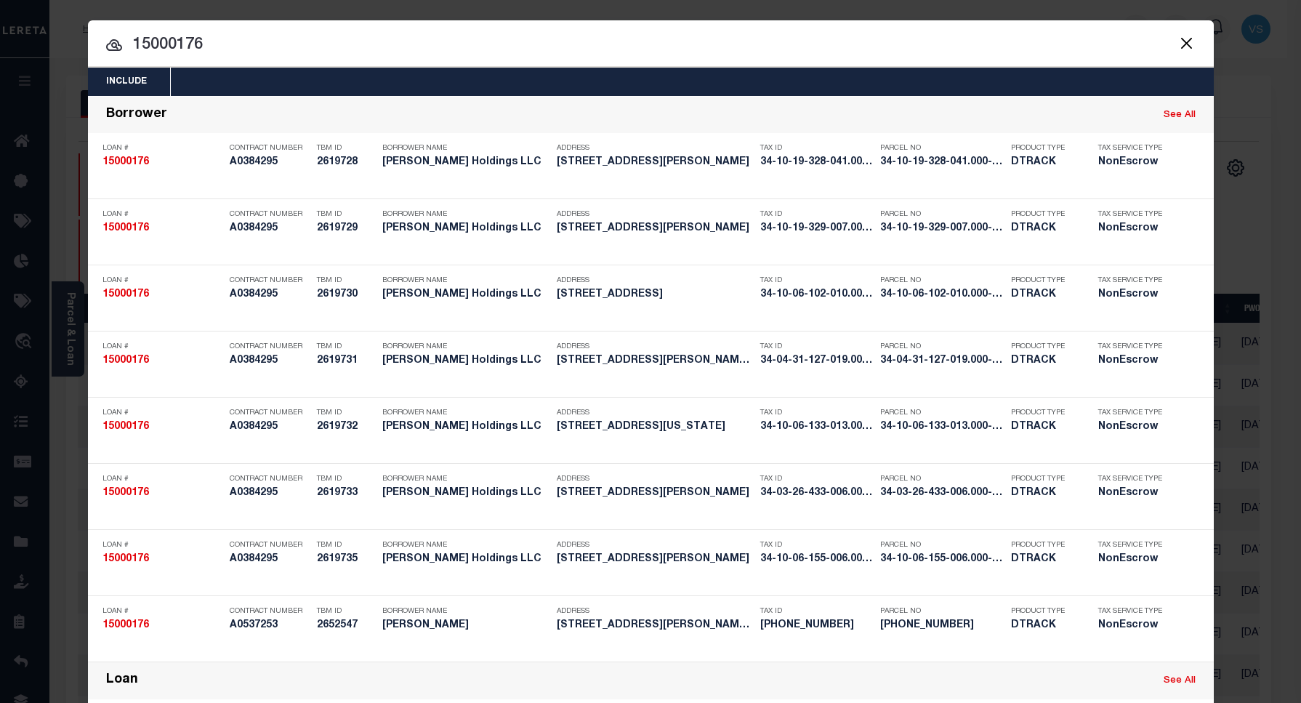
type input "15000176"
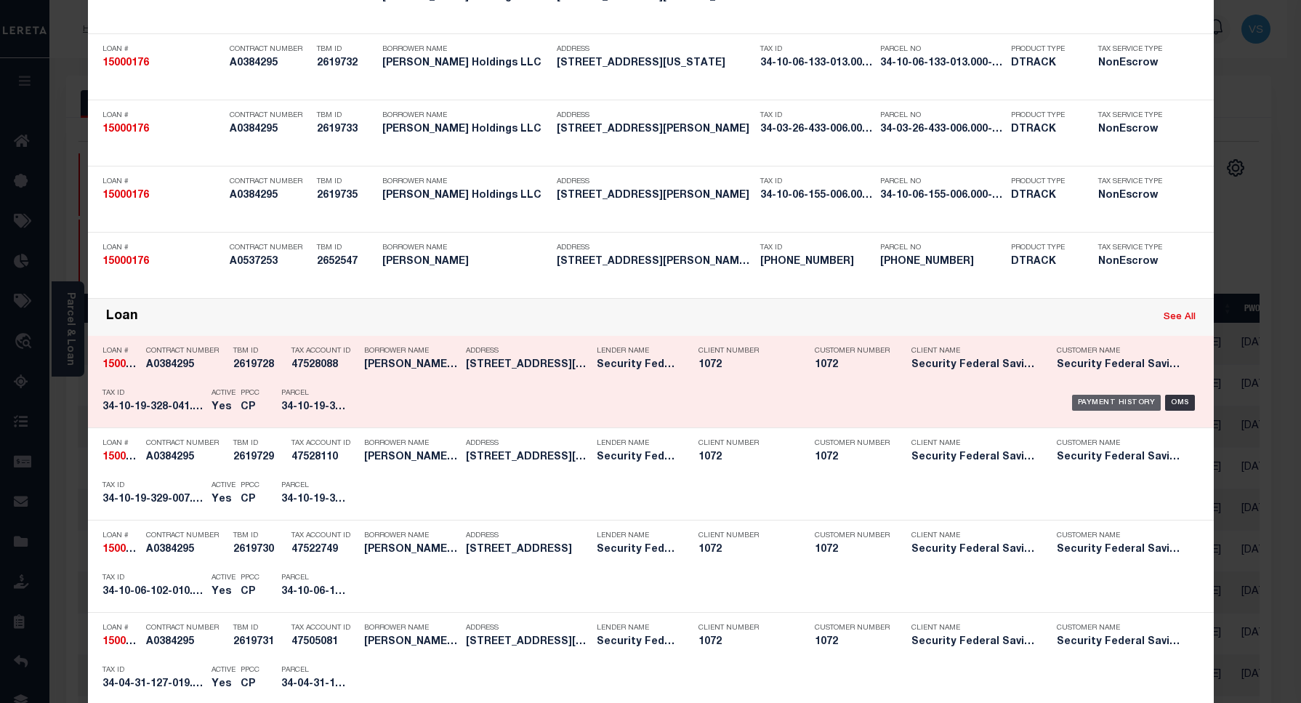
click at [1083, 397] on div "Payment History" at bounding box center [1116, 403] width 89 height 16
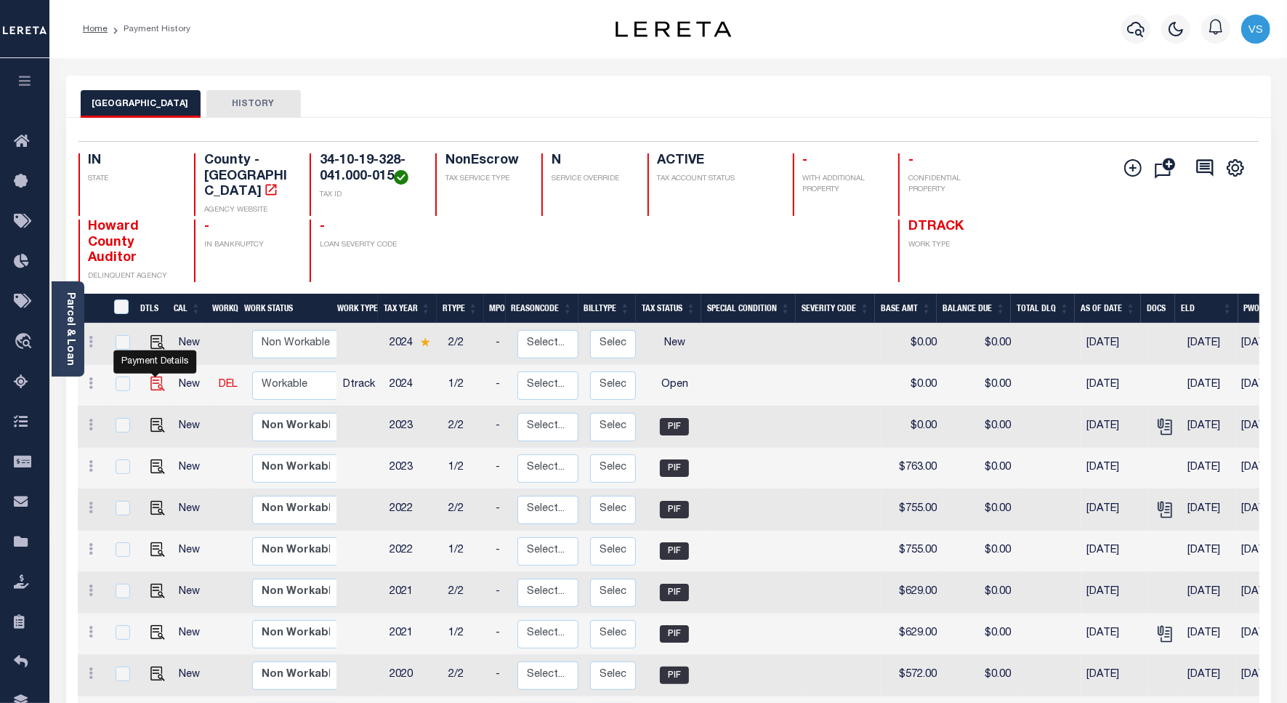
click at [155, 376] on img "" at bounding box center [157, 383] width 15 height 15
checkbox input "true"
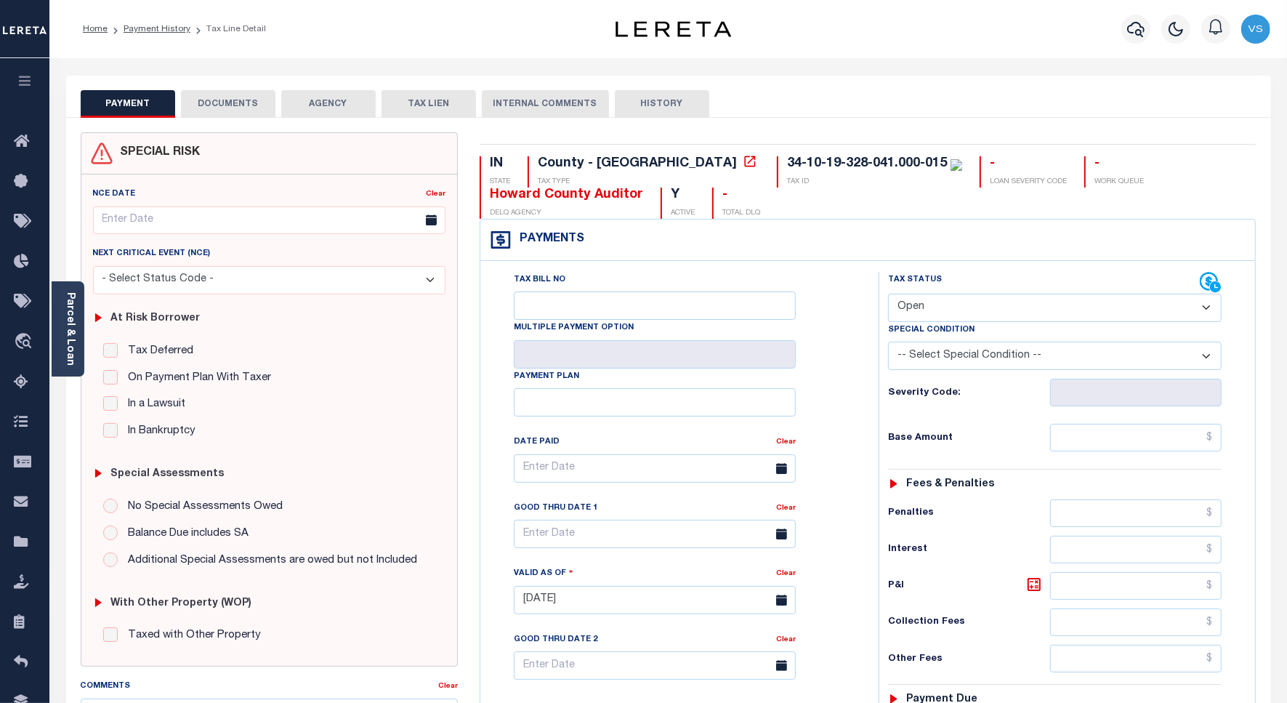
click at [937, 307] on select "- Select Status Code - Open Due/Unpaid Paid Incomplete No Tax Due Internal Refu…" at bounding box center [1055, 308] width 334 height 28
select select "PYD"
click at [888, 295] on select "- Select Status Code - Open Due/Unpaid Paid Incomplete No Tax Due Internal Refu…" at bounding box center [1055, 308] width 334 height 28
type input "[DATE]"
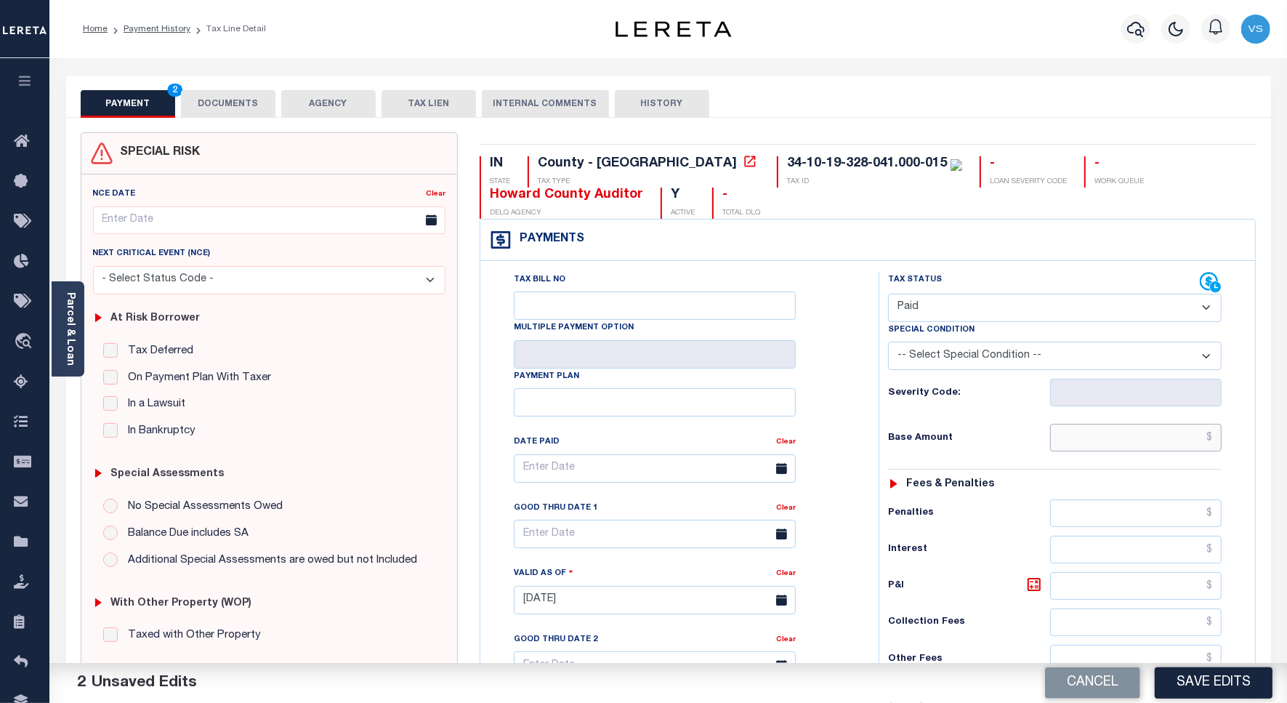
click at [1102, 445] on input "text" at bounding box center [1135, 438] width 171 height 28
paste input "860.00"
type input "$860.00"
click at [209, 103] on button "DOCUMENTS" at bounding box center [228, 104] width 94 height 28
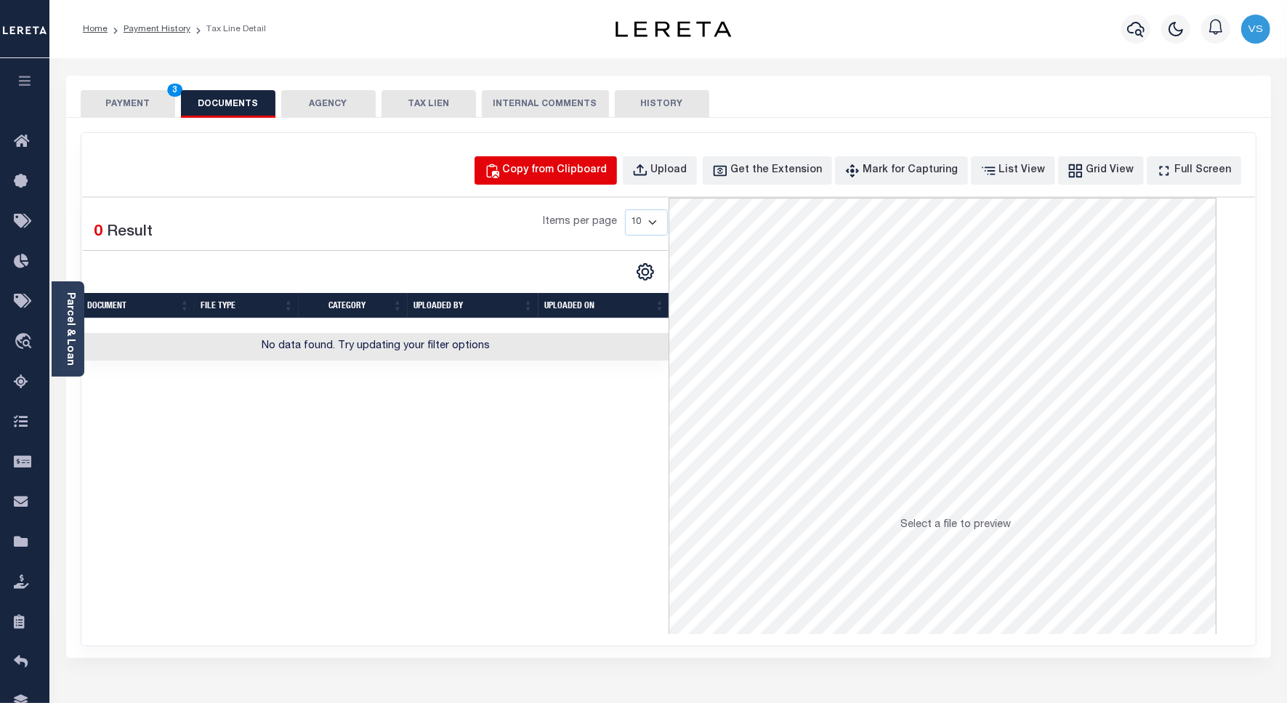
click at [563, 169] on div "Copy from Clipboard" at bounding box center [555, 171] width 105 height 16
select select "POP"
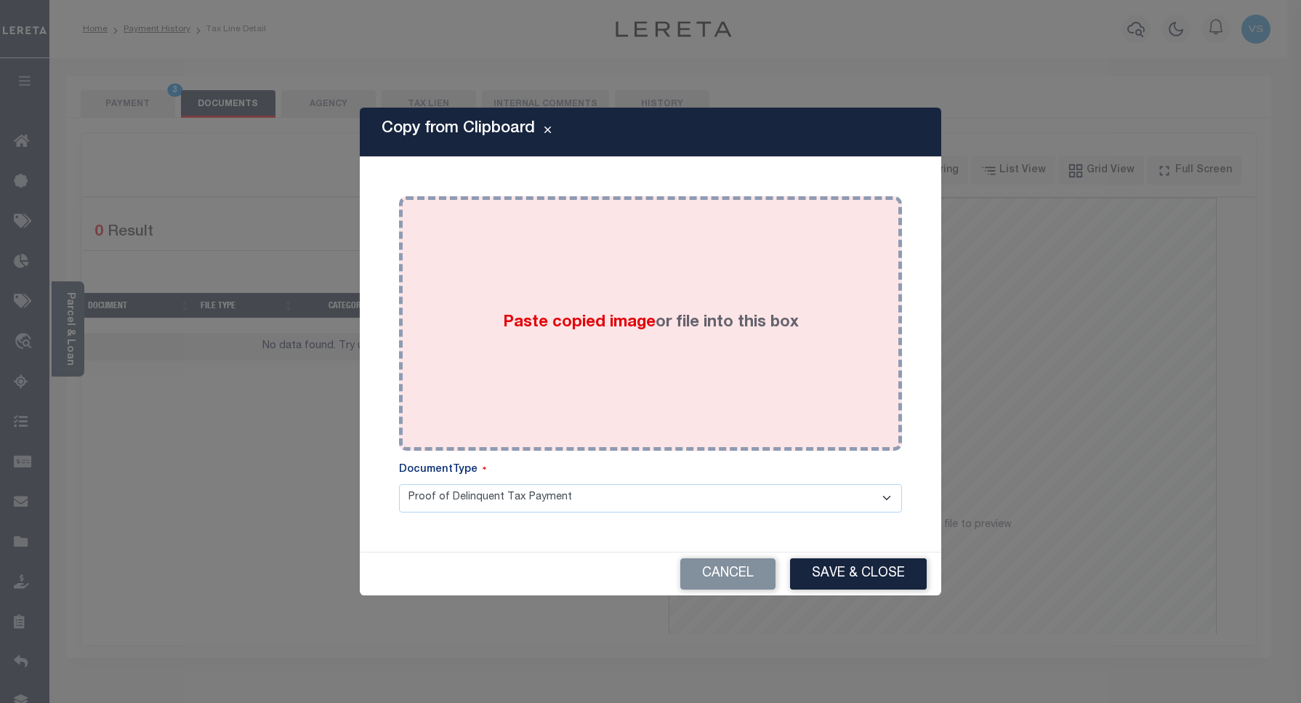
click at [705, 408] on div "Paste copied image or file into this box" at bounding box center [650, 323] width 481 height 233
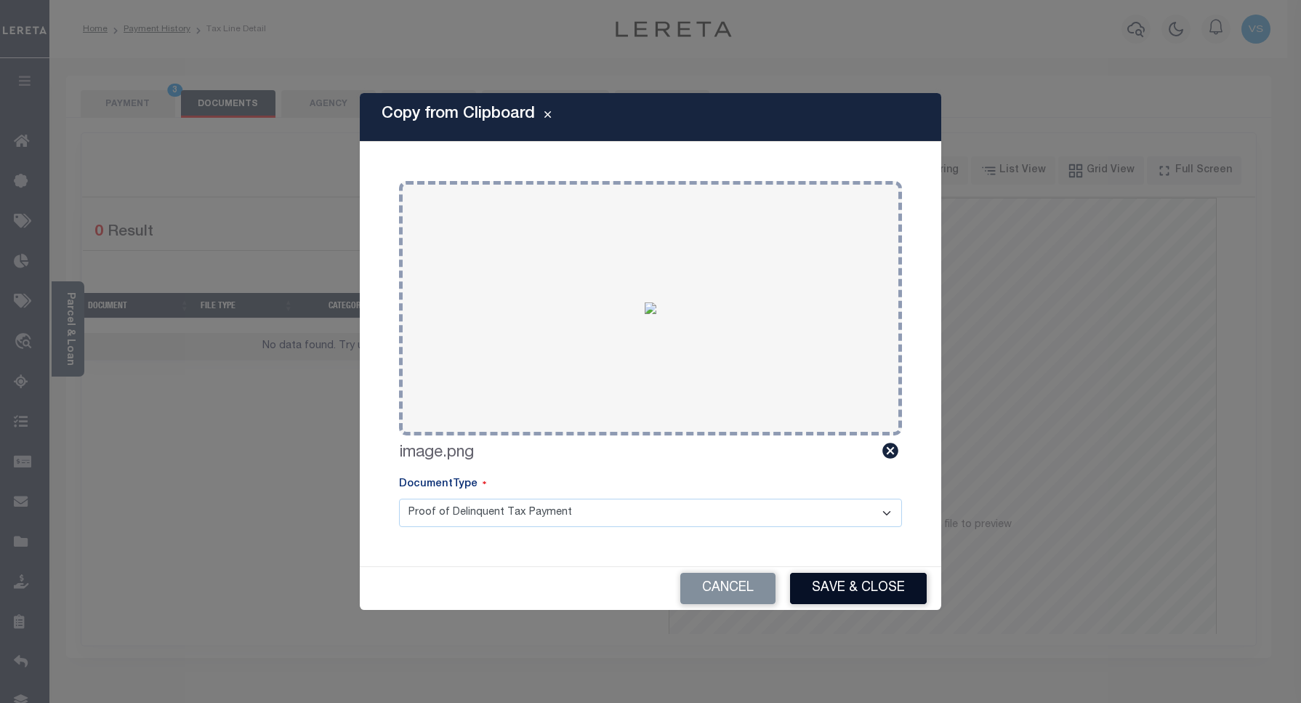
click at [860, 589] on button "Save & Close" at bounding box center [858, 588] width 137 height 31
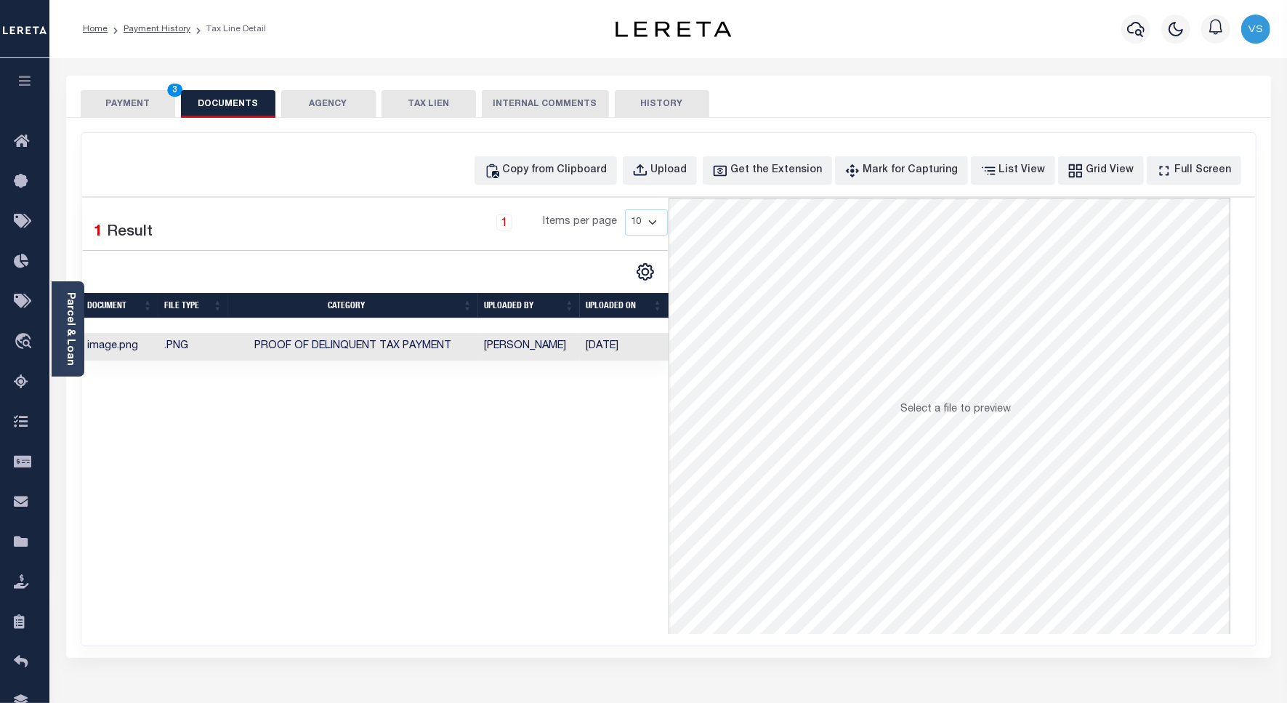
click at [117, 109] on button "PAYMENT 3" at bounding box center [128, 104] width 94 height 28
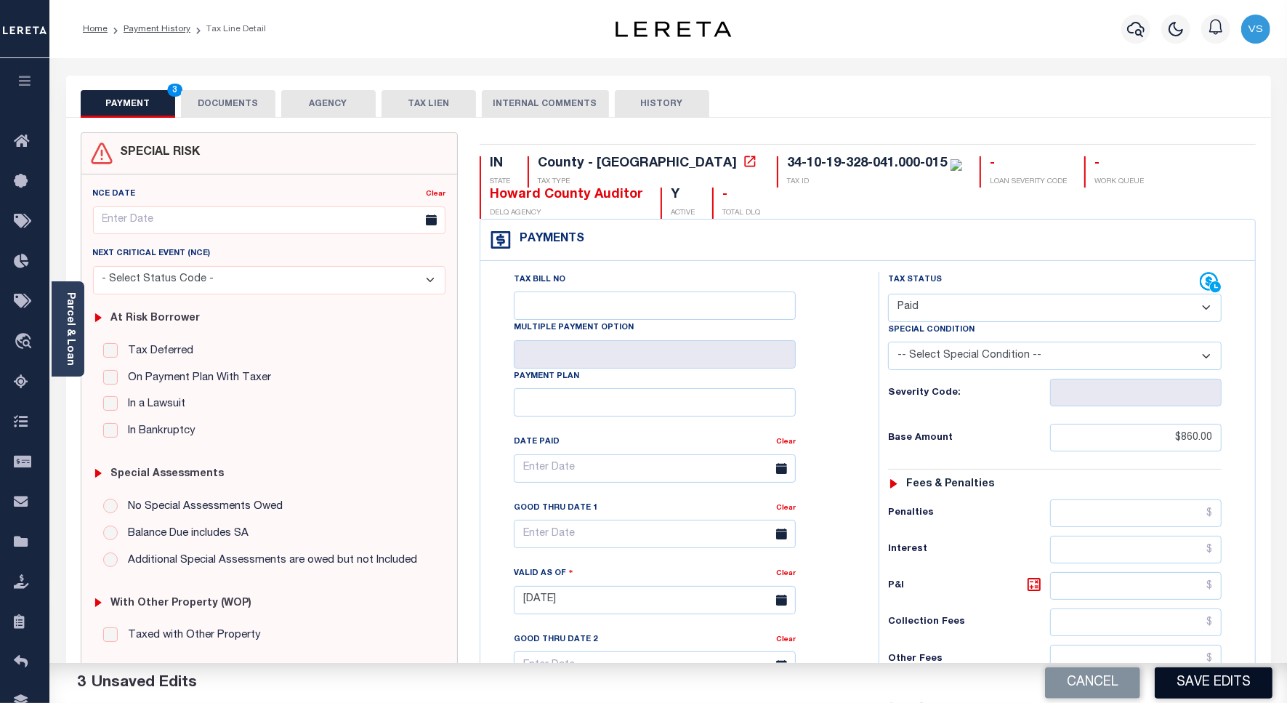
click at [1172, 678] on button "Save Edits" at bounding box center [1214, 682] width 118 height 31
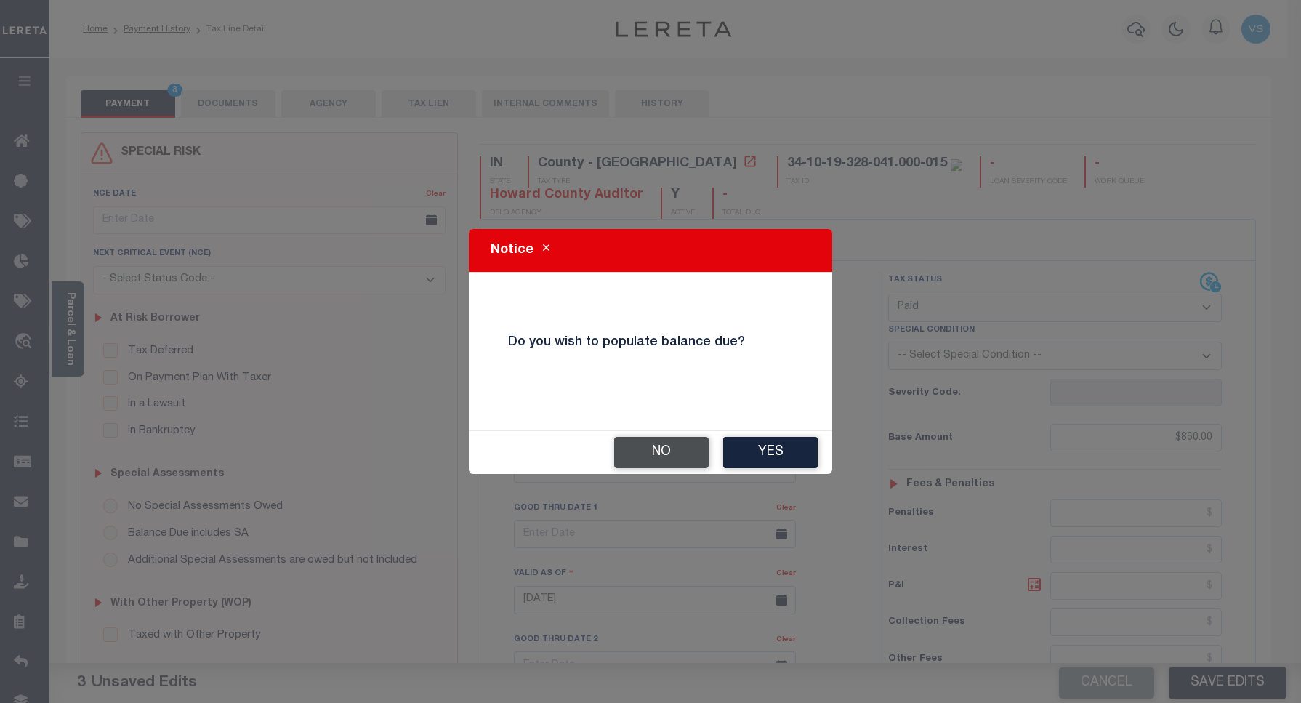
click at [662, 447] on button "No" at bounding box center [661, 452] width 94 height 31
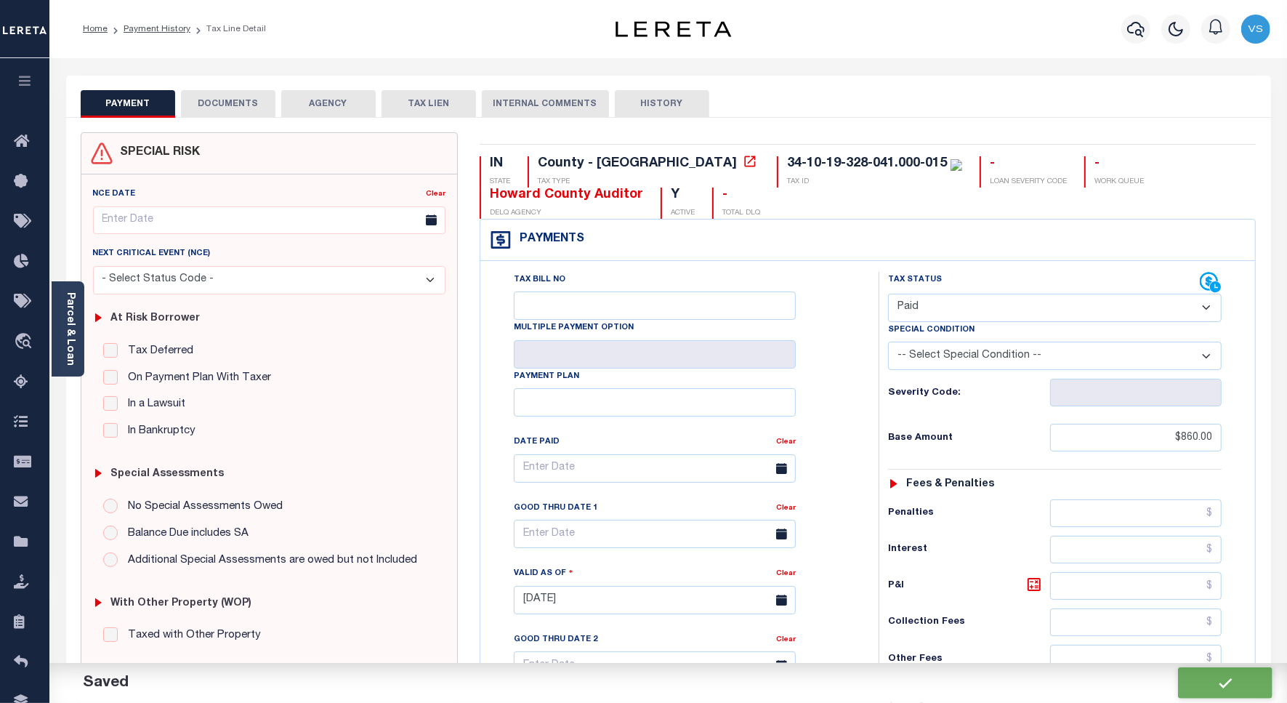
checkbox input "false"
type input "$860"
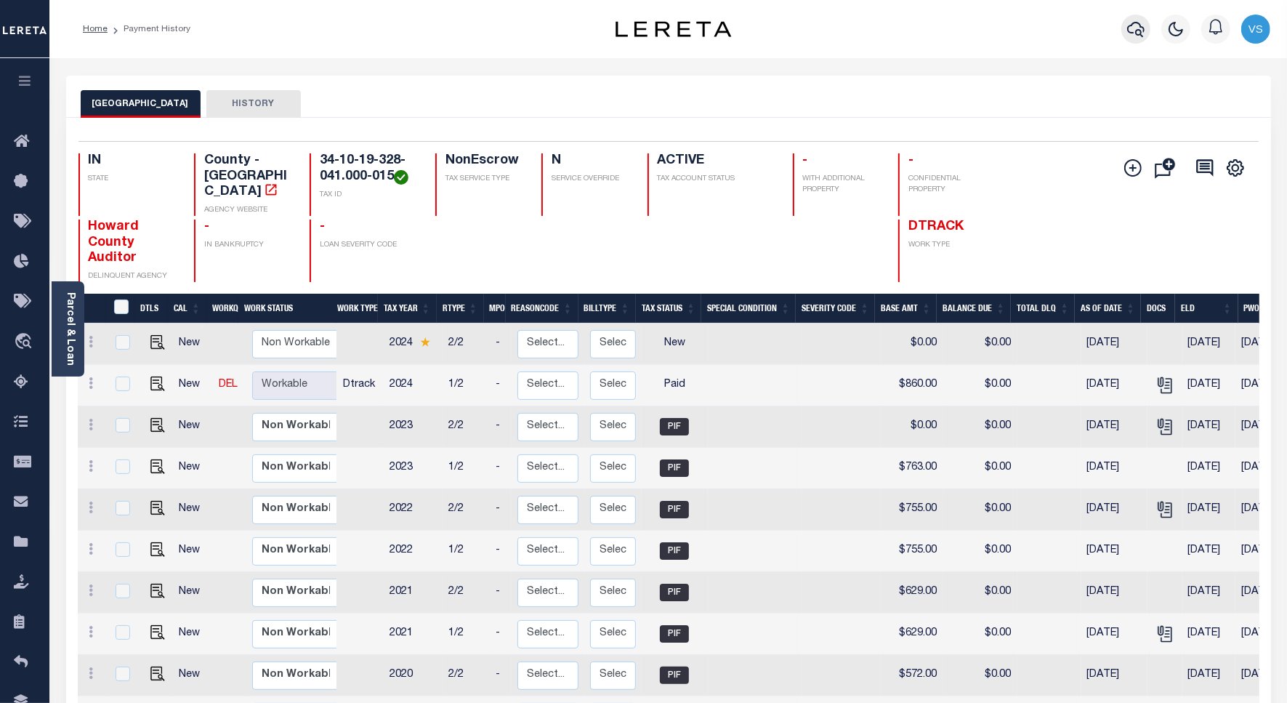
click at [1125, 33] on button "button" at bounding box center [1135, 29] width 29 height 29
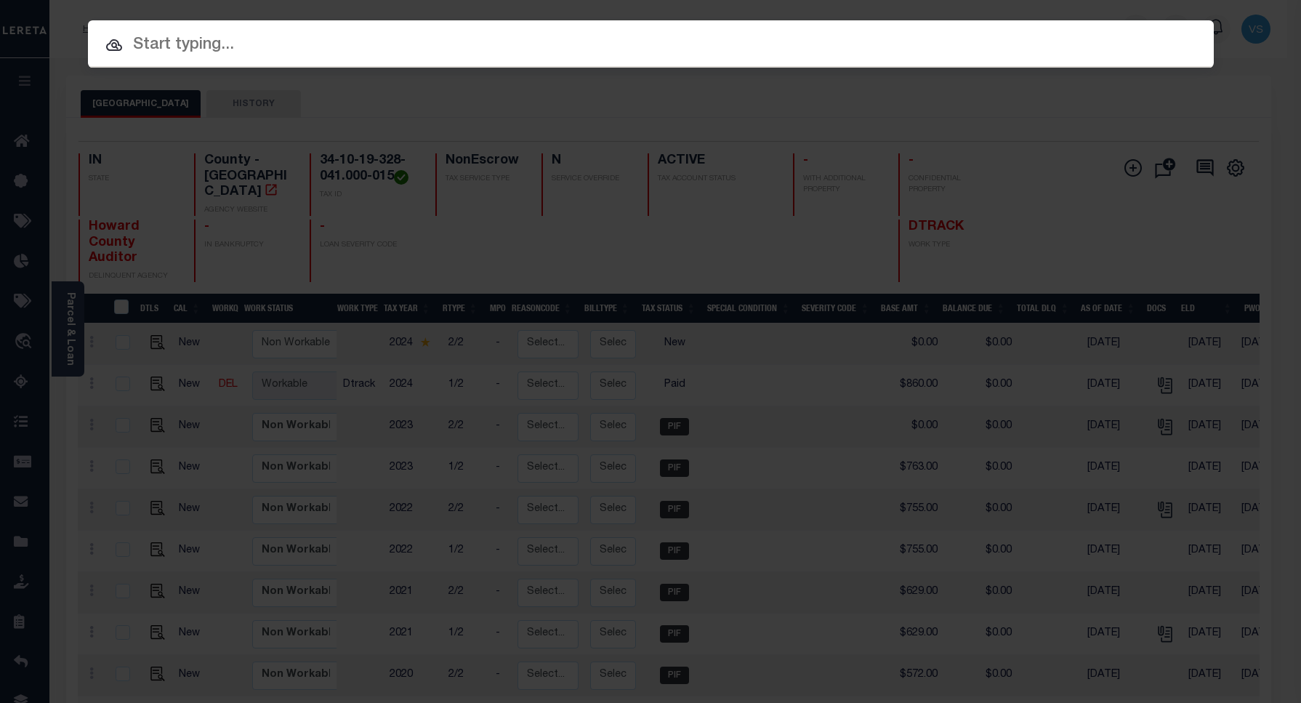
paste input "15000176"
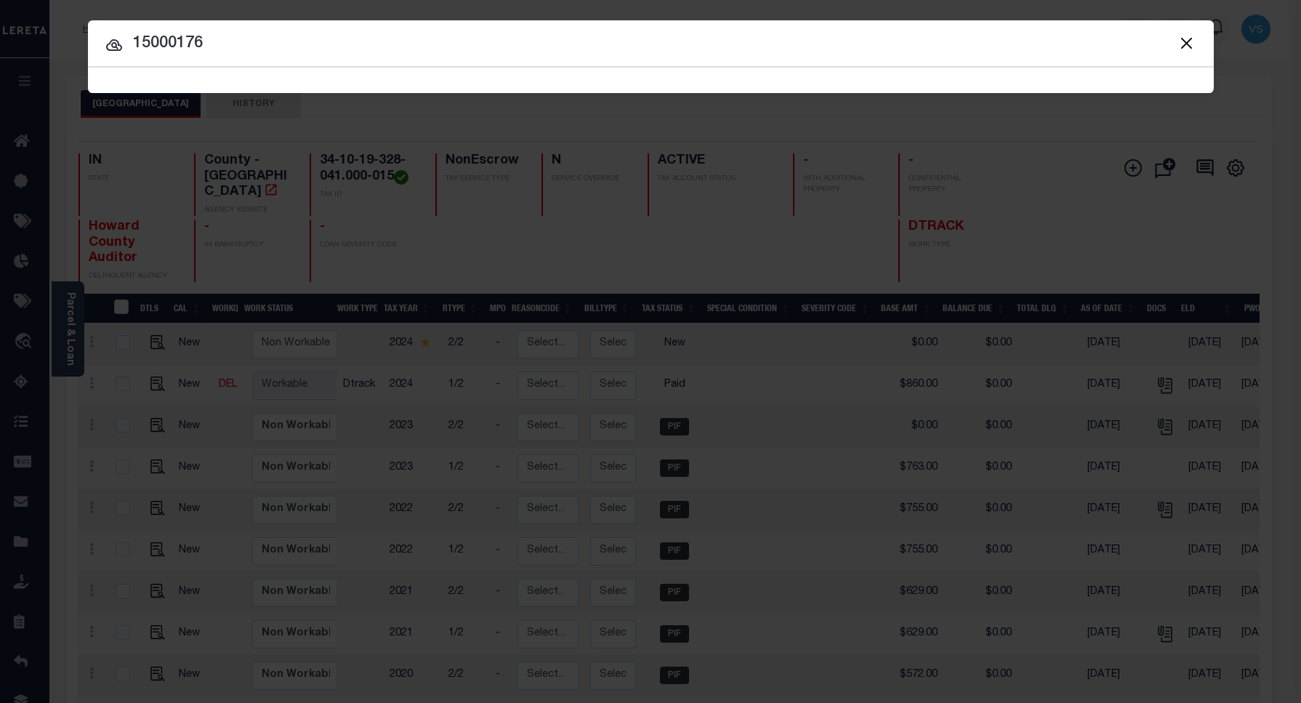
type input "15000176"
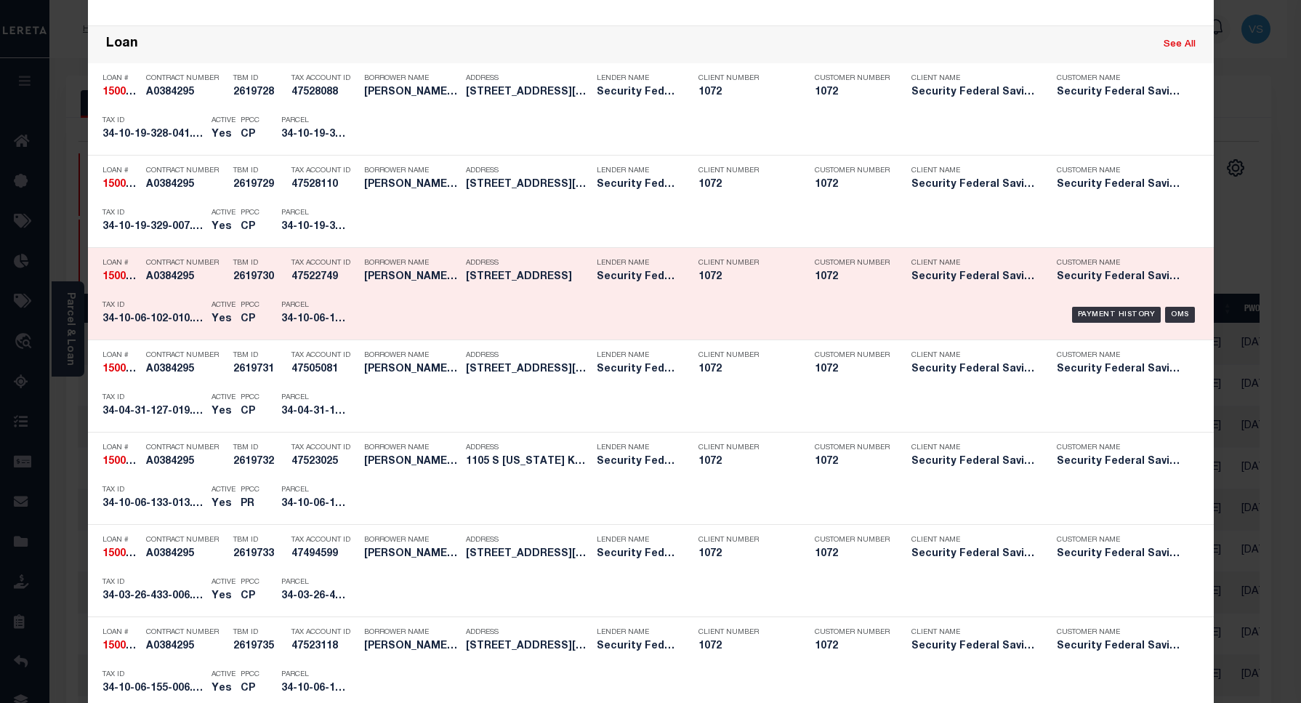
scroll to position [454, 0]
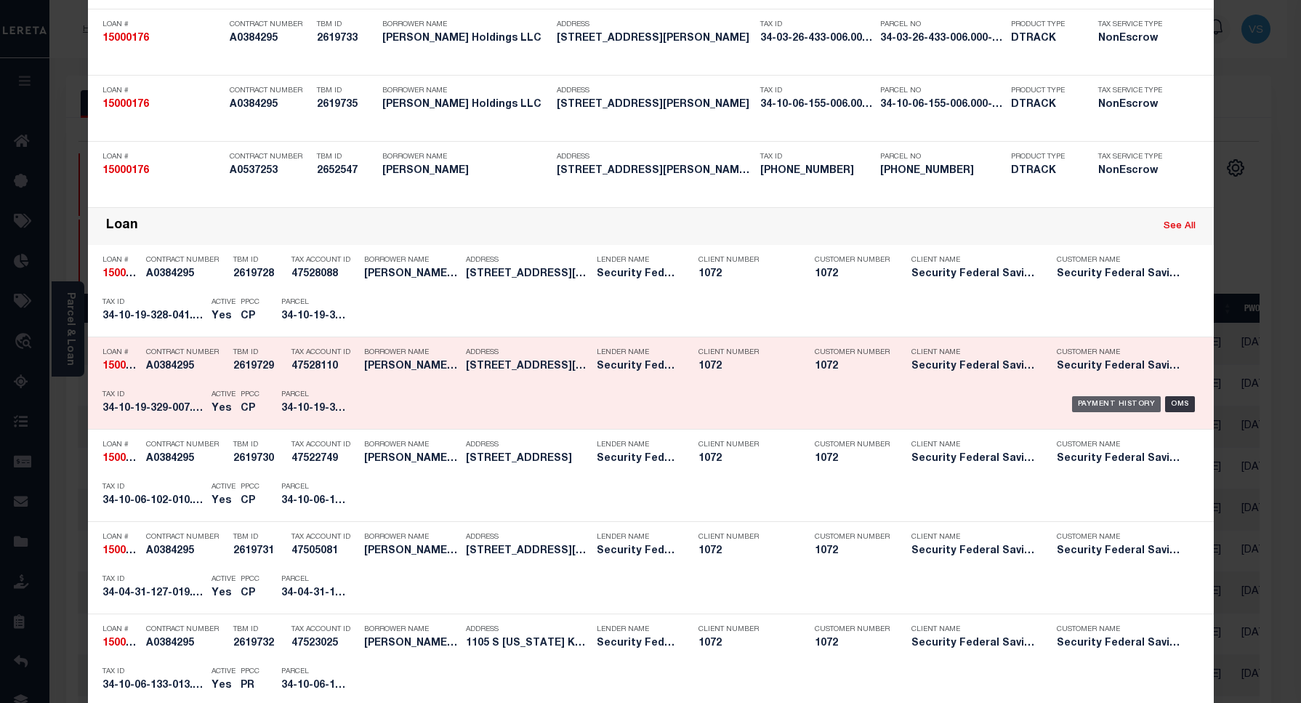
click at [1102, 405] on div "Payment History" at bounding box center [1116, 404] width 89 height 16
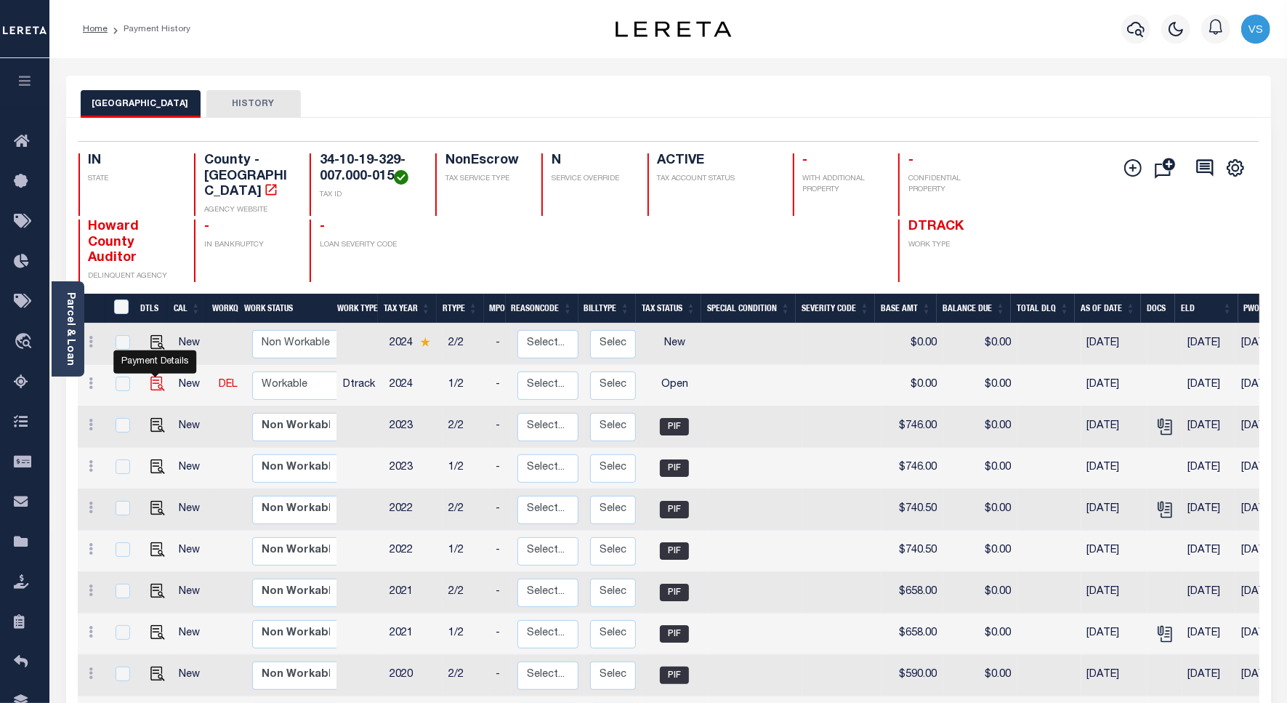
click at [155, 376] on img "" at bounding box center [157, 383] width 15 height 15
checkbox input "true"
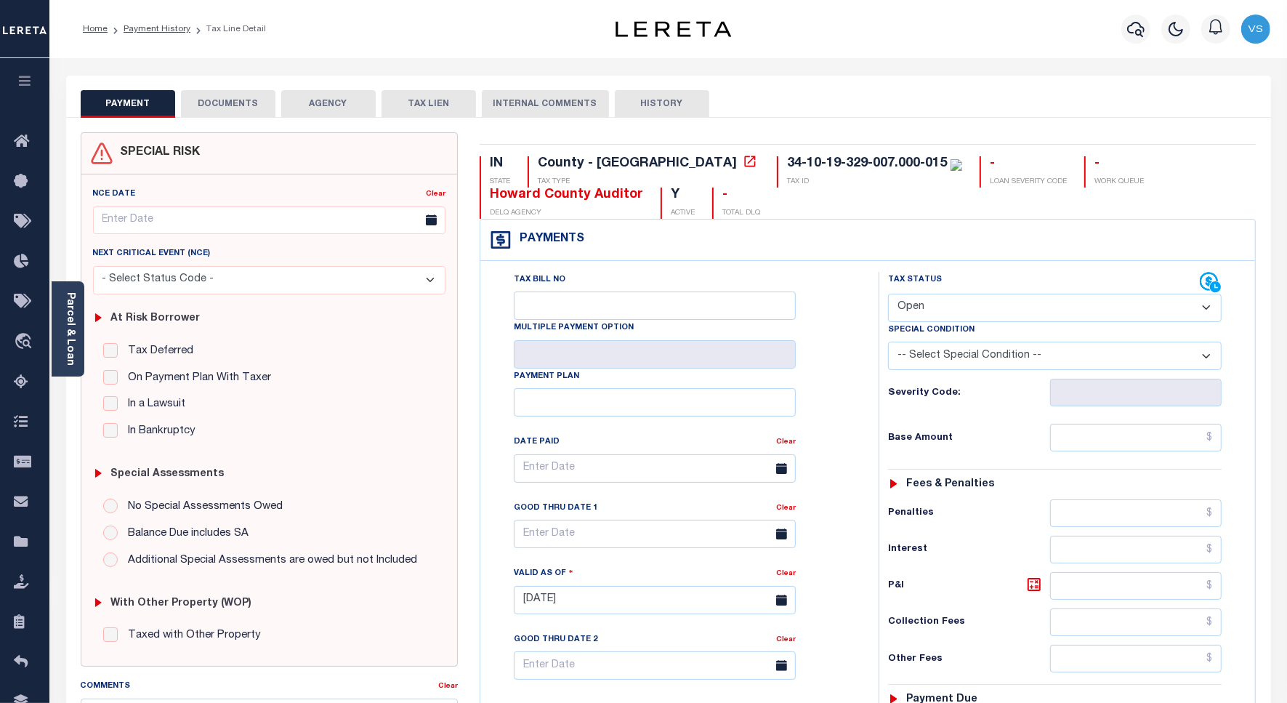
click at [923, 311] on select "- Select Status Code - Open Due/Unpaid Paid Incomplete No Tax Due Internal Refu…" at bounding box center [1055, 308] width 334 height 28
select select "PYD"
click at [888, 295] on select "- Select Status Code - Open Due/Unpaid Paid Incomplete No Tax Due Internal Refu…" at bounding box center [1055, 308] width 334 height 28
type input "[DATE]"
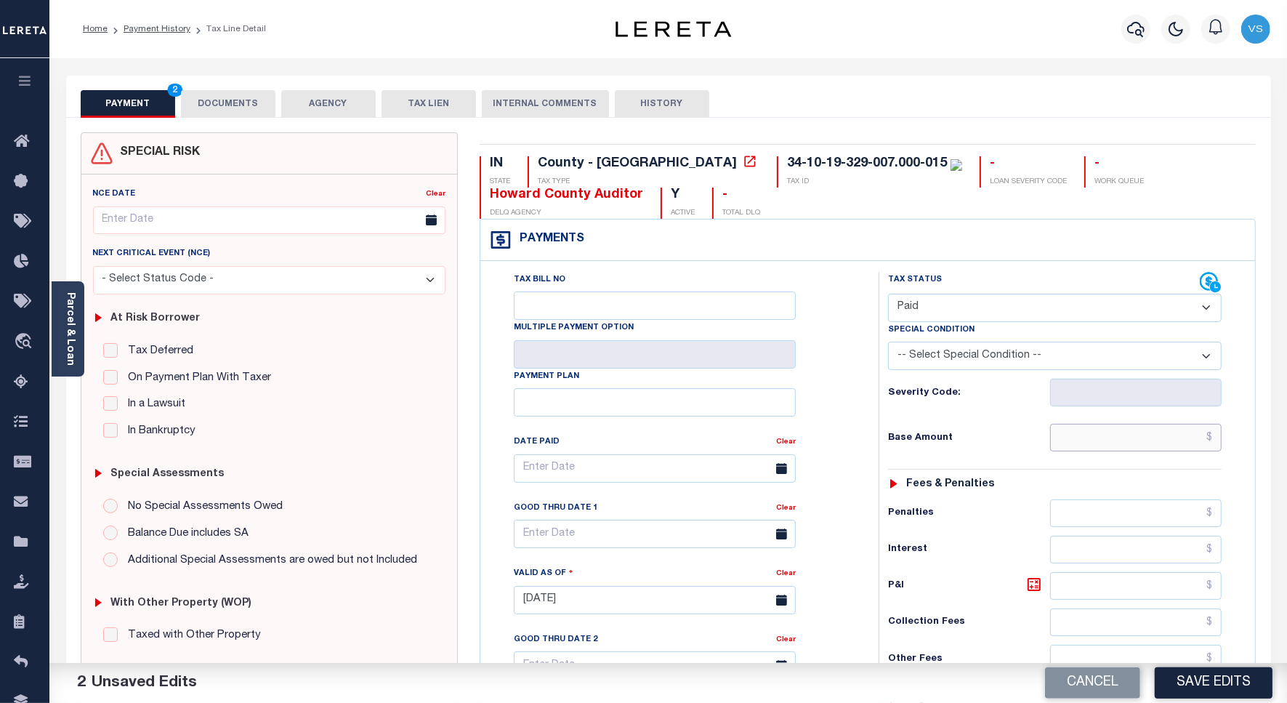
click at [1099, 442] on input "text" at bounding box center [1135, 438] width 171 height 28
paste input "854.00"
type input "$854.00"
click at [233, 103] on button "DOCUMENTS" at bounding box center [228, 104] width 94 height 28
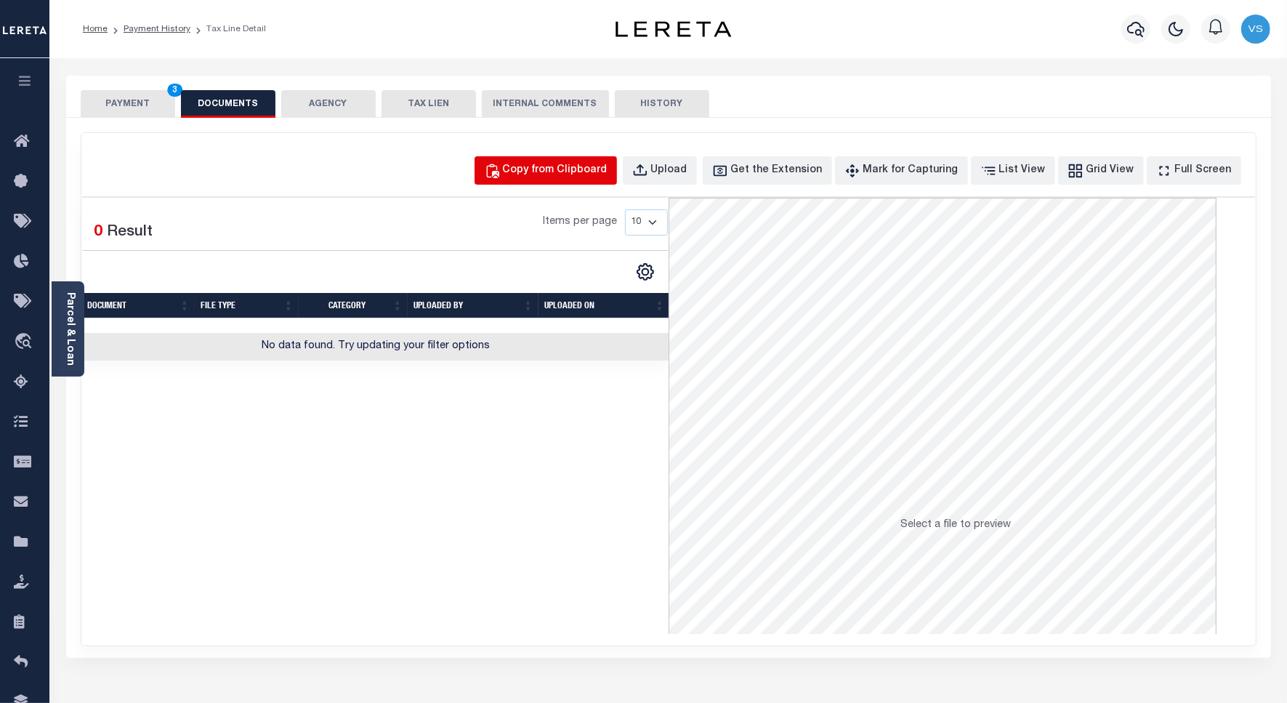
click at [581, 168] on div "Copy from Clipboard" at bounding box center [555, 171] width 105 height 16
select select "POP"
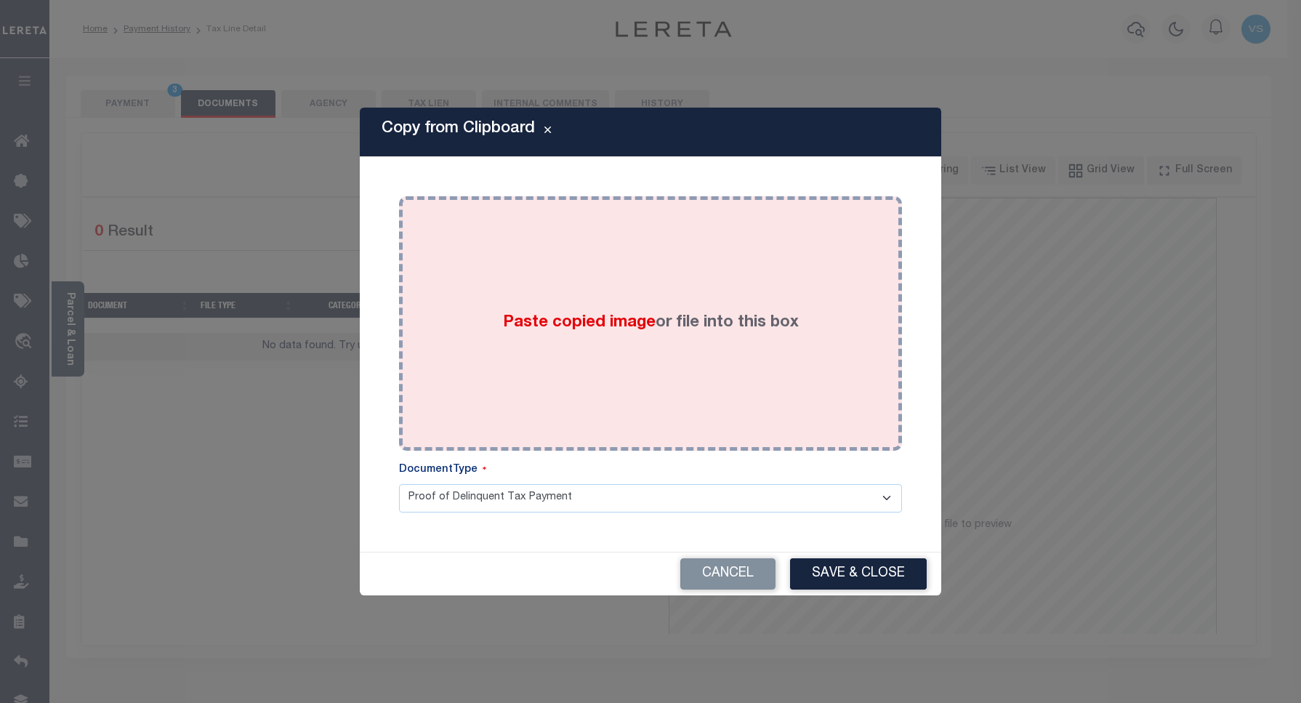
click at [633, 414] on div "Paste copied image or file into this box" at bounding box center [650, 323] width 481 height 233
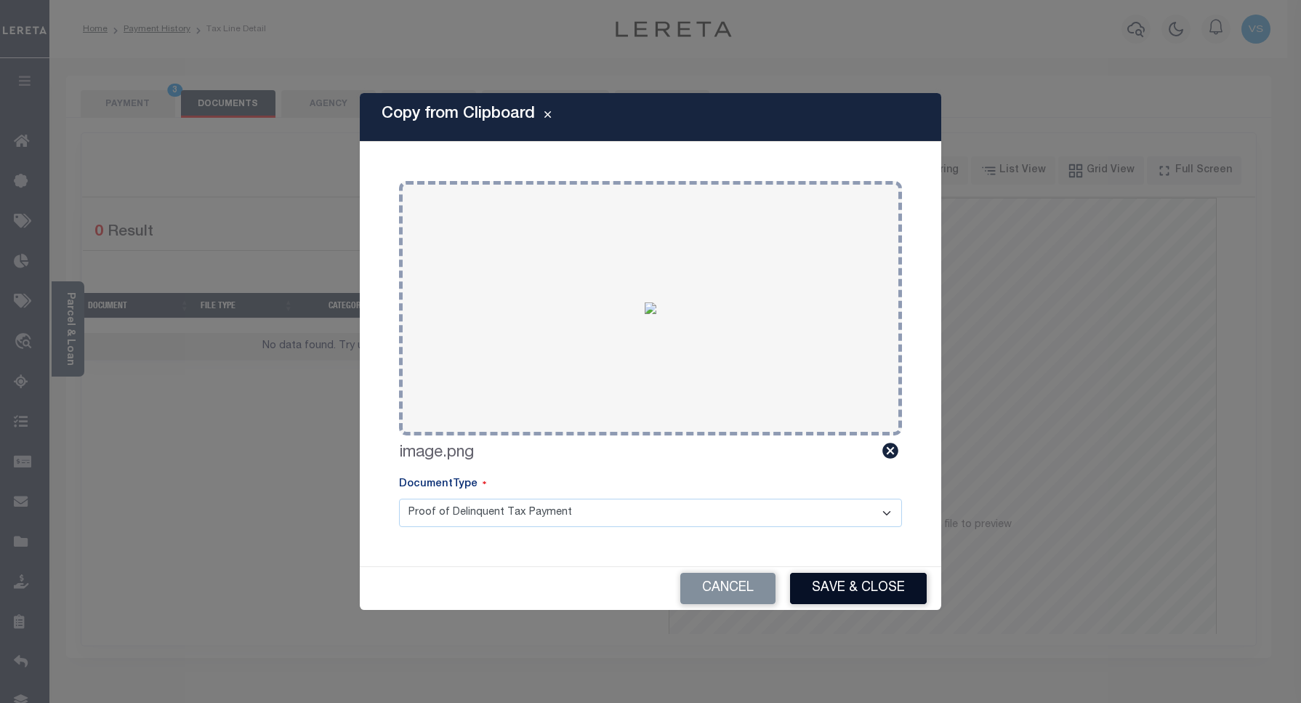
click at [829, 579] on button "Save & Close" at bounding box center [858, 588] width 137 height 31
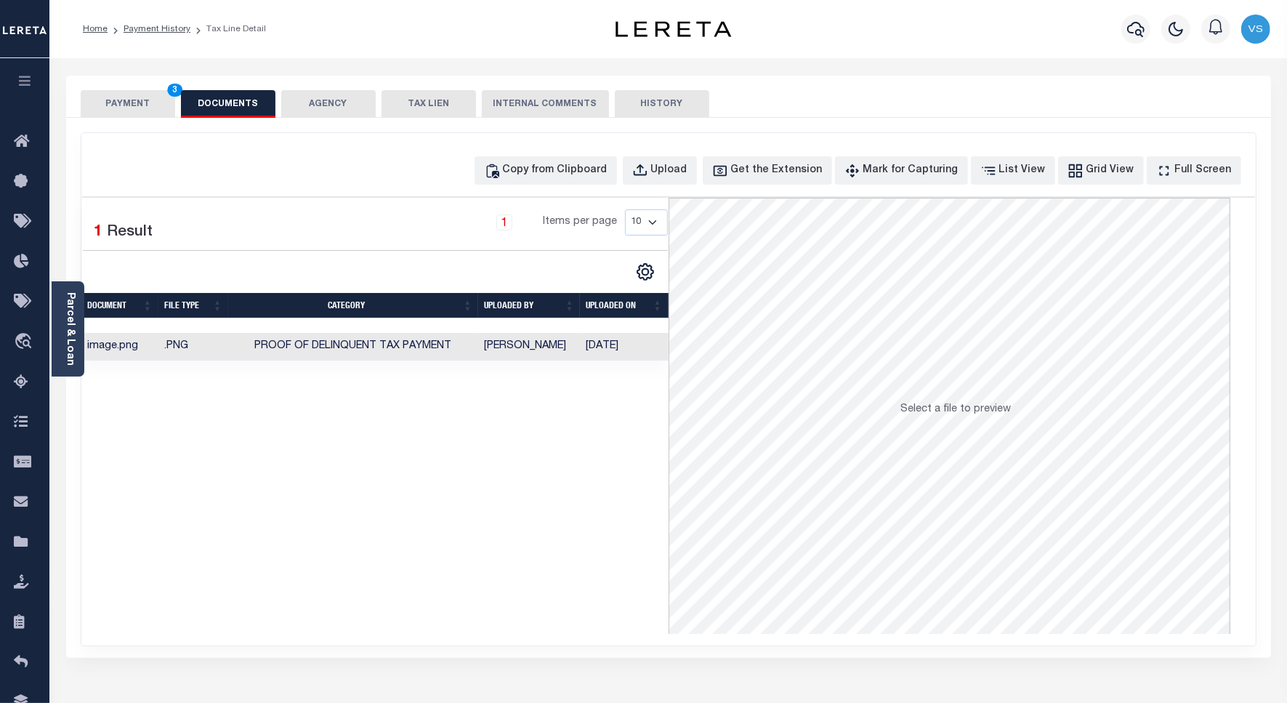
click at [136, 104] on button "PAYMENT 3" at bounding box center [128, 104] width 94 height 28
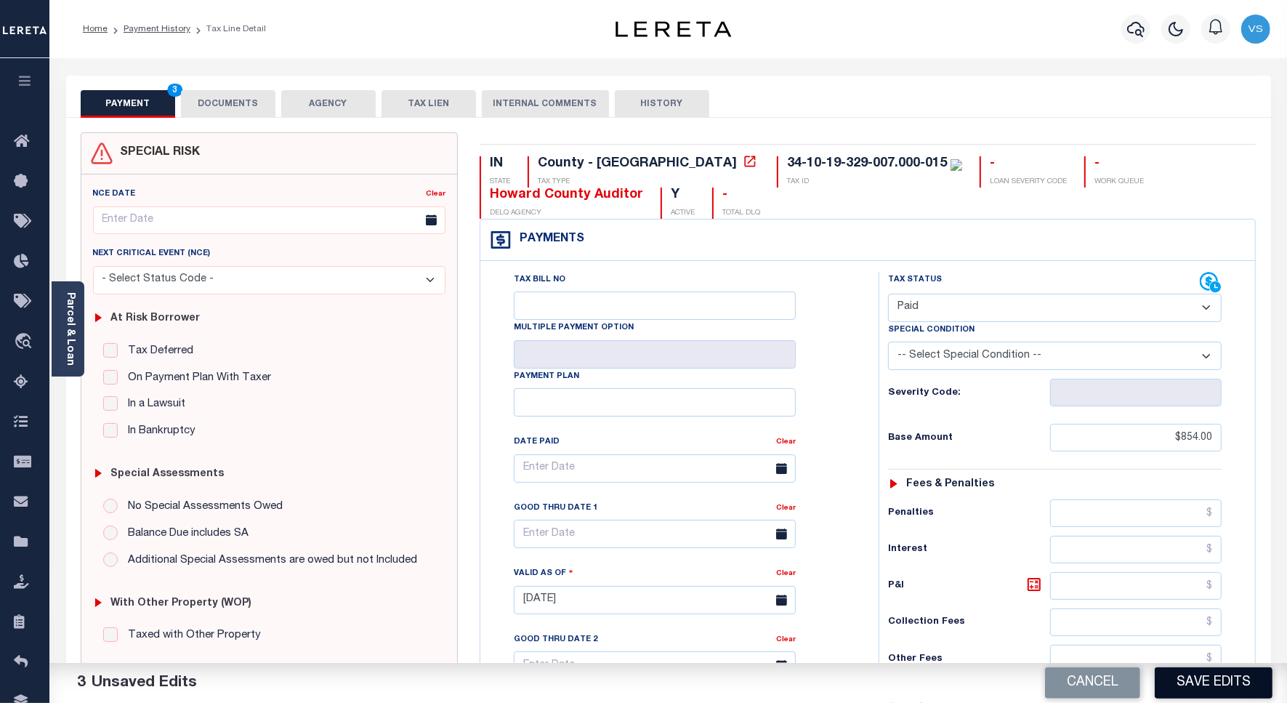
click at [1200, 682] on button "Save Edits" at bounding box center [1214, 682] width 118 height 31
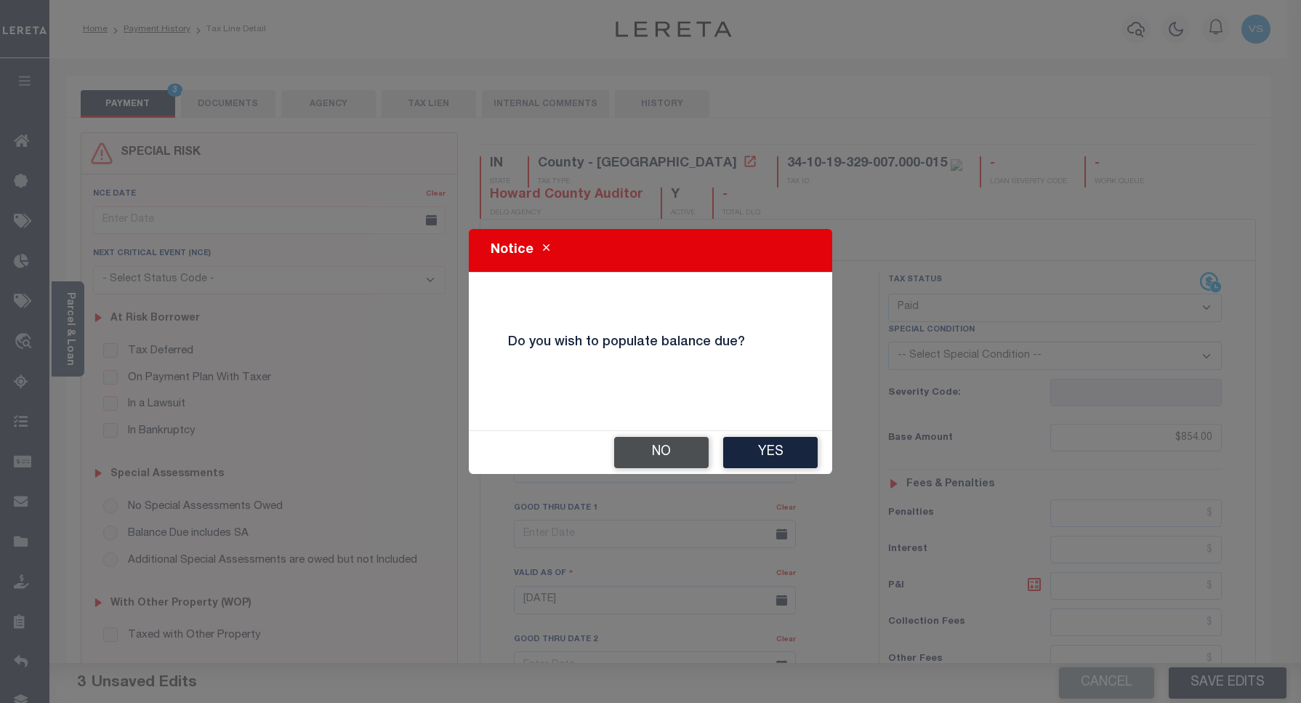
click at [659, 456] on button "No" at bounding box center [661, 452] width 94 height 31
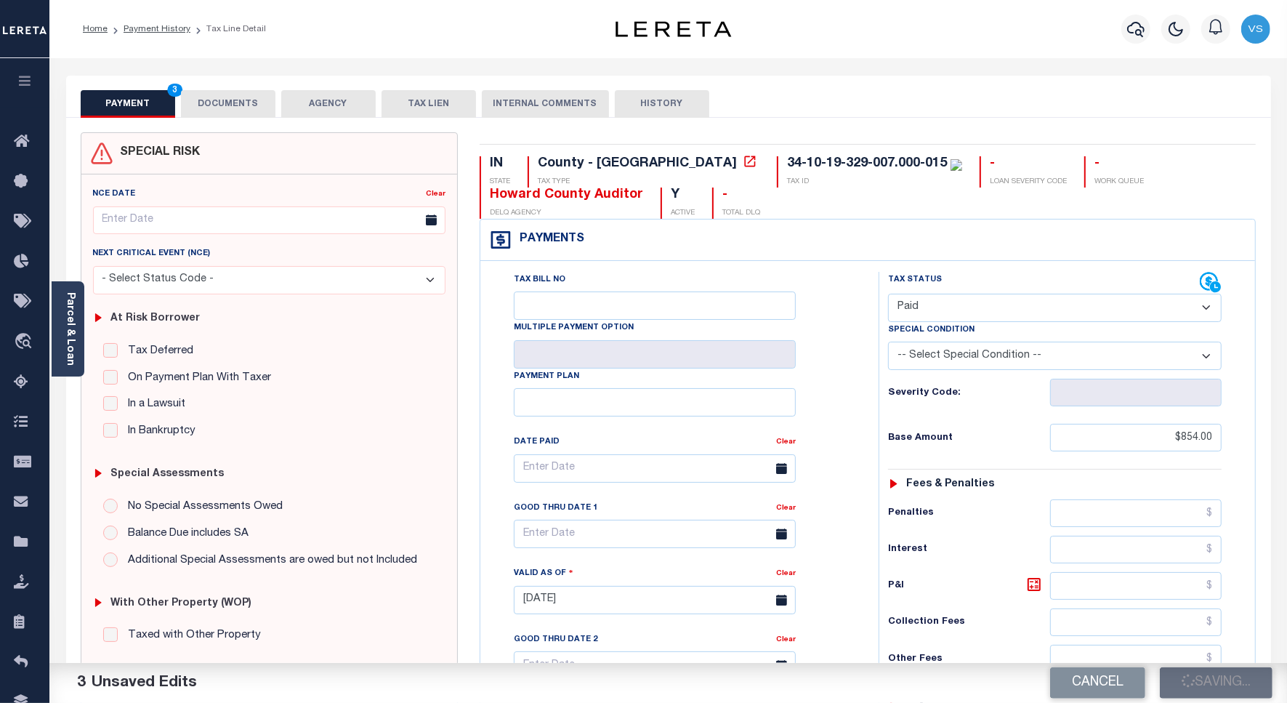
checkbox input "false"
type input "$854"
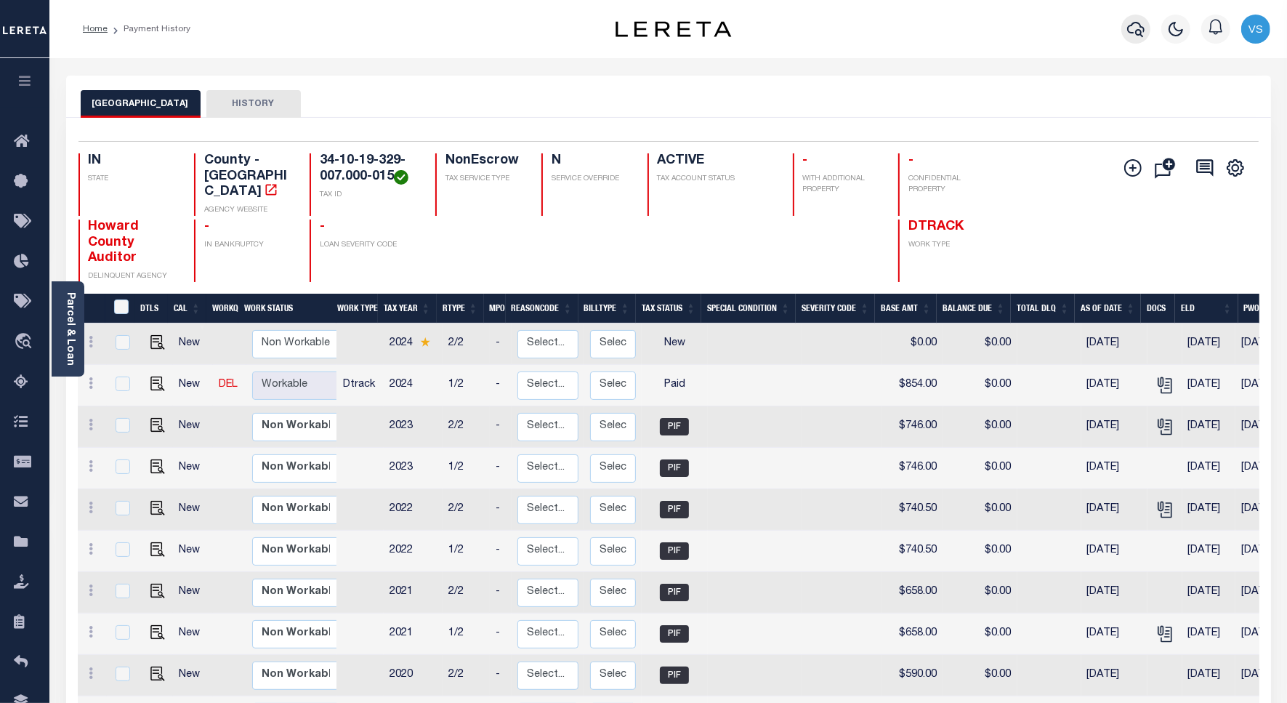
click at [1135, 29] on icon "button" at bounding box center [1135, 28] width 17 height 17
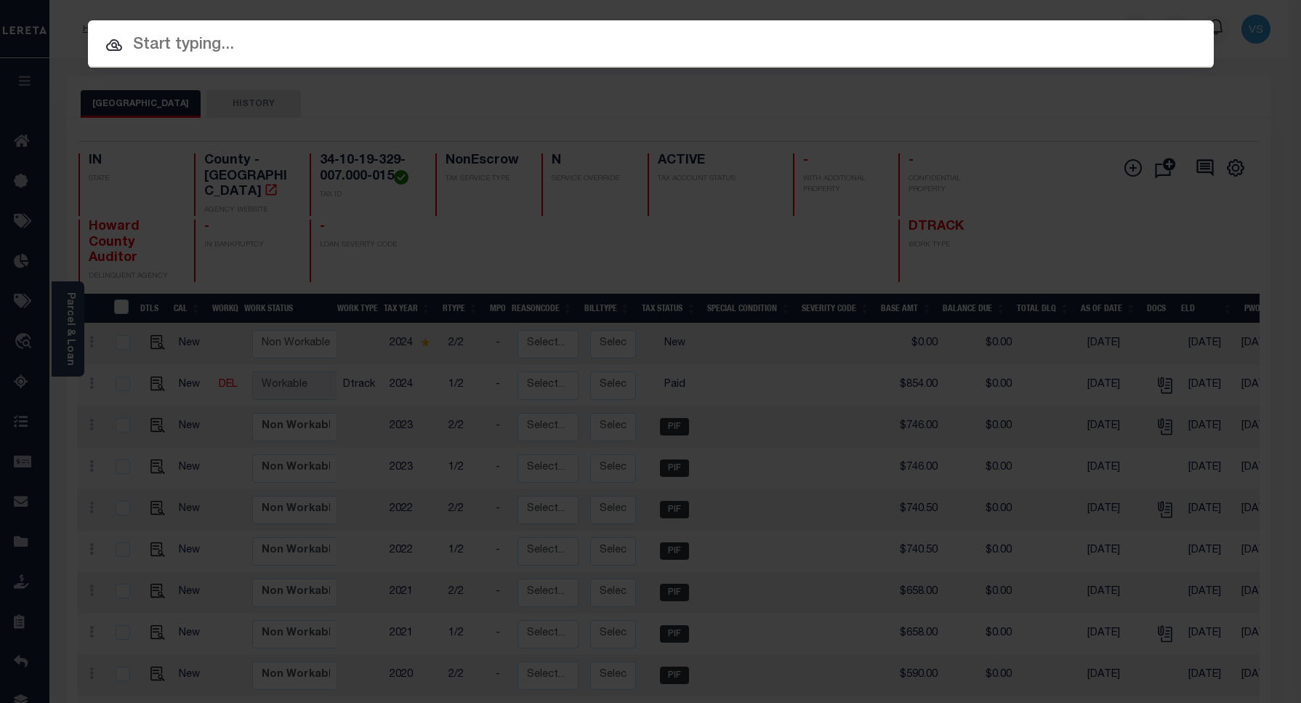
paste input "216192"
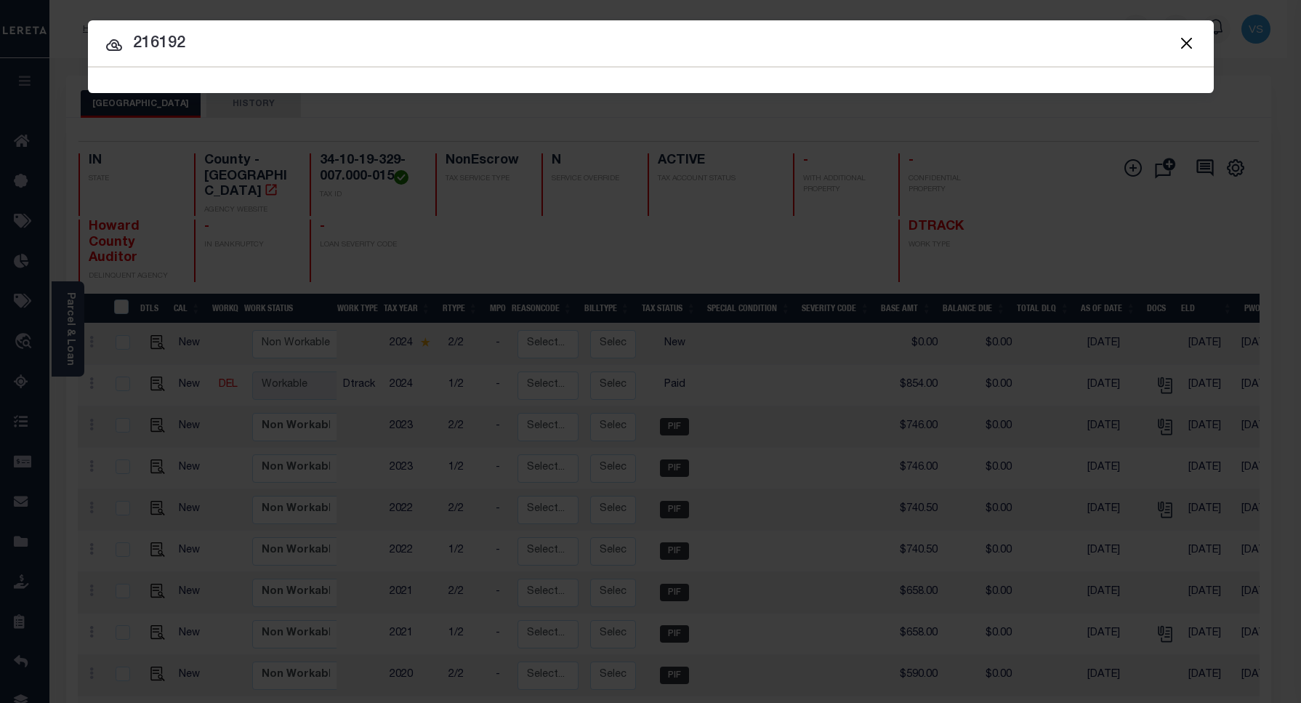
type input "216192"
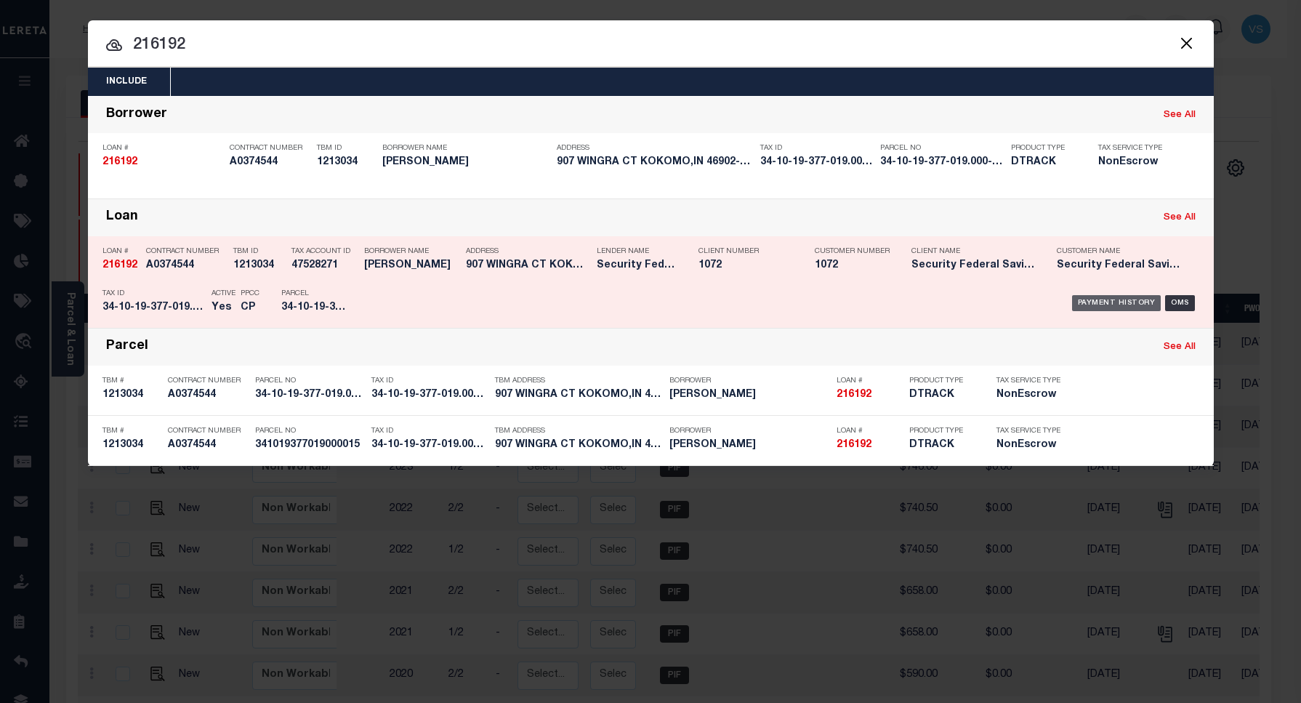
click at [1110, 304] on div "Payment History" at bounding box center [1116, 303] width 89 height 16
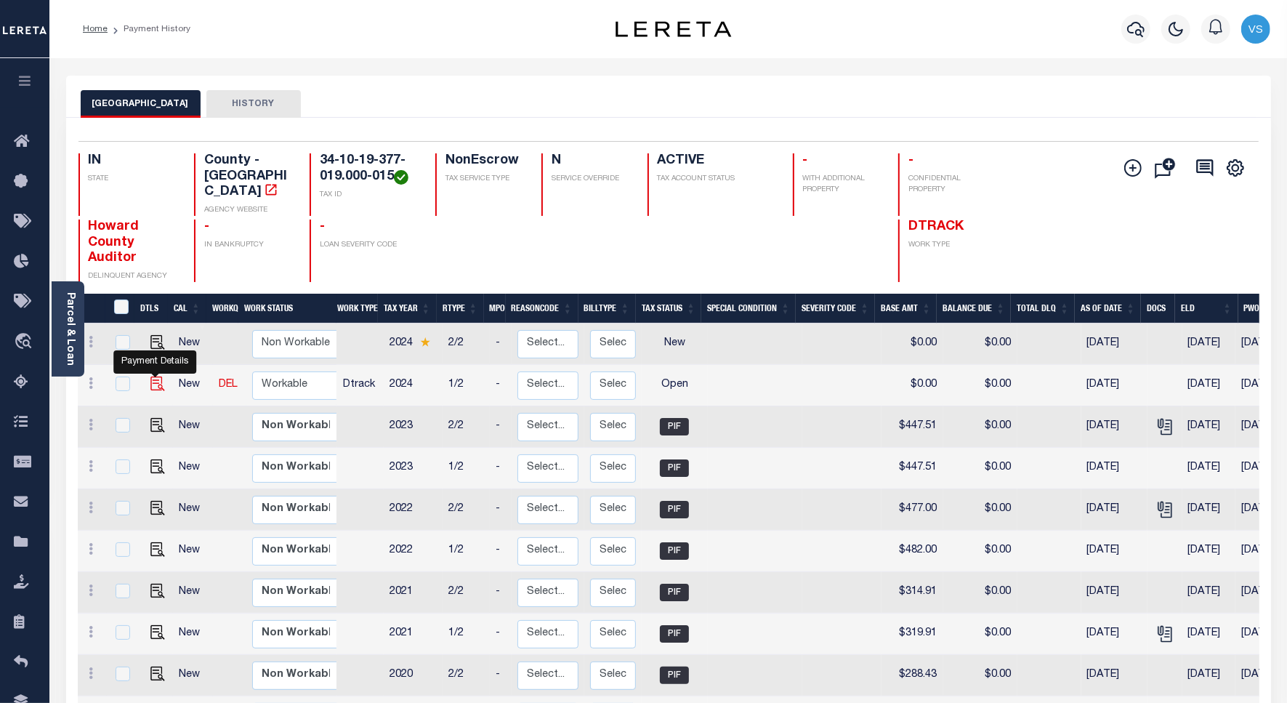
click at [153, 376] on img "" at bounding box center [157, 383] width 15 height 15
checkbox input "true"
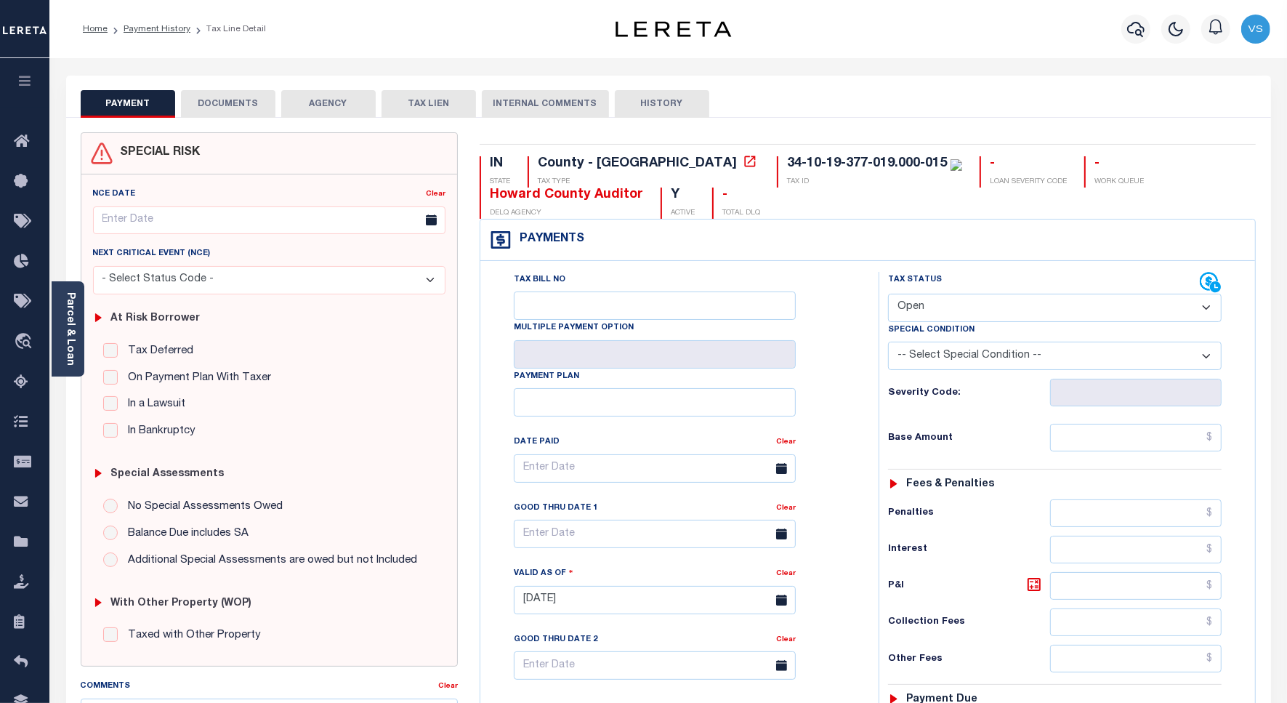
click at [918, 305] on select "- Select Status Code - Open Due/Unpaid Paid Incomplete No Tax Due Internal Refu…" at bounding box center [1055, 308] width 334 height 28
select select "PYD"
click at [888, 295] on select "- Select Status Code - Open Due/Unpaid Paid Incomplete No Tax Due Internal Refu…" at bounding box center [1055, 308] width 334 height 28
type input "[DATE]"
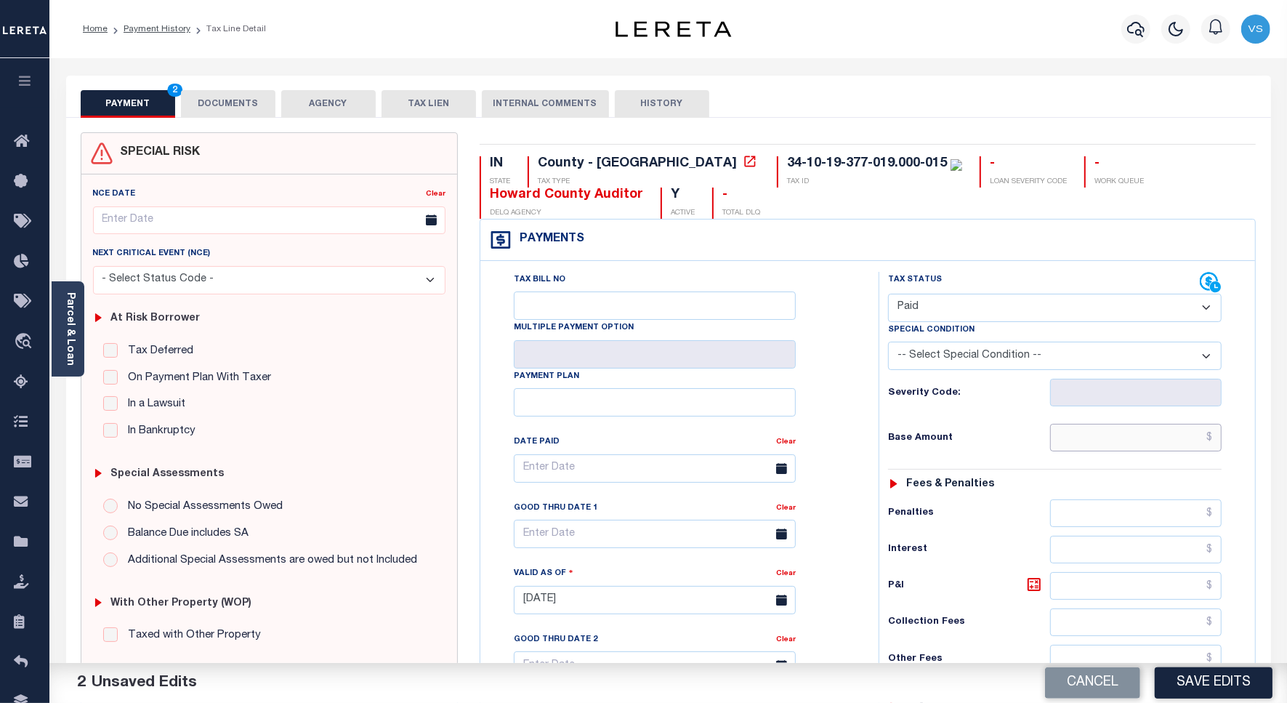
click at [1112, 445] on input "text" at bounding box center [1135, 438] width 171 height 28
paste input "568.00"
type input "$568.00"
click at [219, 103] on button "DOCUMENTS" at bounding box center [228, 104] width 94 height 28
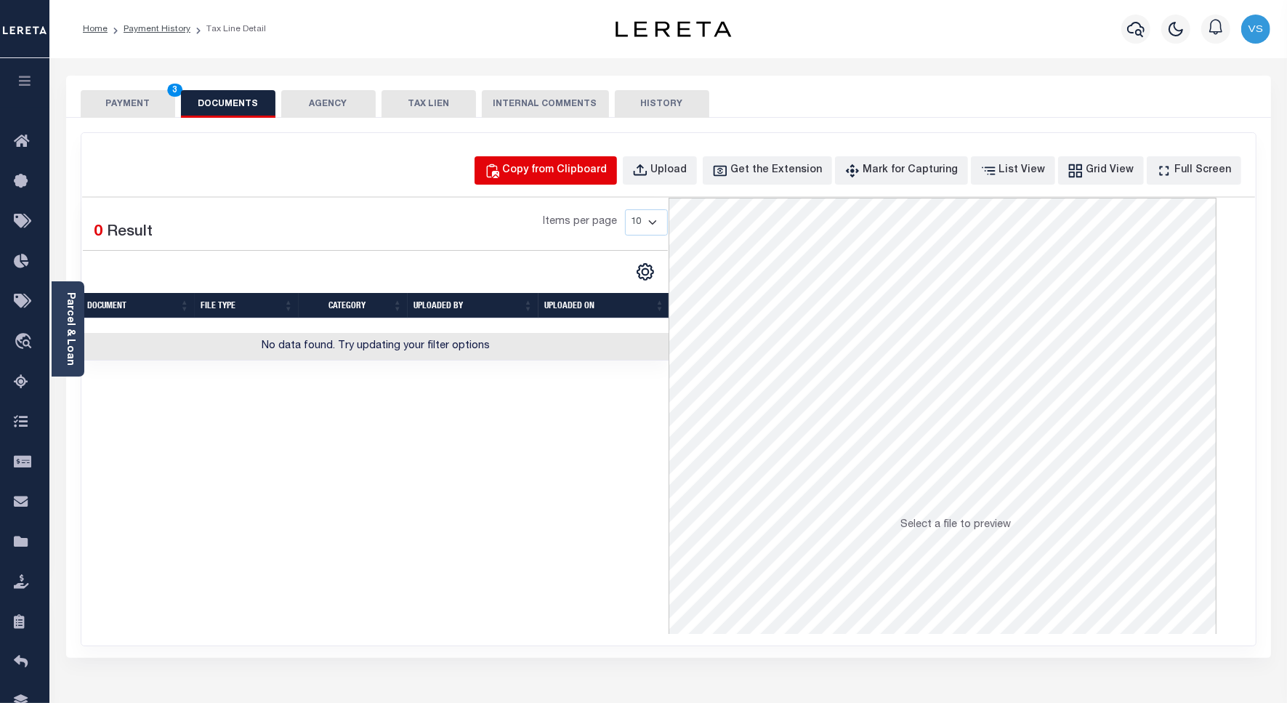
click at [557, 168] on div "Copy from Clipboard" at bounding box center [555, 171] width 105 height 16
select select "POP"
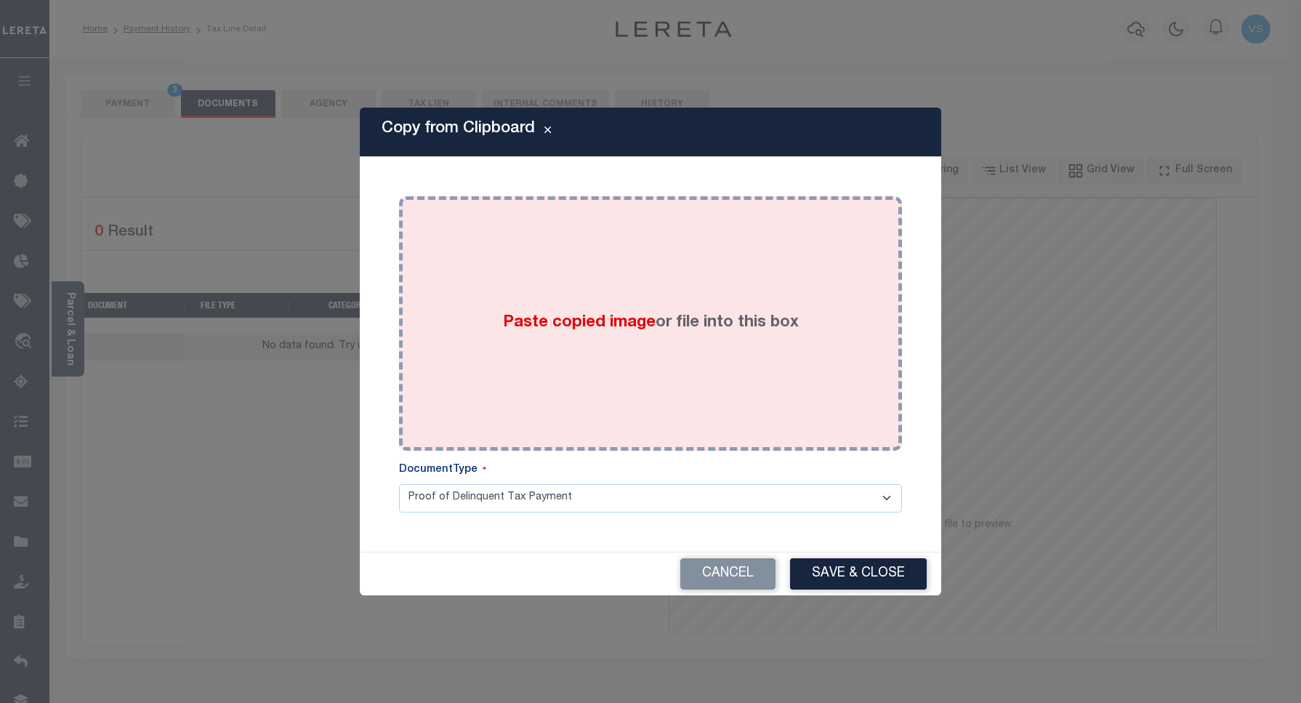
click at [591, 327] on span "Paste copied image" at bounding box center [579, 323] width 153 height 16
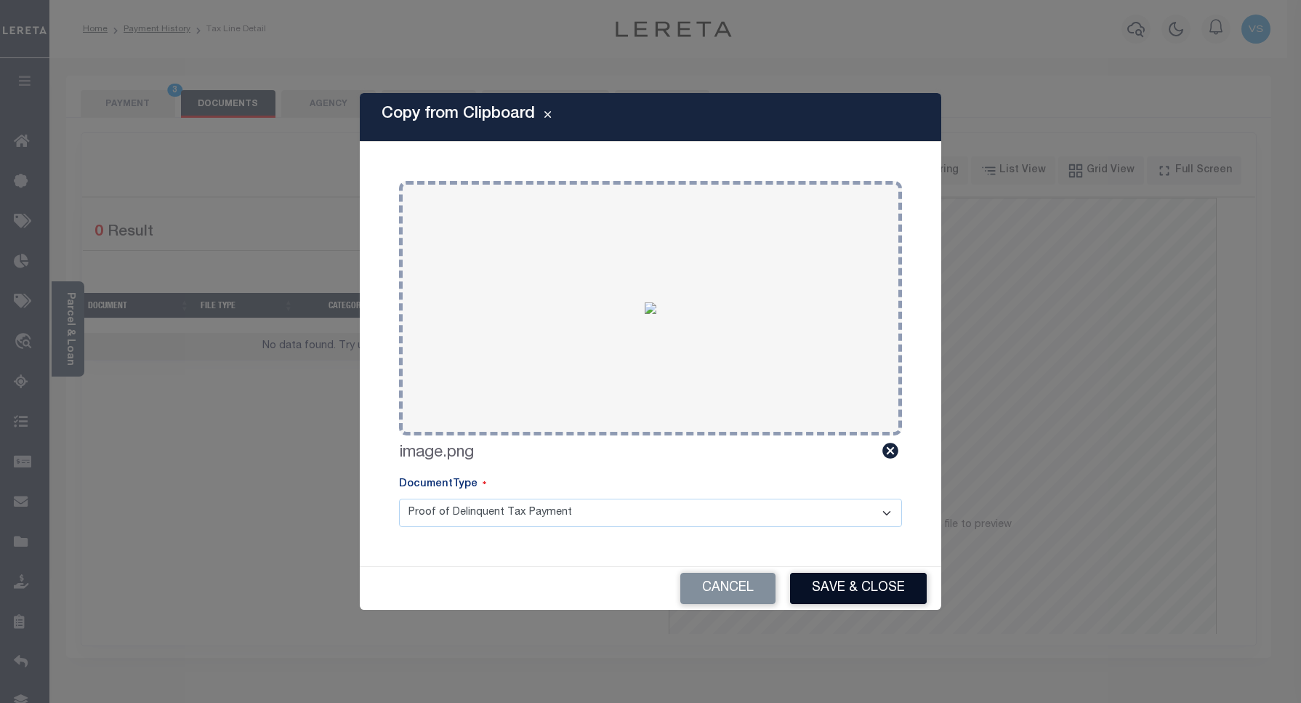
click at [838, 583] on button "Save & Close" at bounding box center [858, 588] width 137 height 31
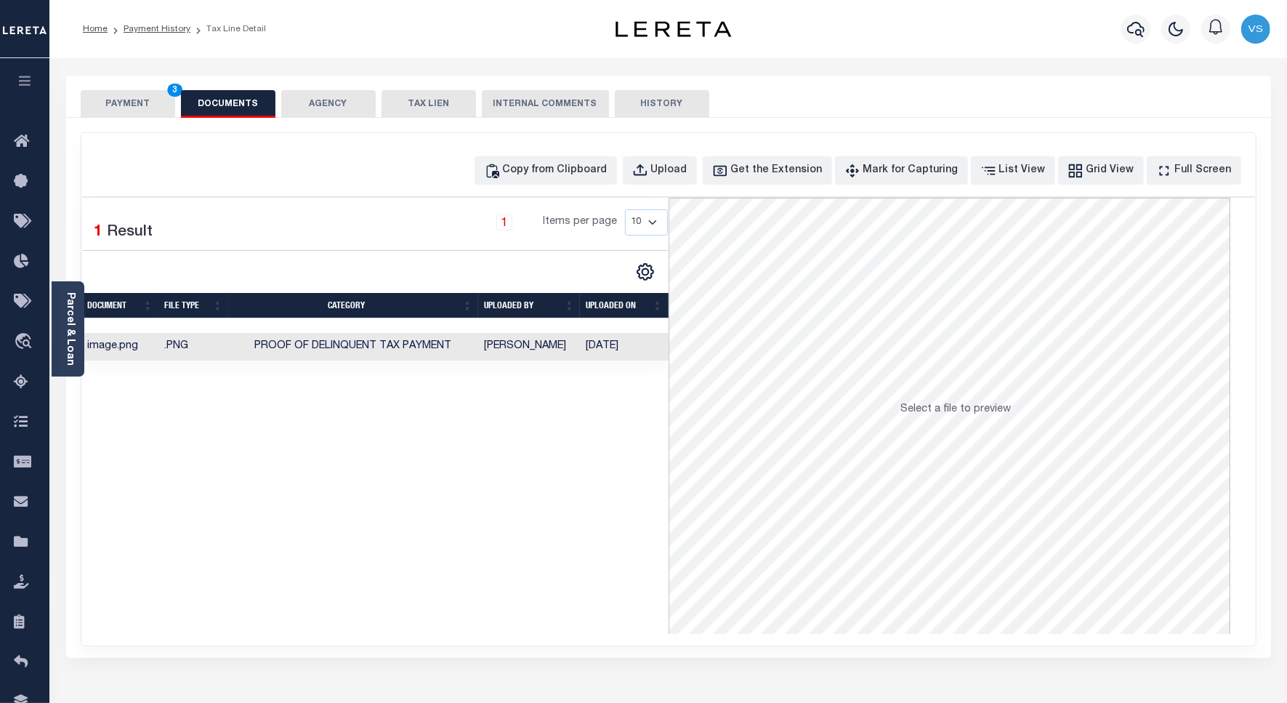
click at [133, 100] on button "PAYMENT 3" at bounding box center [128, 104] width 94 height 28
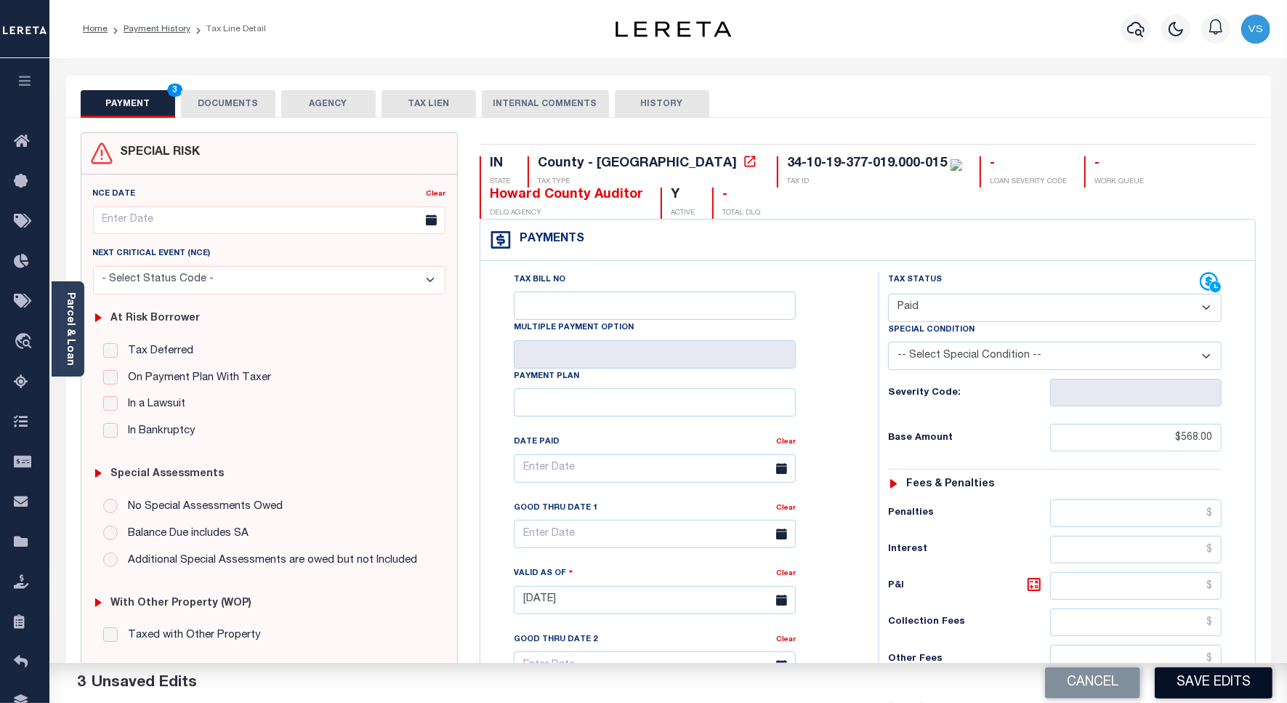
click at [1167, 672] on button "Save Edits" at bounding box center [1214, 682] width 118 height 31
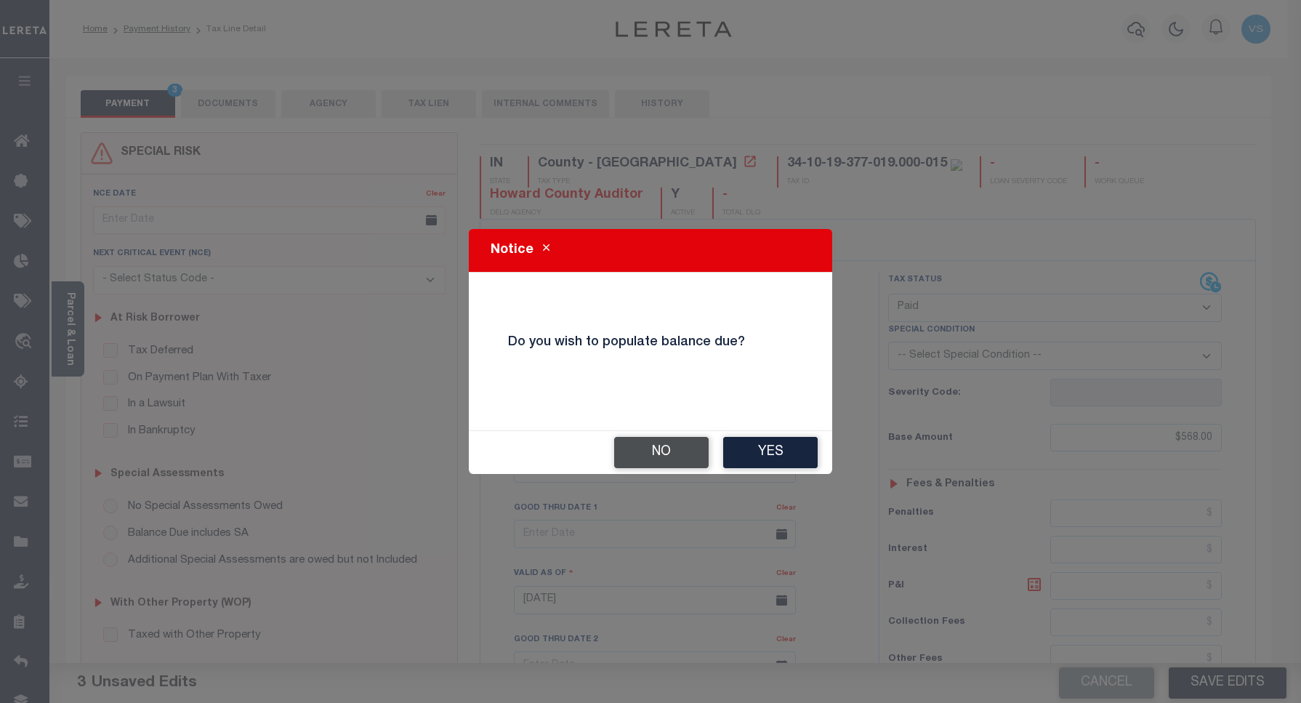
click at [649, 454] on button "No" at bounding box center [661, 452] width 94 height 31
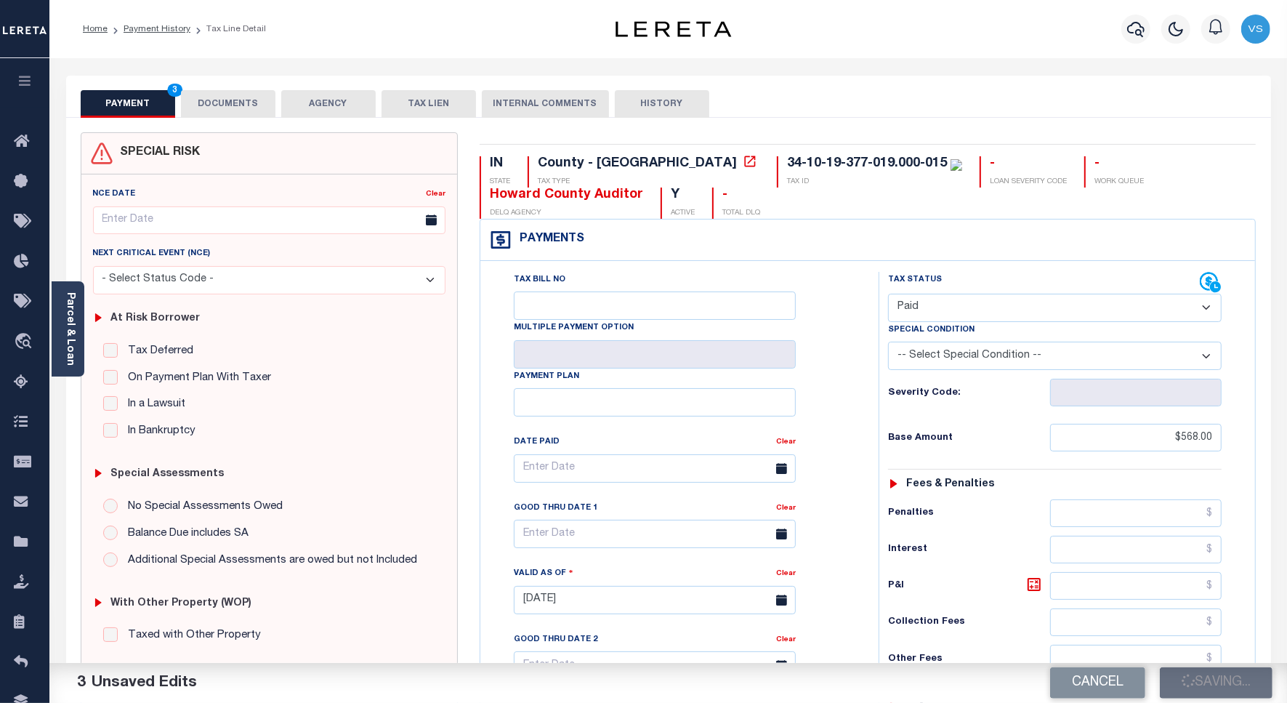
checkbox input "false"
type input "$568"
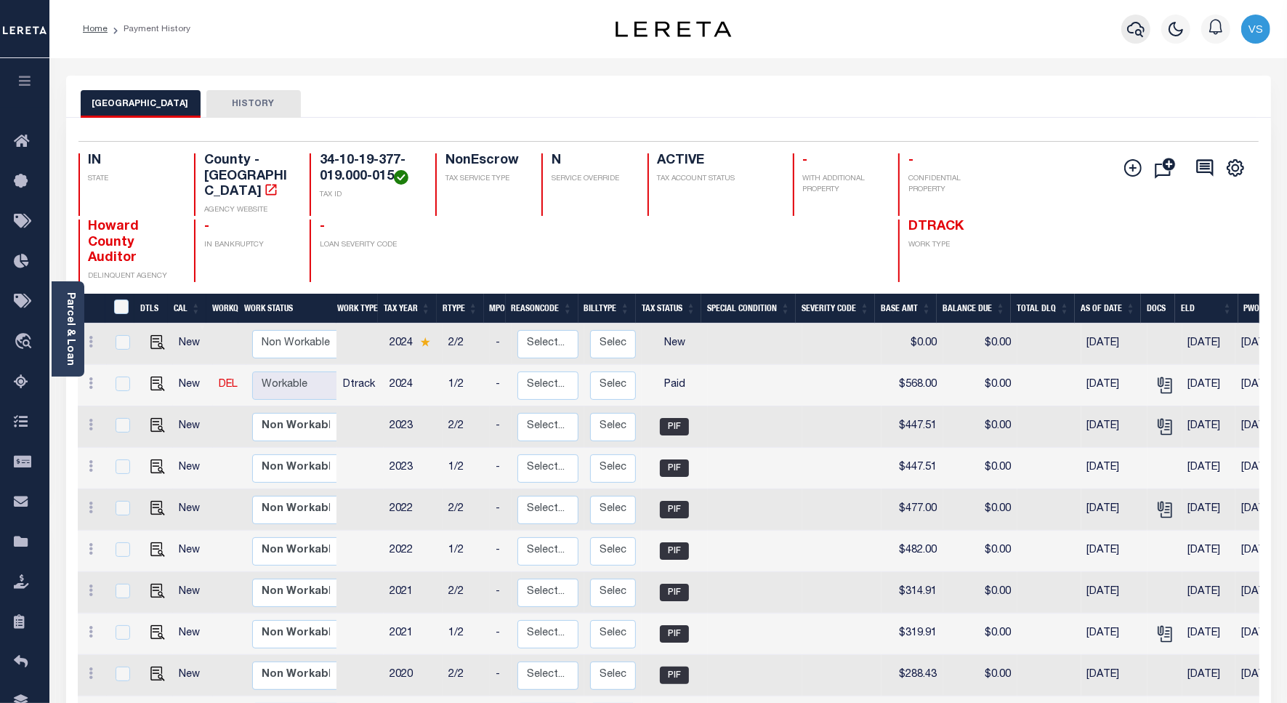
click at [1134, 30] on icon "button" at bounding box center [1135, 28] width 17 height 17
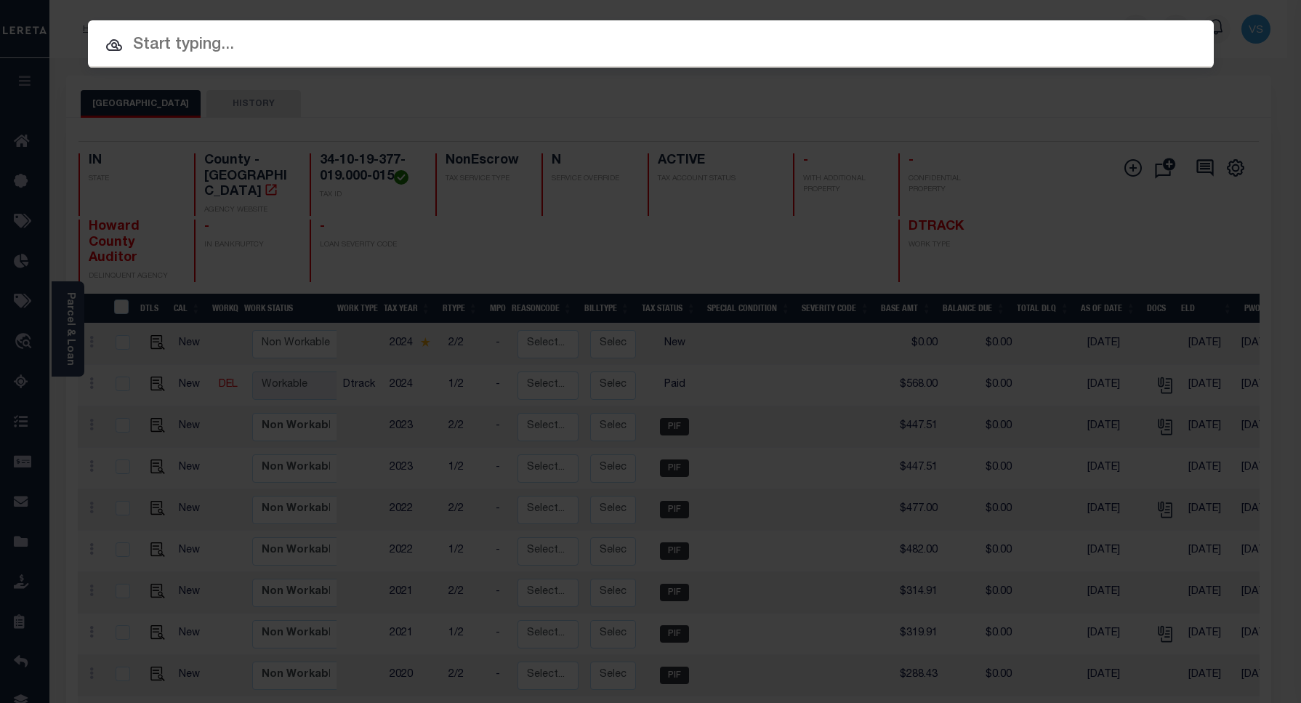
paste input "216697"
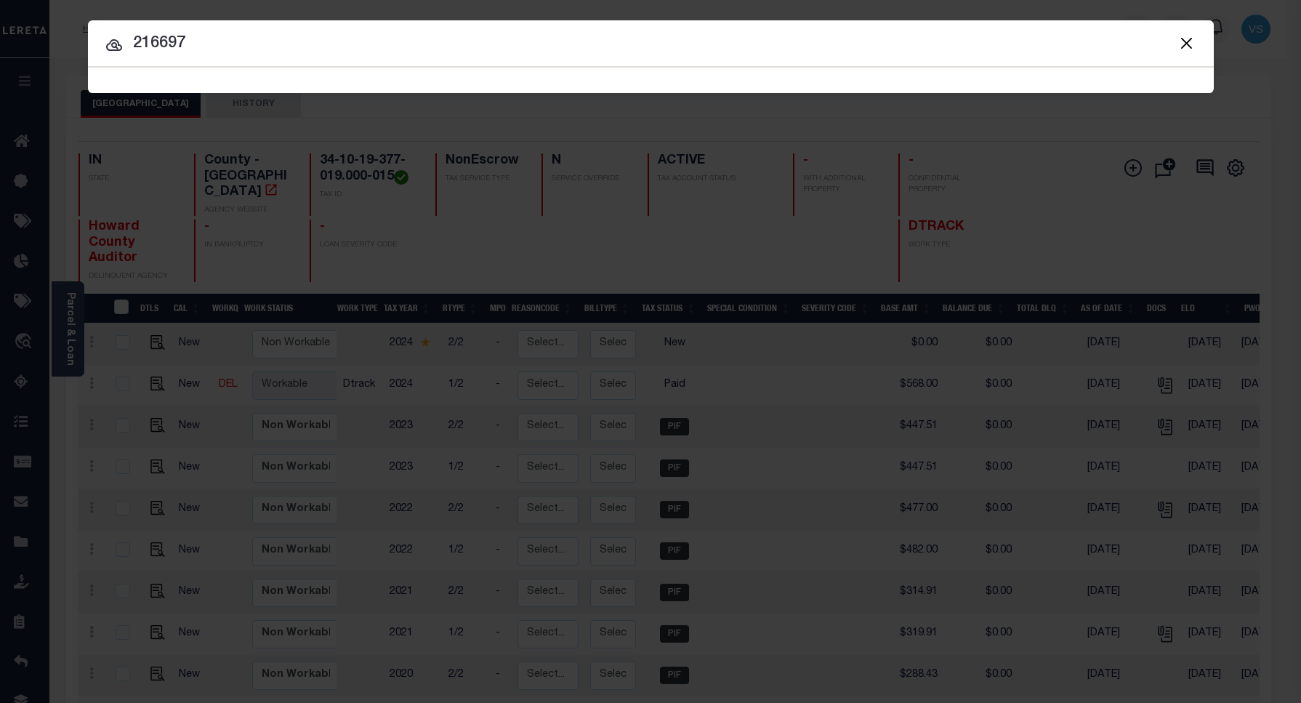
type input "216697"
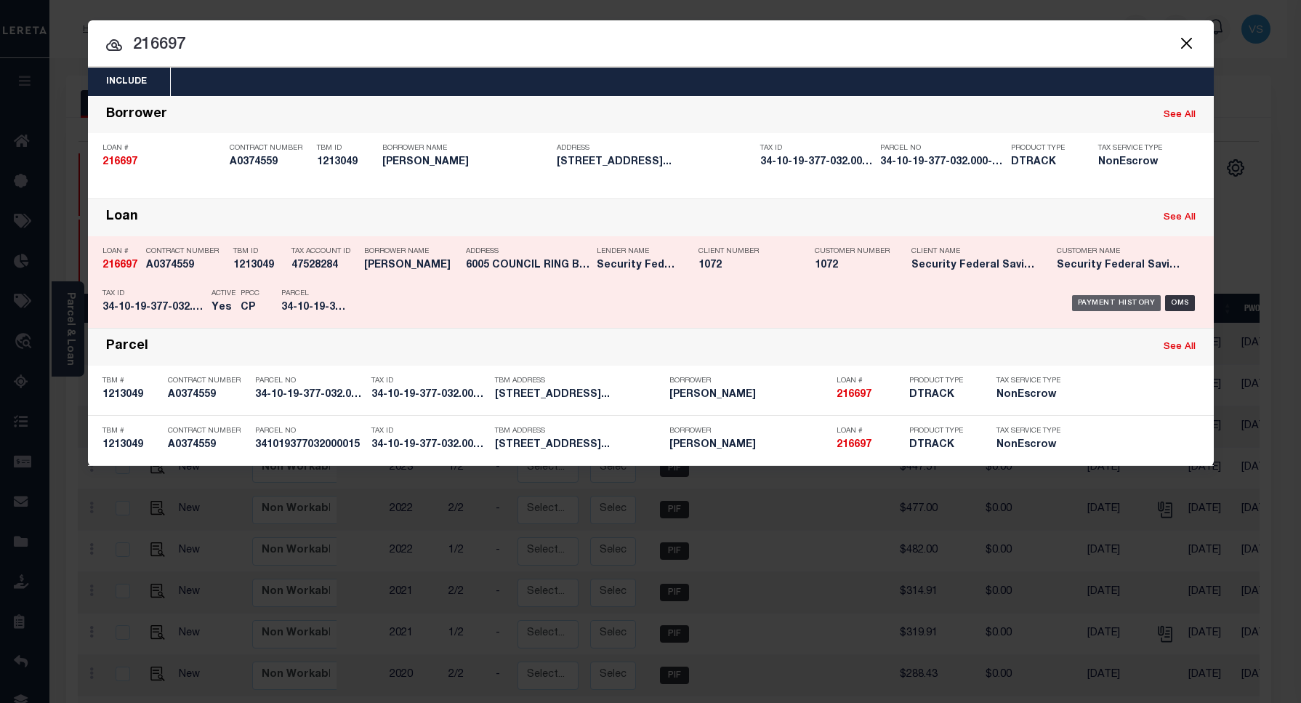
click at [1094, 299] on div "Payment History" at bounding box center [1116, 303] width 89 height 16
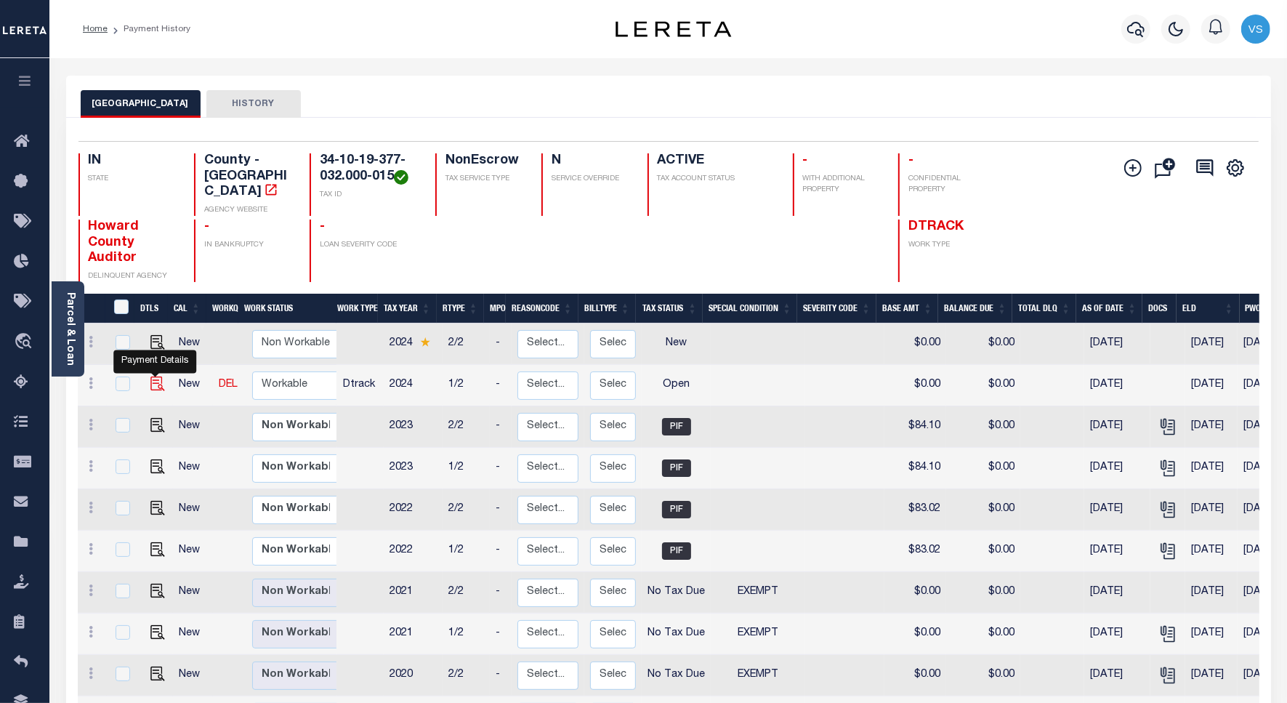
click at [151, 376] on img "" at bounding box center [157, 383] width 15 height 15
checkbox input "true"
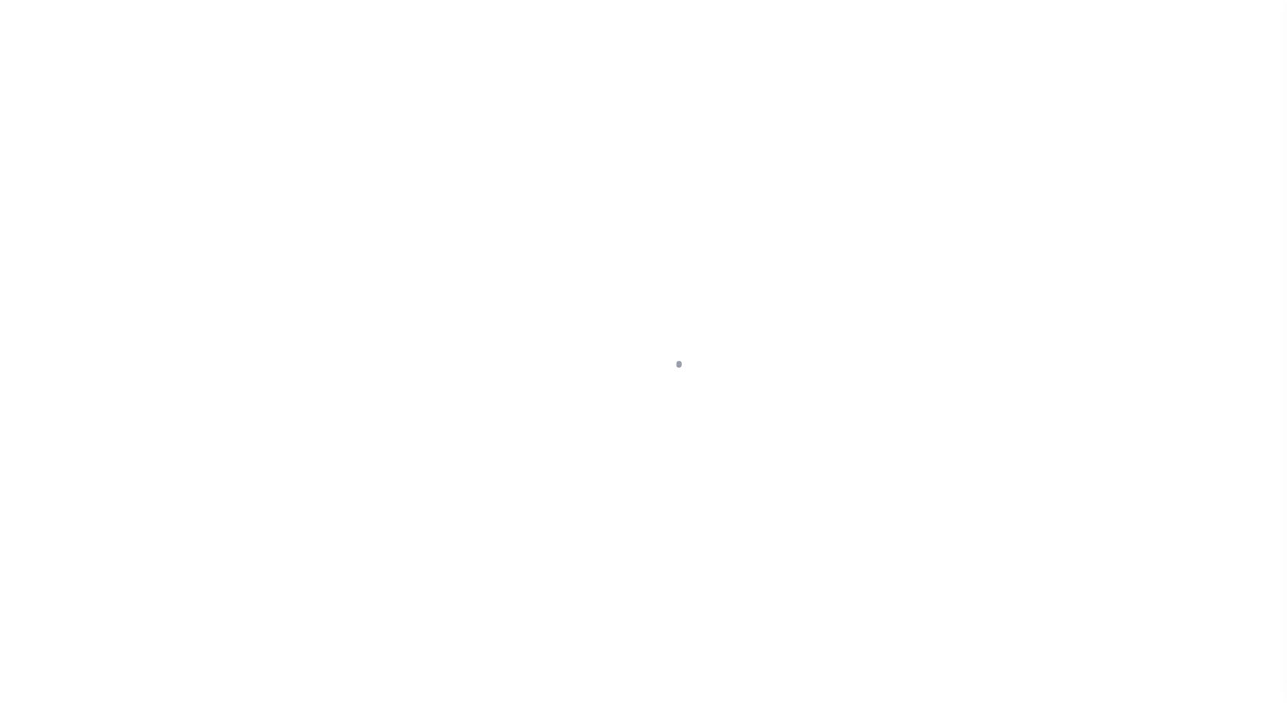
select select "OP2"
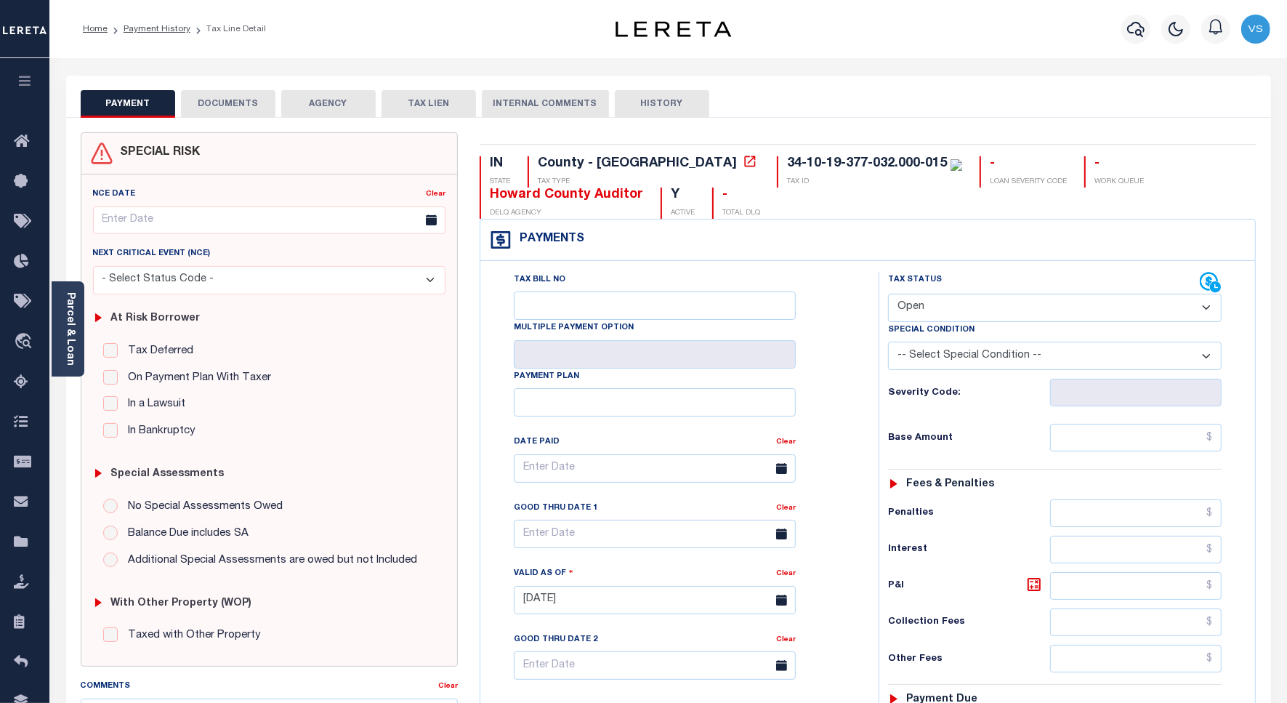
click at [240, 104] on button "DOCUMENTS" at bounding box center [228, 104] width 94 height 28
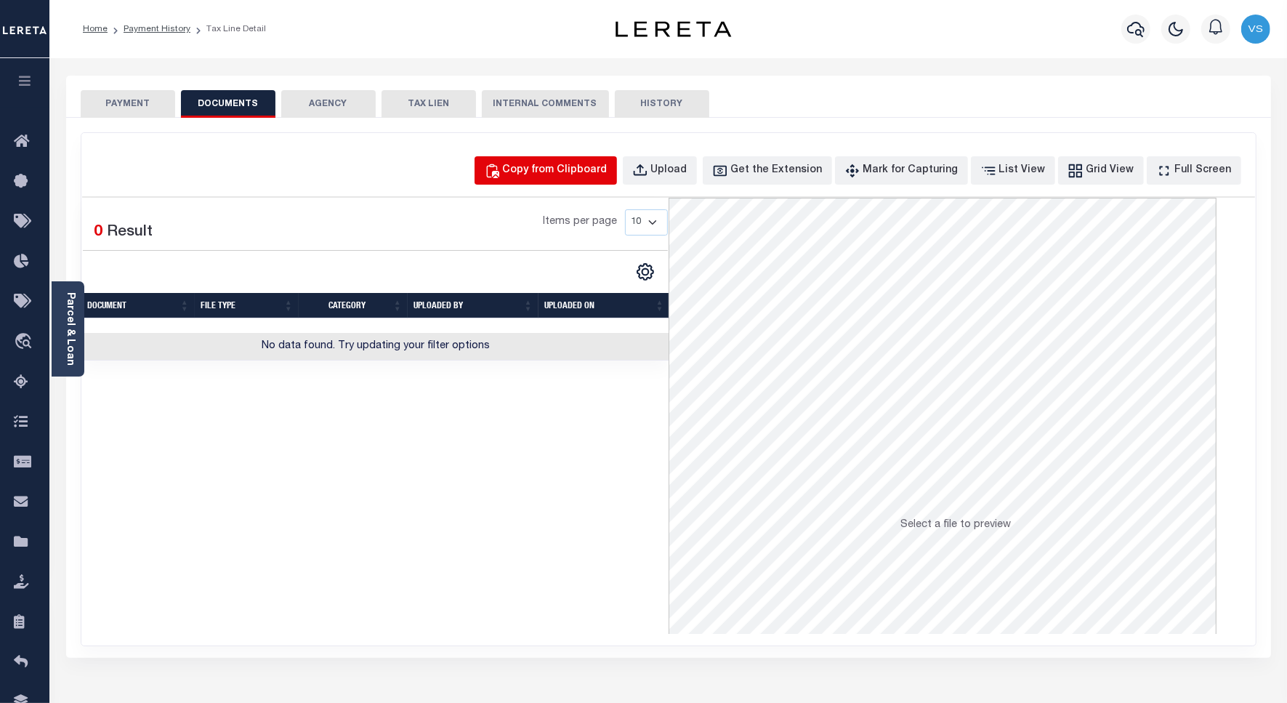
click at [535, 169] on div "Copy from Clipboard" at bounding box center [555, 171] width 105 height 16
select select "POP"
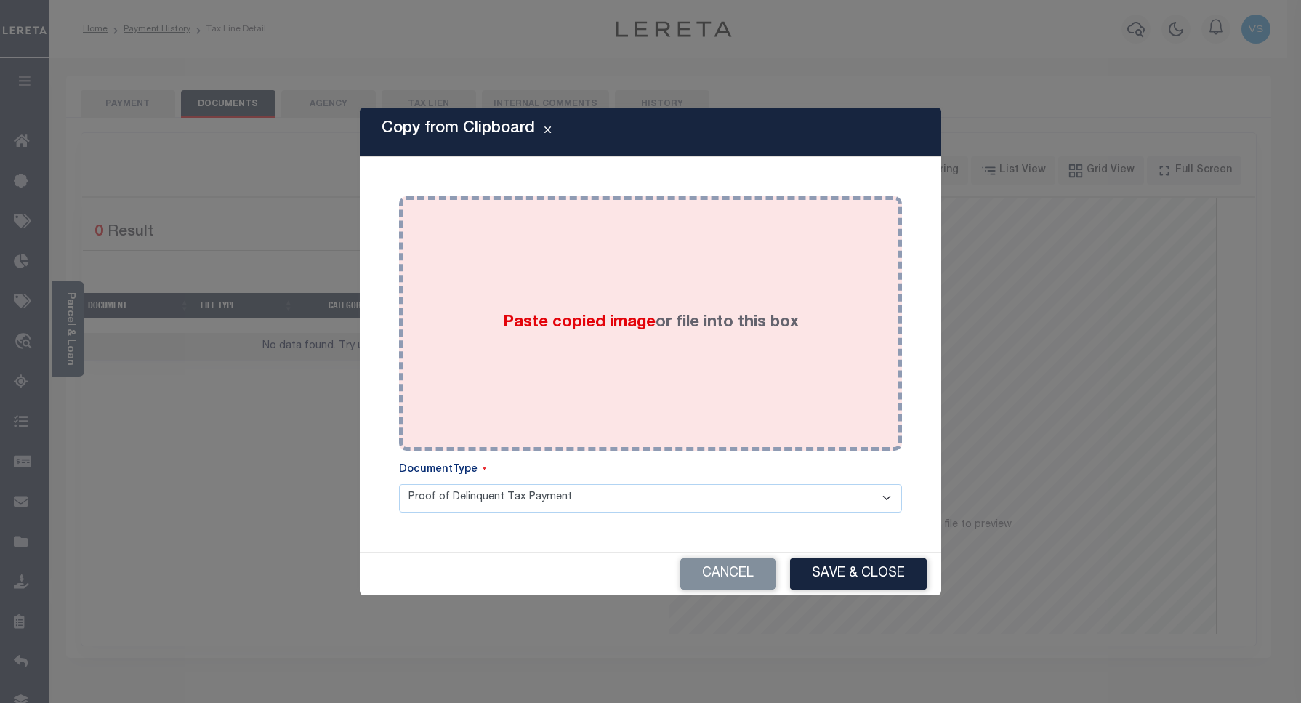
click at [608, 291] on div "Paste copied image or file into this box" at bounding box center [650, 323] width 481 height 233
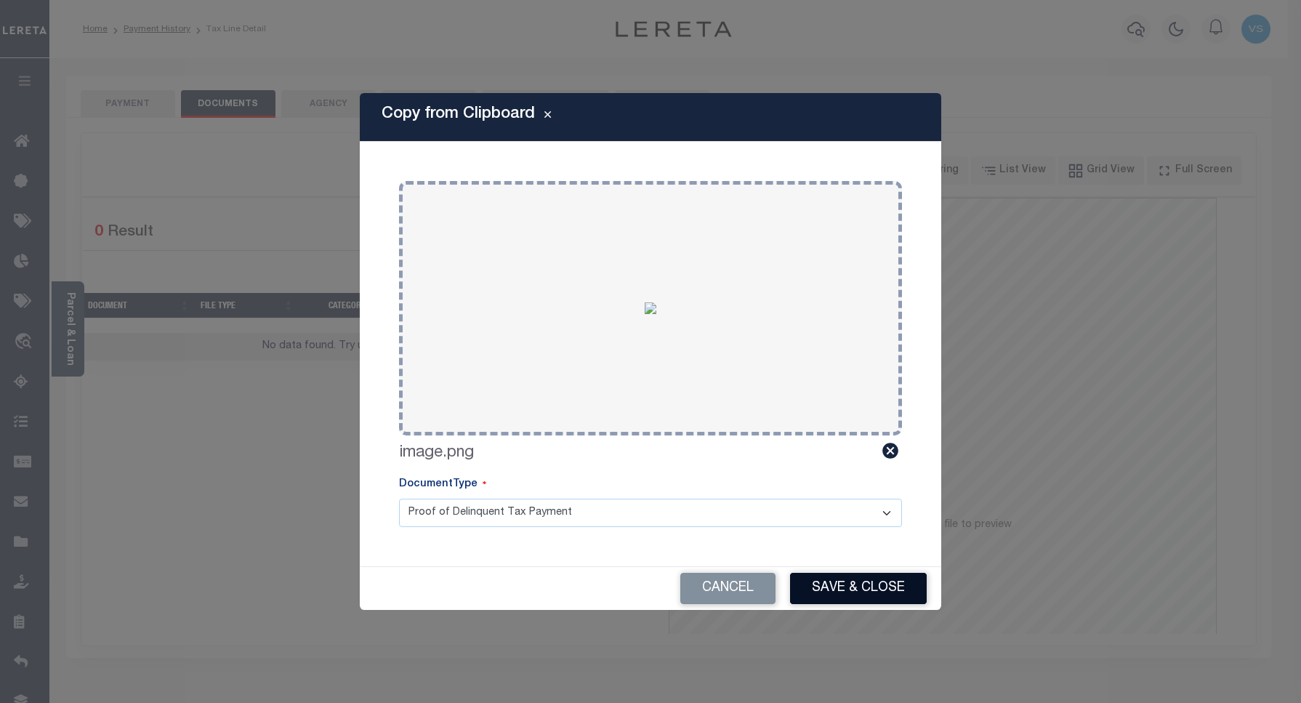
click at [830, 587] on button "Save & Close" at bounding box center [858, 588] width 137 height 31
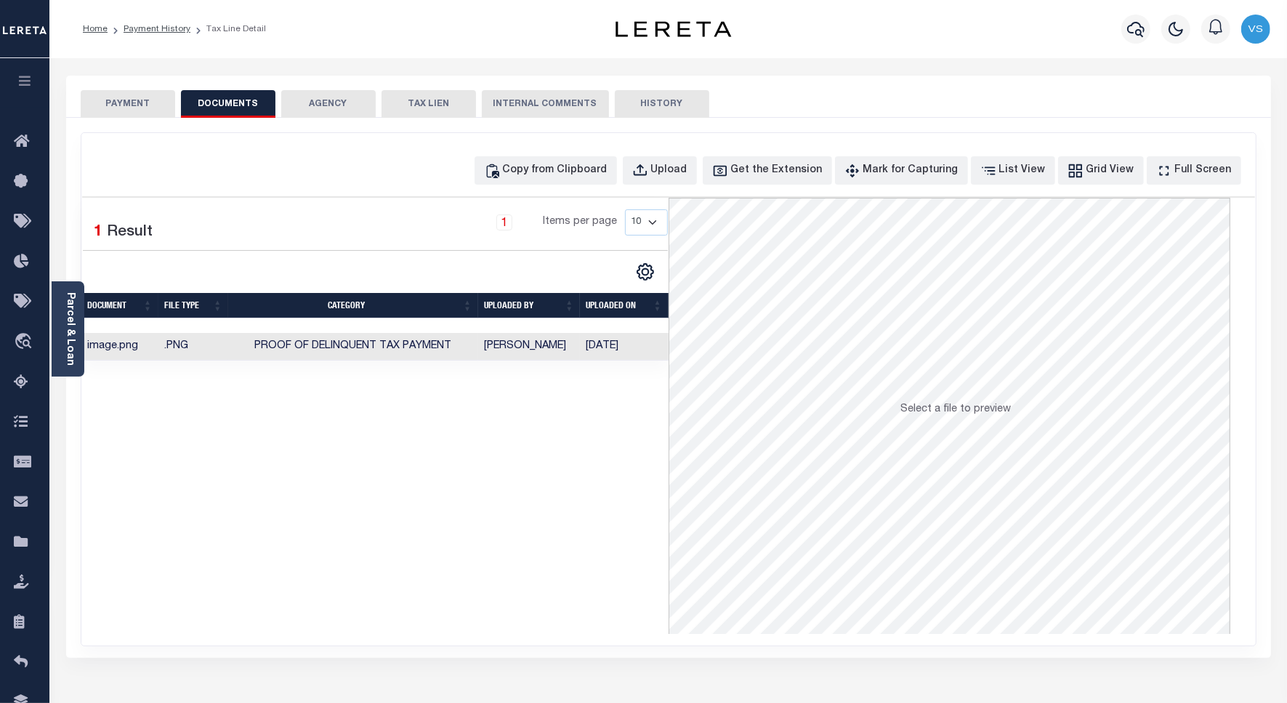
click at [139, 106] on button "PAYMENT" at bounding box center [128, 104] width 94 height 28
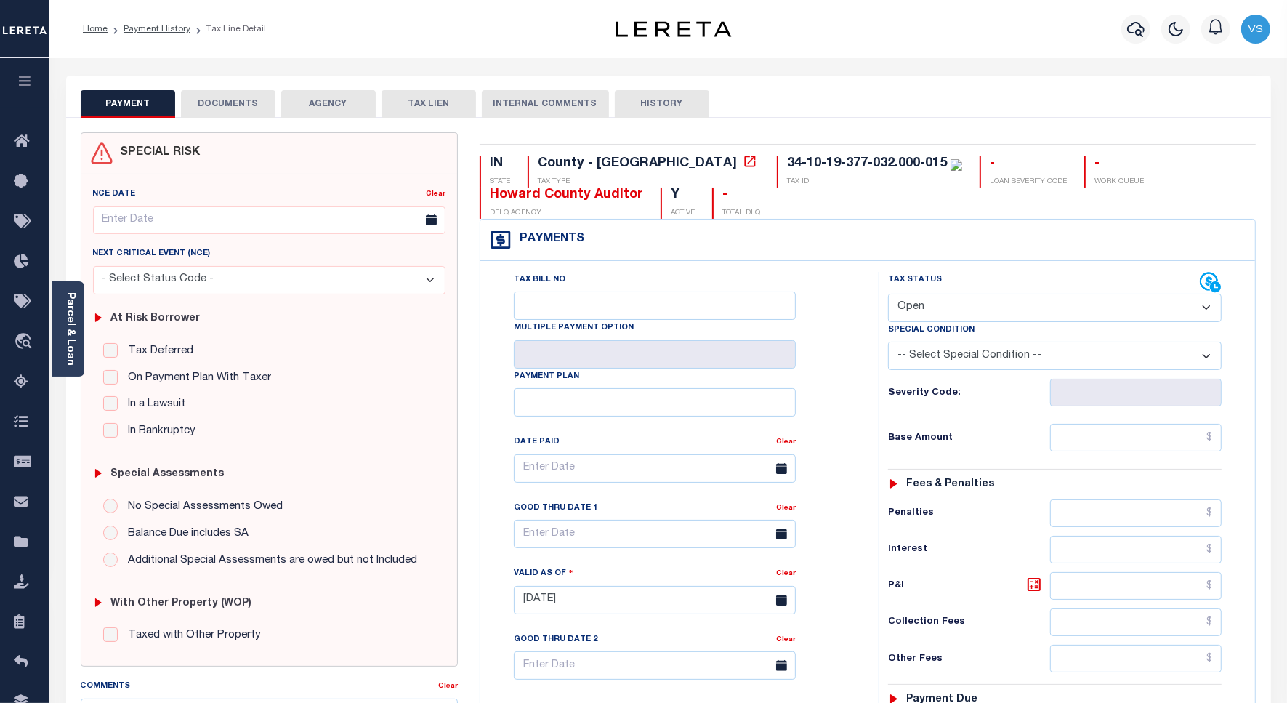
click at [906, 310] on select "- Select Status Code - Open Due/Unpaid Paid Incomplete No Tax Due Internal Refu…" at bounding box center [1055, 308] width 334 height 28
select select "PYD"
click at [888, 295] on select "- Select Status Code - Open Due/Unpaid Paid Incomplete No Tax Due Internal Refu…" at bounding box center [1055, 308] width 334 height 28
type input "[DATE]"
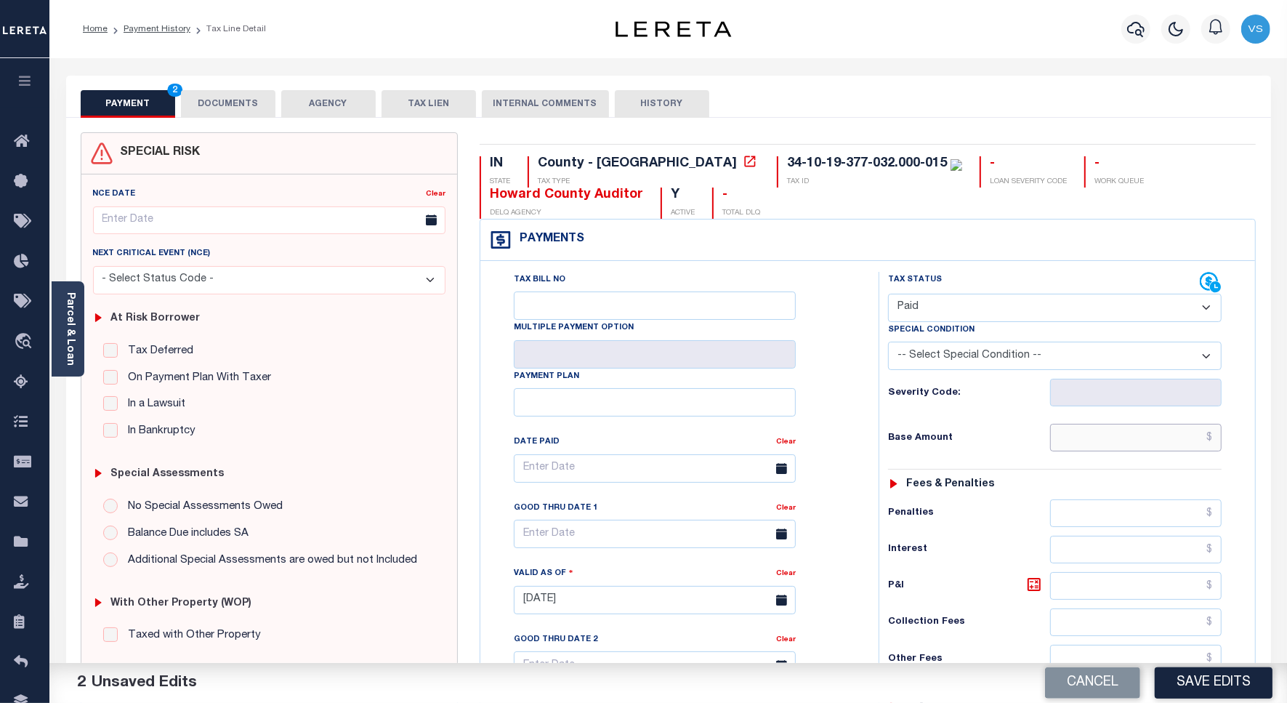
click at [1117, 440] on input "text" at bounding box center [1135, 438] width 171 height 28
click at [1097, 436] on input "text" at bounding box center [1135, 438] width 171 height 28
paste input "285.54"
type input "$285.54"
click at [227, 107] on button "DOCUMENTS" at bounding box center [228, 104] width 94 height 28
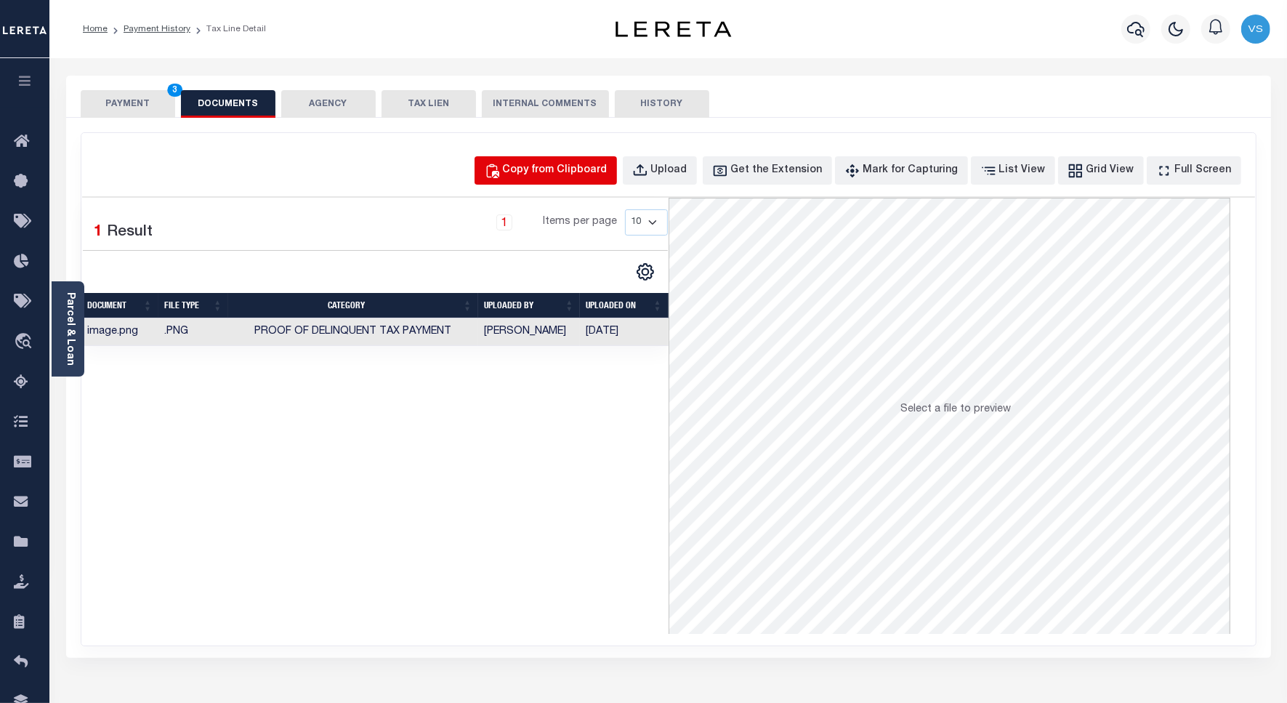
click at [583, 168] on div "Copy from Clipboard" at bounding box center [555, 171] width 105 height 16
select select "POP"
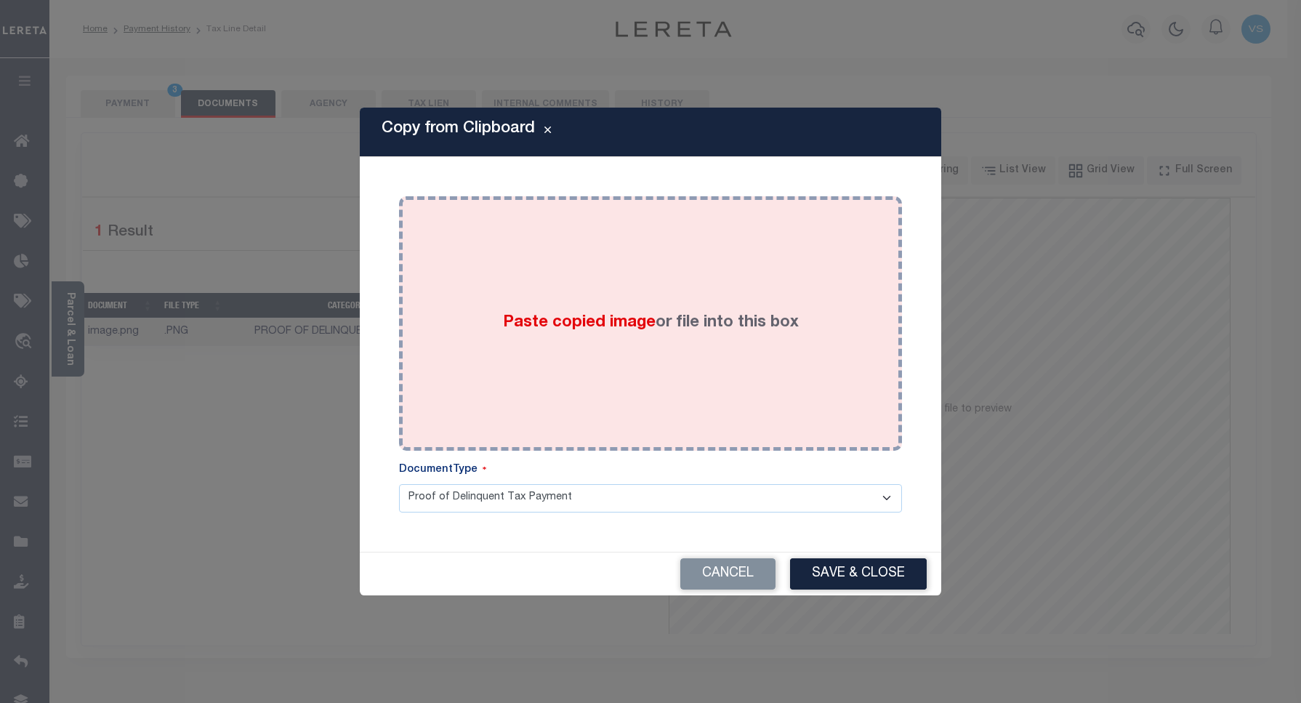
click at [514, 299] on div "Paste copied image or file into this box" at bounding box center [650, 323] width 481 height 233
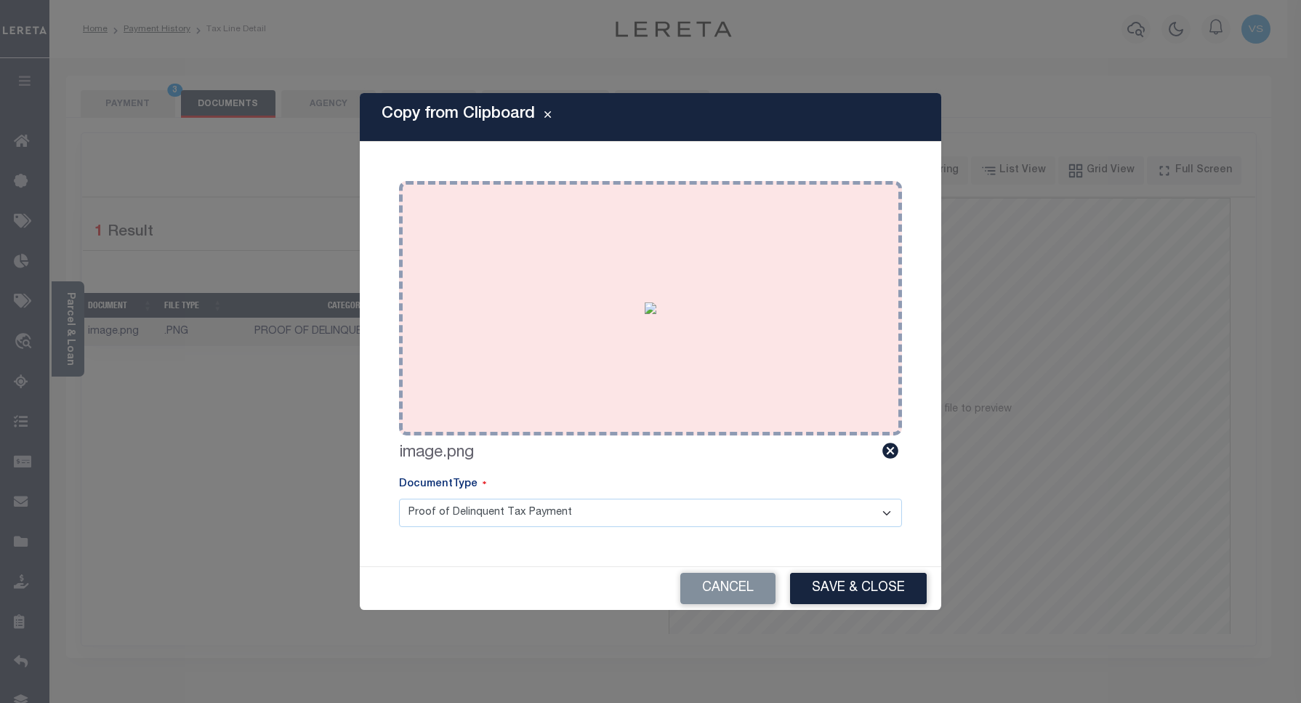
click at [644, 314] on img at bounding box center [650, 308] width 12 height 12
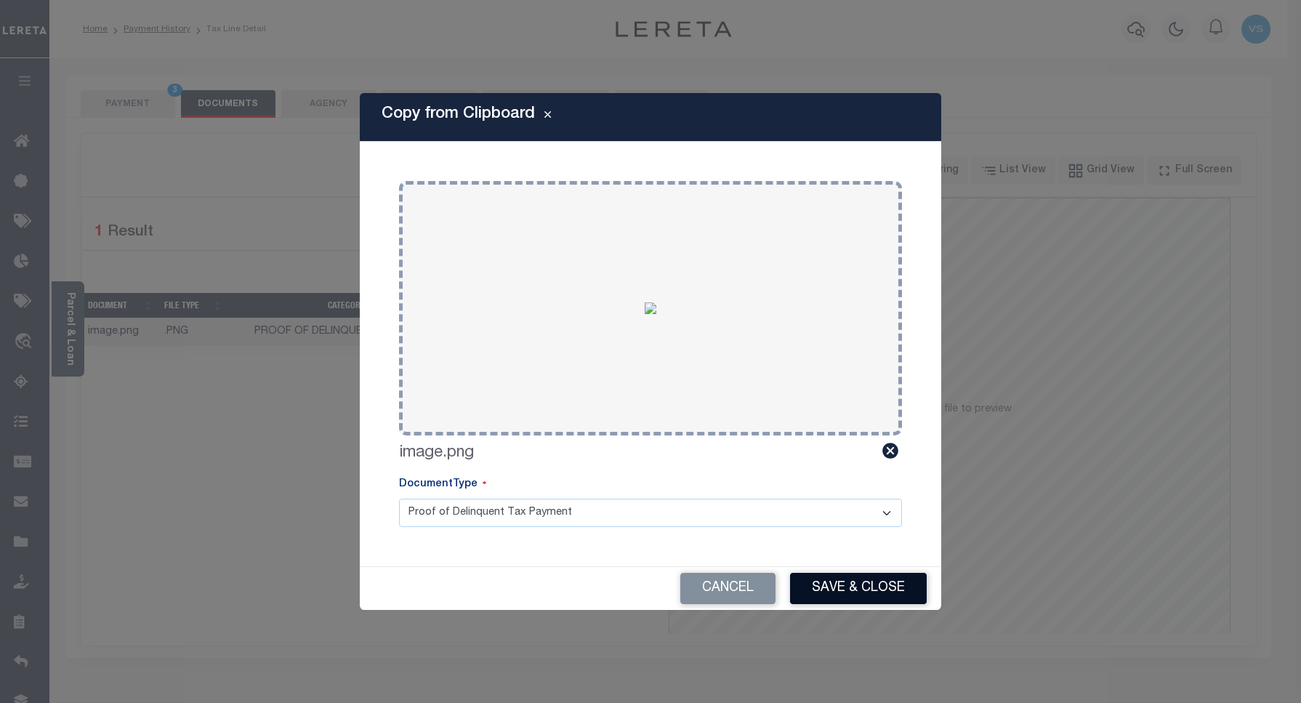
click at [854, 586] on button "Save & Close" at bounding box center [858, 588] width 137 height 31
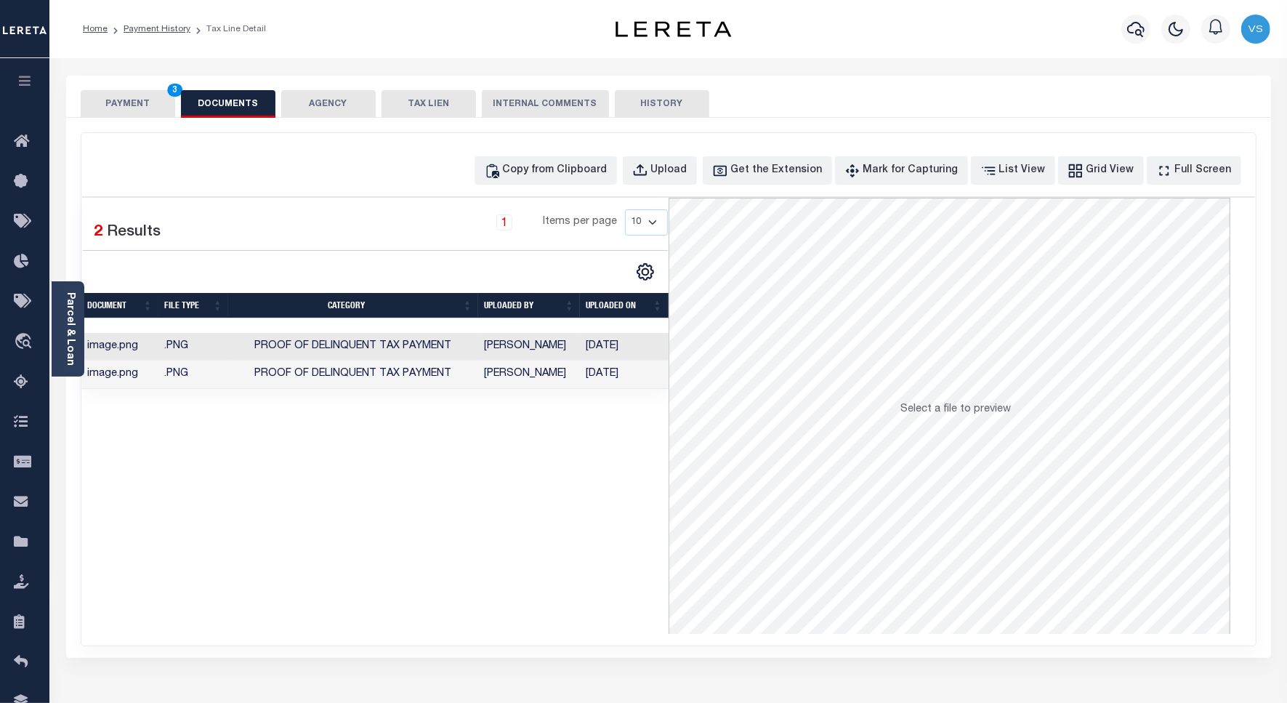
click at [129, 100] on button "PAYMENT 3" at bounding box center [128, 104] width 94 height 28
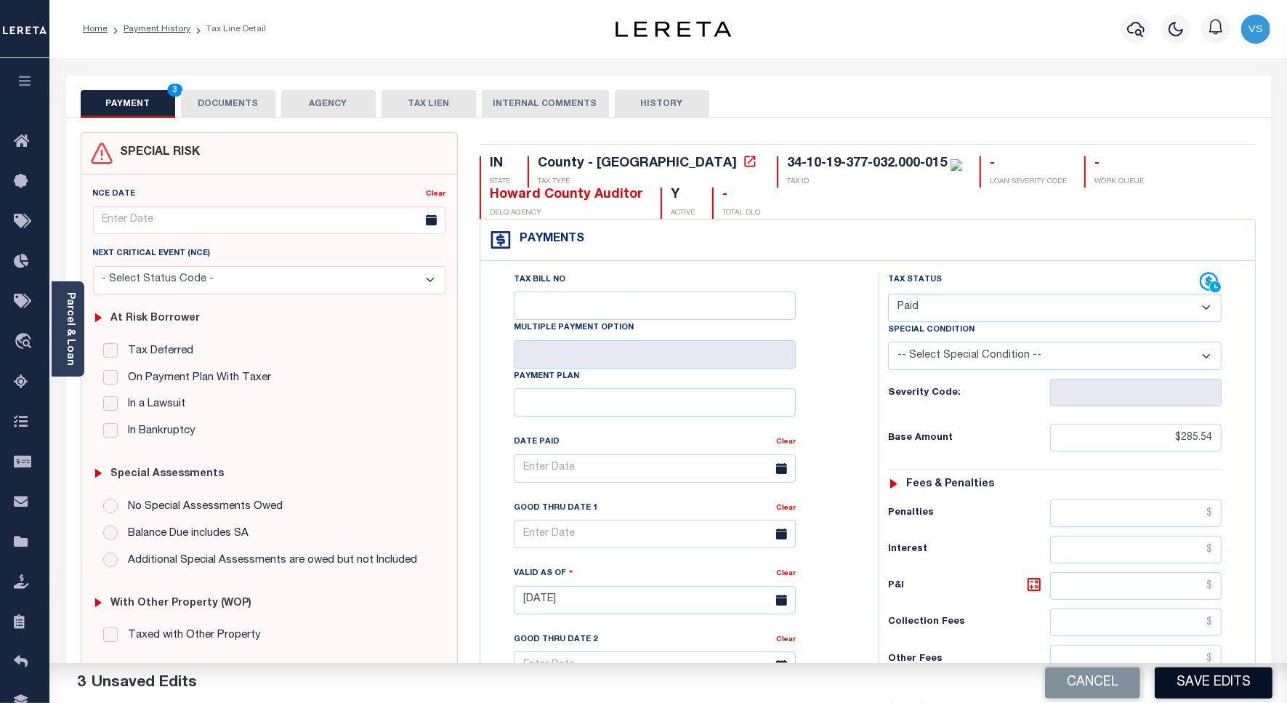
click at [1192, 681] on button "Save Edits" at bounding box center [1214, 682] width 118 height 31
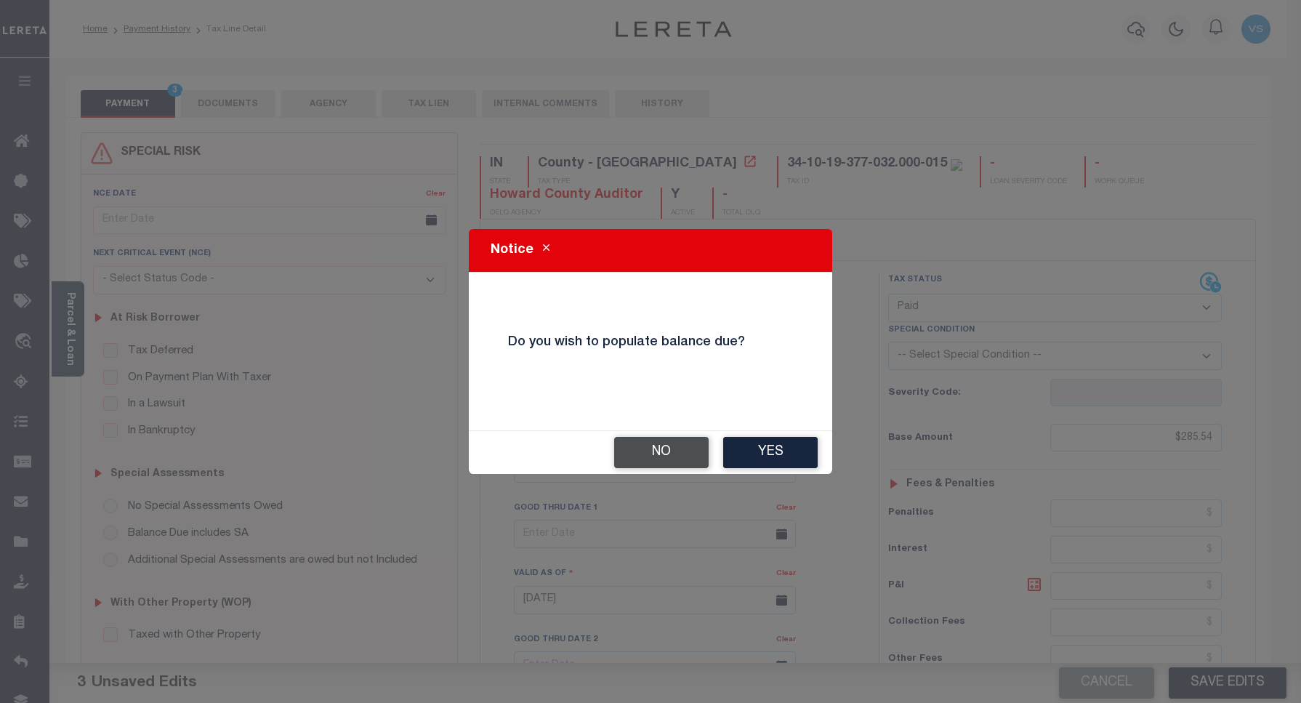
click at [636, 452] on button "No" at bounding box center [661, 452] width 94 height 31
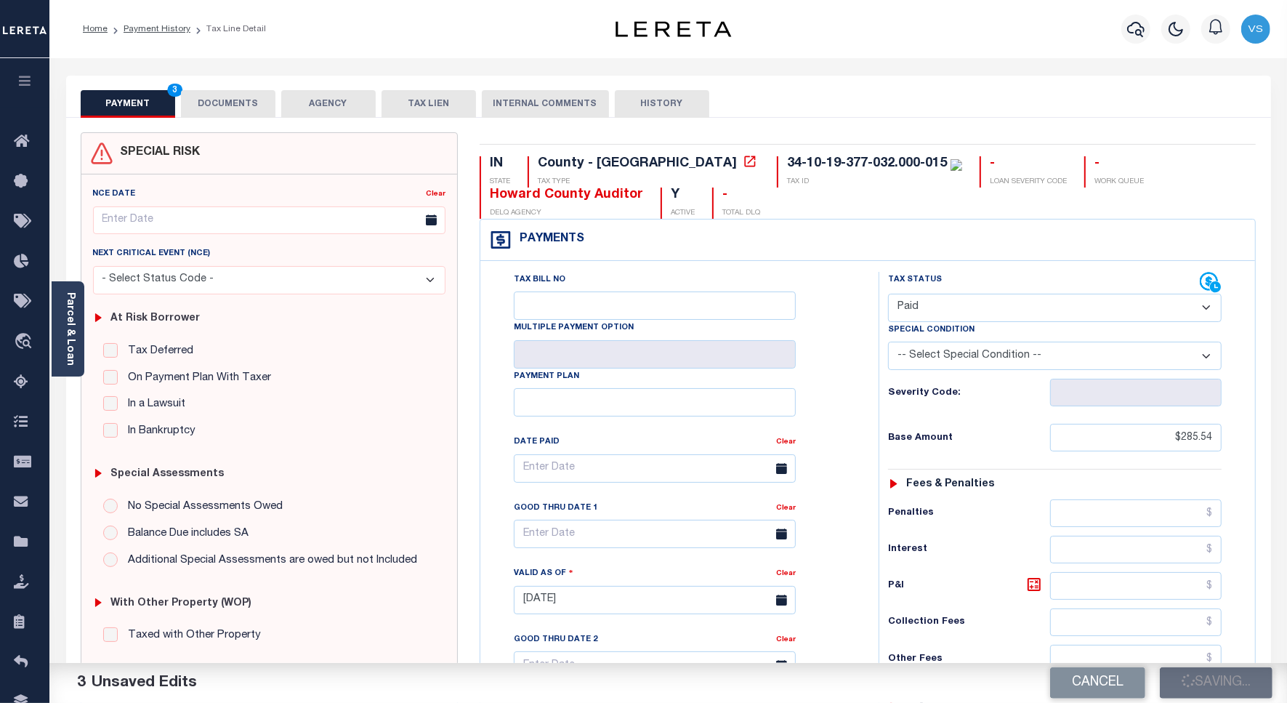
checkbox input "false"
type input "$285.54"
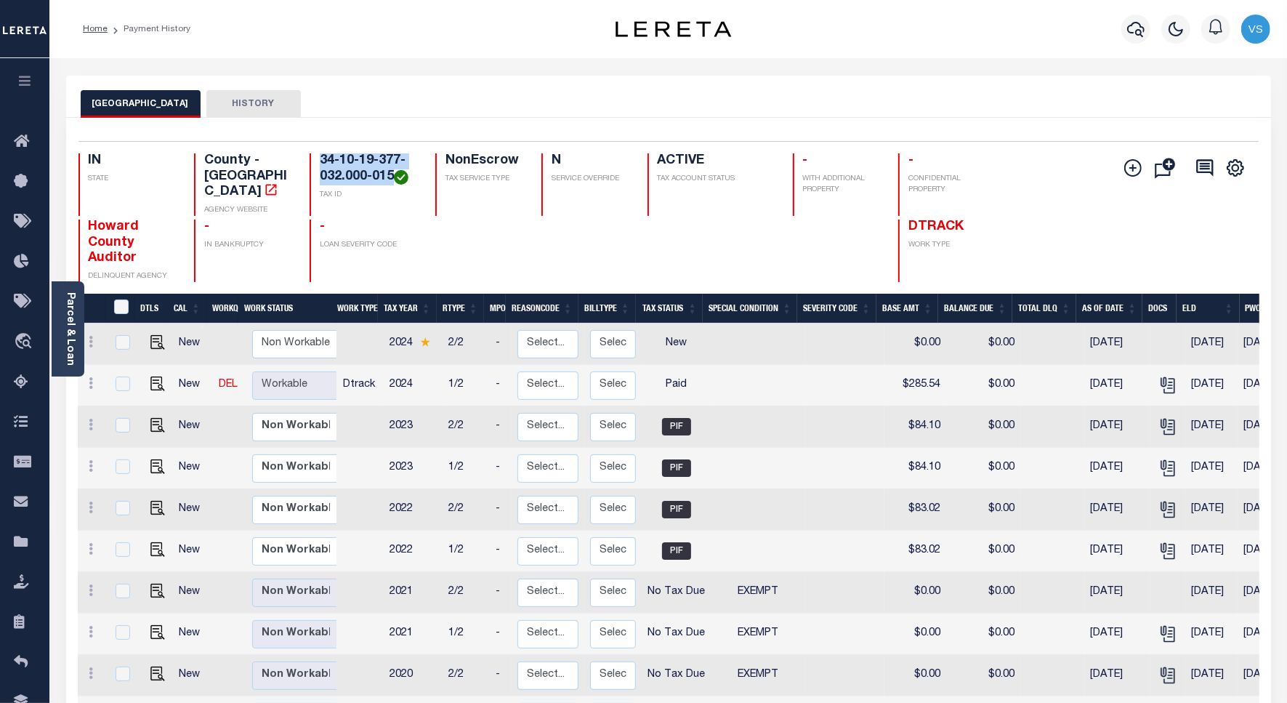
drag, startPoint x: 394, startPoint y: 180, endPoint x: 317, endPoint y: 164, distance: 78.7
click at [317, 164] on div "34-10-19-377-032.000-015 TAX ID" at bounding box center [364, 184] width 108 height 62
copy h4 "34-10-19-377-032.000-015"
click at [1128, 26] on icon "button" at bounding box center [1135, 28] width 17 height 17
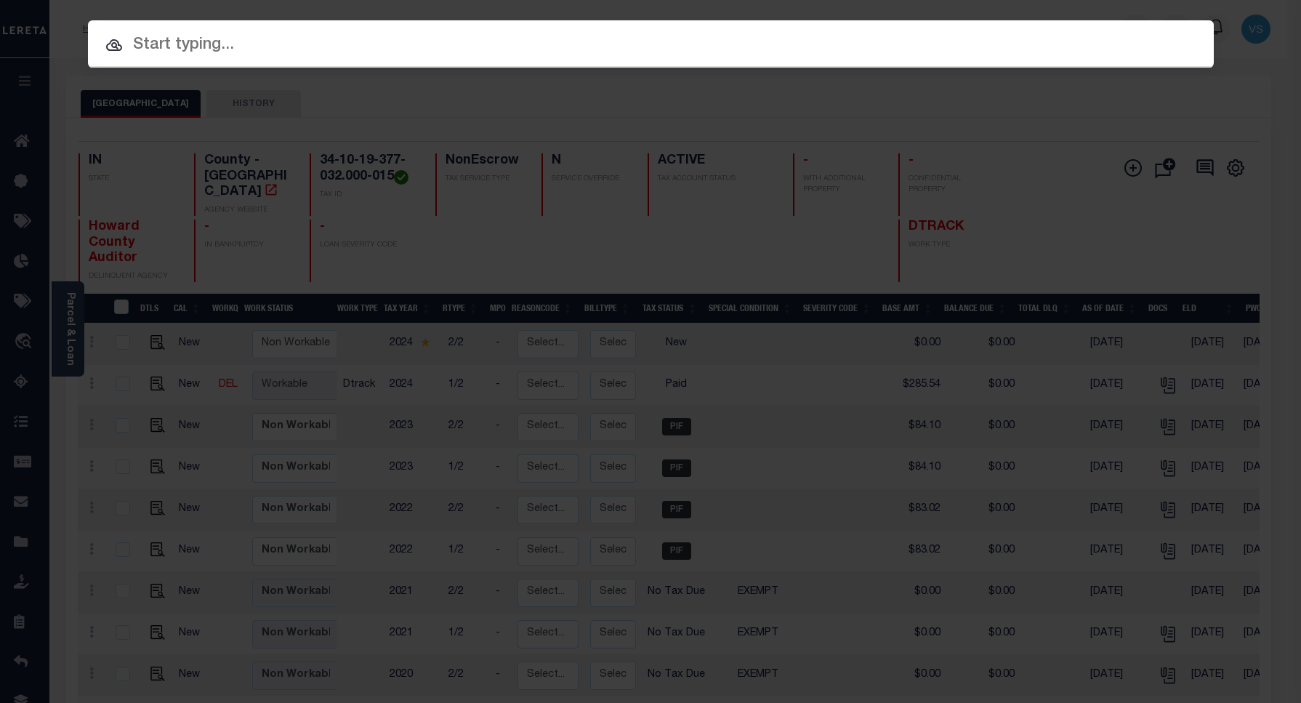
paste input "15001246"
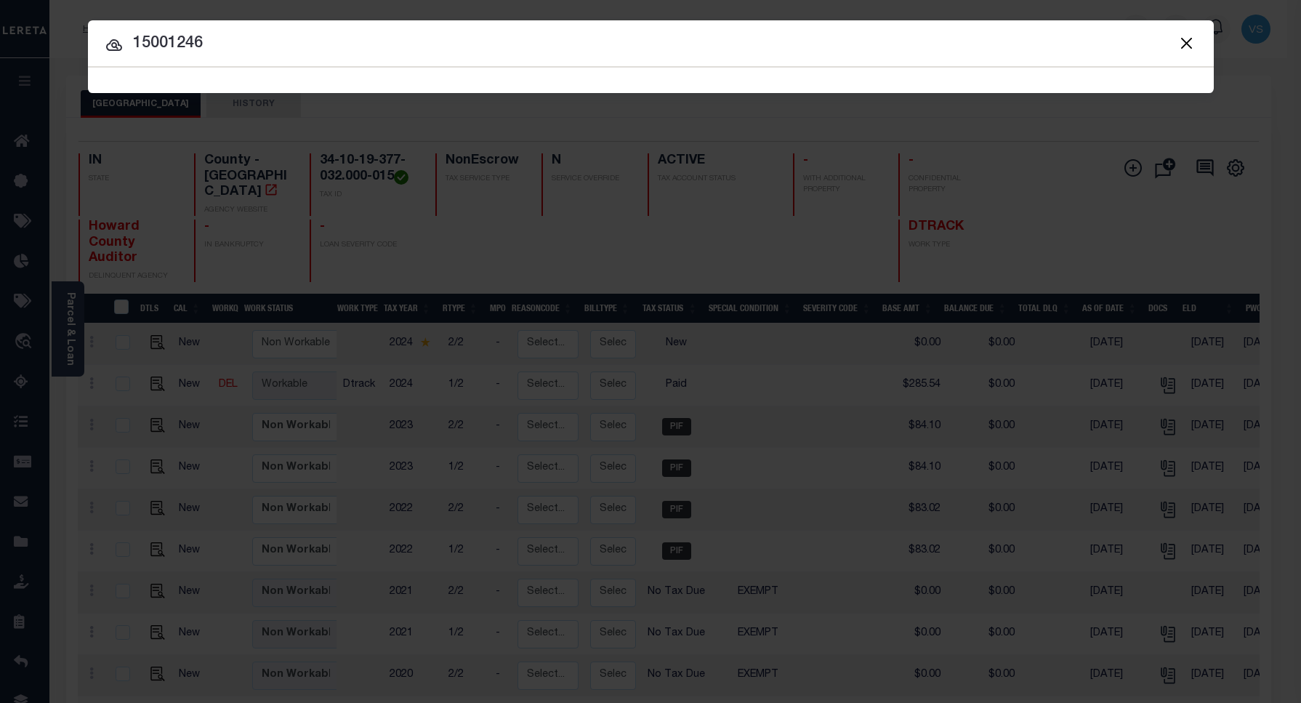
type input "15001246"
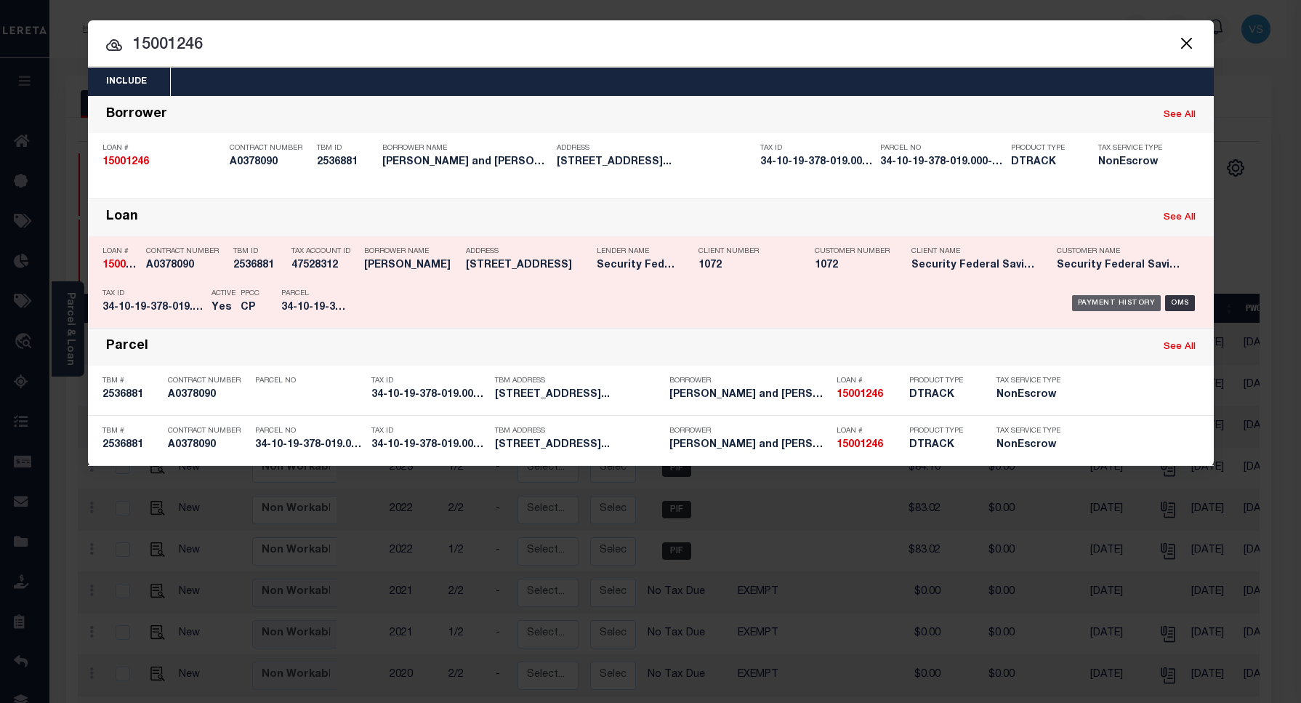
click at [1098, 299] on div "Payment History" at bounding box center [1116, 303] width 89 height 16
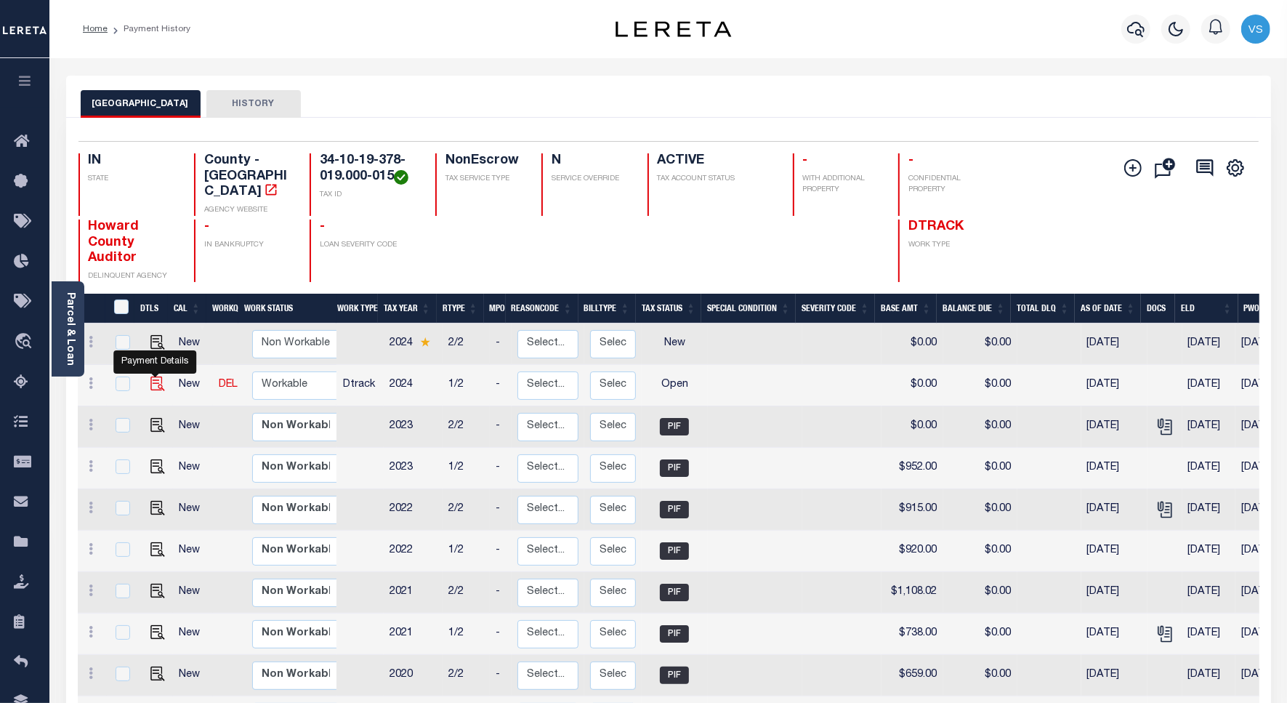
click at [154, 376] on img "" at bounding box center [157, 383] width 15 height 15
checkbox input "true"
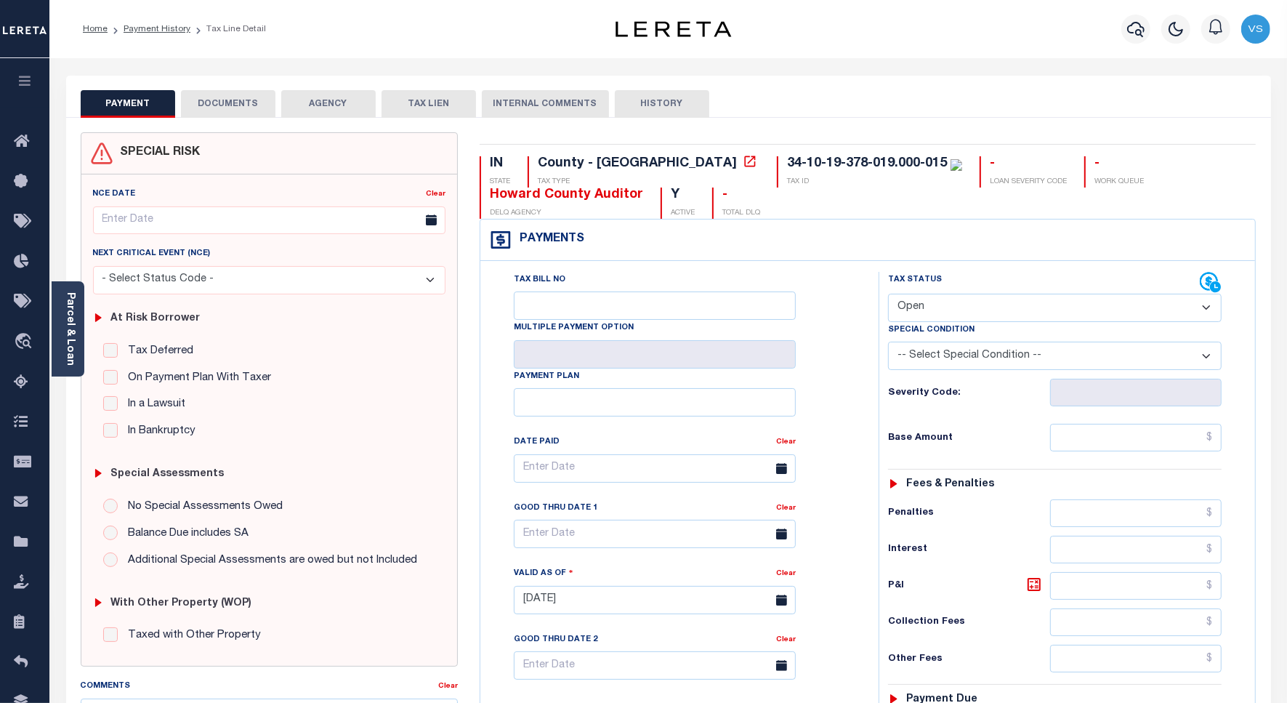
click at [931, 310] on select "- Select Status Code - Open Due/Unpaid Paid Incomplete No Tax Due Internal Refu…" at bounding box center [1055, 308] width 334 height 28
select select "PYD"
click at [888, 295] on select "- Select Status Code - Open Due/Unpaid Paid Incomplete No Tax Due Internal Refu…" at bounding box center [1055, 308] width 334 height 28
type input "09/05/2025"
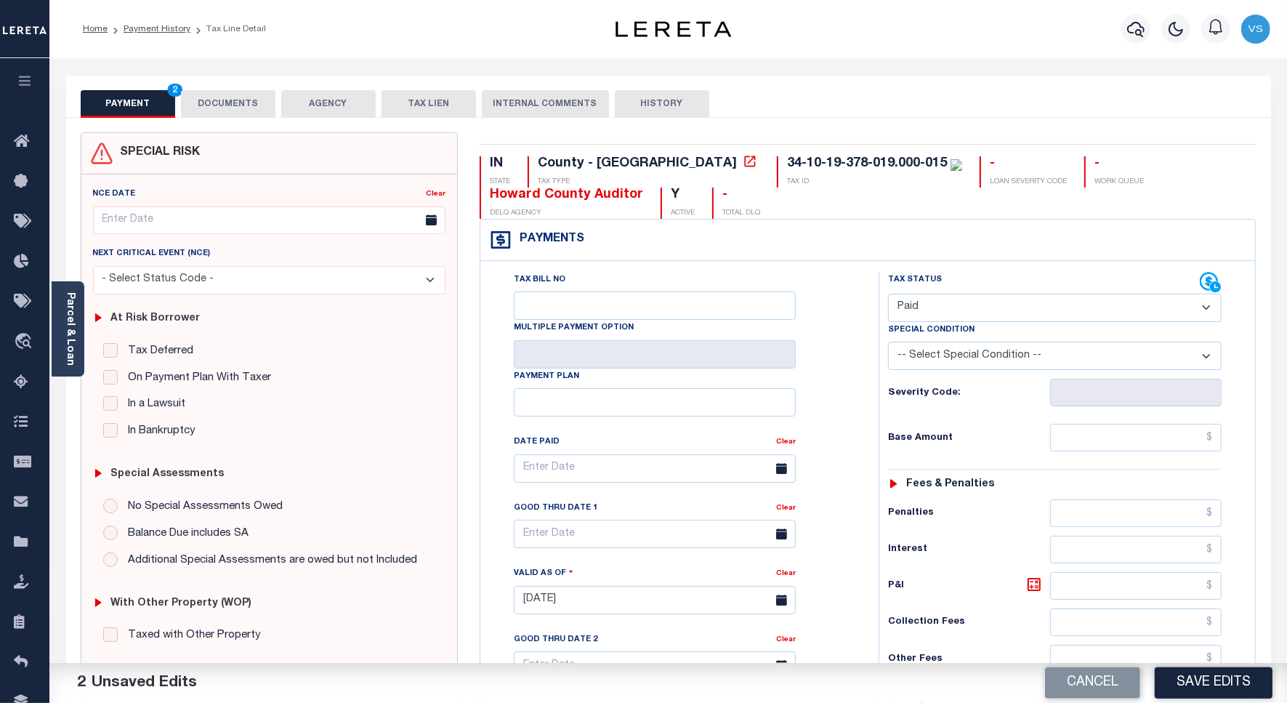
click at [730, 223] on div "Payments Warning! Search Status is not "Completed", amounts can not be keyed." at bounding box center [867, 239] width 775 height 41
drag, startPoint x: 816, startPoint y: 162, endPoint x: 649, endPoint y: 161, distance: 167.1
click at [777, 161] on div "34-10-19-378-019.000-015 TAX ID" at bounding box center [869, 171] width 185 height 31
copy div "34-10-19-378-019.000-015"
click at [151, 25] on link "Payment History" at bounding box center [157, 29] width 67 height 9
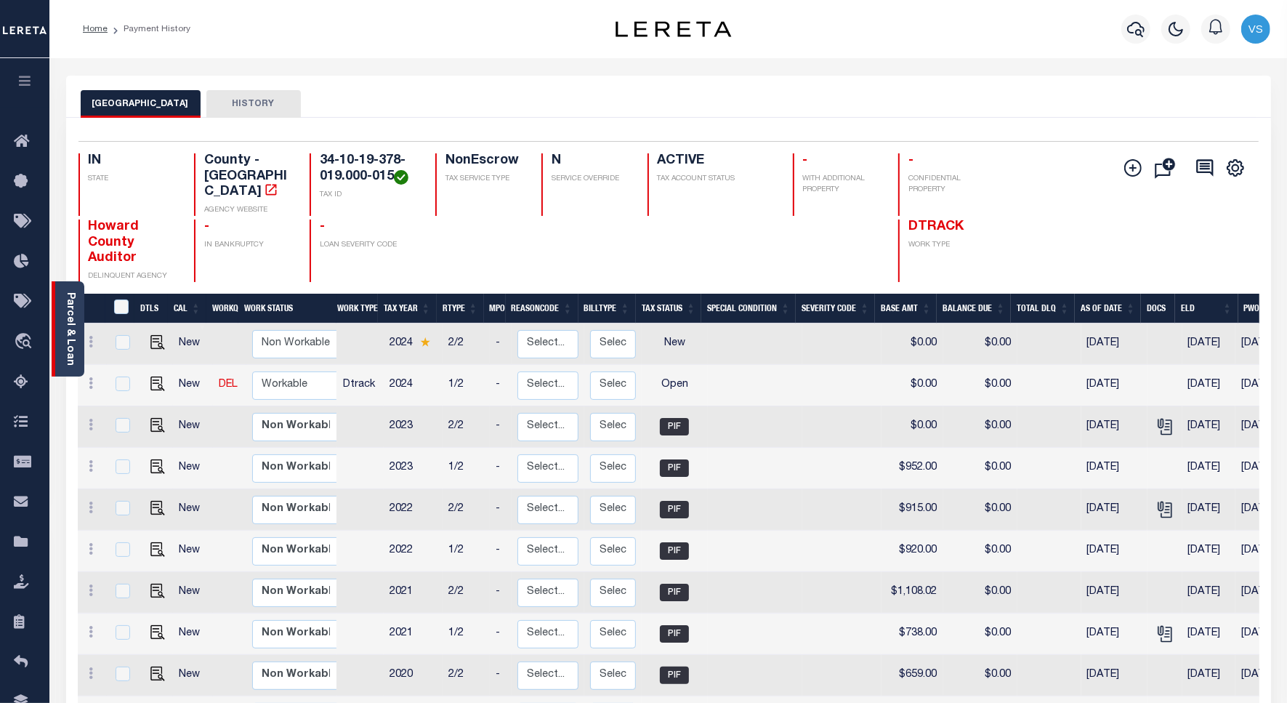
click at [66, 326] on link "Parcel & Loan" at bounding box center [70, 328] width 10 height 73
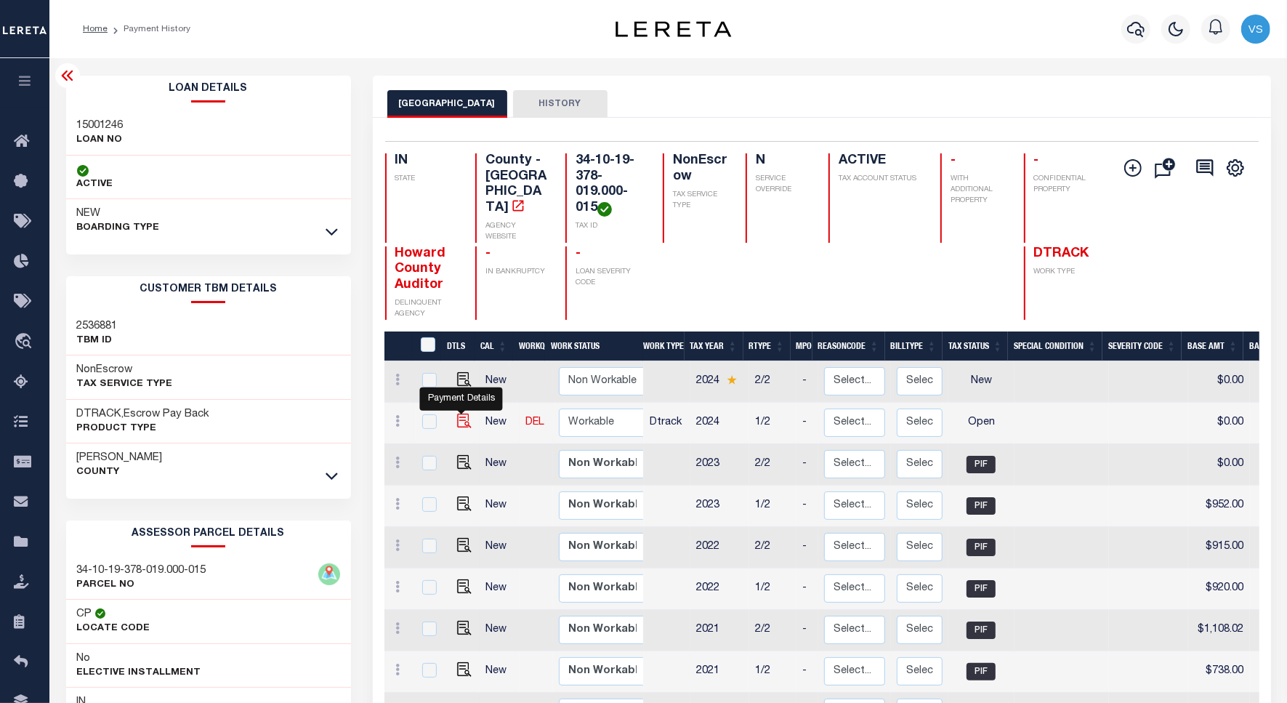
click at [458, 418] on img "" at bounding box center [464, 420] width 15 height 15
checkbox input "true"
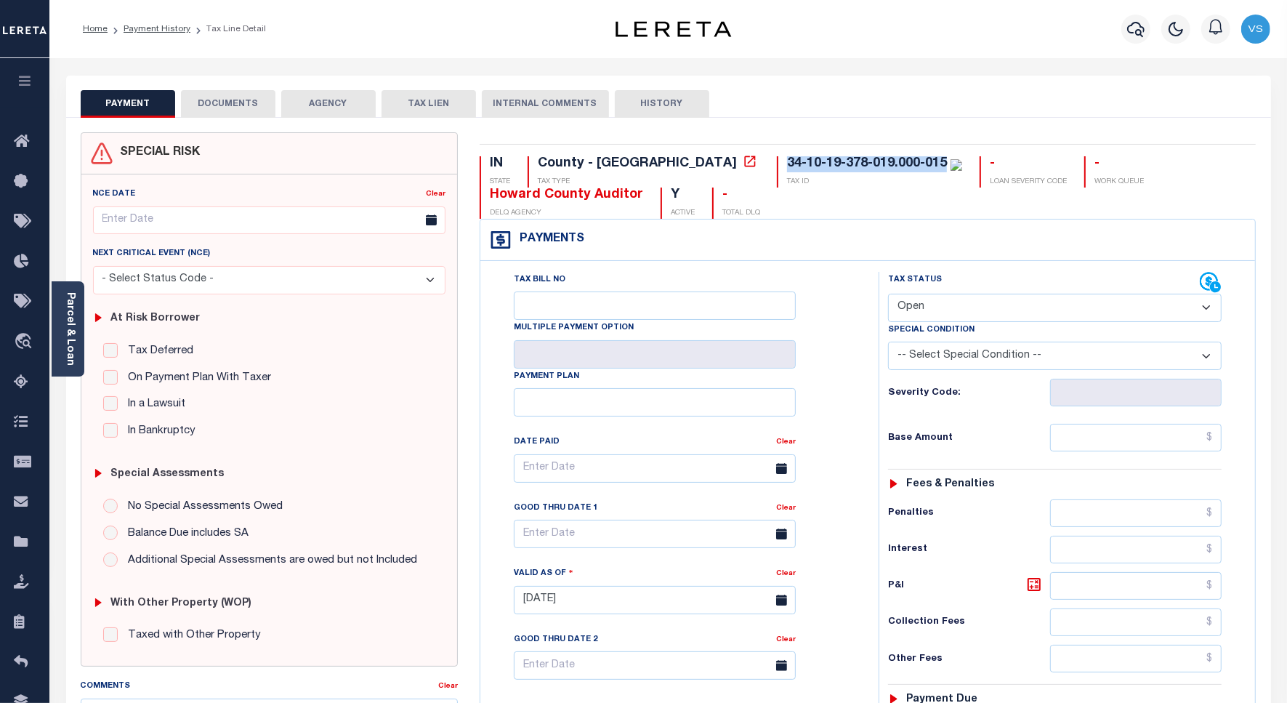
drag, startPoint x: 817, startPoint y: 165, endPoint x: 658, endPoint y: 161, distance: 159.9
click at [777, 161] on div "34-10-19-378-019.000-015 TAX ID" at bounding box center [869, 171] width 185 height 31
copy div "34-10-19-378-019.000-015"
drag, startPoint x: 1012, startPoint y: 310, endPoint x: 1011, endPoint y: 324, distance: 14.6
click at [1012, 310] on select "- Select Status Code - Open Due/Unpaid Paid Incomplete No Tax Due Internal Refu…" at bounding box center [1055, 308] width 334 height 28
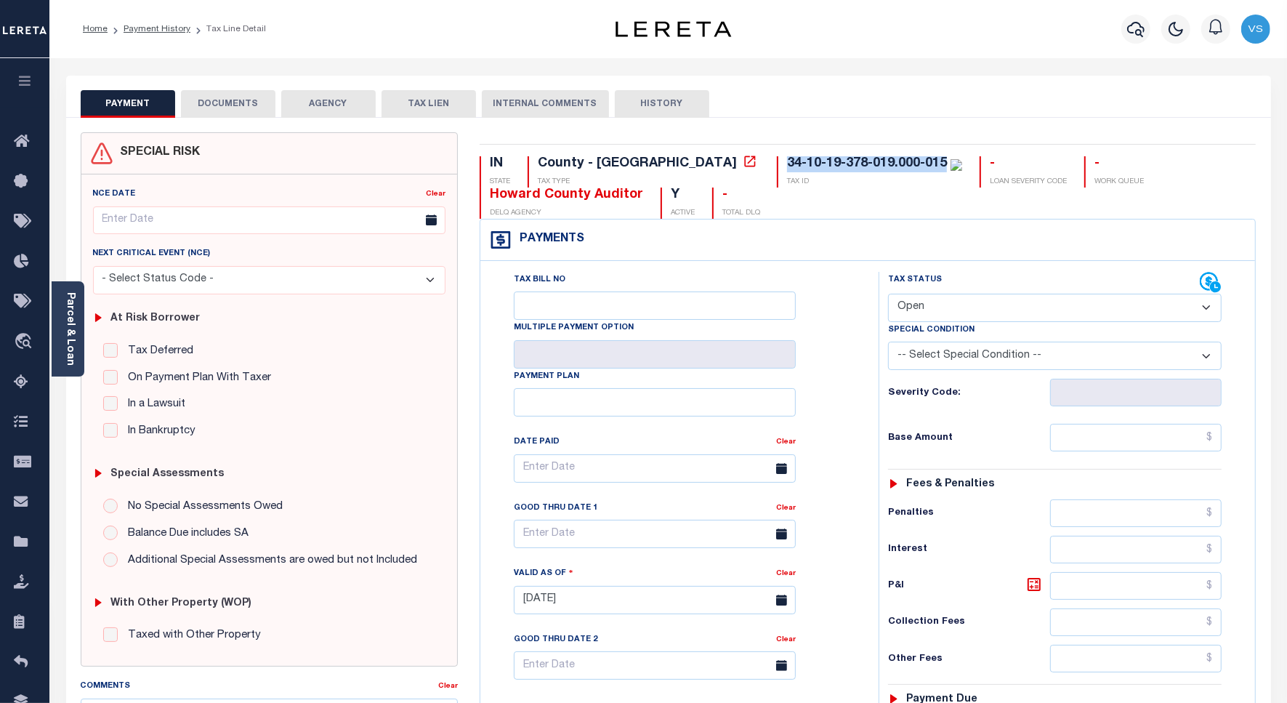
select select "PYD"
click at [888, 295] on select "- Select Status Code - Open Due/Unpaid Paid Incomplete No Tax Due Internal Refu…" at bounding box center [1055, 308] width 334 height 28
type input "[DATE]"
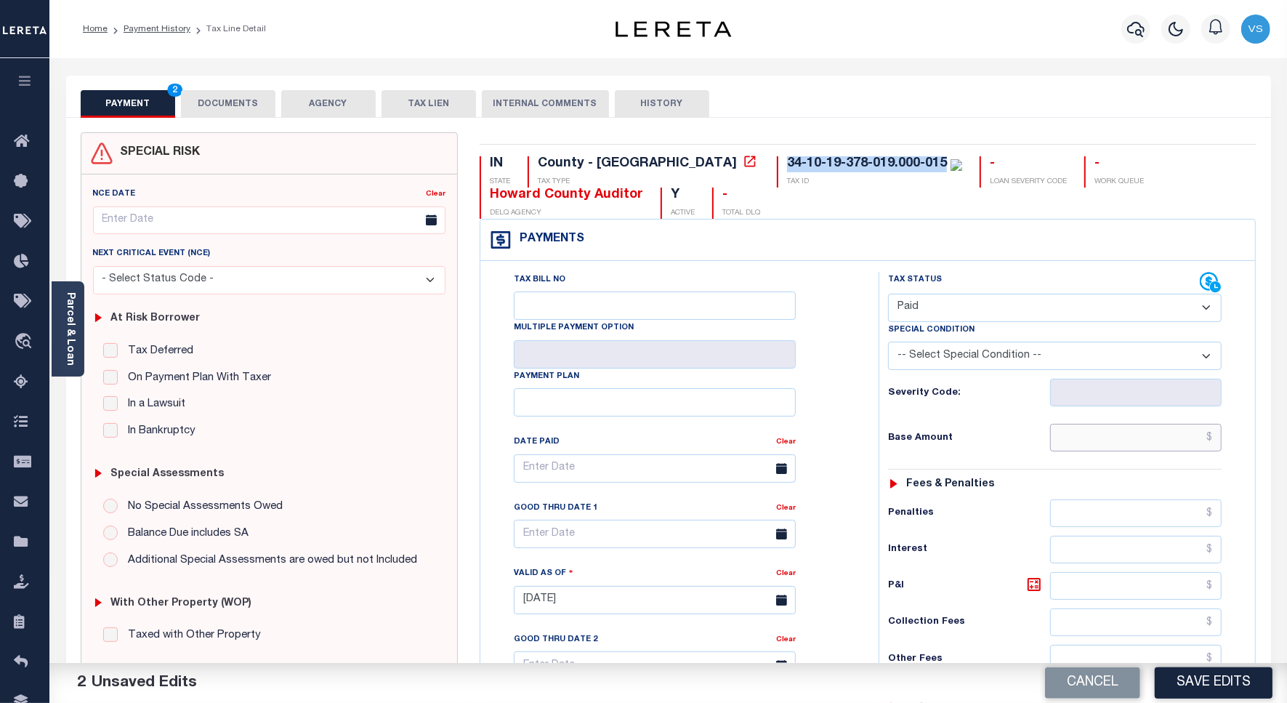
click at [1121, 445] on input "text" at bounding box center [1135, 438] width 171 height 28
paste input "1,059.00"
type input "$1,059.00"
click at [204, 100] on button "DOCUMENTS" at bounding box center [228, 104] width 94 height 28
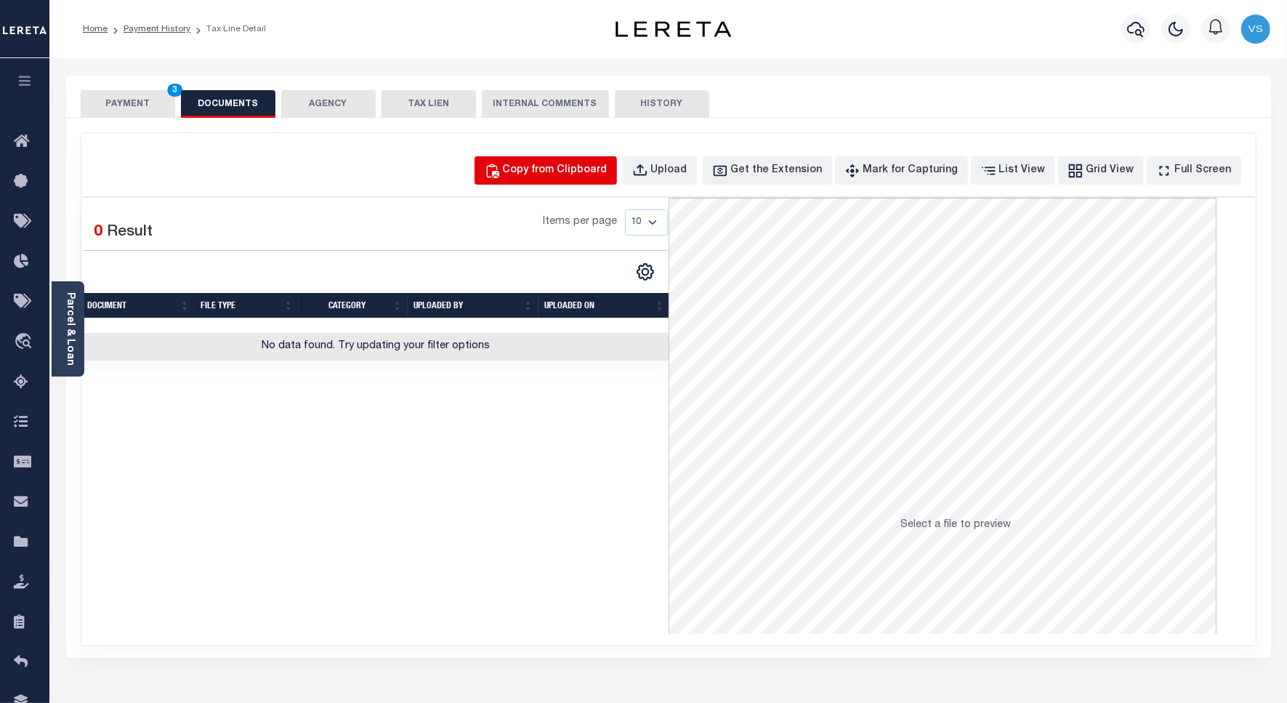
click at [585, 173] on div "Copy from Clipboard" at bounding box center [555, 171] width 105 height 16
select select "POP"
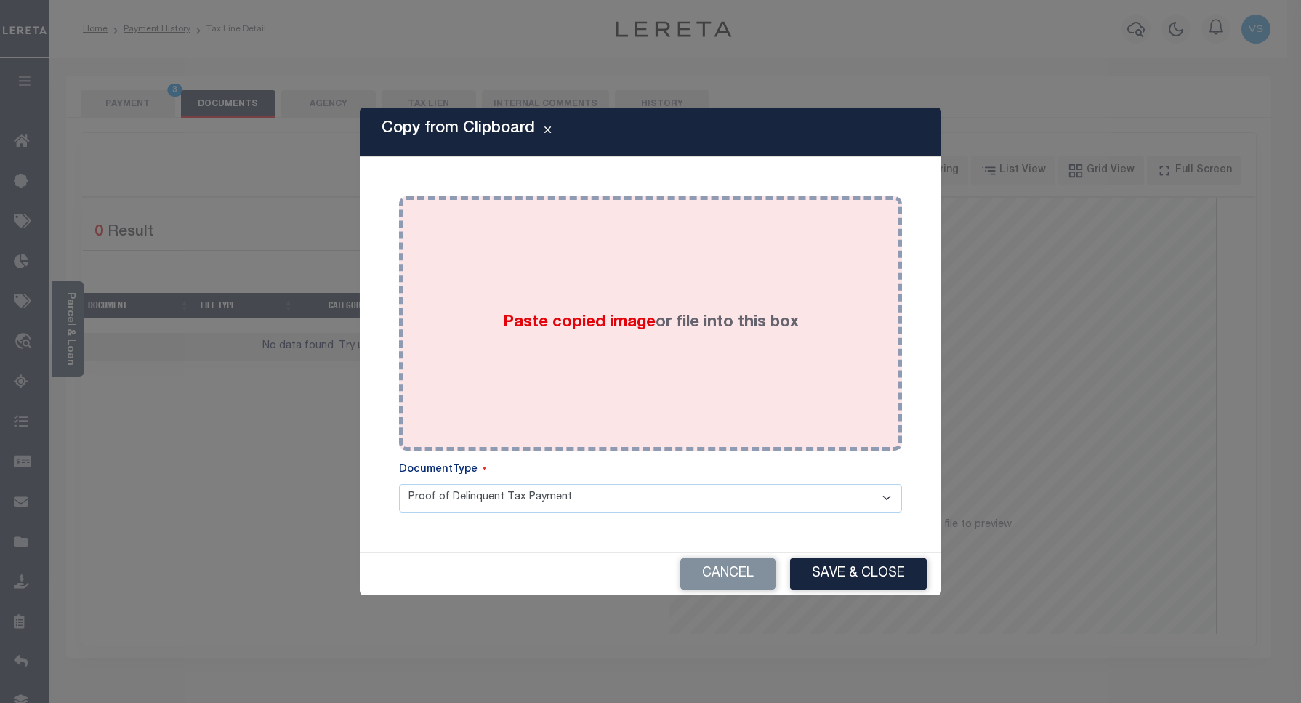
click at [568, 284] on div "Paste copied image or file into this box" at bounding box center [650, 323] width 481 height 233
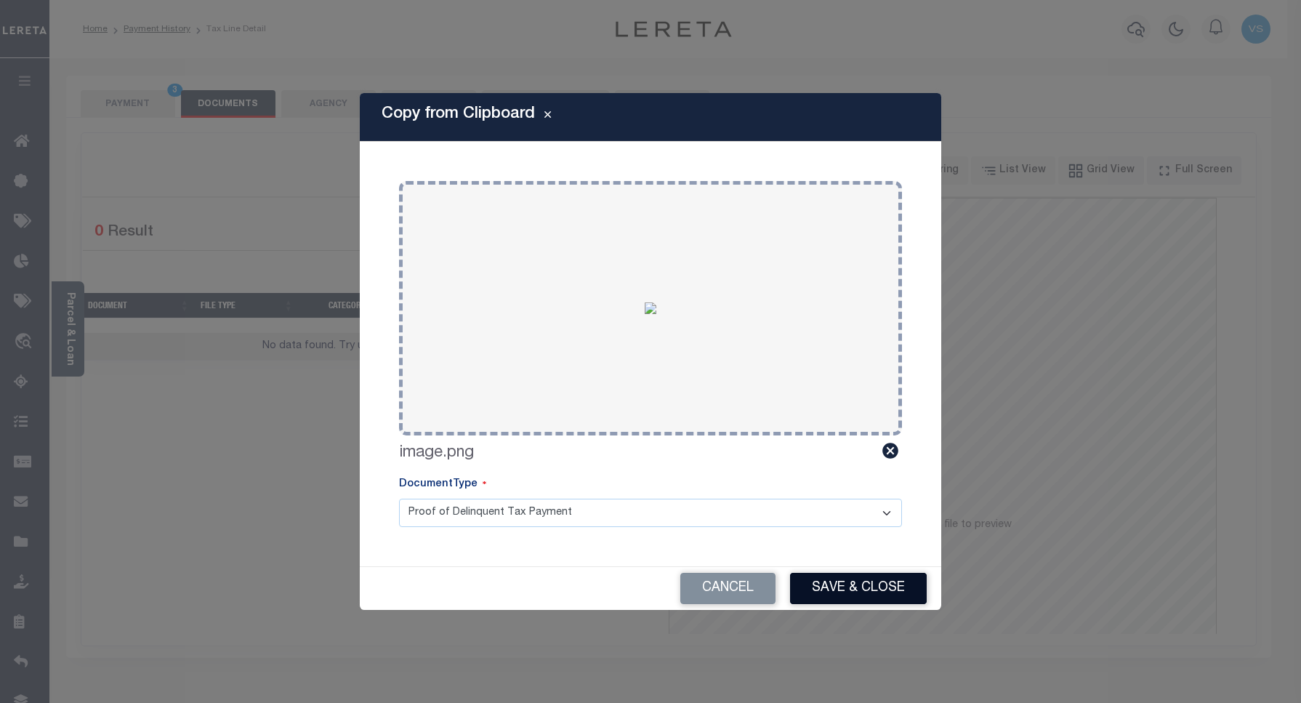
click at [844, 573] on button "Save & Close" at bounding box center [858, 588] width 137 height 31
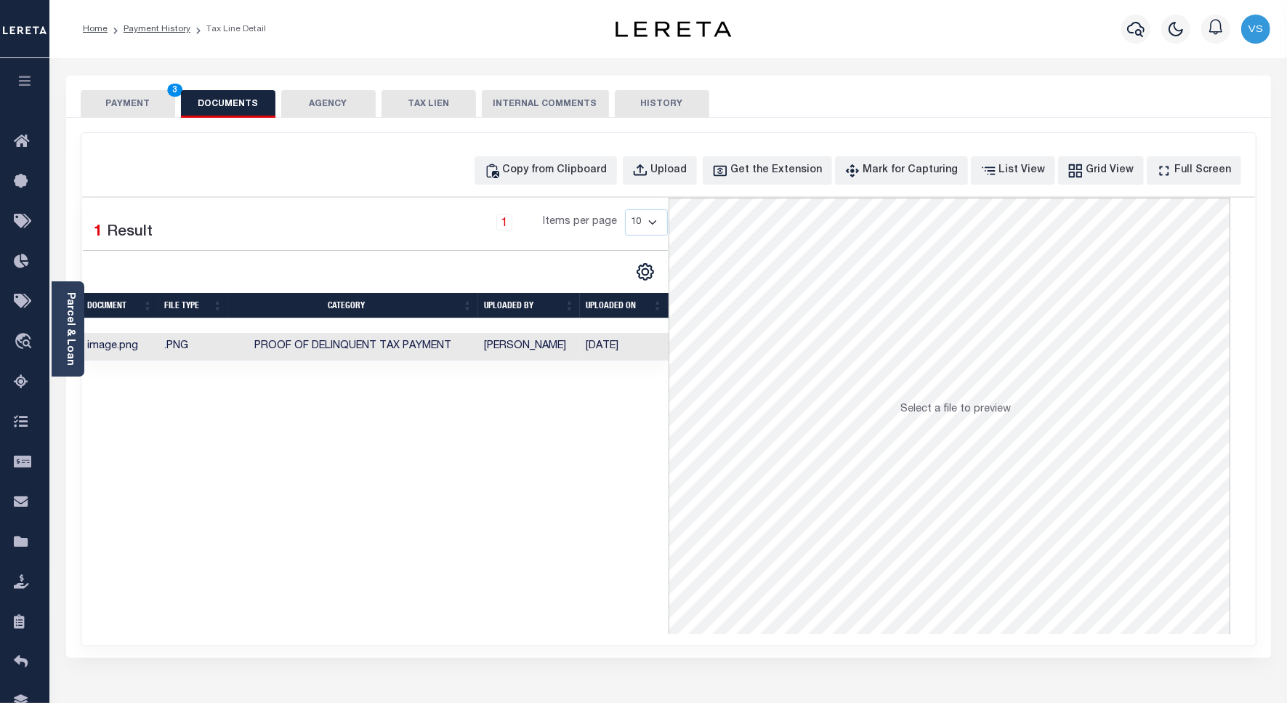
click at [122, 105] on button "PAYMENT 3" at bounding box center [128, 104] width 94 height 28
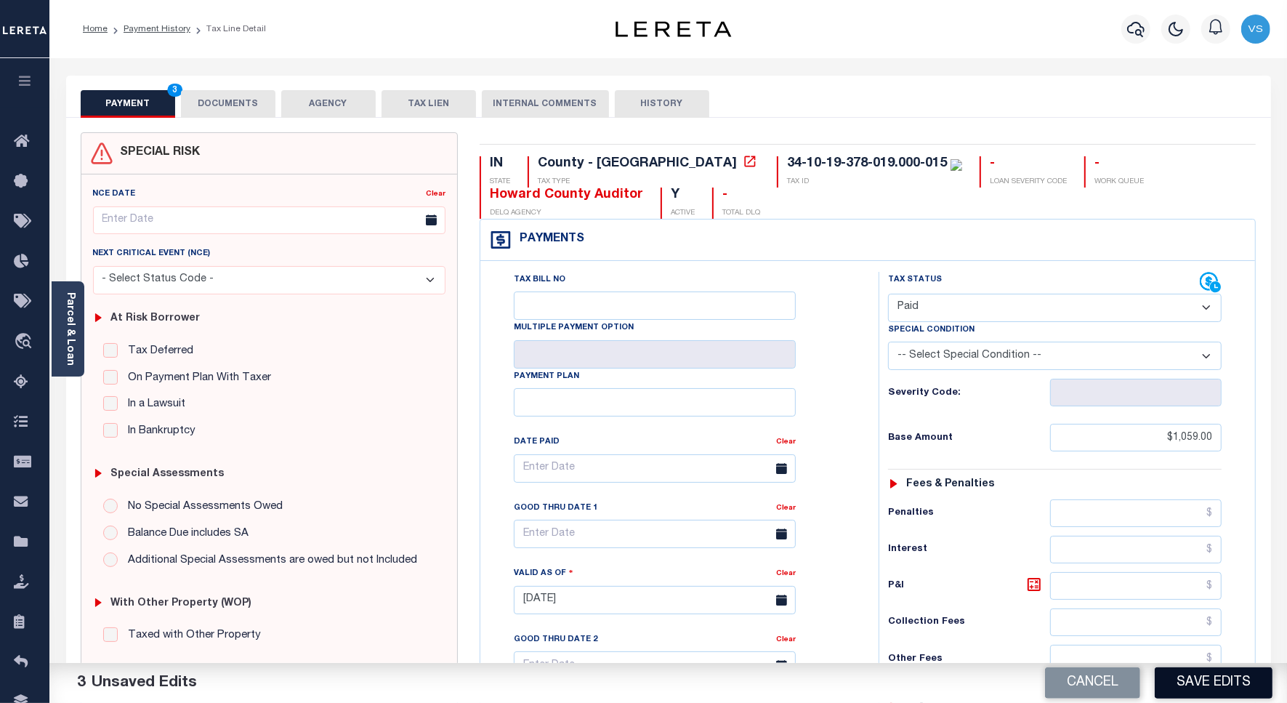
click at [1178, 684] on button "Save Edits" at bounding box center [1214, 682] width 118 height 31
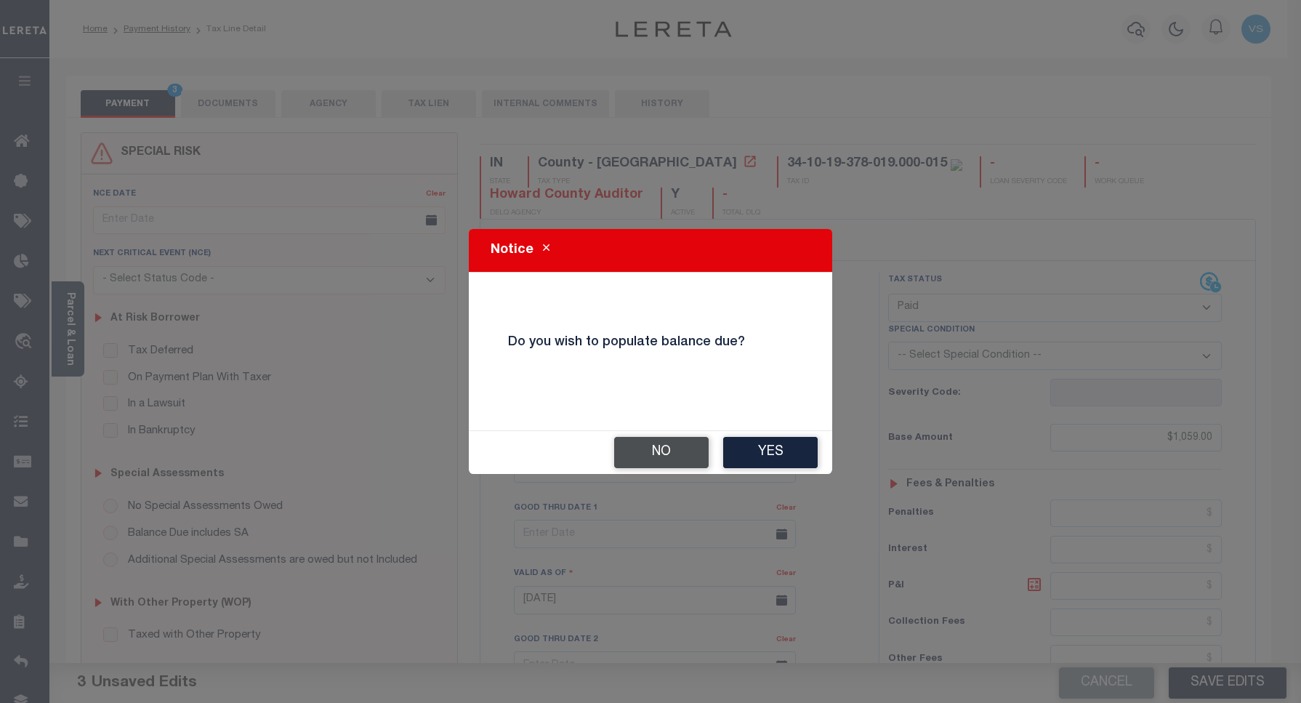
click at [654, 449] on button "No" at bounding box center [661, 452] width 94 height 31
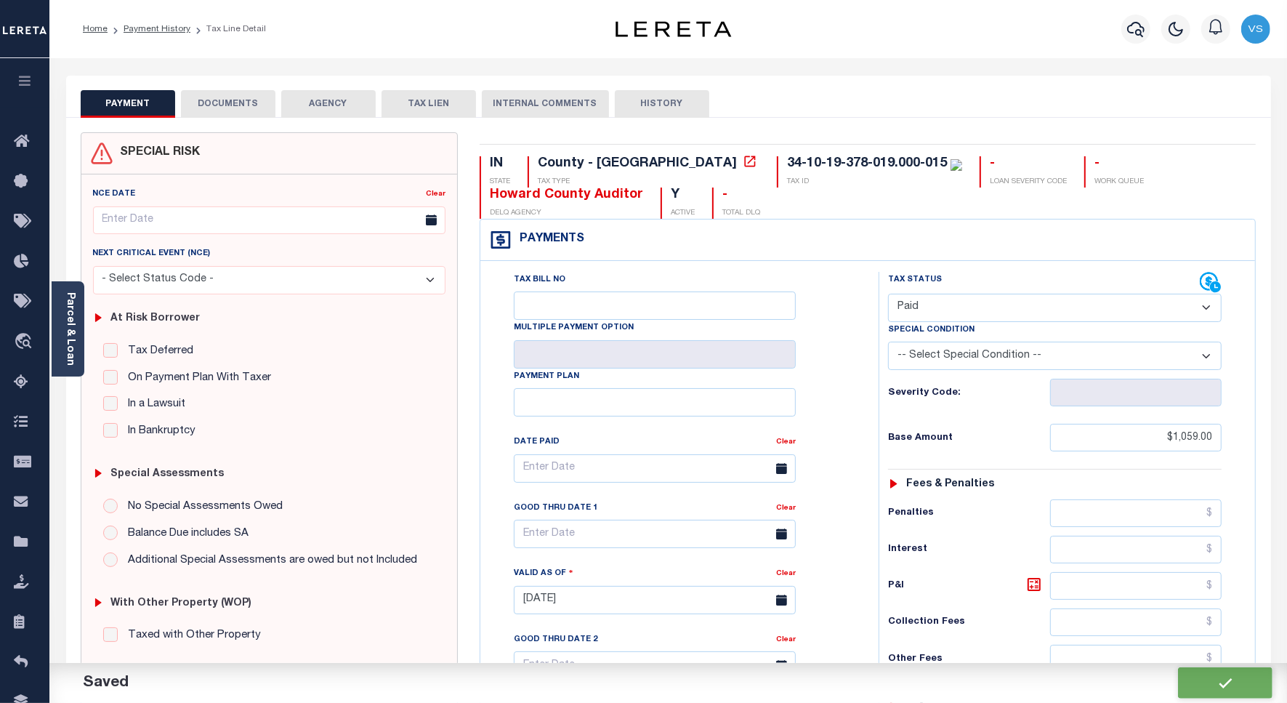
checkbox input "false"
type input "$1,059"
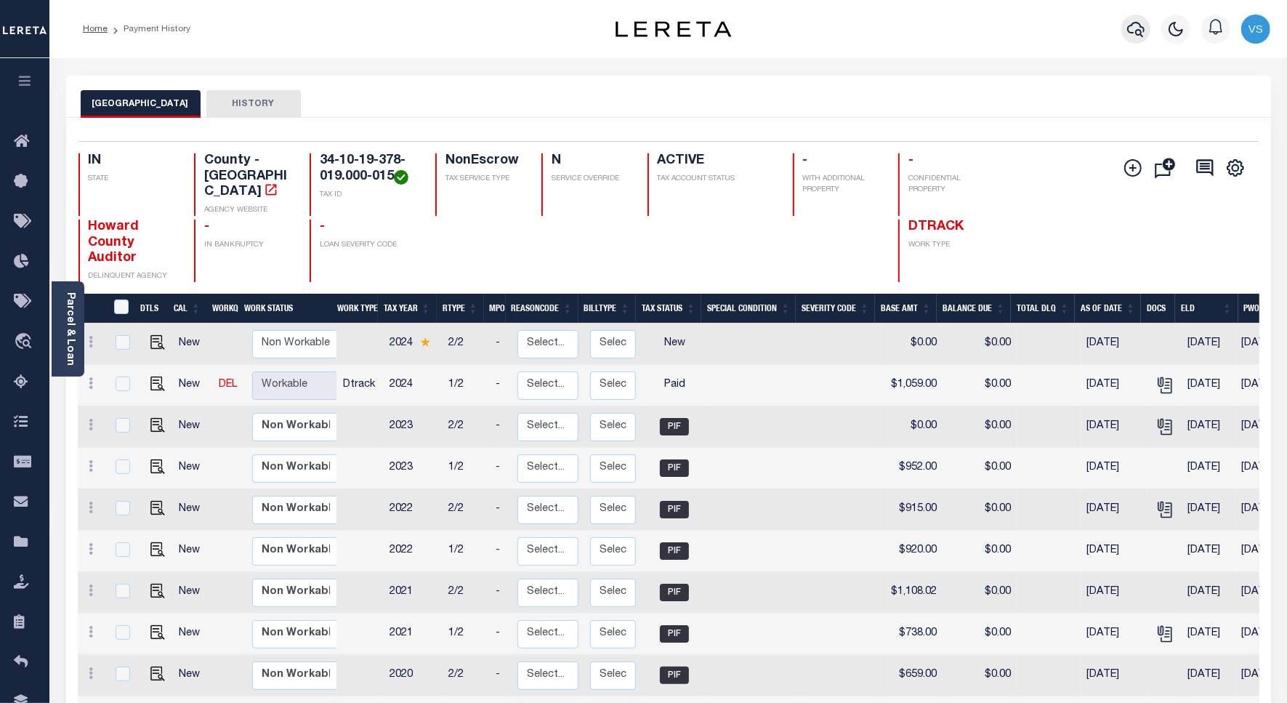
click at [1135, 33] on icon "button" at bounding box center [1135, 28] width 17 height 17
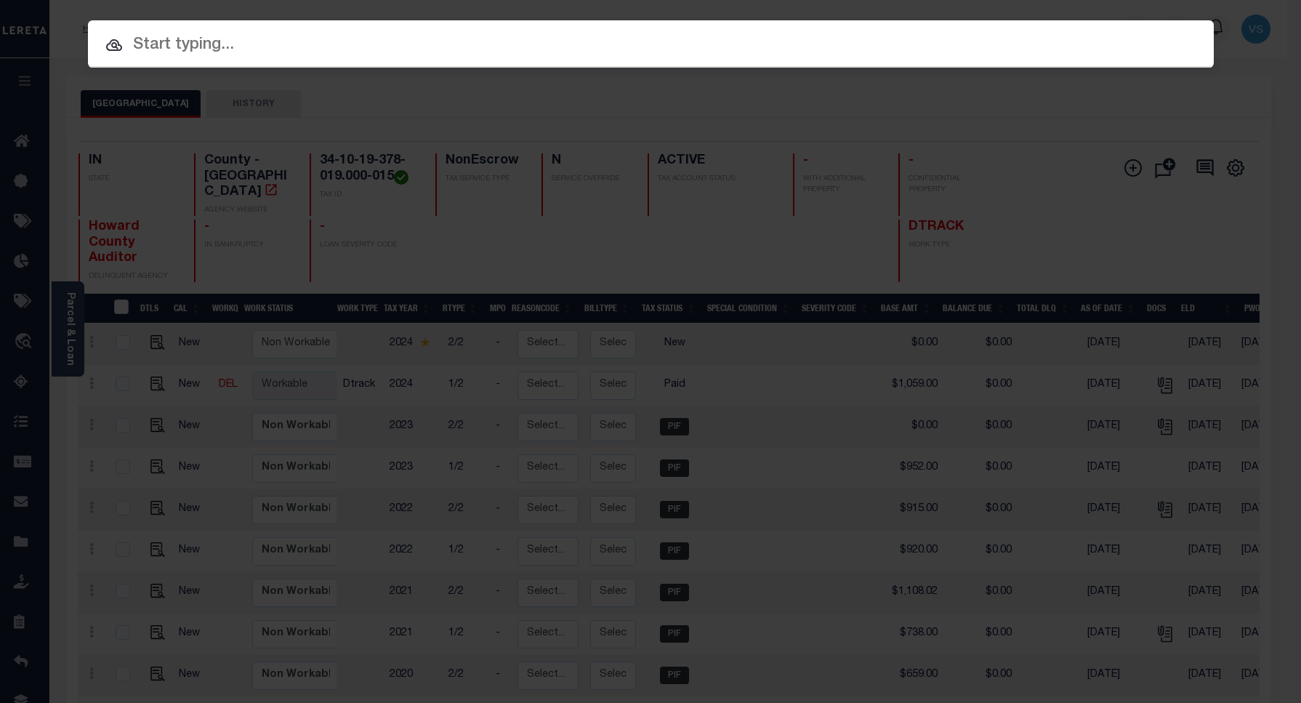
paste input "15000894"
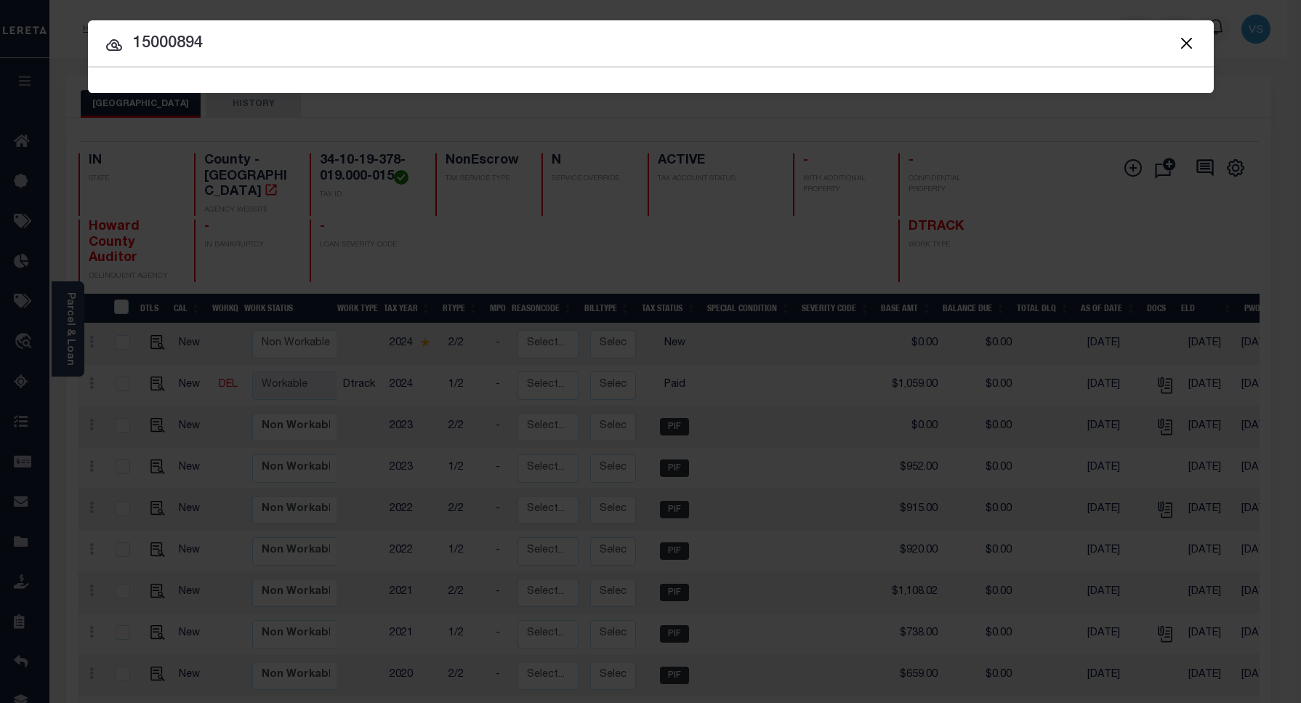
type input "15000894"
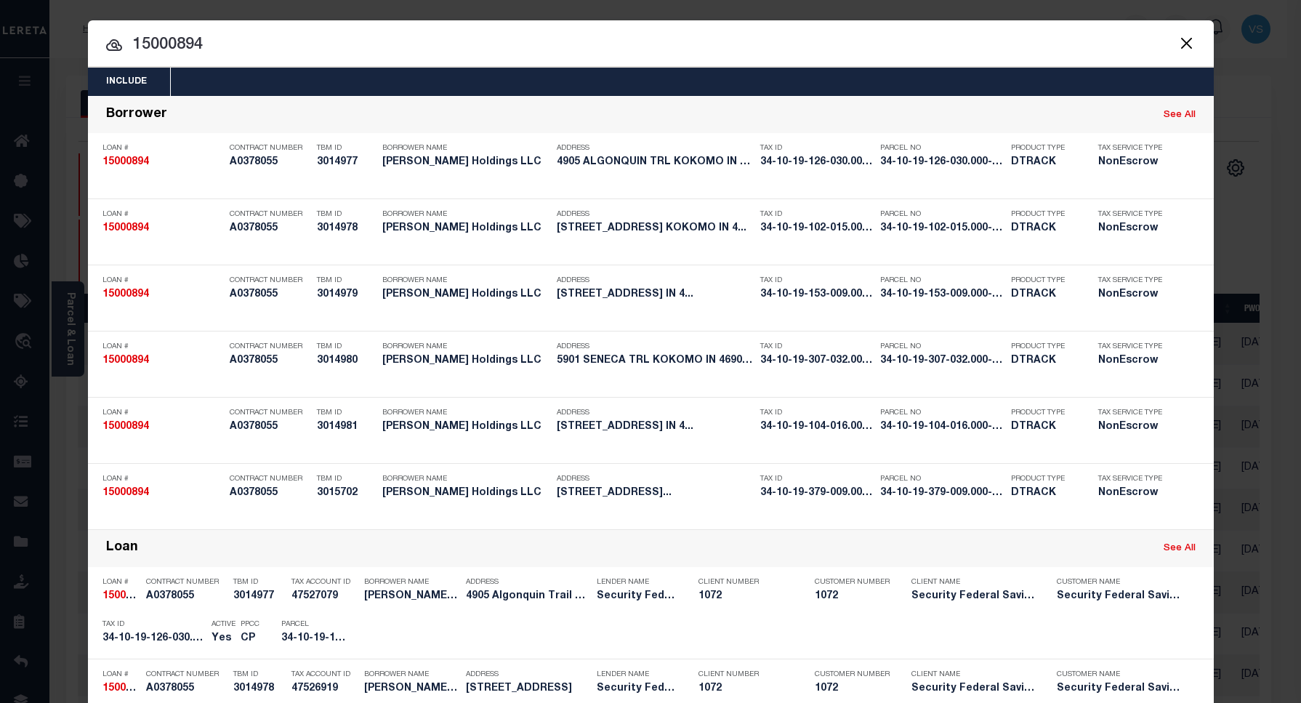
click at [272, 41] on input "15000894" at bounding box center [650, 45] width 1125 height 25
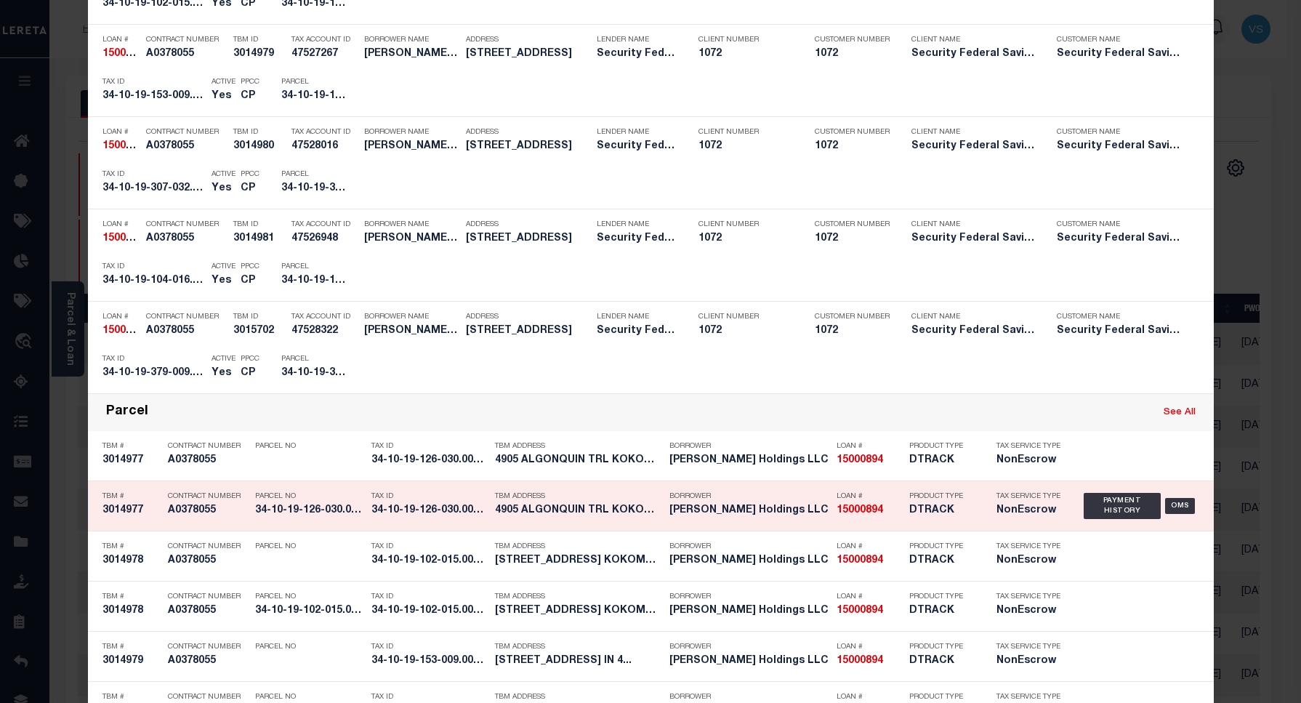
scroll to position [908, 0]
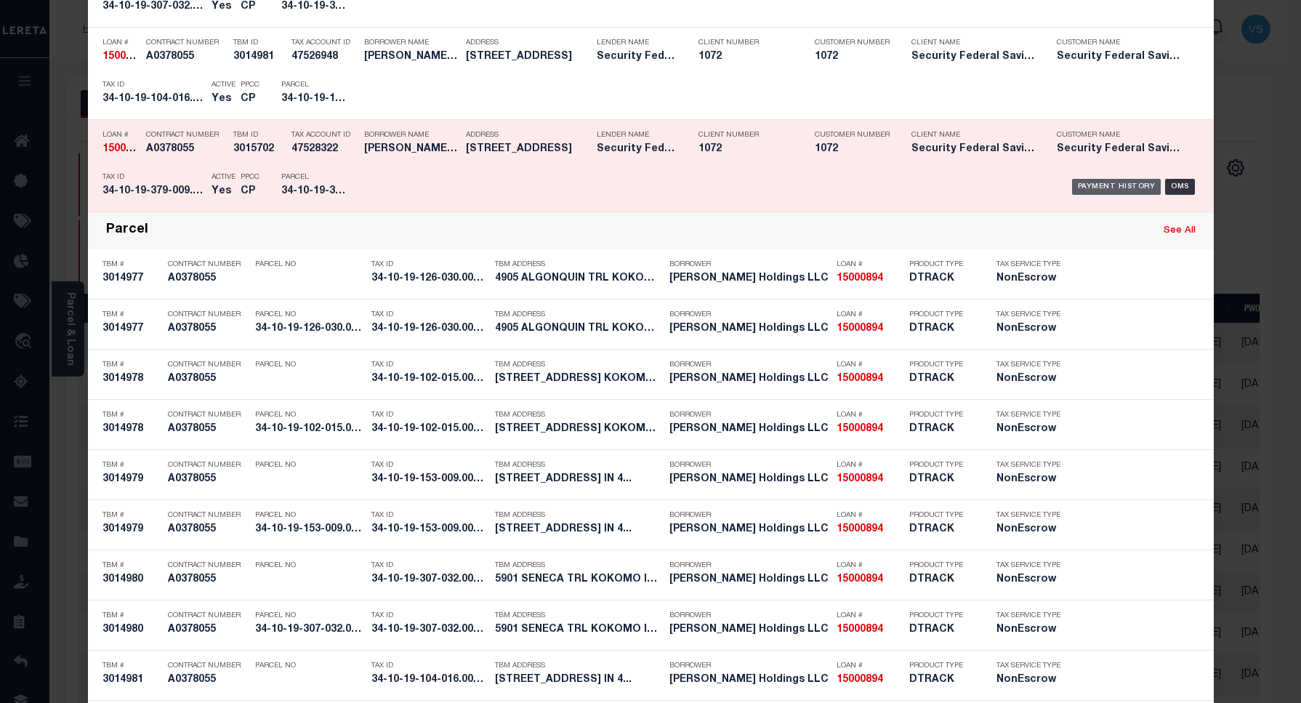
click at [1096, 185] on div "Payment History" at bounding box center [1116, 187] width 89 height 16
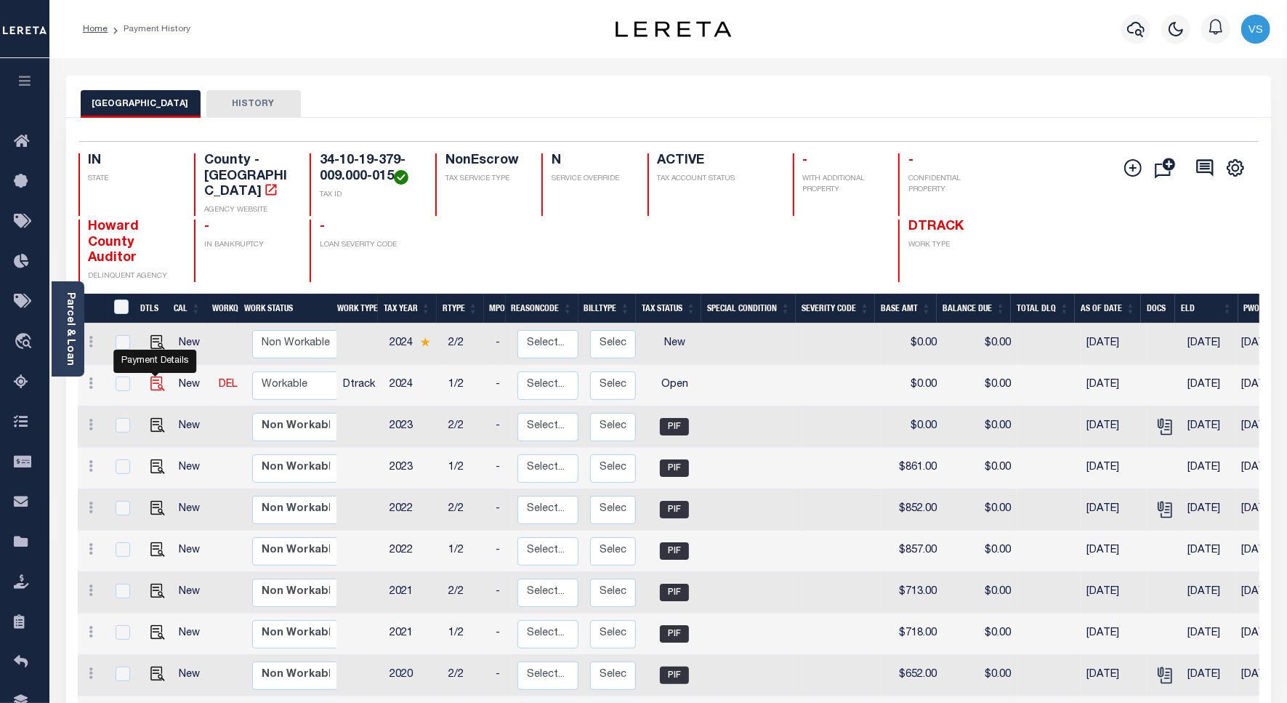
click at [150, 376] on img "" at bounding box center [157, 383] width 15 height 15
checkbox input "true"
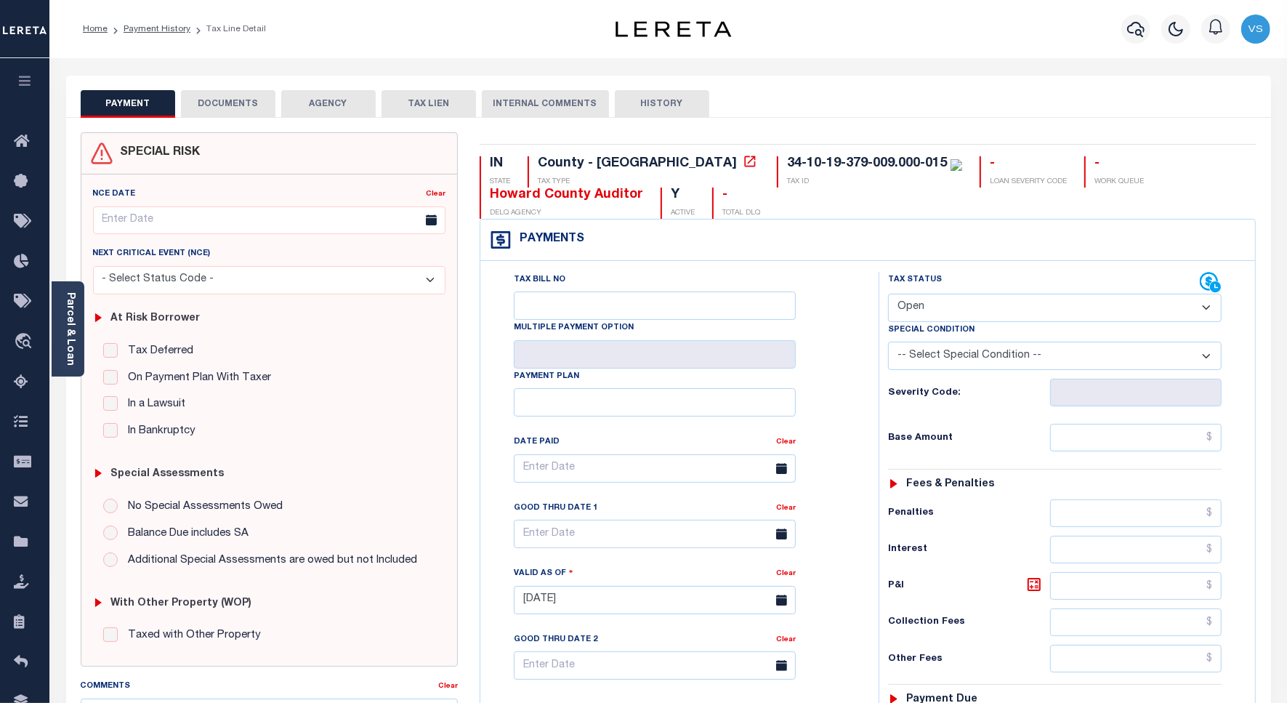
click at [902, 307] on select "- Select Status Code - Open Due/Unpaid Paid Incomplete No Tax Due Internal Refu…" at bounding box center [1055, 308] width 334 height 28
select select "PYD"
click at [888, 295] on select "- Select Status Code - Open Due/Unpaid Paid Incomplete No Tax Due Internal Refu…" at bounding box center [1055, 308] width 334 height 28
type input "[DATE]"
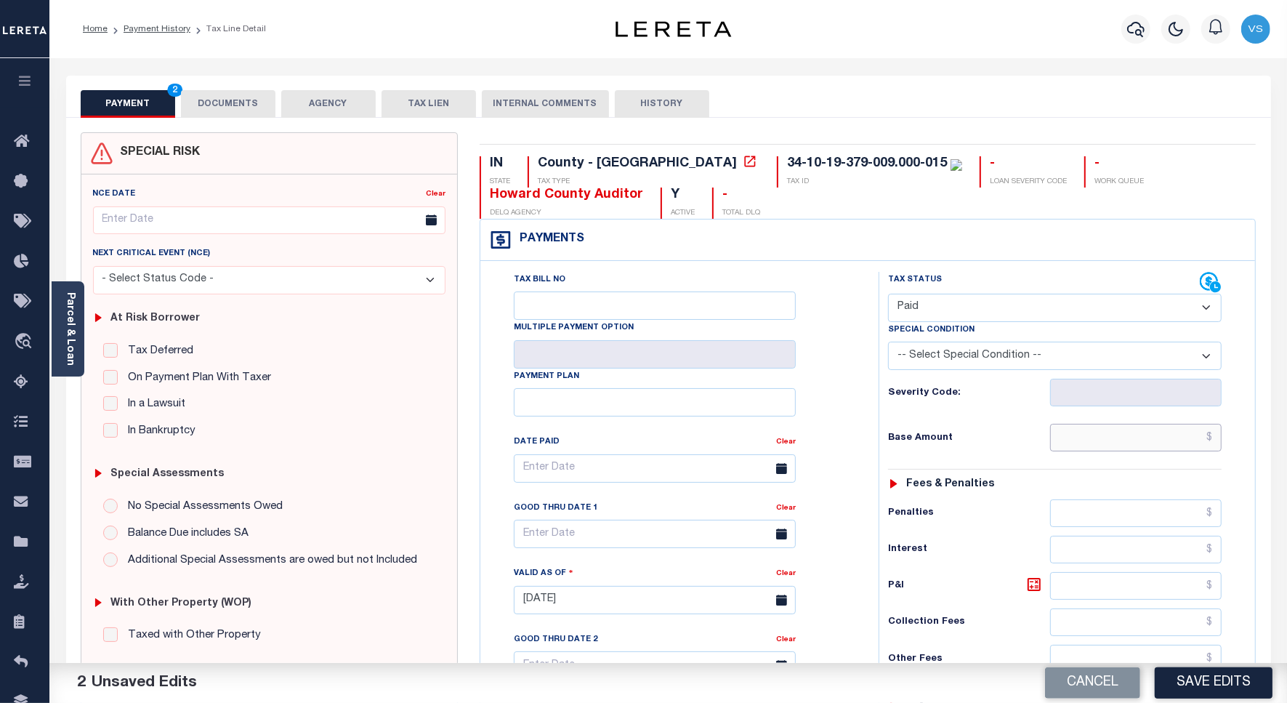
click at [1099, 438] on input "text" at bounding box center [1135, 438] width 171 height 28
paste input "987.00"
type input "$987.00"
click at [214, 95] on button "DOCUMENTS" at bounding box center [228, 104] width 94 height 28
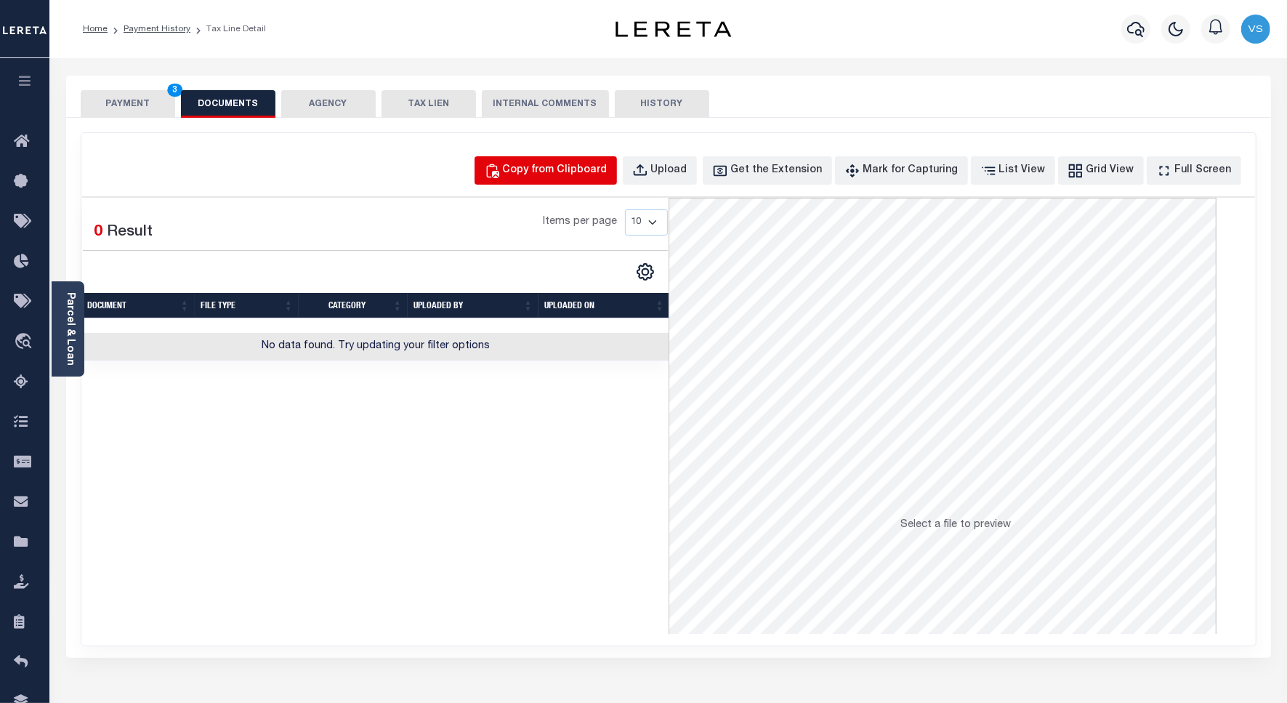
click at [573, 167] on div "Copy from Clipboard" at bounding box center [555, 171] width 105 height 16
select select "POP"
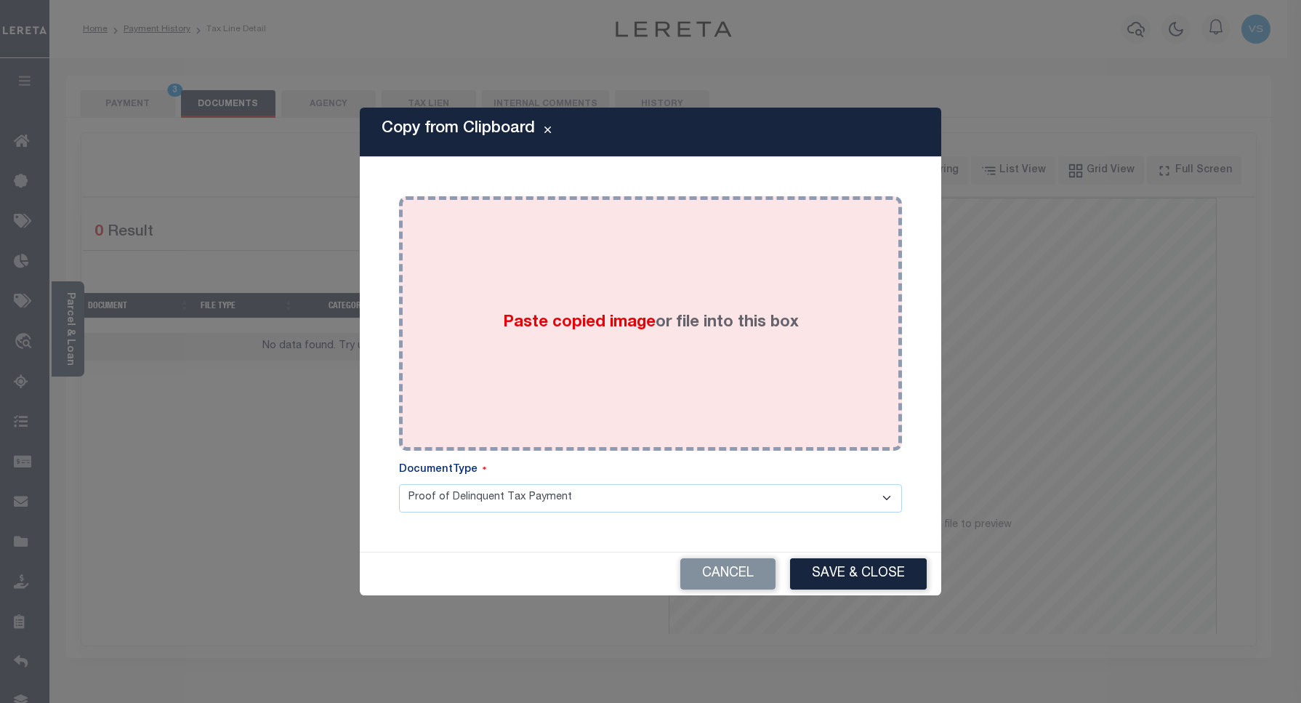
click at [607, 300] on div "Paste copied image or file into this box" at bounding box center [650, 323] width 481 height 233
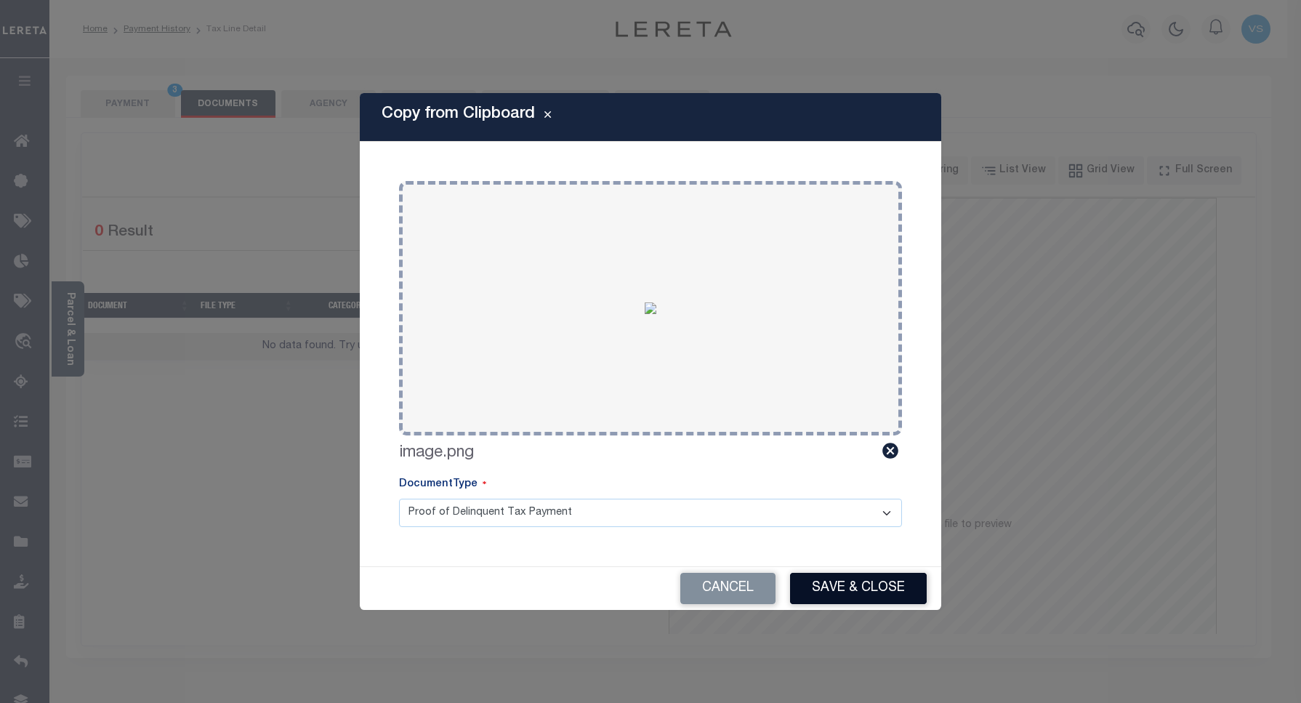
click at [814, 590] on button "Save & Close" at bounding box center [858, 588] width 137 height 31
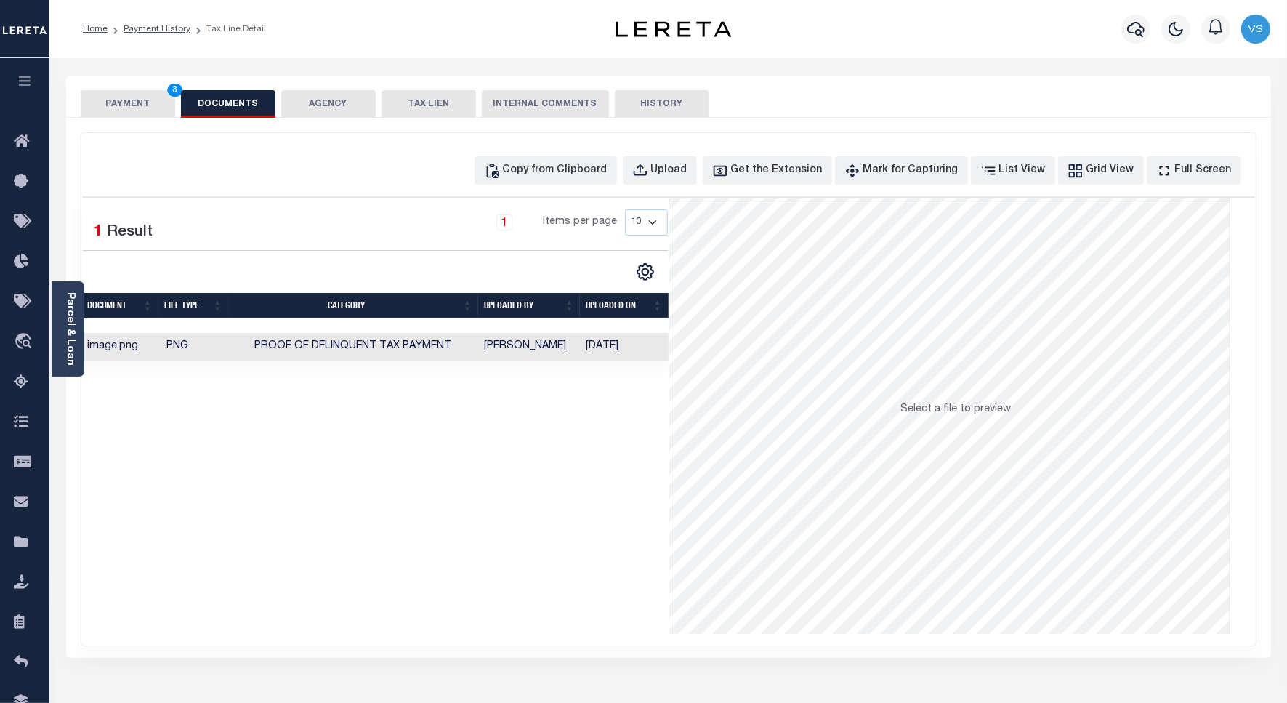
click at [128, 97] on button "PAYMENT 3" at bounding box center [128, 104] width 94 height 28
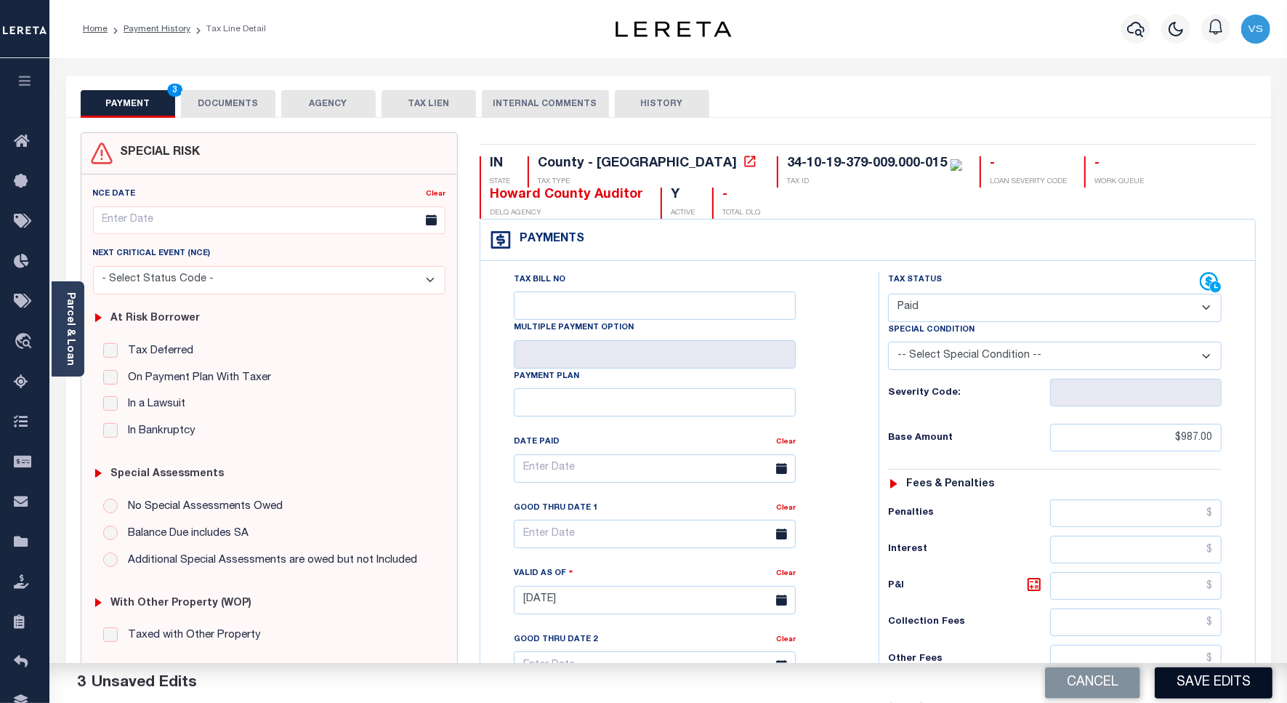
click at [1183, 687] on button "Save Edits" at bounding box center [1214, 682] width 118 height 31
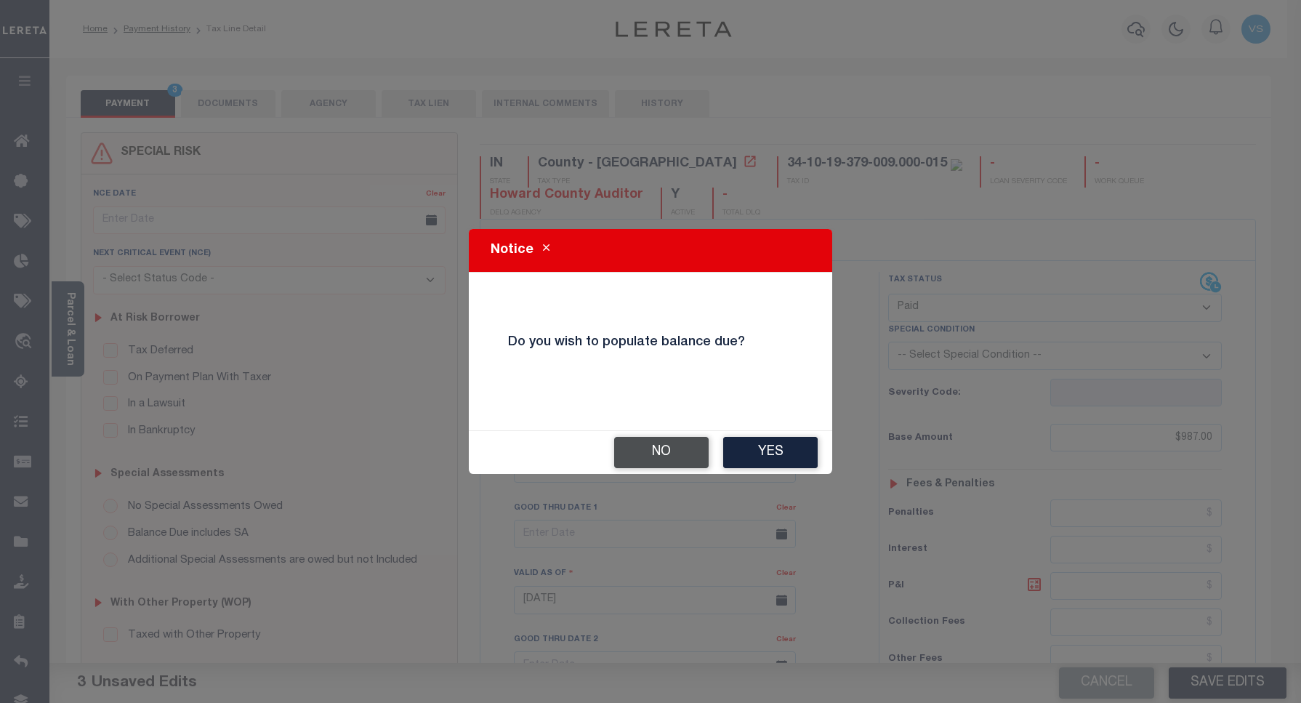
click at [649, 458] on button "No" at bounding box center [661, 452] width 94 height 31
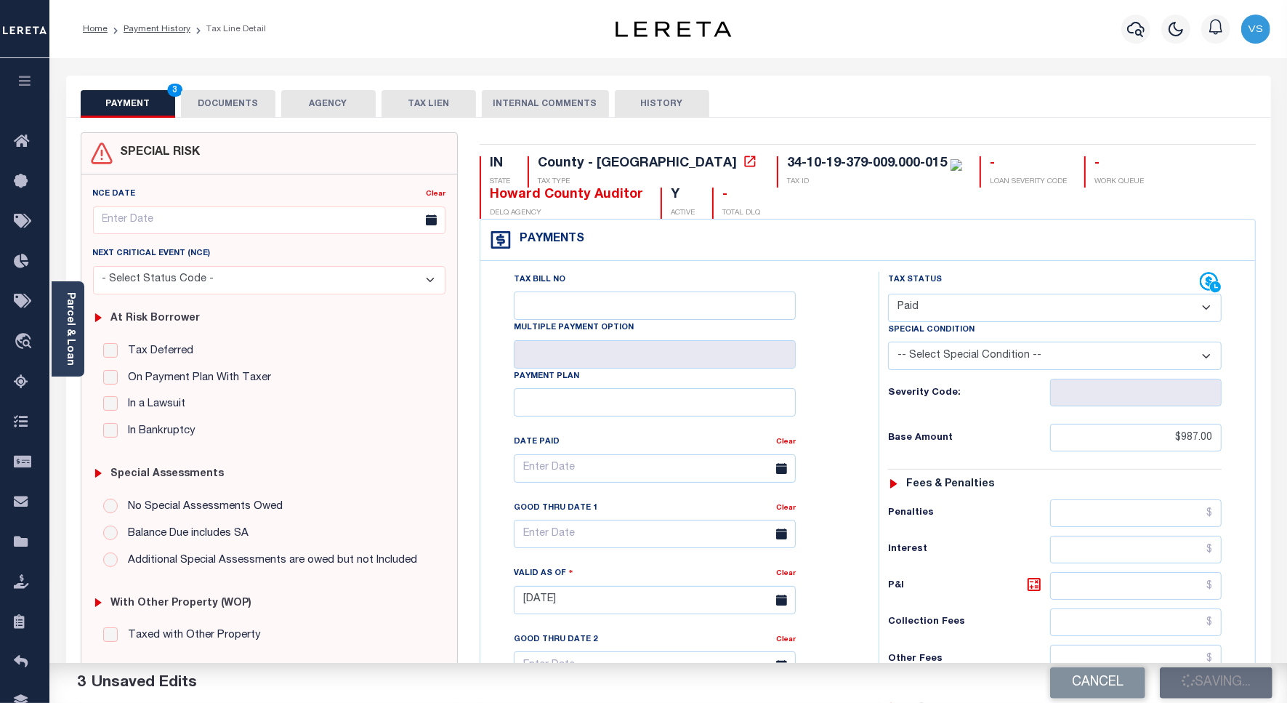
checkbox input "false"
type input "$987"
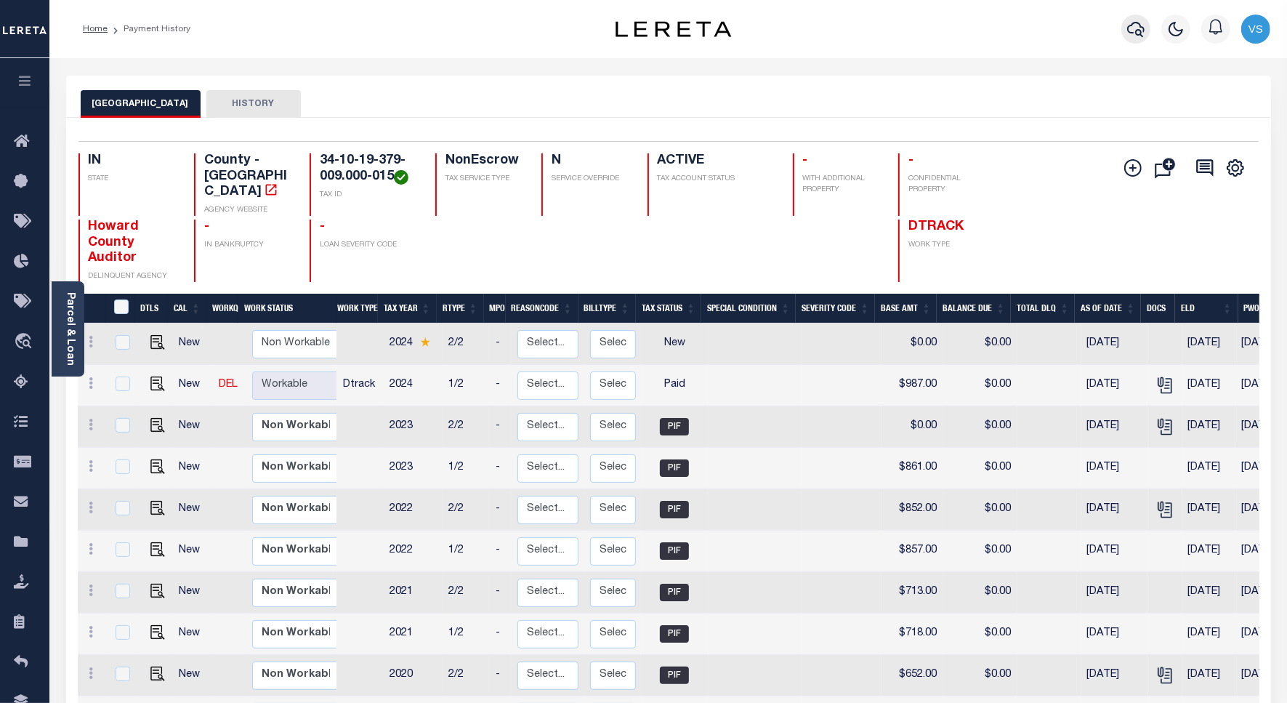
click at [1131, 33] on icon "button" at bounding box center [1135, 28] width 17 height 17
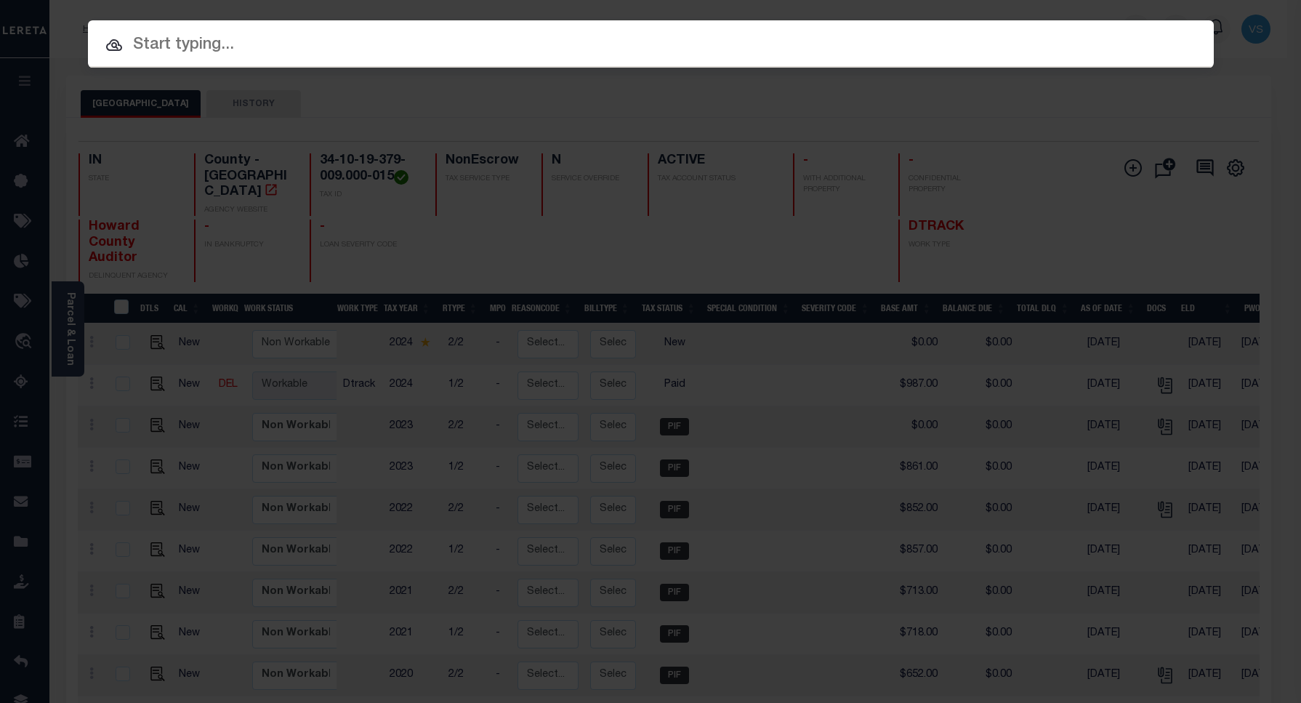
paste input "60105980"
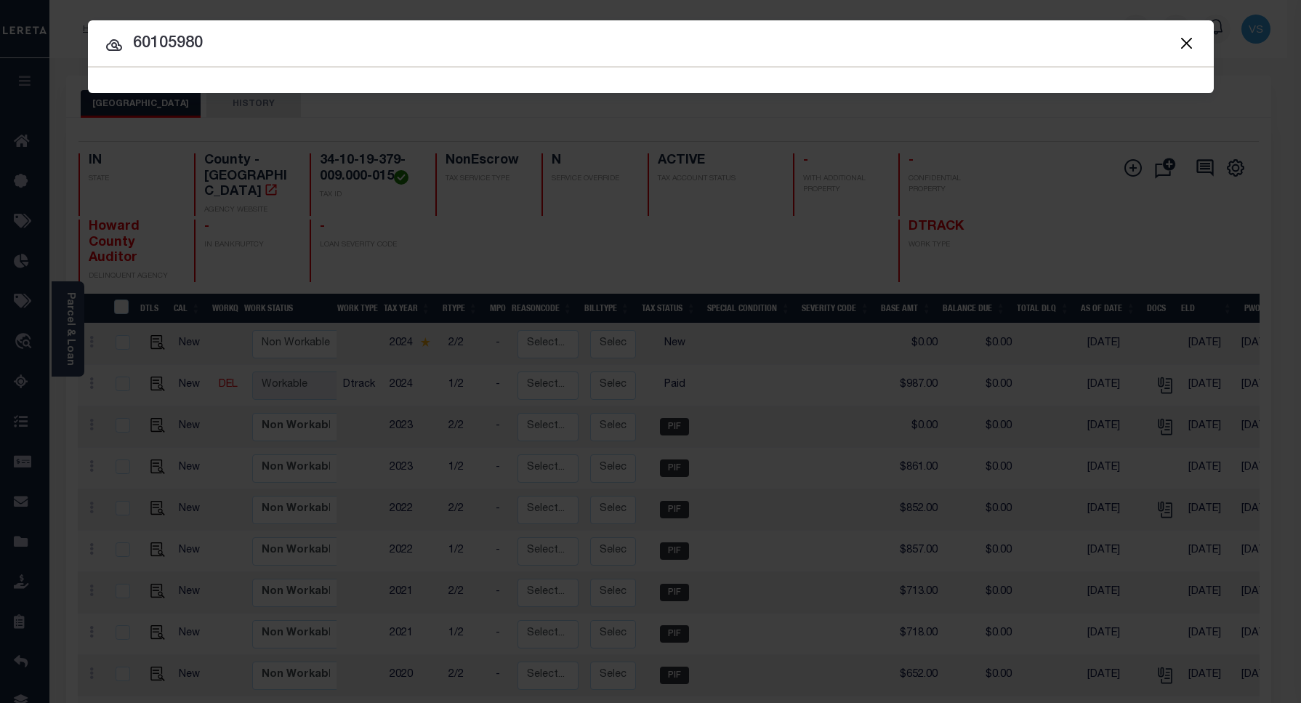
type input "60105980"
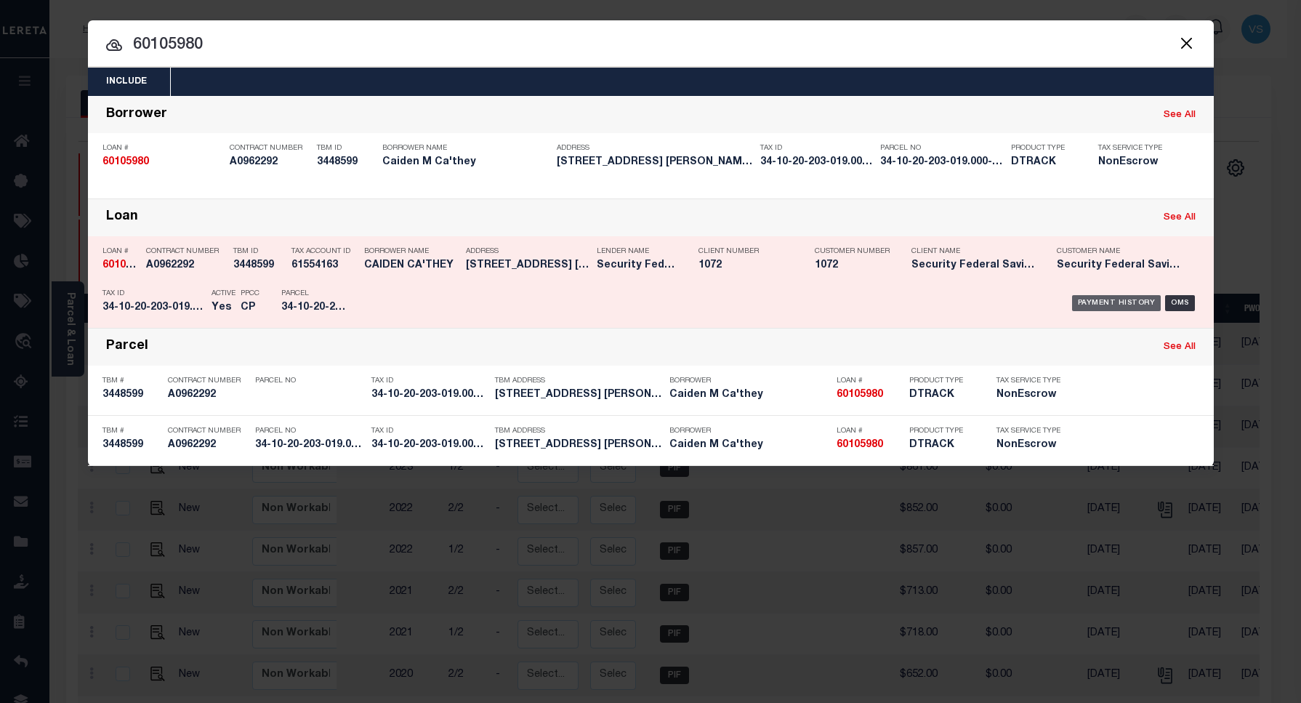
click at [1099, 306] on div "Payment History" at bounding box center [1116, 303] width 89 height 16
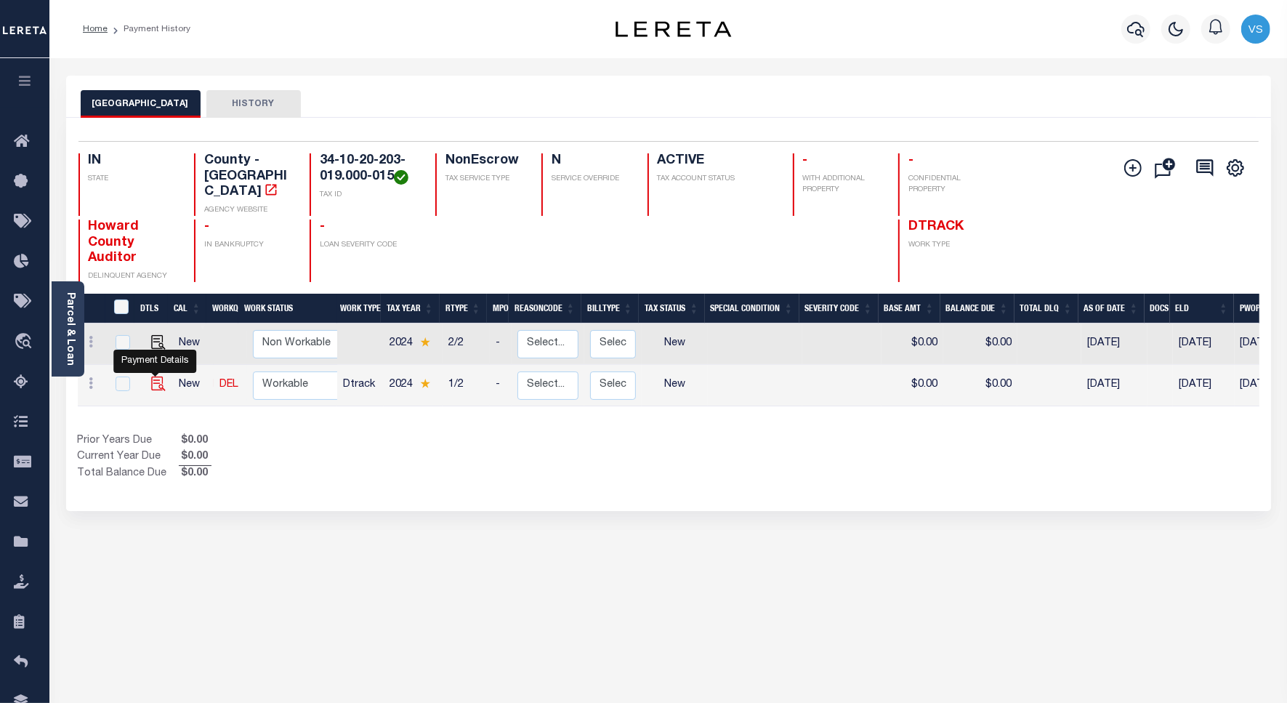
click at [158, 376] on img "" at bounding box center [158, 383] width 15 height 15
checkbox input "true"
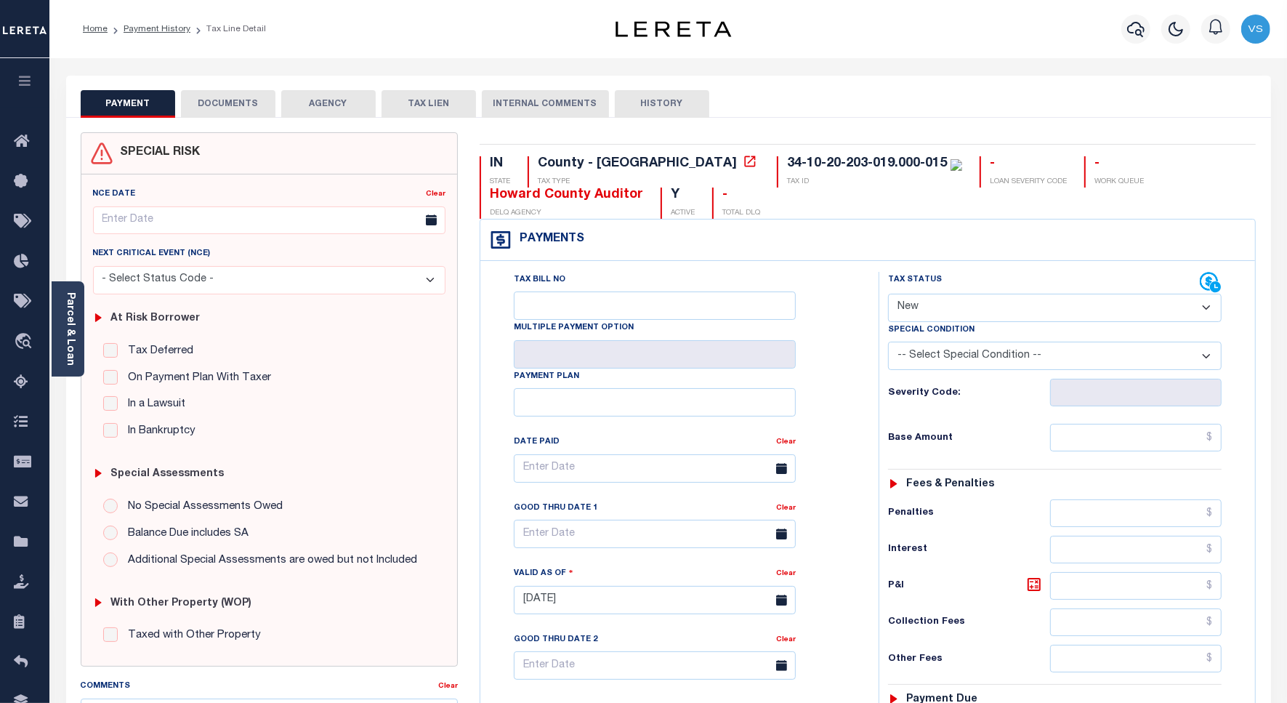
click at [929, 314] on select "- Select Status Code - Open Due/Unpaid Paid Incomplete No Tax Due Internal Refu…" at bounding box center [1055, 308] width 334 height 28
select select "PYD"
click at [888, 295] on select "- Select Status Code - Open Due/Unpaid Paid Incomplete No Tax Due Internal Refu…" at bounding box center [1055, 308] width 334 height 28
type input "[DATE]"
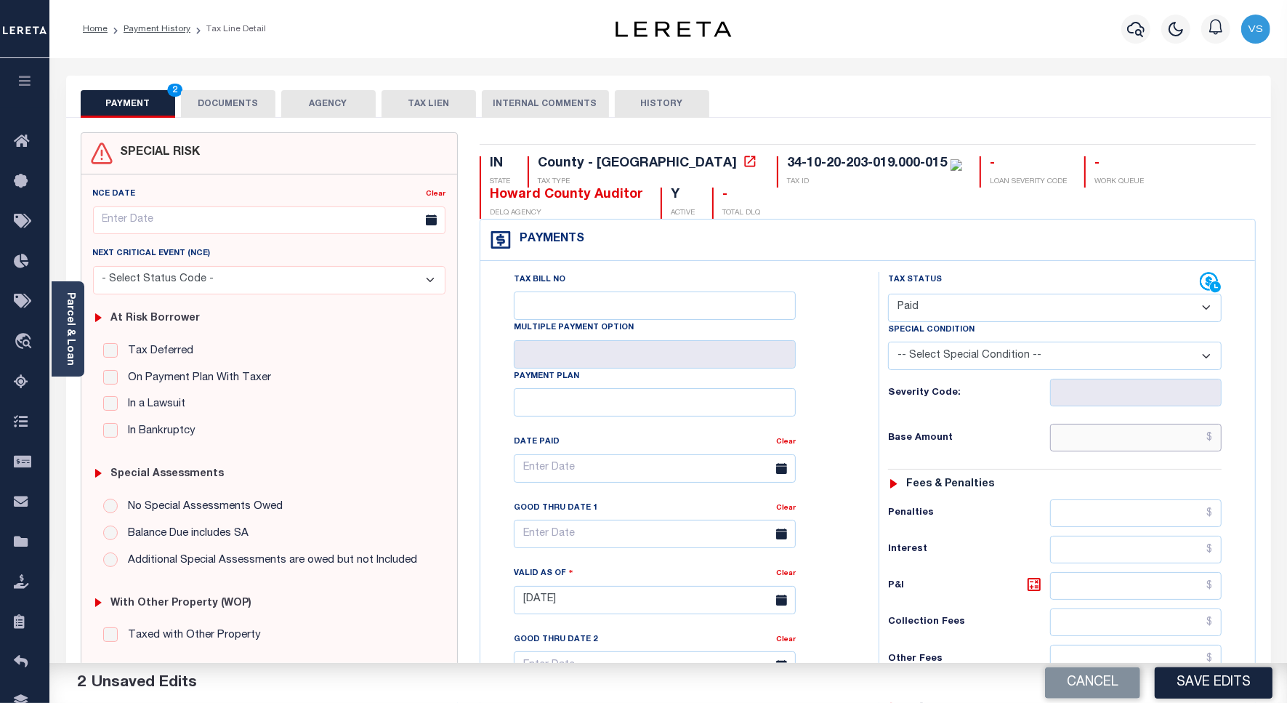
click at [1104, 451] on input "text" at bounding box center [1135, 438] width 171 height 28
paste input "1,347.00"
type input "$1,347.00"
click at [209, 95] on button "DOCUMENTS" at bounding box center [228, 104] width 94 height 28
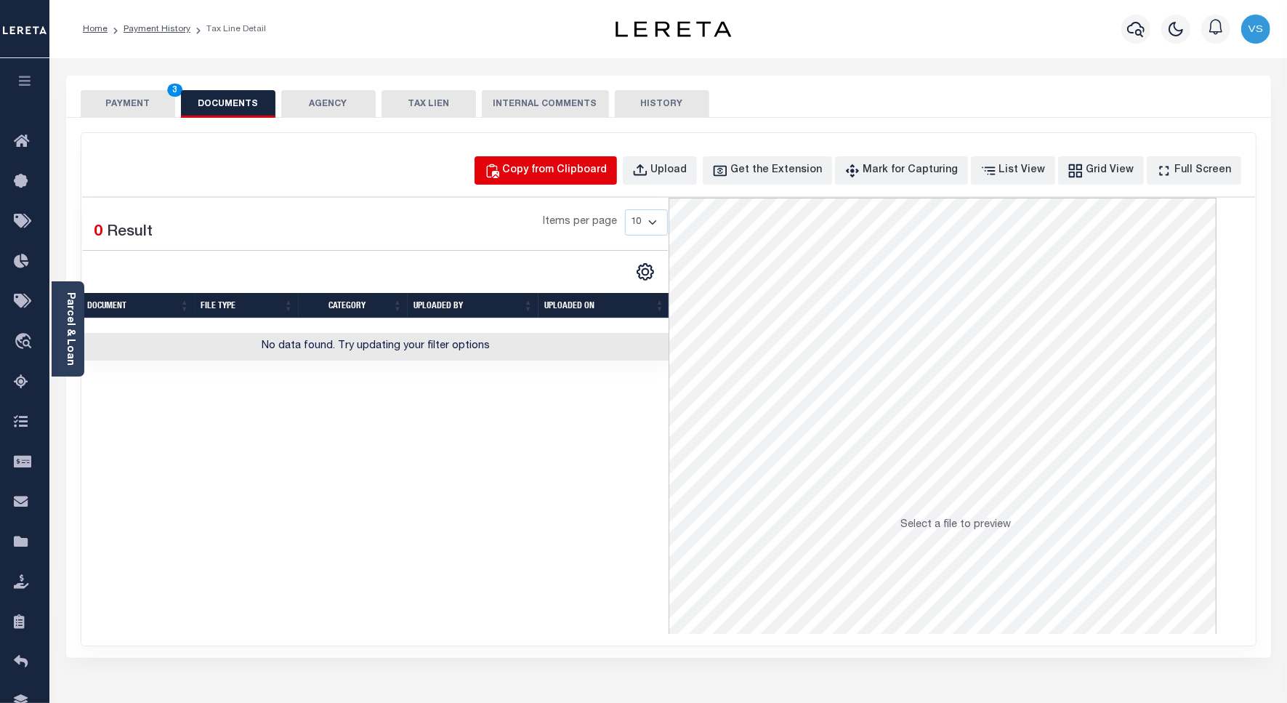
click at [575, 168] on div "Copy from Clipboard" at bounding box center [555, 171] width 105 height 16
select select "POP"
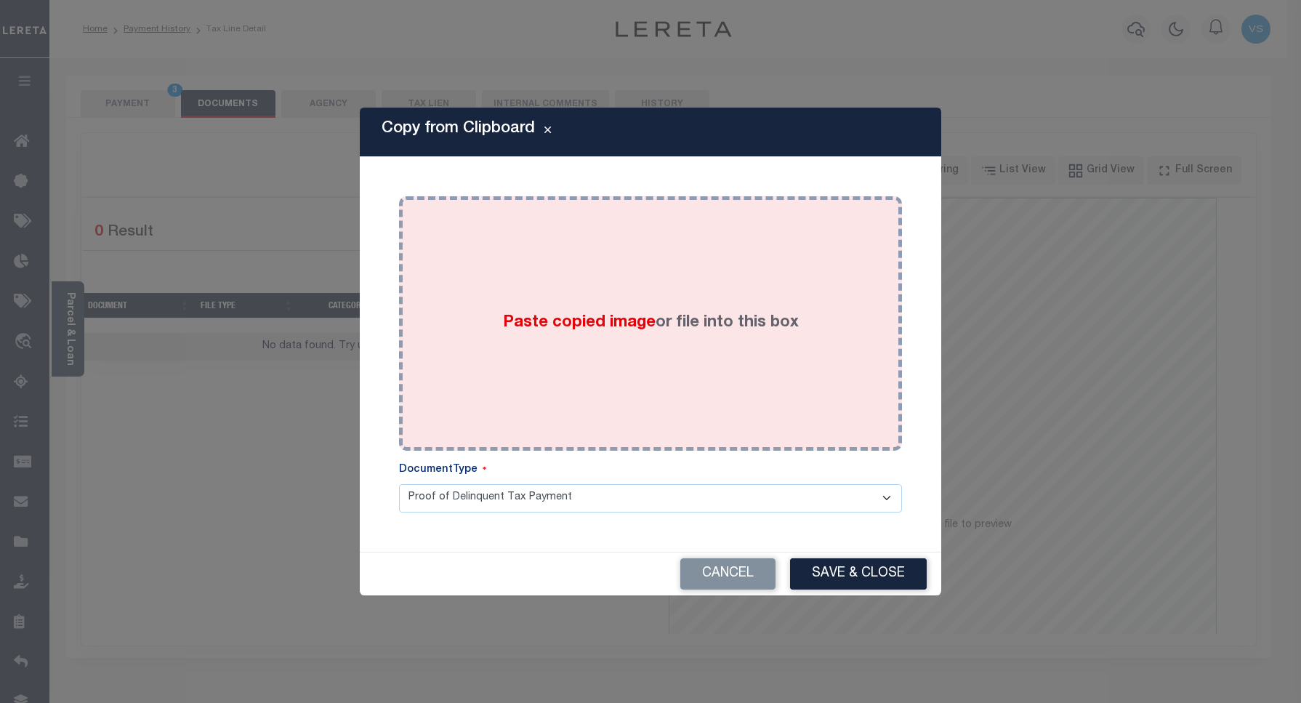
click at [655, 262] on div "Paste copied image or file into this box" at bounding box center [650, 323] width 481 height 233
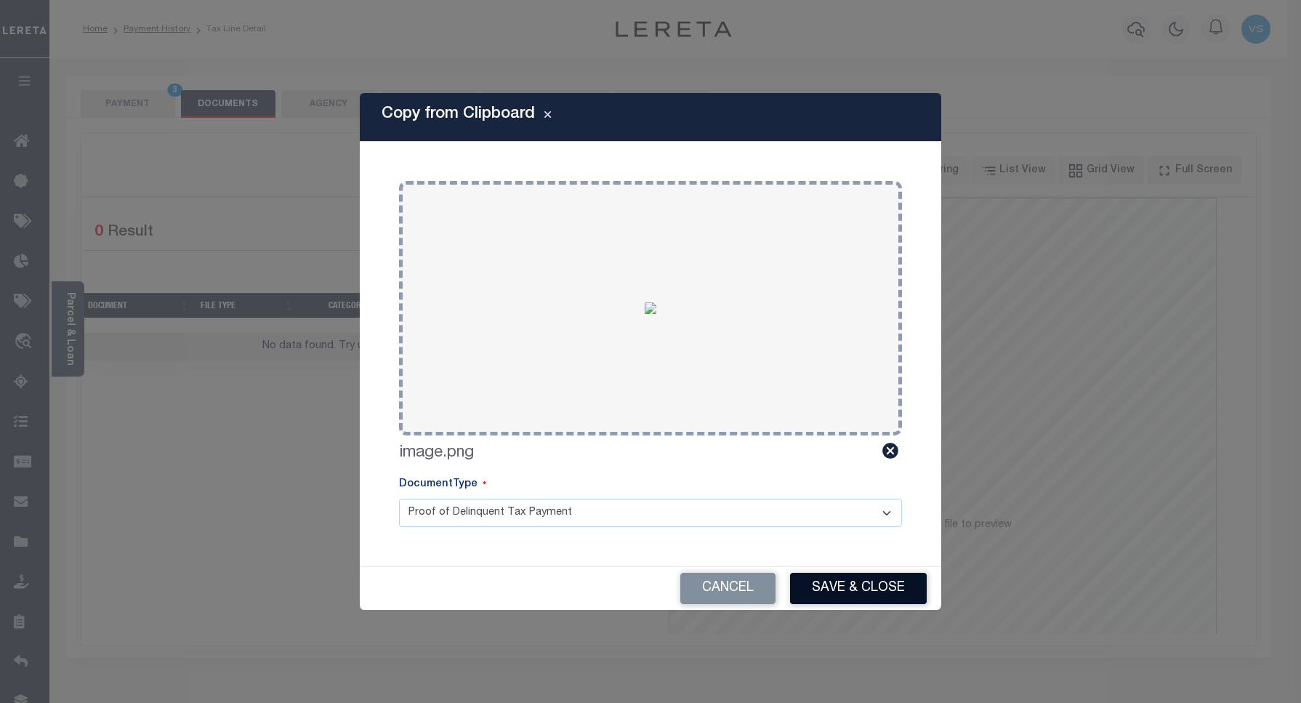
click at [854, 583] on button "Save & Close" at bounding box center [858, 588] width 137 height 31
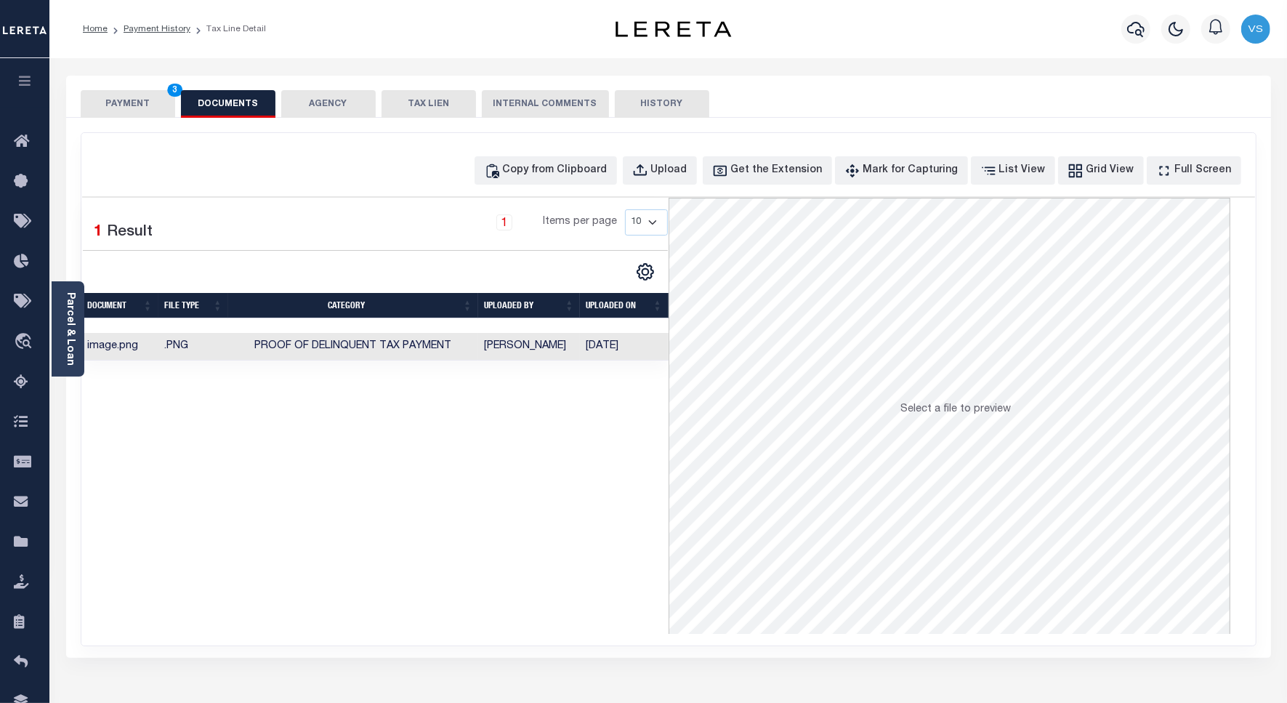
click at [107, 99] on button "PAYMENT 3" at bounding box center [128, 104] width 94 height 28
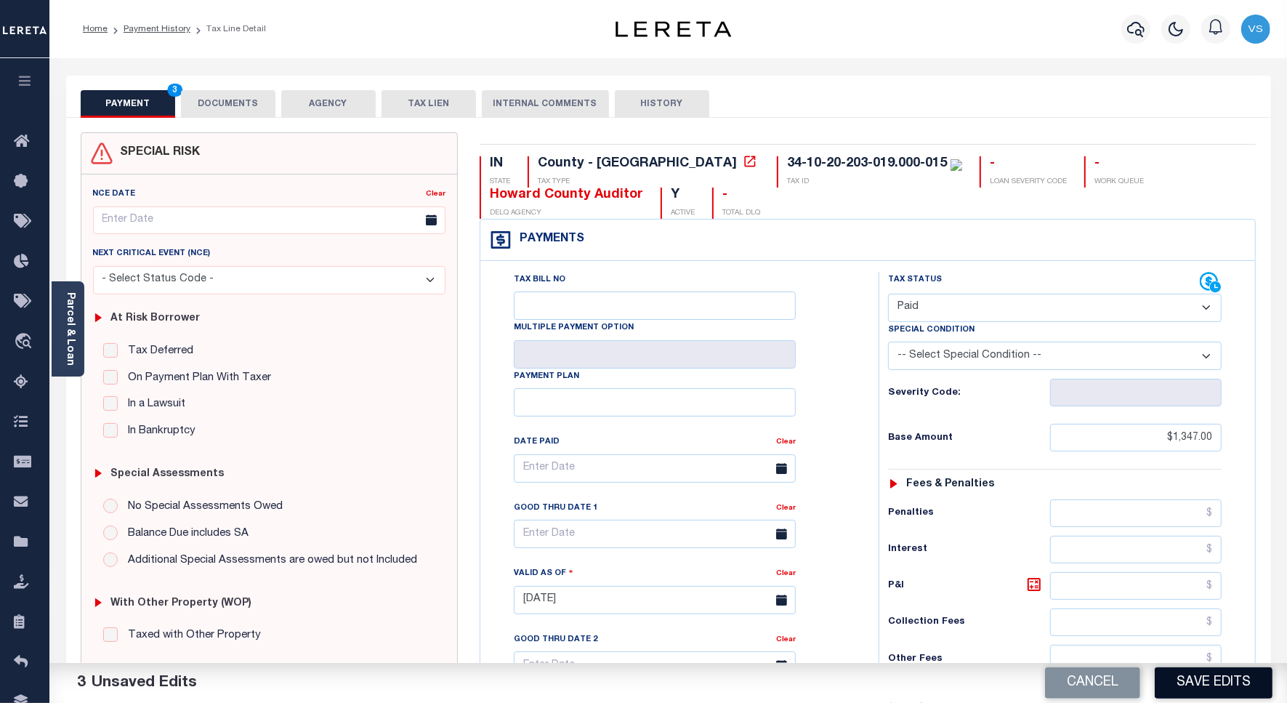
click at [1214, 684] on button "Save Edits" at bounding box center [1214, 682] width 118 height 31
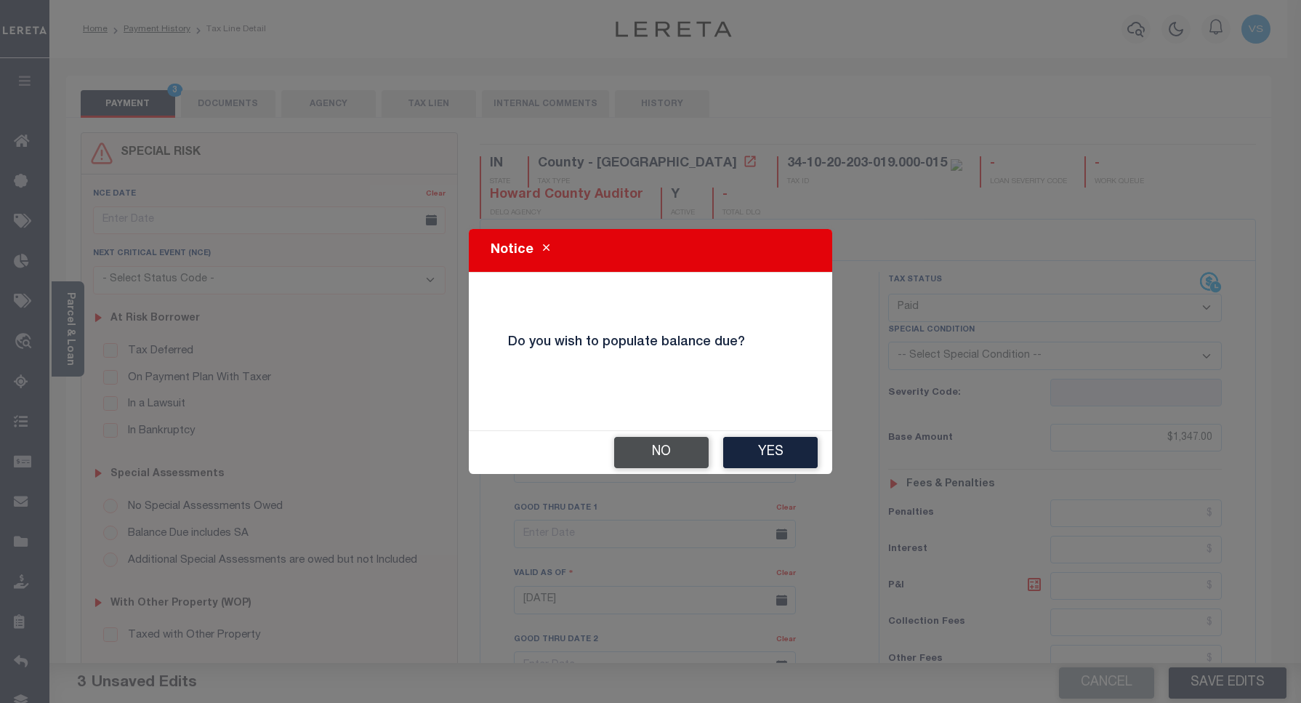
click at [684, 453] on button "No" at bounding box center [661, 452] width 94 height 31
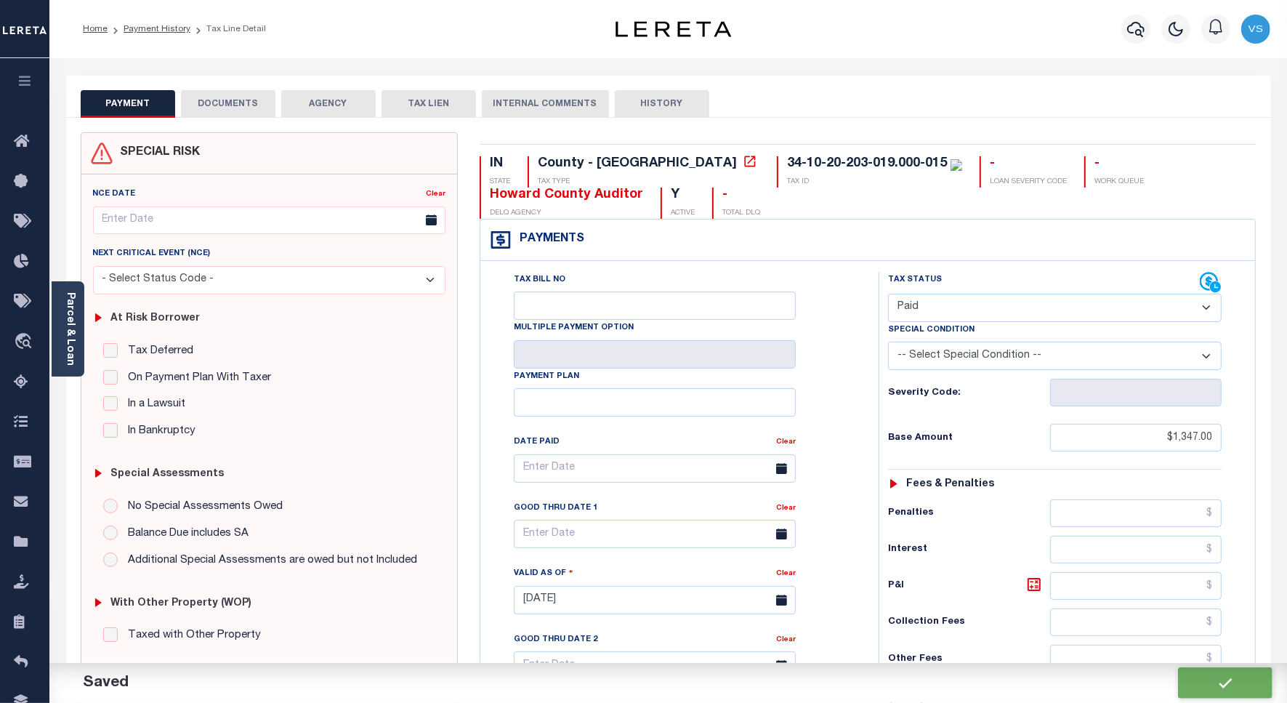
checkbox input "false"
type input "$1,347"
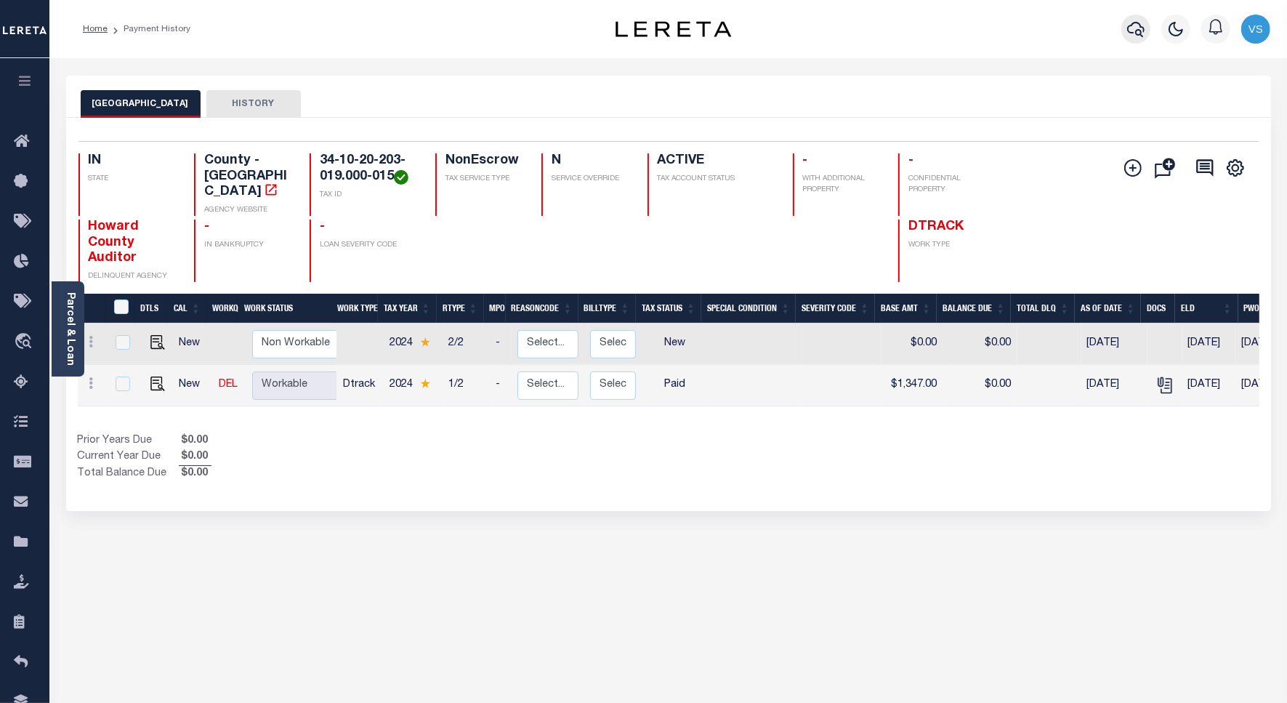
click at [1131, 36] on icon "button" at bounding box center [1135, 28] width 17 height 17
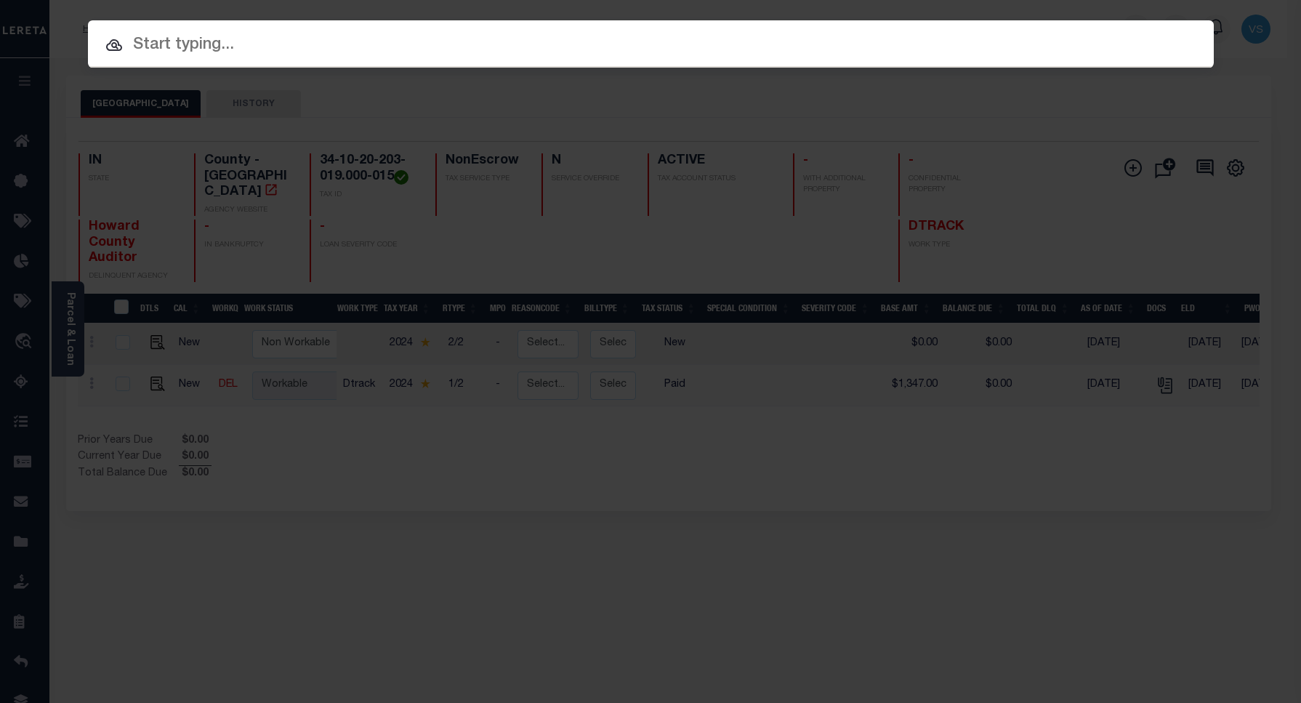
paste input "9051407"
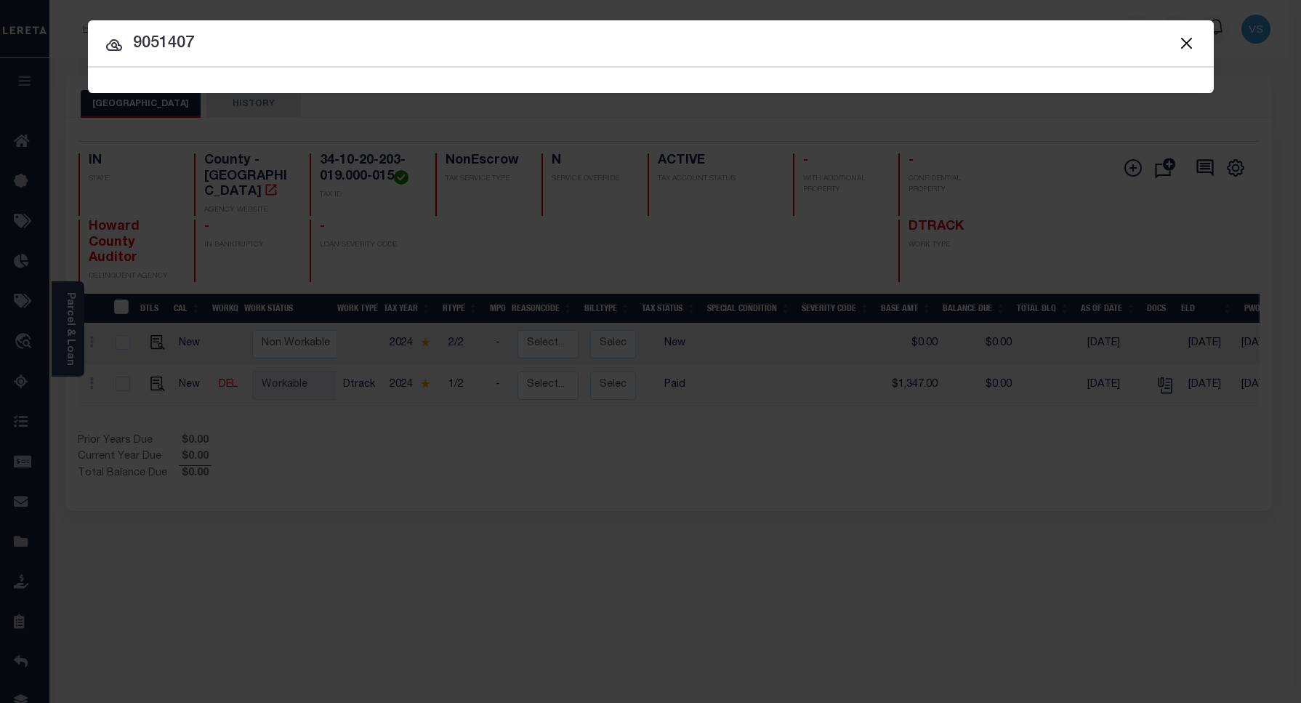
type input "9051407"
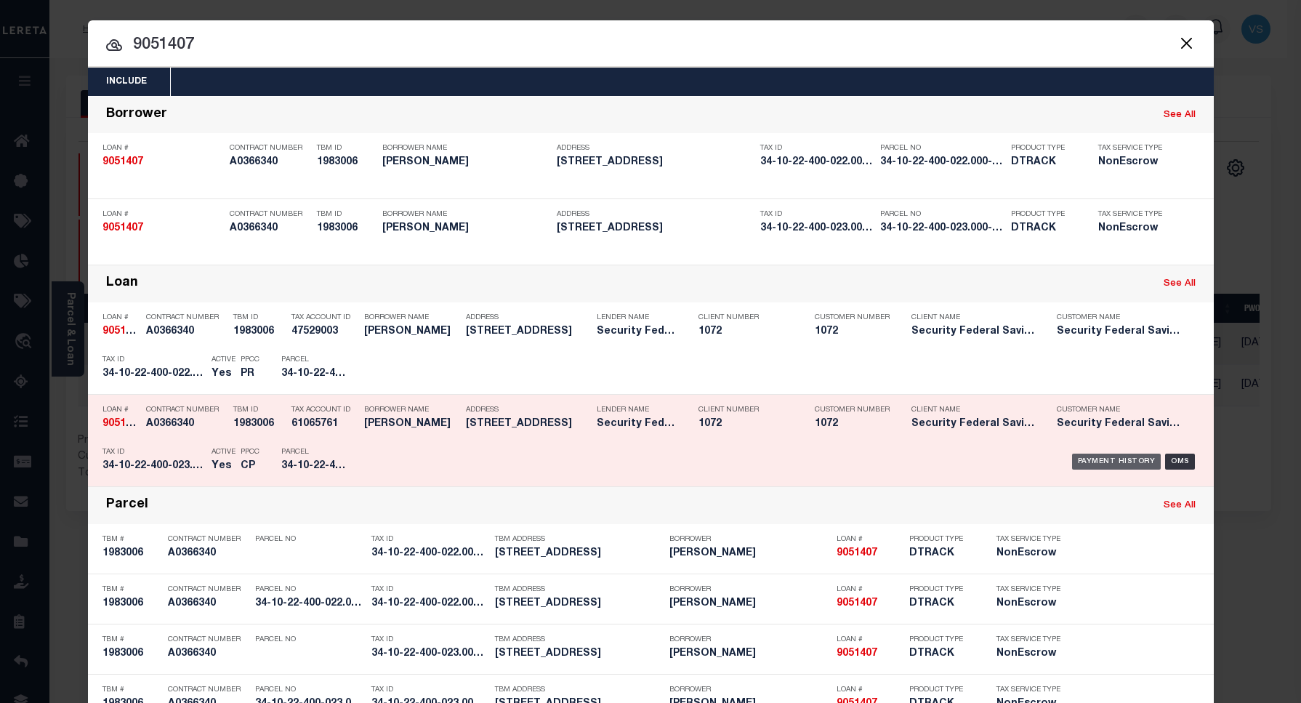
click at [1112, 458] on div "Payment History" at bounding box center [1116, 461] width 89 height 16
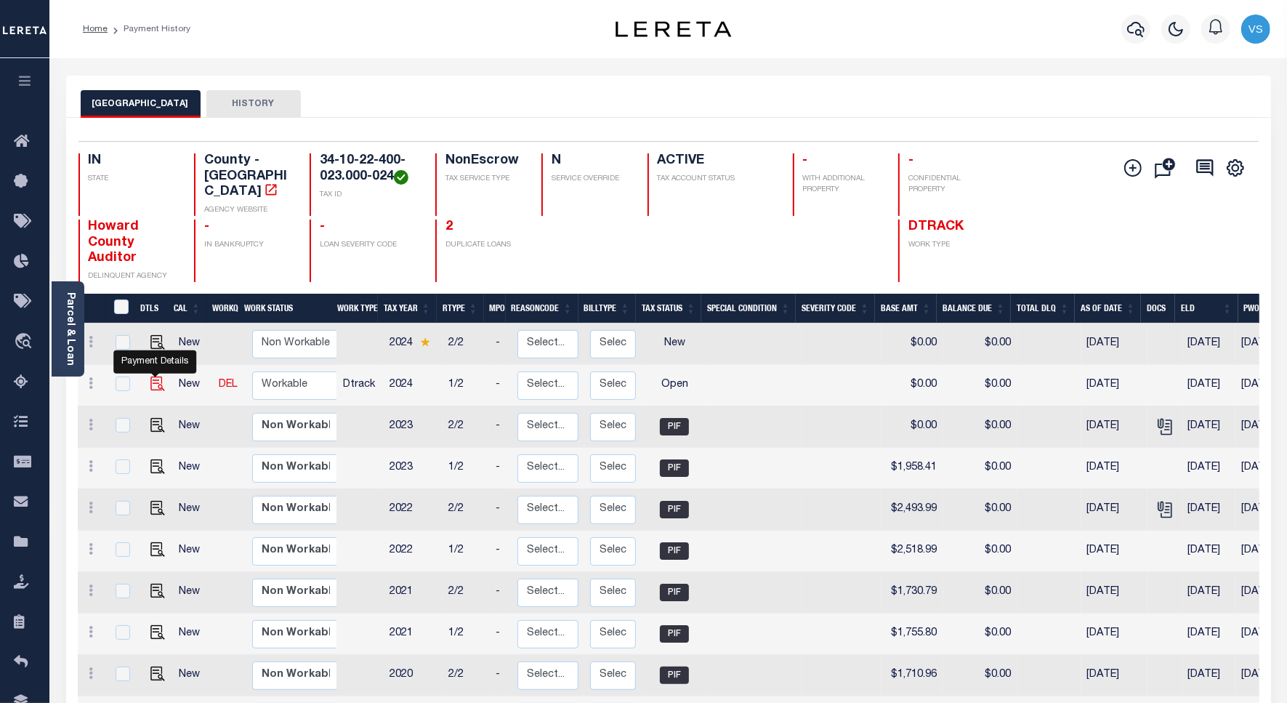
click at [150, 376] on img "" at bounding box center [157, 383] width 15 height 15
checkbox input "true"
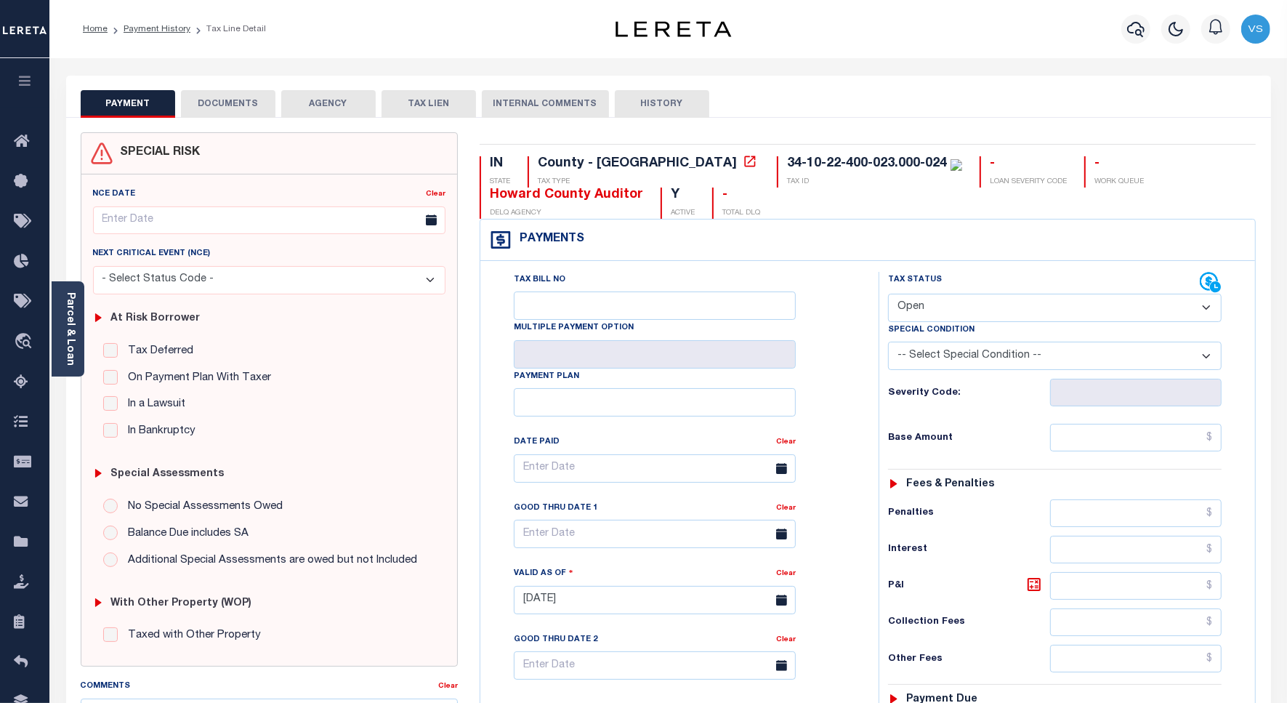
click at [974, 312] on select "- Select Status Code - Open Due/Unpaid Paid Incomplete No Tax Due Internal Refu…" at bounding box center [1055, 308] width 334 height 28
select select "PYD"
click at [888, 295] on select "- Select Status Code - Open Due/Unpaid Paid Incomplete No Tax Due Internal Refu…" at bounding box center [1055, 308] width 334 height 28
type input "[DATE]"
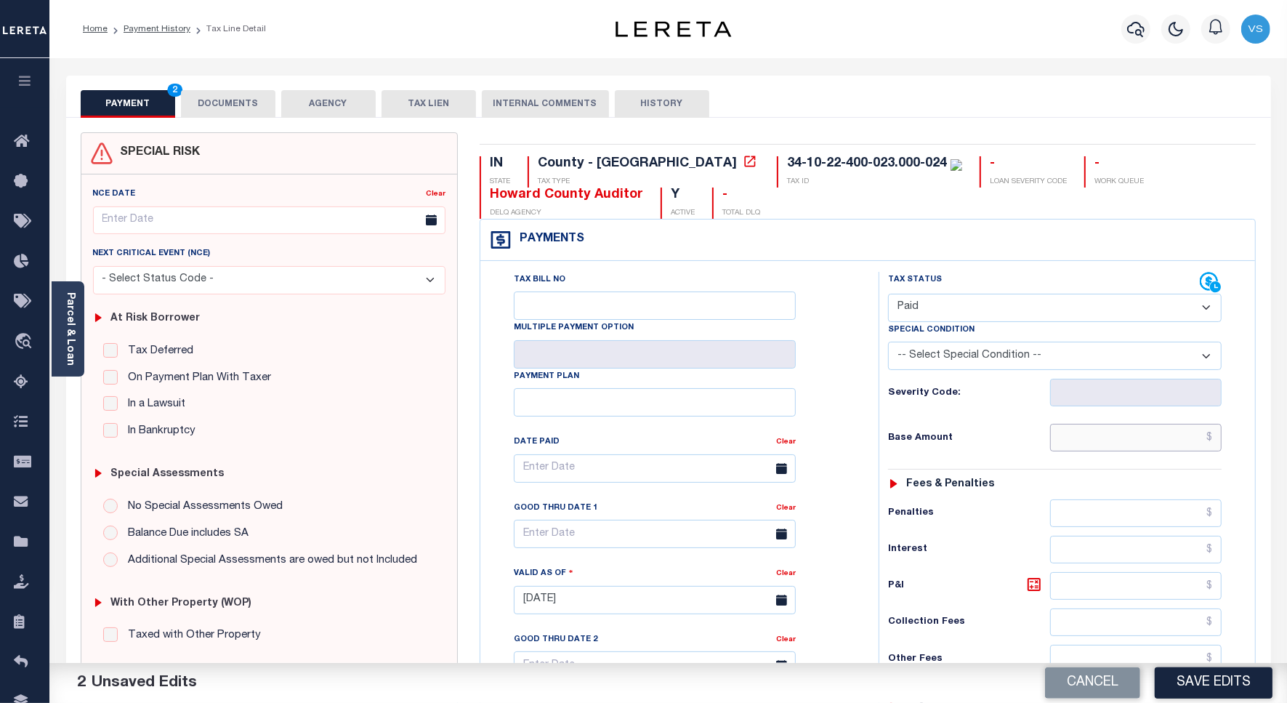
click at [1143, 434] on input "text" at bounding box center [1135, 438] width 171 height 28
paste input "2,061.33"
type input "$2,061.33"
click at [204, 105] on button "DOCUMENTS" at bounding box center [228, 104] width 94 height 28
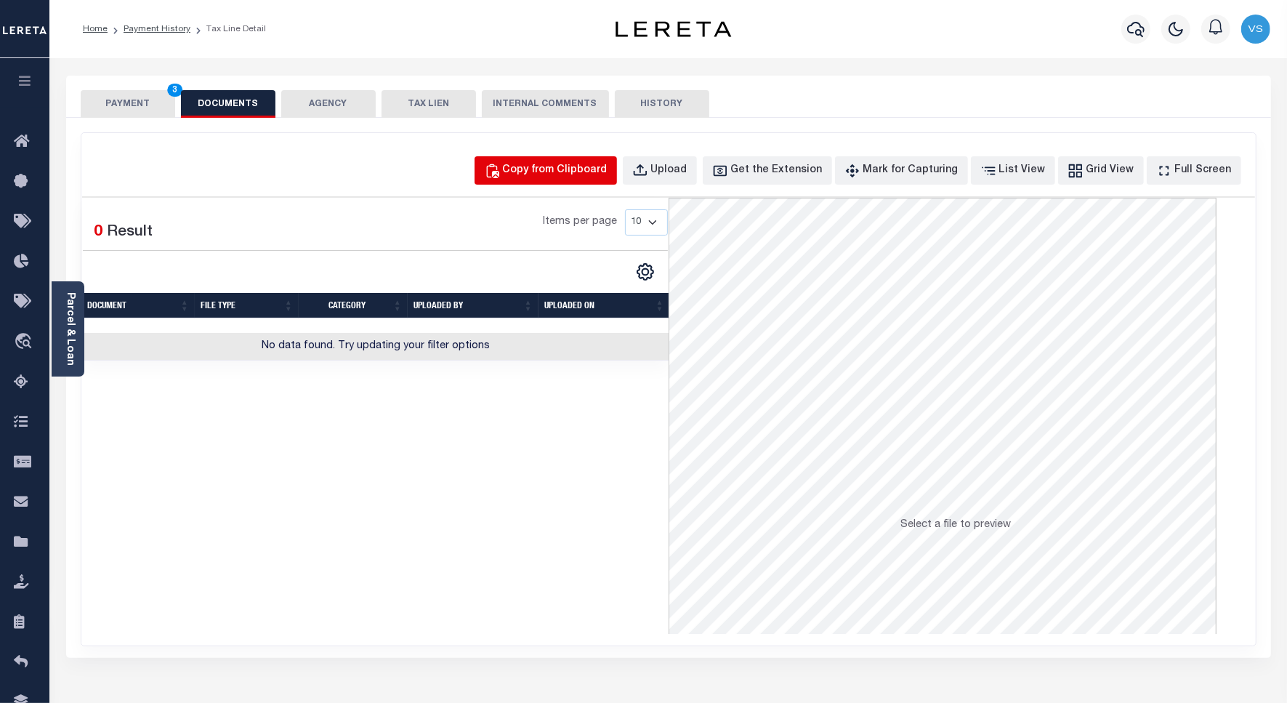
click at [585, 171] on div "Copy from Clipboard" at bounding box center [555, 171] width 105 height 16
select select "POP"
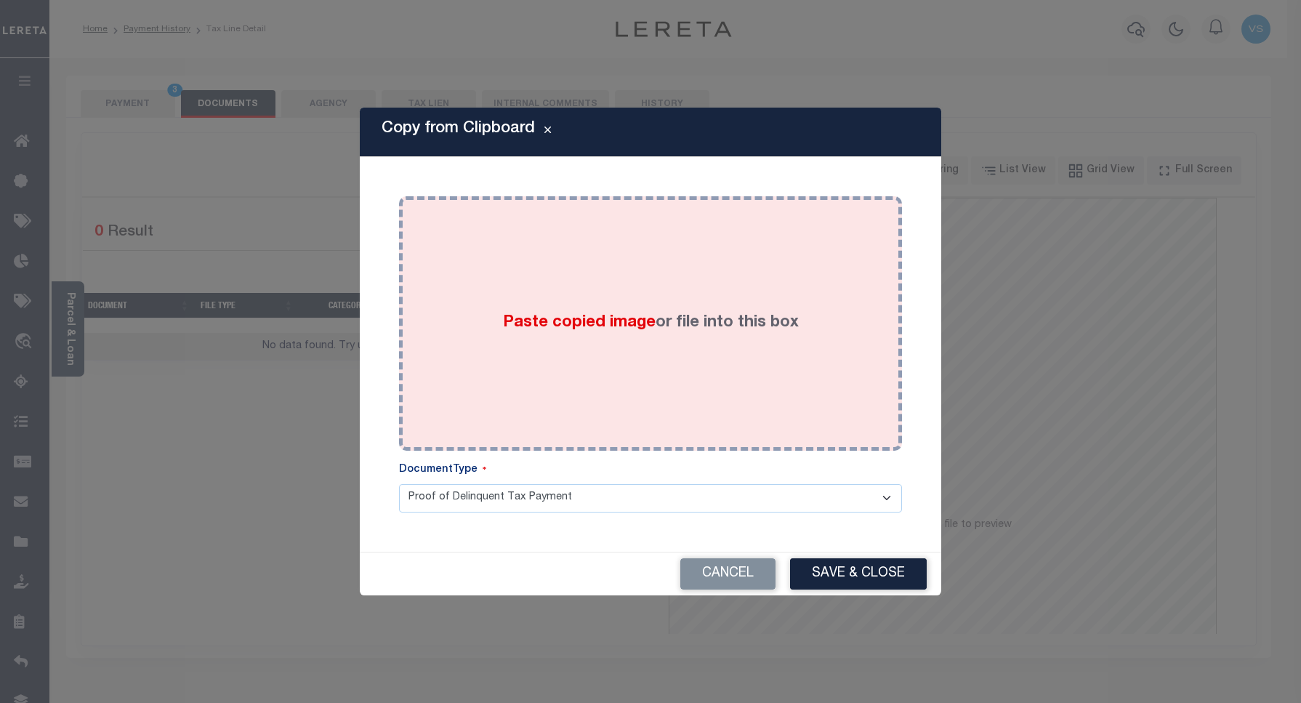
click at [556, 299] on div "Paste copied image or file into this box" at bounding box center [650, 323] width 481 height 233
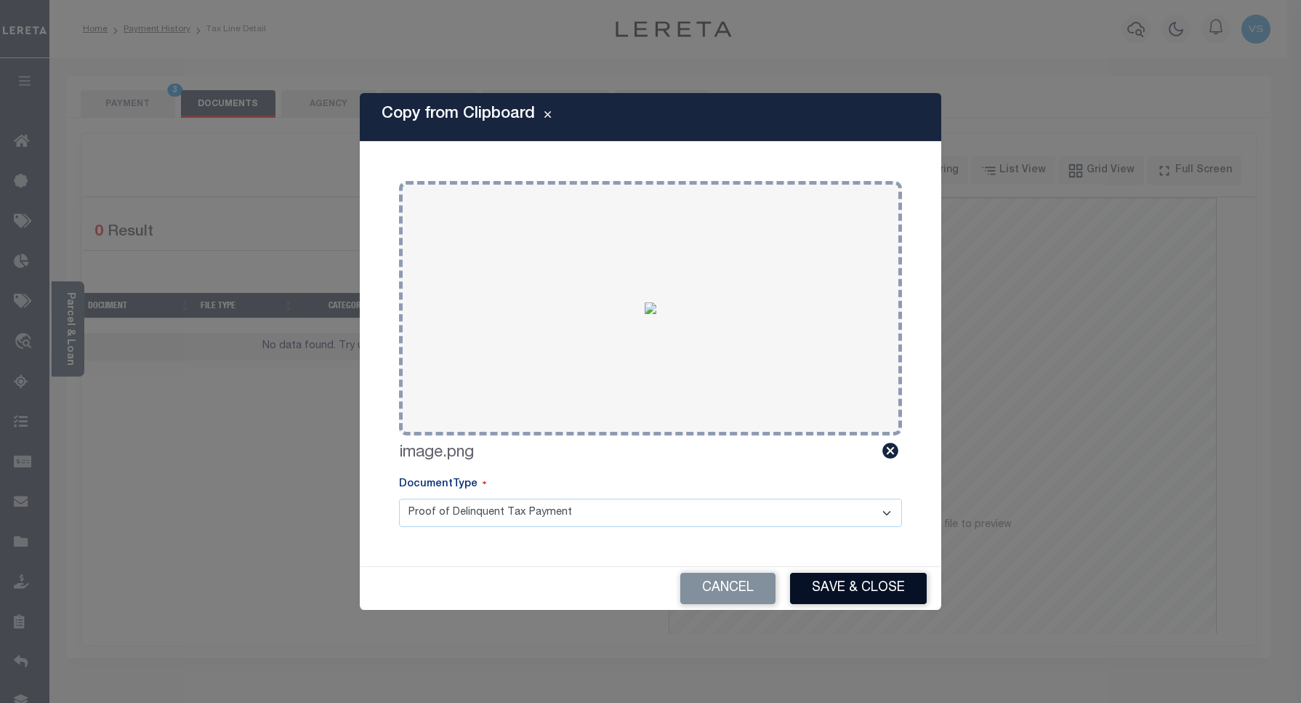
click at [812, 576] on button "Save & Close" at bounding box center [858, 588] width 137 height 31
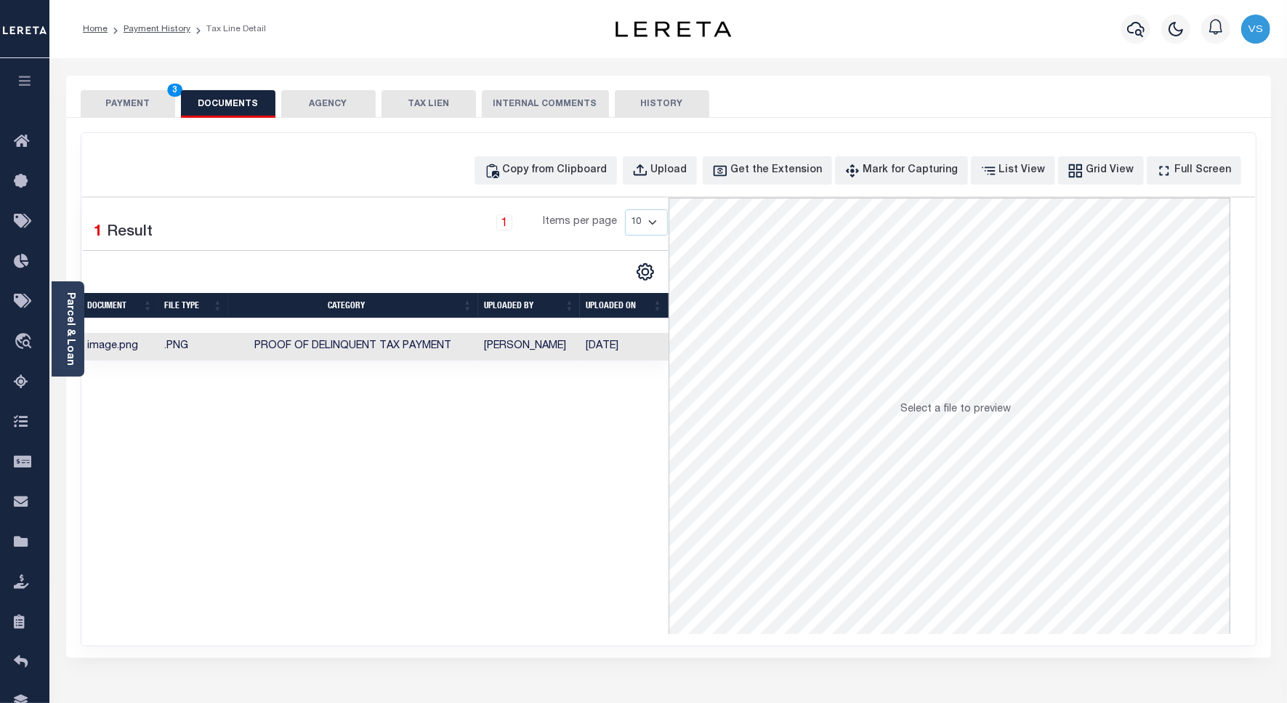
click at [126, 100] on button "PAYMENT 3" at bounding box center [128, 104] width 94 height 28
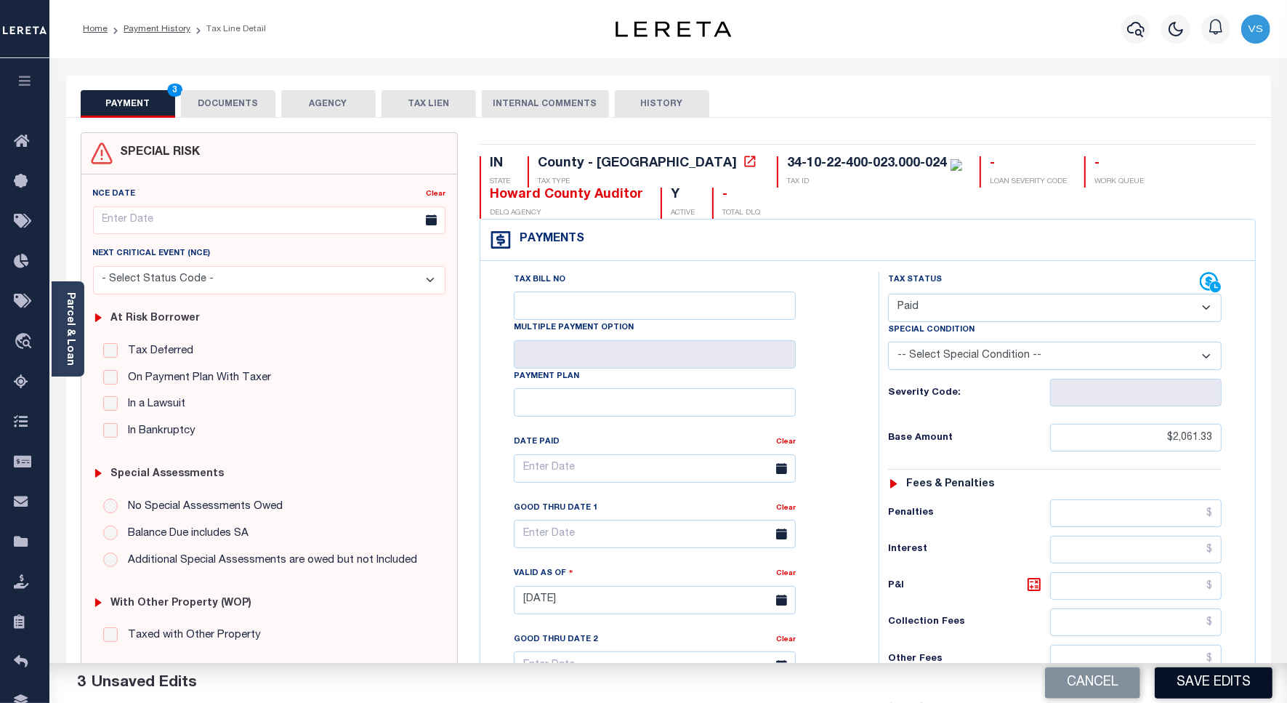
click at [1195, 682] on button "Save Edits" at bounding box center [1214, 682] width 118 height 31
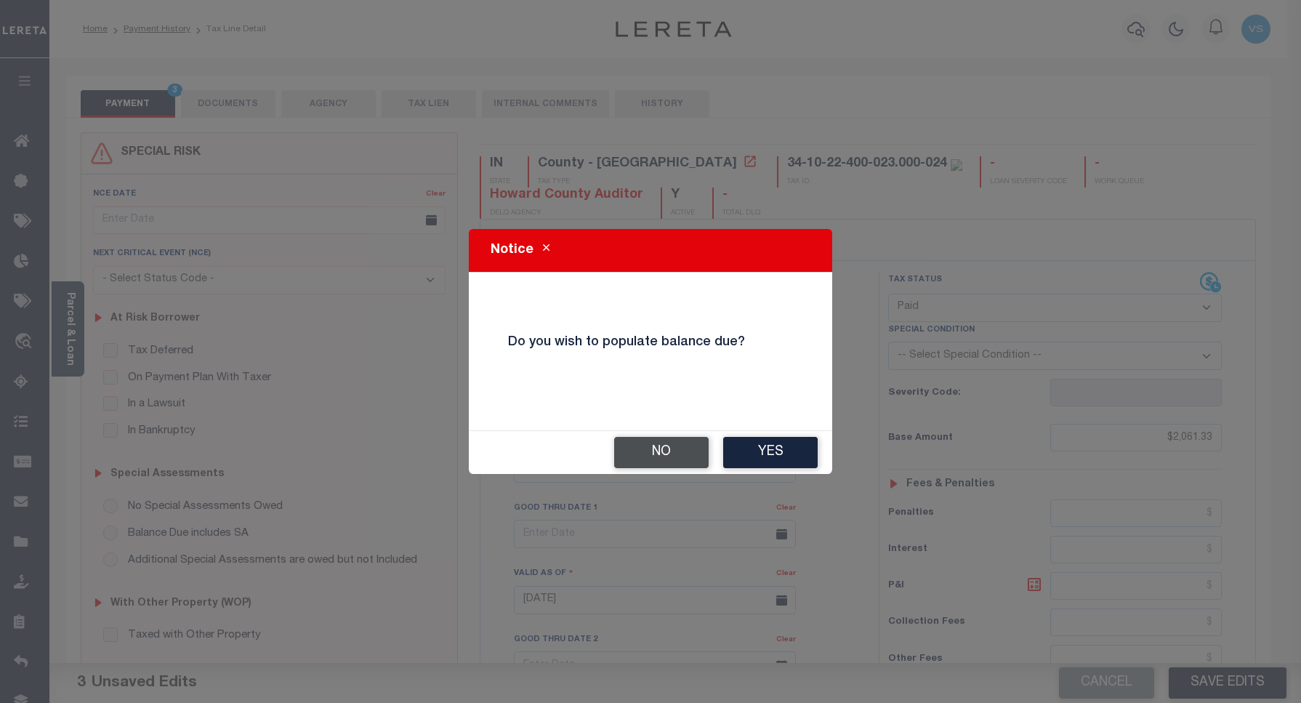
click at [674, 463] on button "No" at bounding box center [661, 452] width 94 height 31
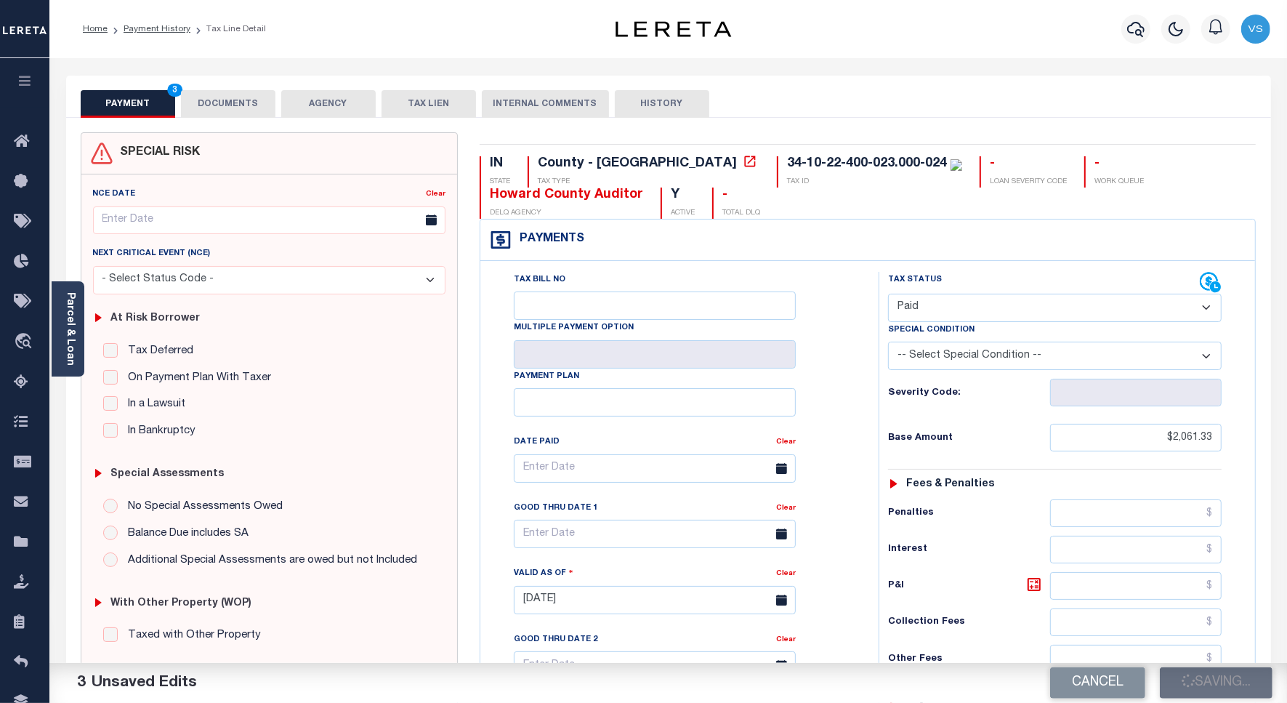
checkbox input "false"
type input "$2,061.33"
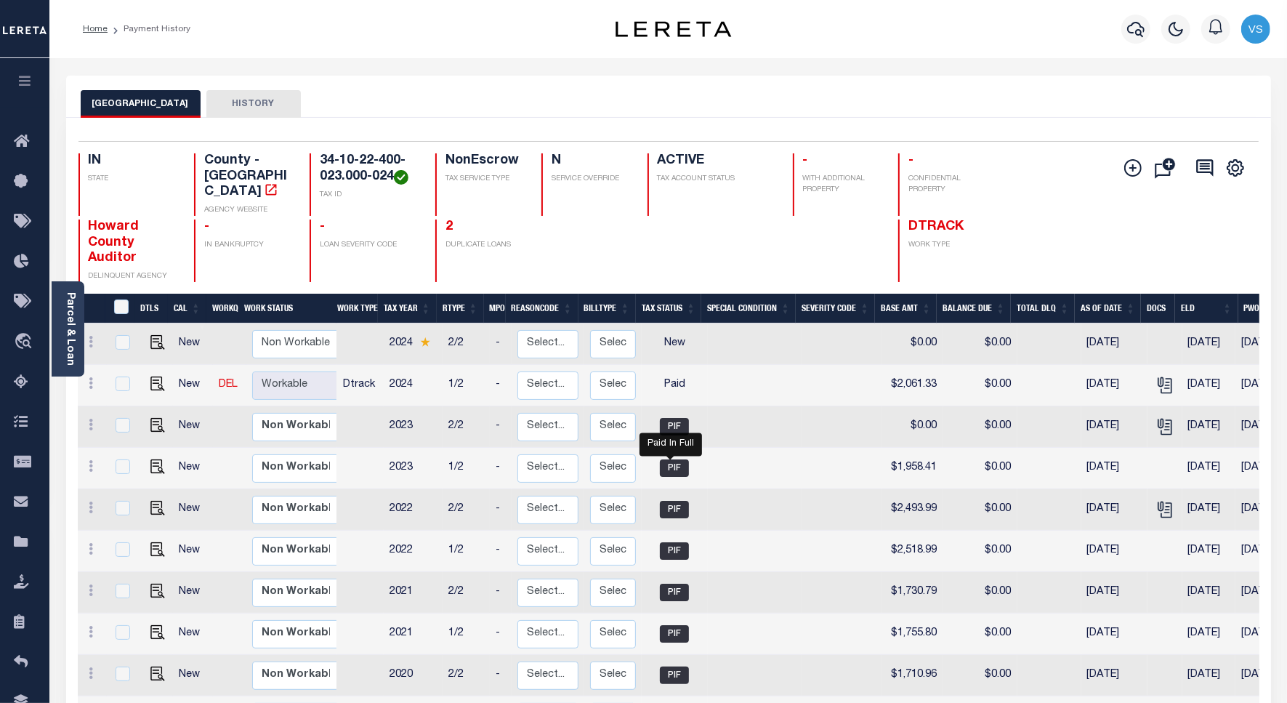
click at [666, 459] on span "PIF" at bounding box center [674, 467] width 29 height 17
checkbox input "true"
